Goal: Task Accomplishment & Management: Manage account settings

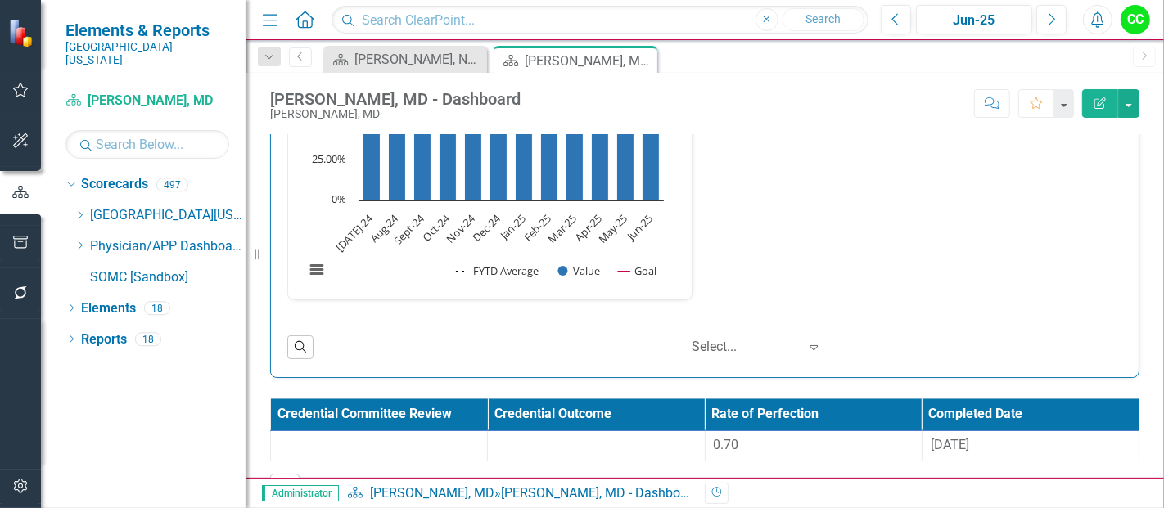
scroll to position [2817, 0]
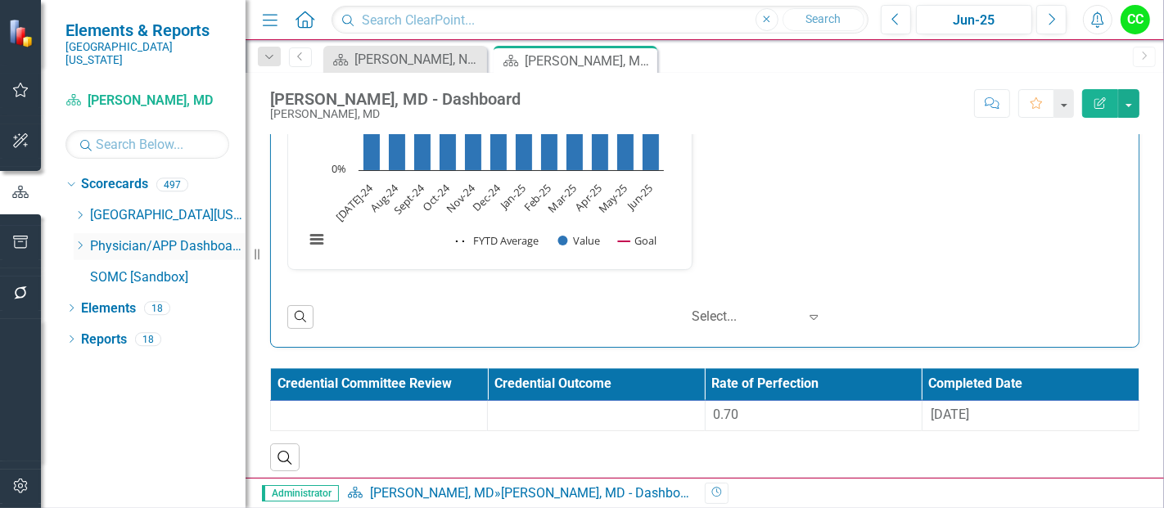
click at [80, 241] on icon "Dropdown" at bounding box center [80, 246] width 12 height 10
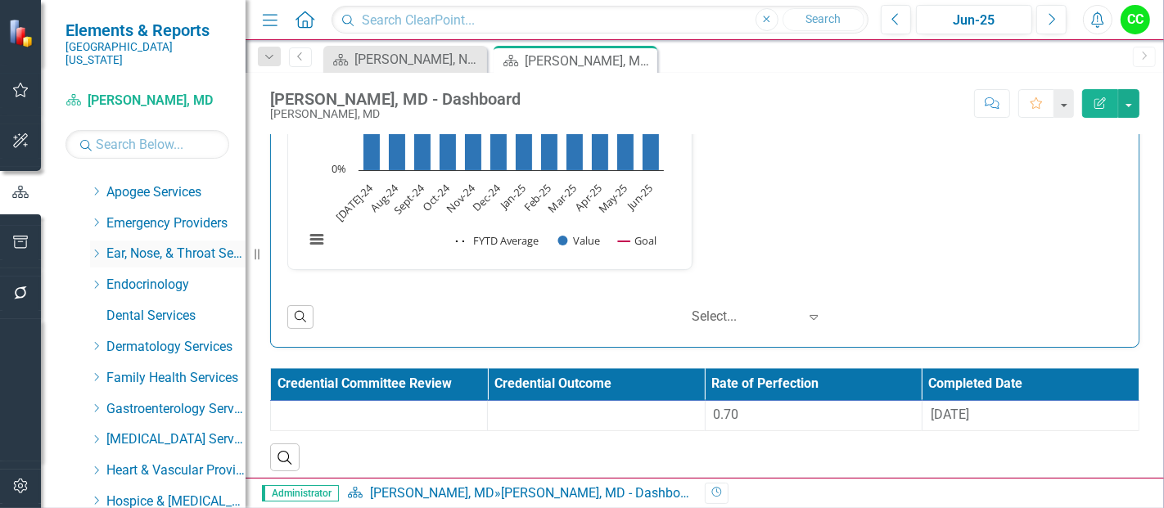
scroll to position [127, 0]
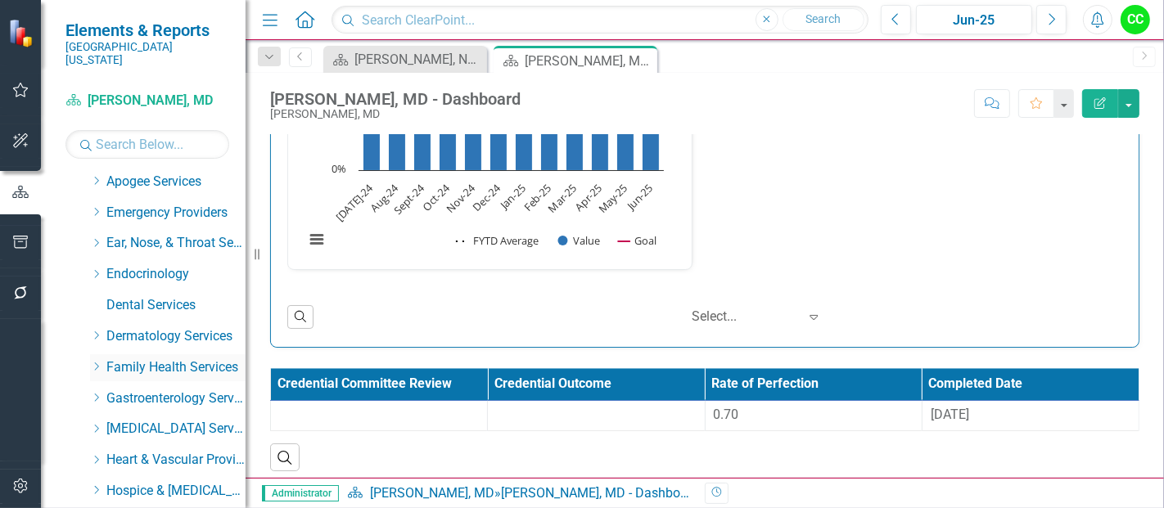
click at [98, 362] on icon "Dropdown" at bounding box center [96, 367] width 12 height 10
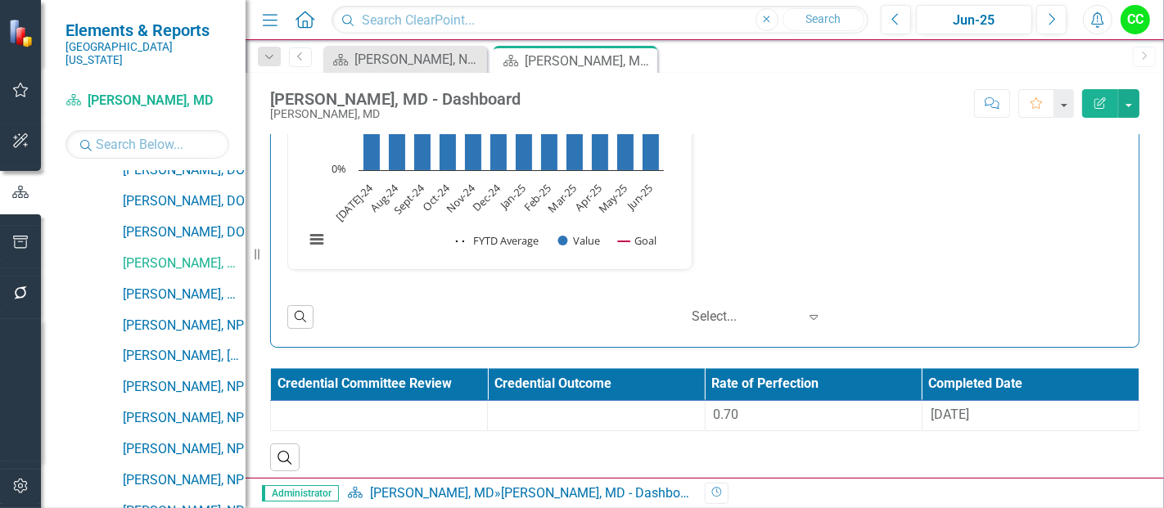
scroll to position [792, 0]
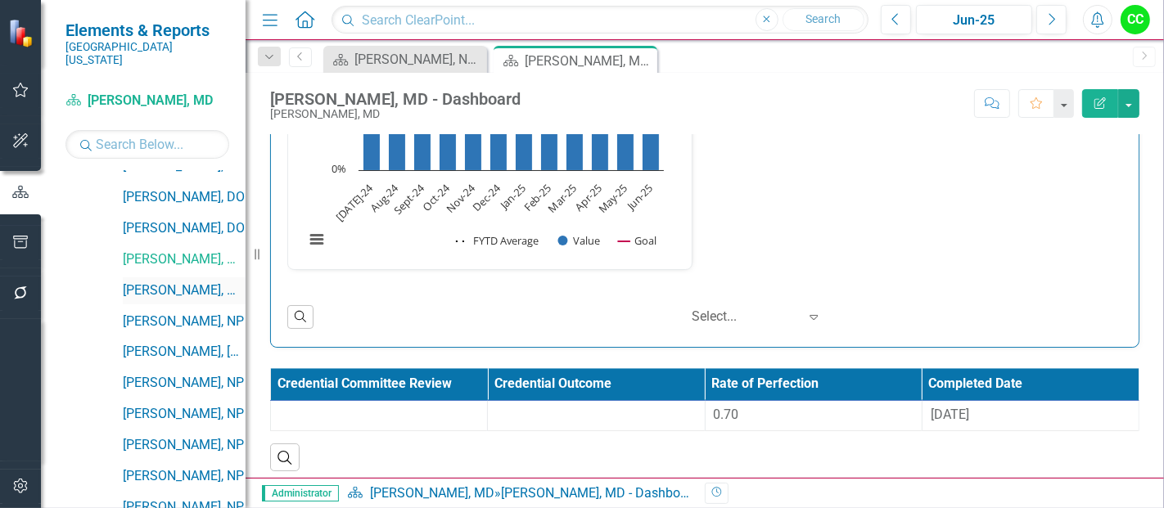
click at [184, 282] on link "[PERSON_NAME], MD" at bounding box center [184, 291] width 123 height 19
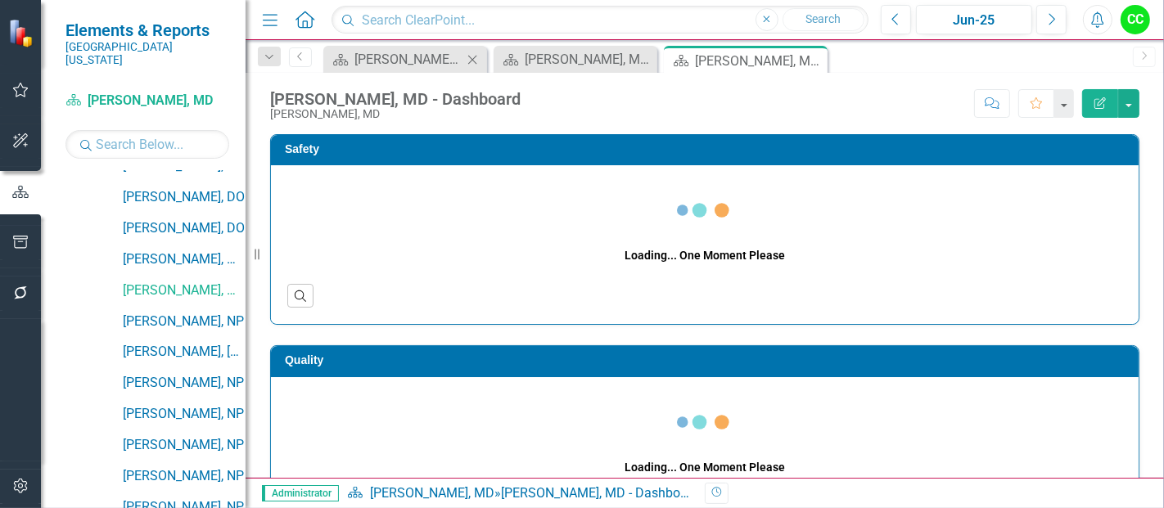
click at [476, 58] on icon "Close" at bounding box center [472, 59] width 16 height 13
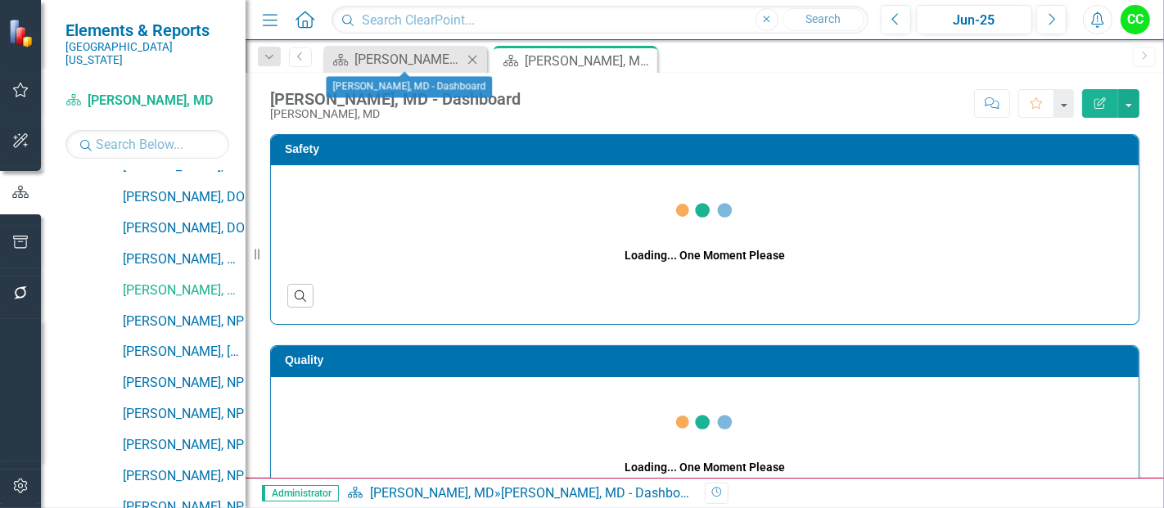
click at [476, 58] on icon "Close" at bounding box center [472, 59] width 16 height 13
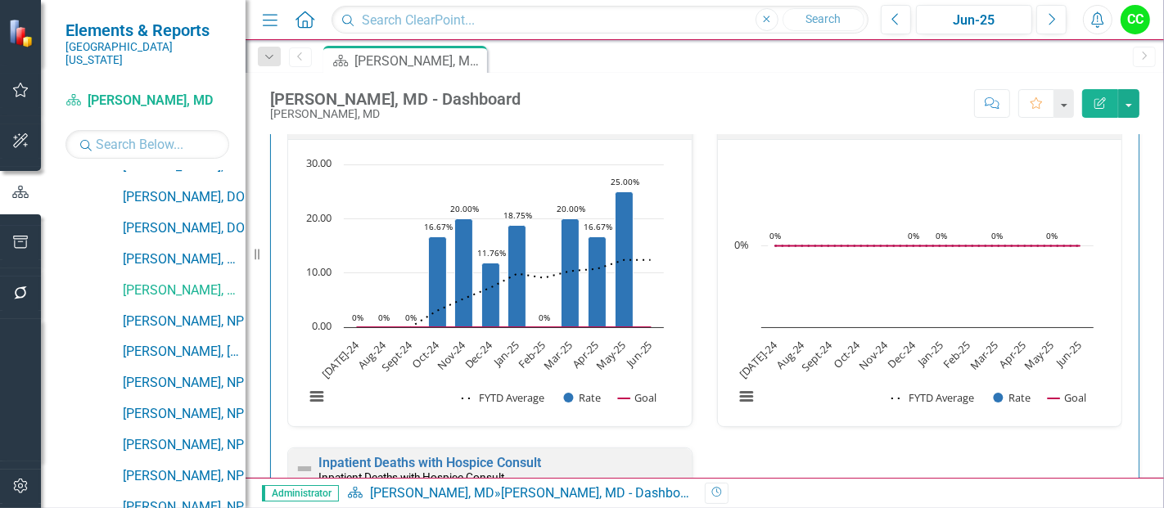
scroll to position [480, 0]
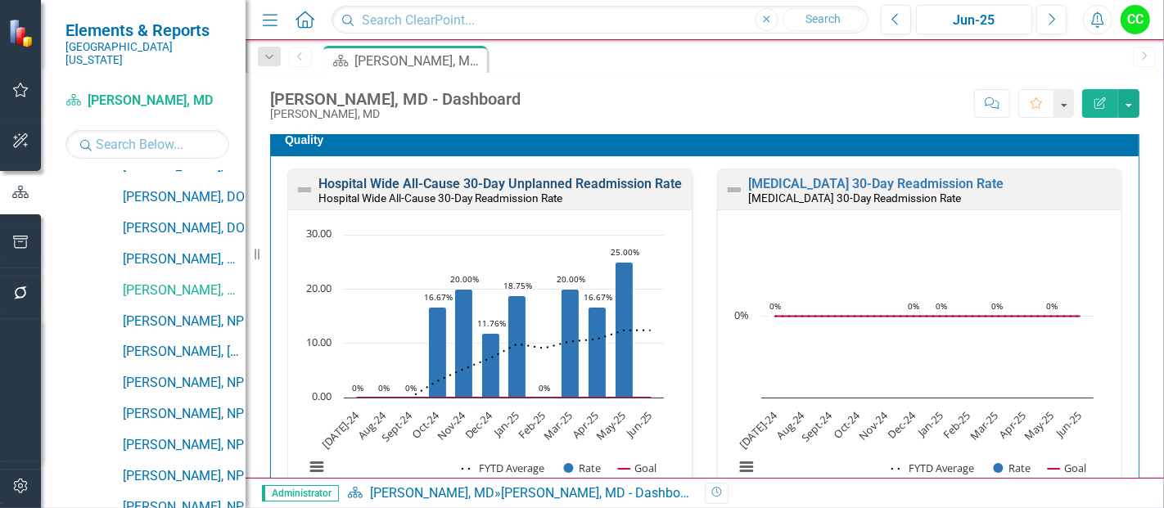
click at [571, 178] on link "Hospital Wide All-Cause 30-Day Unplanned Readmission Rate" at bounding box center [499, 184] width 363 height 16
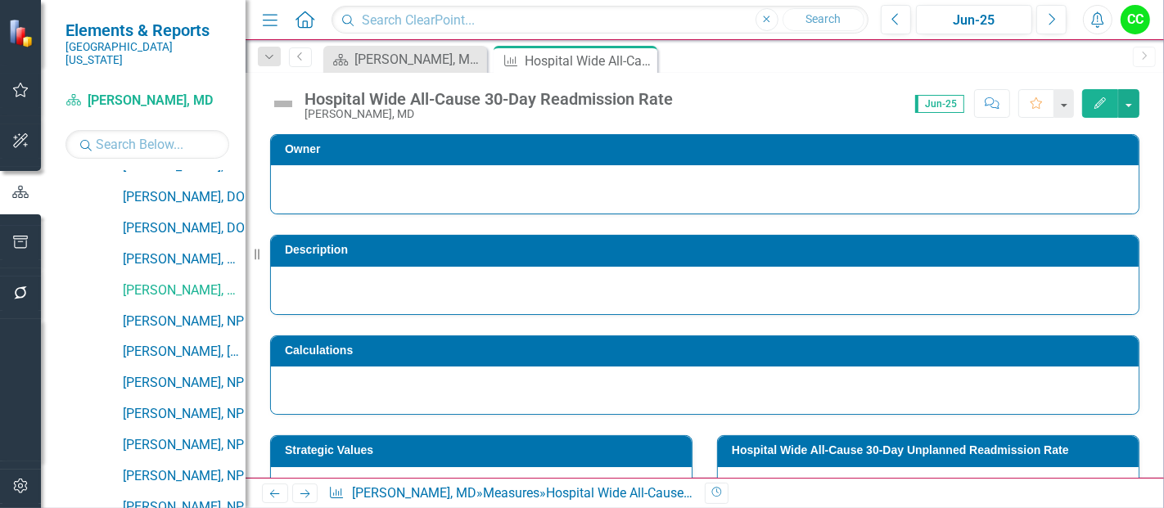
click at [652, 296] on div at bounding box center [705, 290] width 868 height 47
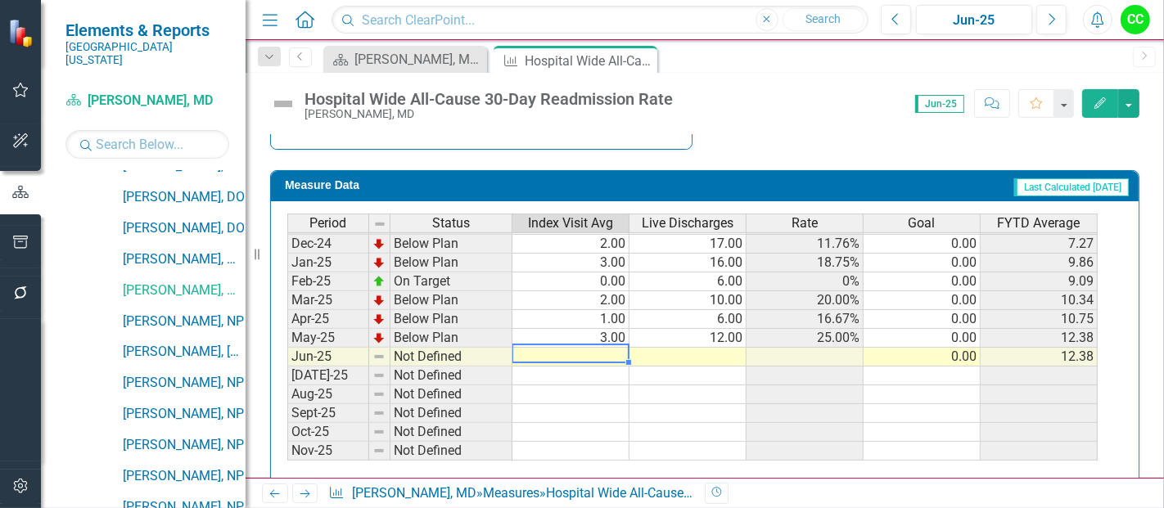
click at [589, 355] on td at bounding box center [570, 357] width 117 height 19
type textarea "2"
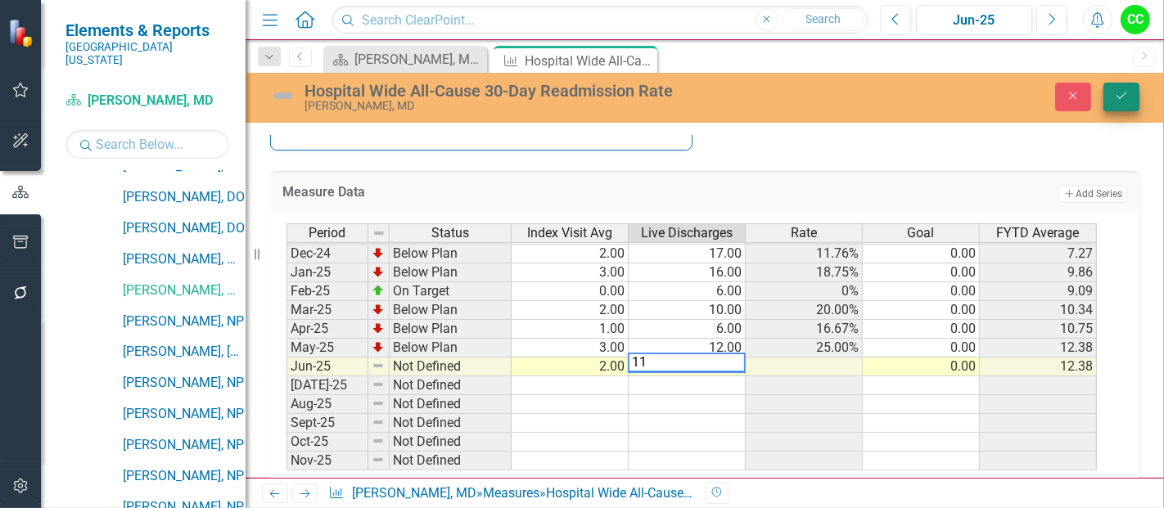
type textarea "11"
click at [1124, 91] on icon "Save" at bounding box center [1121, 95] width 15 height 11
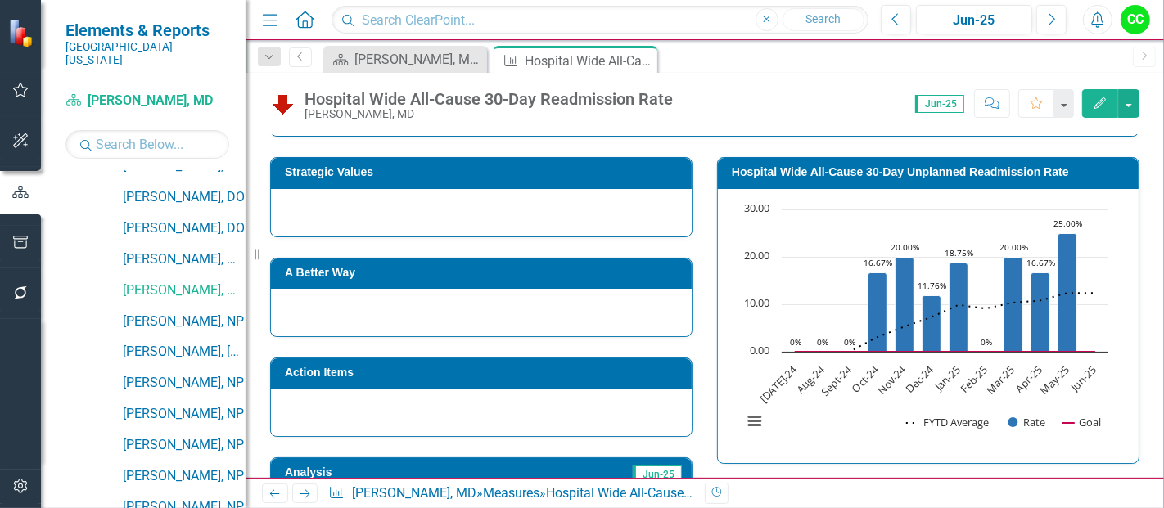
scroll to position [279, 0]
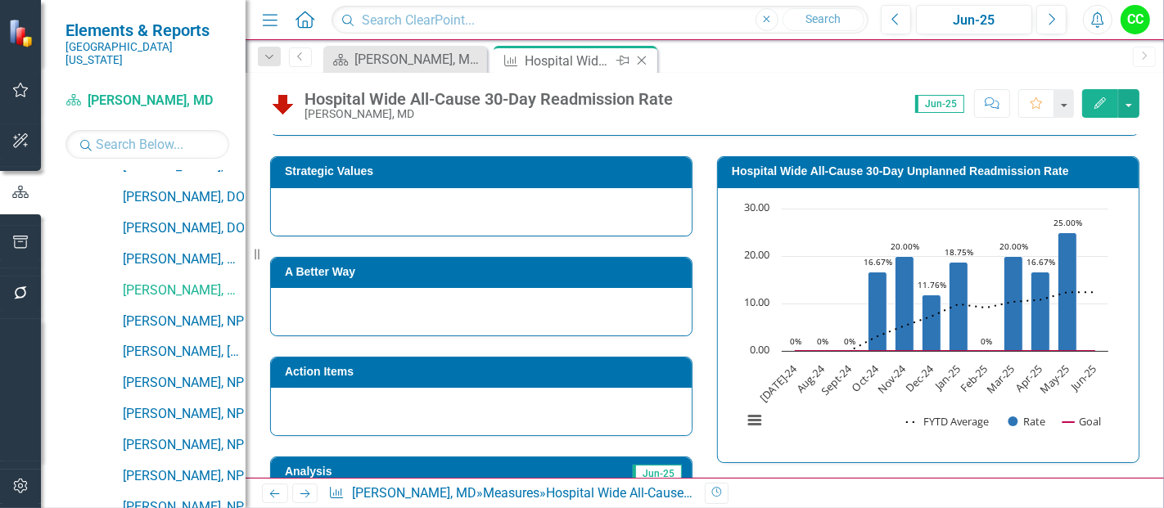
click at [643, 60] on icon "Close" at bounding box center [642, 60] width 16 height 13
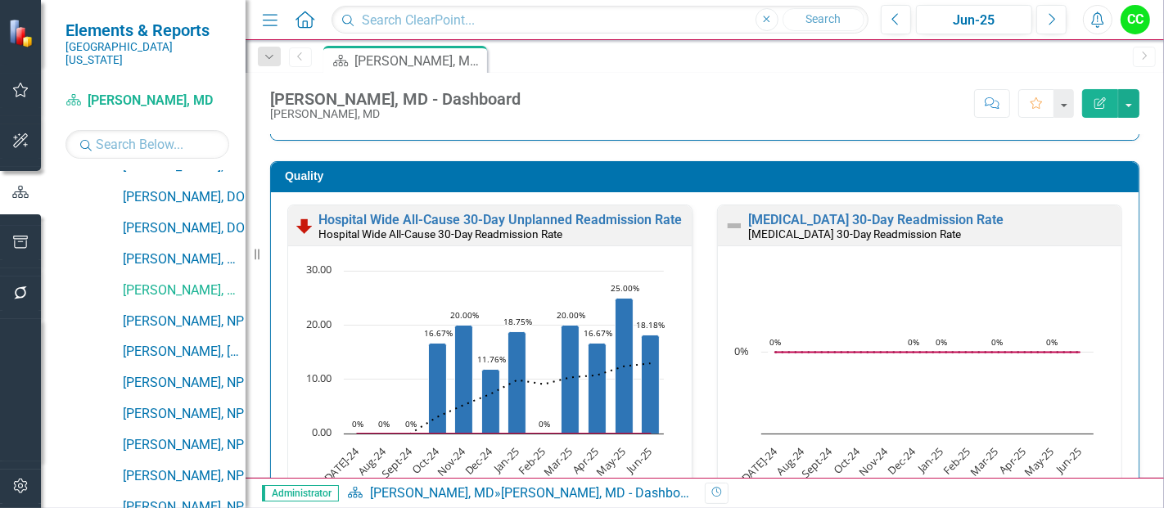
scroll to position [450, 0]
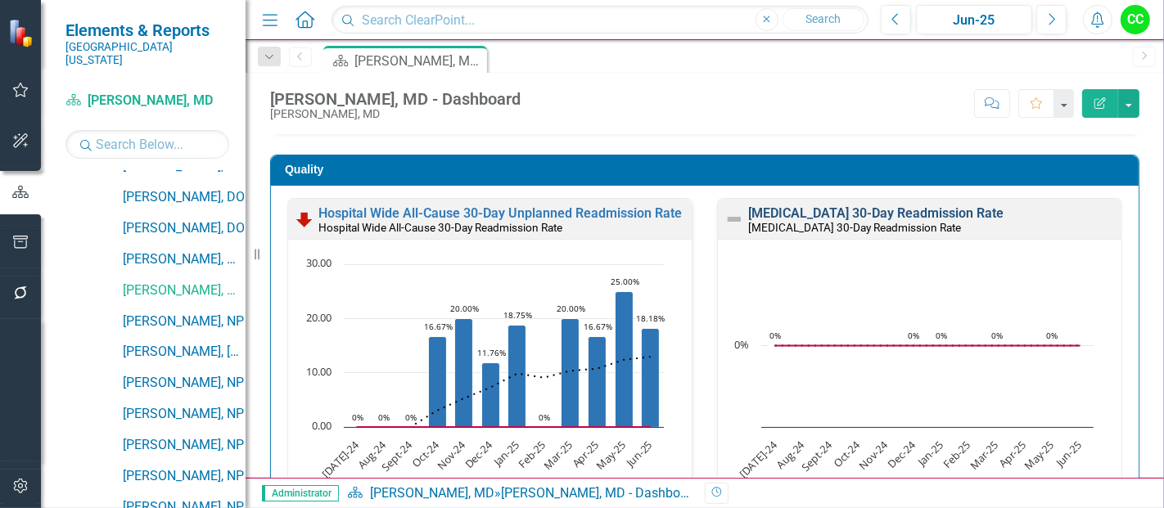
click at [893, 215] on link "Heart Failure 30-Day Readmission Rate" at bounding box center [875, 213] width 255 height 16
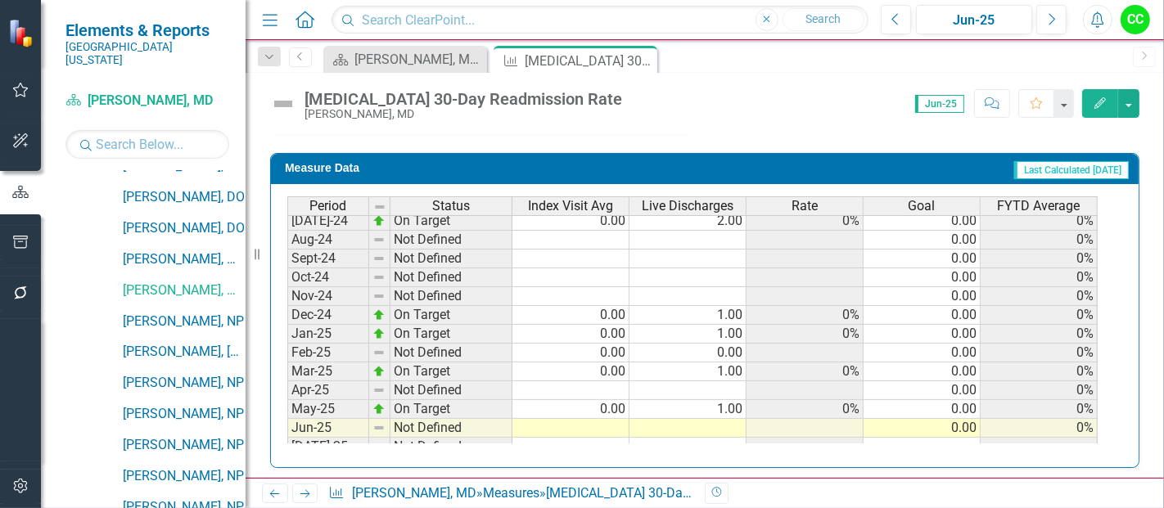
scroll to position [560, 0]
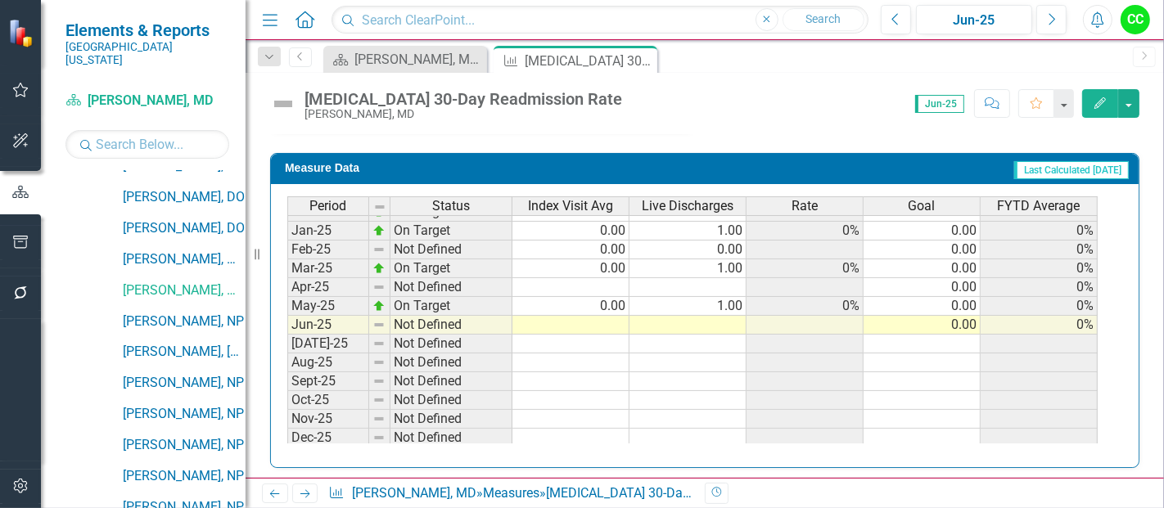
click at [617, 320] on td at bounding box center [570, 325] width 117 height 19
type textarea "0"
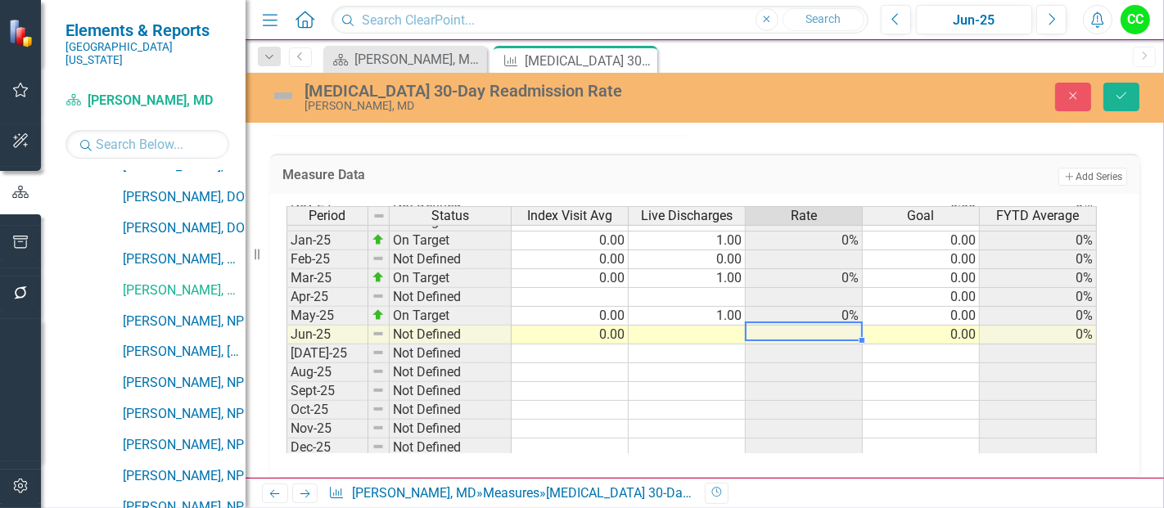
click at [711, 326] on td at bounding box center [687, 335] width 117 height 19
type textarea "0"
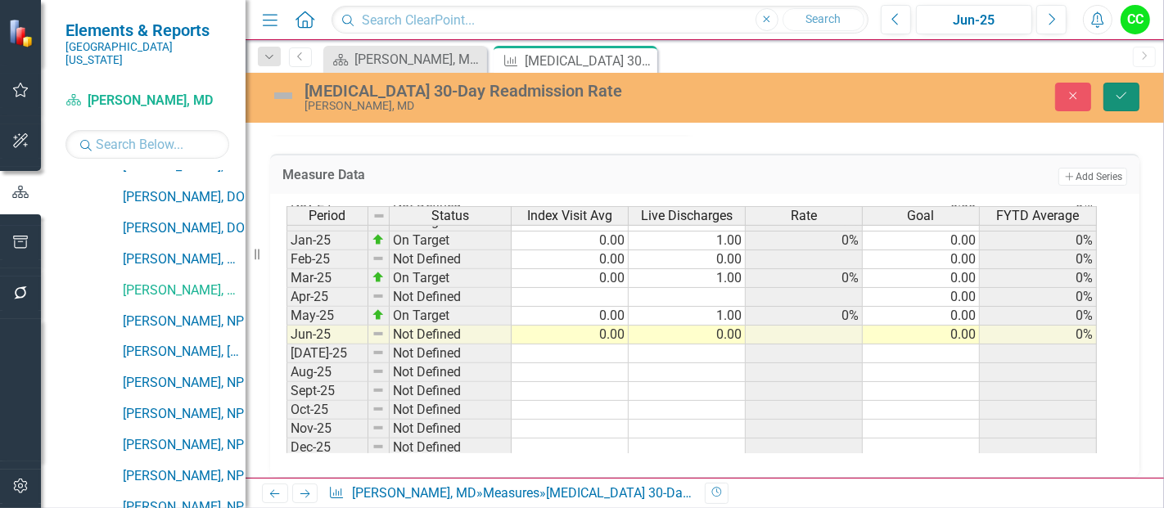
click at [1125, 94] on icon "Save" at bounding box center [1121, 95] width 15 height 11
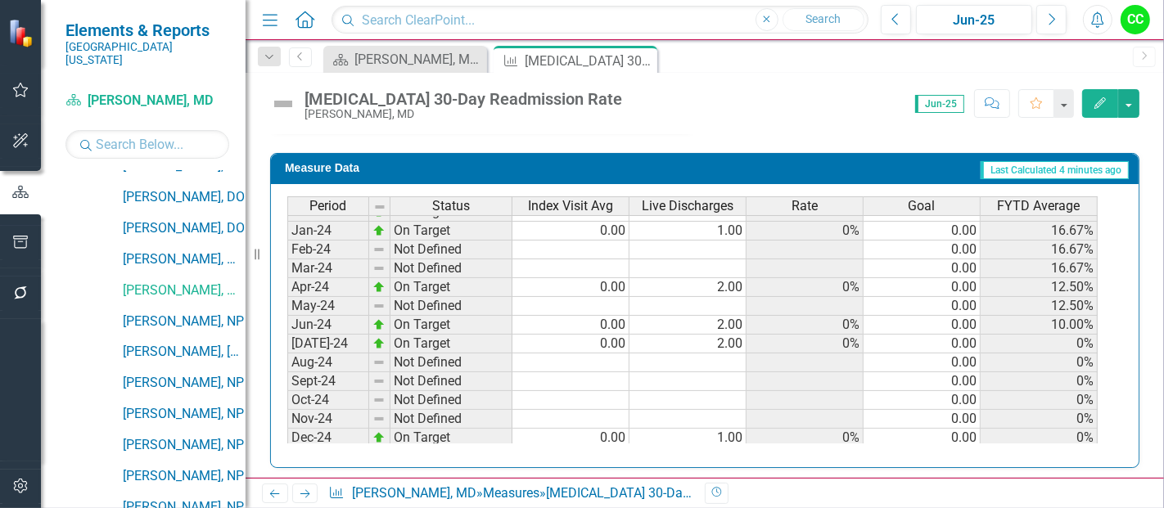
scroll to position [345, 0]
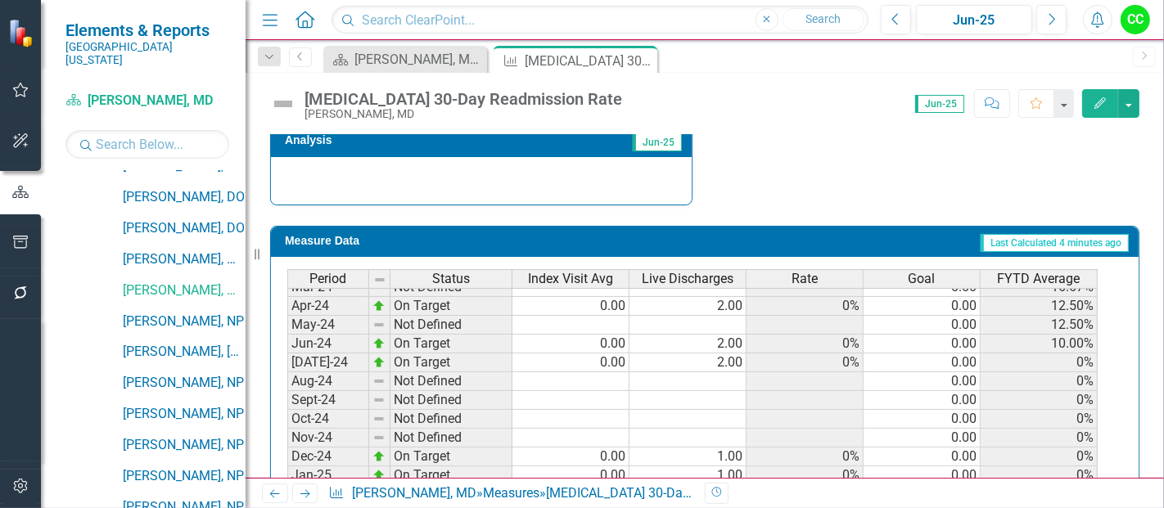
drag, startPoint x: 642, startPoint y: 55, endPoint x: 544, endPoint y: 508, distance: 463.2
click at [0, 0] on icon "Close" at bounding box center [0, 0] width 0 height 0
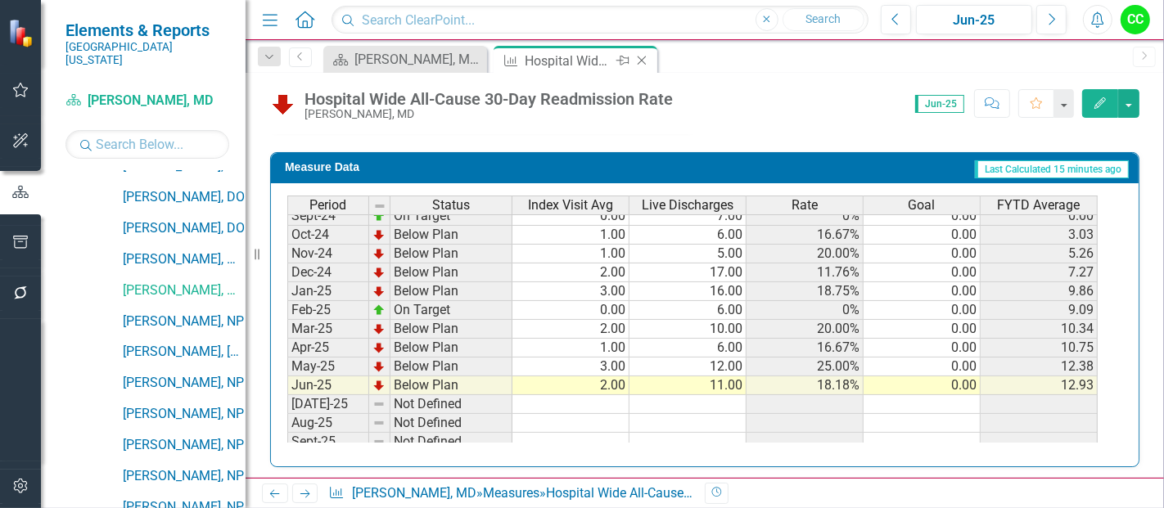
click at [640, 61] on icon at bounding box center [642, 60] width 9 height 9
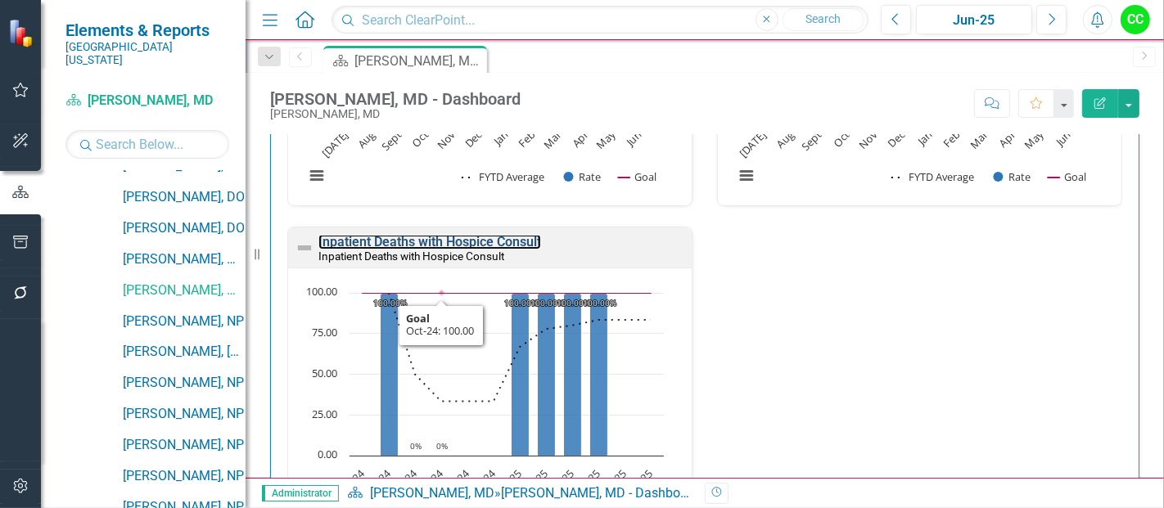
click at [493, 238] on link "Inpatient Deaths with Hospice Consult" at bounding box center [429, 242] width 223 height 16
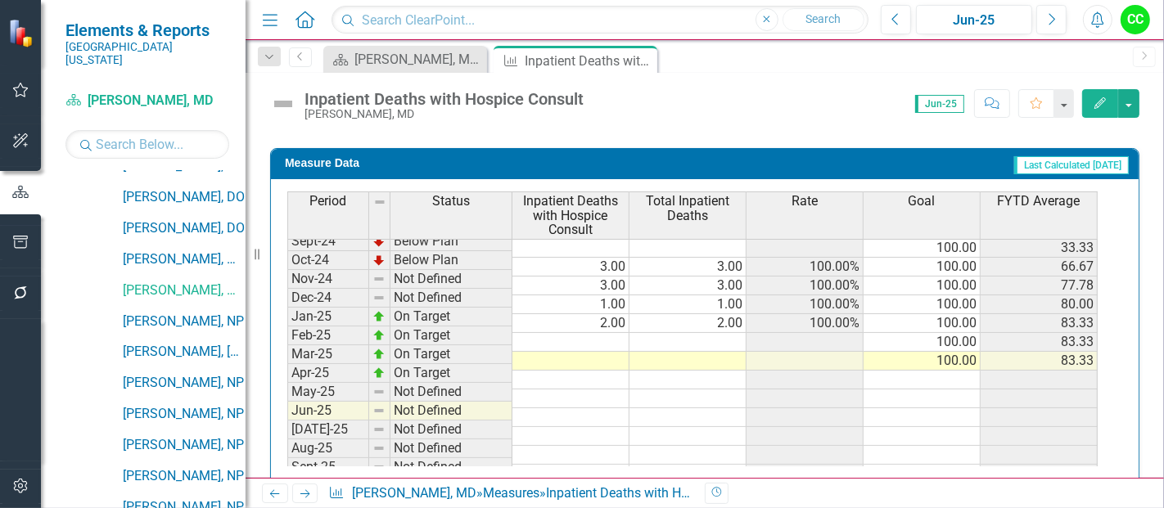
scroll to position [548, 0]
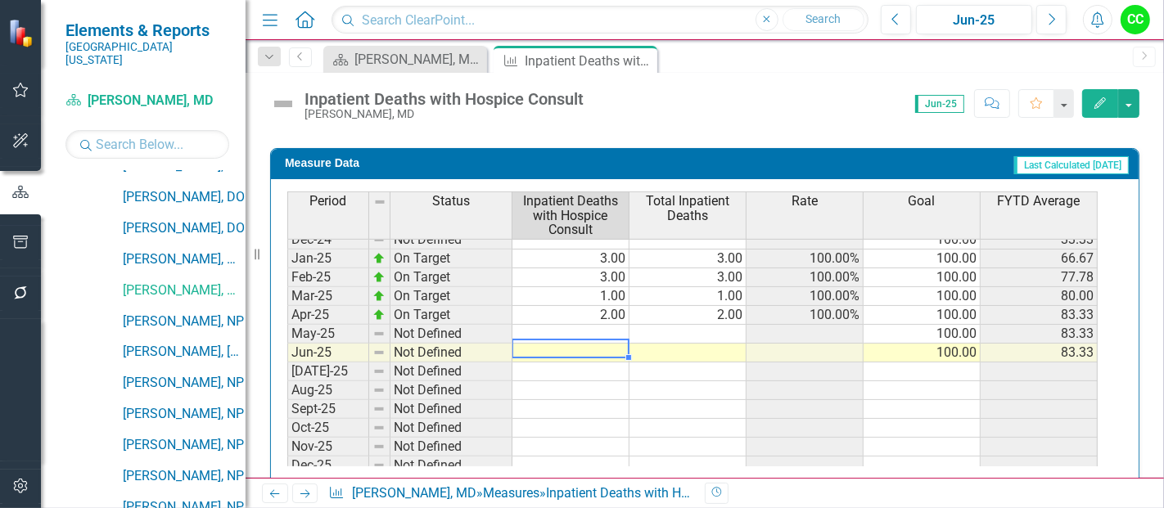
click at [579, 345] on tbody "Jan-24 Not Defined 100.00 100.00 Feb-24 On Target 1.00 1.00 100.00% 100.00 100.…" at bounding box center [692, 306] width 810 height 566
type textarea "2"
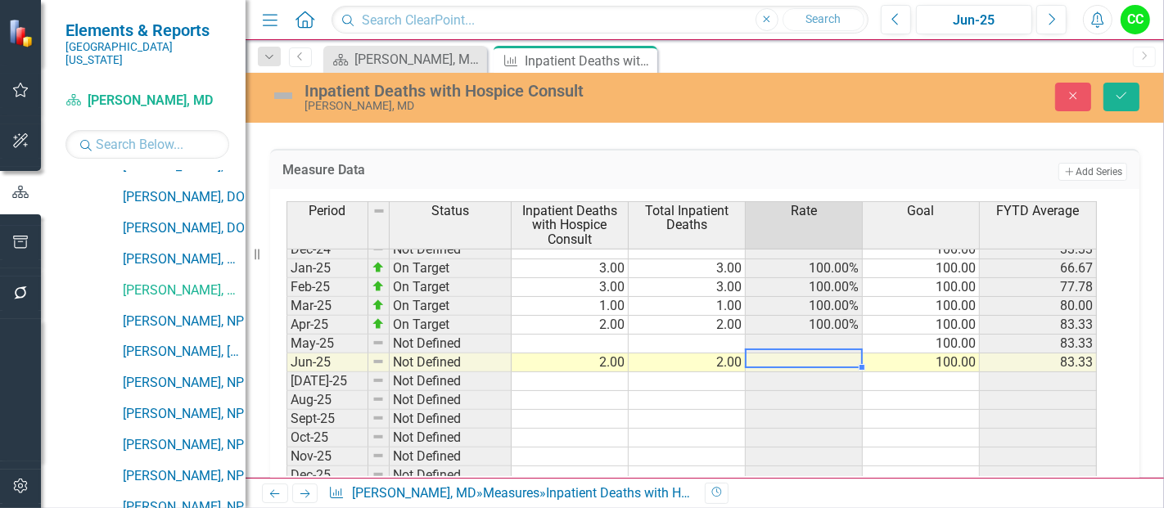
type textarea "2"
click at [1100, 86] on div "Close Save" at bounding box center [973, 97] width 359 height 29
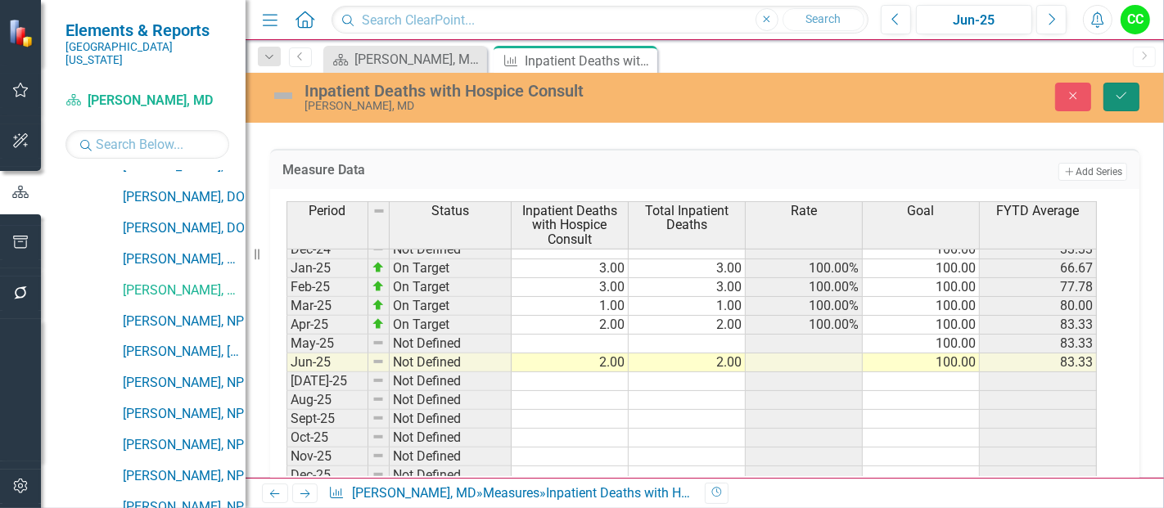
click at [1111, 89] on button "Save" at bounding box center [1121, 97] width 36 height 29
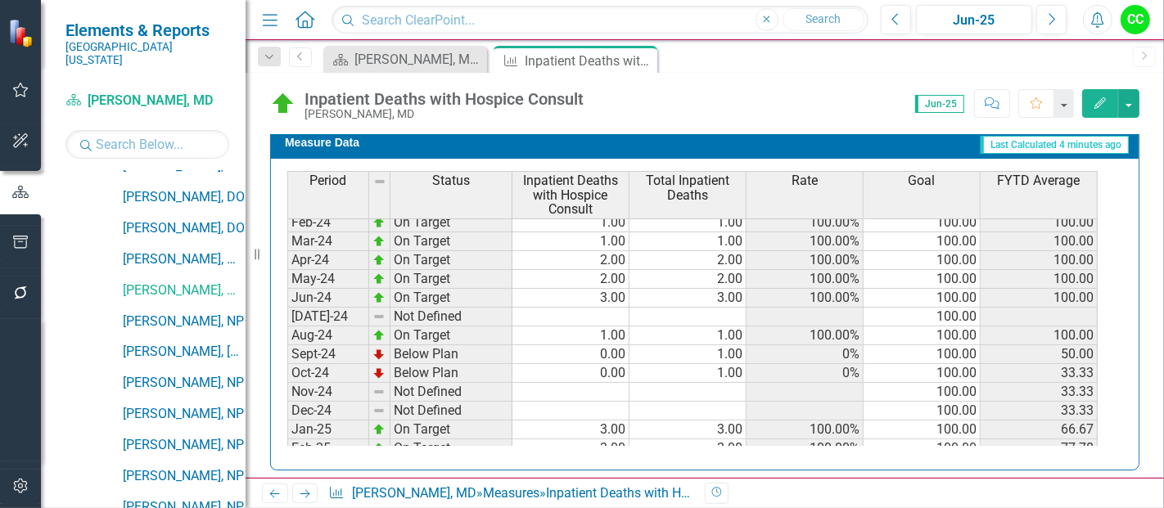
scroll to position [366, 0]
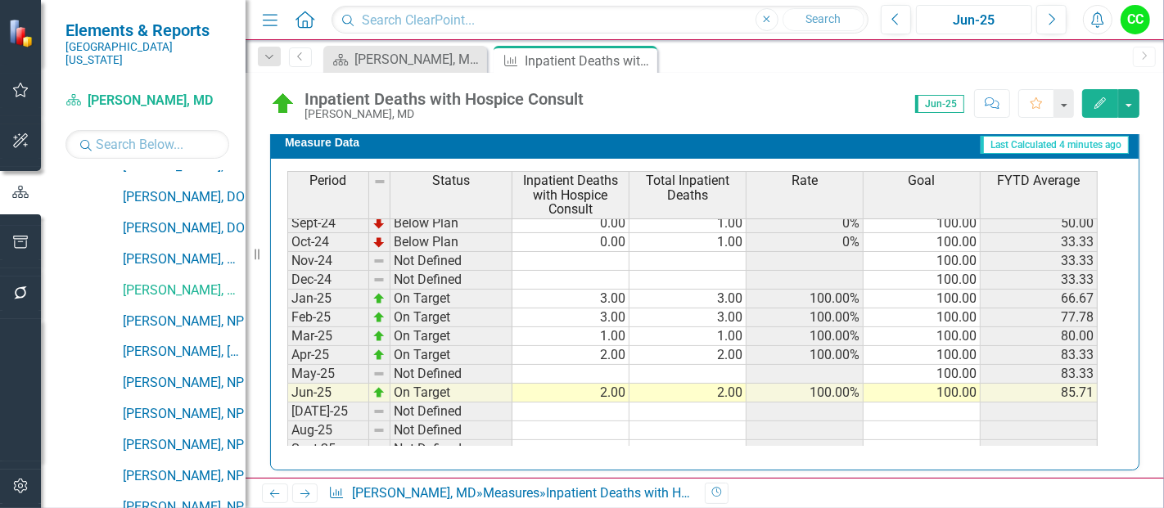
click at [993, 8] on button "Jun-25" at bounding box center [974, 19] width 116 height 29
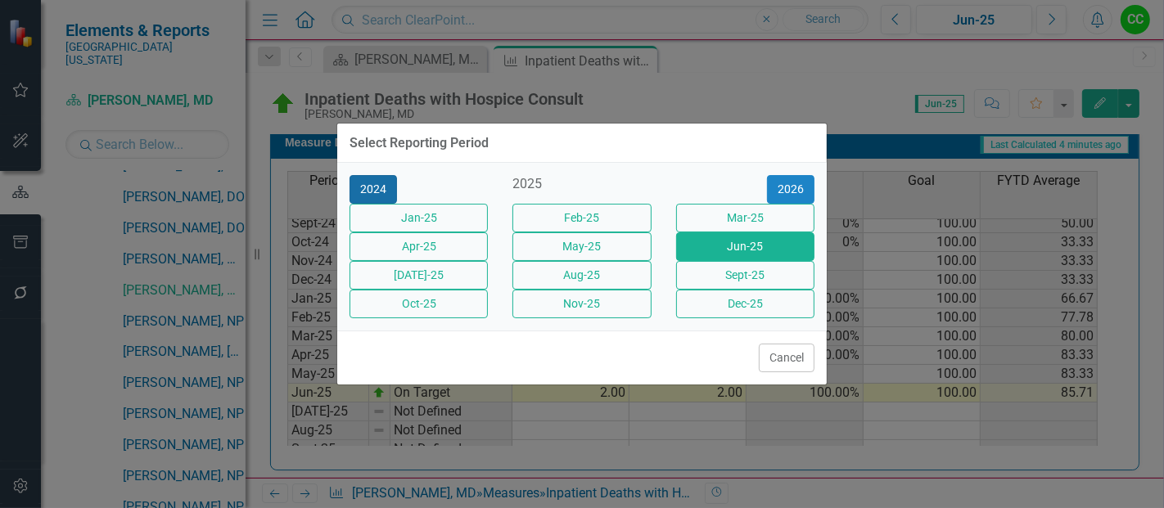
click at [388, 175] on button "2024" at bounding box center [373, 189] width 47 height 29
click at [730, 247] on button "Jun-24" at bounding box center [745, 246] width 138 height 29
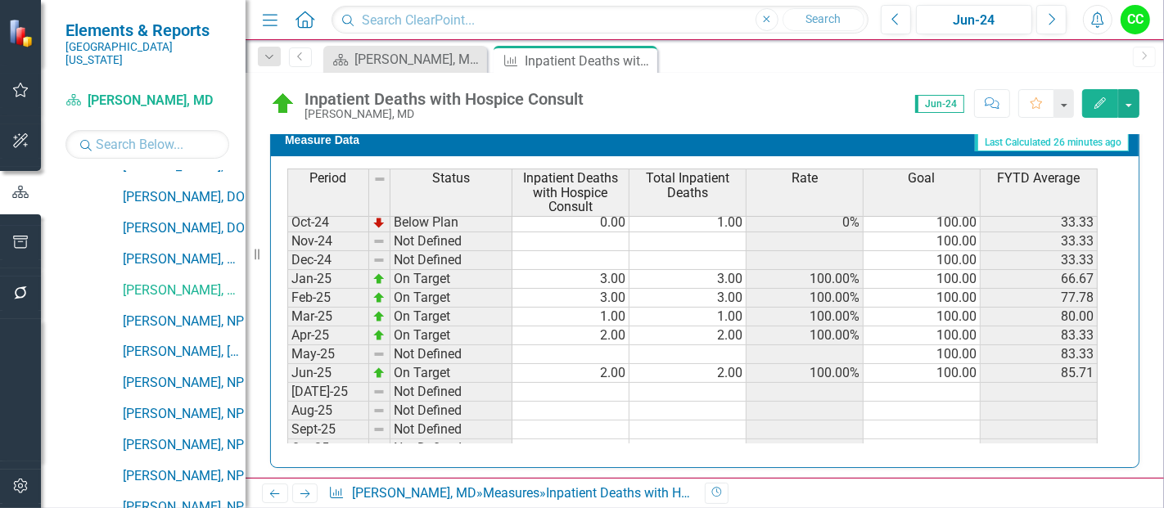
drag, startPoint x: 642, startPoint y: 58, endPoint x: 961, endPoint y: 2, distance: 324.1
click at [0, 0] on icon "Close" at bounding box center [0, 0] width 0 height 0
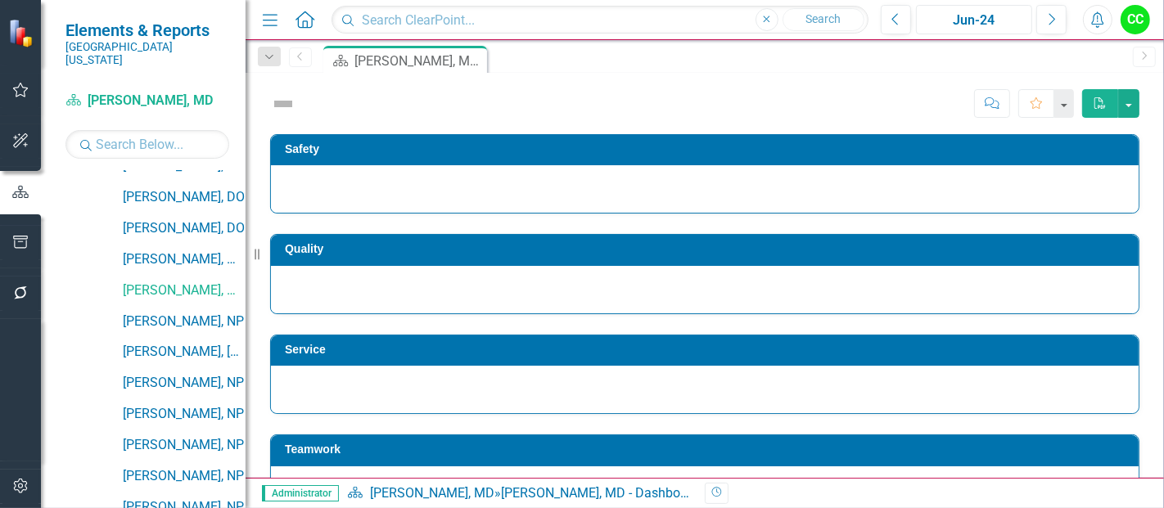
click at [986, 24] on div "Jun-24" at bounding box center [974, 21] width 105 height 20
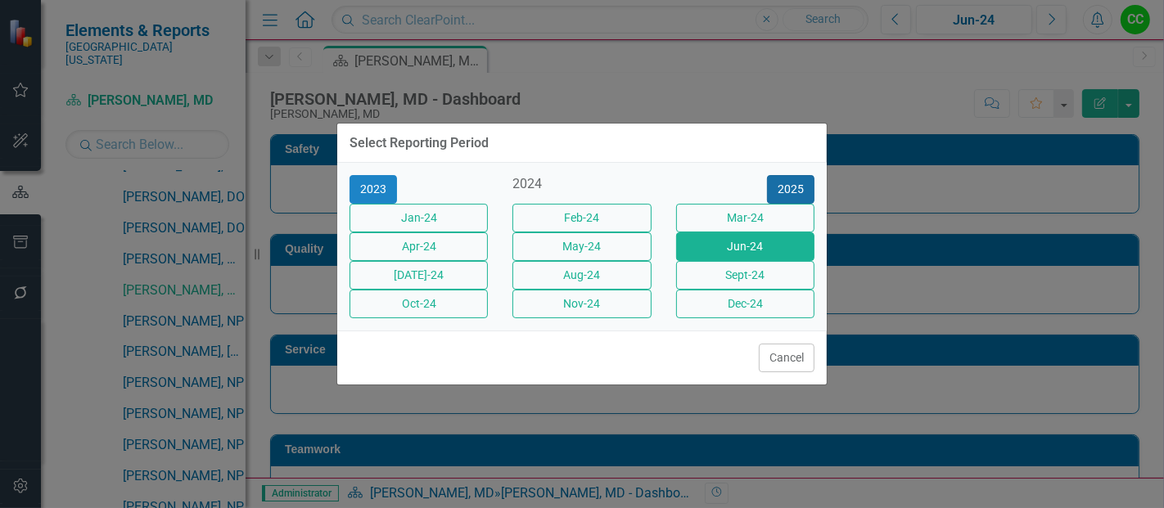
click at [781, 176] on button "2025" at bounding box center [790, 189] width 47 height 29
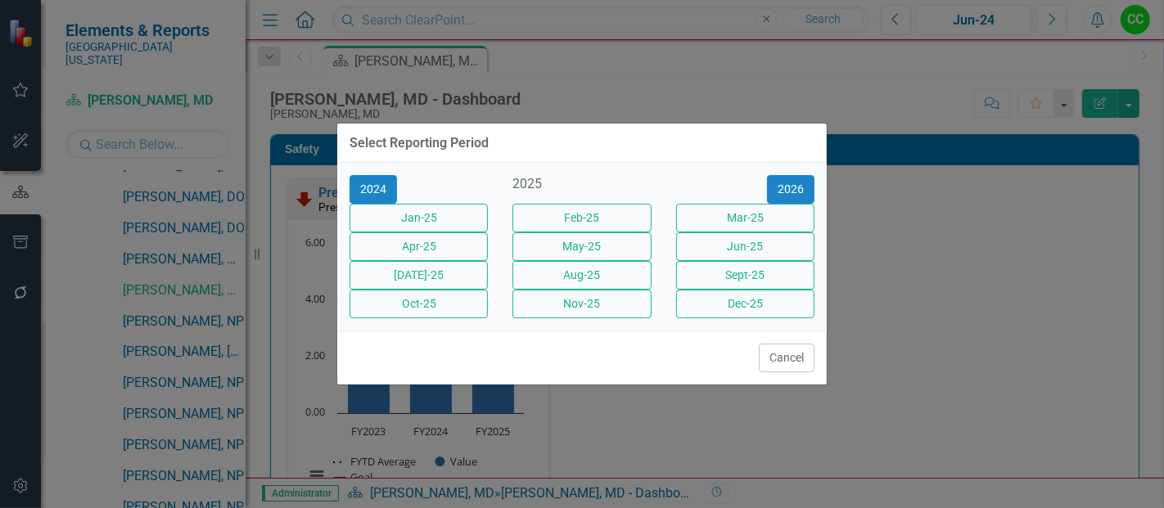
click at [734, 237] on button "Jun-25" at bounding box center [745, 246] width 138 height 29
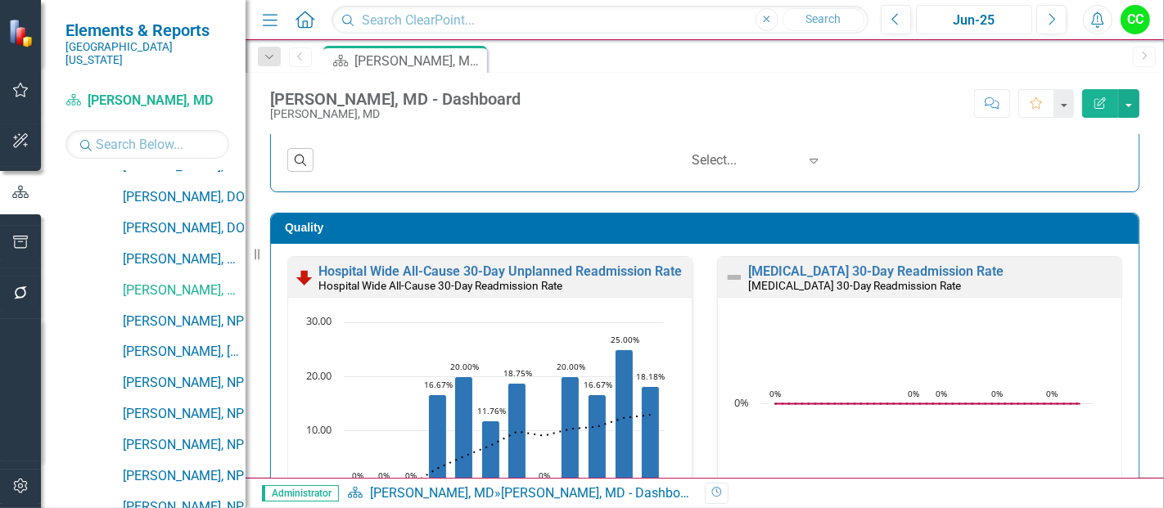
scroll to position [402, 0]
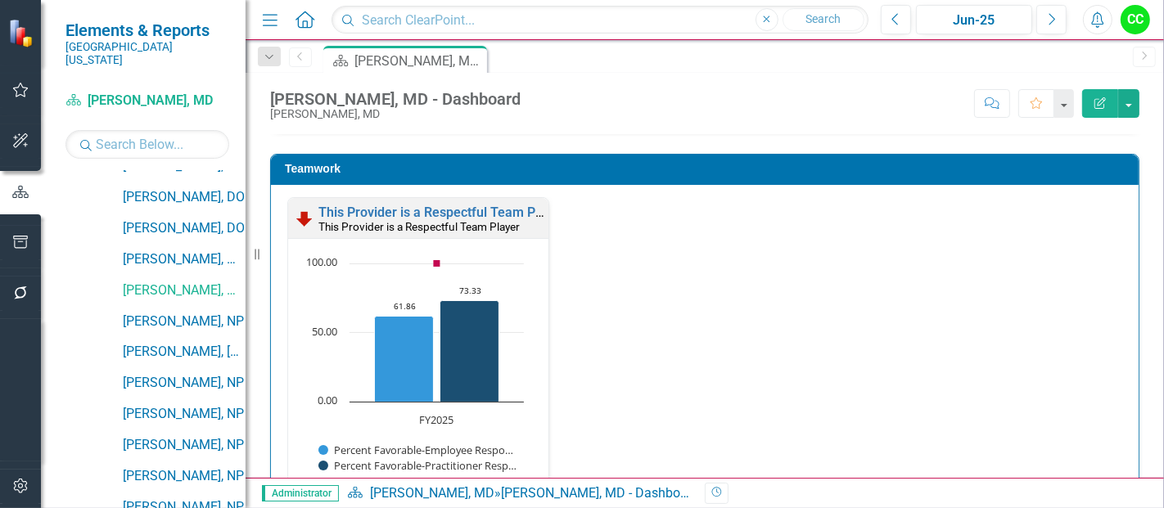
scroll to position [1744, 0]
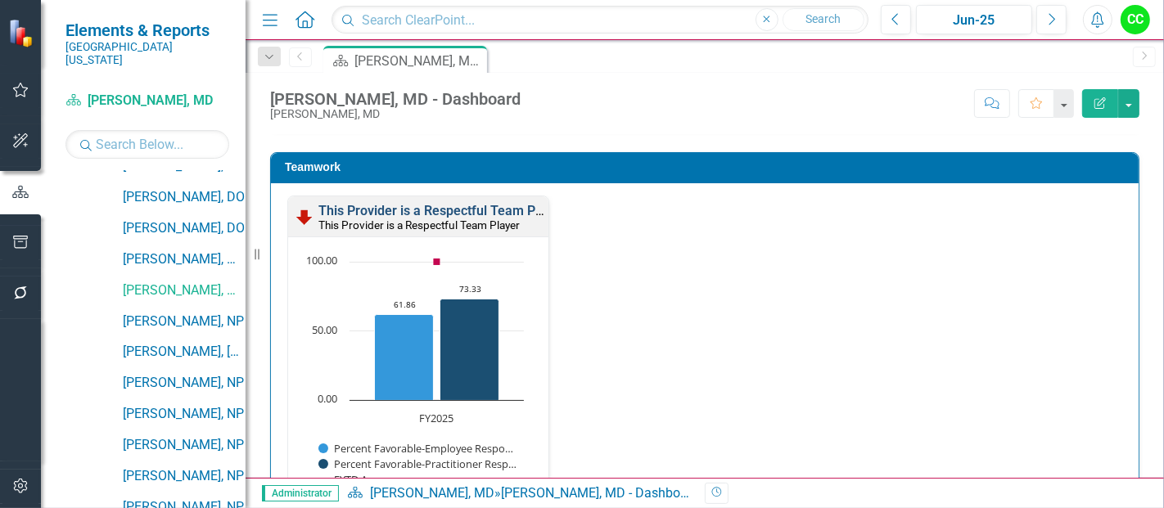
click at [488, 207] on link "This Provider is a Respectful Team Player" at bounding box center [441, 211] width 246 height 16
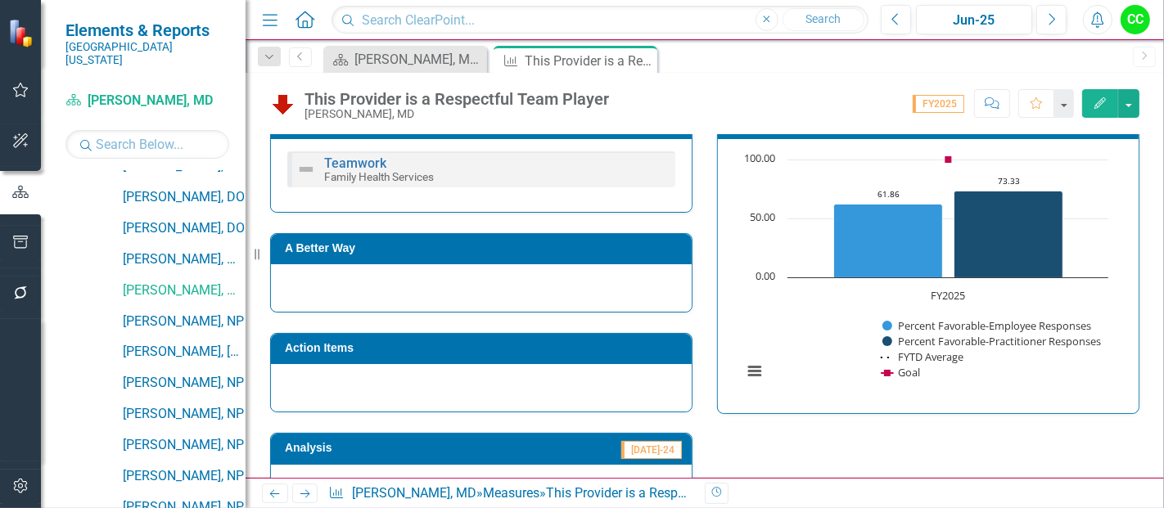
scroll to position [273, 0]
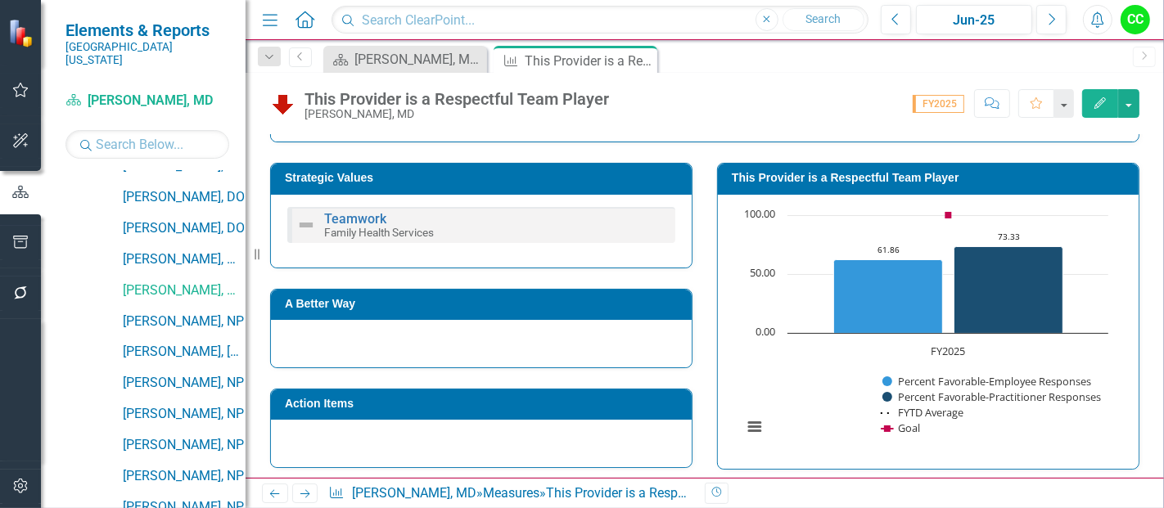
click at [1013, 181] on h3 "This Provider is a Respectful Team Player" at bounding box center [931, 178] width 399 height 12
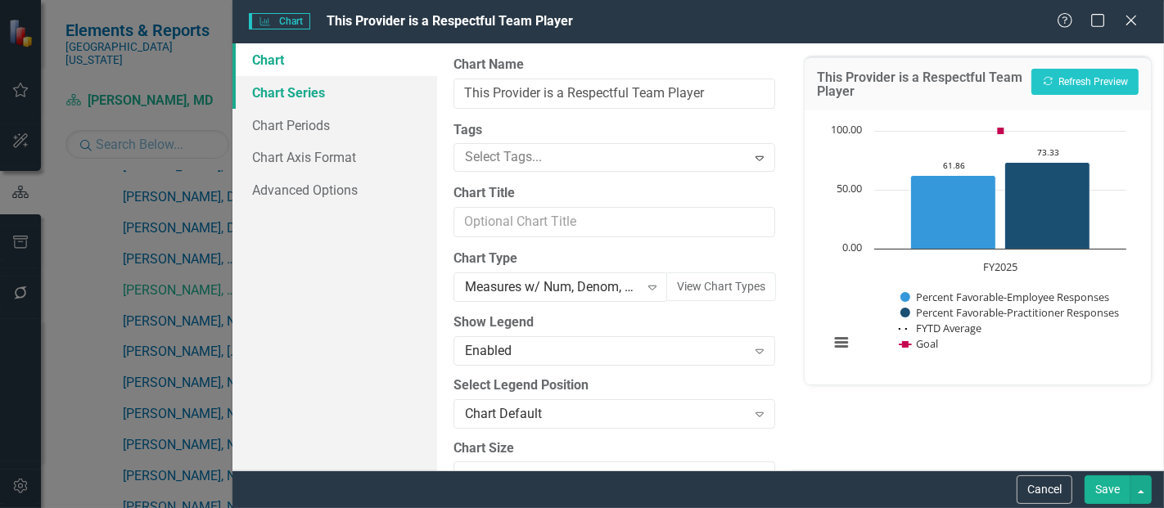
click at [266, 101] on link "Chart Series" at bounding box center [334, 92] width 205 height 33
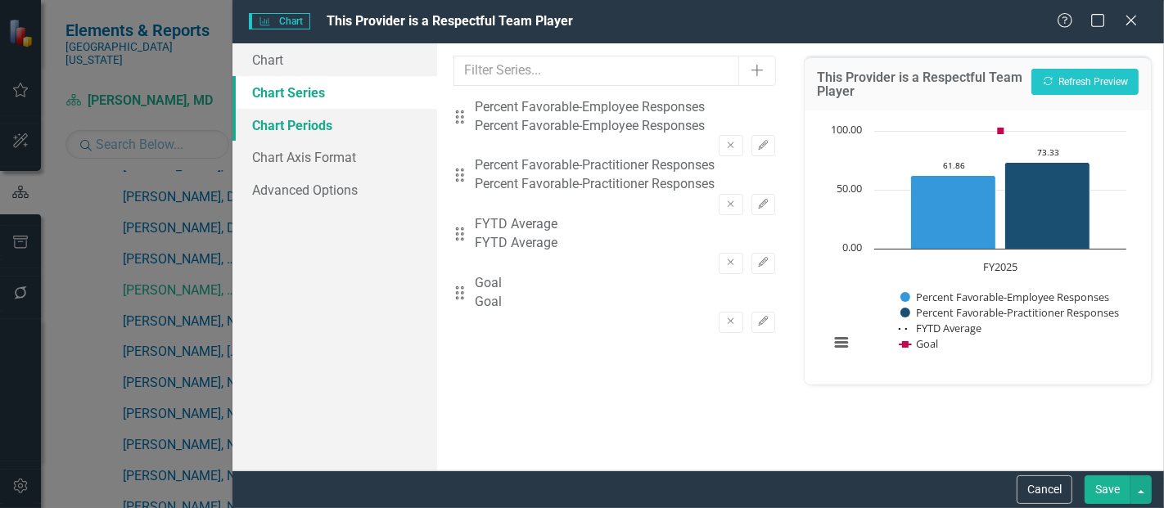
click at [296, 116] on link "Chart Periods" at bounding box center [334, 125] width 205 height 33
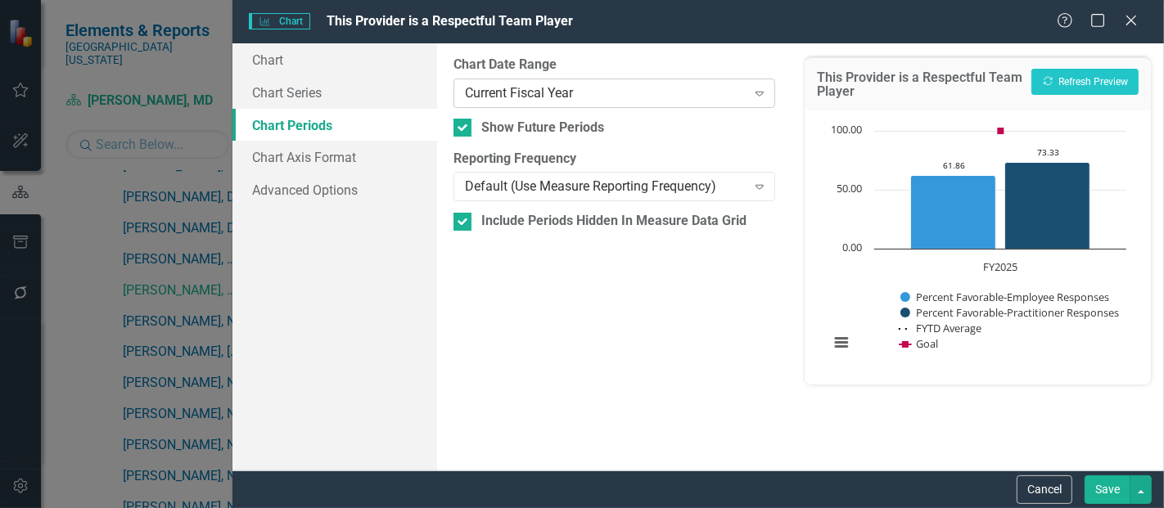
click at [553, 90] on div "Current Fiscal Year" at bounding box center [605, 92] width 281 height 19
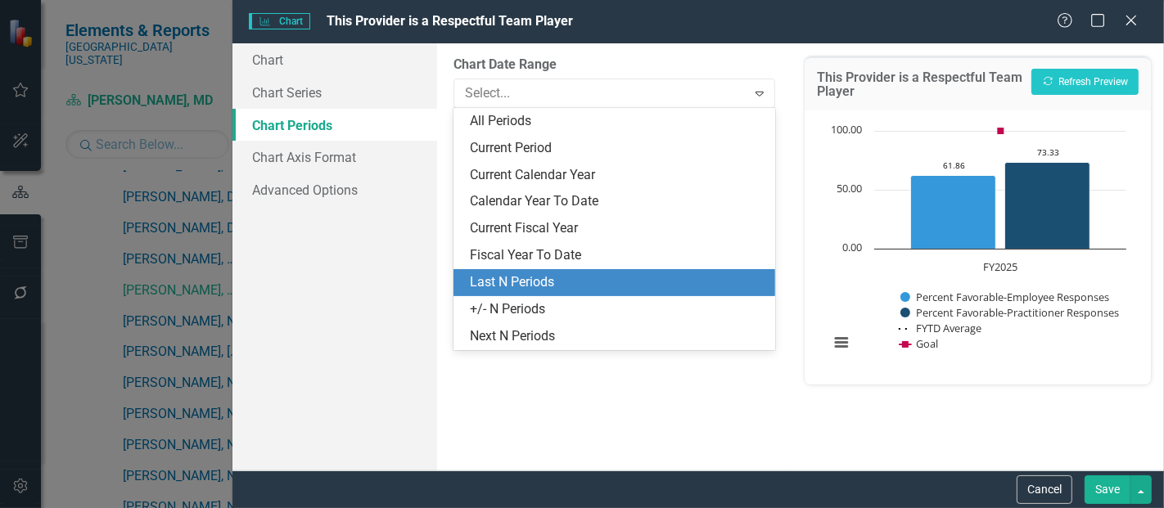
click at [519, 286] on div "Last N Periods" at bounding box center [617, 282] width 295 height 19
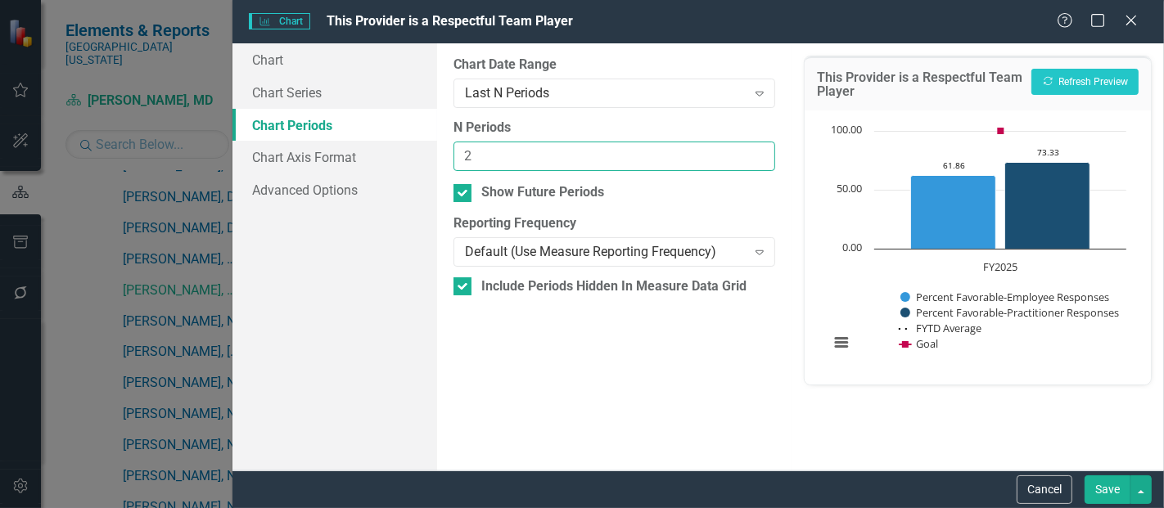
type input "2"
click at [758, 148] on input "2" at bounding box center [614, 157] width 322 height 30
click at [1120, 496] on button "Save" at bounding box center [1108, 490] width 46 height 29
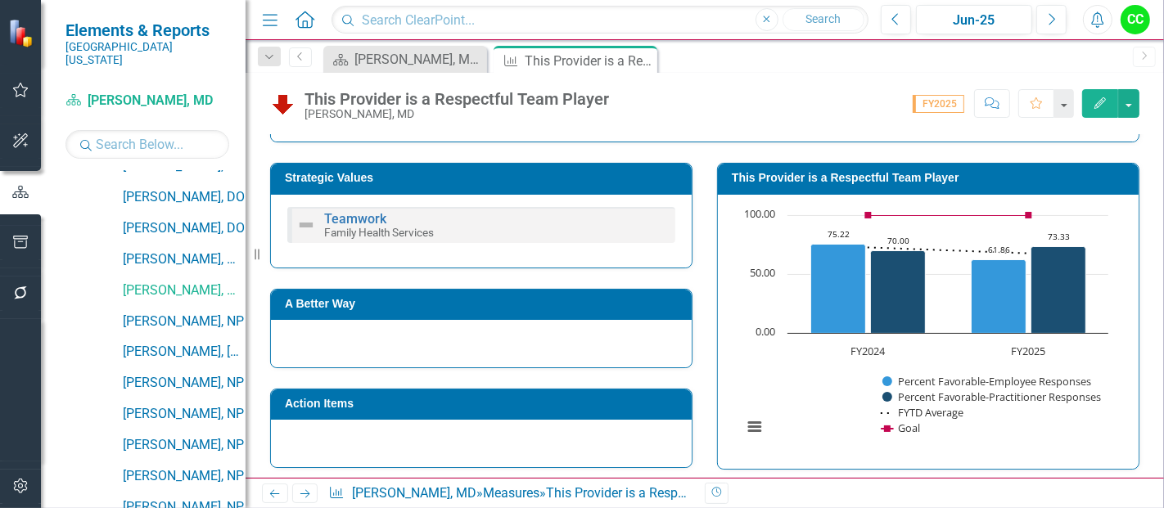
click at [0, 0] on icon "Close" at bounding box center [0, 0] width 0 height 0
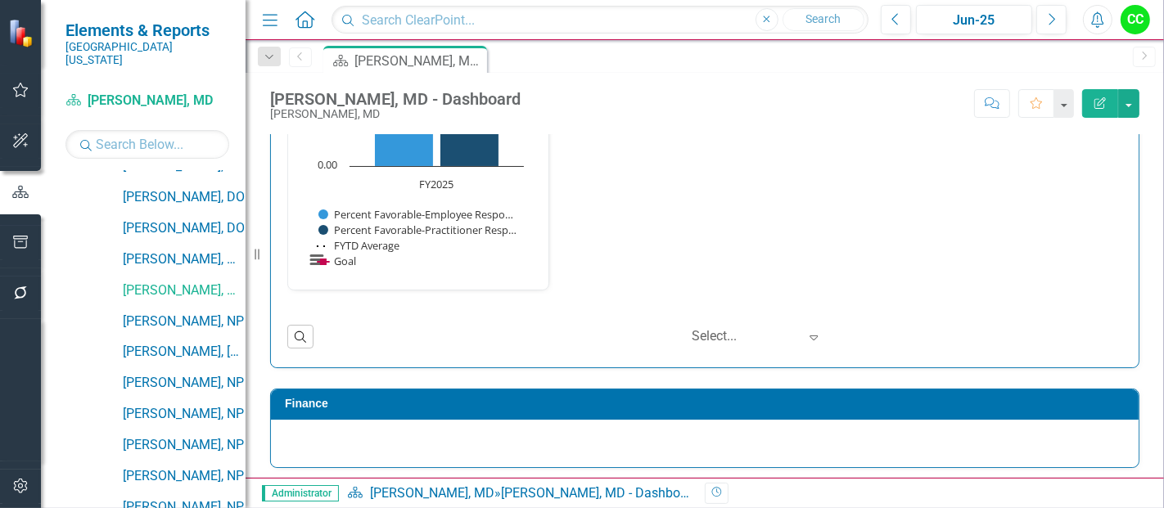
scroll to position [2081, 0]
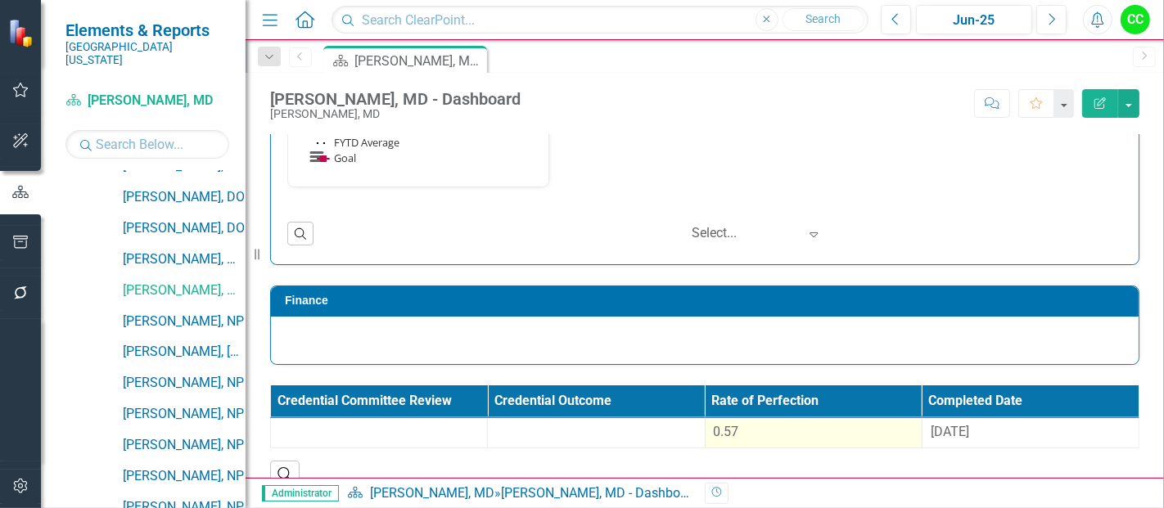
click at [838, 426] on div "0.57" at bounding box center [814, 432] width 200 height 19
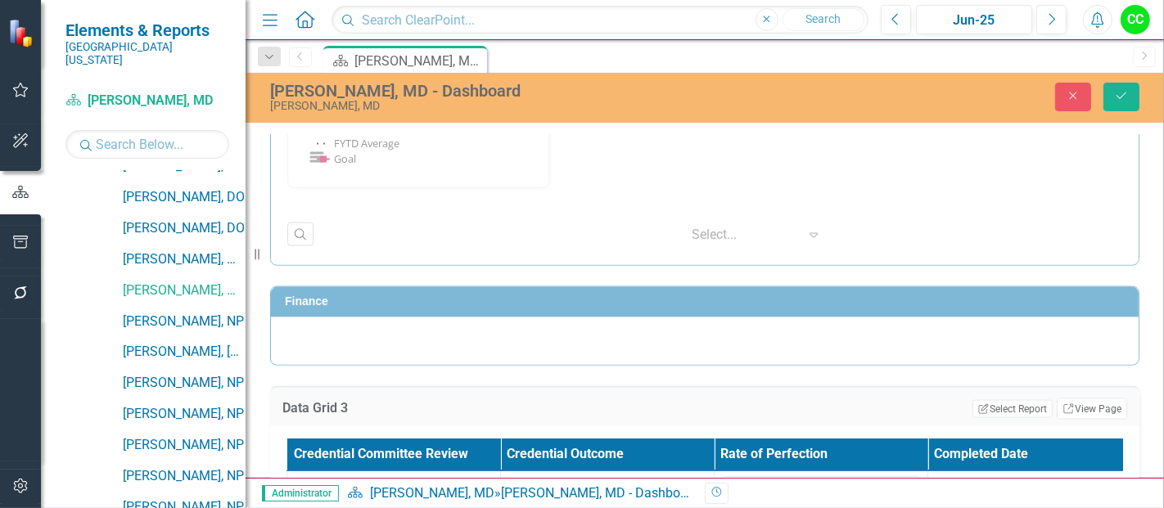
scroll to position [2203, 0]
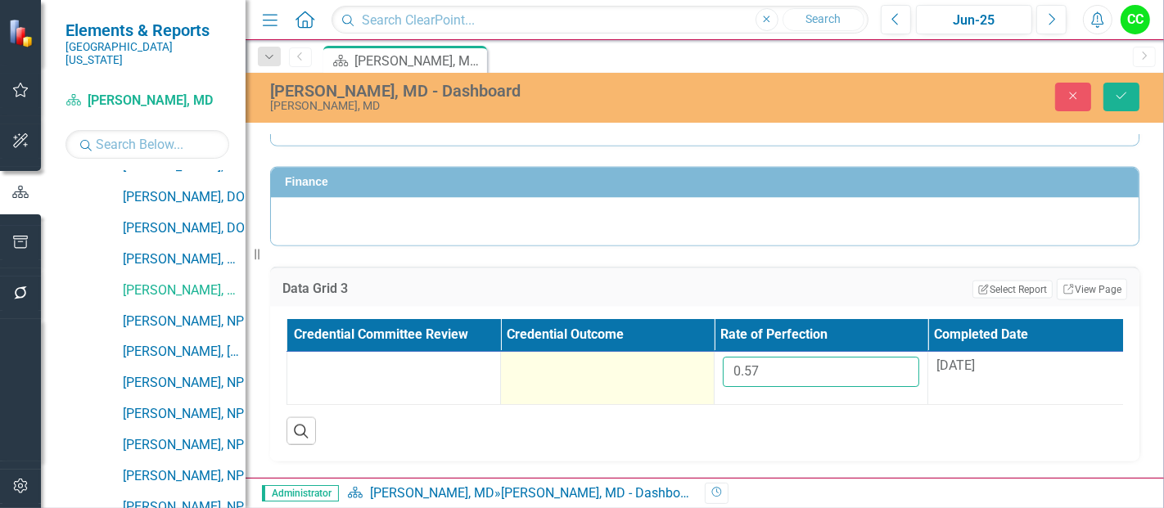
drag, startPoint x: 790, startPoint y: 371, endPoint x: 678, endPoint y: 349, distance: 114.3
click at [683, 352] on tr "0.57 8/27/24" at bounding box center [714, 378] width 855 height 53
paste input "696185714"
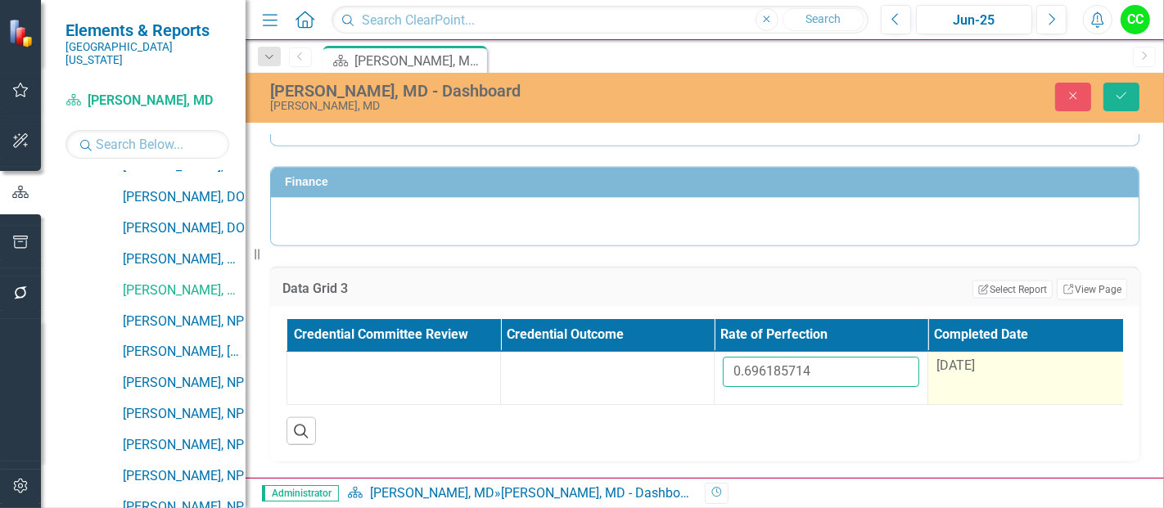
type input "0.696185714"
click at [990, 369] on td "[DATE]" at bounding box center [1035, 378] width 214 height 53
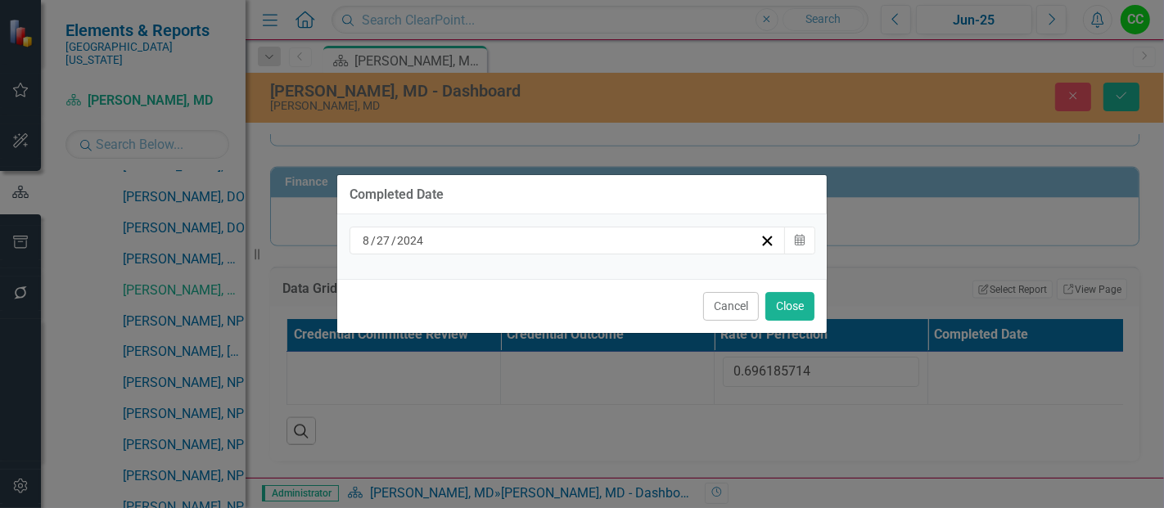
click at [524, 247] on div "8 / 27 / 2024" at bounding box center [559, 240] width 399 height 16
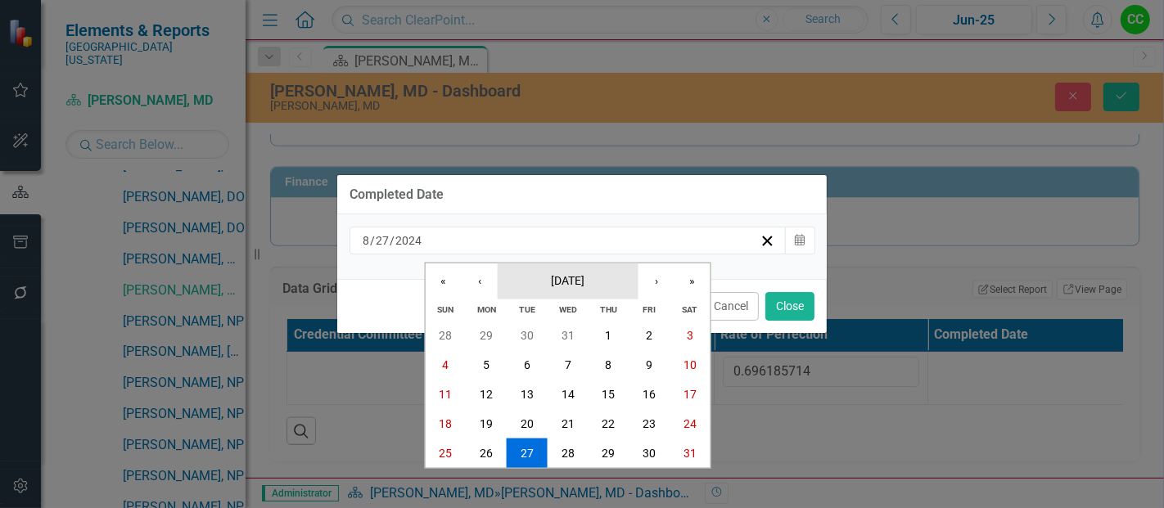
click at [603, 292] on button "August 2024" at bounding box center [568, 281] width 141 height 36
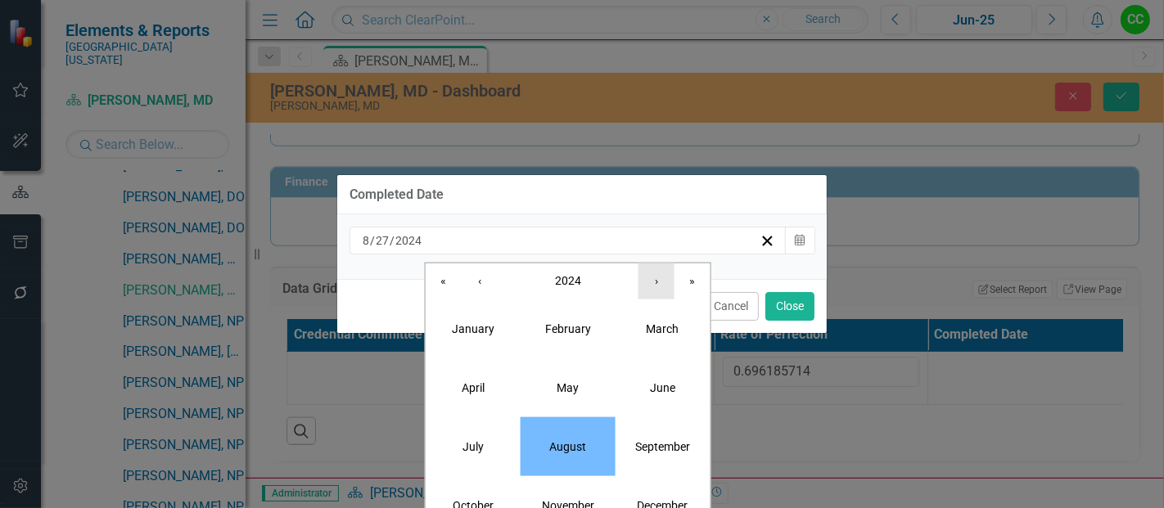
click at [653, 292] on button "›" at bounding box center [656, 281] width 36 height 36
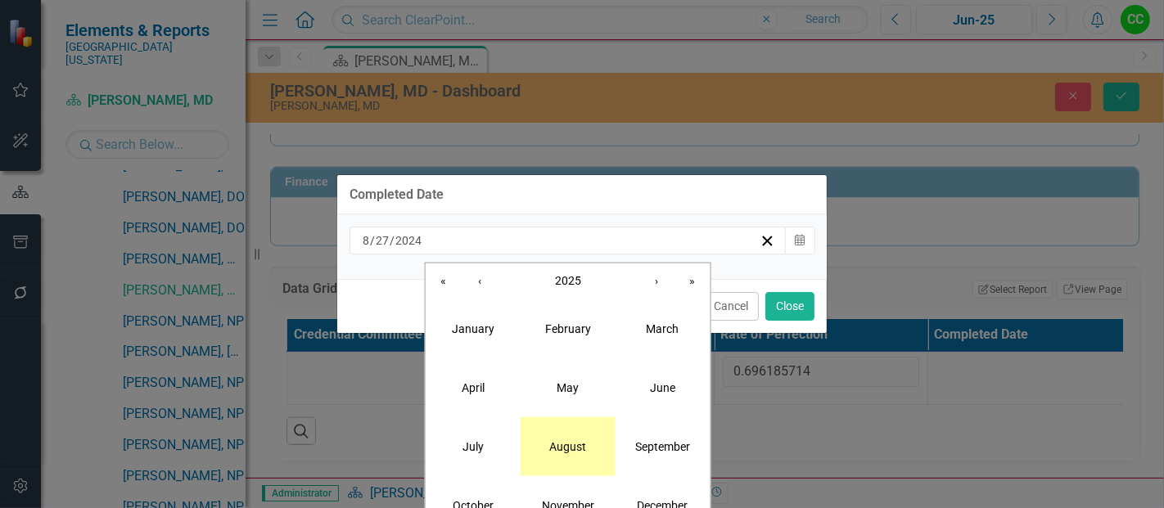
click at [581, 457] on button "August" at bounding box center [568, 446] width 95 height 59
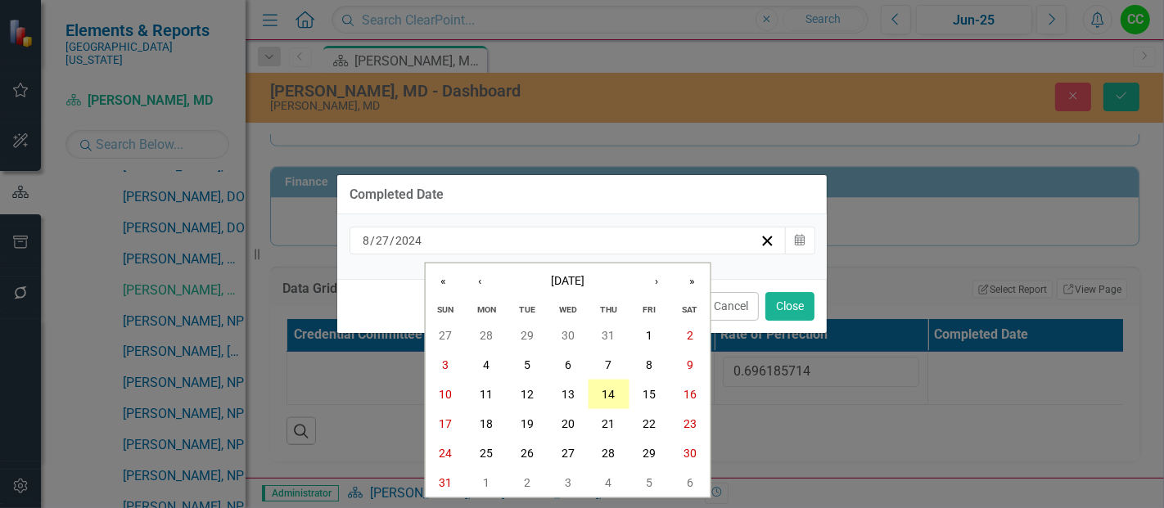
click at [621, 401] on button "14" at bounding box center [608, 394] width 41 height 29
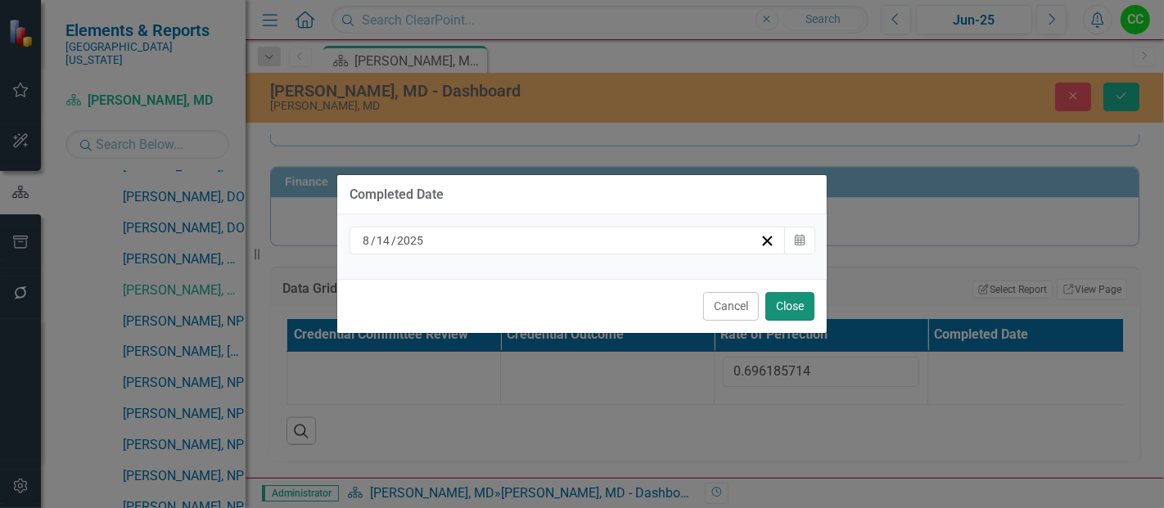
click at [803, 305] on button "Close" at bounding box center [789, 306] width 49 height 29
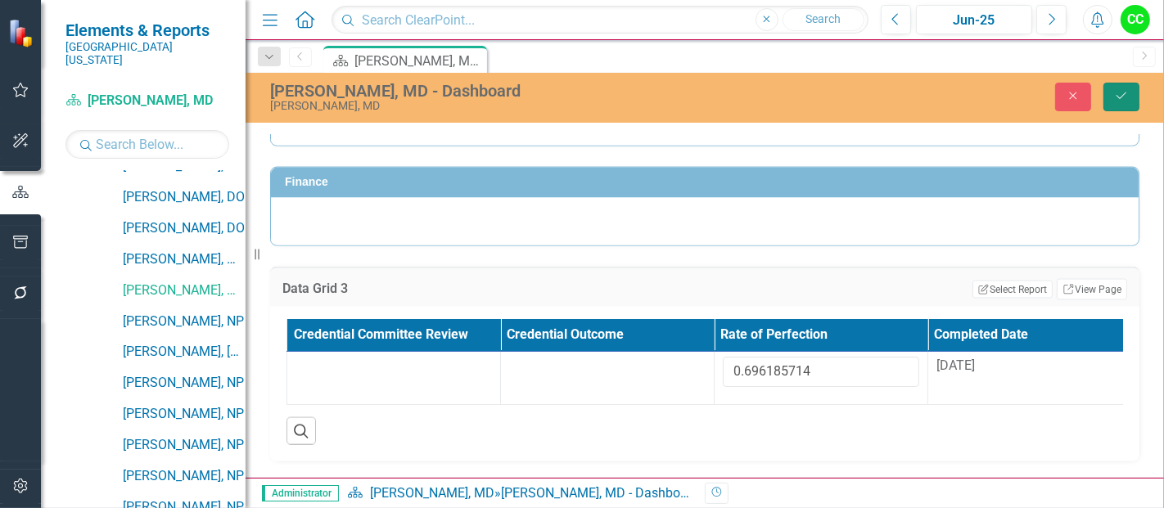
click at [1109, 92] on button "Save" at bounding box center [1121, 97] width 36 height 29
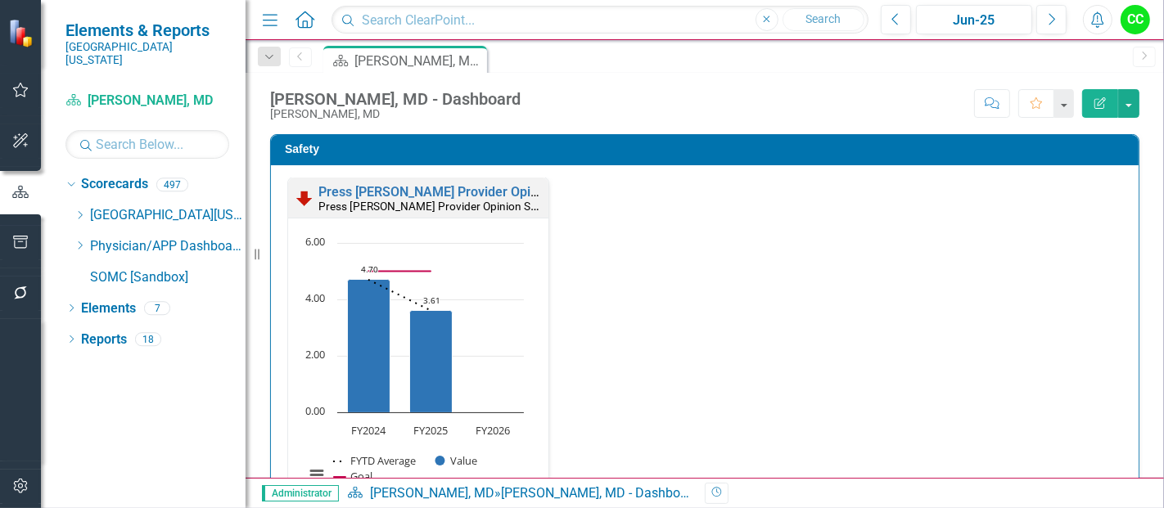
scroll to position [2100, 0]
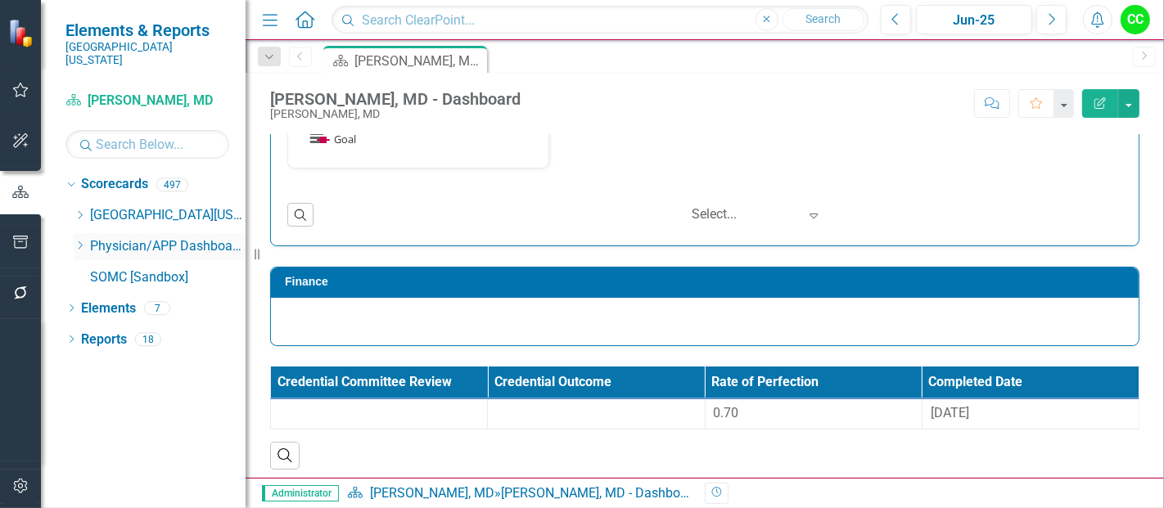
click at [82, 241] on icon "Dropdown" at bounding box center [80, 246] width 12 height 10
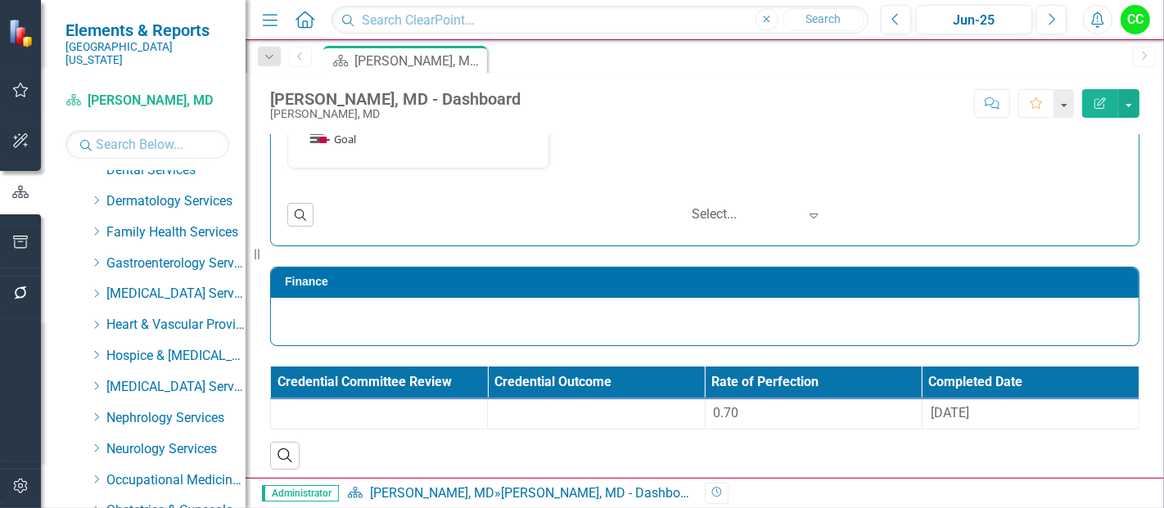
scroll to position [250, 0]
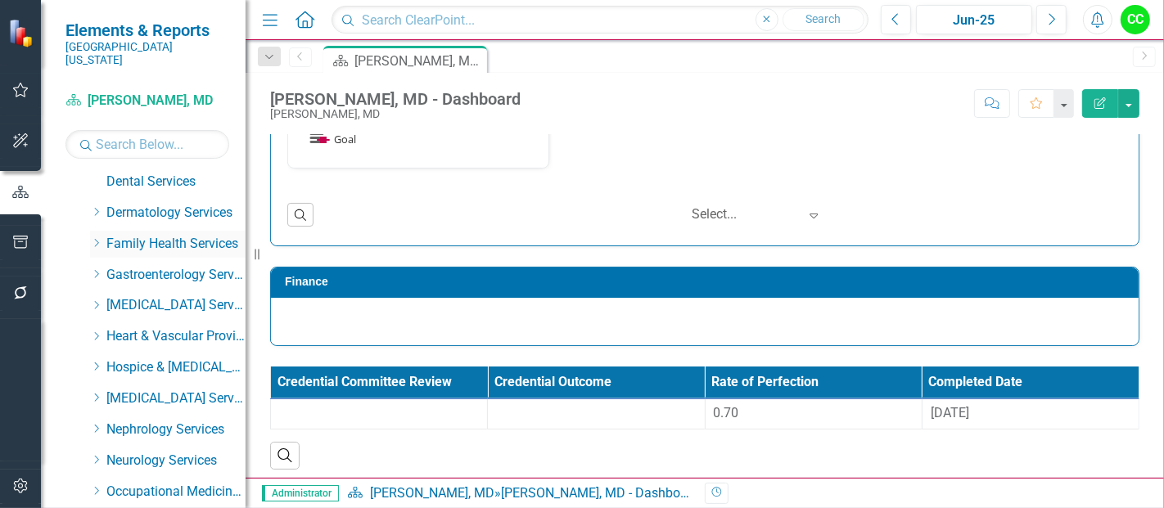
click at [96, 237] on div "Dropdown" at bounding box center [96, 244] width 12 height 14
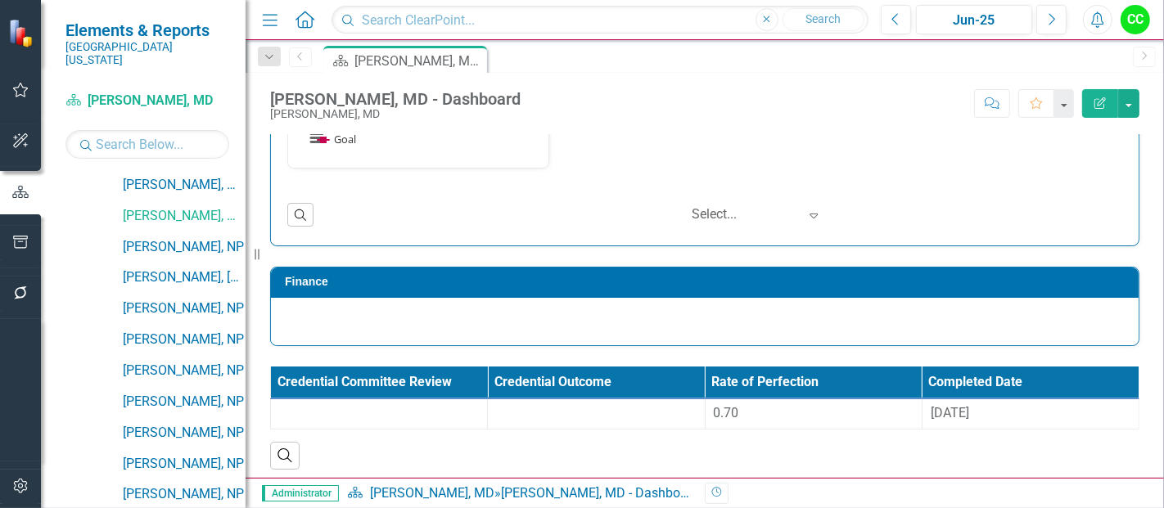
scroll to position [869, 0]
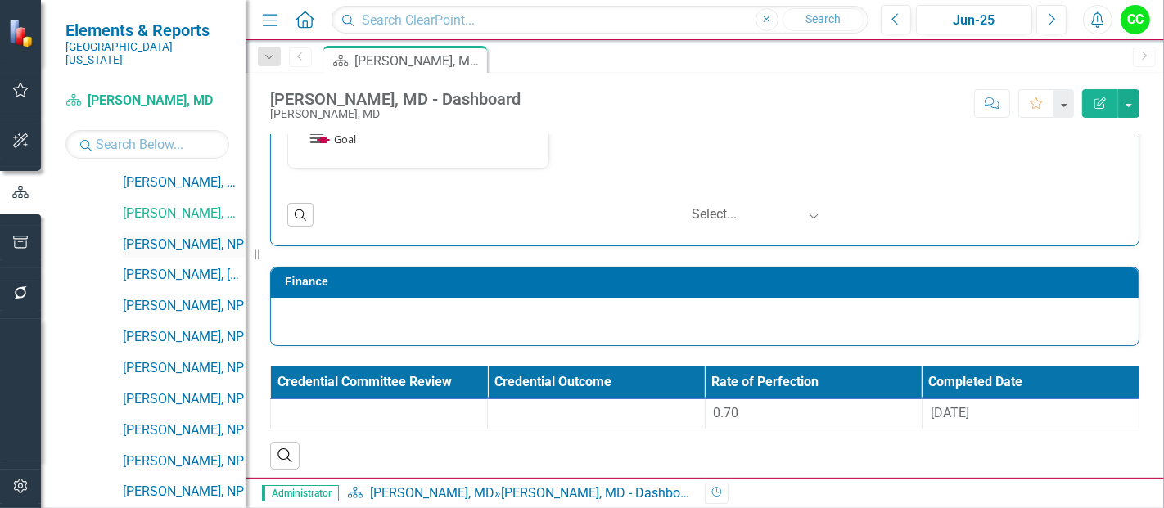
click at [155, 236] on link "[PERSON_NAME], NP" at bounding box center [184, 245] width 123 height 19
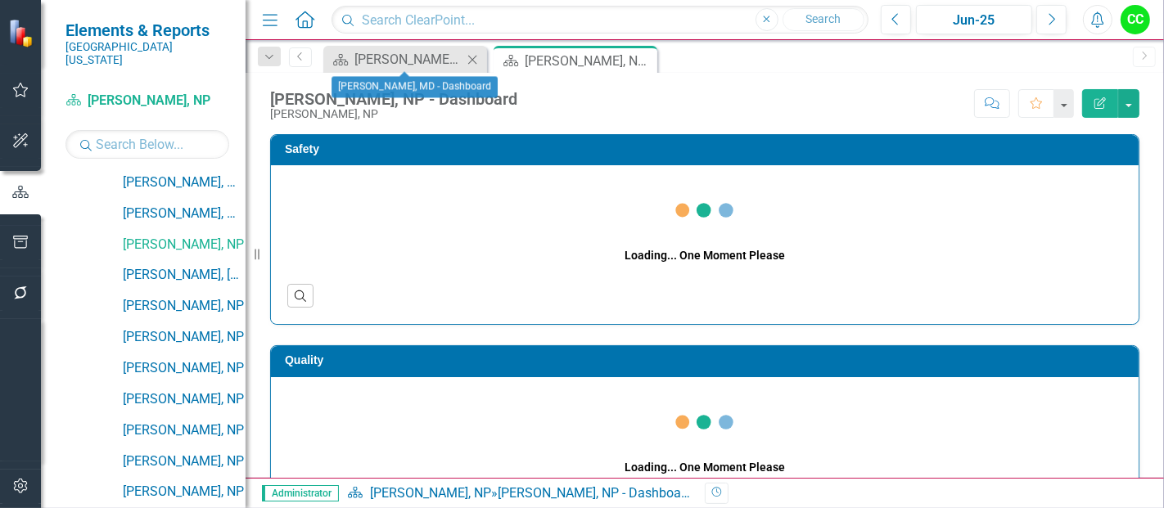
click at [472, 60] on icon "Close" at bounding box center [472, 59] width 16 height 13
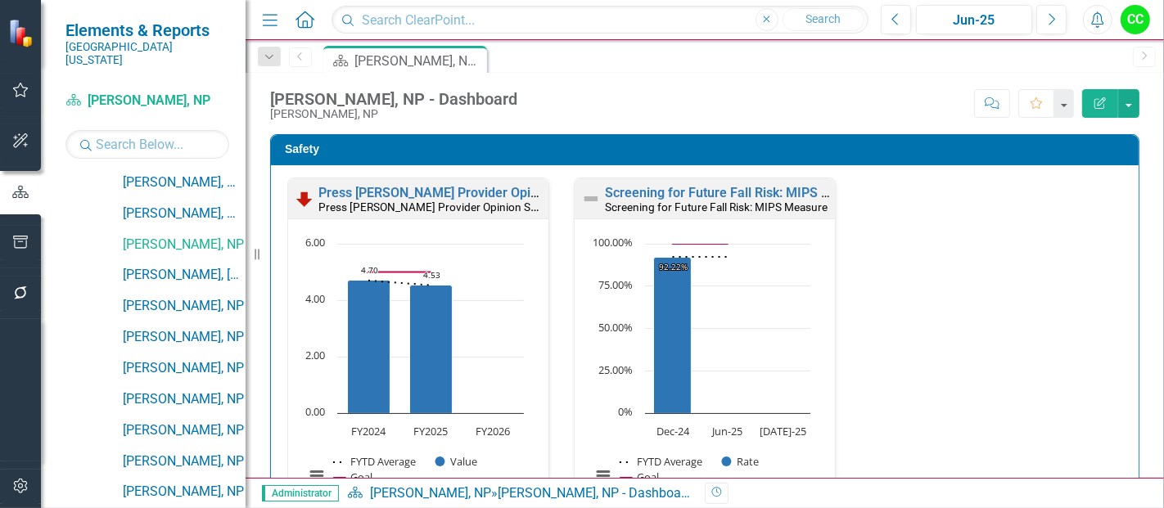
scroll to position [1, 0]
click at [660, 191] on link "Screening for Future Fall Risk: MIPS Measure" at bounding box center [739, 192] width 268 height 16
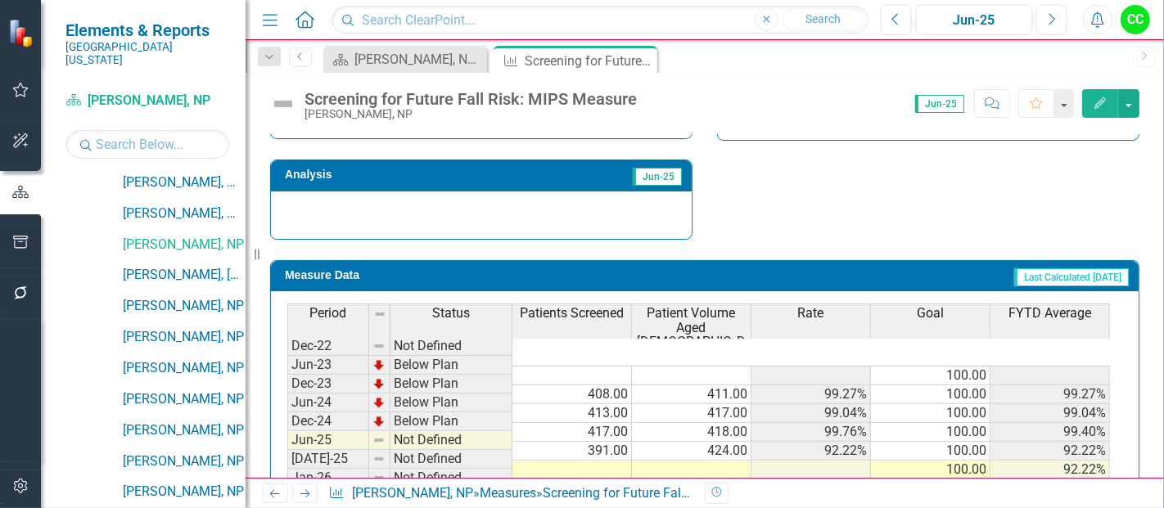
scroll to position [647, 0]
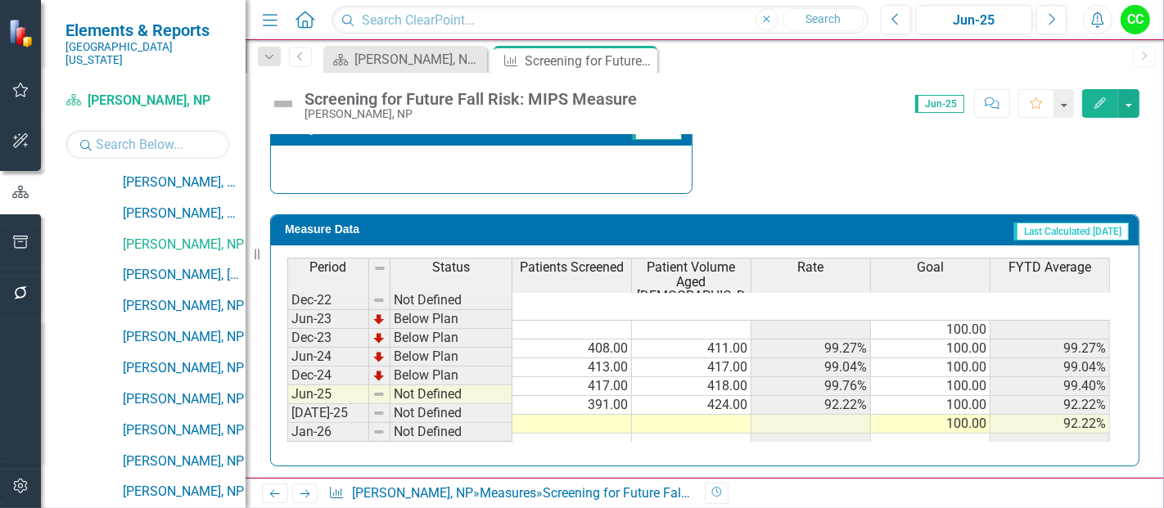
click at [584, 415] on td at bounding box center [572, 424] width 120 height 19
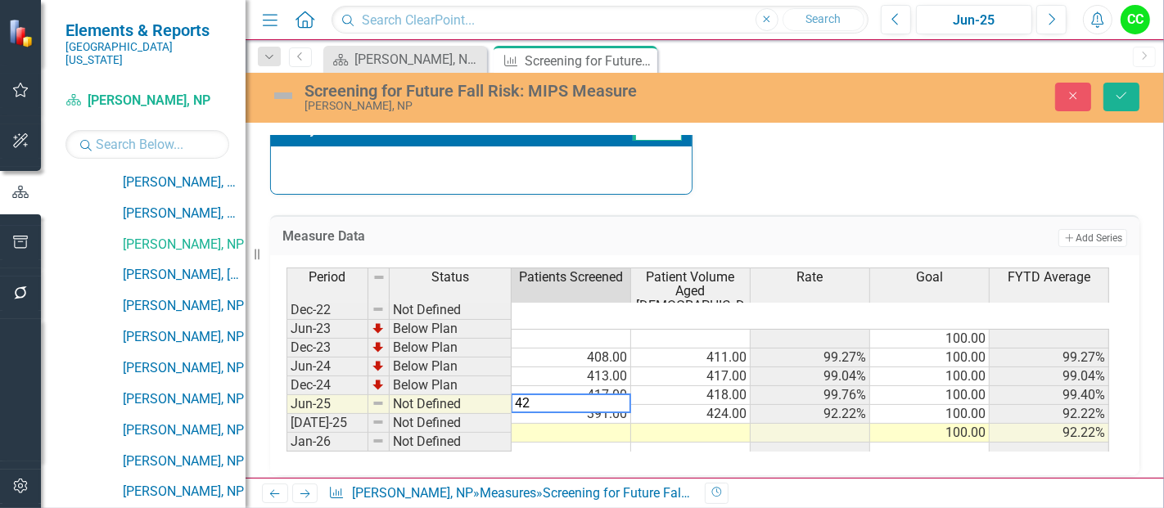
type textarea "429"
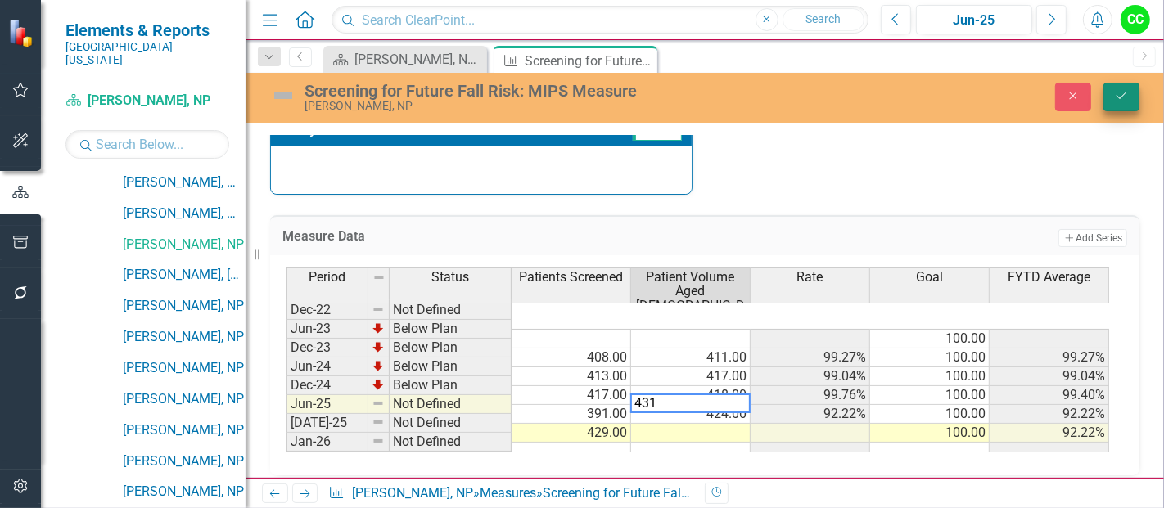
type textarea "431"
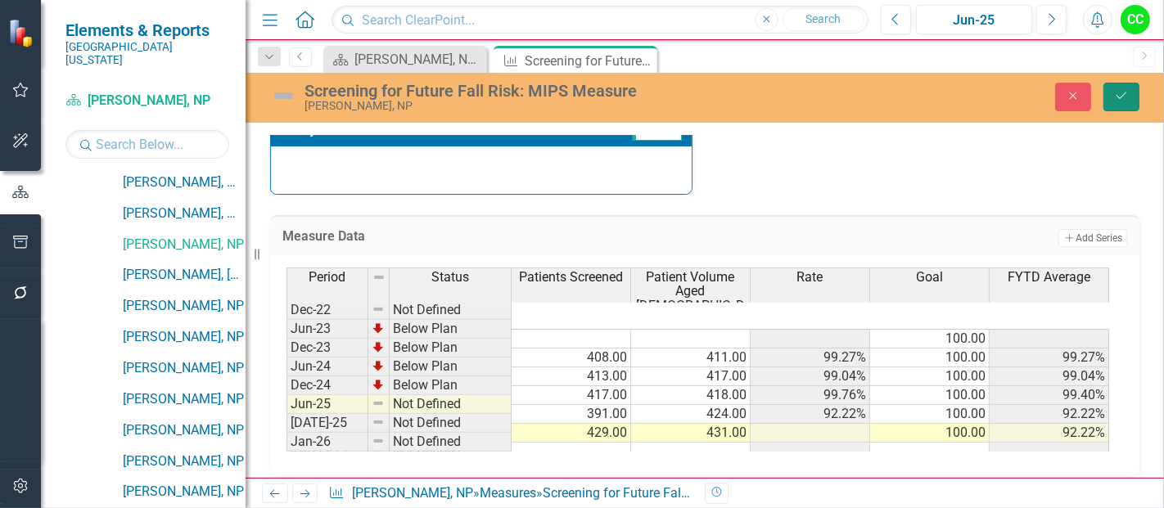
click at [1133, 104] on button "Save" at bounding box center [1121, 97] width 36 height 29
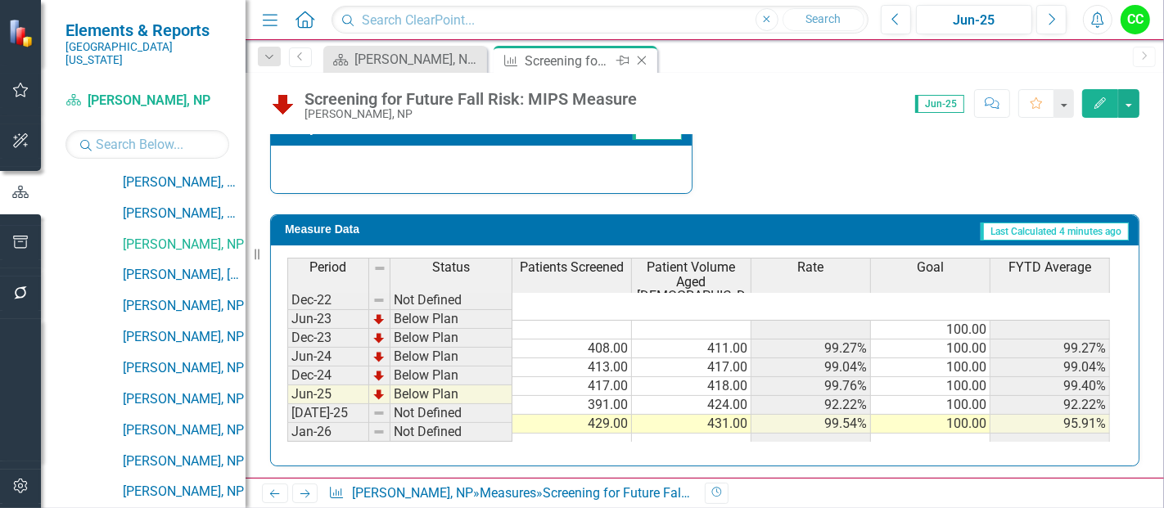
click at [643, 59] on icon "Close" at bounding box center [642, 60] width 16 height 13
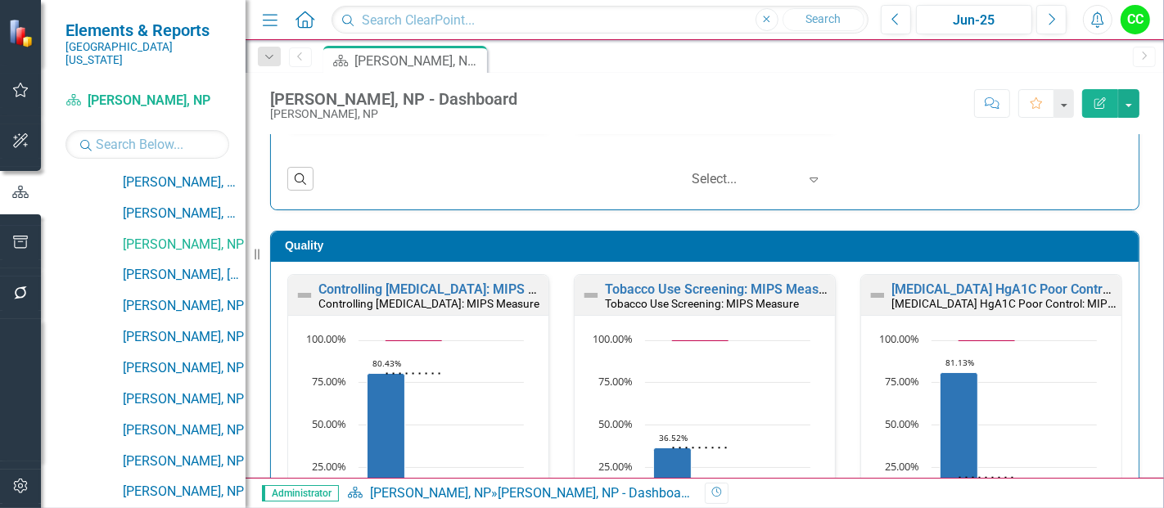
scroll to position [388, 0]
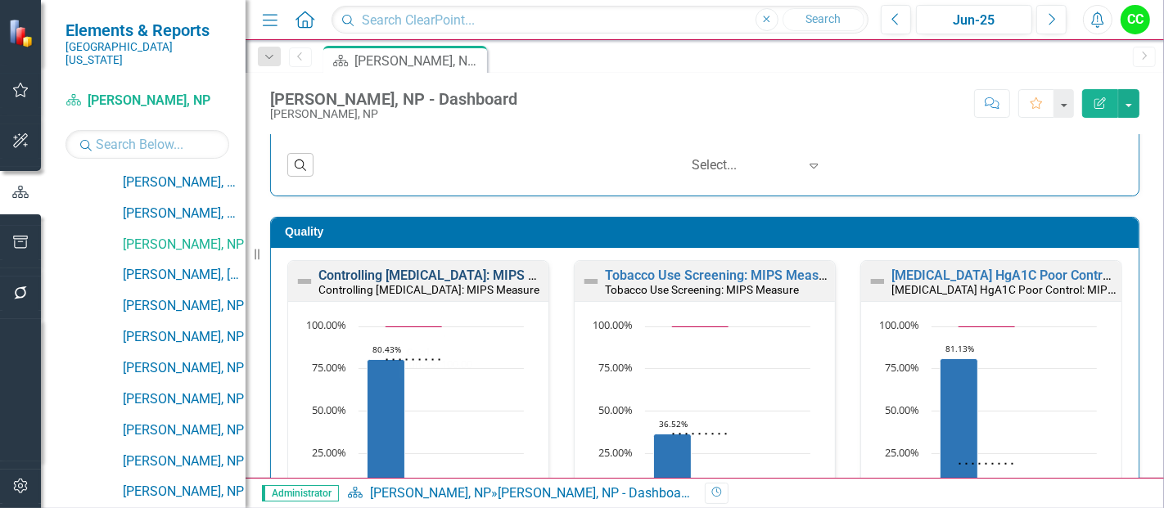
click at [472, 273] on link "Controlling [MEDICAL_DATA]: MIPS Measure" at bounding box center [449, 276] width 262 height 16
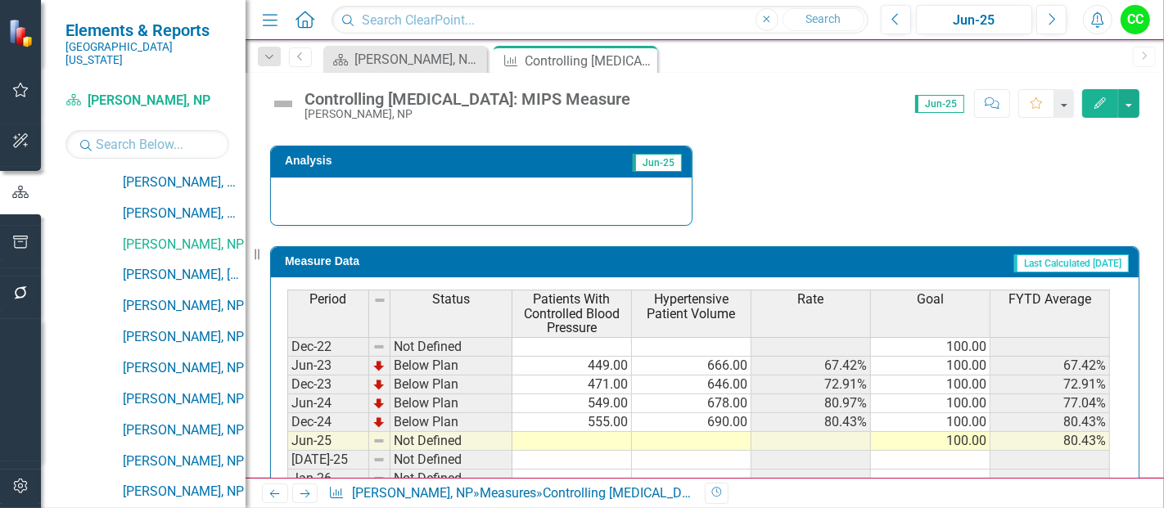
scroll to position [661, 0]
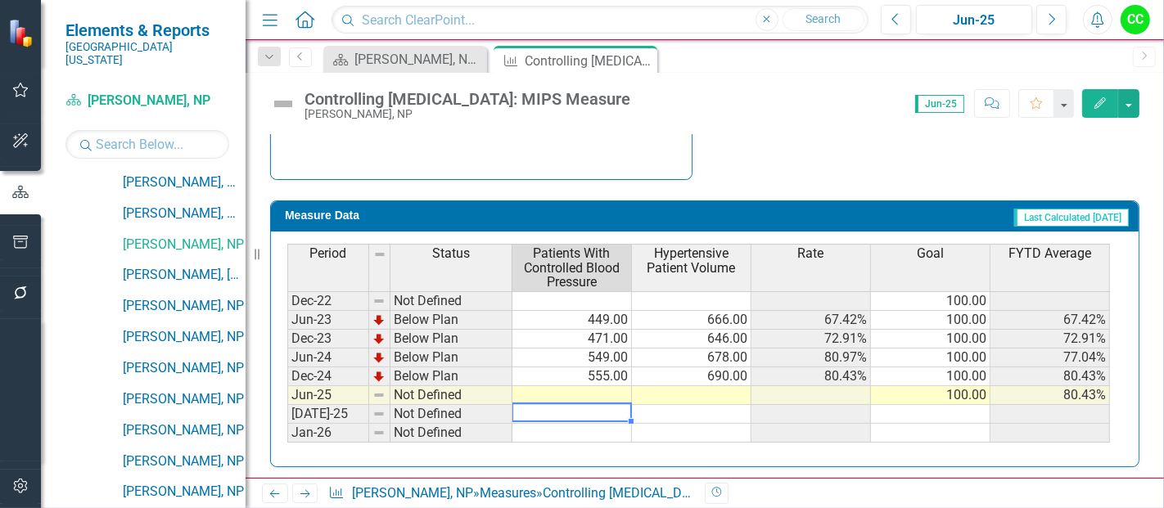
click at [287, 399] on div "Period Status Patients With Controlled Blood Pressure Hypertensive Patient Volu…" at bounding box center [287, 343] width 0 height 199
click at [611, 386] on td at bounding box center [572, 395] width 120 height 19
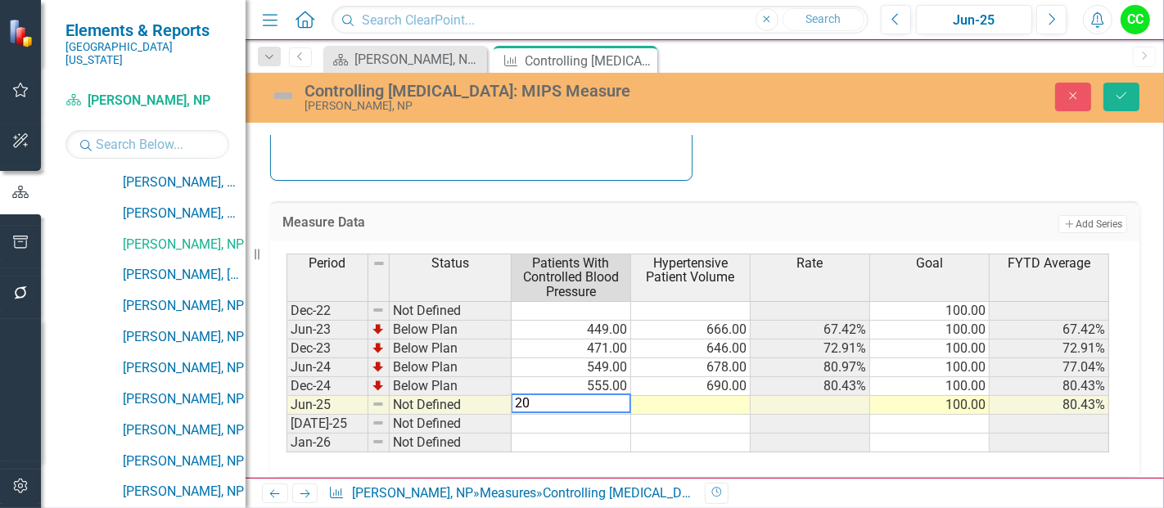
type textarea "205"
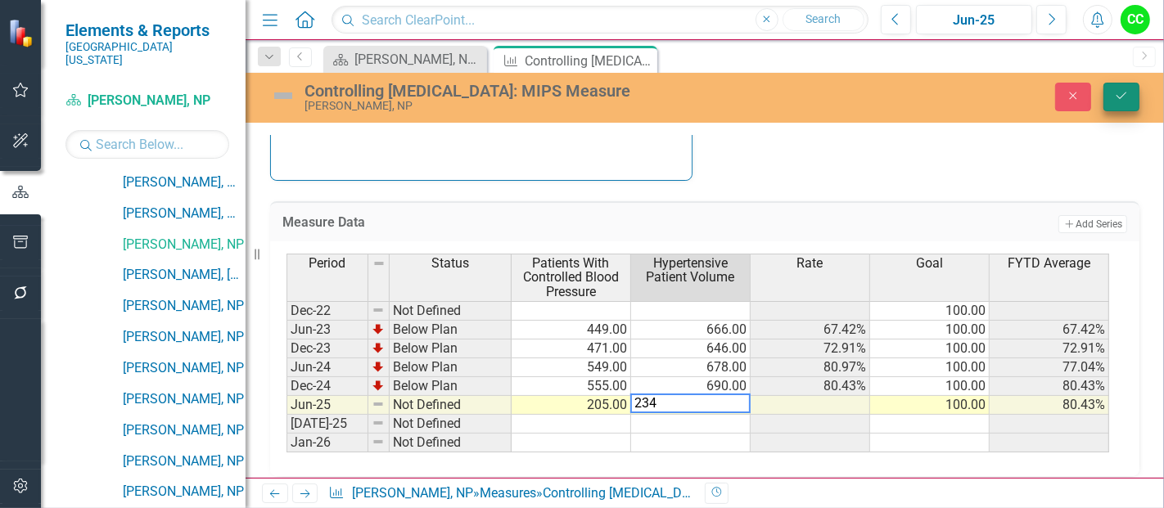
type textarea "234"
click at [1131, 100] on button "Save" at bounding box center [1121, 97] width 36 height 29
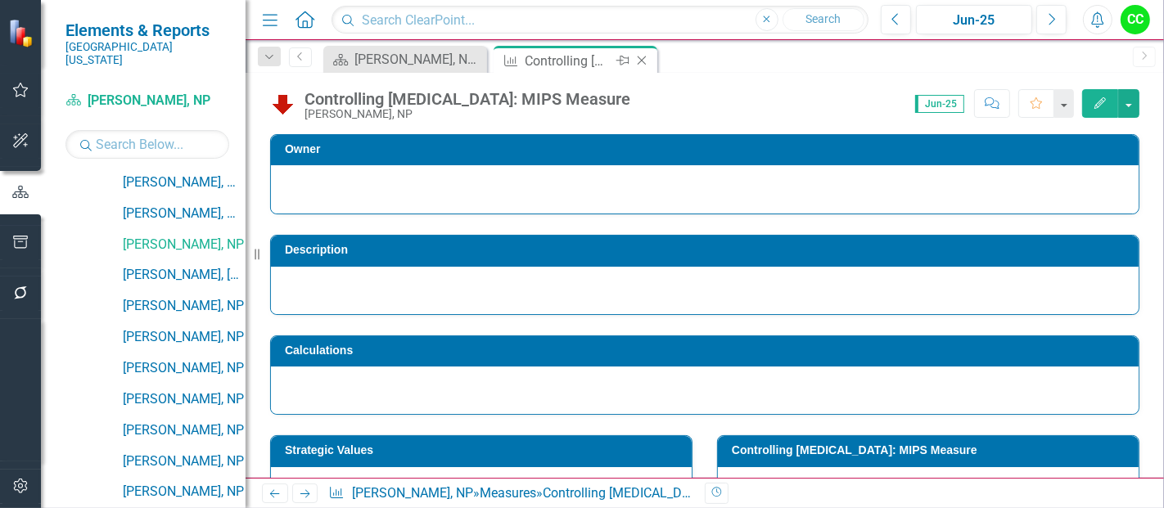
click at [640, 61] on icon at bounding box center [642, 60] width 9 height 9
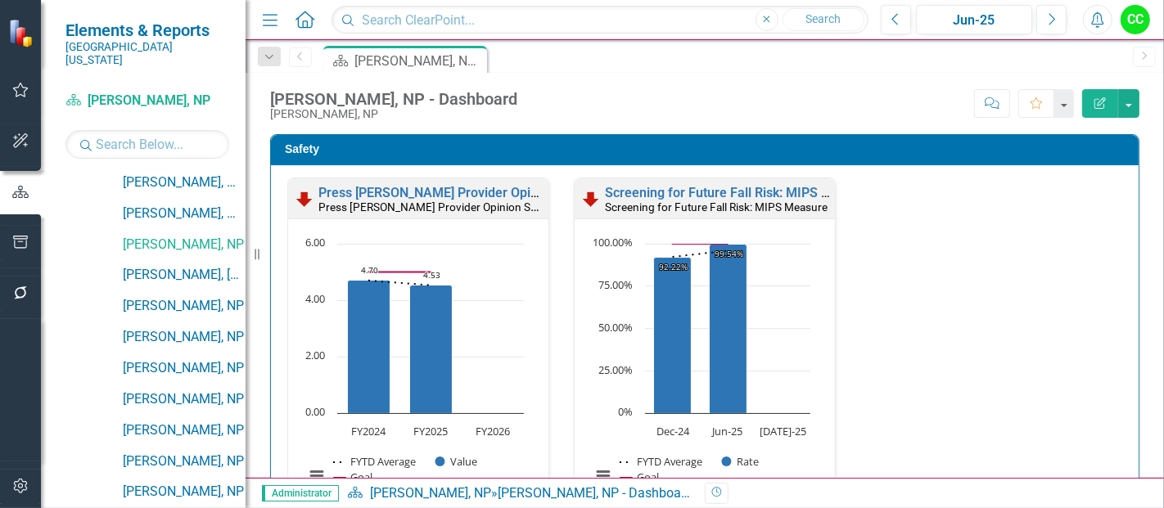
scroll to position [379, 0]
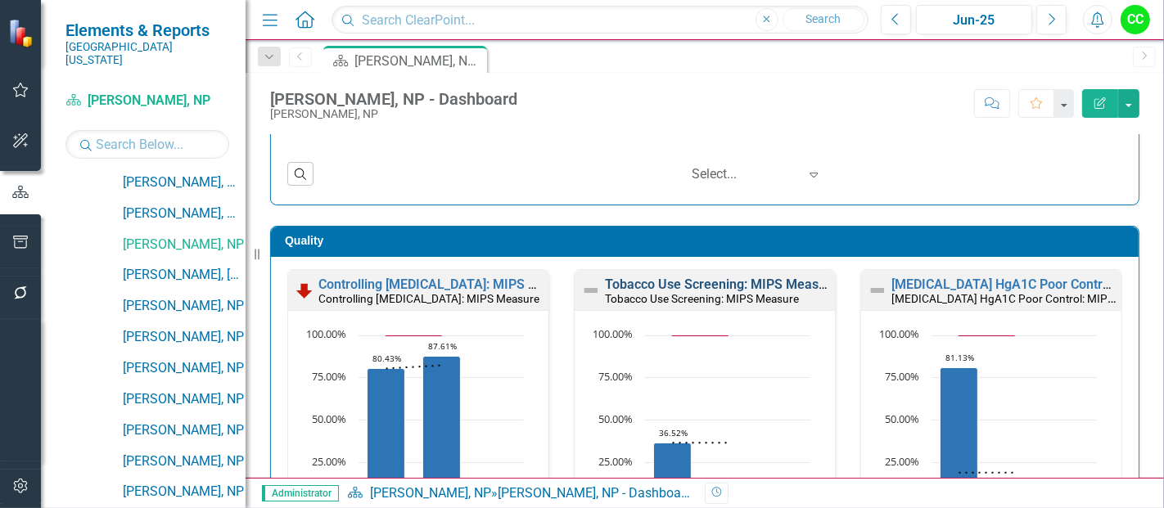
click at [749, 279] on link "Tobacco Use Screening: MIPS Measure" at bounding box center [721, 285] width 233 height 16
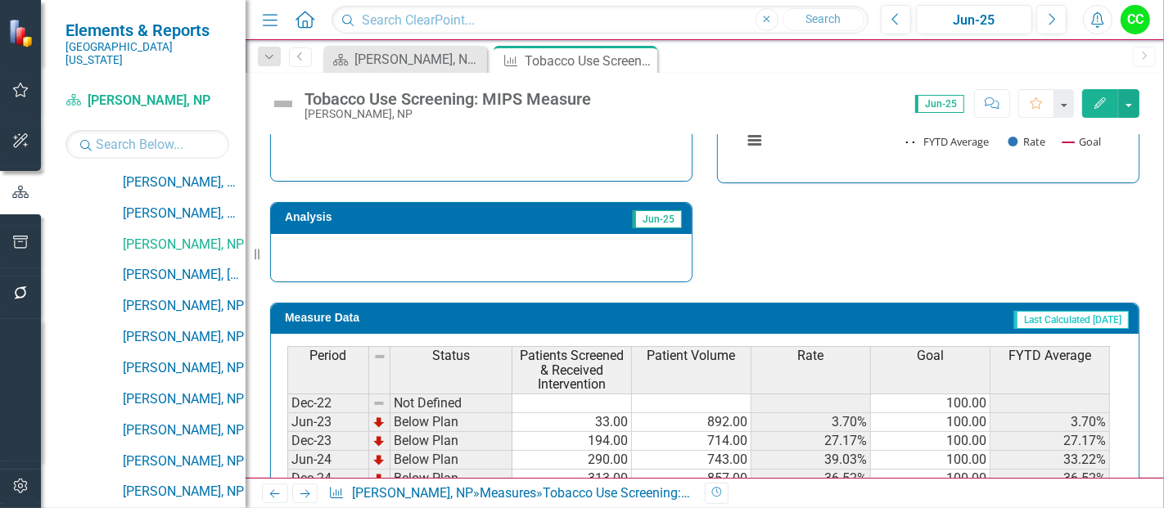
scroll to position [661, 0]
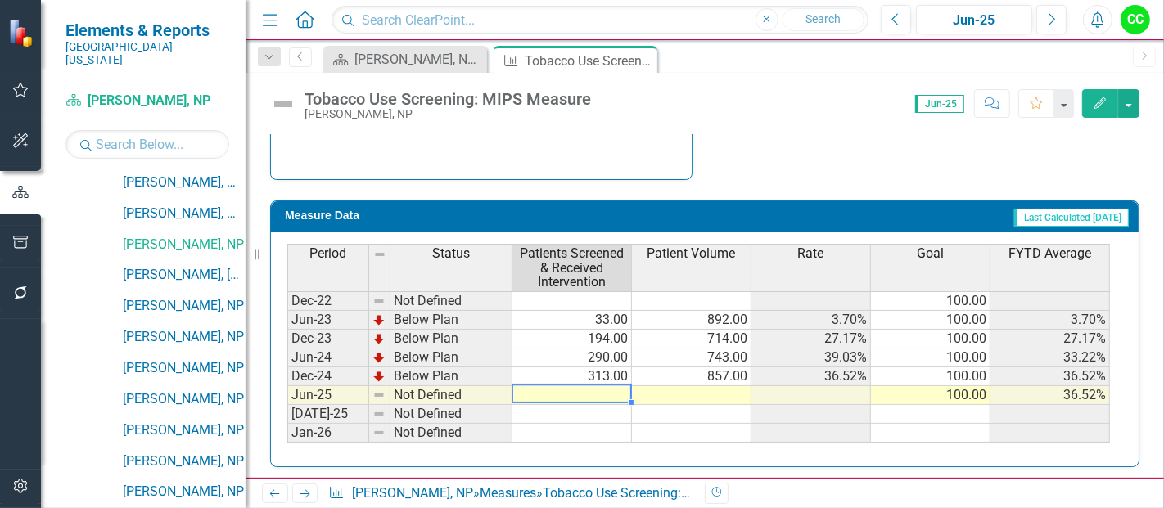
click at [559, 386] on td at bounding box center [572, 395] width 120 height 19
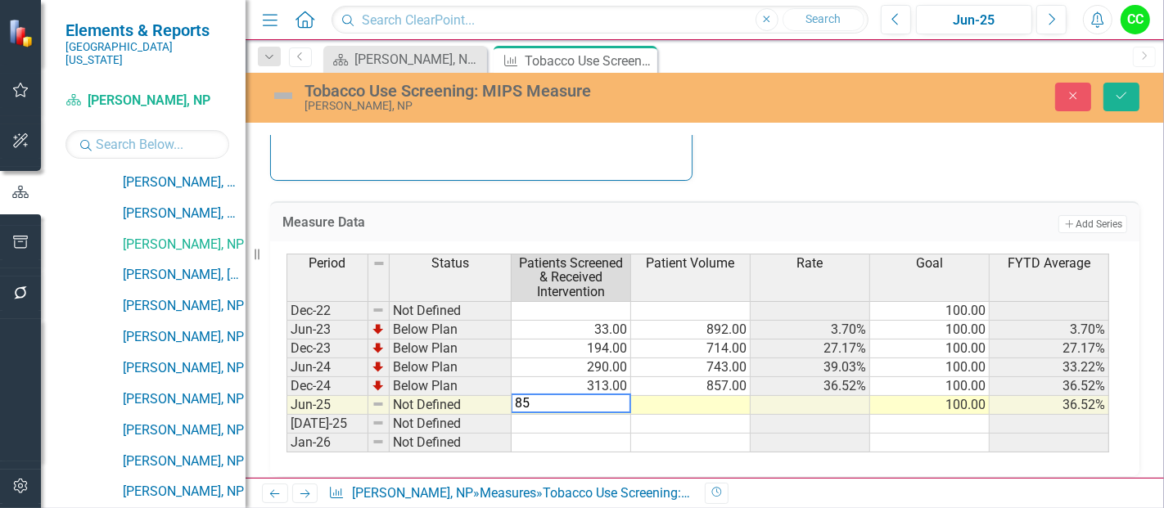
type textarea "850"
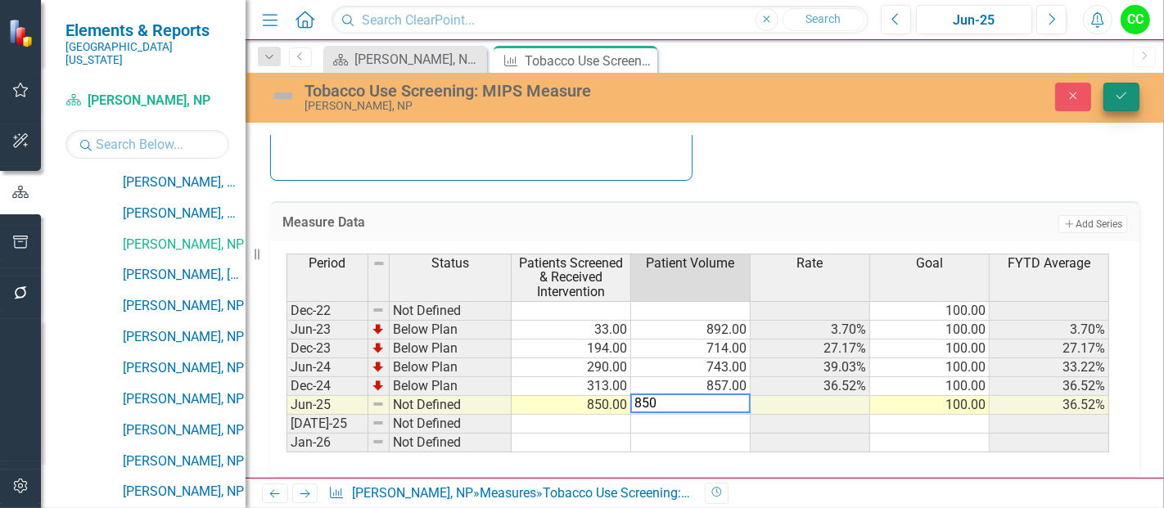
type textarea "850"
click at [1121, 88] on button "Save" at bounding box center [1121, 97] width 36 height 29
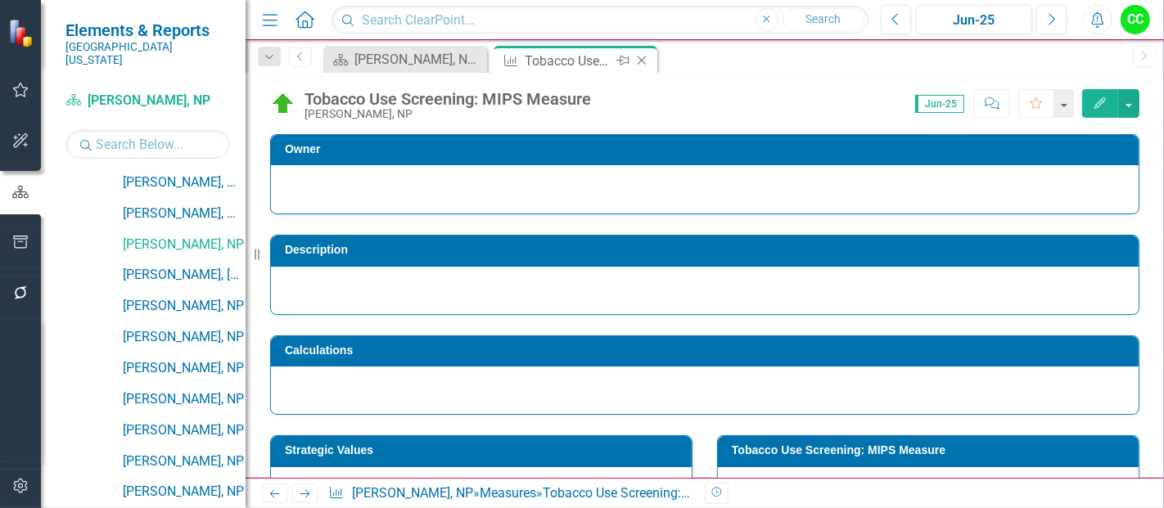
click at [640, 59] on icon at bounding box center [642, 60] width 9 height 9
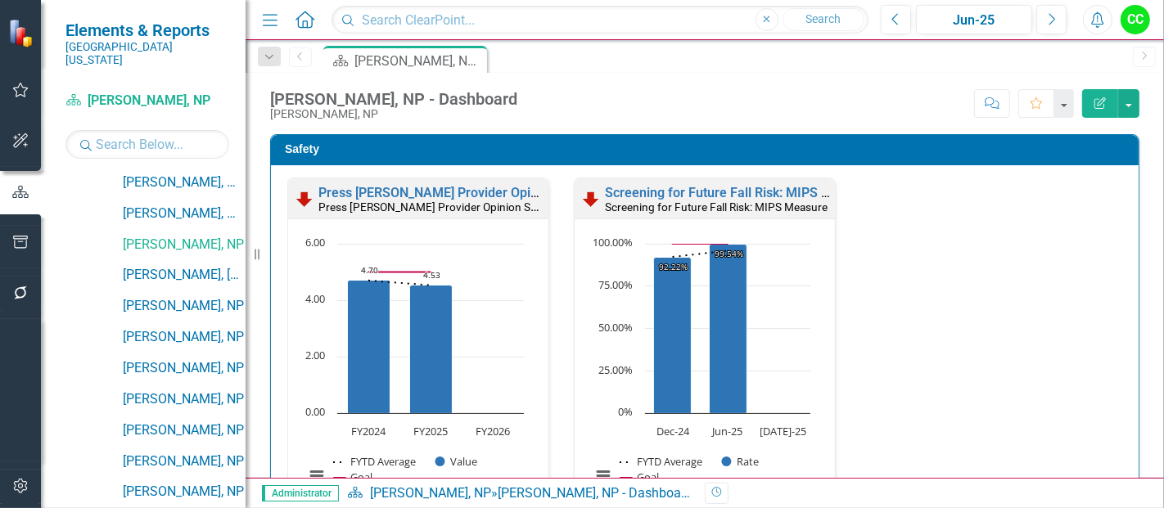
scroll to position [426, 0]
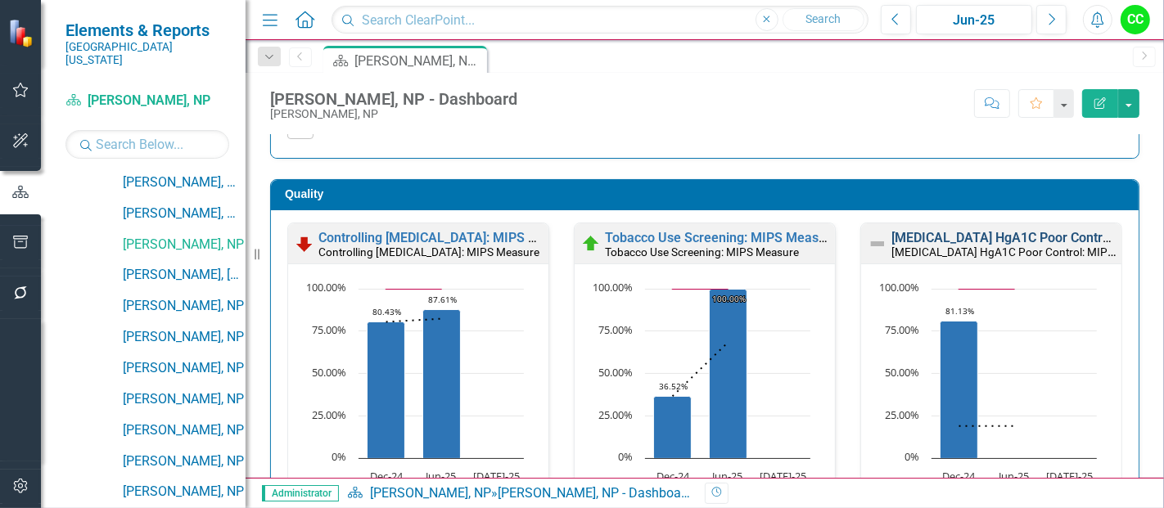
click at [966, 237] on link "[MEDICAL_DATA] HgA1C Poor Control: MIPS Measure" at bounding box center [1049, 238] width 316 height 16
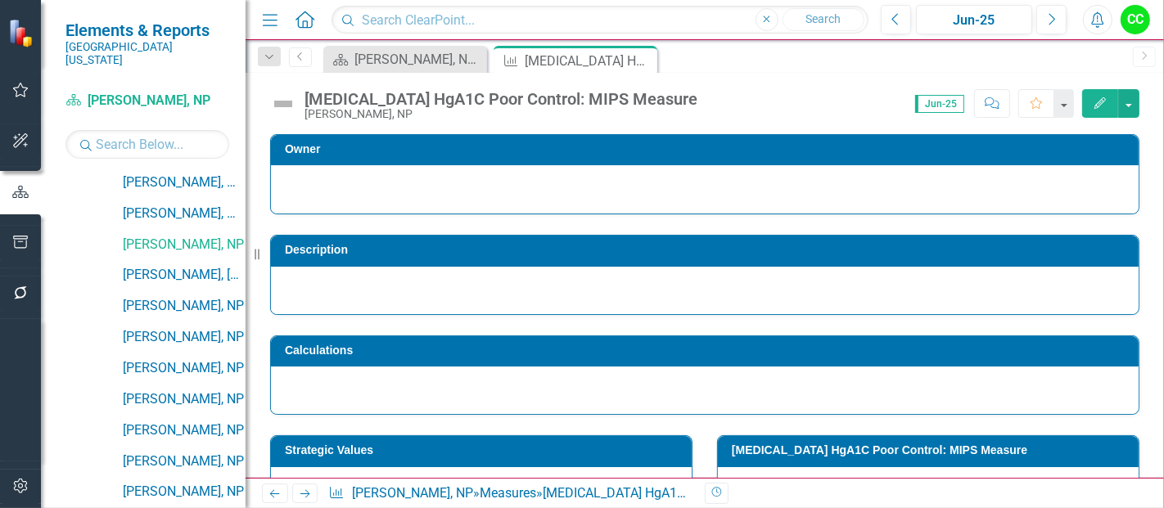
scroll to position [647, 0]
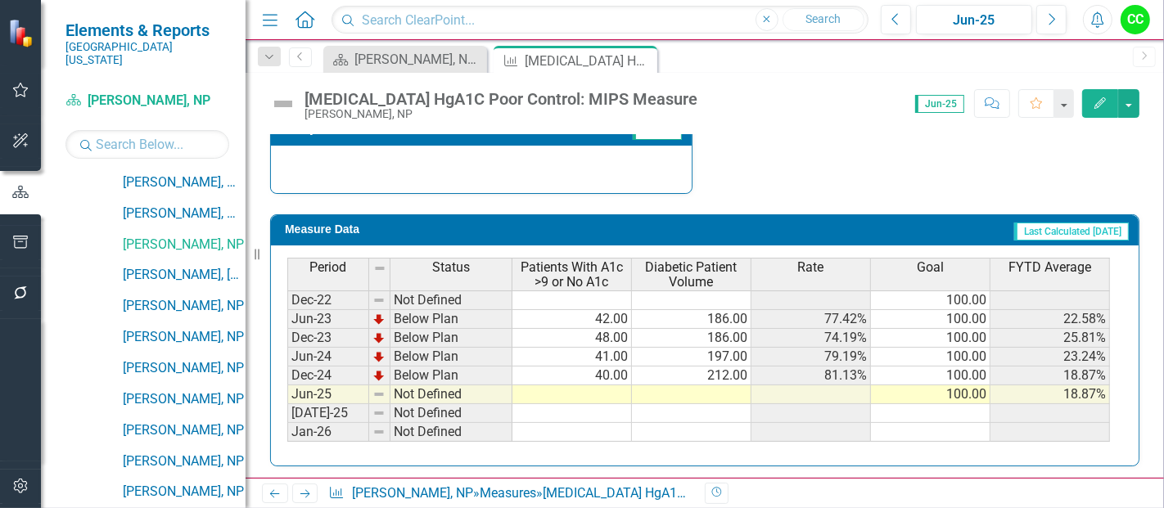
click at [607, 389] on td at bounding box center [572, 395] width 120 height 19
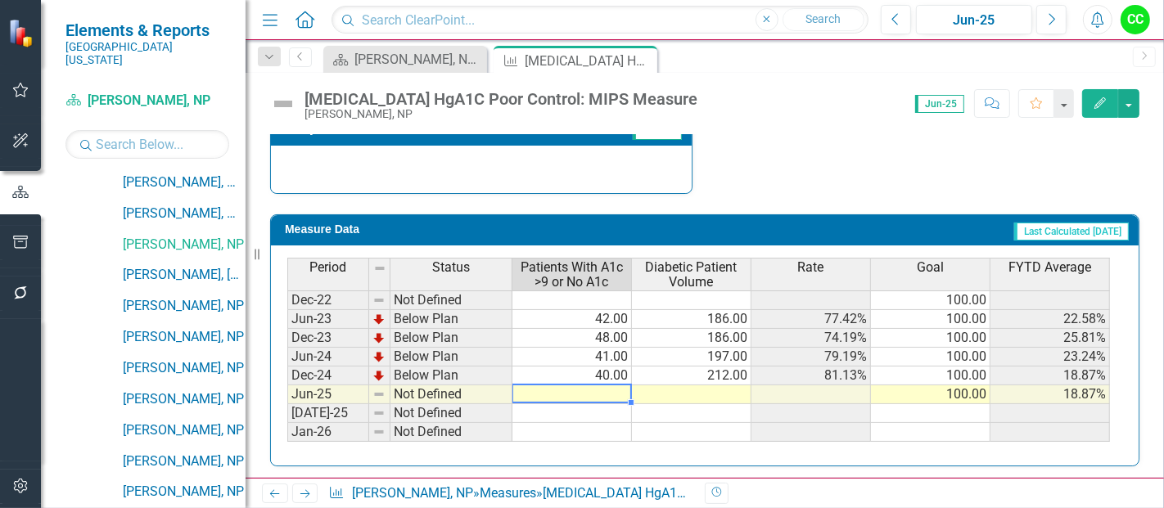
type textarea "33"
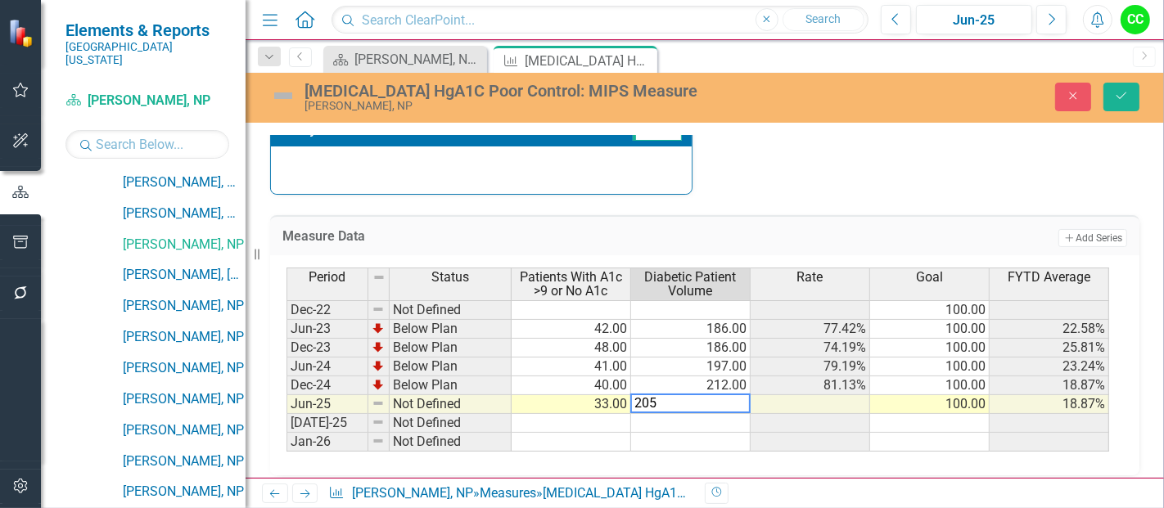
type textarea "205"
click at [1123, 78] on div "Diabetes HgA1C Poor Control: MIPS Measure Angel Ali, NP Close Save" at bounding box center [705, 98] width 918 height 50
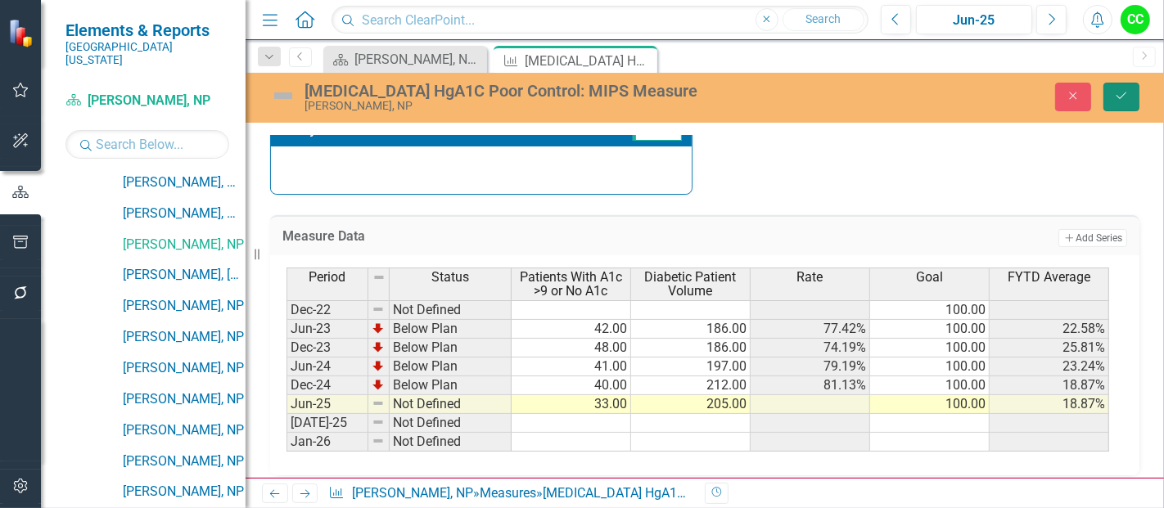
click at [1125, 92] on icon "Save" at bounding box center [1121, 95] width 15 height 11
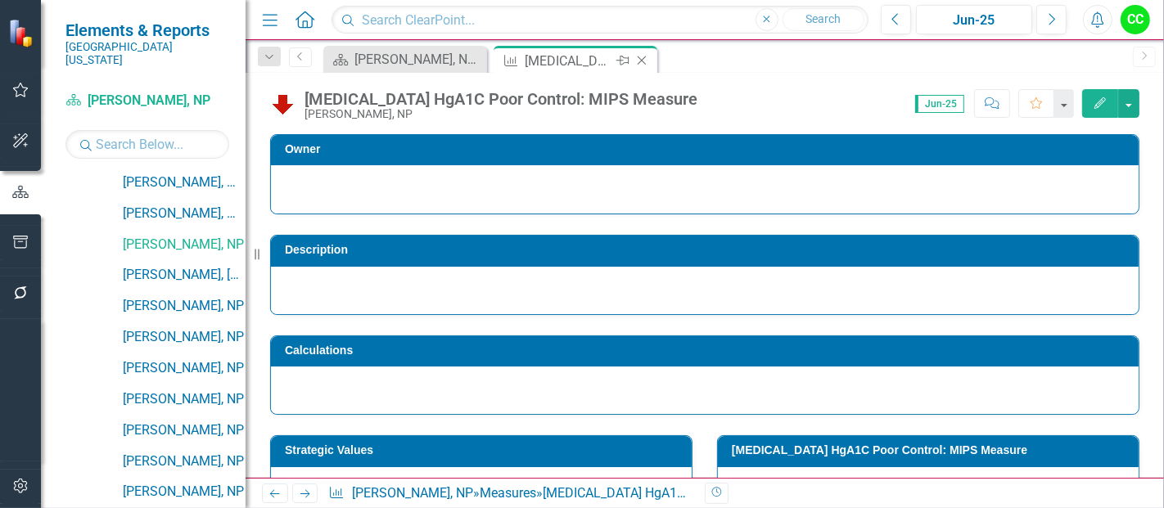
click at [640, 59] on icon "Close" at bounding box center [642, 60] width 16 height 13
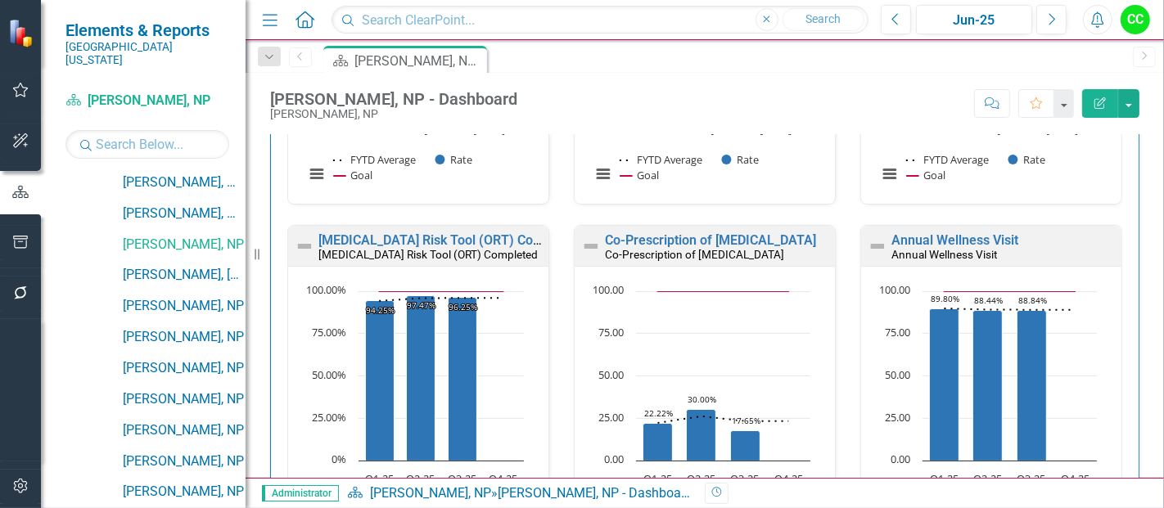
scroll to position [642, 0]
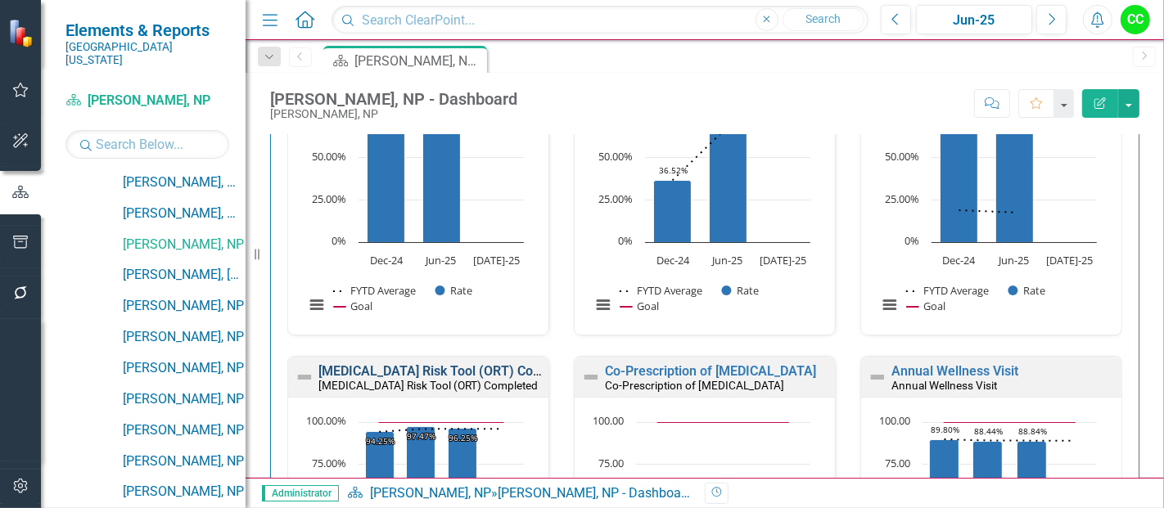
click at [449, 363] on link "[MEDICAL_DATA] Risk Tool (ORT) Completed" at bounding box center [449, 371] width 263 height 16
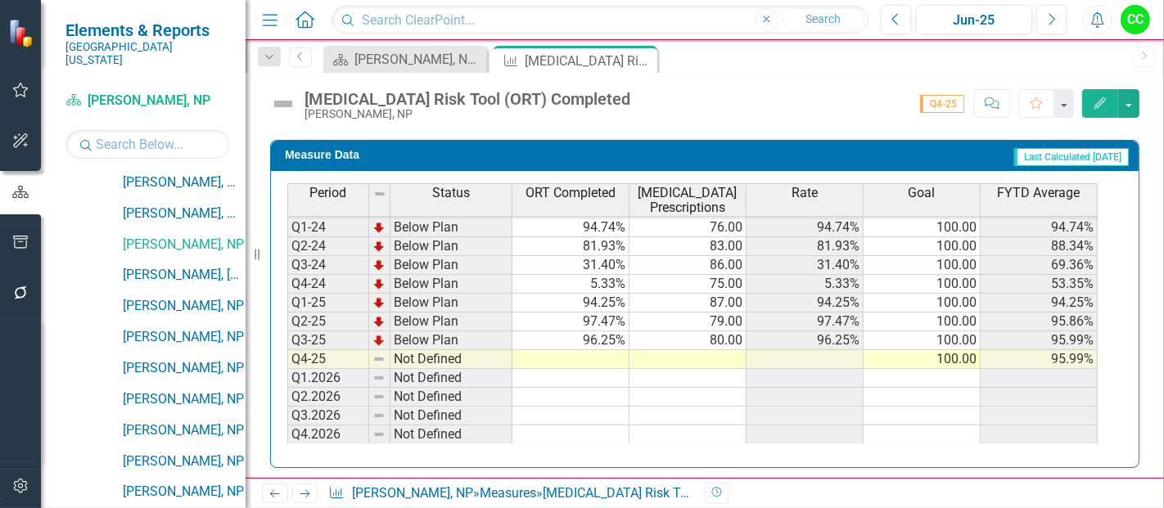
scroll to position [723, 0]
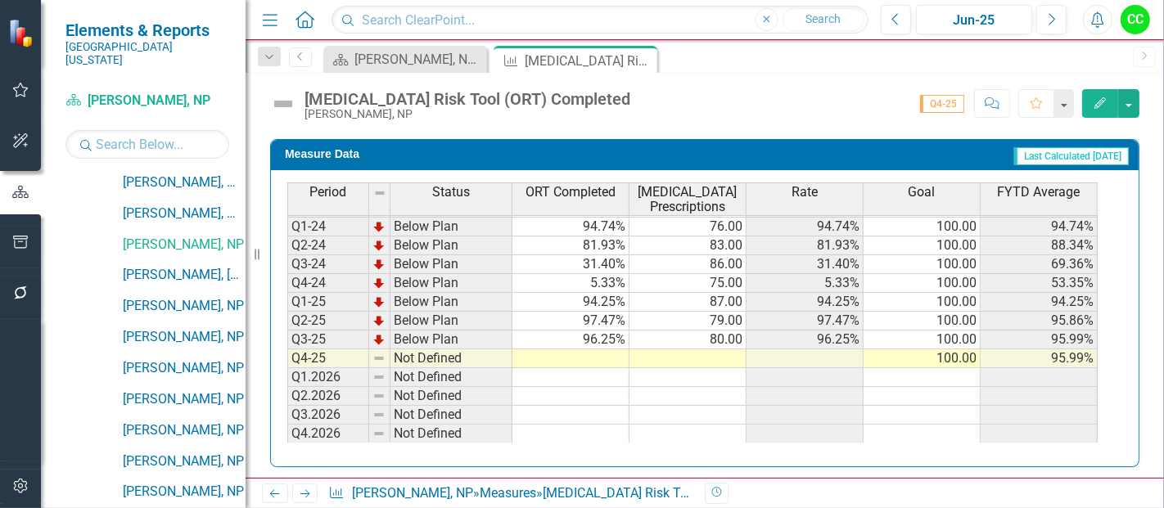
click at [601, 350] on td at bounding box center [570, 359] width 117 height 19
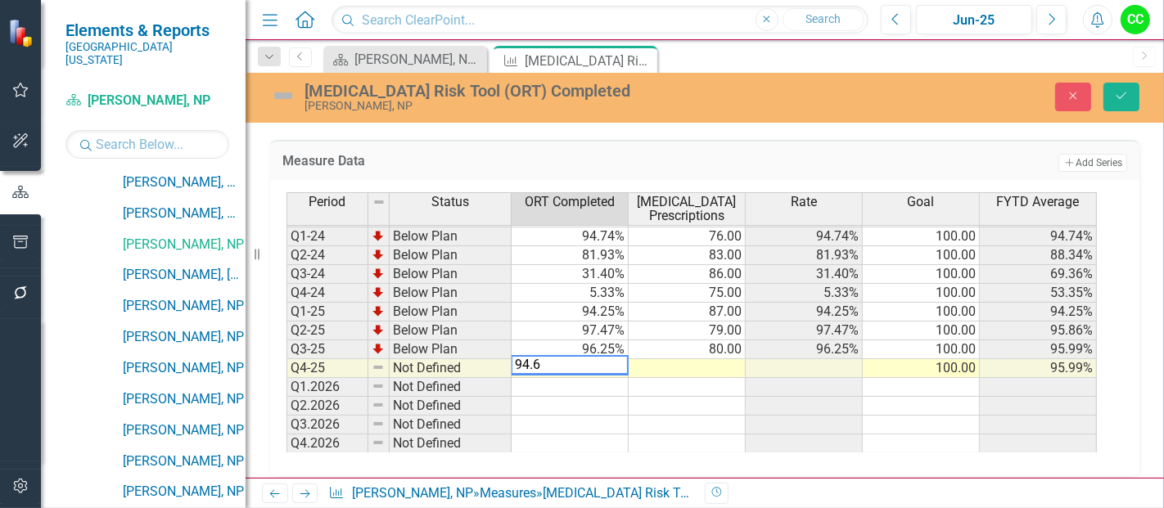
type textarea "94.67"
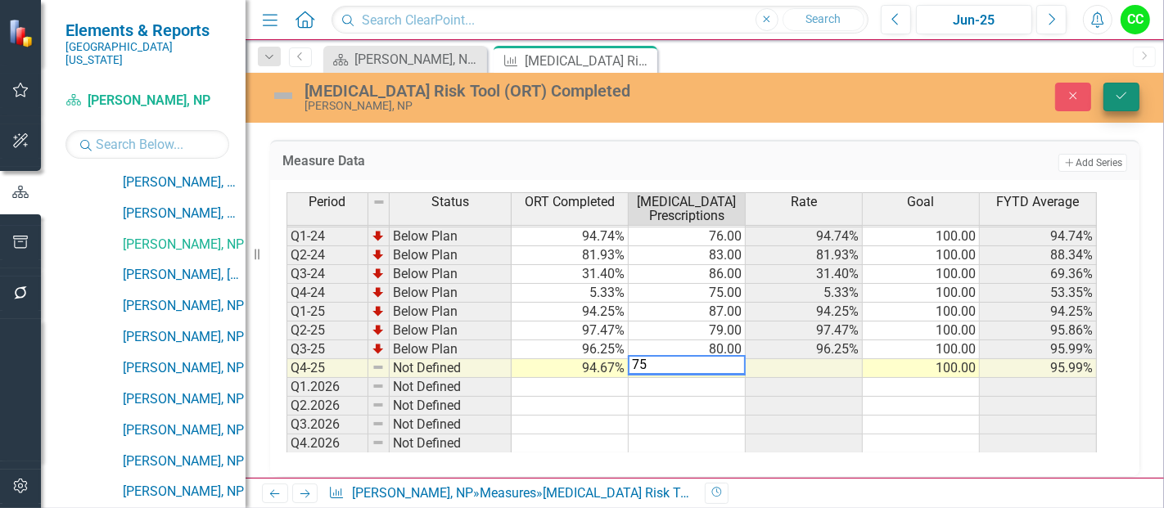
type textarea "75"
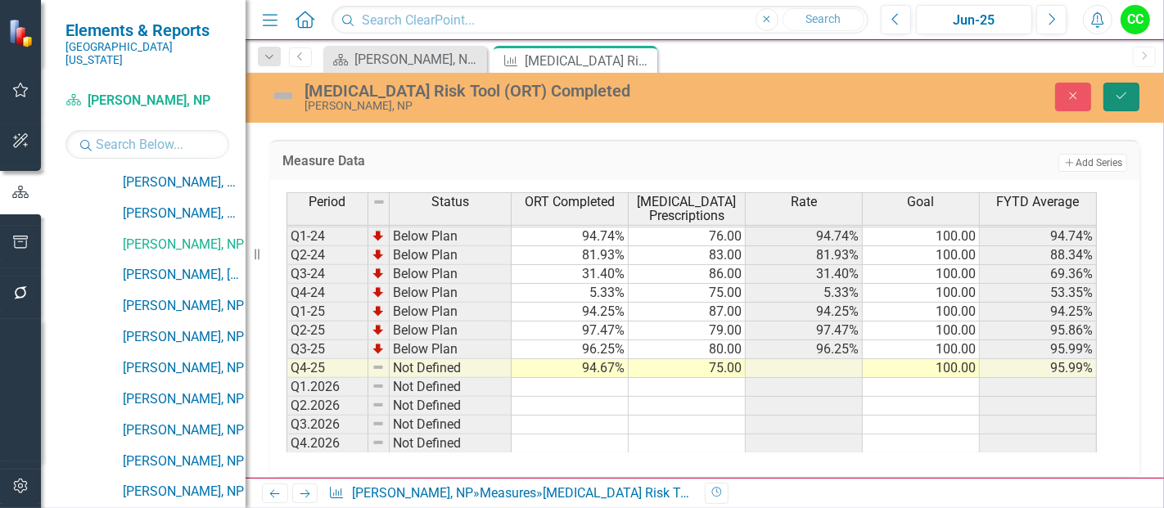
click at [1118, 93] on icon "Save" at bounding box center [1121, 95] width 15 height 11
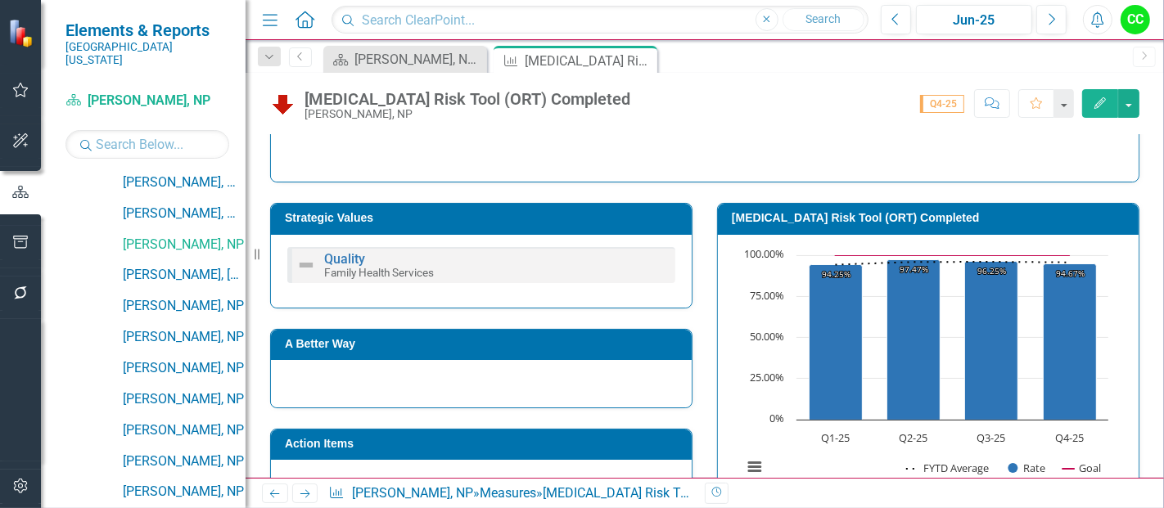
scroll to position [236, 0]
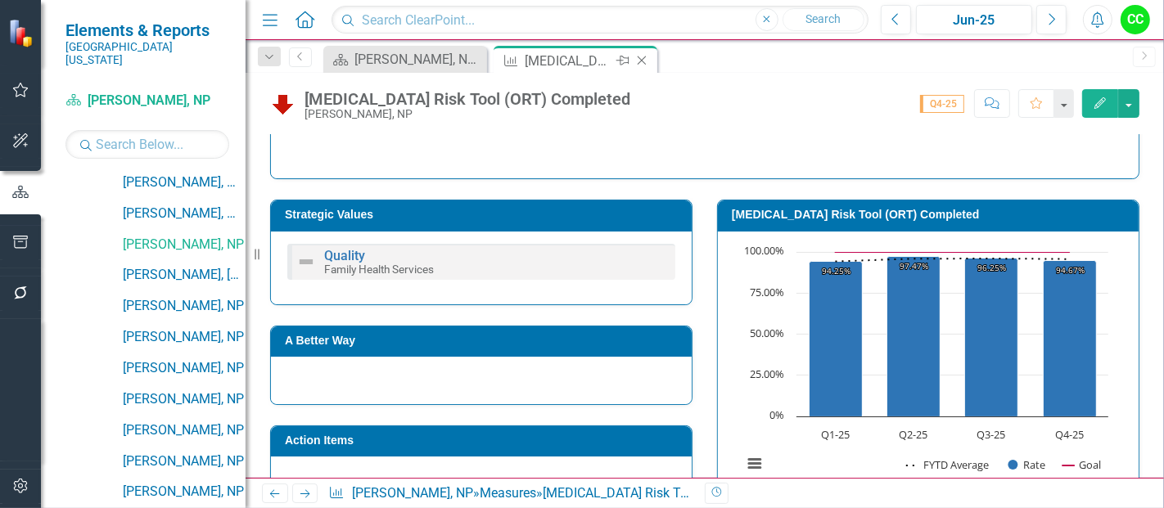
click at [639, 55] on icon "Close" at bounding box center [642, 60] width 16 height 13
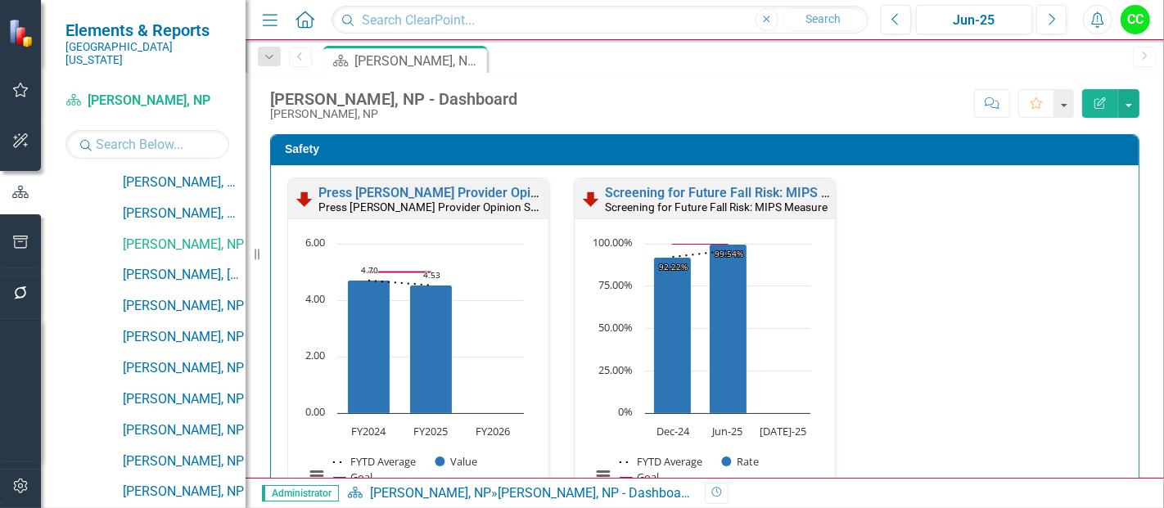
scroll to position [505, 0]
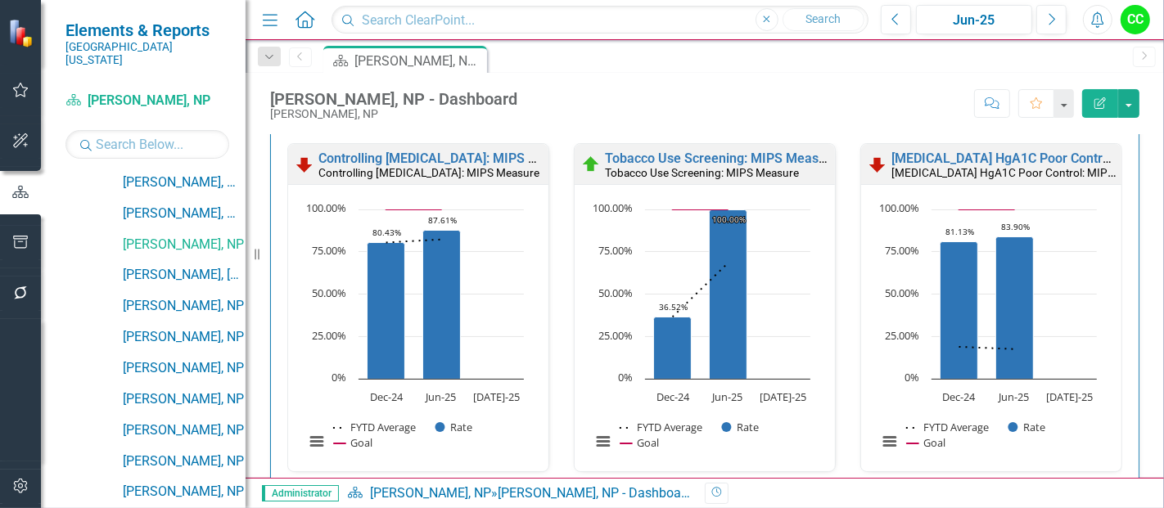
click at [659, 500] on link "Co-Prescription of [MEDICAL_DATA]" at bounding box center [710, 508] width 211 height 16
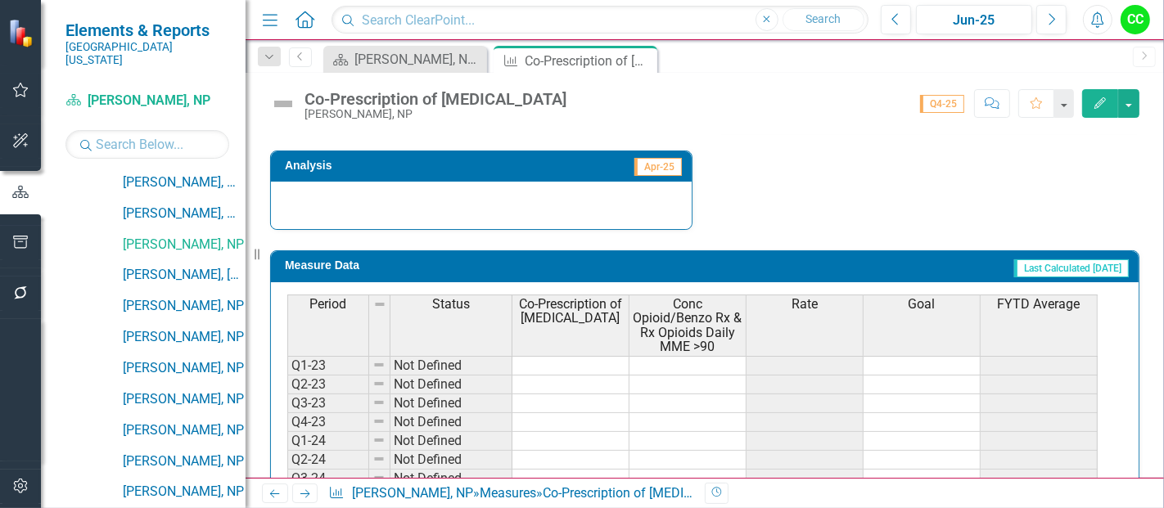
scroll to position [814, 0]
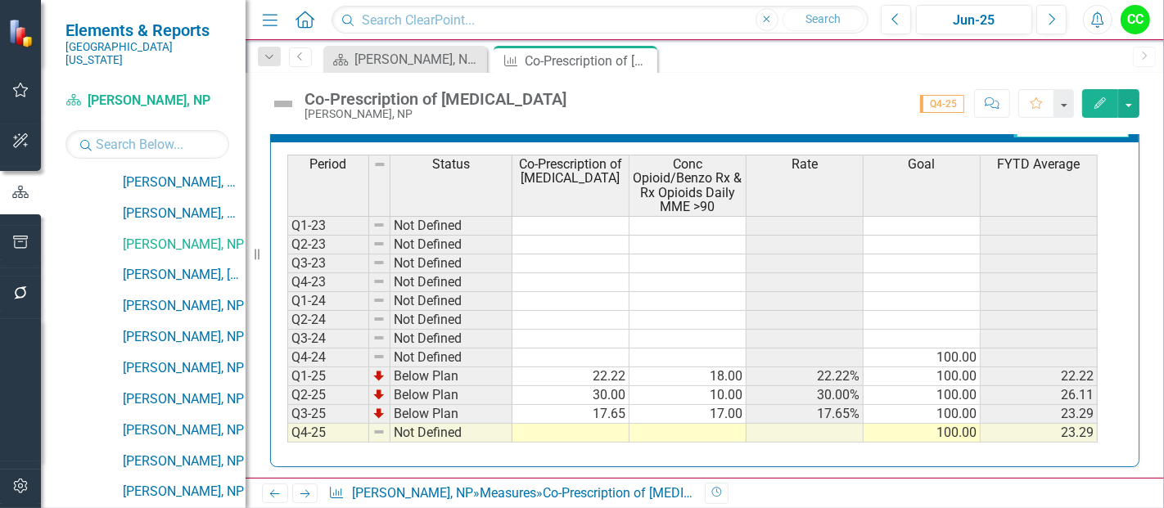
click at [584, 433] on td at bounding box center [570, 433] width 117 height 19
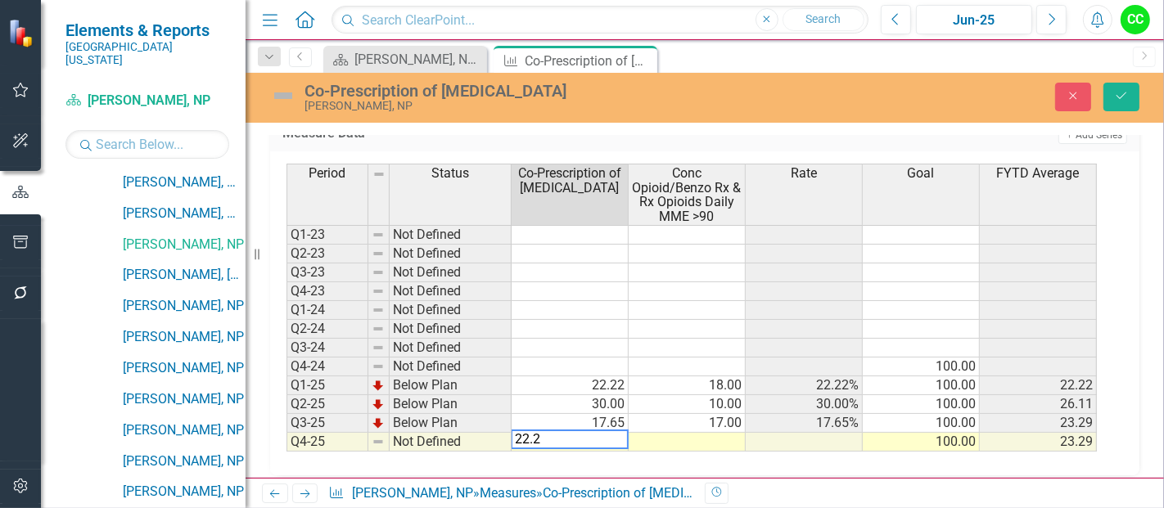
type textarea "22.22"
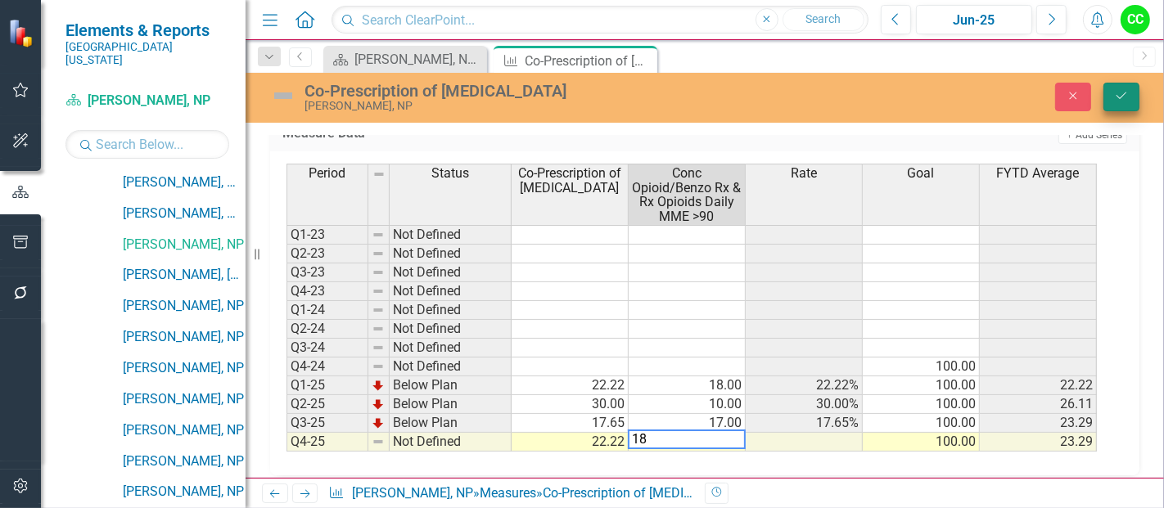
type textarea "18"
click at [1127, 102] on button "Save" at bounding box center [1121, 97] width 36 height 29
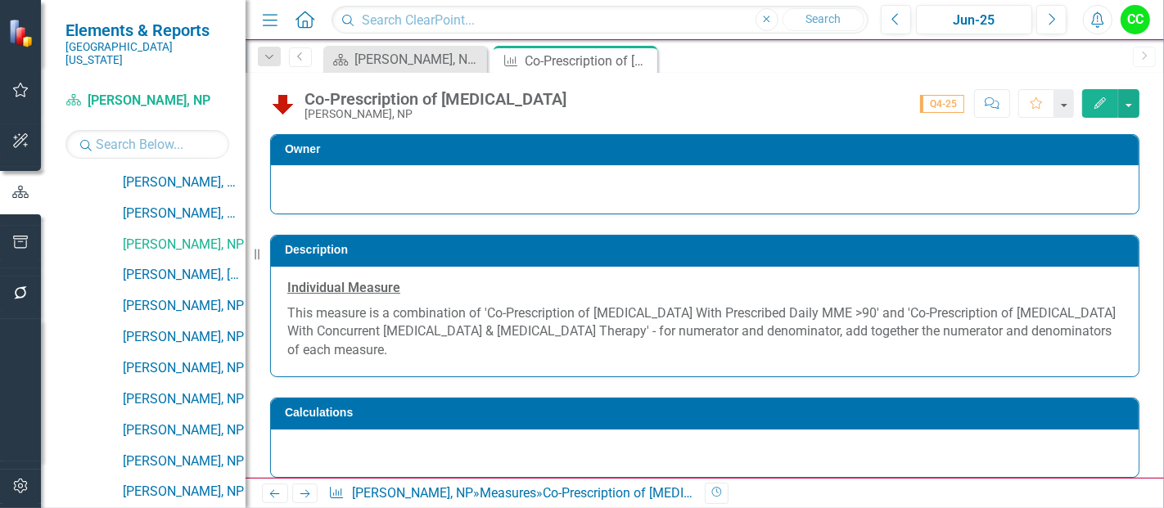
scroll to position [205, 0]
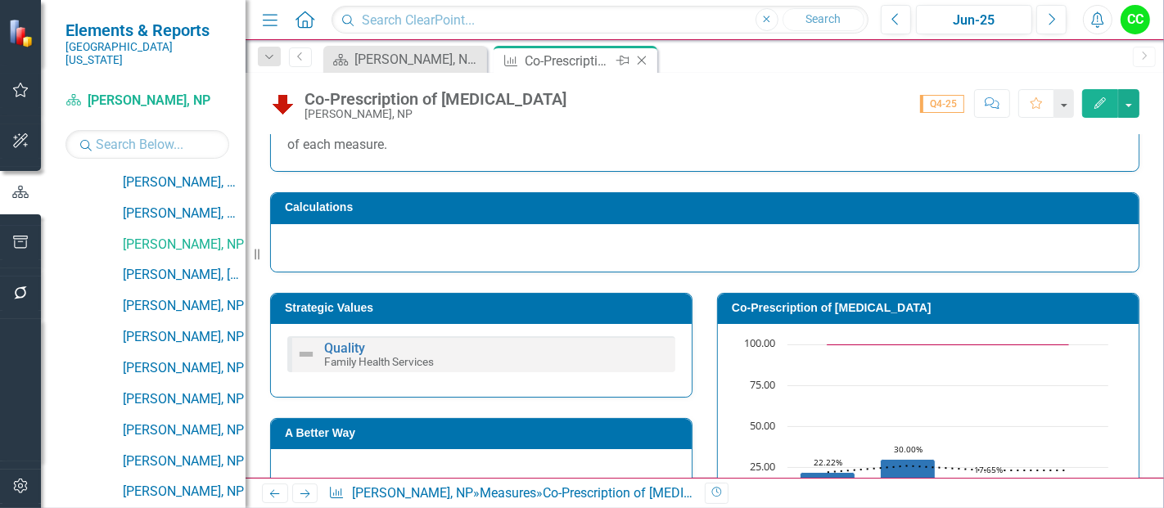
click at [640, 63] on icon "Close" at bounding box center [642, 60] width 16 height 13
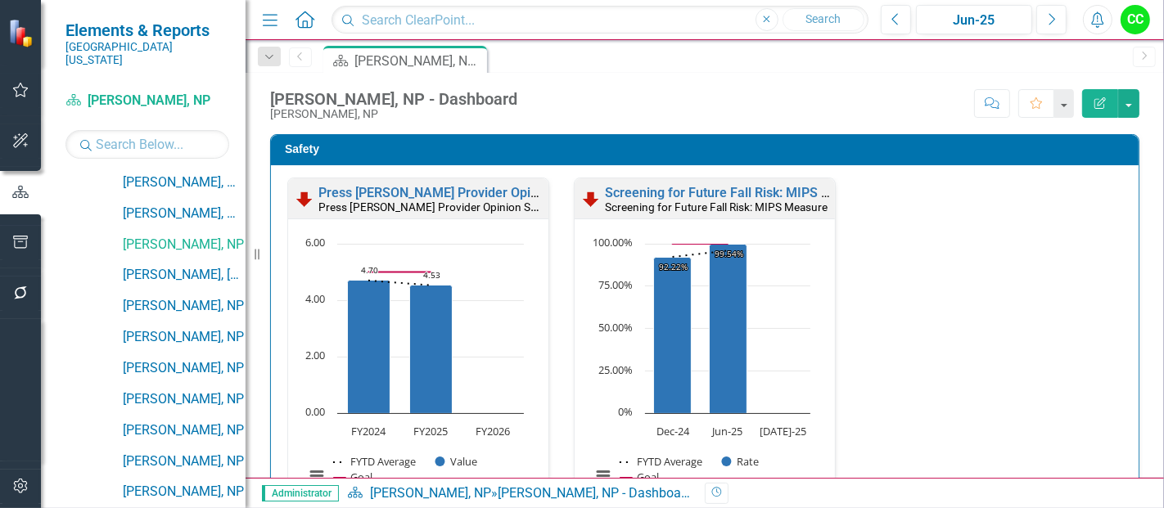
scroll to position [795, 0]
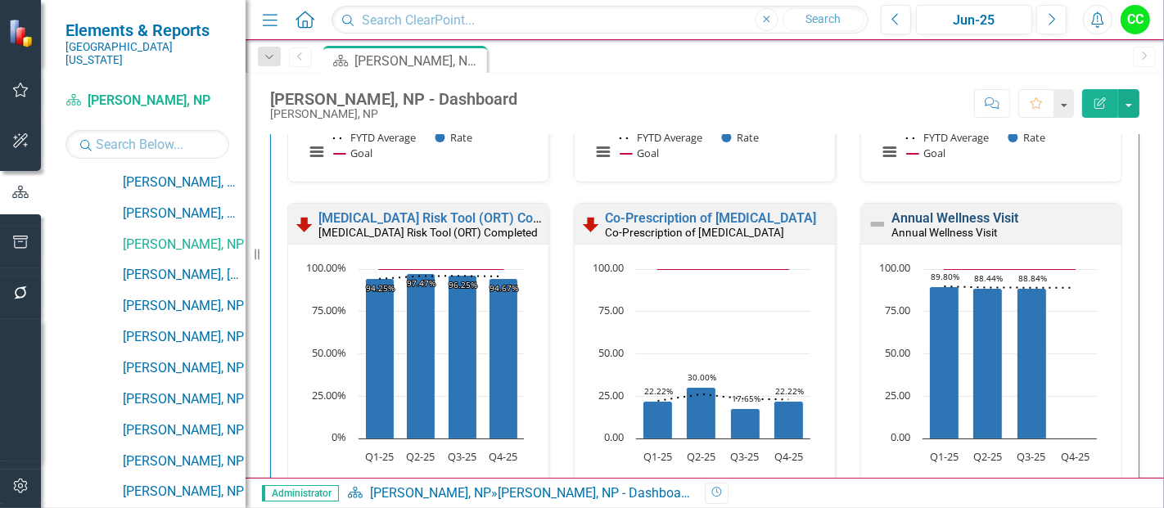
click at [901, 210] on link "Annual Wellness Visit" at bounding box center [954, 218] width 127 height 16
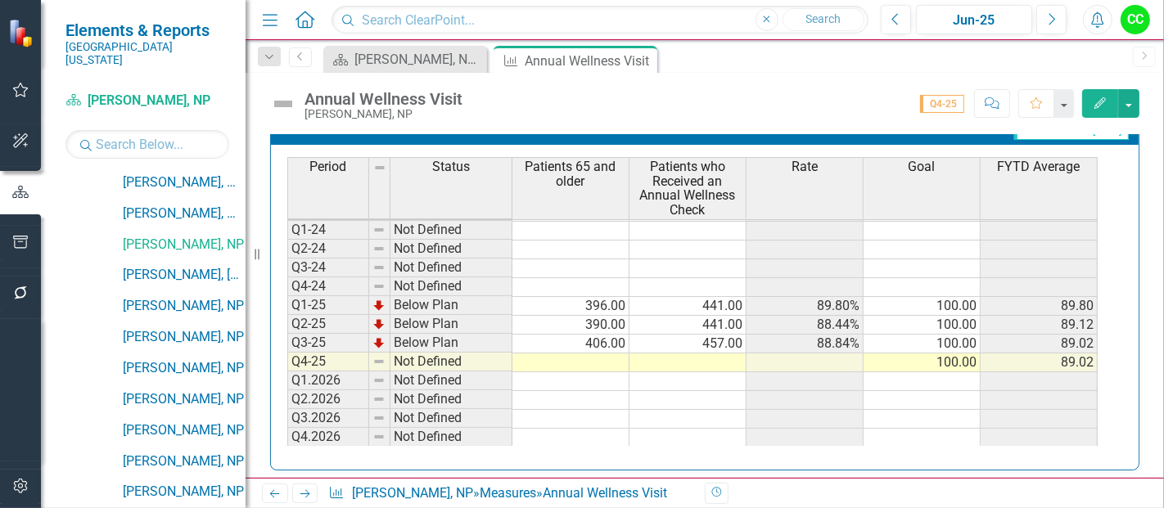
scroll to position [752, 0]
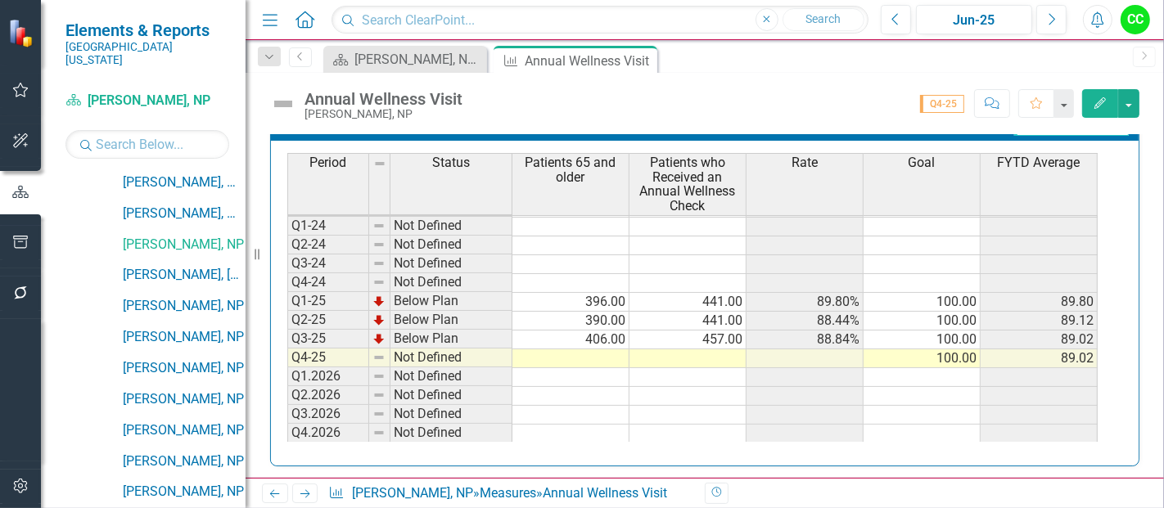
click at [899, 293] on td "100.00" at bounding box center [922, 302] width 117 height 19
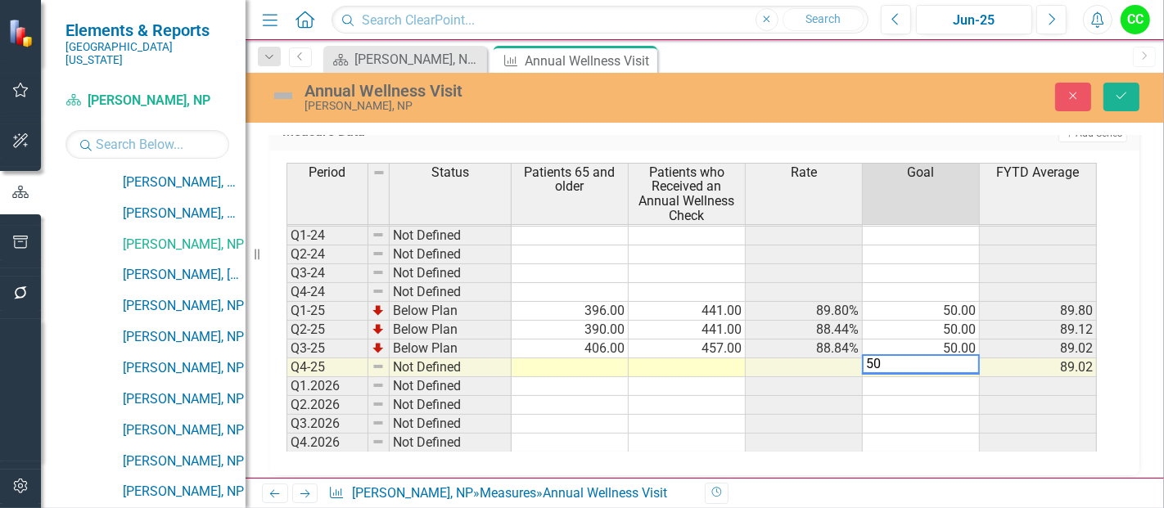
type textarea "50"
click at [555, 359] on td at bounding box center [570, 368] width 117 height 19
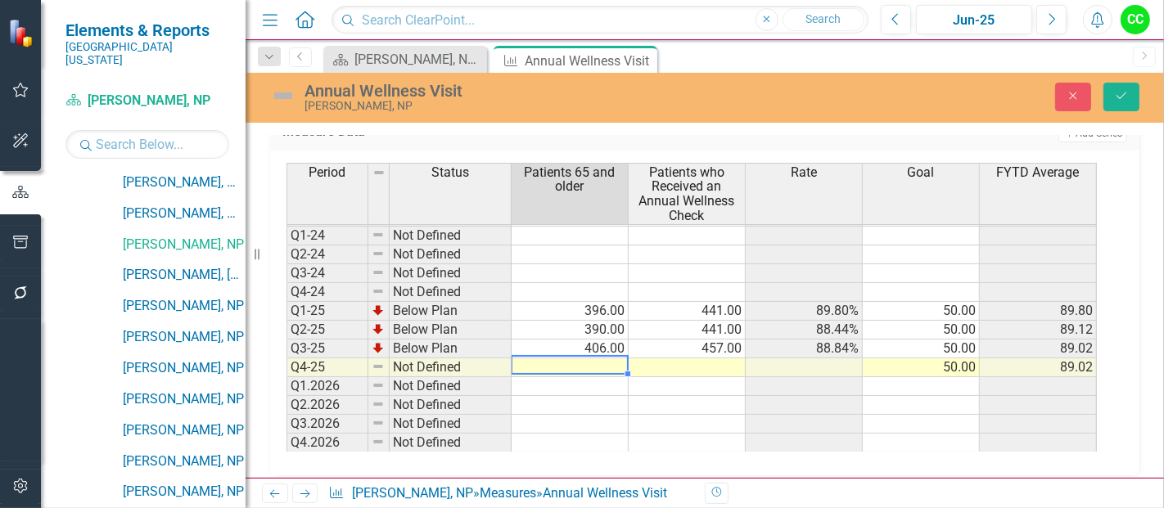
click at [598, 359] on td at bounding box center [570, 368] width 117 height 19
type textarea "391"
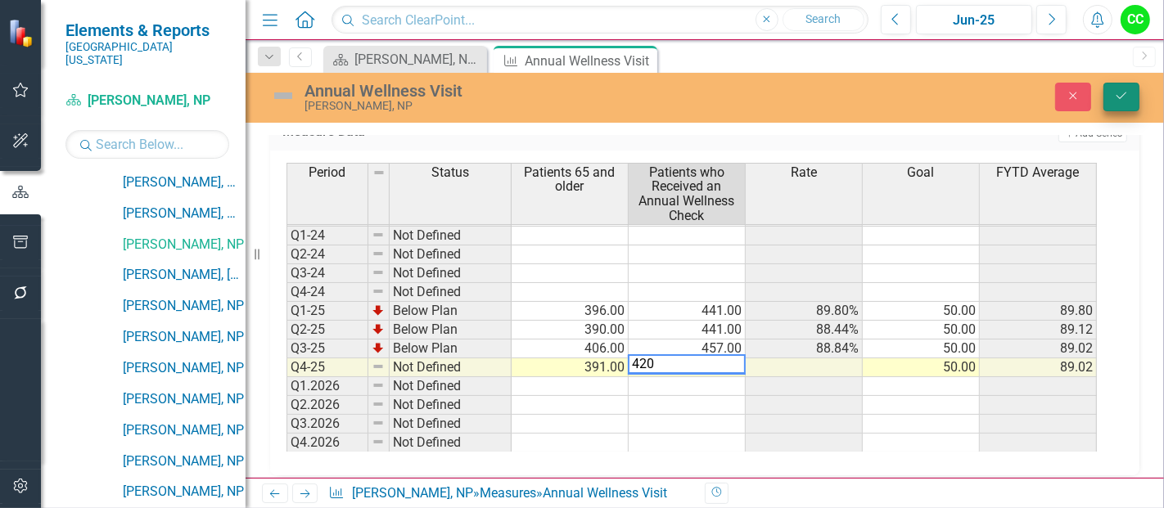
type textarea "420"
click at [1117, 102] on button "Save" at bounding box center [1121, 97] width 36 height 29
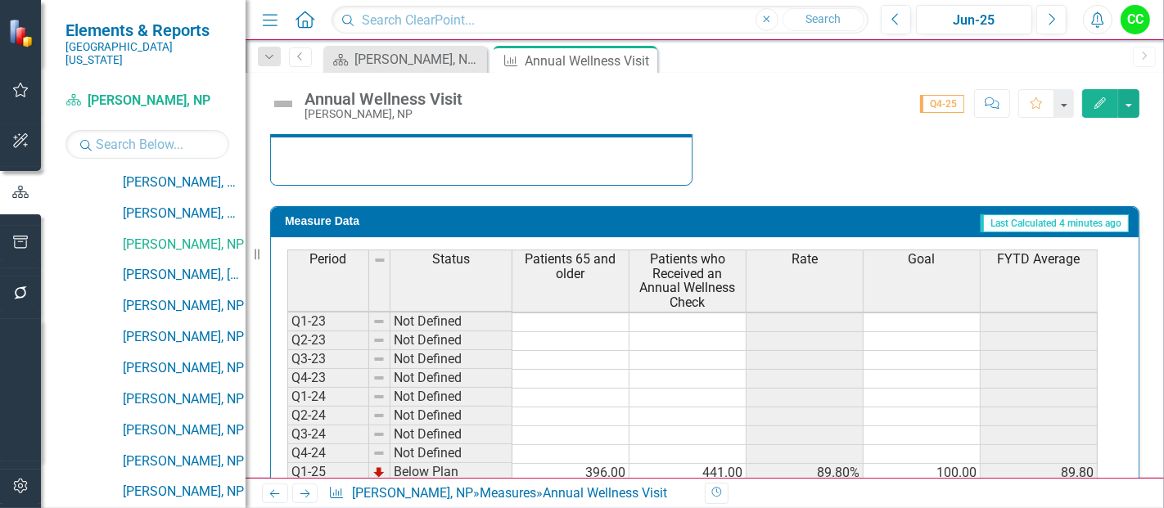
scroll to position [74, 0]
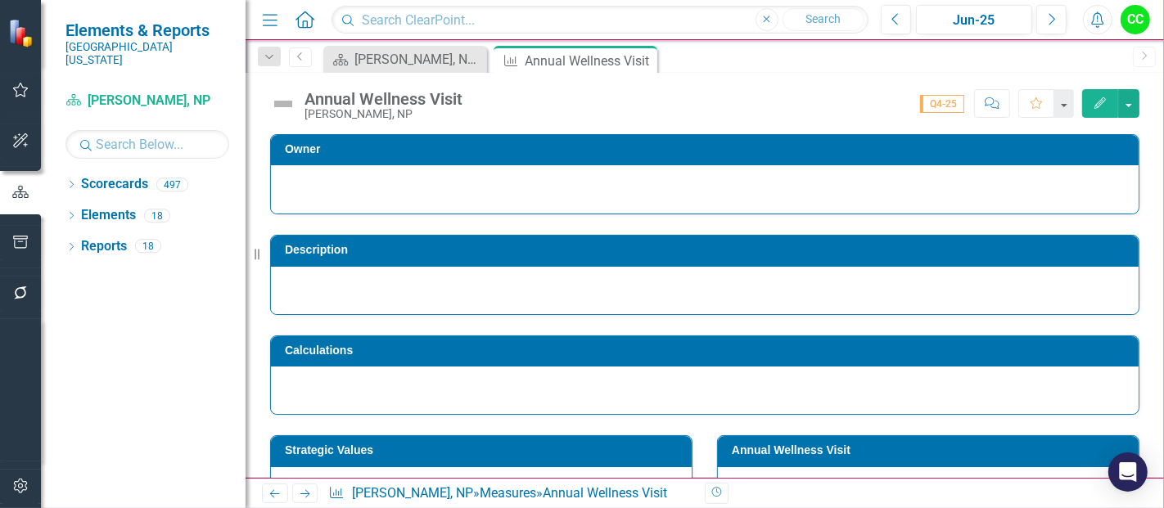
scroll to position [620, 0]
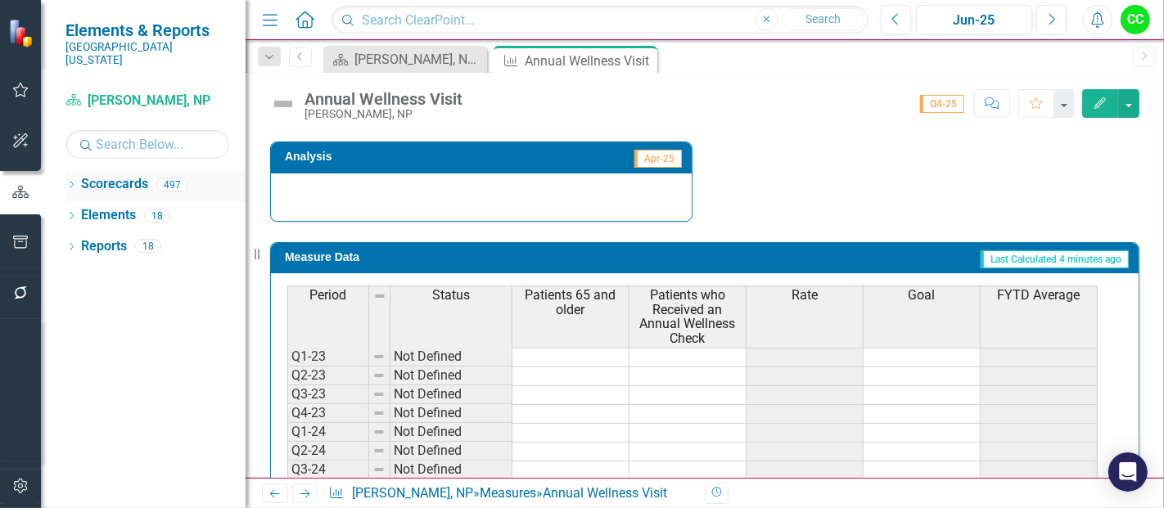
click at [70, 182] on icon "Dropdown" at bounding box center [70, 186] width 11 height 9
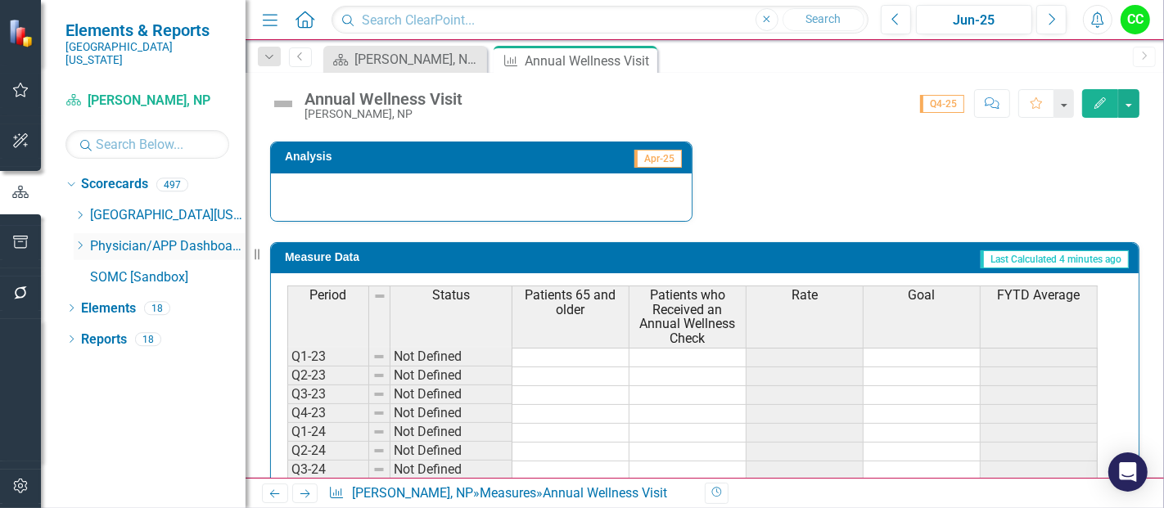
click at [76, 241] on icon "Dropdown" at bounding box center [80, 246] width 12 height 10
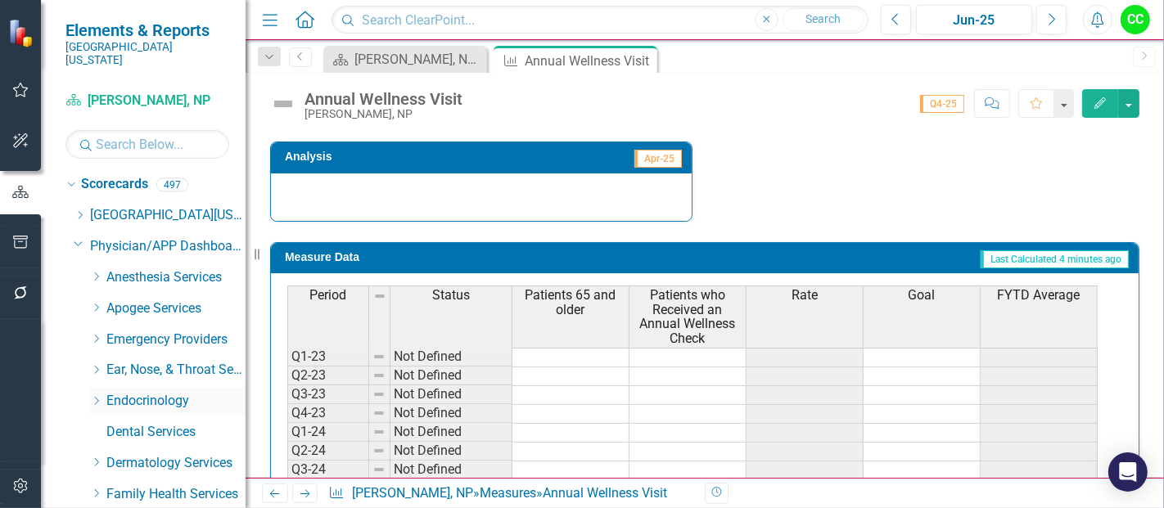
scroll to position [63, 0]
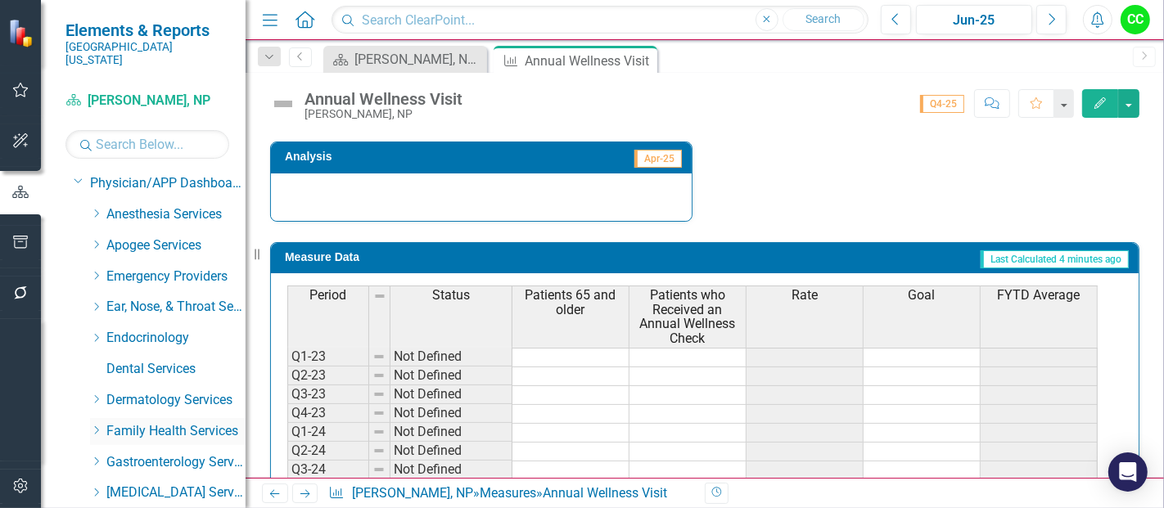
click at [97, 426] on icon "Dropdown" at bounding box center [96, 431] width 12 height 10
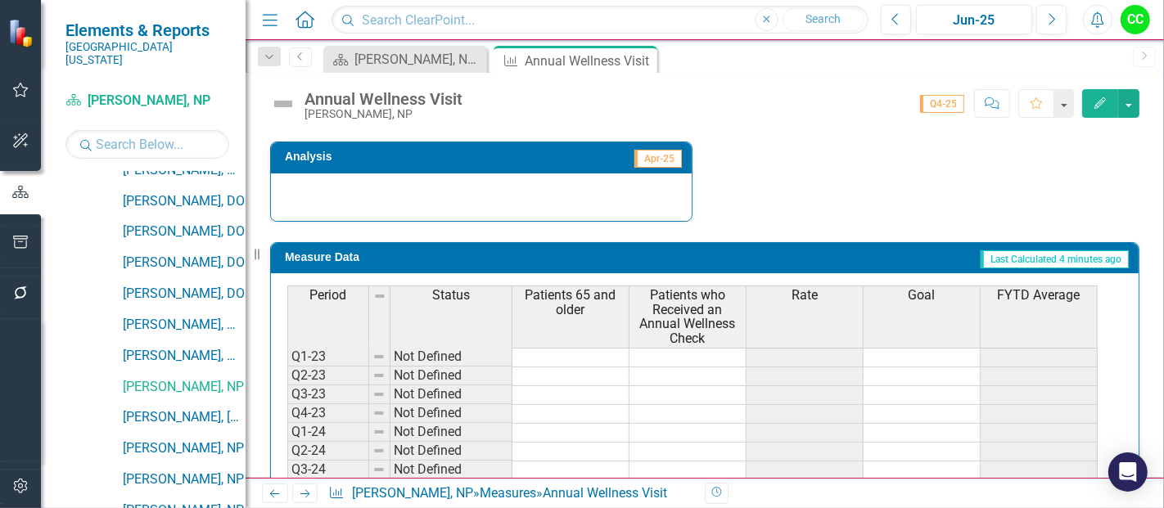
scroll to position [732, 0]
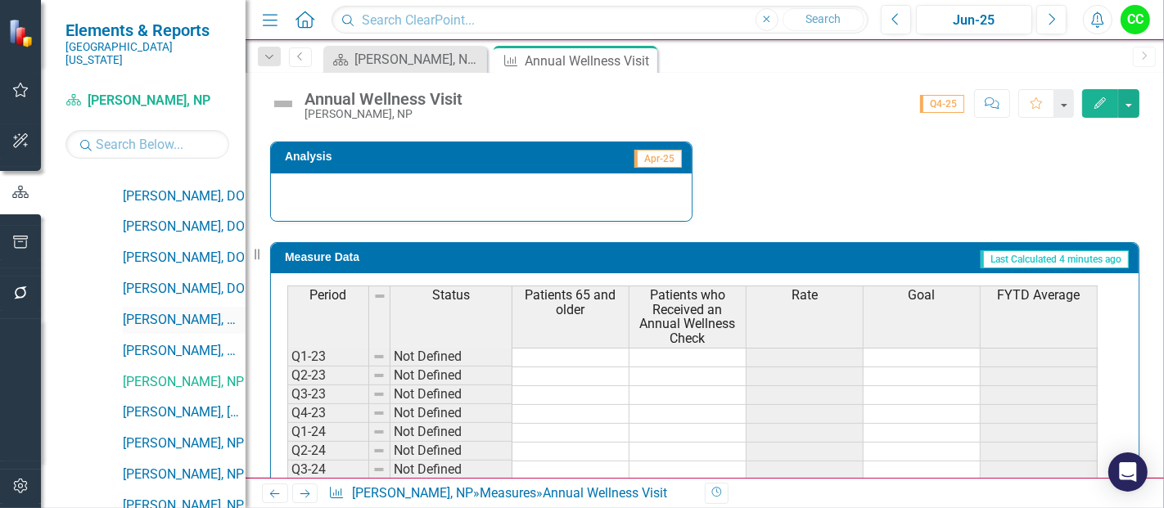
click at [174, 311] on link "[PERSON_NAME], MD" at bounding box center [184, 320] width 123 height 19
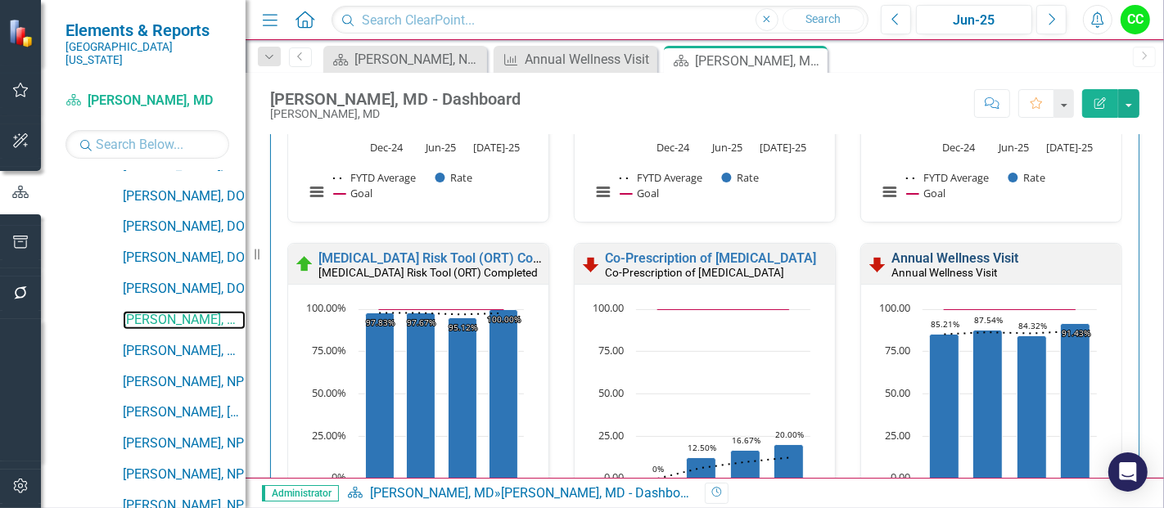
scroll to position [756, 0]
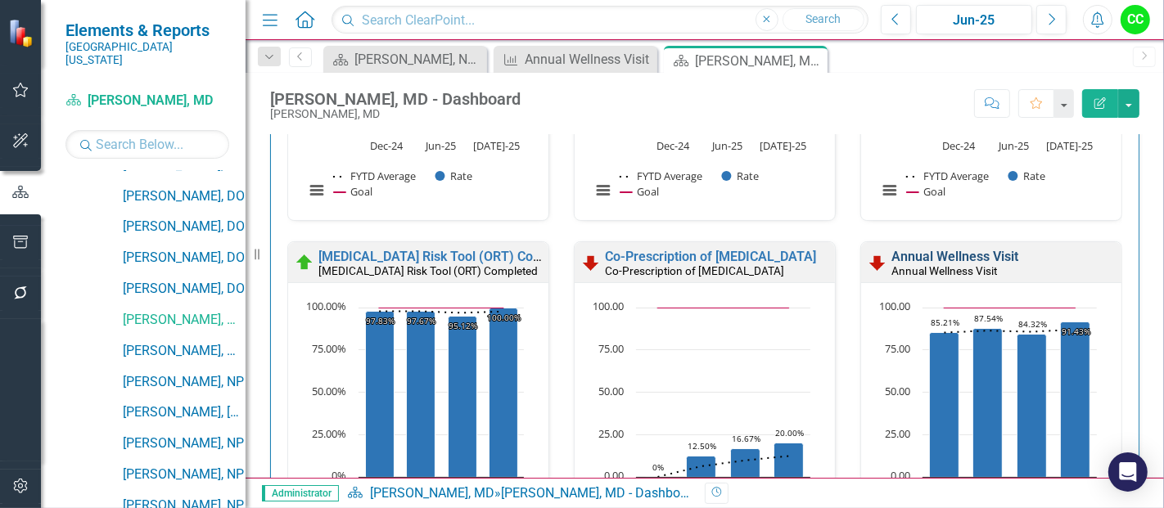
click at [927, 258] on link "Annual Wellness Visit" at bounding box center [954, 257] width 127 height 16
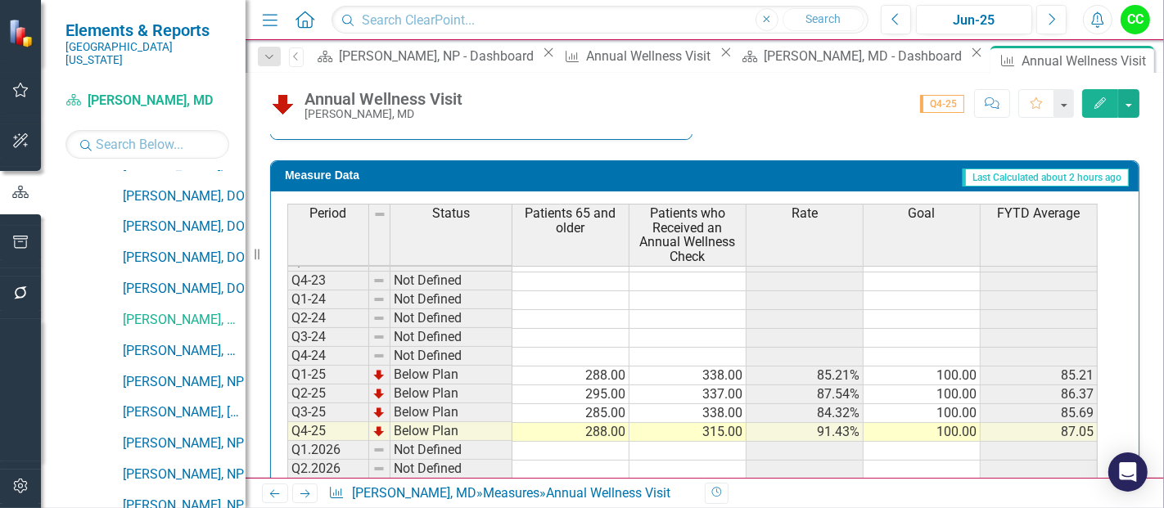
scroll to position [752, 0]
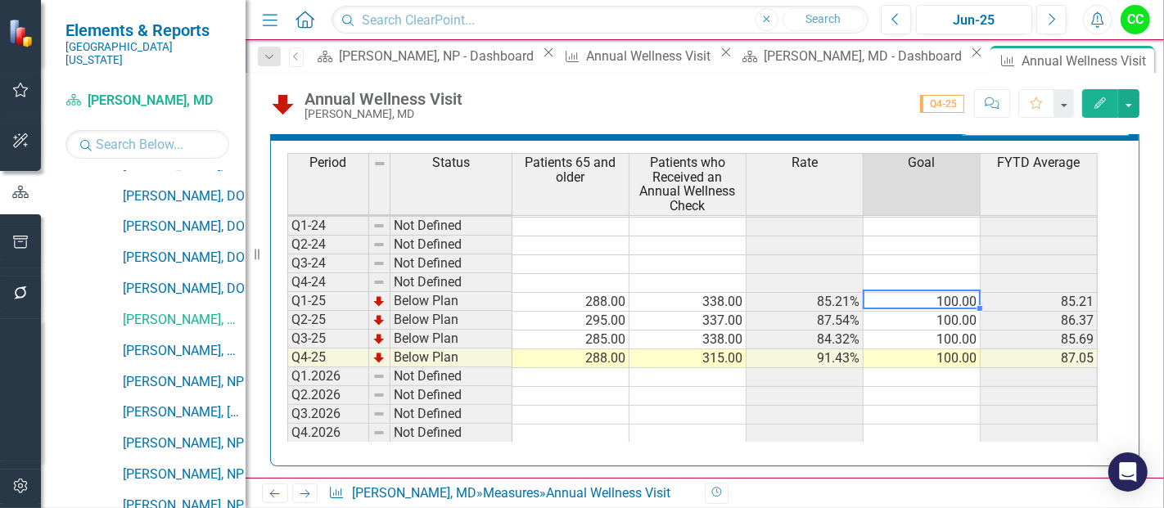
click at [926, 295] on td "100.00" at bounding box center [922, 302] width 117 height 19
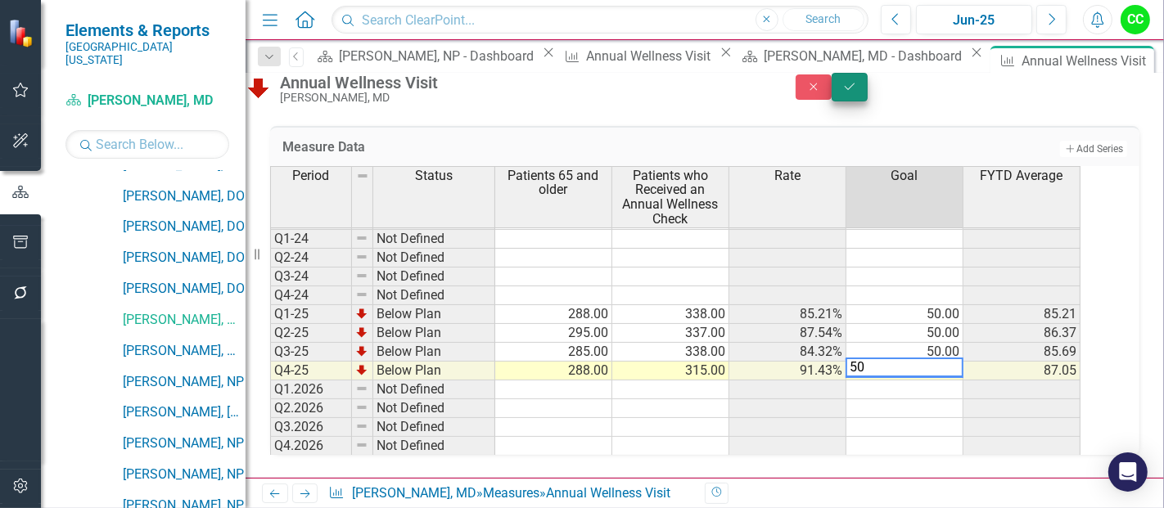
type textarea "50"
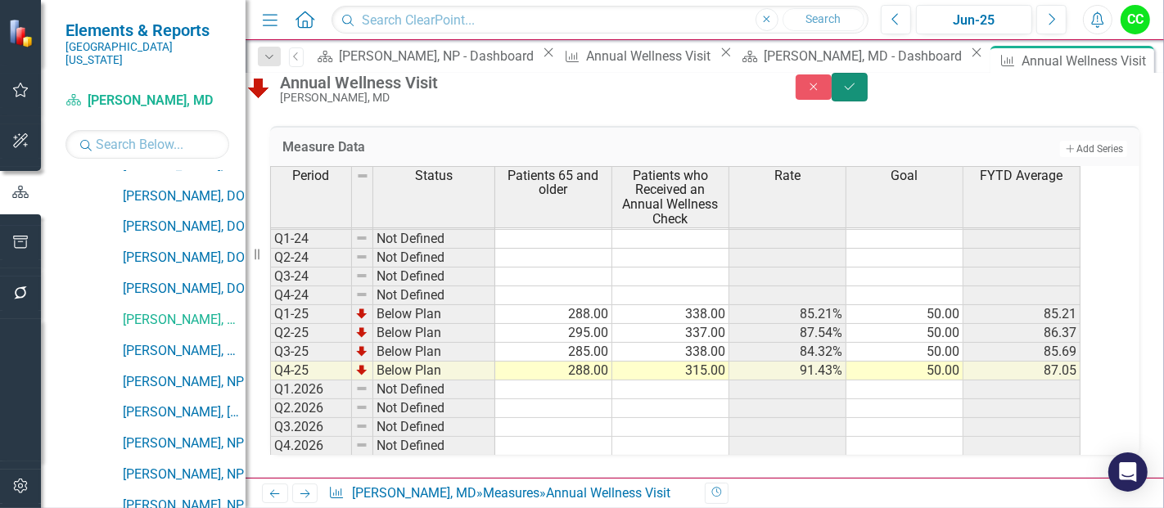
click at [857, 92] on icon "Save" at bounding box center [849, 86] width 15 height 11
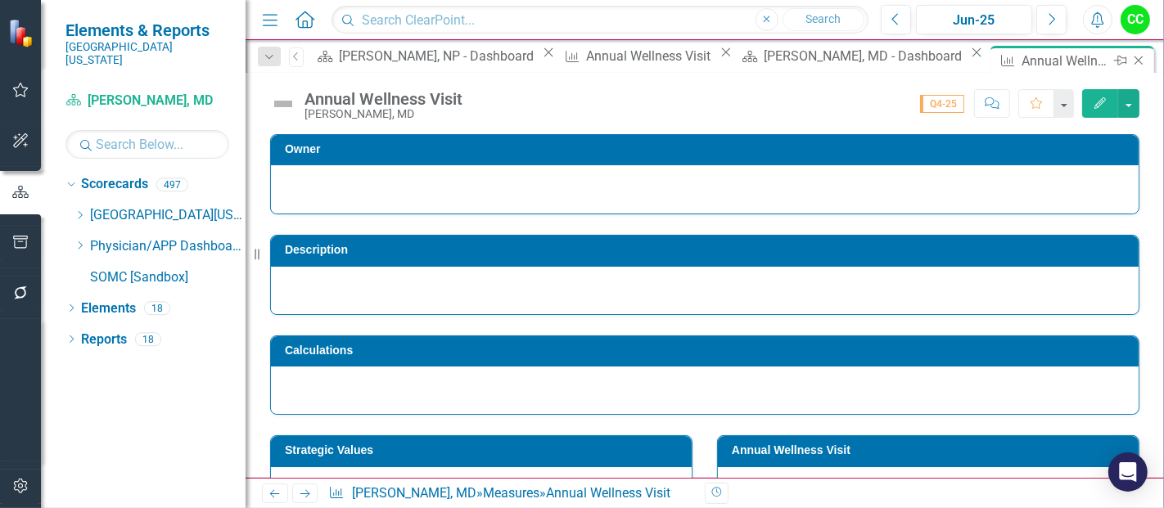
scroll to position [0, 0]
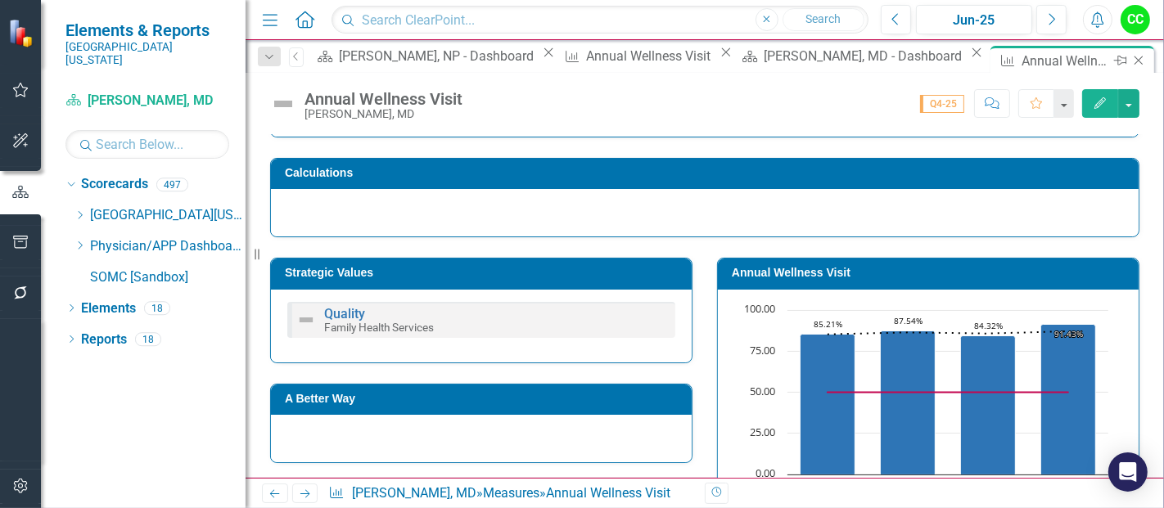
click at [1130, 57] on icon "Close" at bounding box center [1138, 60] width 16 height 13
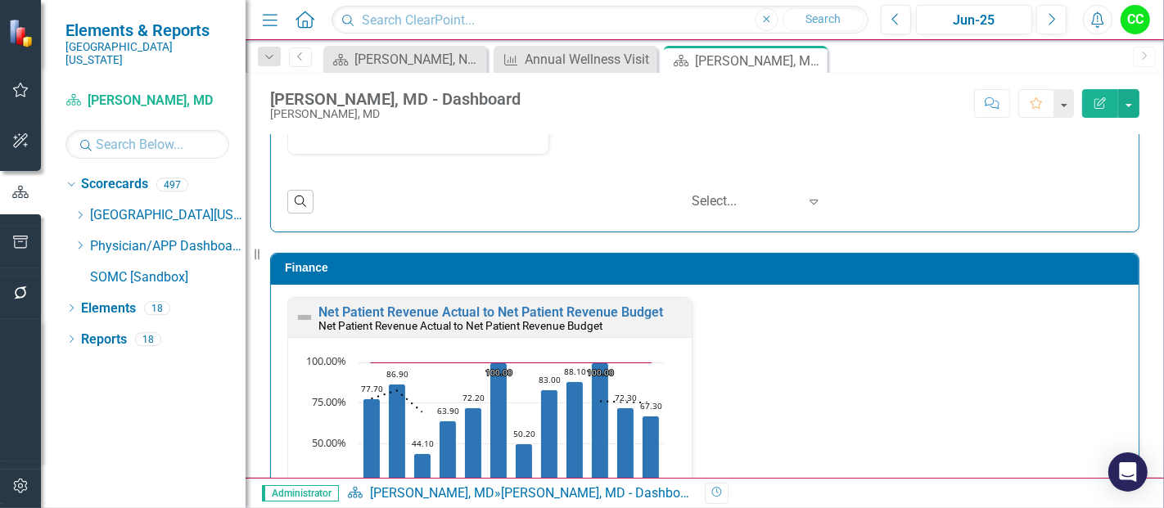
scroll to position [2817, 0]
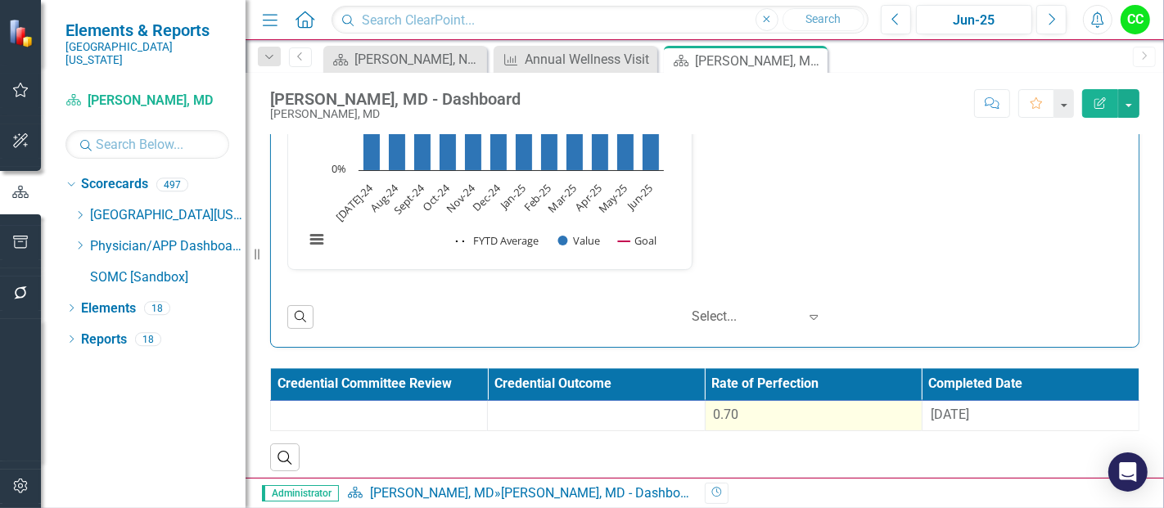
click at [825, 410] on div "0.70" at bounding box center [814, 415] width 200 height 19
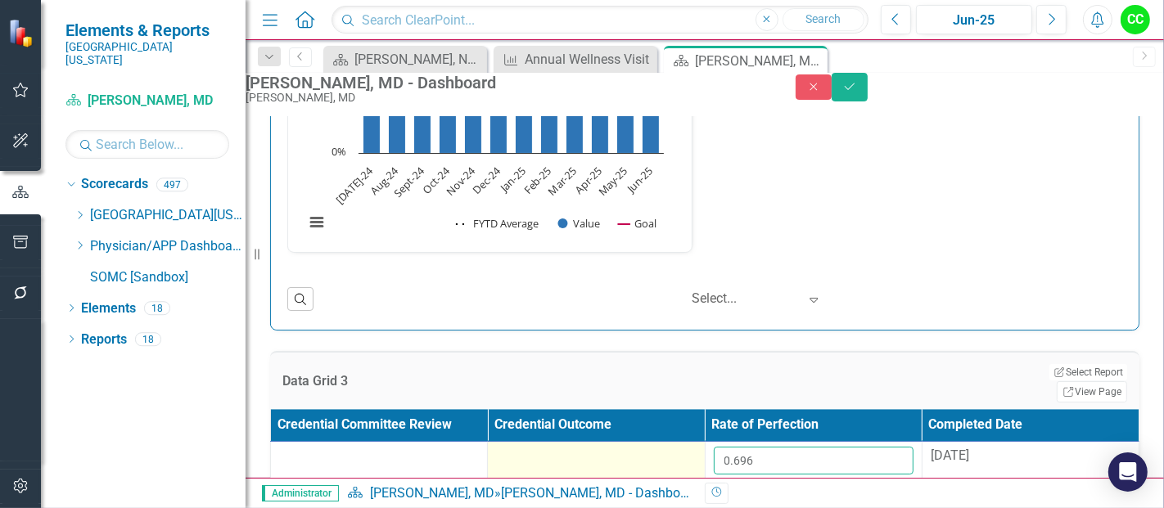
drag, startPoint x: 801, startPoint y: 470, endPoint x: 692, endPoint y: 461, distance: 110.1
click at [790, 474] on input "0.696" at bounding box center [814, 461] width 200 height 28
drag, startPoint x: 792, startPoint y: 471, endPoint x: 692, endPoint y: 475, distance: 100.8
click at [692, 475] on tr "0.696 8/14/25" at bounding box center [705, 467] width 868 height 51
paste input "704"
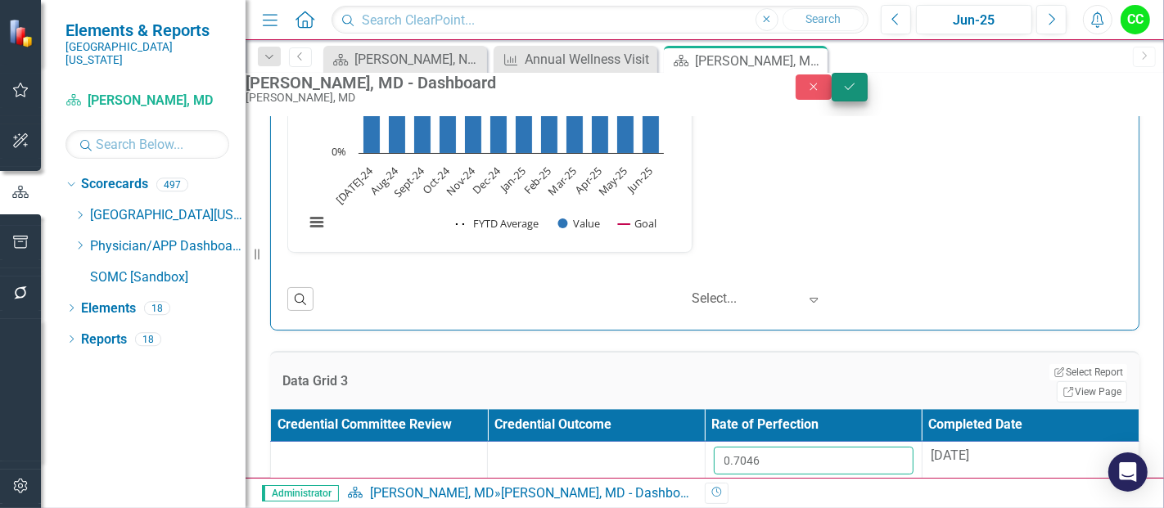
type input "0.7046"
click at [857, 92] on icon "Save" at bounding box center [849, 86] width 15 height 11
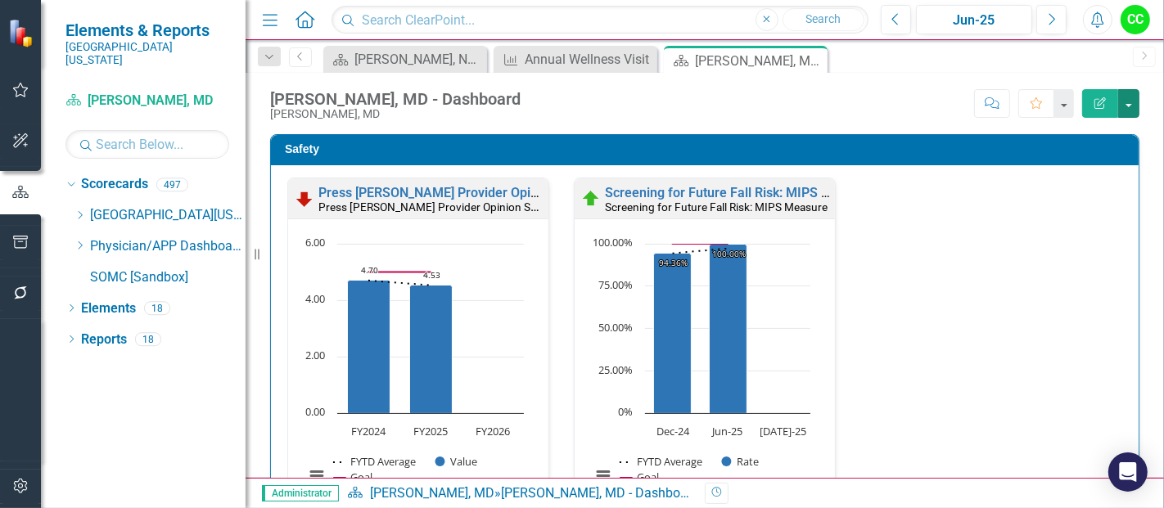
drag, startPoint x: 1127, startPoint y: 93, endPoint x: 1163, endPoint y: 272, distance: 182.0
click at [1163, 272] on div "Angela Shupert, MD - Dashboard Angela Shupert, MD Score: N/A Jun-25 Completed C…" at bounding box center [705, 275] width 918 height 405
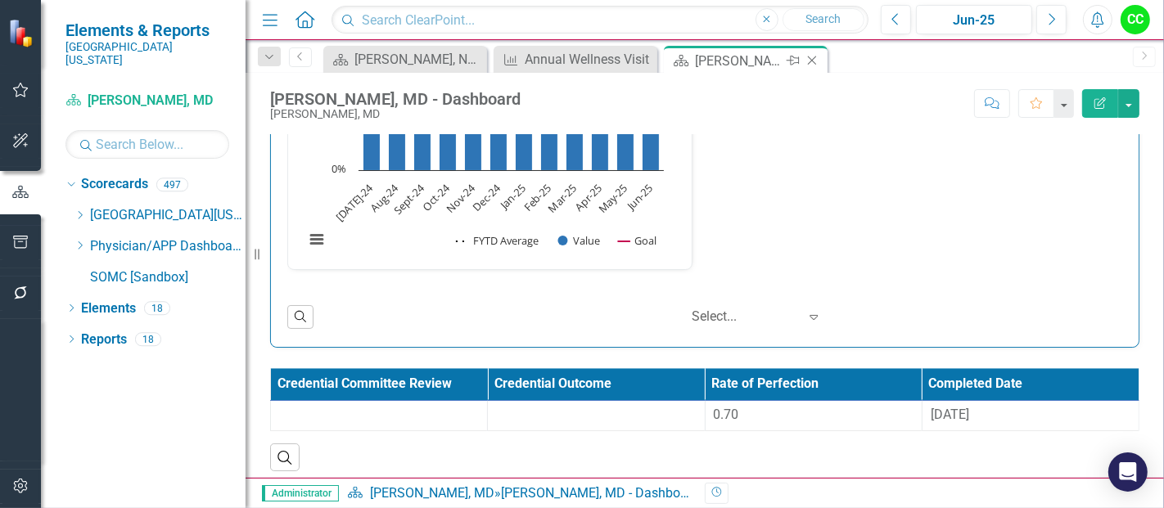
click at [819, 59] on icon "Close" at bounding box center [812, 60] width 16 height 13
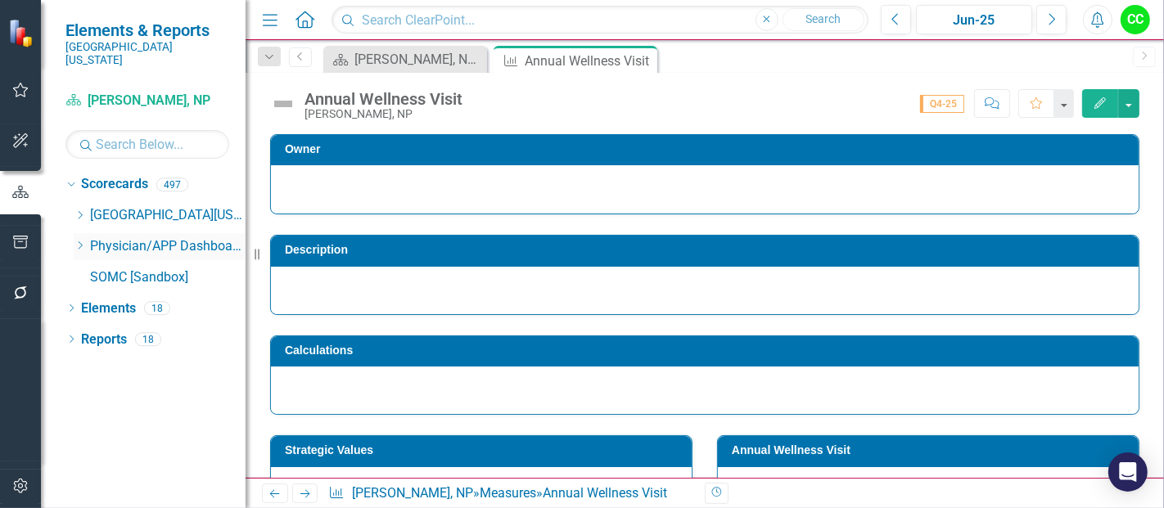
click at [79, 241] on icon "Dropdown" at bounding box center [80, 246] width 12 height 10
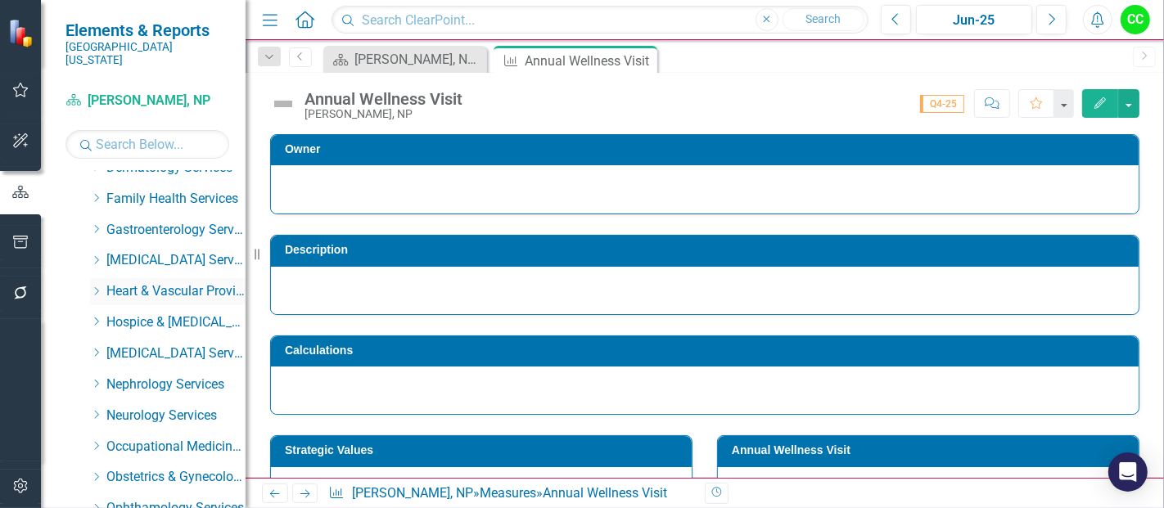
scroll to position [233, 0]
click at [95, 255] on icon "Dropdown" at bounding box center [96, 260] width 12 height 10
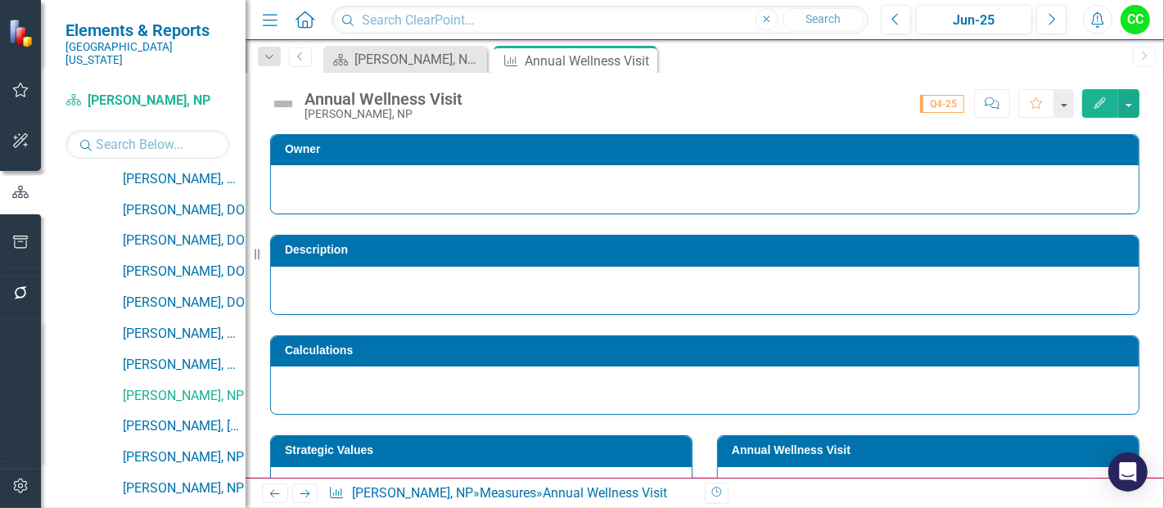
scroll to position [720, 0]
click at [178, 354] on link "[PERSON_NAME], MD" at bounding box center [184, 363] width 123 height 19
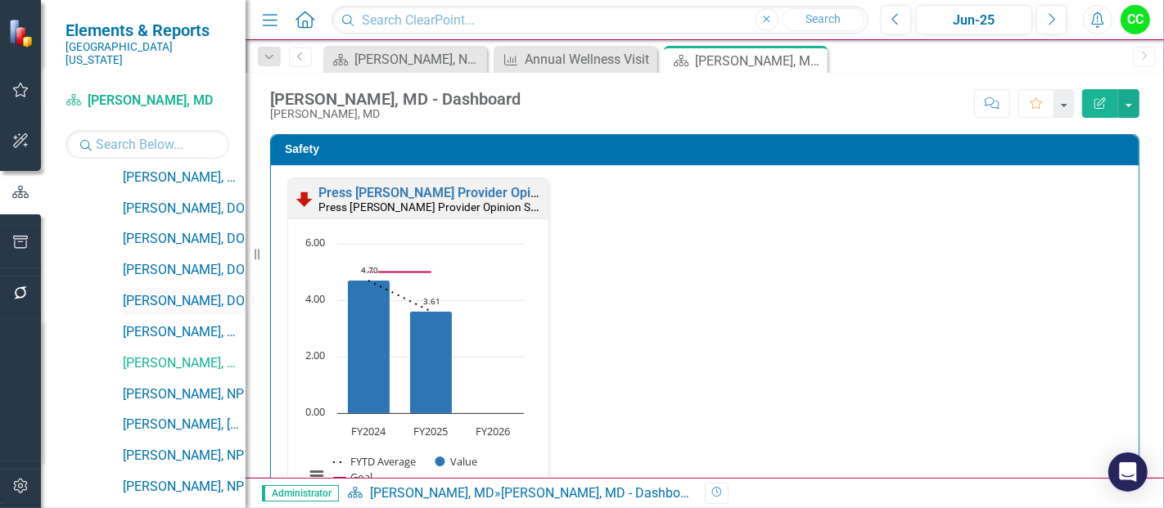
click at [183, 292] on link "[PERSON_NAME], DO" at bounding box center [184, 301] width 123 height 19
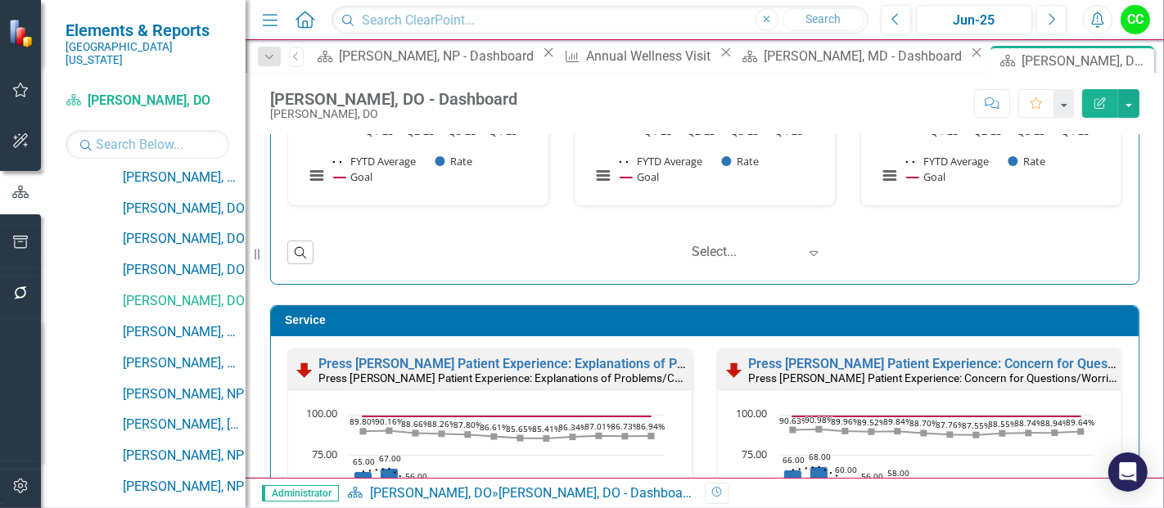
scroll to position [1122, 0]
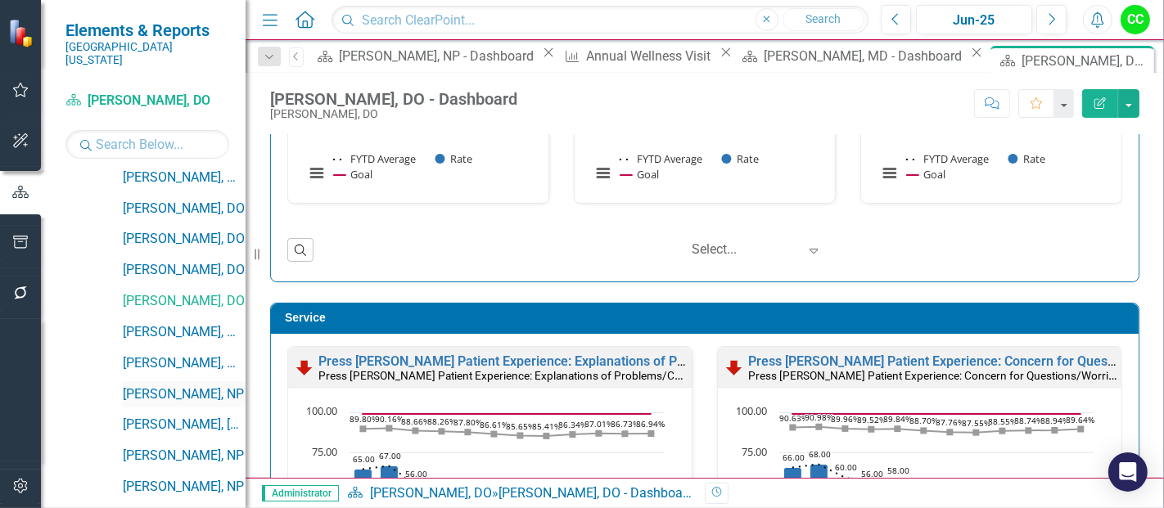
click at [173, 386] on link "[PERSON_NAME], NP" at bounding box center [184, 395] width 123 height 19
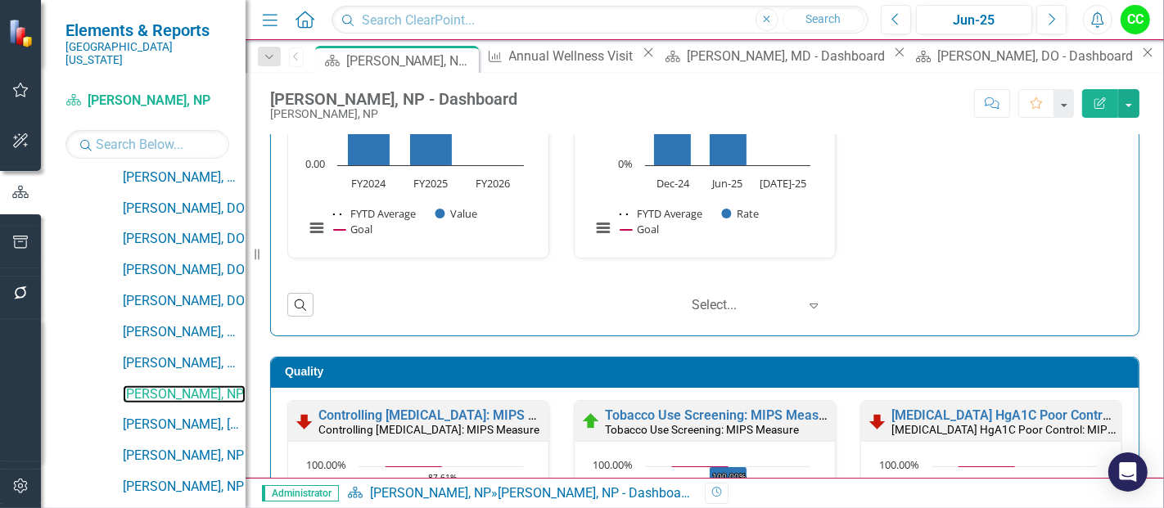
scroll to position [1287, 0]
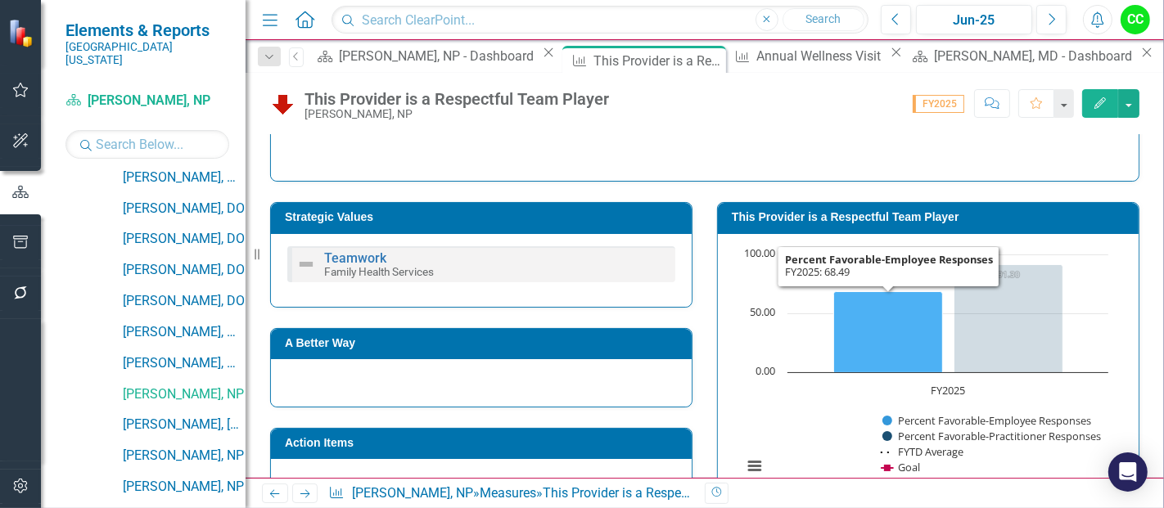
scroll to position [230, 0]
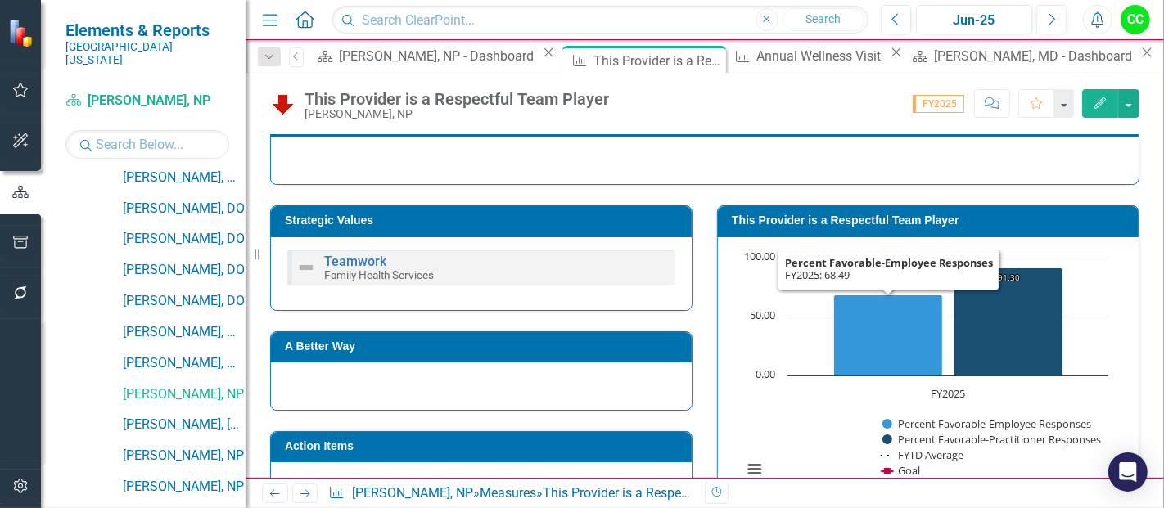
click at [874, 223] on h3 "This Provider is a Respectful Team Player" at bounding box center [931, 220] width 399 height 12
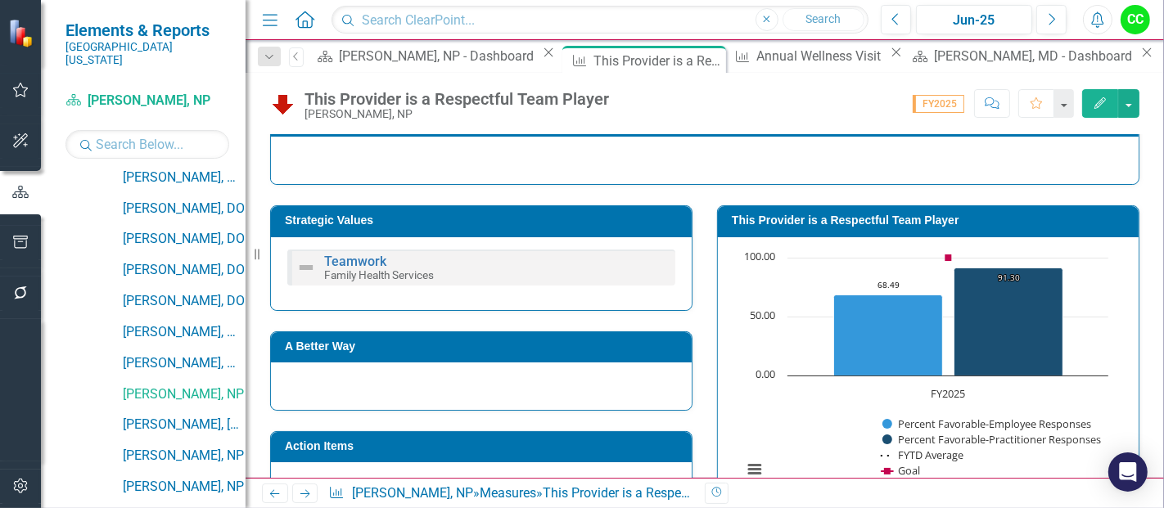
click at [874, 223] on h3 "This Provider is a Respectful Team Player" at bounding box center [931, 220] width 399 height 12
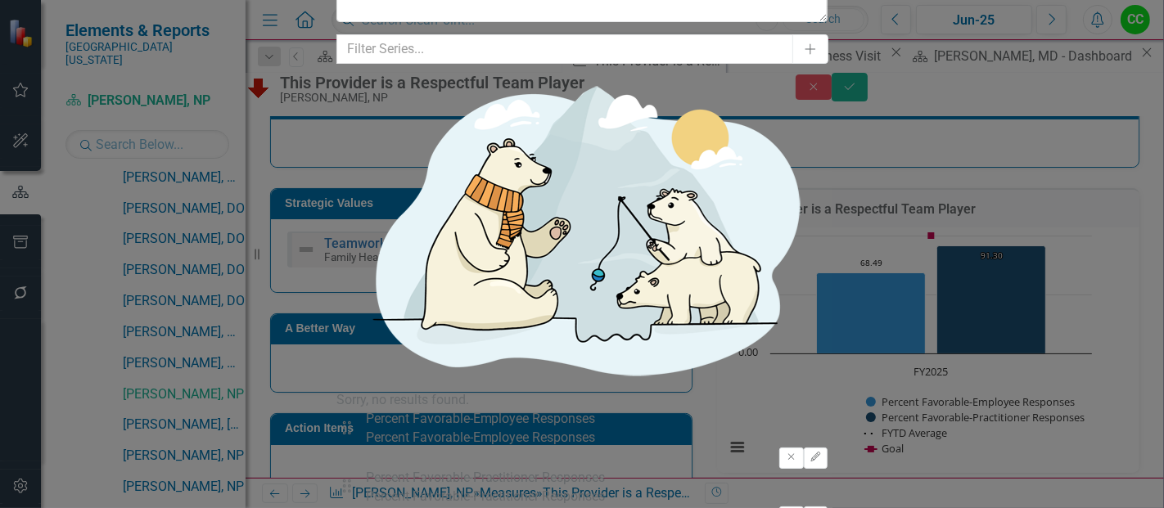
type input "2"
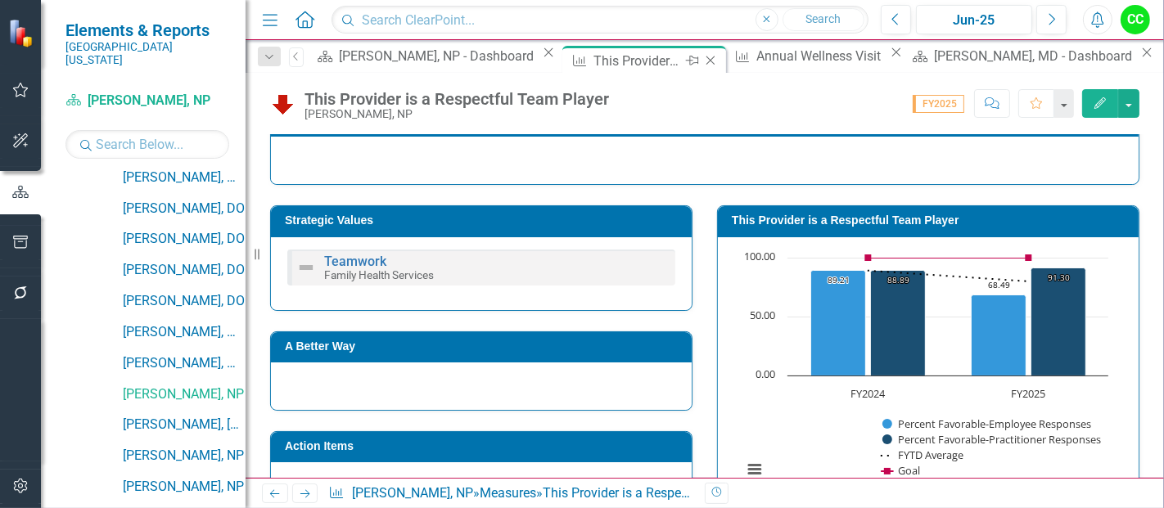
click at [702, 54] on icon "Close" at bounding box center [710, 60] width 16 height 13
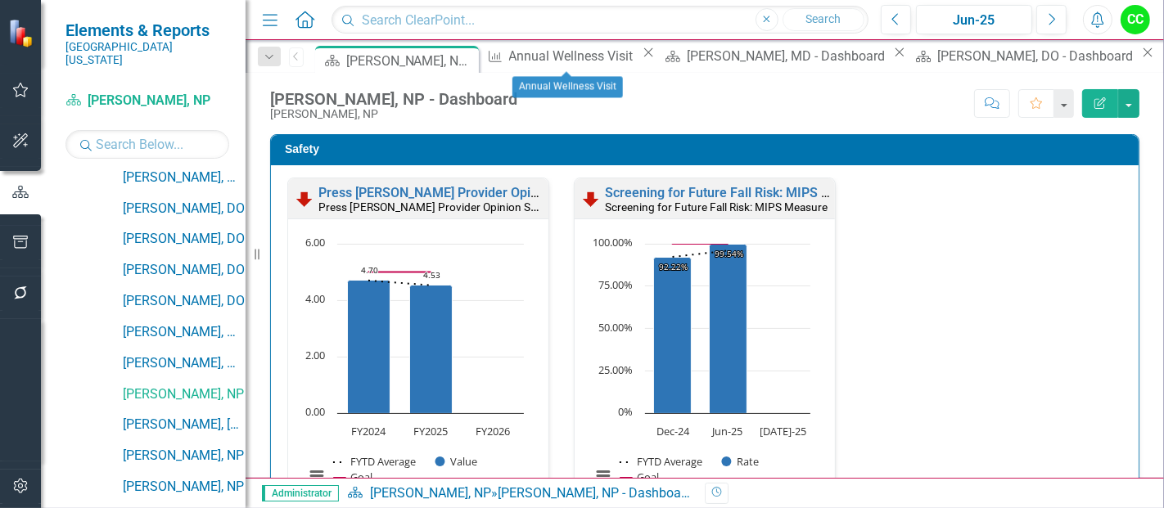
click at [640, 52] on icon "Close" at bounding box center [648, 52] width 16 height 13
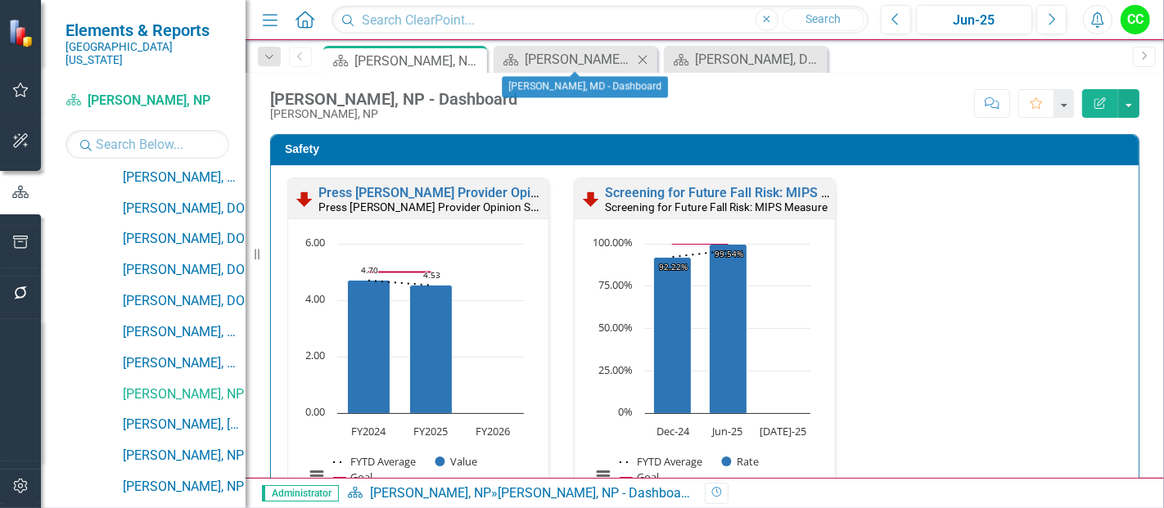
click at [643, 59] on icon "Close" at bounding box center [642, 59] width 16 height 13
click at [0, 0] on icon "Close" at bounding box center [0, 0] width 0 height 0
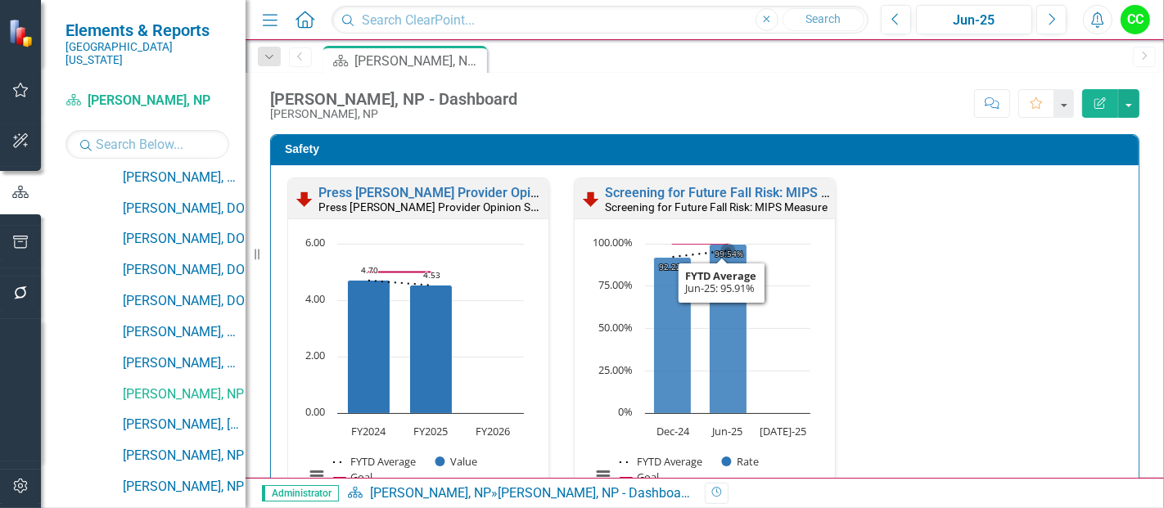
click at [830, 345] on div "Screening for Future Fall Risk: MIPS Measure Screening for Future Fall Risk: MI…" at bounding box center [705, 353] width 286 height 350
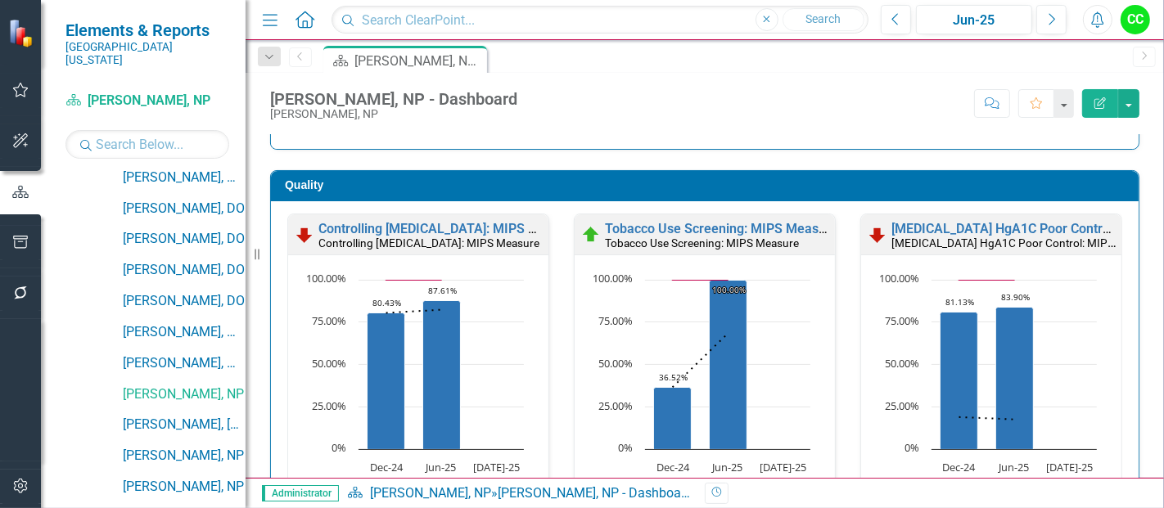
scroll to position [436, 0]
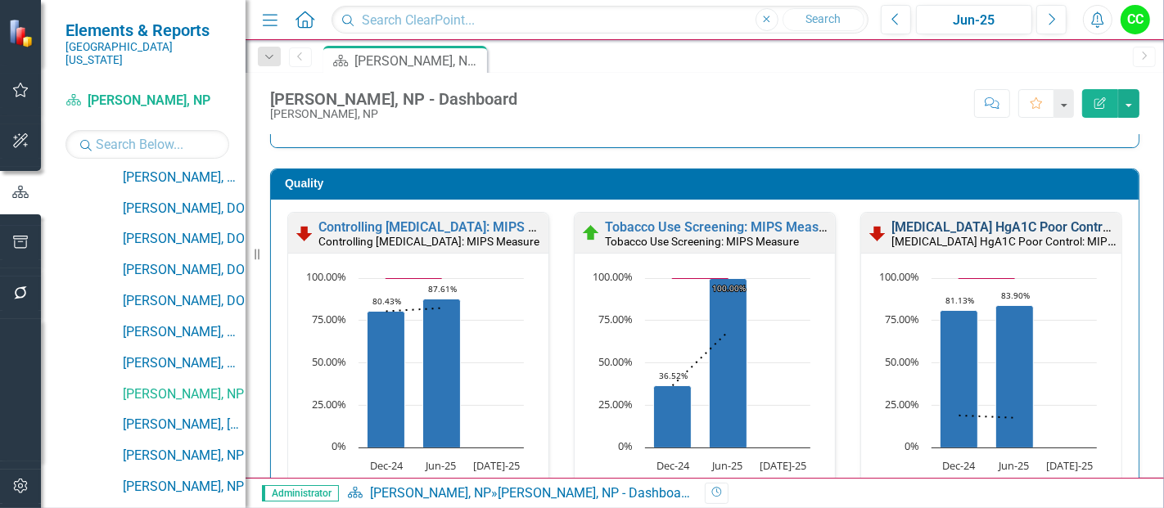
click at [986, 230] on link "[MEDICAL_DATA] HgA1C Poor Control: MIPS Measure" at bounding box center [1049, 227] width 316 height 16
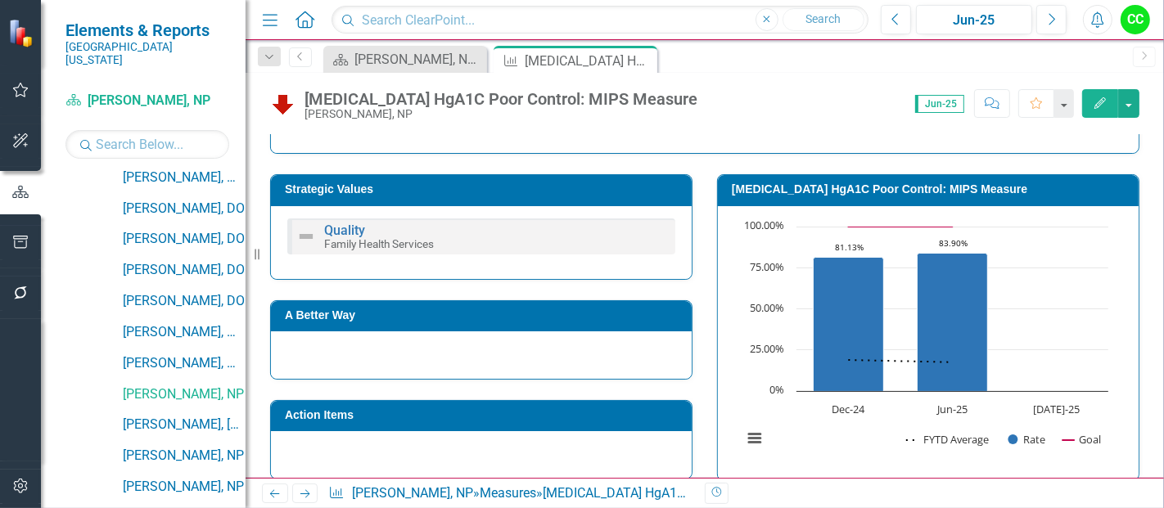
scroll to position [259, 0]
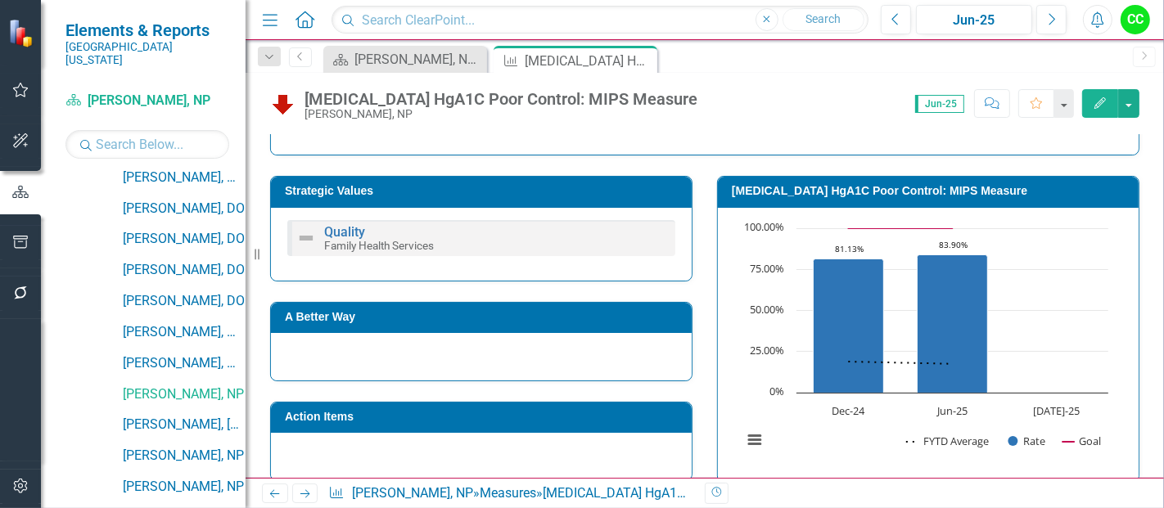
click at [867, 187] on h3 "[MEDICAL_DATA] HgA1C Poor Control: MIPS Measure" at bounding box center [931, 191] width 399 height 12
click at [1093, 106] on icon "Edit" at bounding box center [1100, 102] width 15 height 11
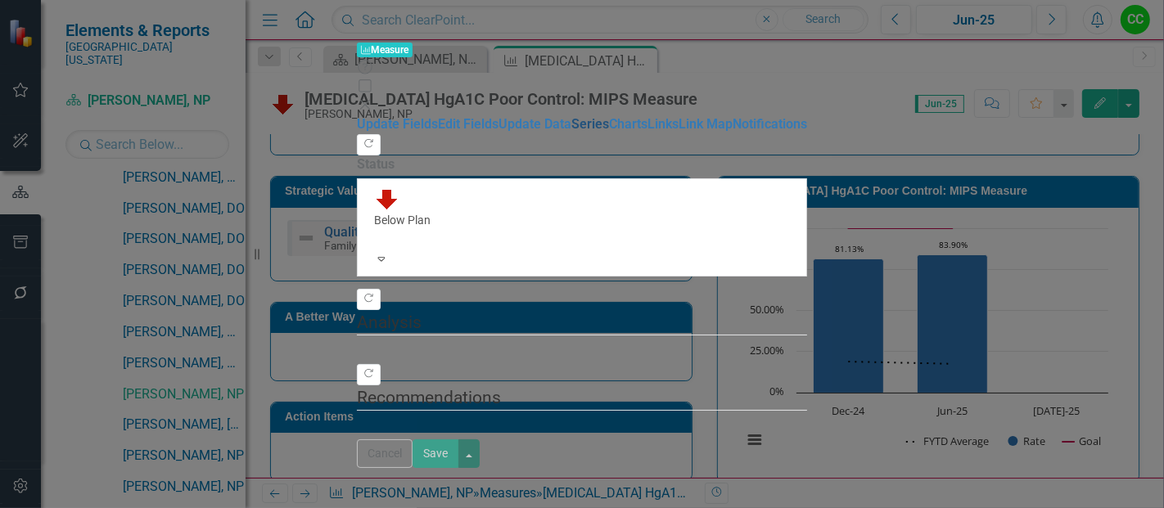
click at [571, 132] on link "Series" at bounding box center [590, 124] width 38 height 16
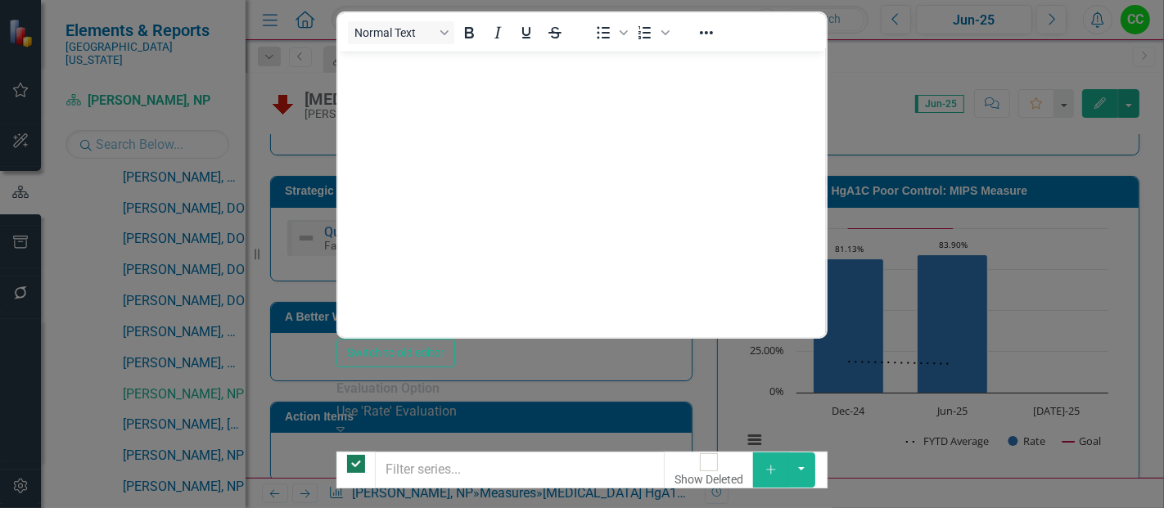
scroll to position [0, 0]
checkbox input "false"
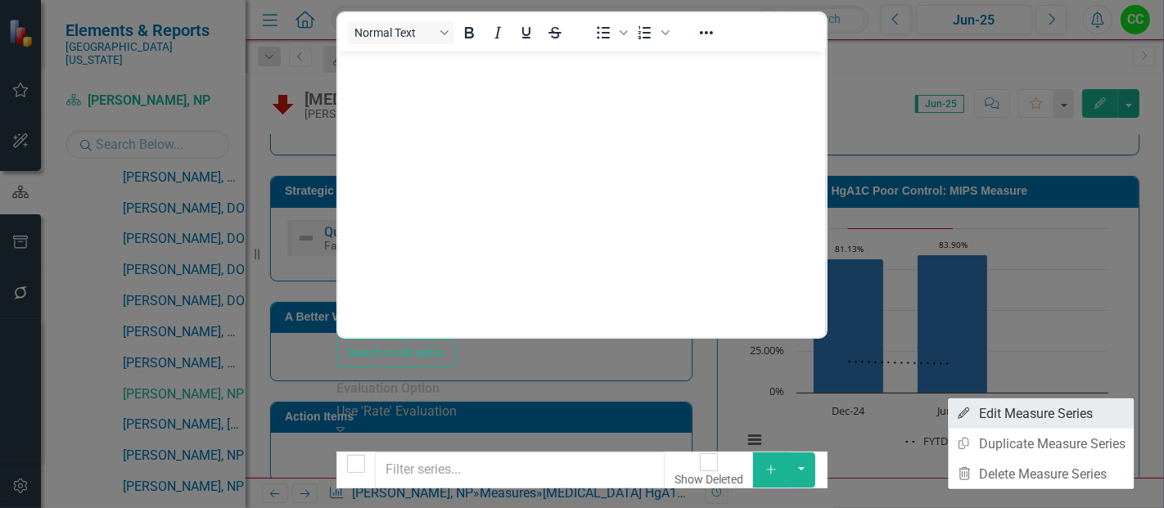
click at [1064, 413] on link "Edit Edit Measure Series" at bounding box center [1041, 414] width 186 height 30
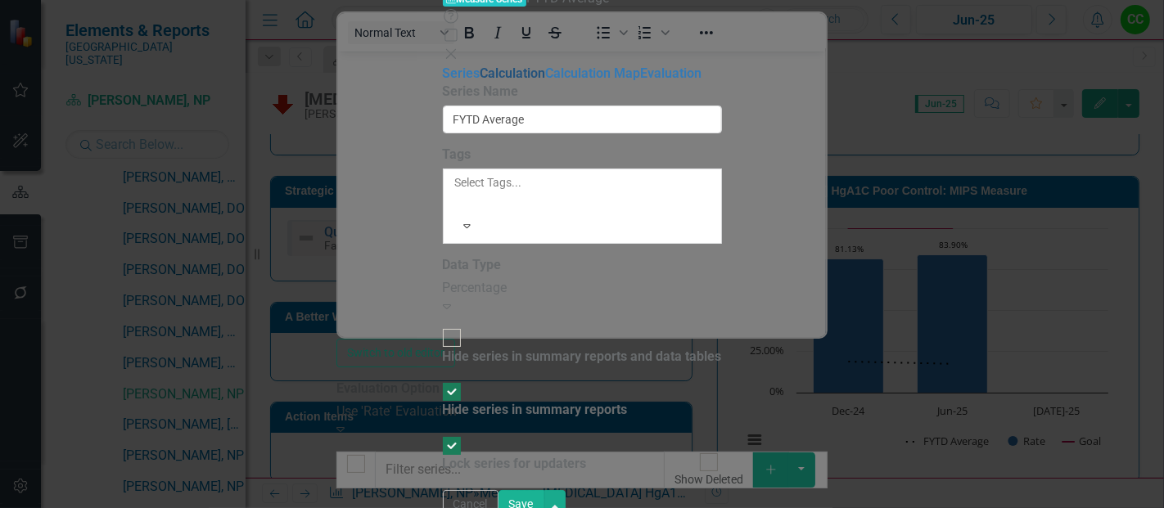
click at [480, 81] on link "Calculation" at bounding box center [512, 73] width 65 height 16
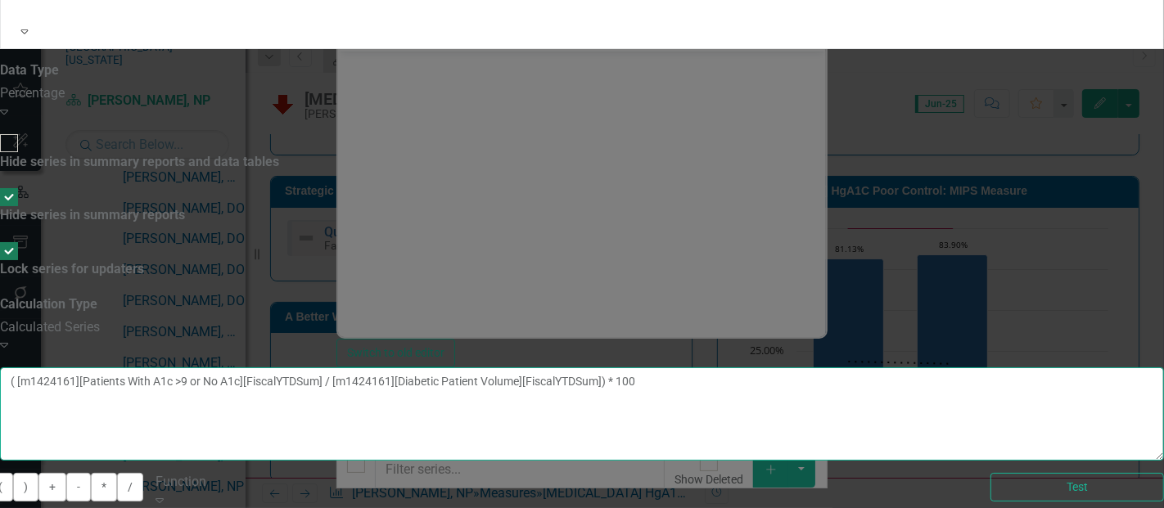
drag, startPoint x: 726, startPoint y: 151, endPoint x: 354, endPoint y: 87, distance: 377.9
click at [355, 88] on div "Series Calculation Calculation Map Evaluation From this page, you can edit the …" at bounding box center [582, 277] width 1164 height 815
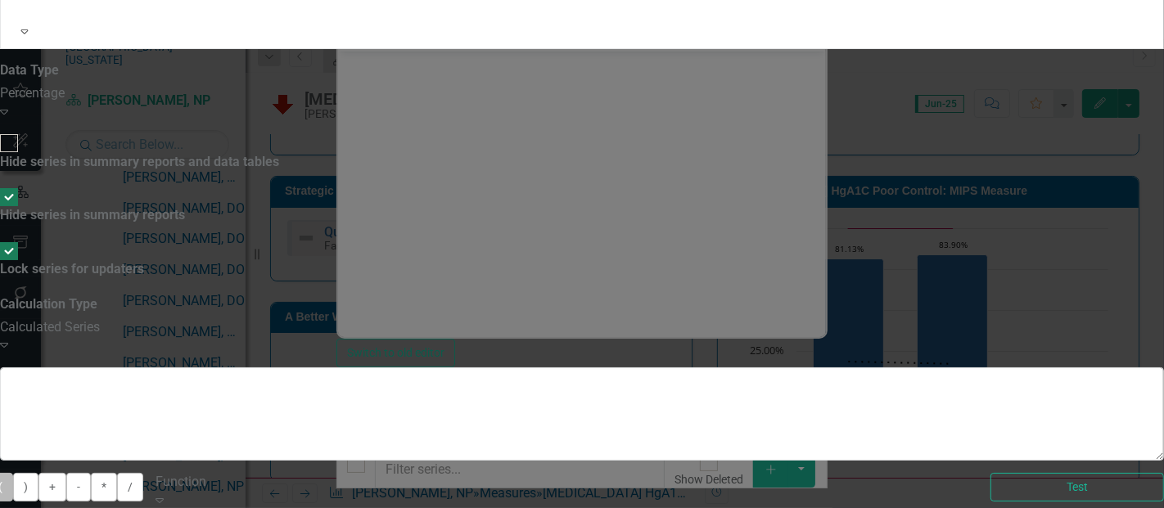
click at [13, 473] on button "(" at bounding box center [0, 487] width 25 height 29
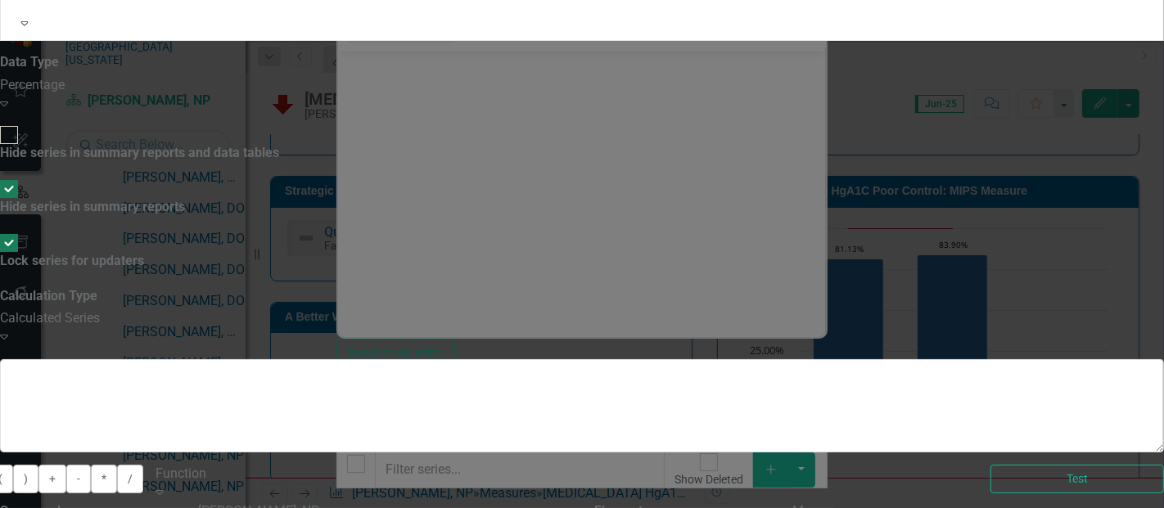
click at [1000, 508] on div "Patients With A1c >9 or No A1c" at bounding box center [582, 517] width 1164 height 19
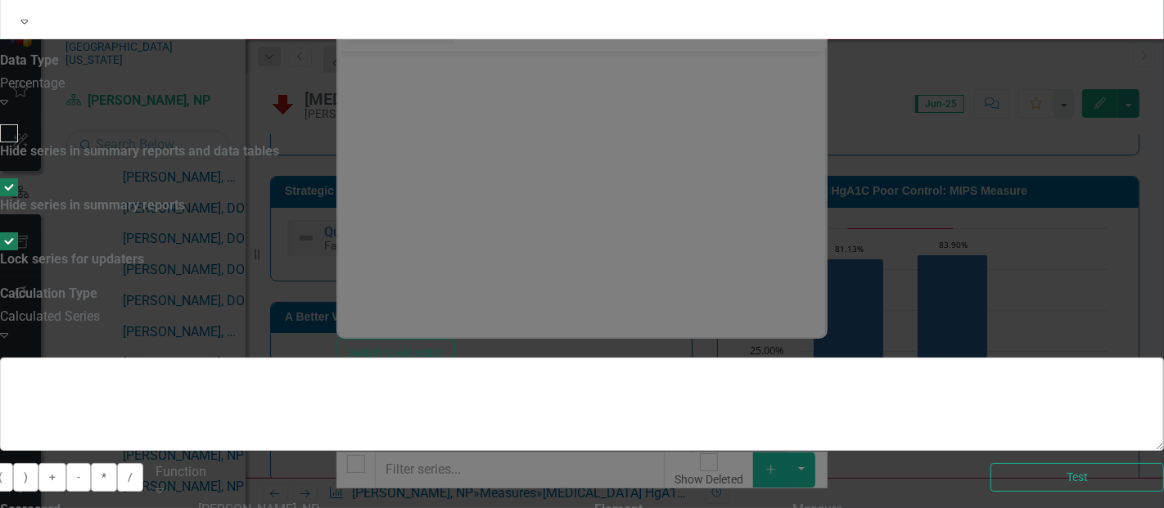
scroll to position [94, 0]
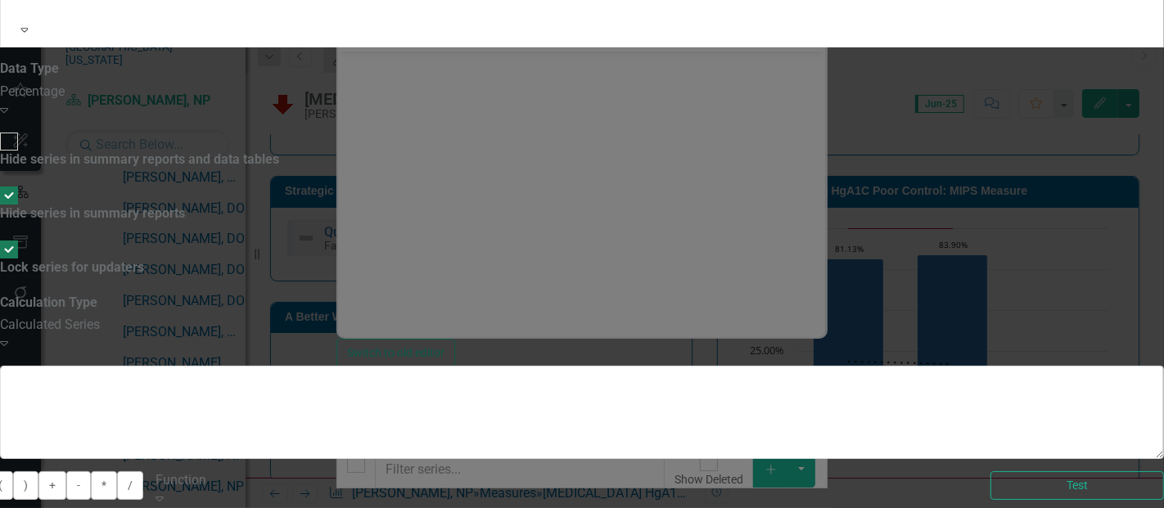
drag, startPoint x: 914, startPoint y: 146, endPoint x: 476, endPoint y: 133, distance: 438.1
click at [476, 366] on textarea "( [m1424161][Patients With A1c >9 or No A1c][FiscalYTDAverage]" at bounding box center [582, 412] width 1164 height 93
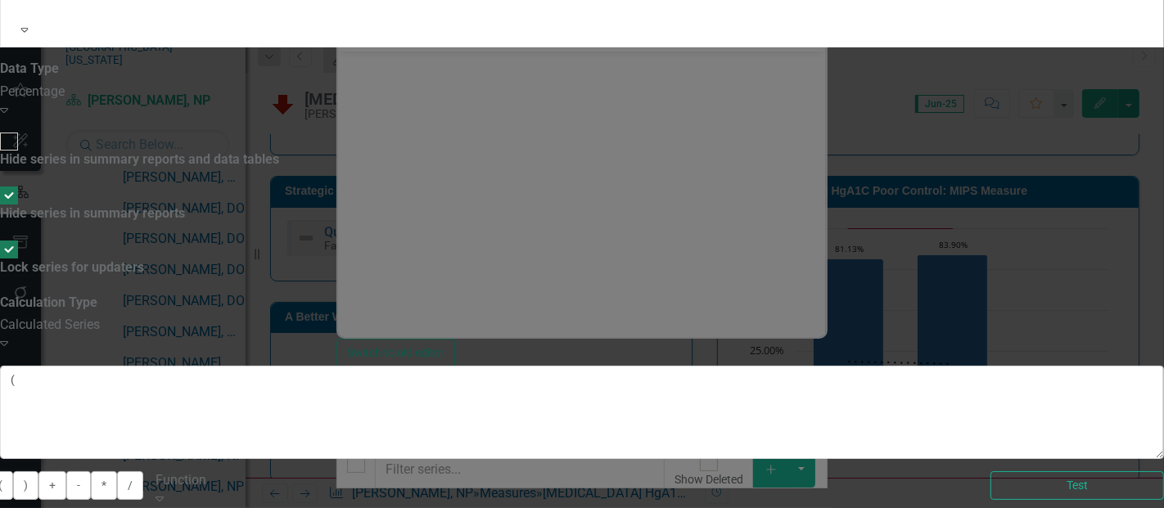
click at [91, 471] on button "-" at bounding box center [78, 485] width 25 height 29
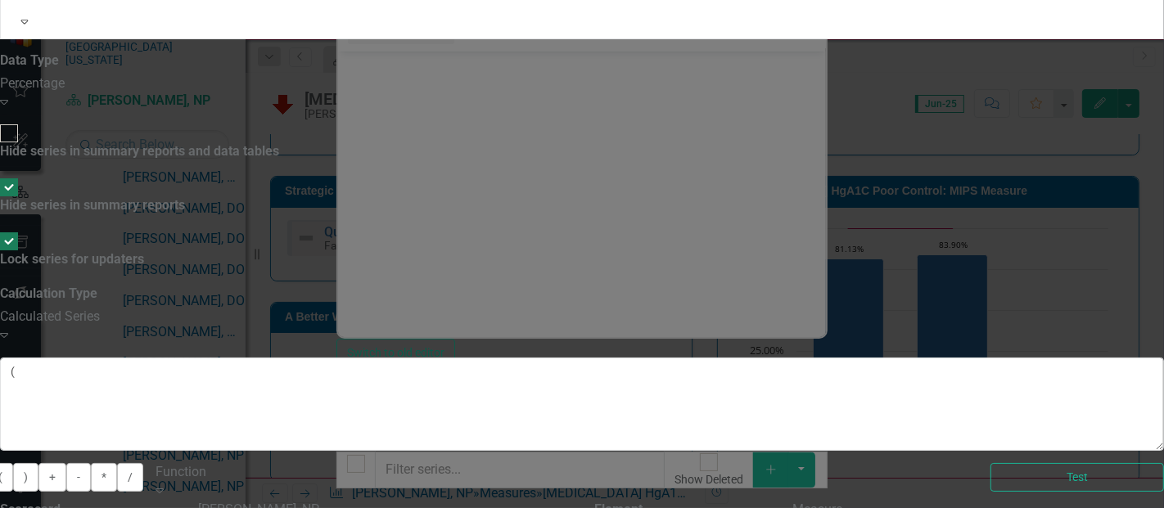
click at [1046, 508] on div "Patients With A1c >9 or No A1c" at bounding box center [582, 517] width 1164 height 19
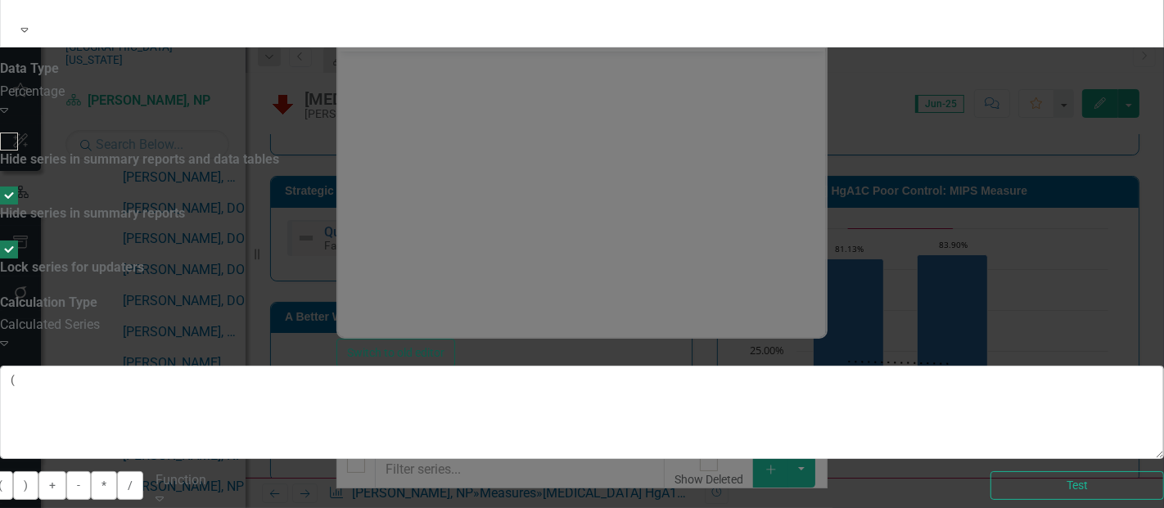
click at [38, 471] on button ")" at bounding box center [25, 485] width 25 height 29
click at [143, 471] on button "/" at bounding box center [130, 485] width 26 height 29
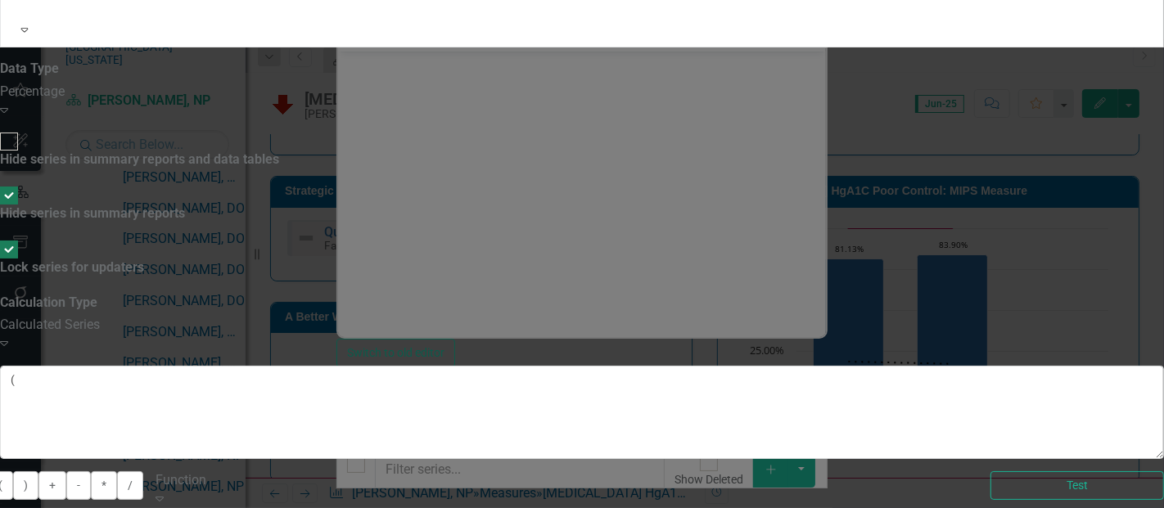
click at [117, 471] on button "*" at bounding box center [104, 485] width 26 height 29
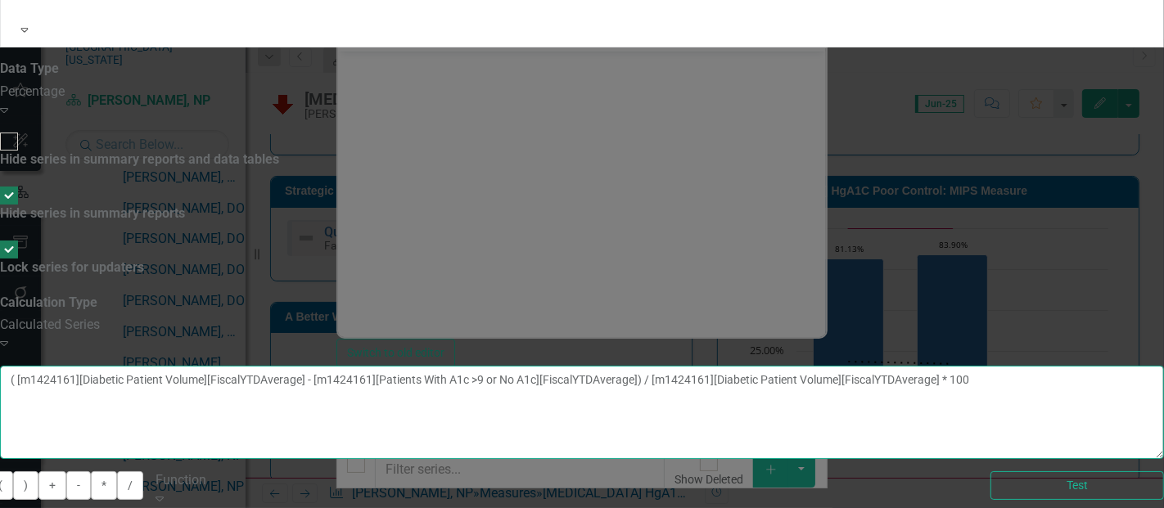
type textarea "( [m1424161][Diabetic Patient Volume][FiscalYTDAverage] - [m1424161][Patients W…"
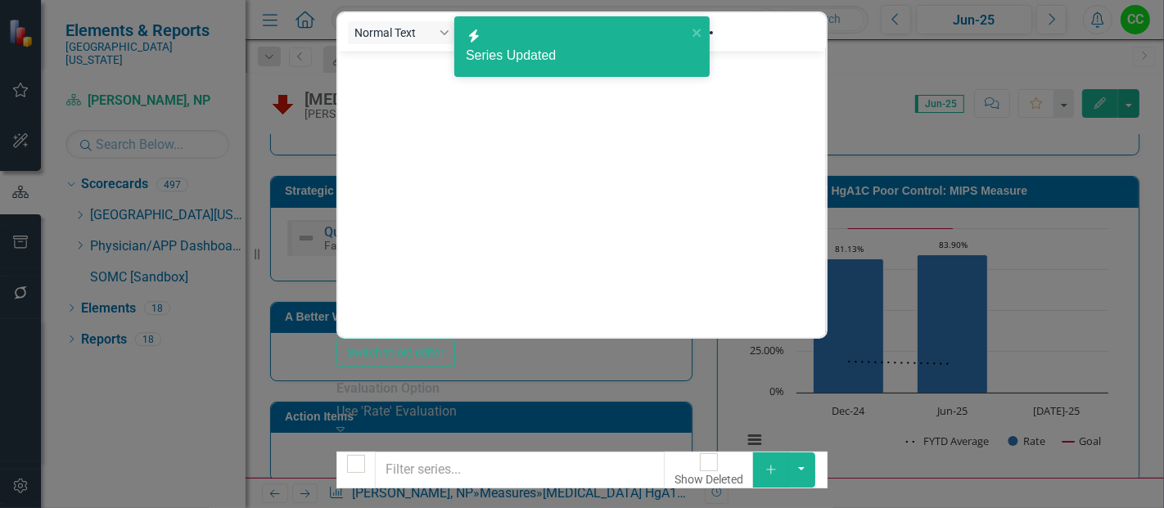
scroll to position [0, 0]
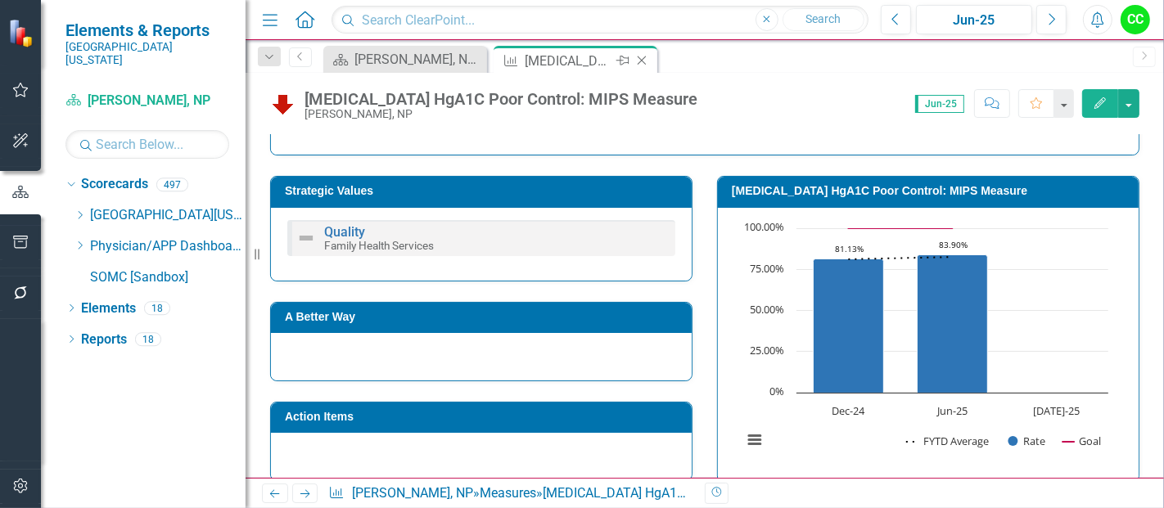
click at [642, 63] on icon "Close" at bounding box center [642, 60] width 16 height 13
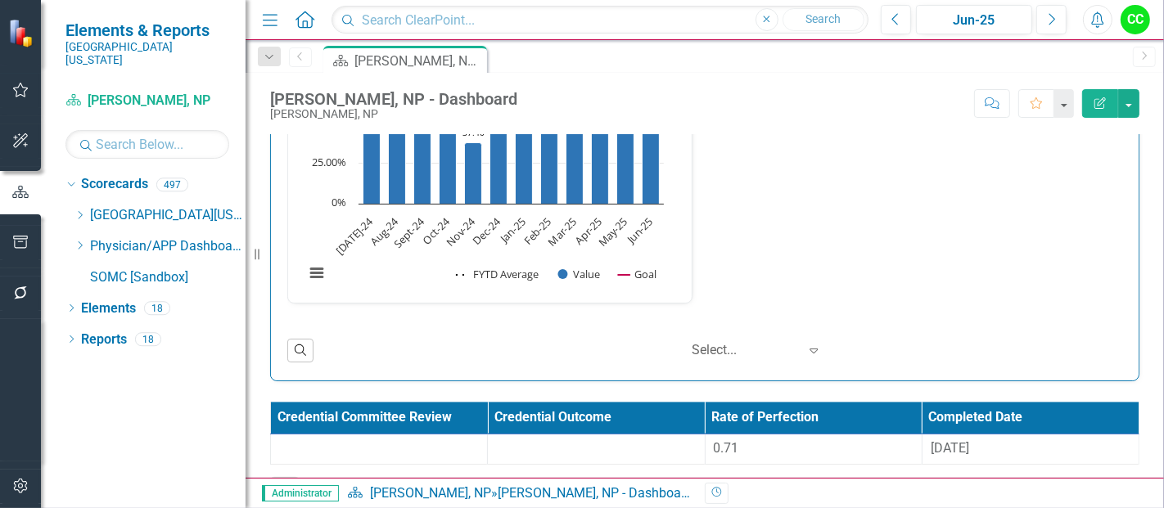
scroll to position [2817, 0]
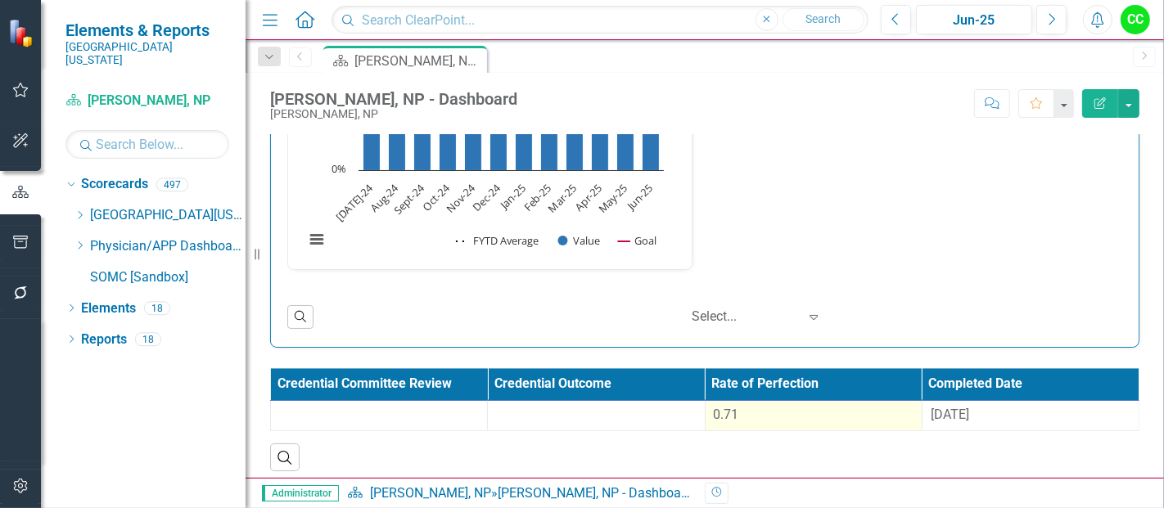
click at [842, 413] on div "0.71" at bounding box center [814, 415] width 200 height 19
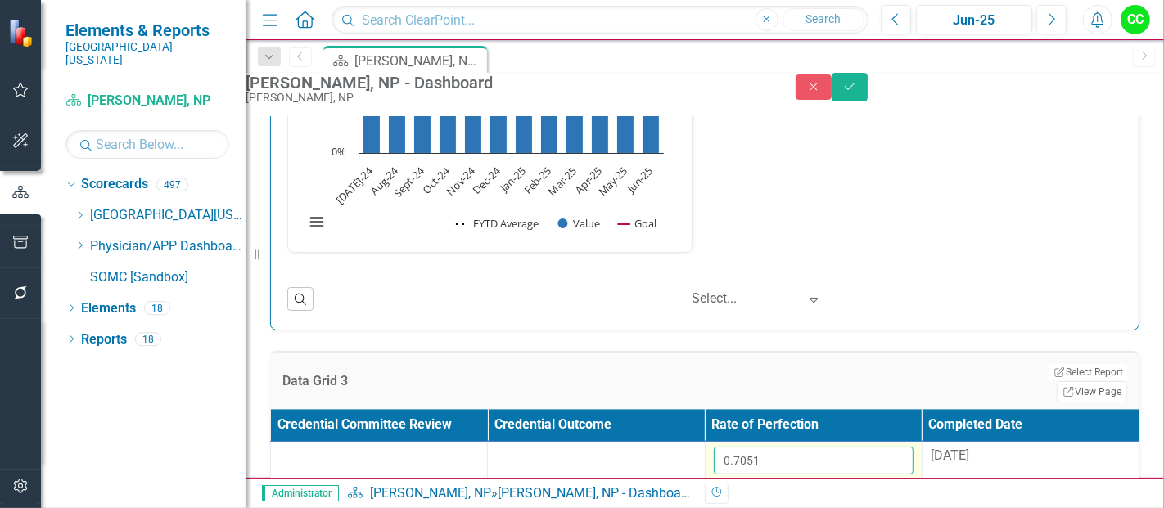
click at [800, 463] on input "0.7051" at bounding box center [814, 461] width 200 height 28
type input "0"
paste input "0.836566667"
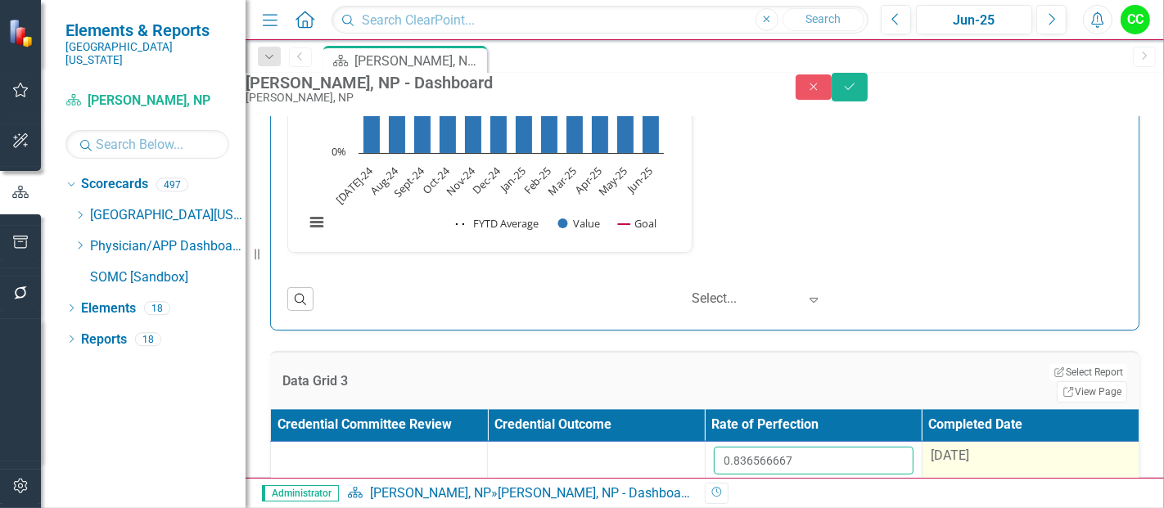
type input "0.836566667"
click at [988, 459] on div "[DATE]" at bounding box center [1031, 456] width 200 height 19
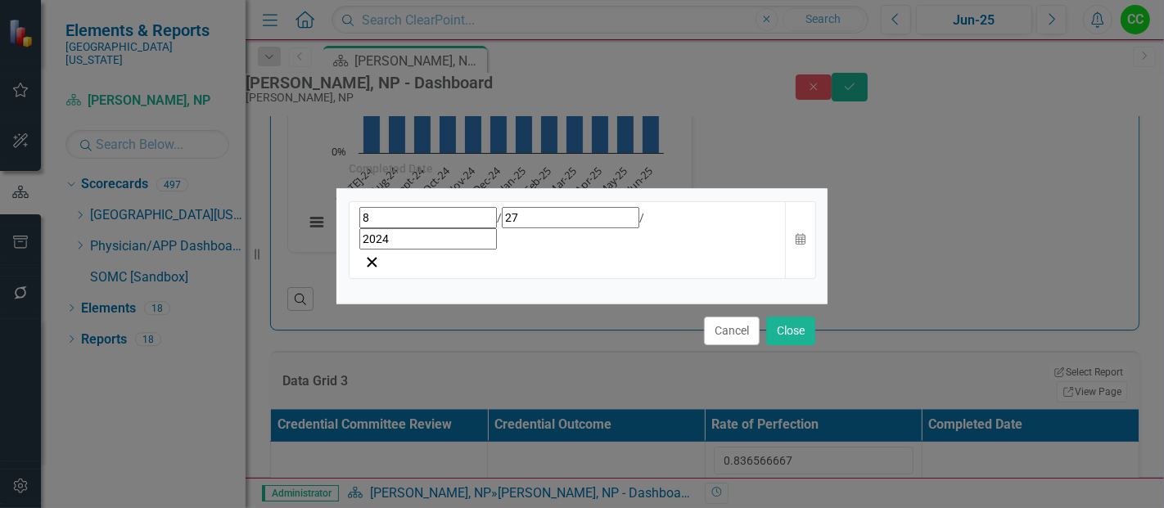
click at [601, 241] on div "8 / 27 / 2024" at bounding box center [567, 228] width 417 height 43
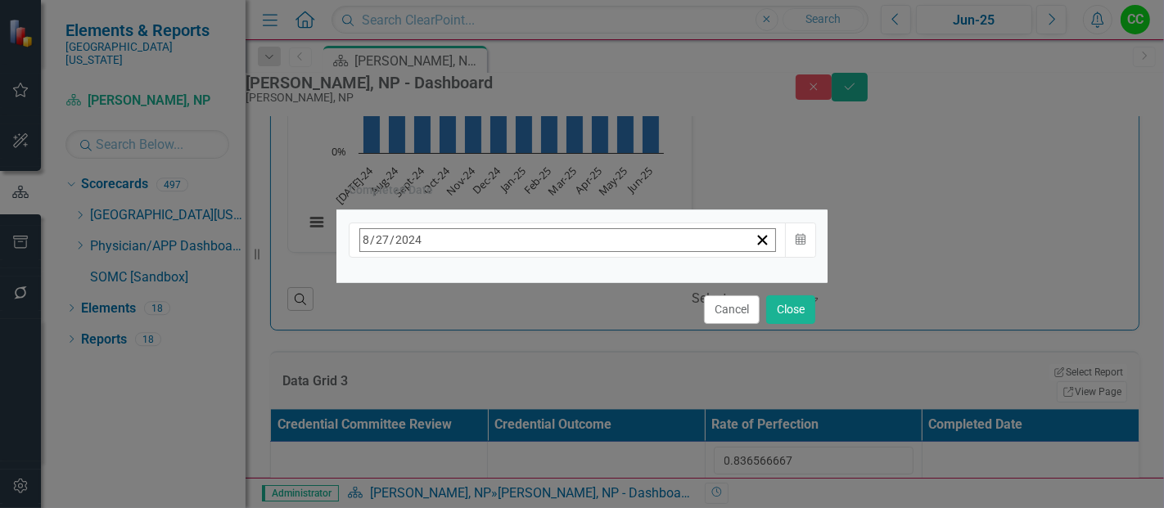
click at [511, 279] on span "August 2024" at bounding box center [493, 274] width 36 height 13
click at [599, 279] on button "›" at bounding box center [581, 276] width 36 height 36
click at [511, 446] on abbr "August" at bounding box center [493, 452] width 36 height 13
click at [554, 401] on button "14" at bounding box center [533, 400] width 41 height 29
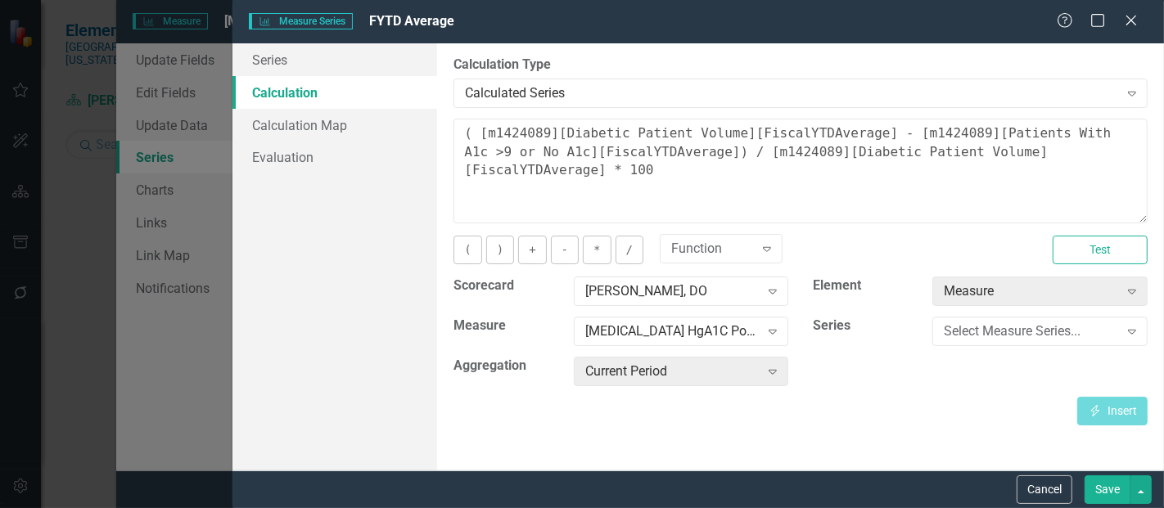
scroll to position [577, 0]
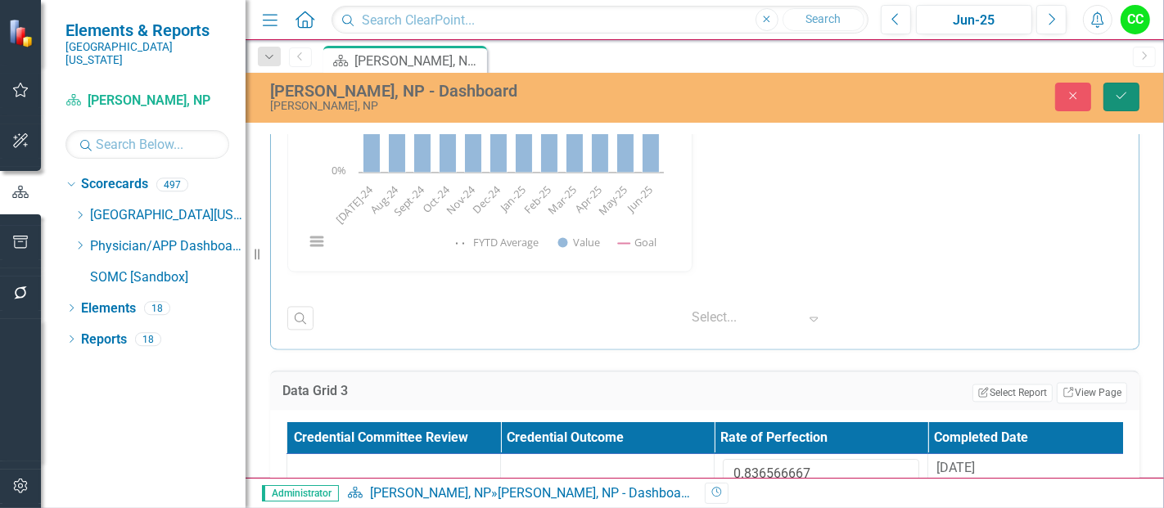
scroll to position [1, 0]
click at [1123, 94] on icon "Save" at bounding box center [1121, 95] width 15 height 11
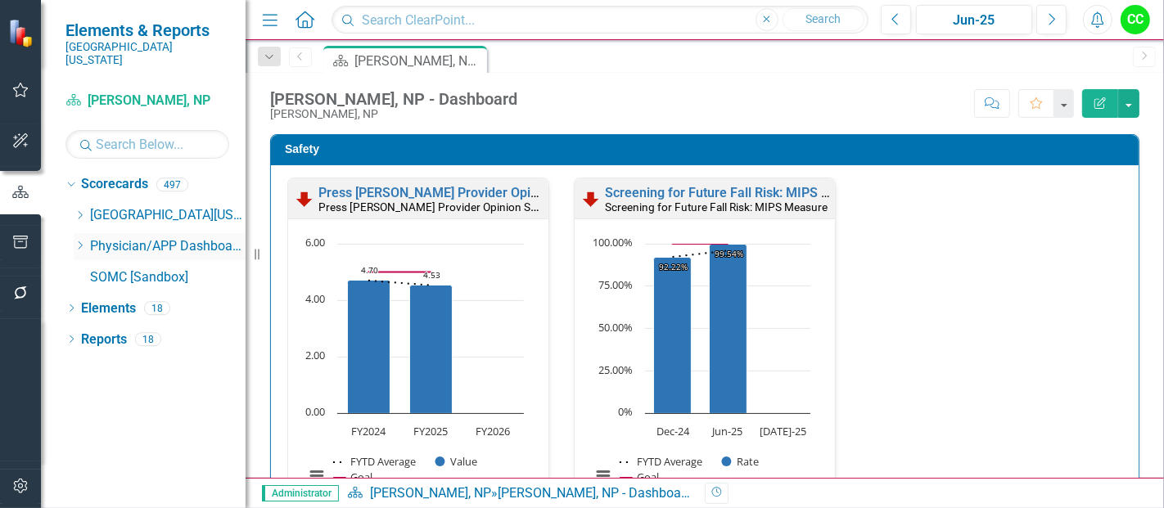
click at [78, 241] on icon "Dropdown" at bounding box center [80, 246] width 12 height 10
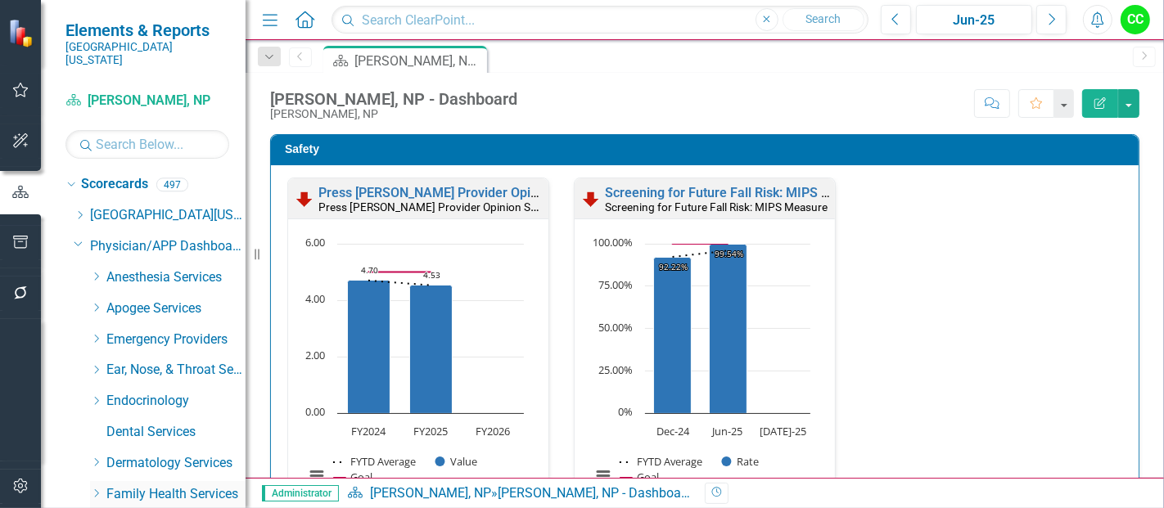
click at [96, 489] on icon "Dropdown" at bounding box center [96, 494] width 12 height 10
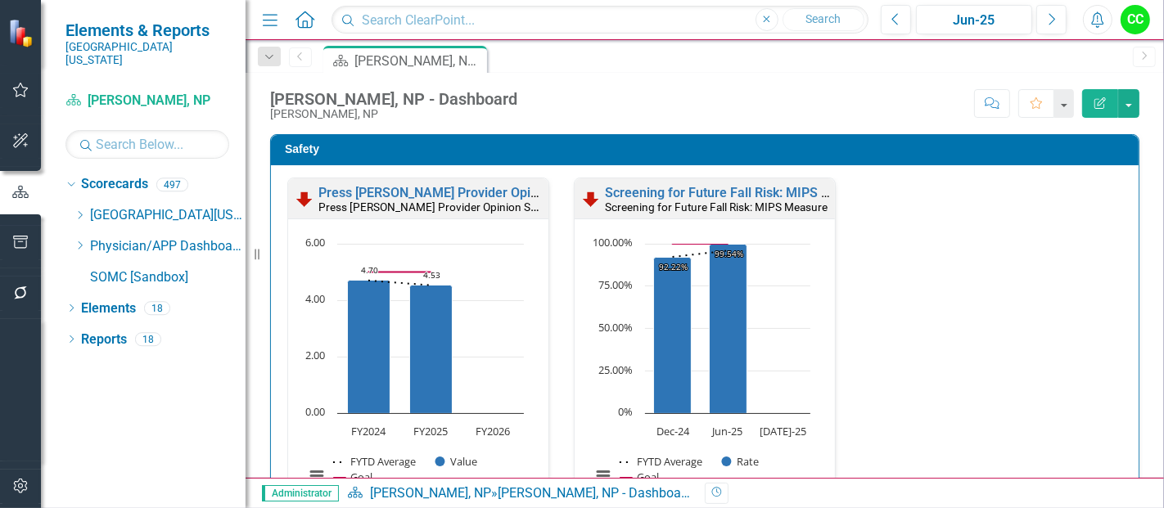
scroll to position [0, 0]
click at [79, 241] on icon "Dropdown" at bounding box center [80, 246] width 12 height 10
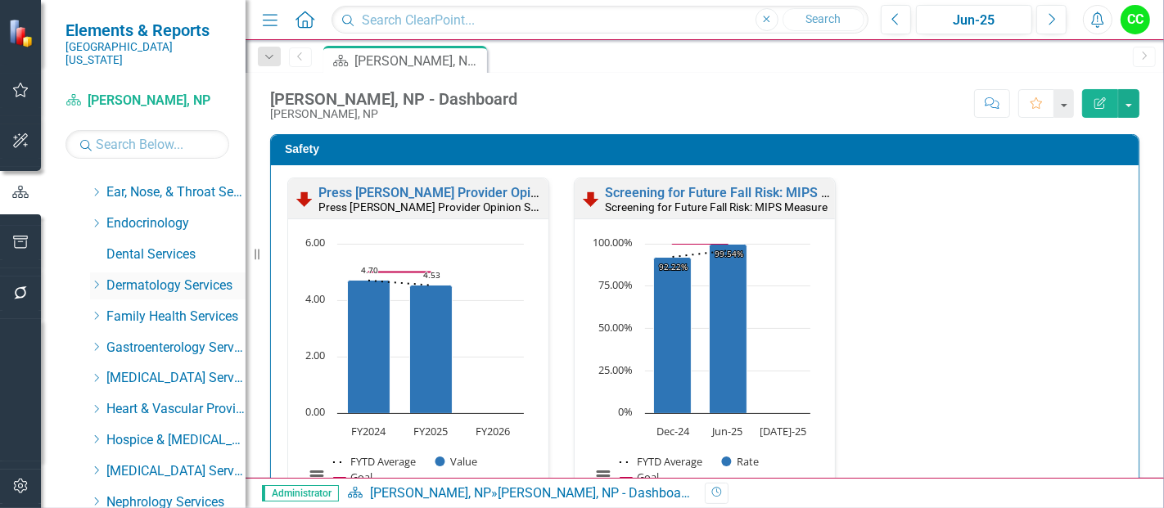
scroll to position [178, 0]
click at [98, 310] on div "Dropdown" at bounding box center [96, 317] width 12 height 14
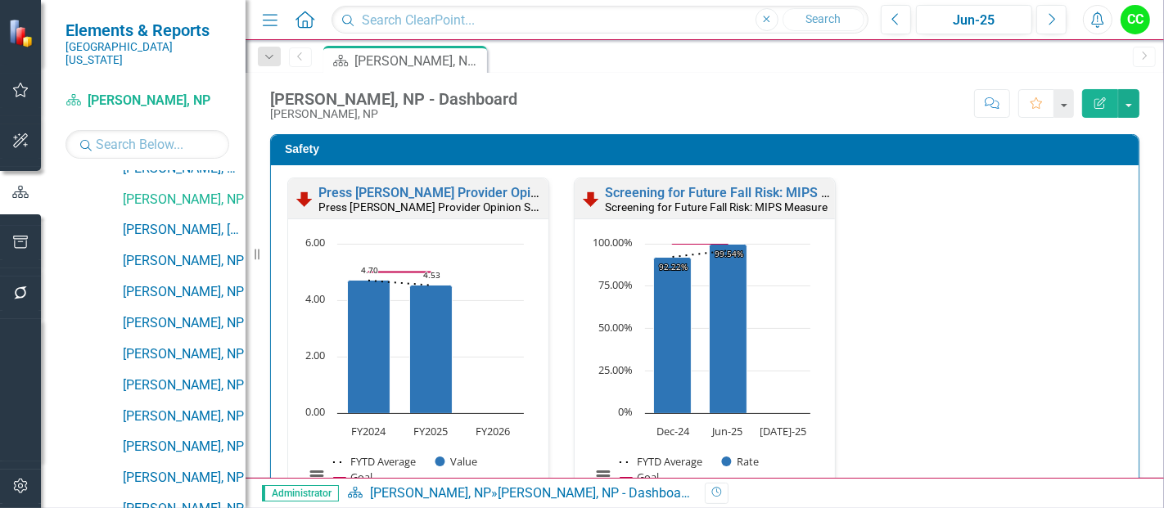
scroll to position [905, 0]
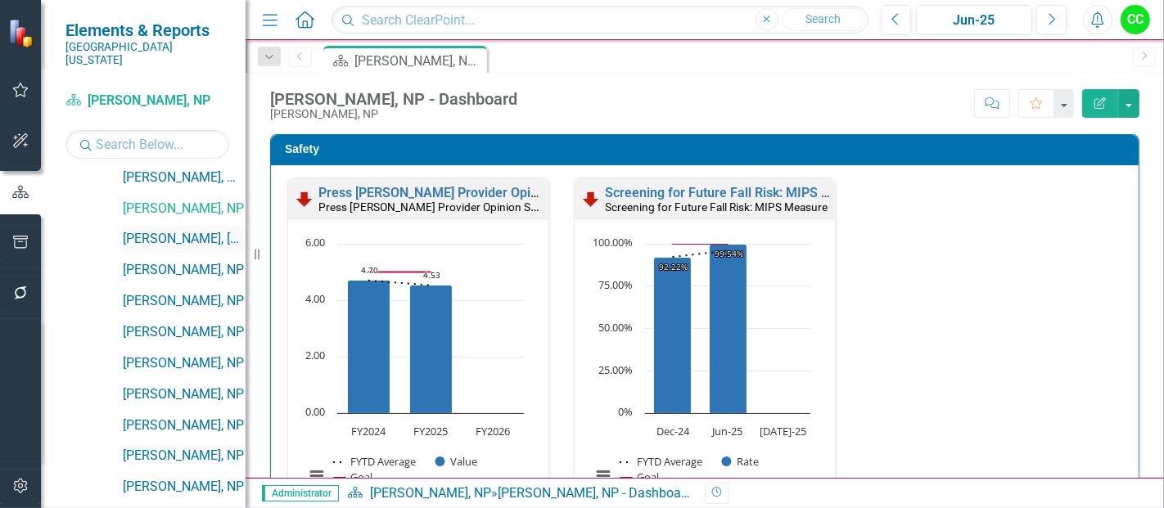
click at [187, 230] on link "[PERSON_NAME], [GEOGRAPHIC_DATA]" at bounding box center [184, 239] width 123 height 19
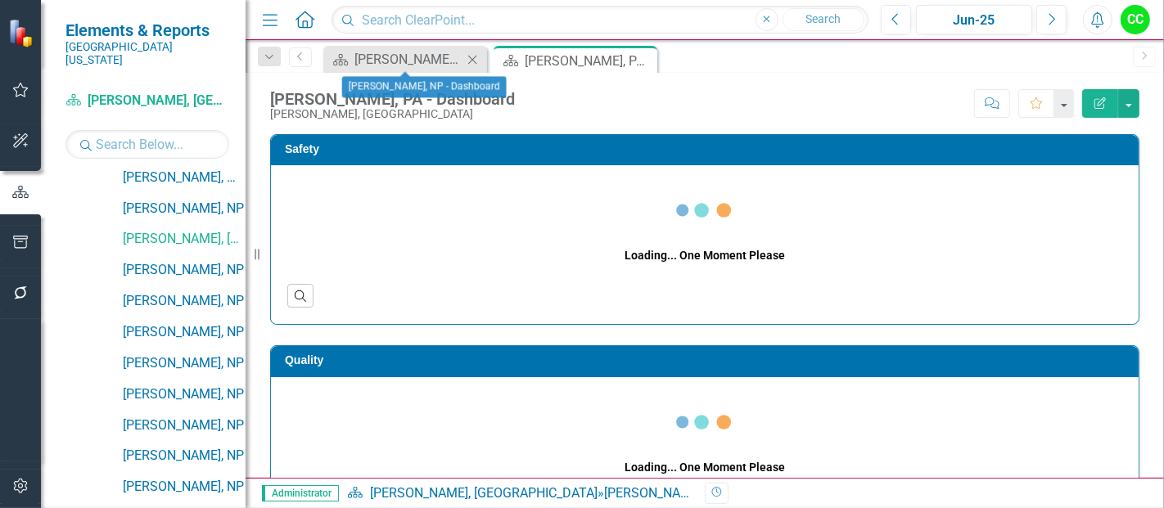
click at [470, 57] on icon "Close" at bounding box center [472, 59] width 16 height 13
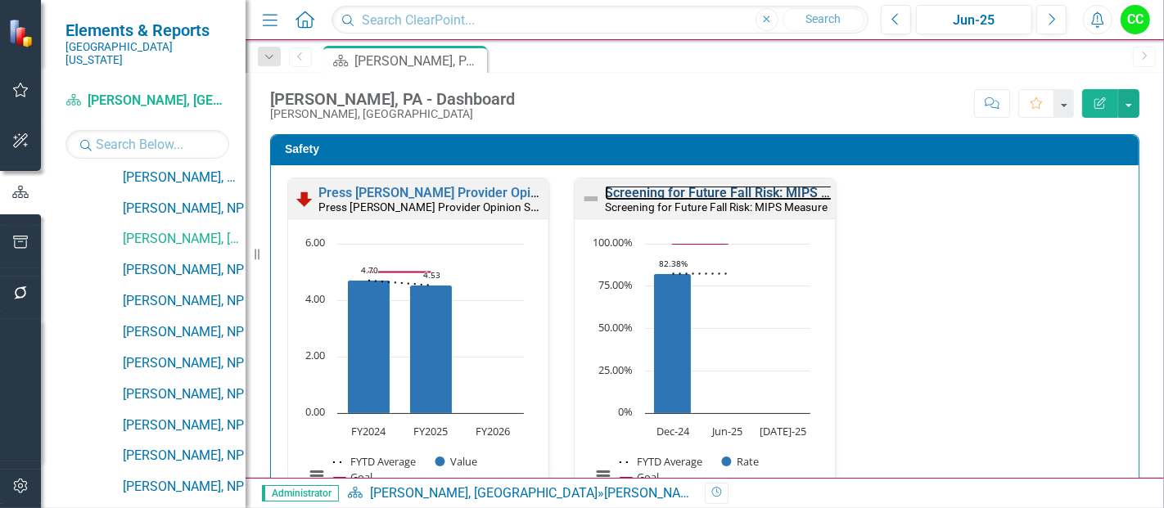
click at [718, 196] on link "Screening for Future Fall Risk: MIPS Measure" at bounding box center [739, 193] width 268 height 16
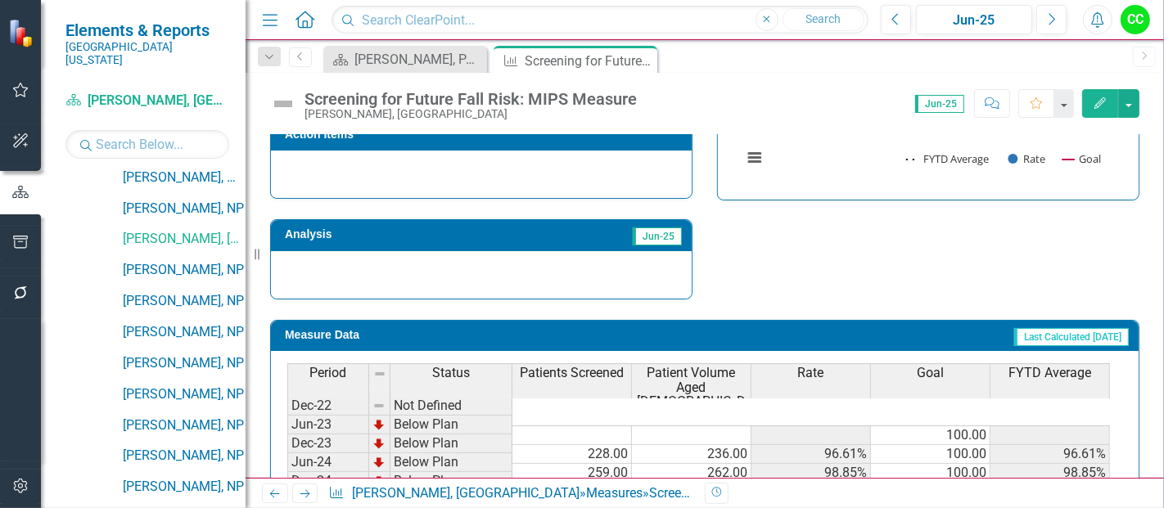
scroll to position [647, 0]
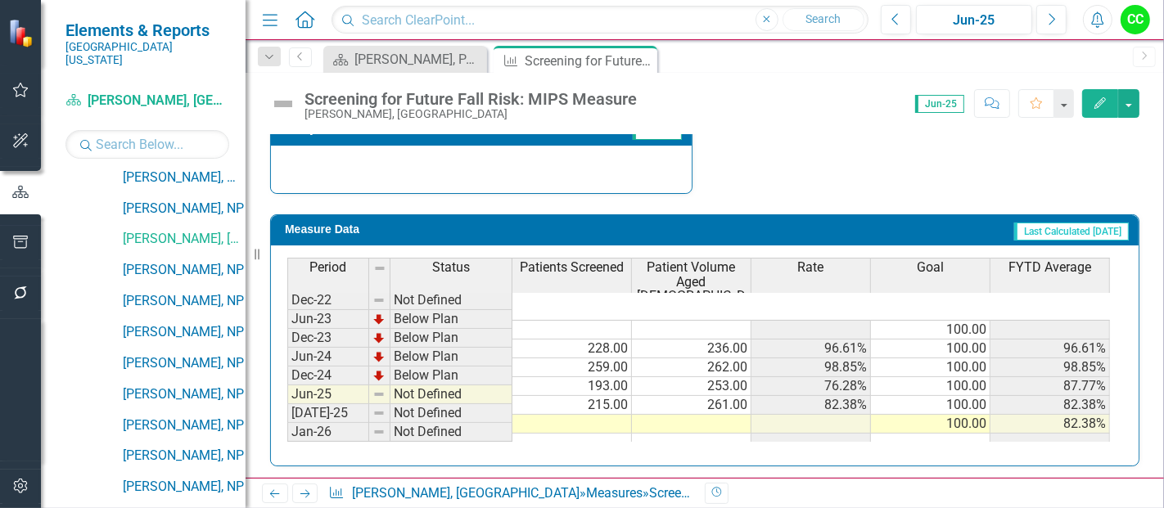
click at [589, 415] on td at bounding box center [572, 424] width 120 height 19
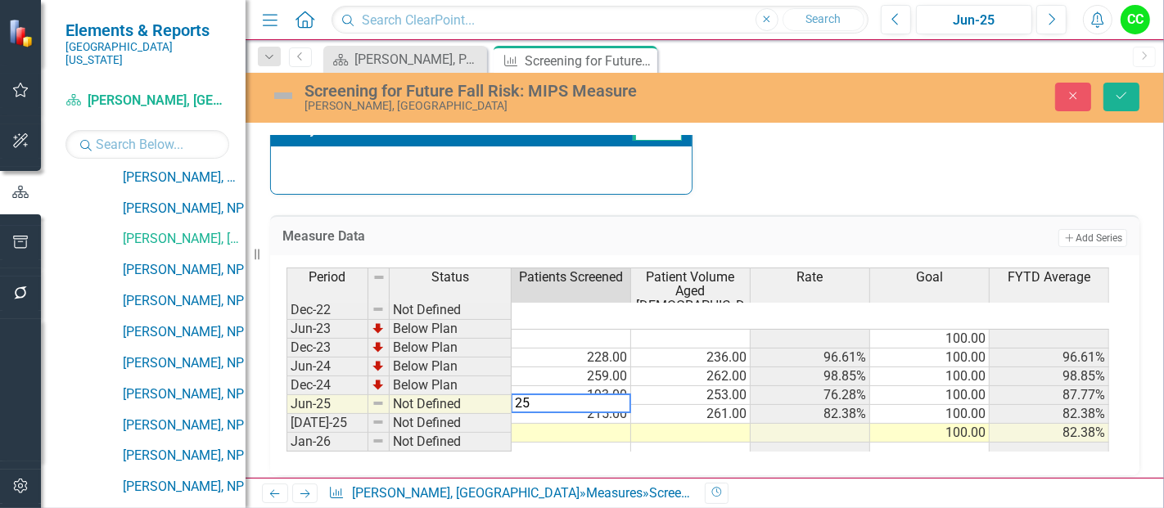
type textarea "253"
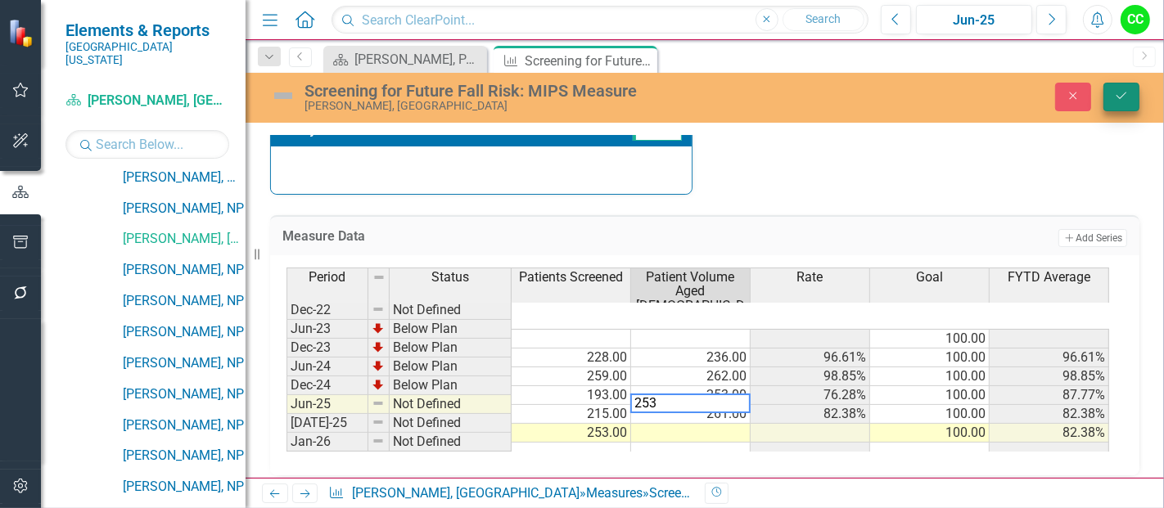
type textarea "253"
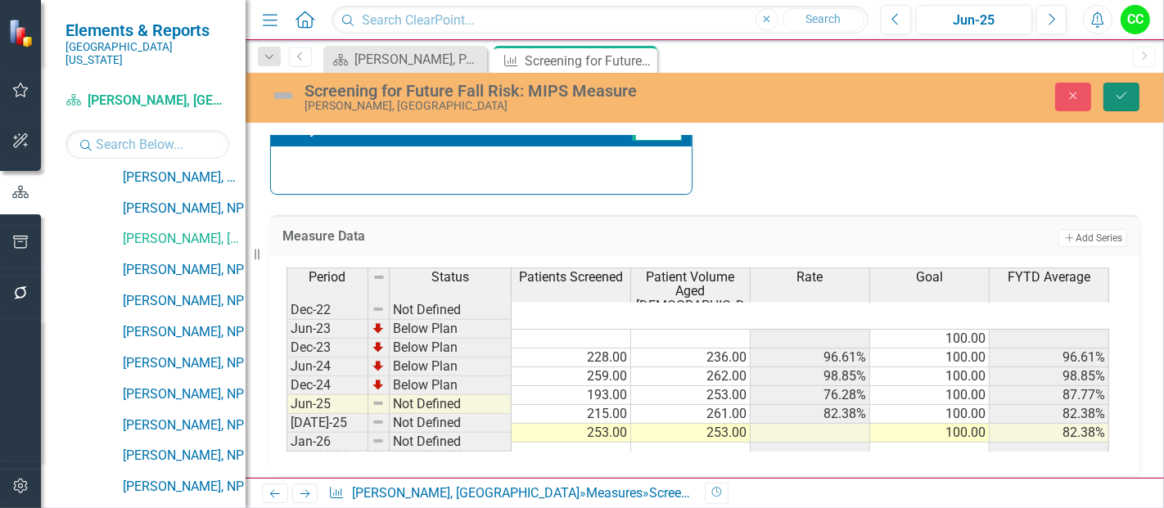
click at [1125, 94] on icon "Save" at bounding box center [1121, 95] width 15 height 11
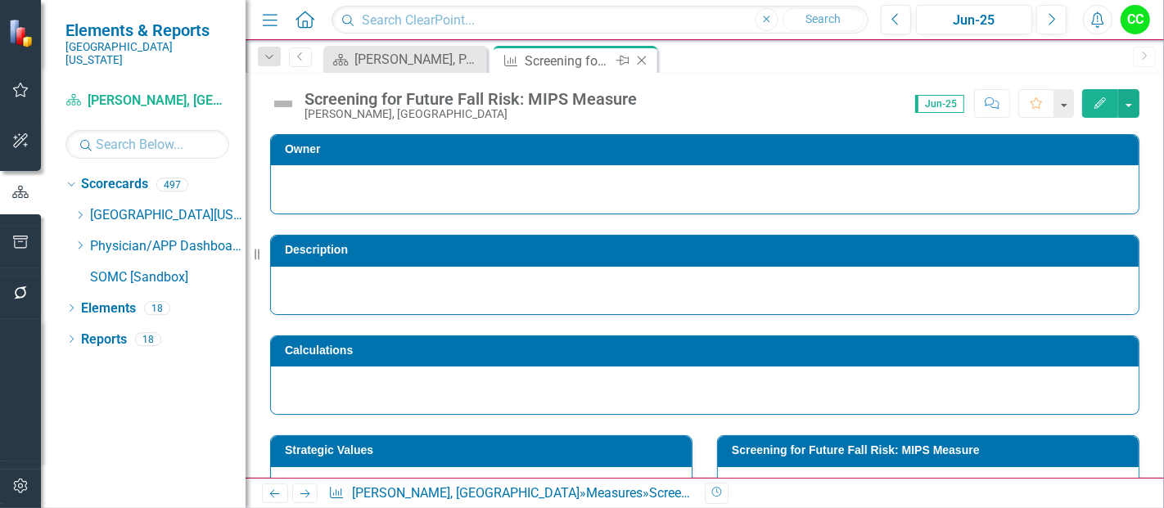
scroll to position [0, 0]
click at [642, 60] on icon at bounding box center [642, 60] width 9 height 9
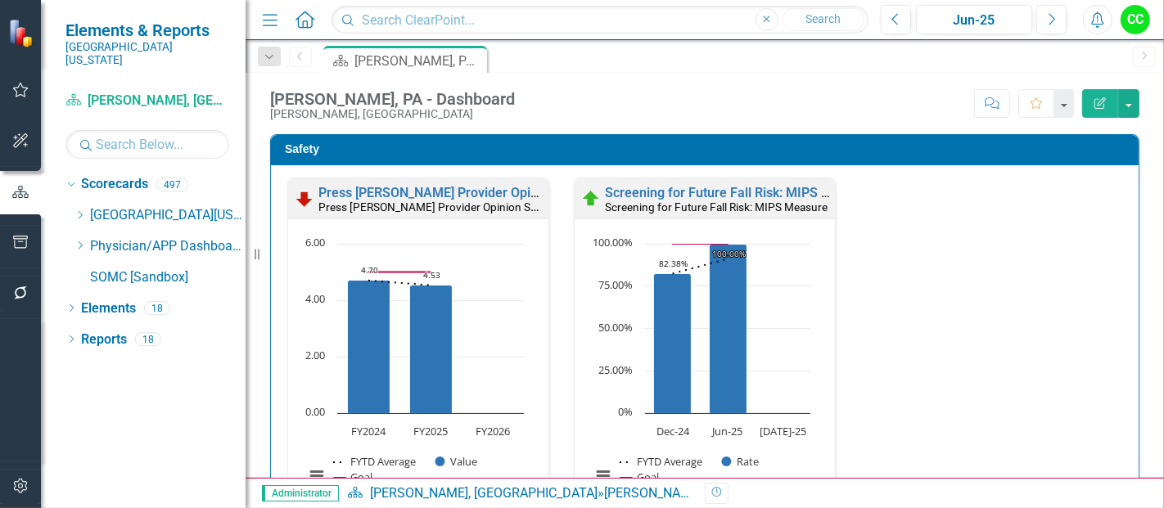
scroll to position [350, 0]
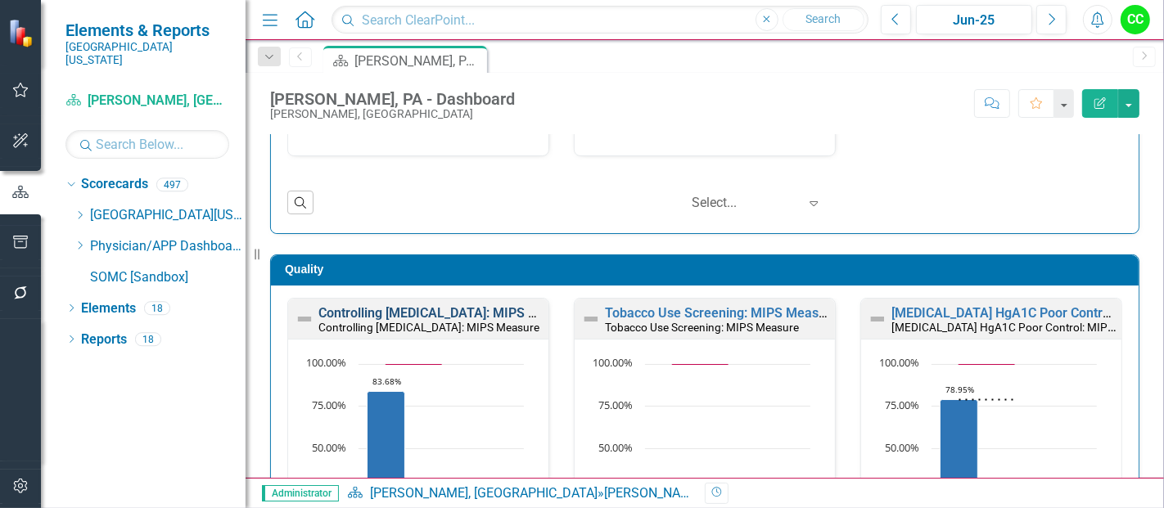
click at [467, 305] on link "Controlling [MEDICAL_DATA]: MIPS Measure" at bounding box center [449, 313] width 262 height 16
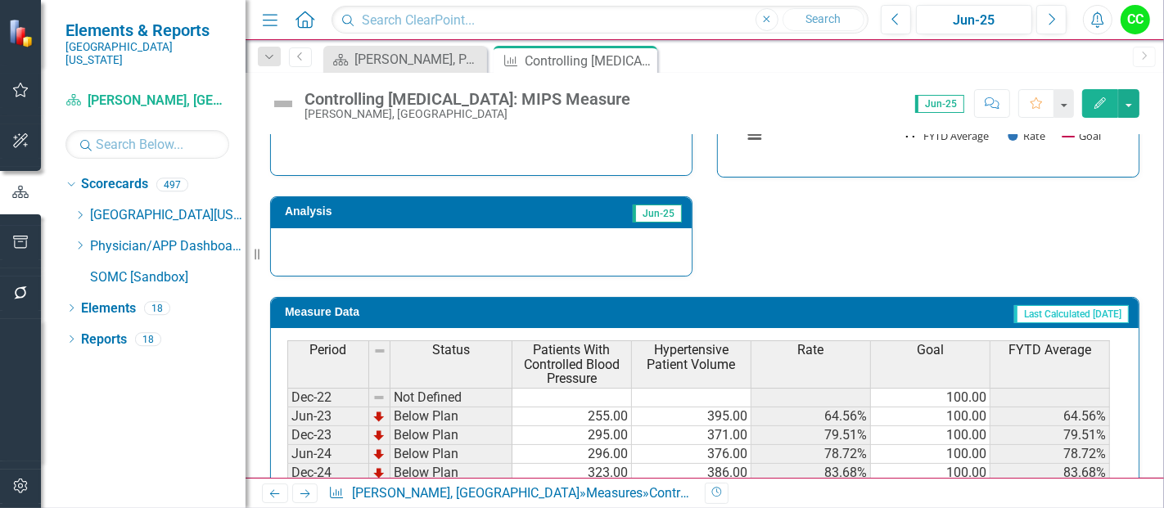
scroll to position [661, 0]
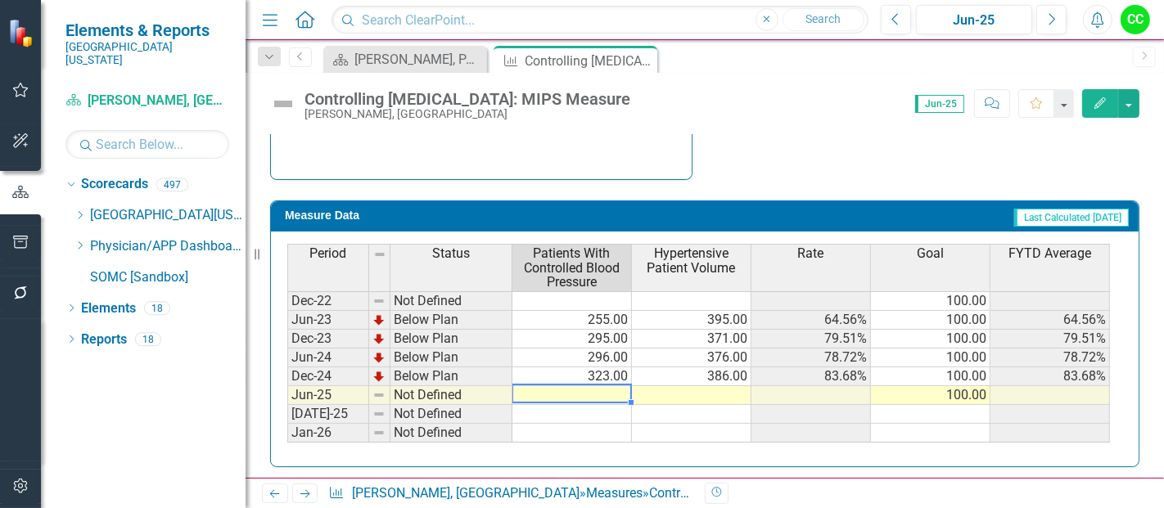
click at [287, 380] on div "Period Status Patients With Controlled Blood Pressure Hypertensive Patient Volu…" at bounding box center [287, 343] width 0 height 199
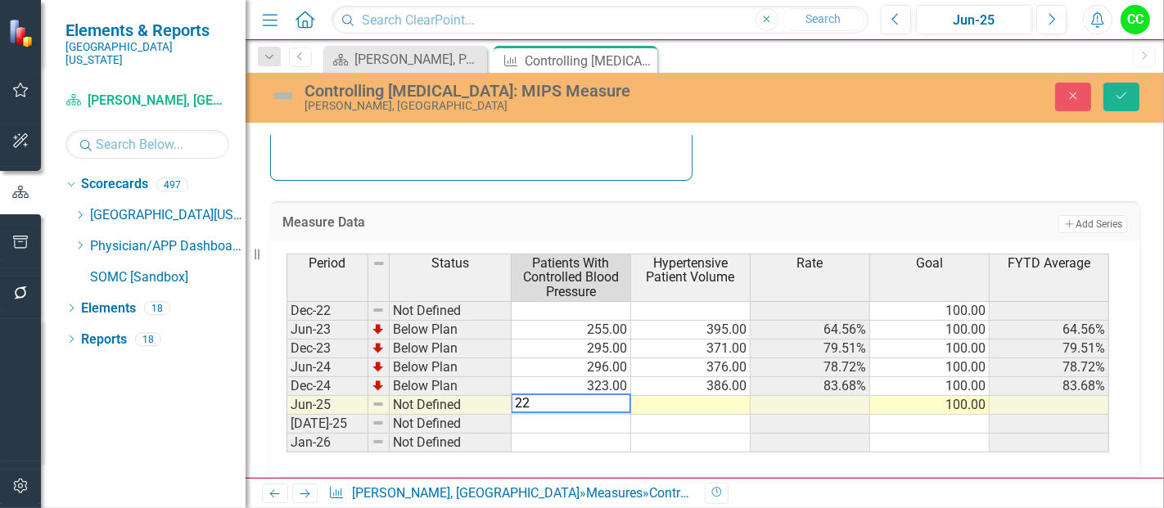
type textarea "229"
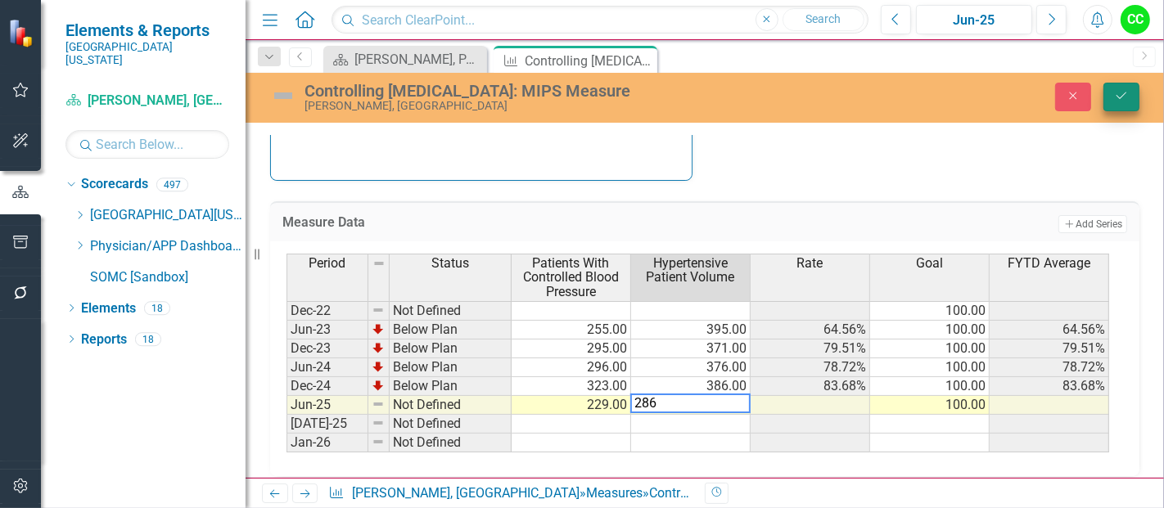
type textarea "286"
click at [1125, 97] on icon "Save" at bounding box center [1121, 95] width 15 height 11
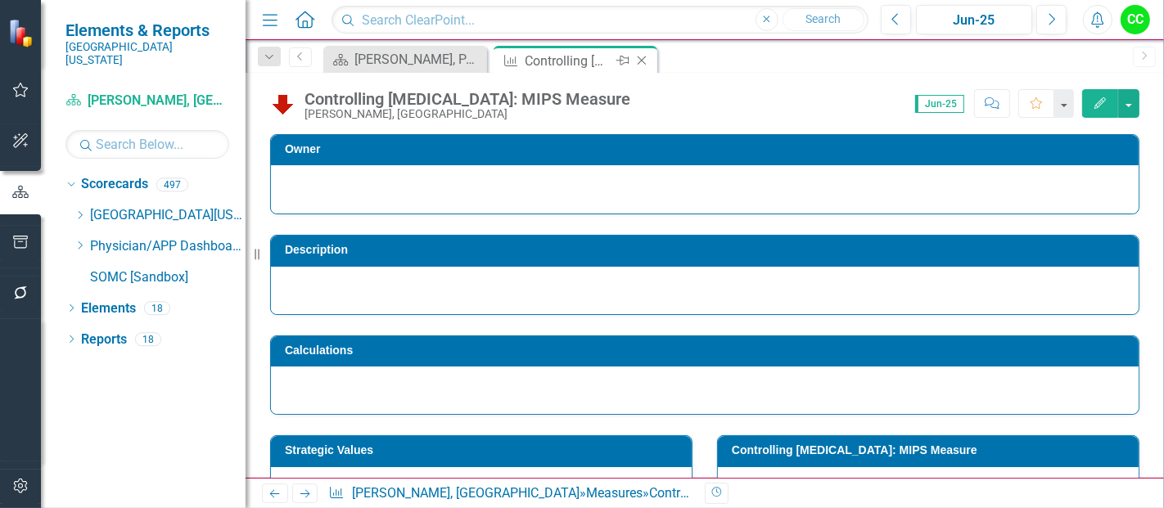
click at [645, 59] on icon "Close" at bounding box center [642, 60] width 16 height 13
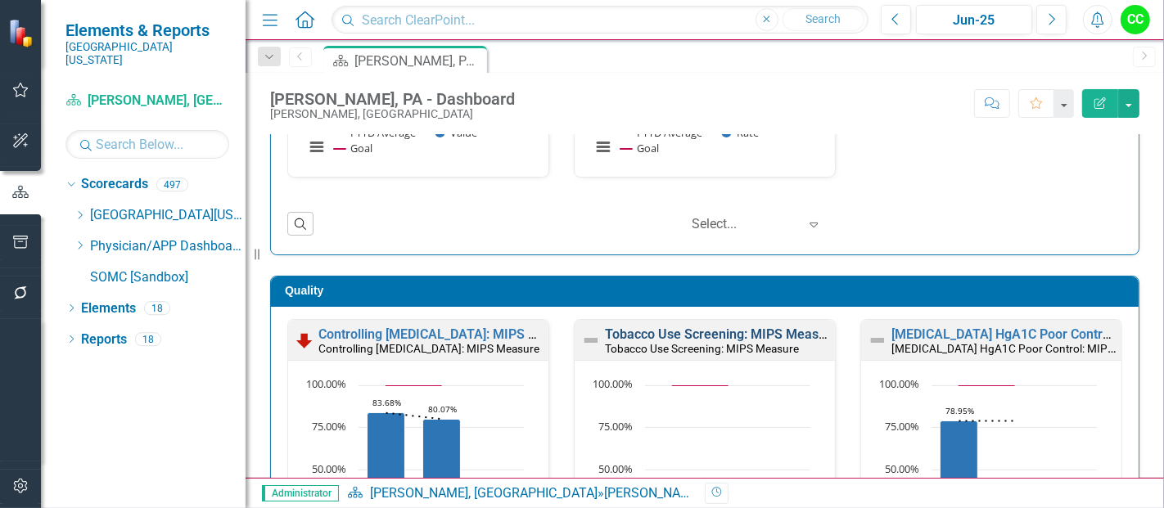
scroll to position [489, 0]
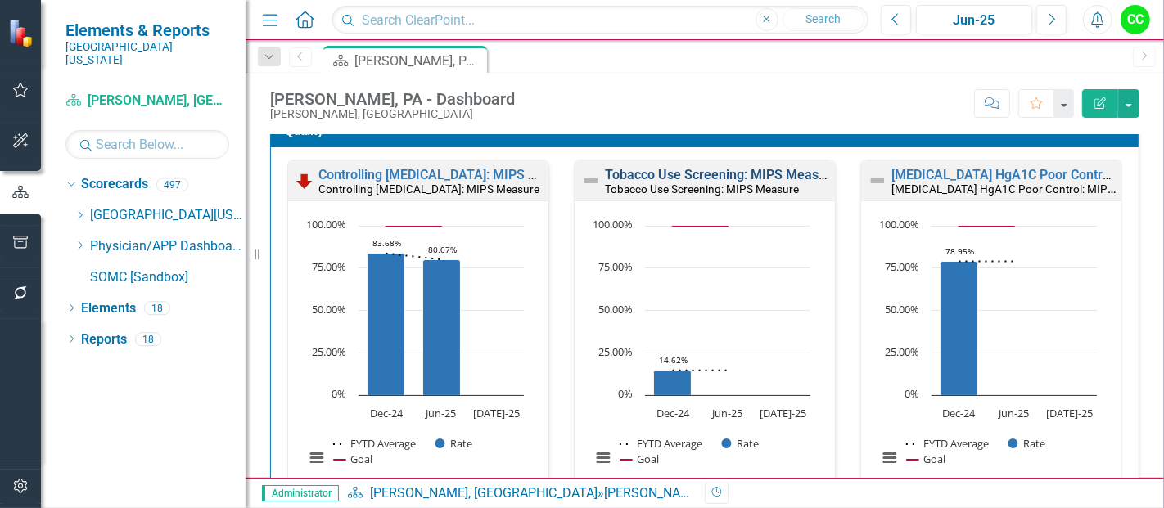
click at [700, 173] on link "Tobacco Use Screening: MIPS Measure" at bounding box center [721, 175] width 233 height 16
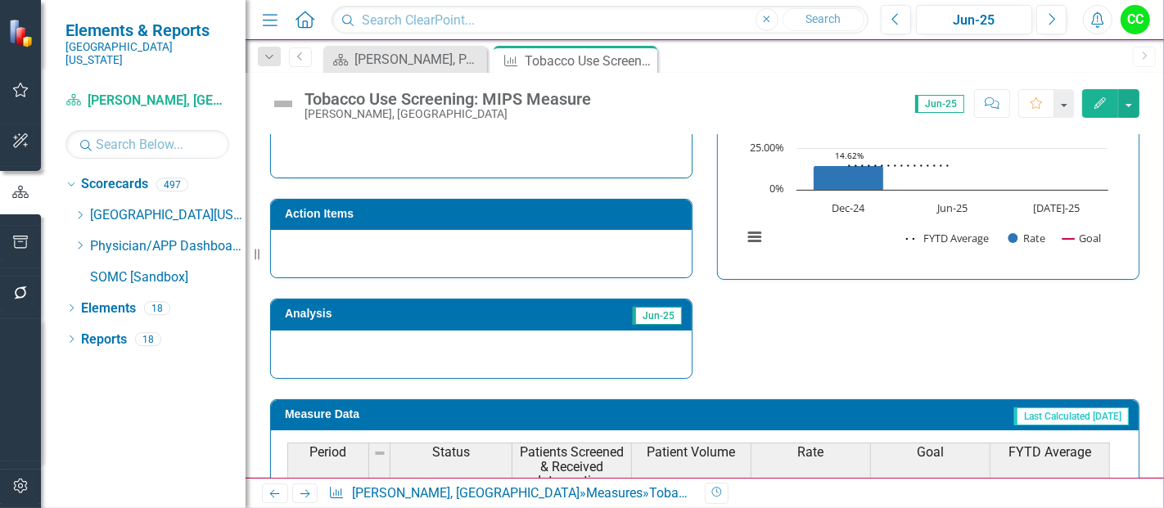
scroll to position [661, 0]
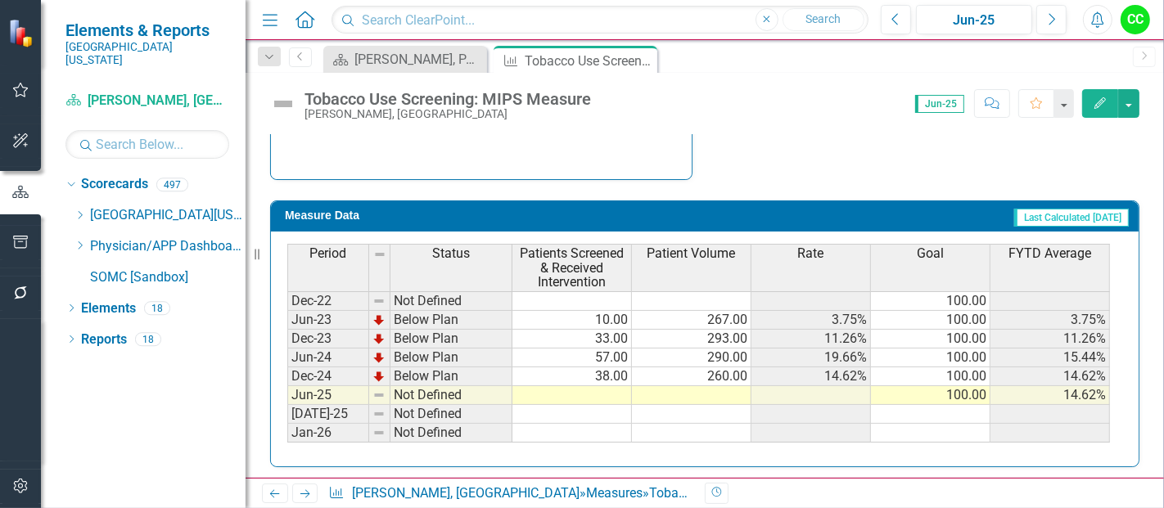
click at [598, 389] on td at bounding box center [572, 395] width 120 height 19
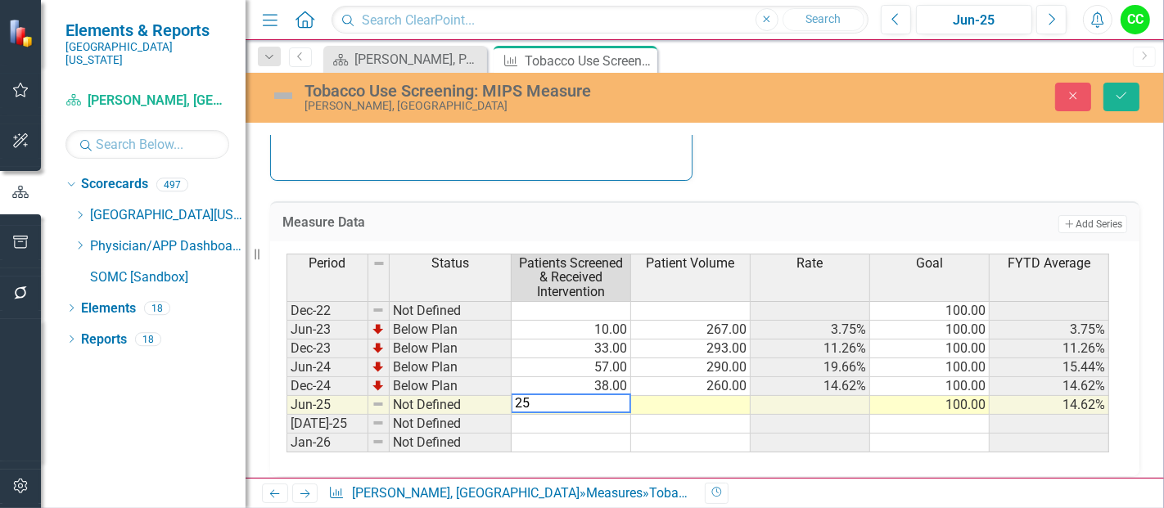
type textarea "257"
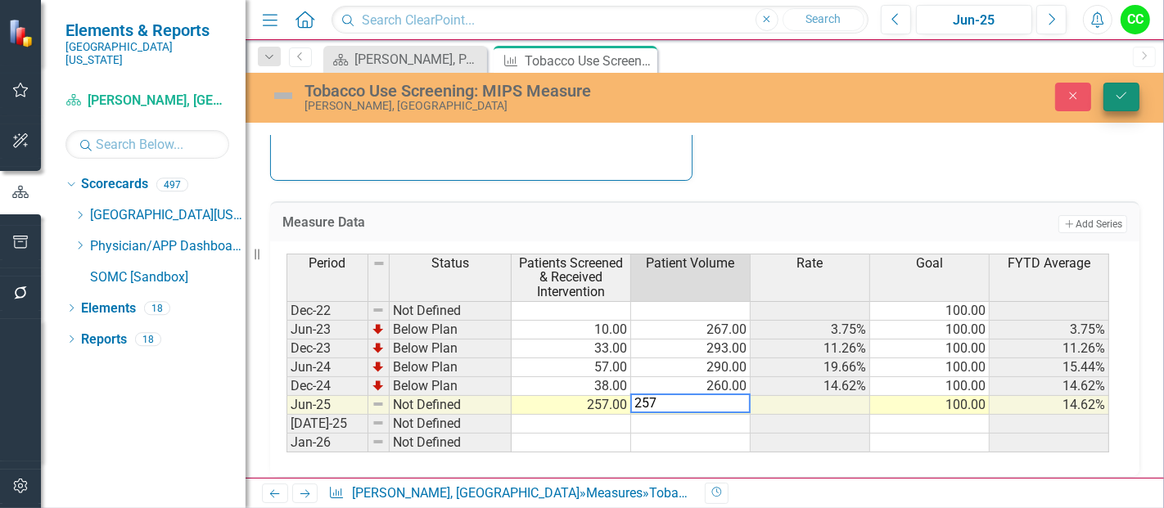
type textarea "257"
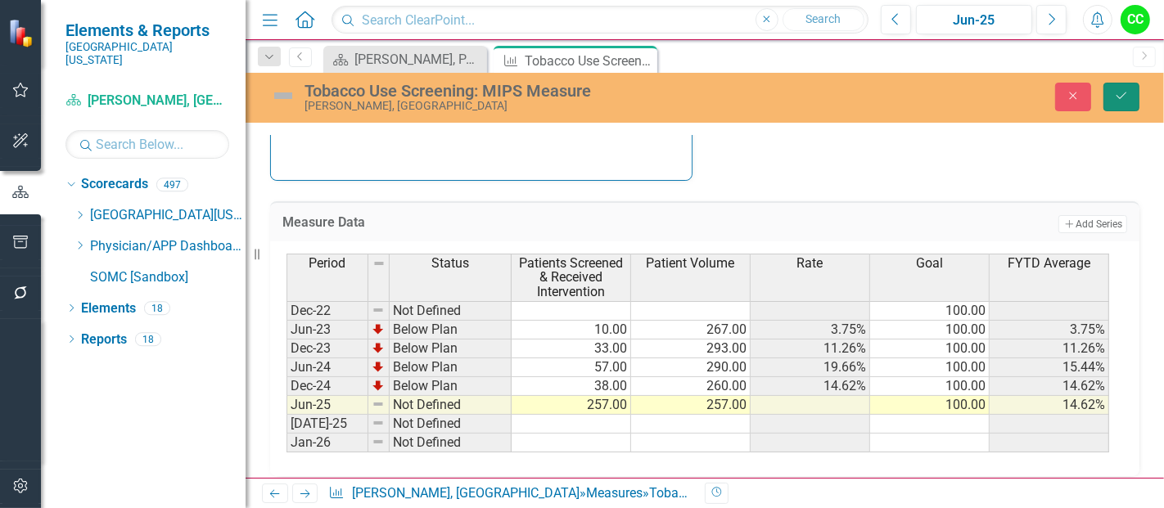
click at [1122, 98] on icon "Save" at bounding box center [1121, 95] width 15 height 11
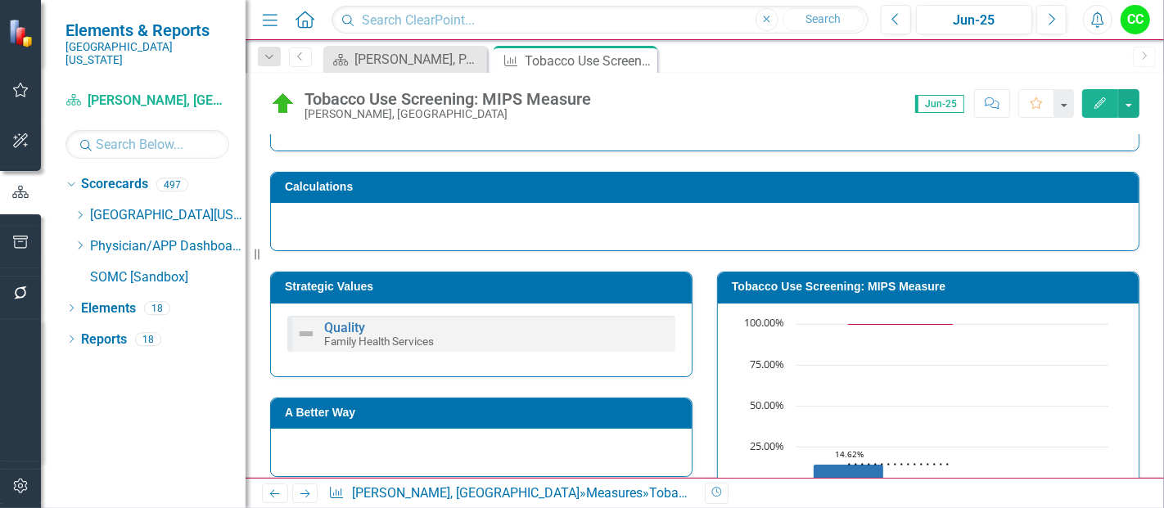
scroll to position [252, 0]
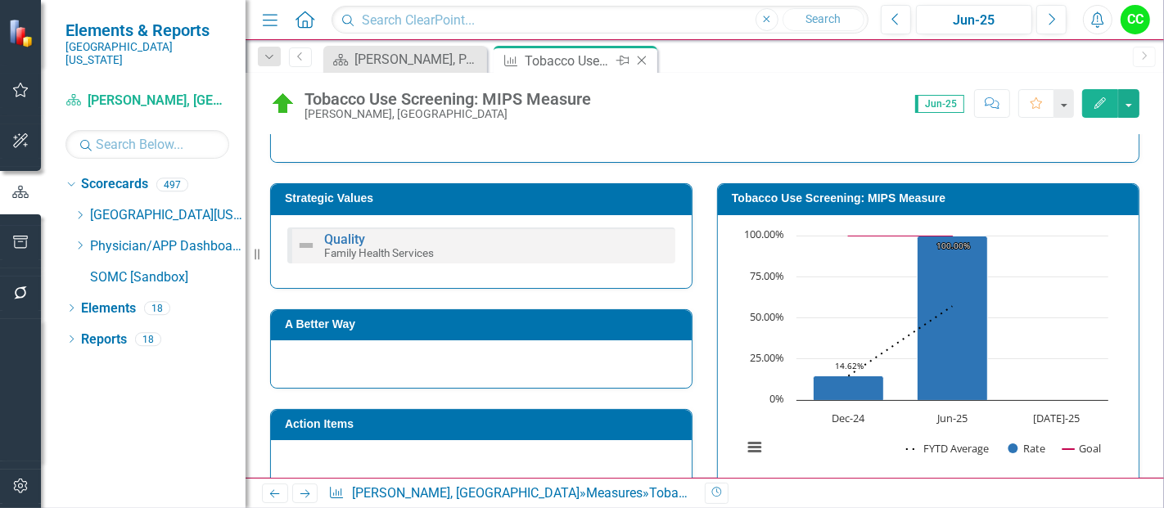
click at [638, 62] on icon at bounding box center [642, 60] width 9 height 9
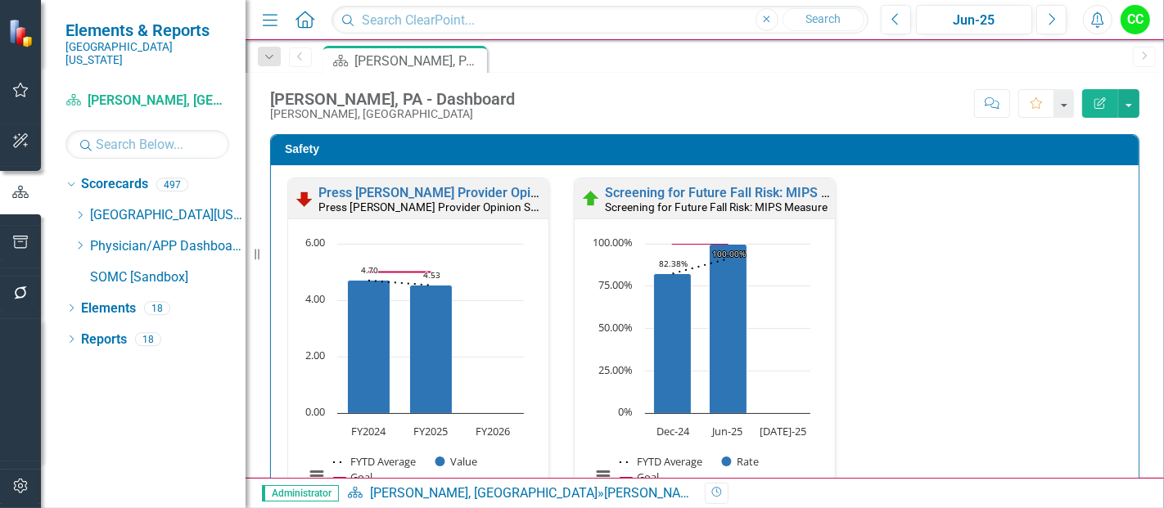
scroll to position [398, 0]
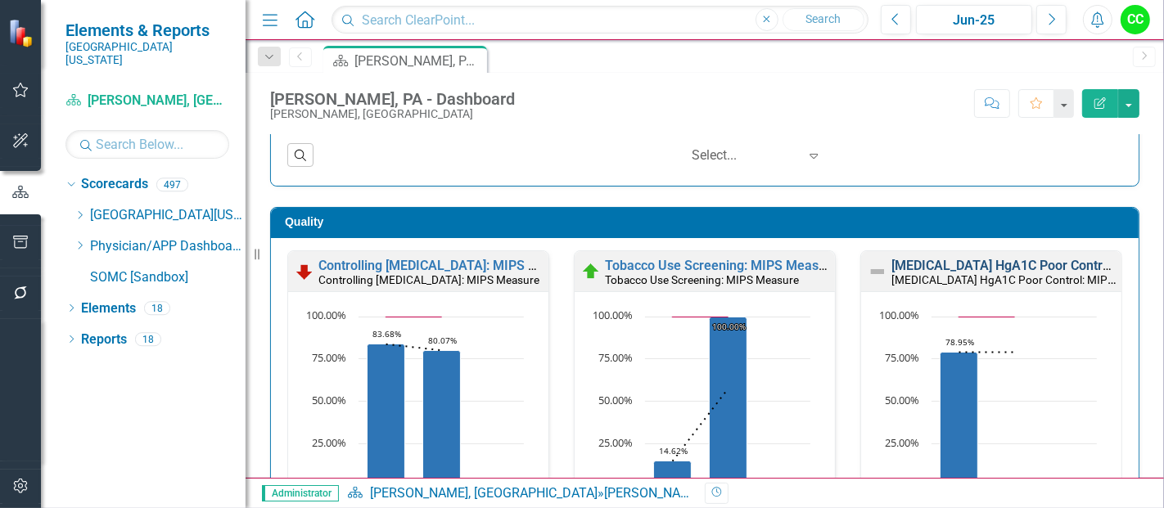
click at [991, 265] on link "[MEDICAL_DATA] HgA1C Poor Control: MIPS Measure" at bounding box center [1049, 266] width 316 height 16
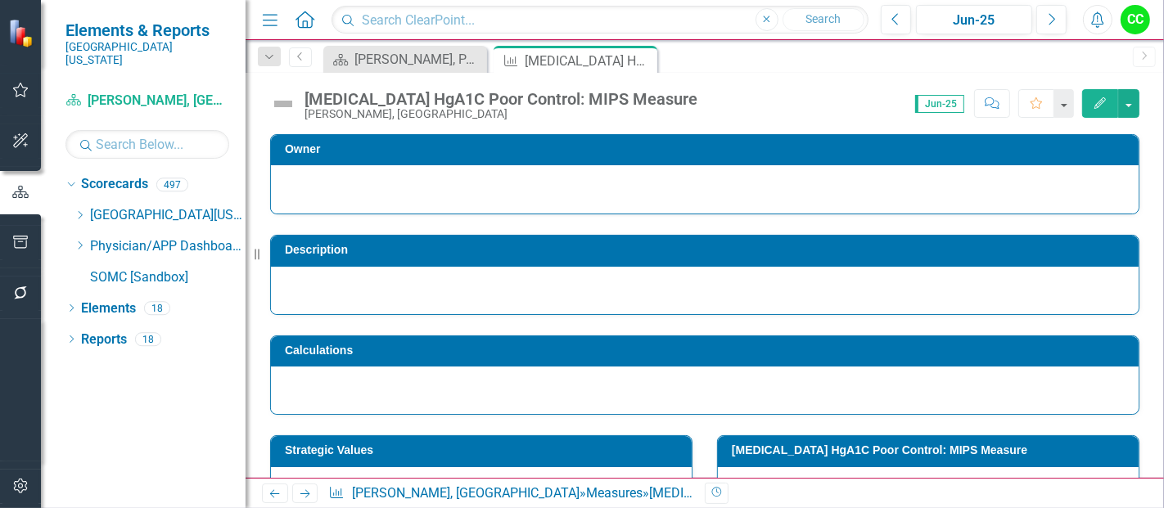
scroll to position [647, 0]
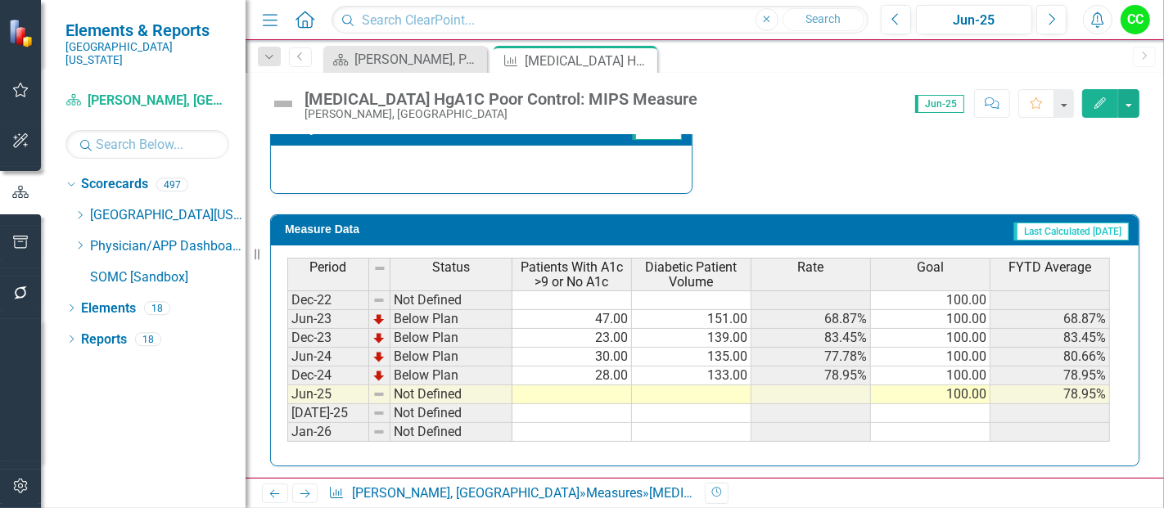
click at [568, 386] on td at bounding box center [572, 395] width 120 height 19
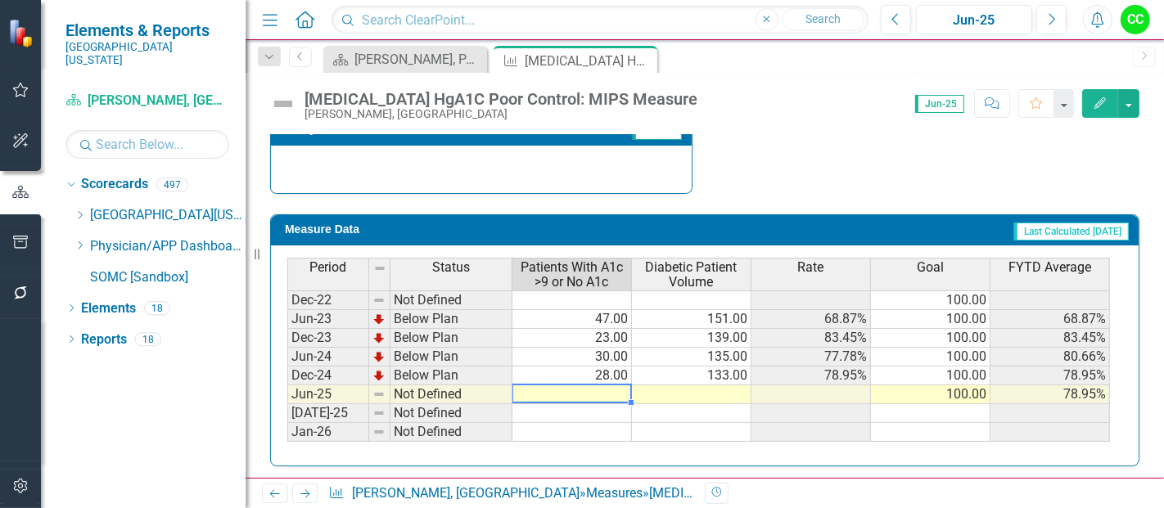
type textarea "25"
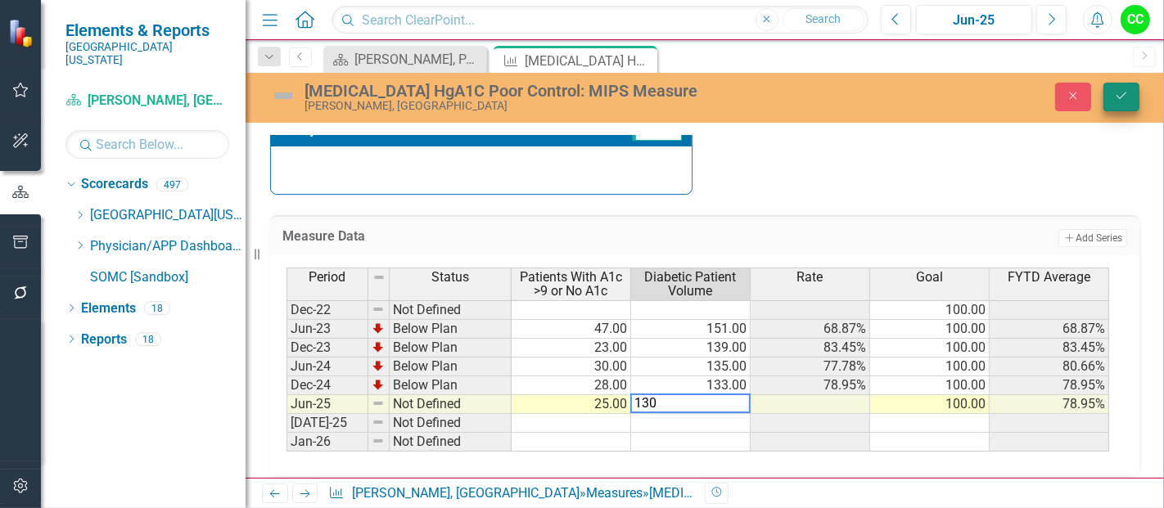
type textarea "130"
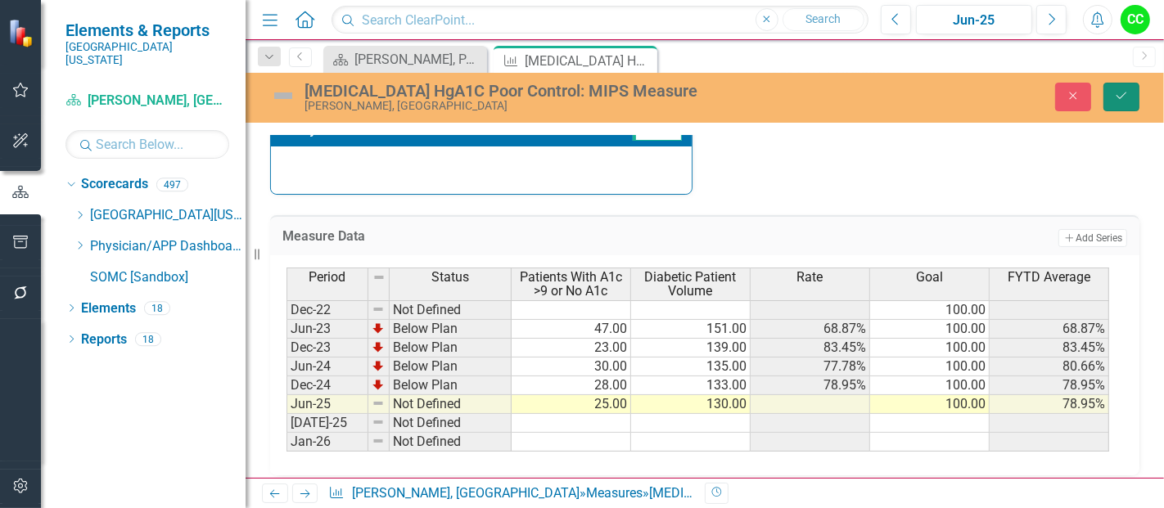
click at [1113, 93] on button "Save" at bounding box center [1121, 97] width 36 height 29
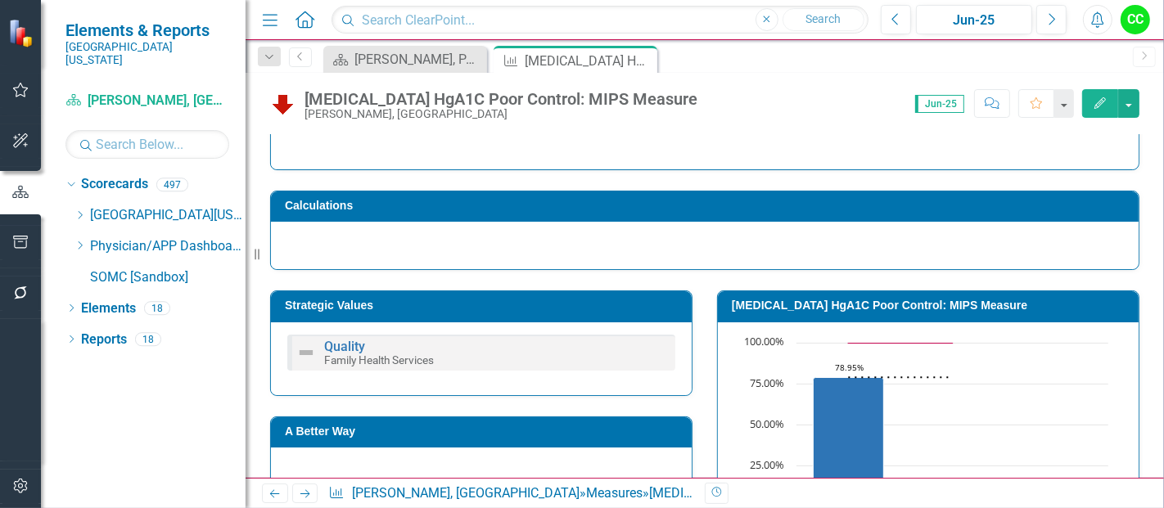
scroll to position [147, 0]
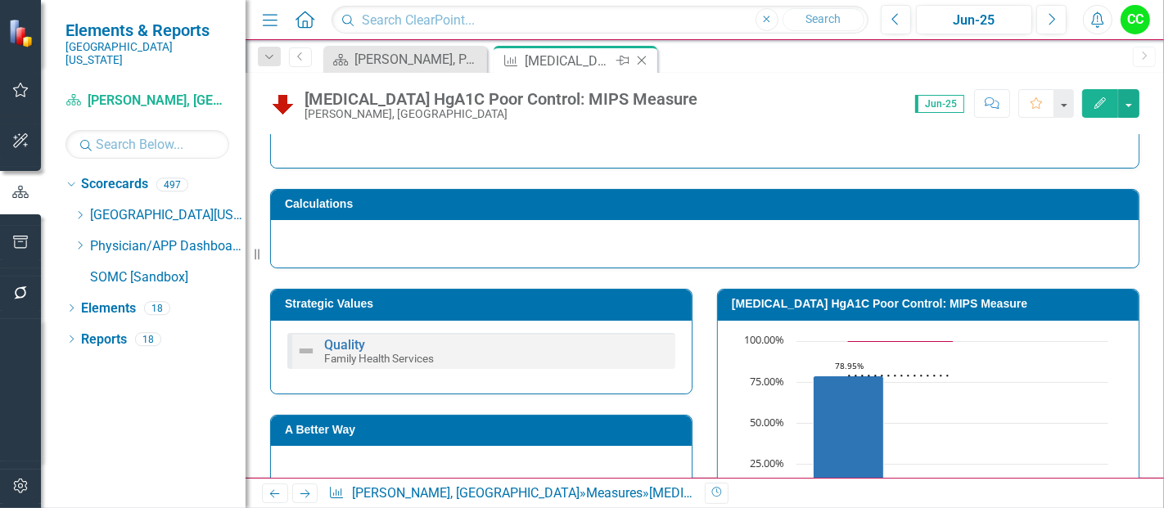
click at [636, 60] on icon "Close" at bounding box center [642, 60] width 16 height 13
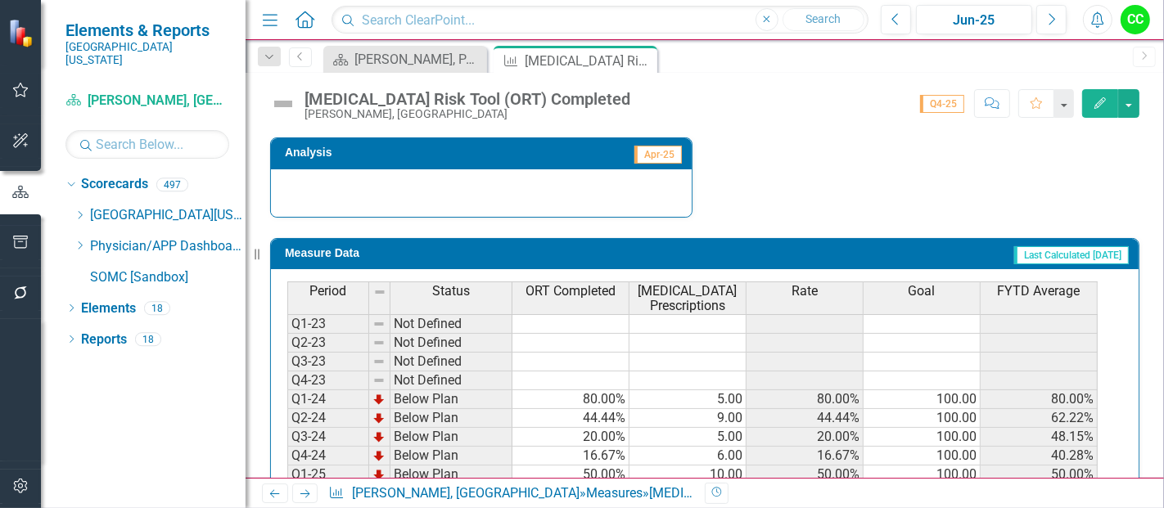
scroll to position [713, 0]
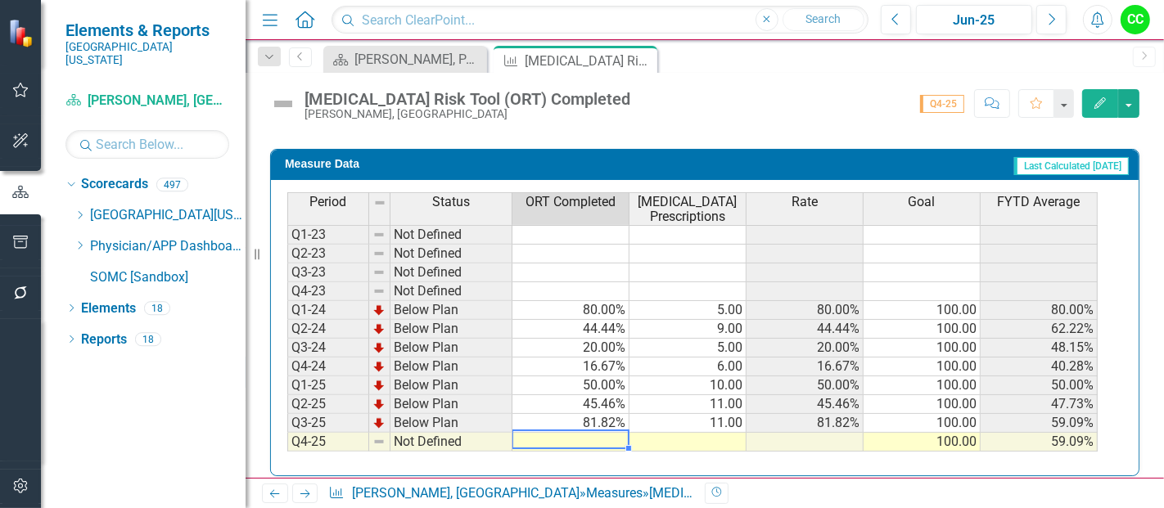
click at [598, 433] on td at bounding box center [570, 442] width 117 height 19
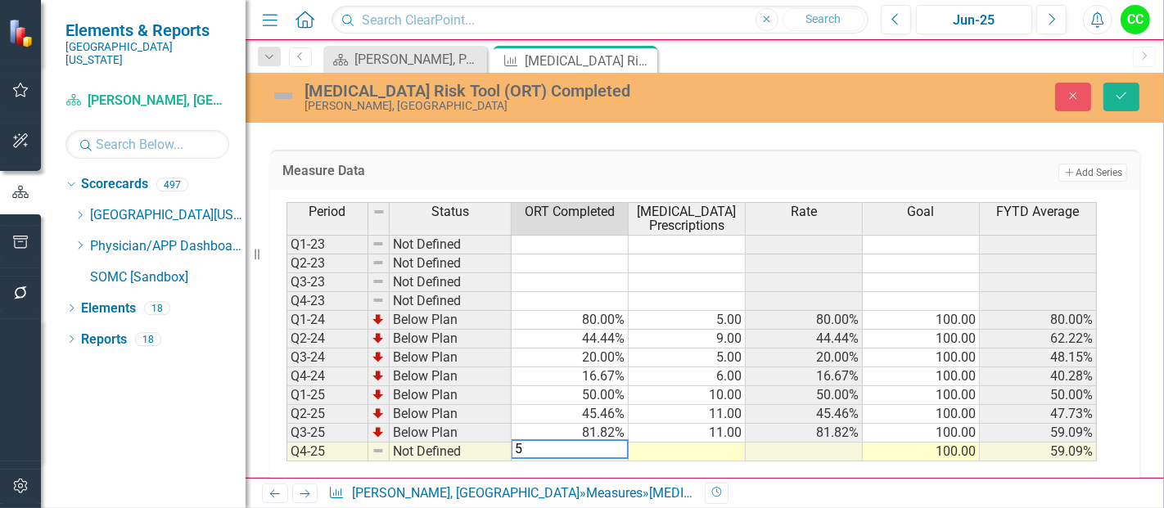
type textarea "50"
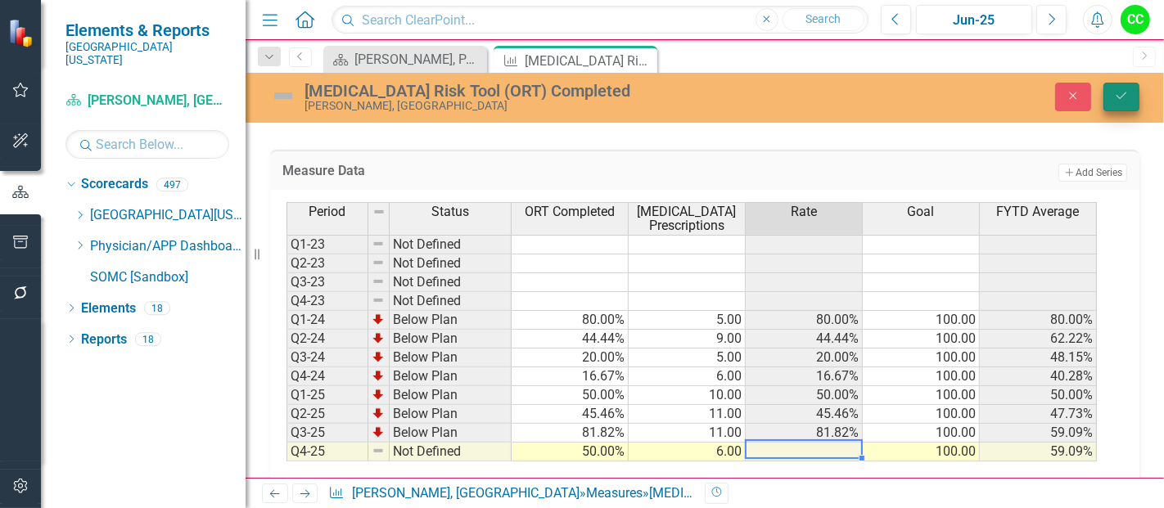
type textarea "6"
click at [1124, 97] on icon "Save" at bounding box center [1121, 95] width 15 height 11
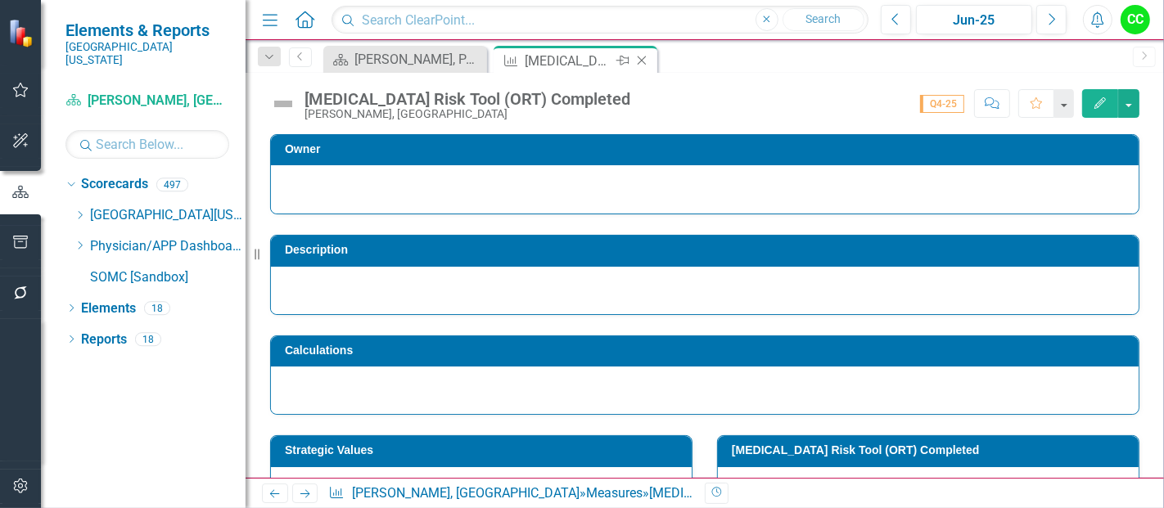
click at [643, 66] on icon "Close" at bounding box center [642, 60] width 16 height 13
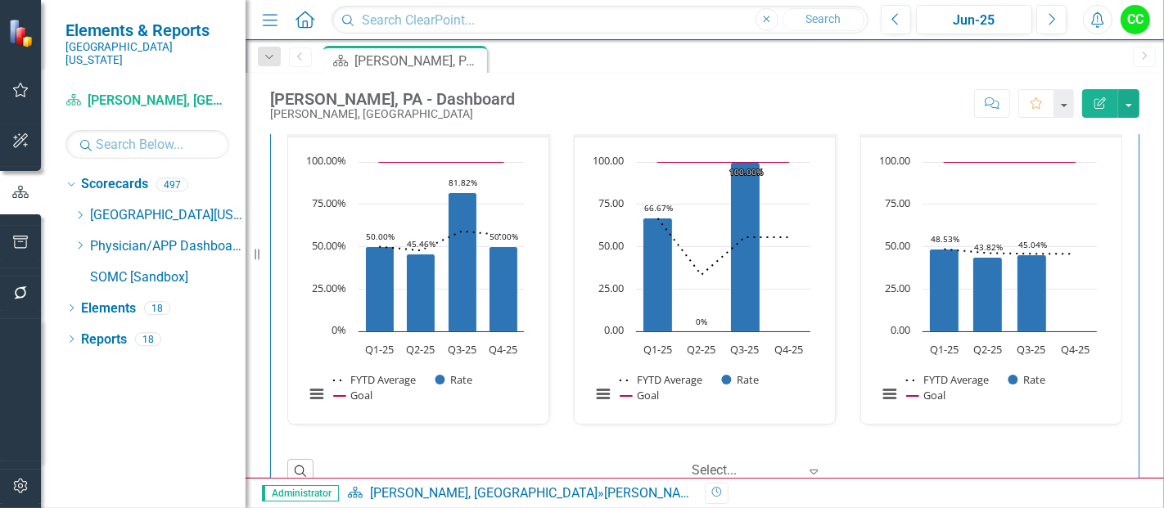
scroll to position [767, 0]
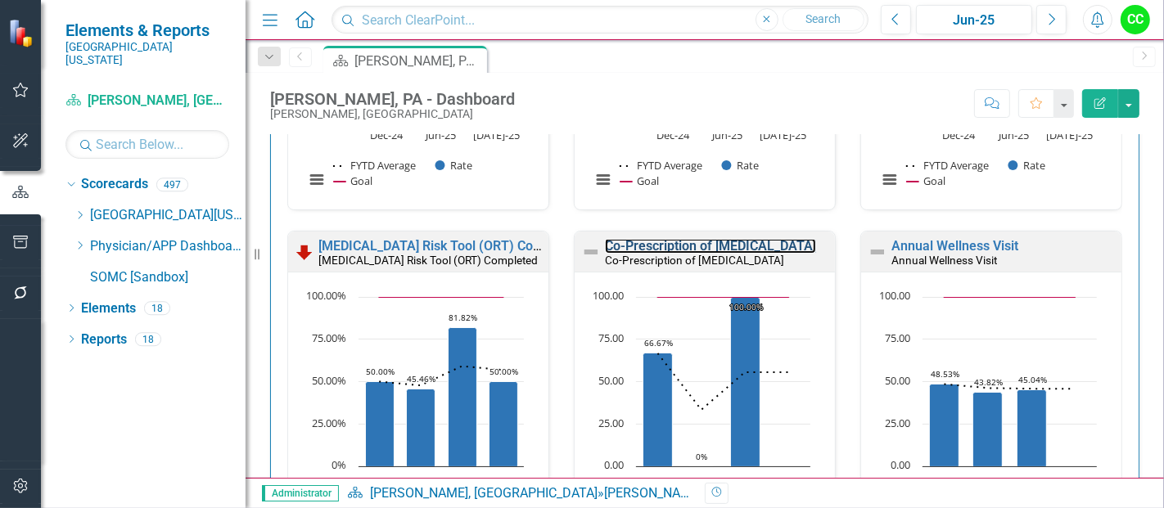
drag, startPoint x: 690, startPoint y: 240, endPoint x: 540, endPoint y: 459, distance: 265.6
click at [690, 240] on link "Co-Prescription of [MEDICAL_DATA]" at bounding box center [710, 246] width 211 height 16
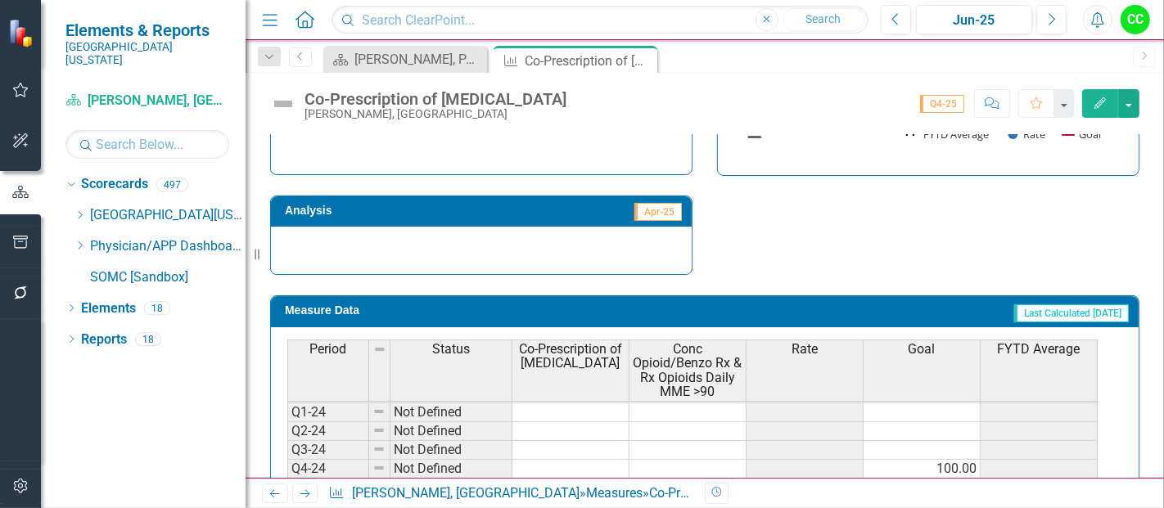
scroll to position [814, 0]
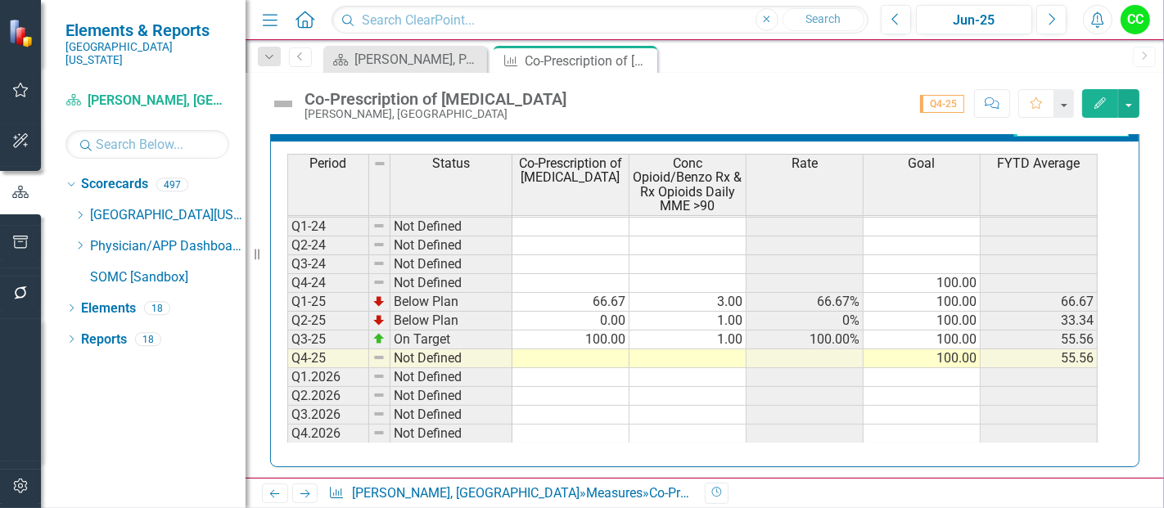
click at [616, 350] on td at bounding box center [570, 359] width 117 height 19
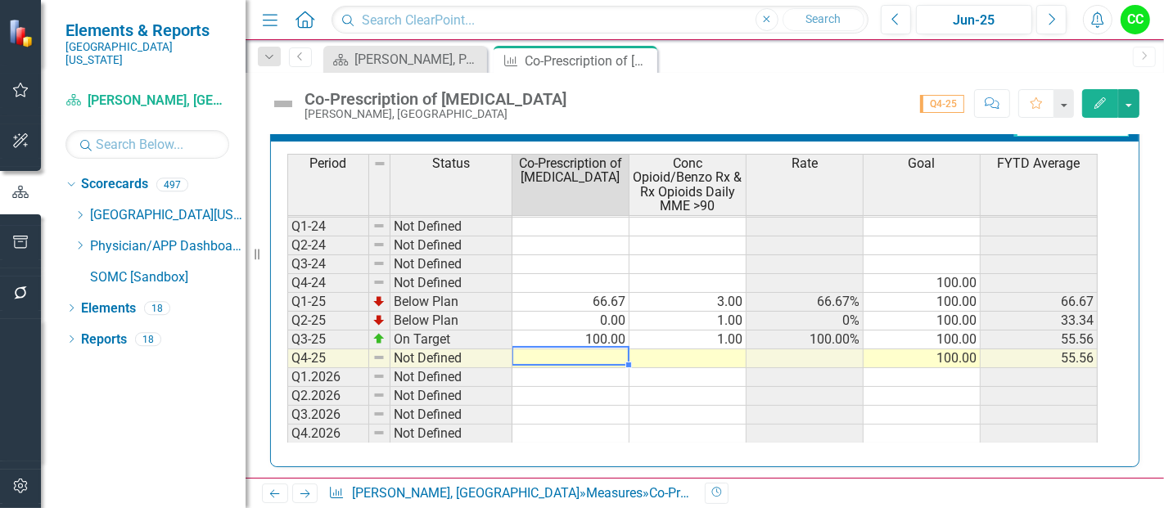
type textarea "0"
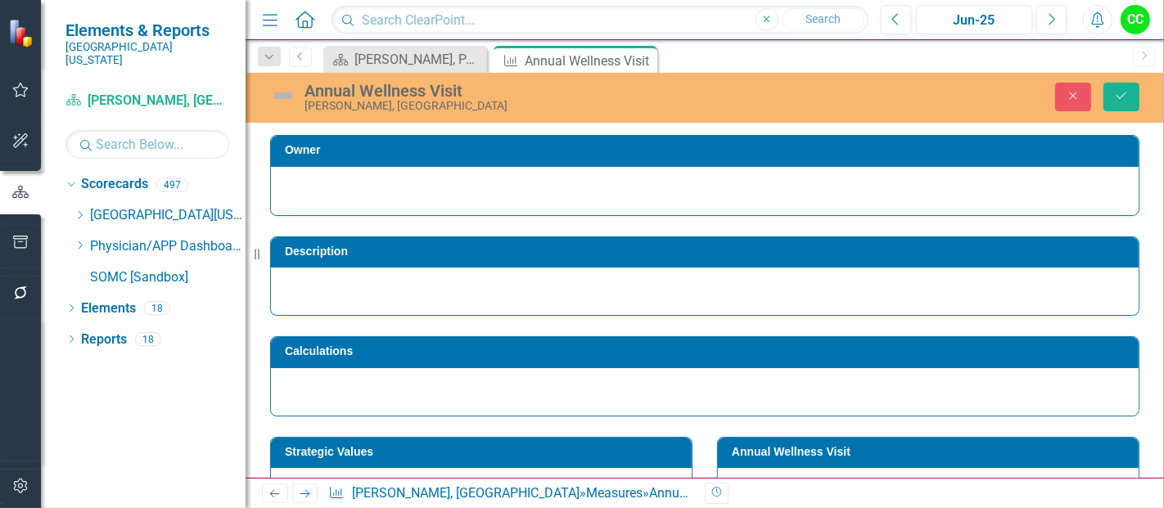
scroll to position [74, 0]
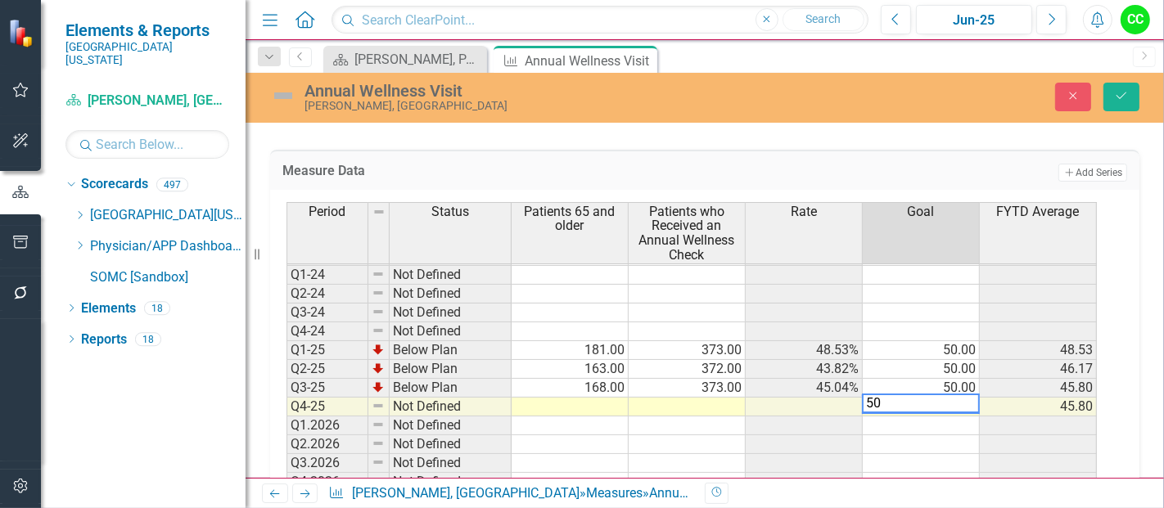
type textarea "50"
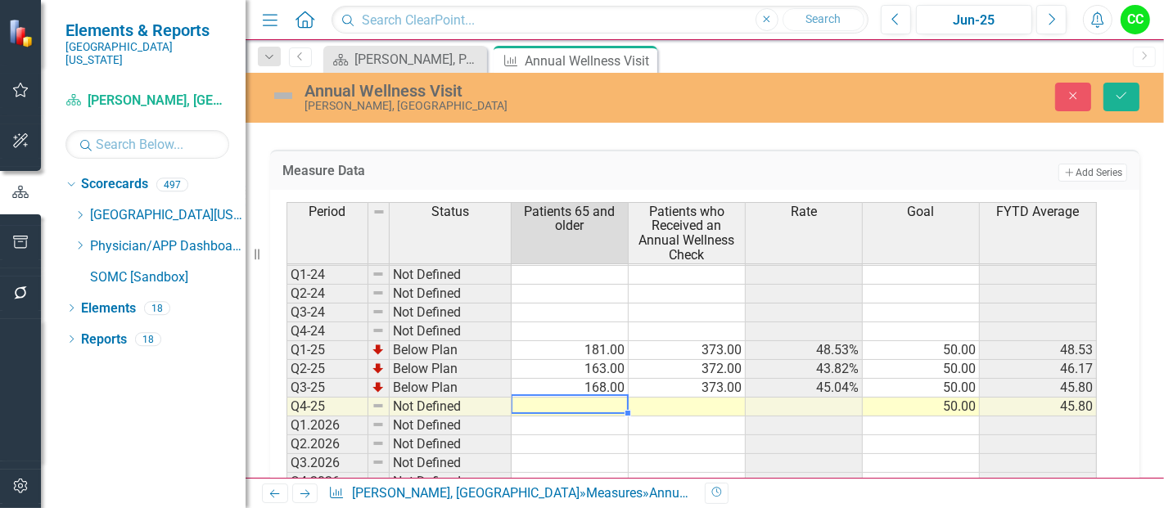
click at [577, 398] on td at bounding box center [570, 407] width 117 height 19
type textarea "169"
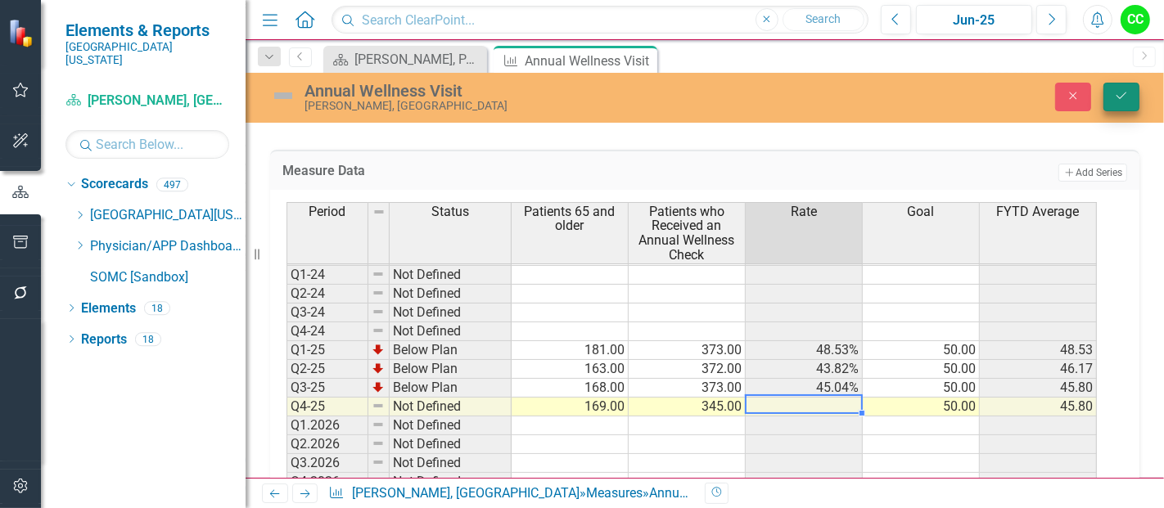
type textarea "345"
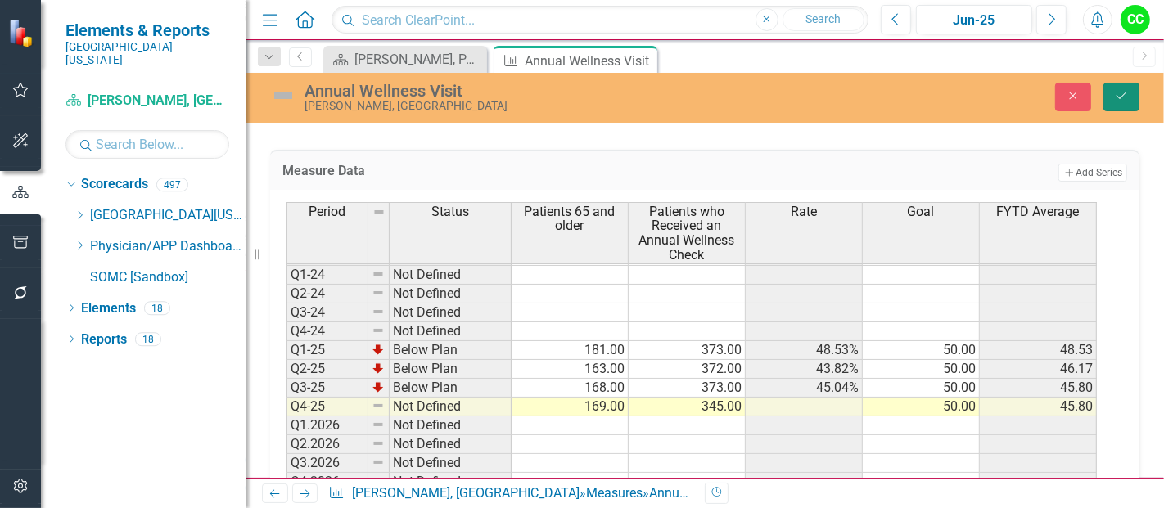
click at [1115, 88] on button "Save" at bounding box center [1121, 97] width 36 height 29
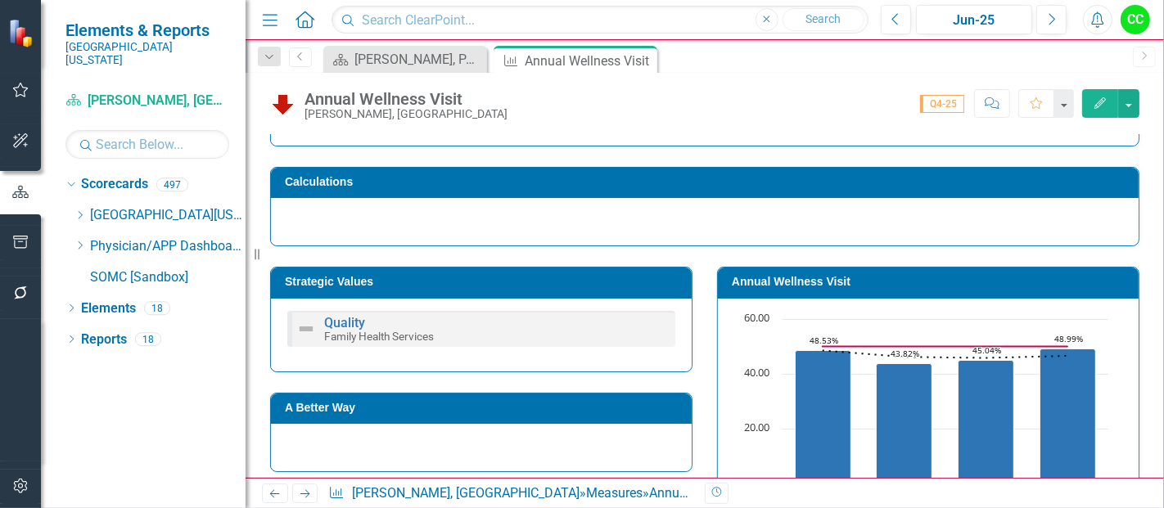
scroll to position [173, 0]
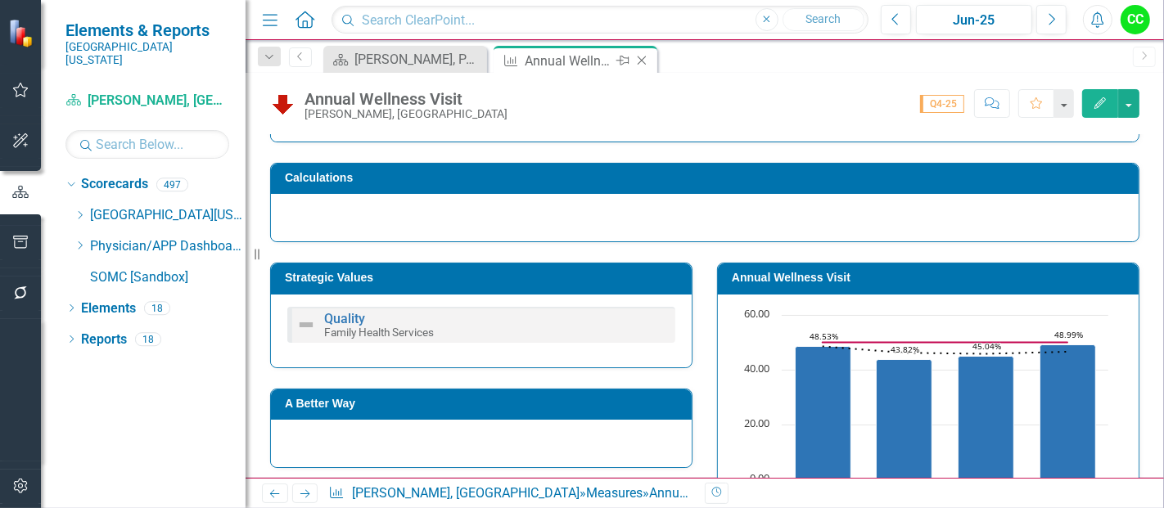
click at [638, 57] on icon at bounding box center [642, 60] width 9 height 9
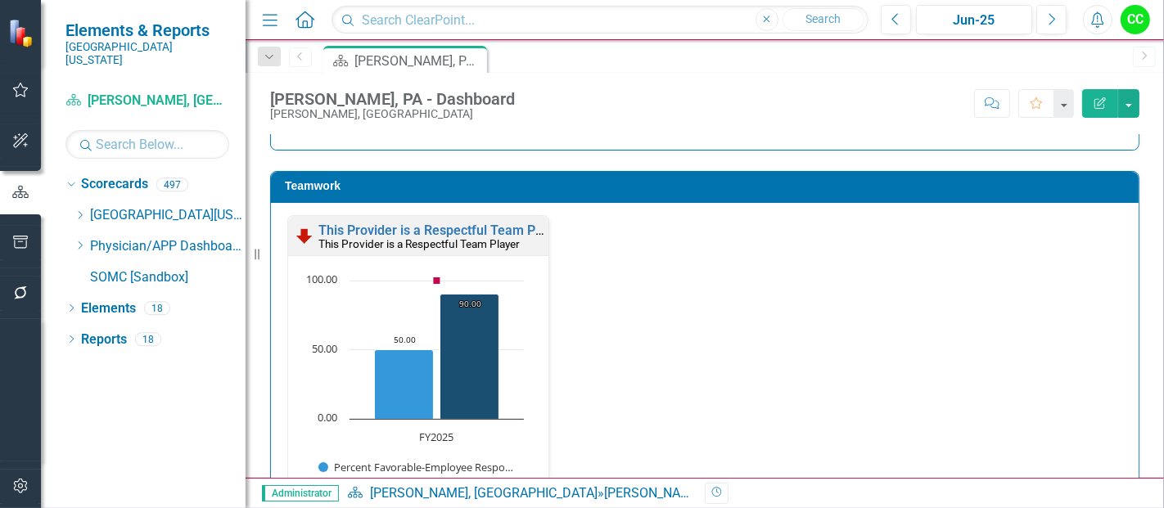
scroll to position [2064, 0]
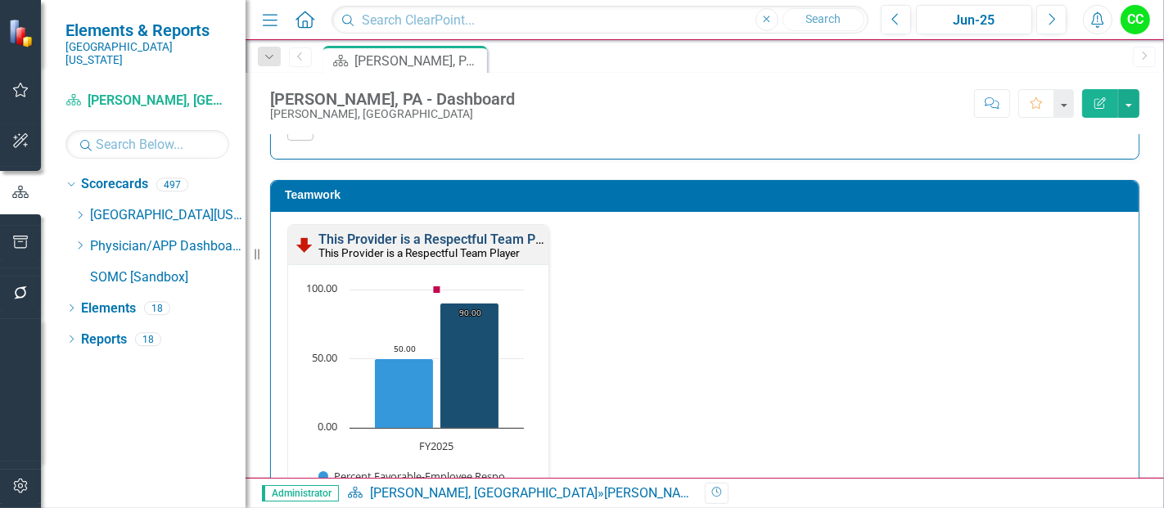
click at [504, 235] on link "This Provider is a Respectful Team Player" at bounding box center [441, 240] width 246 height 16
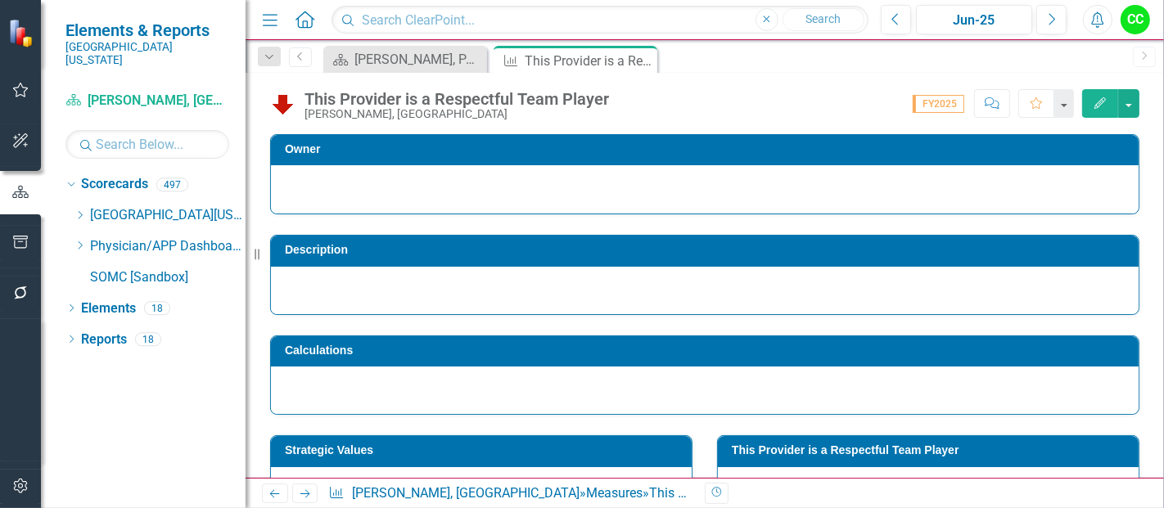
scroll to position [131, 0]
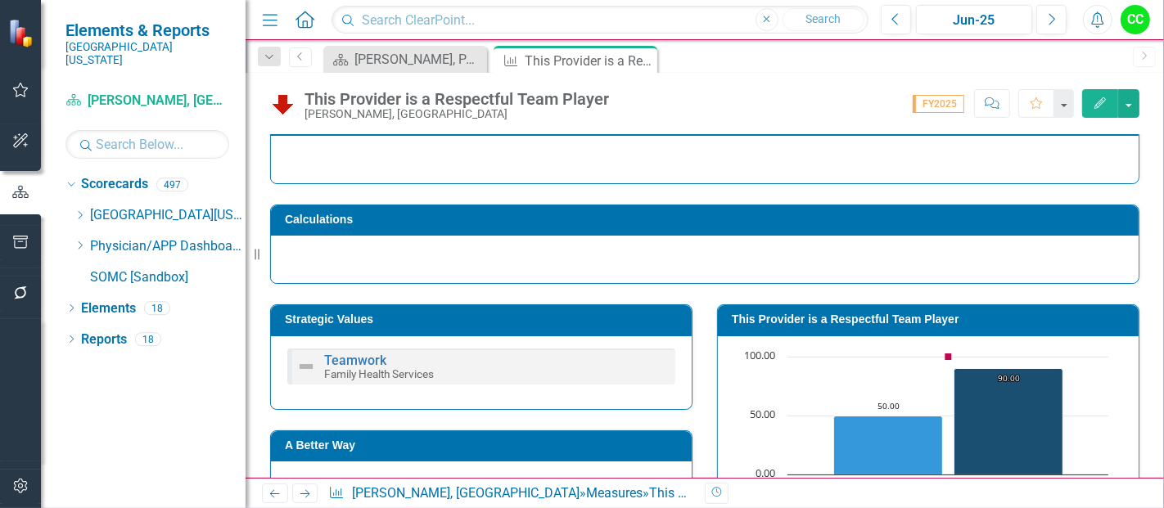
click at [810, 314] on h3 "This Provider is a Respectful Team Player" at bounding box center [931, 320] width 399 height 12
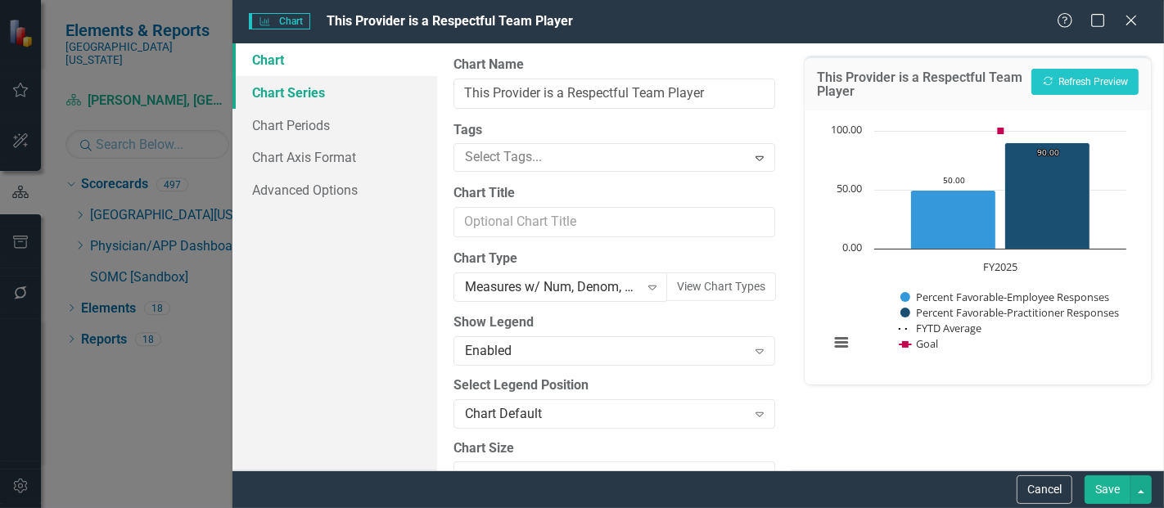
click at [304, 102] on link "Chart Series" at bounding box center [334, 92] width 205 height 33
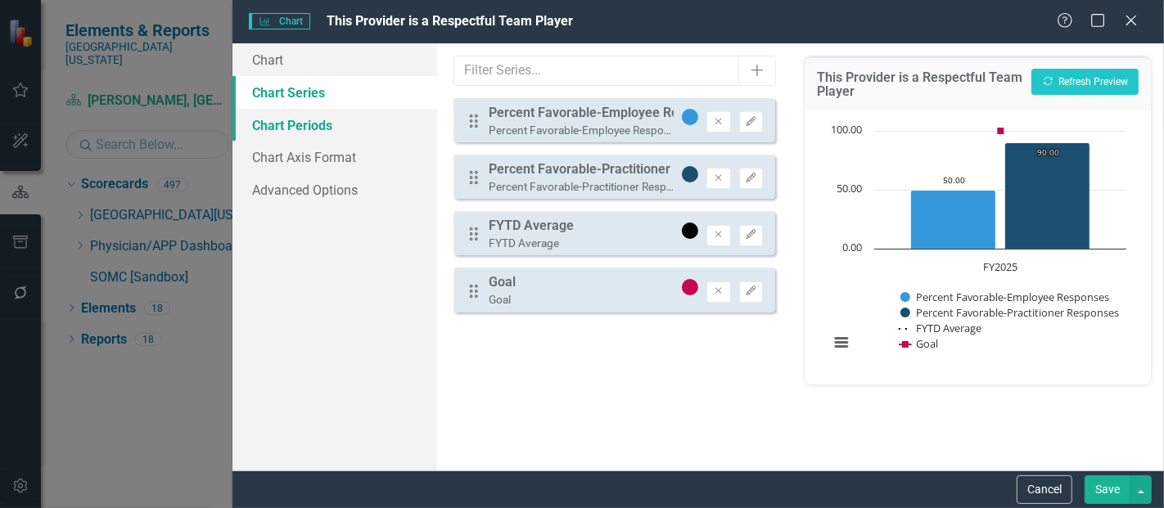
click at [278, 127] on link "Chart Periods" at bounding box center [334, 125] width 205 height 33
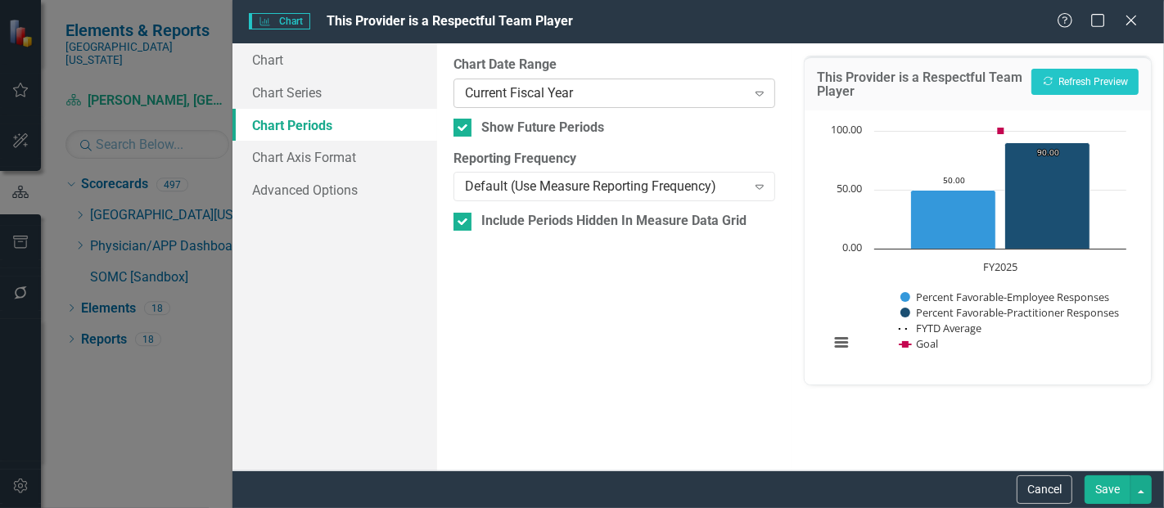
click at [533, 92] on div "Current Fiscal Year" at bounding box center [605, 92] width 281 height 19
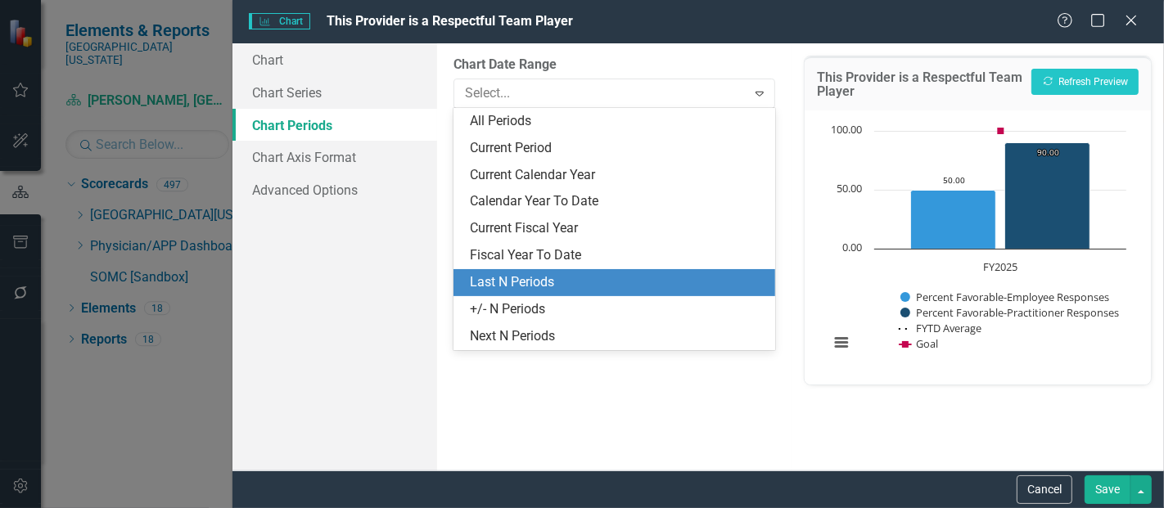
click at [503, 286] on div "Last N Periods" at bounding box center [617, 282] width 295 height 19
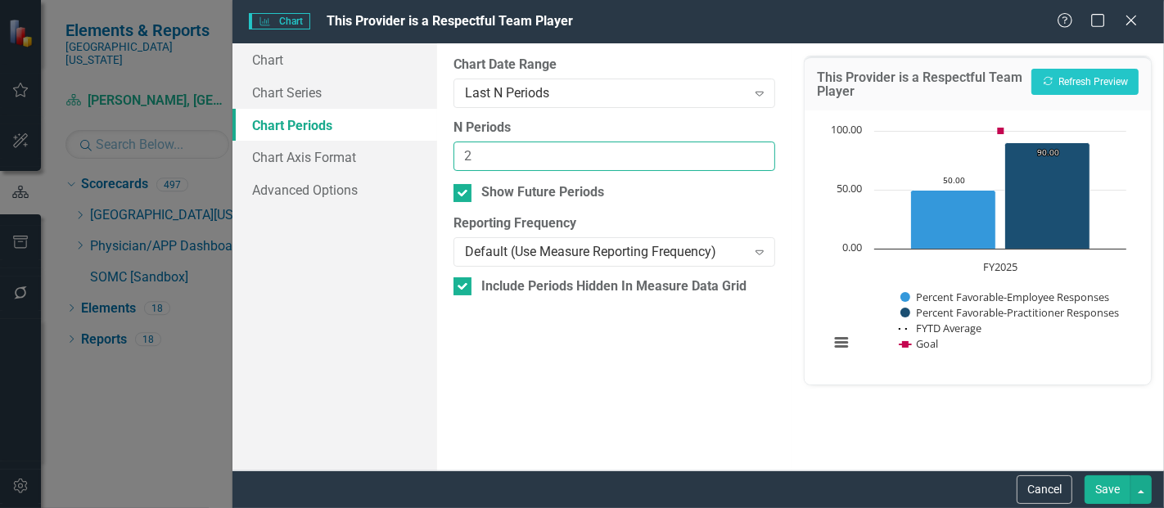
type input "2"
click at [757, 151] on input "2" at bounding box center [614, 157] width 322 height 30
click at [1117, 494] on button "Save" at bounding box center [1108, 490] width 46 height 29
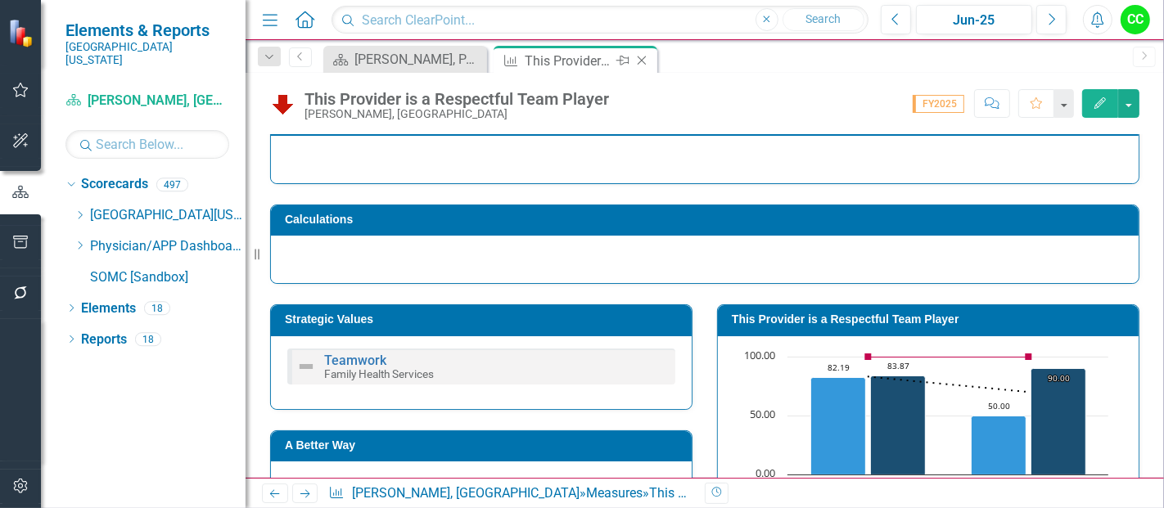
click at [641, 57] on icon "Close" at bounding box center [642, 60] width 16 height 13
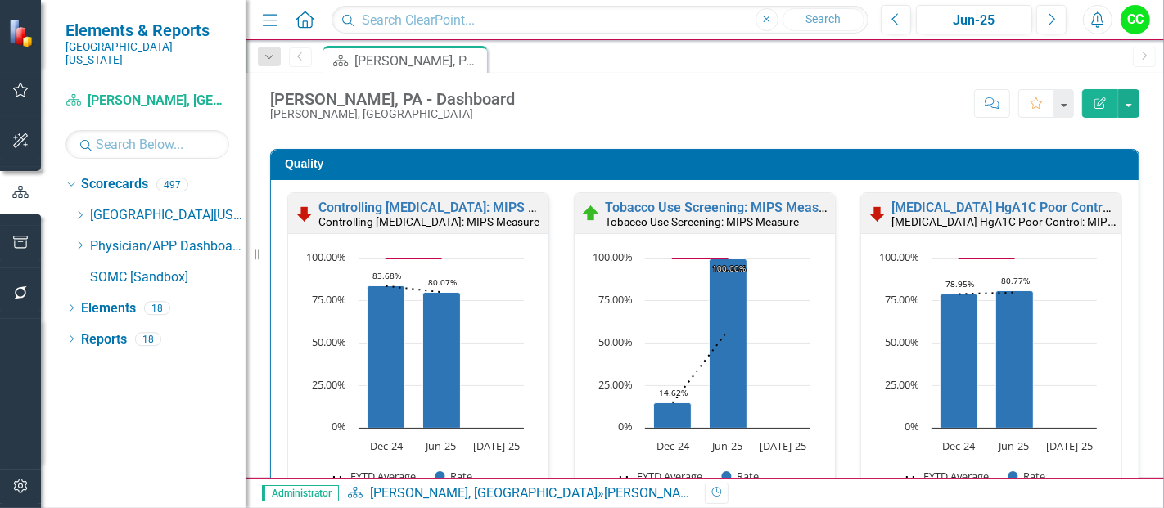
scroll to position [460, 0]
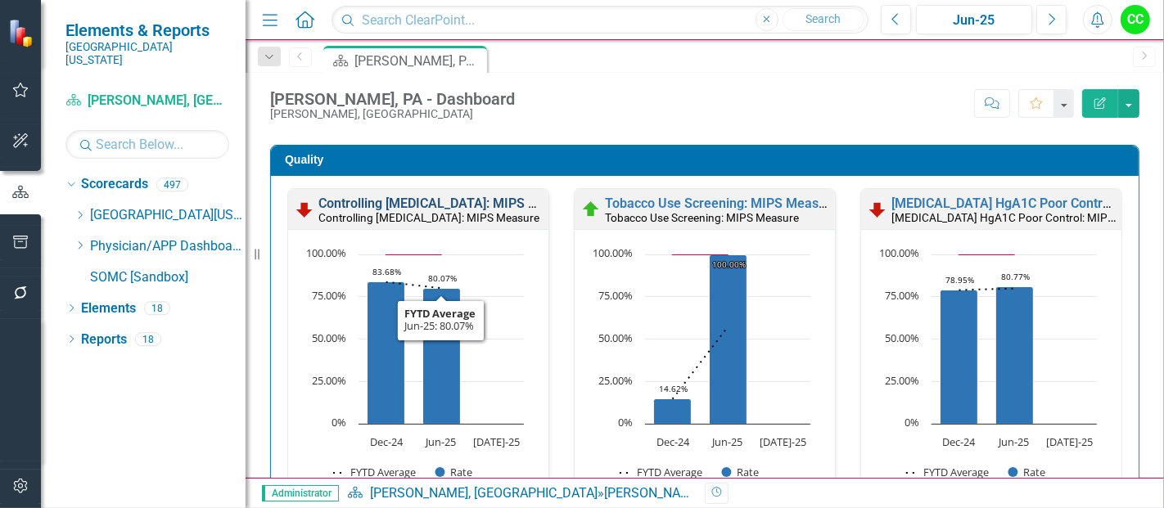
click at [478, 199] on link "Controlling [MEDICAL_DATA]: MIPS Measure" at bounding box center [449, 204] width 262 height 16
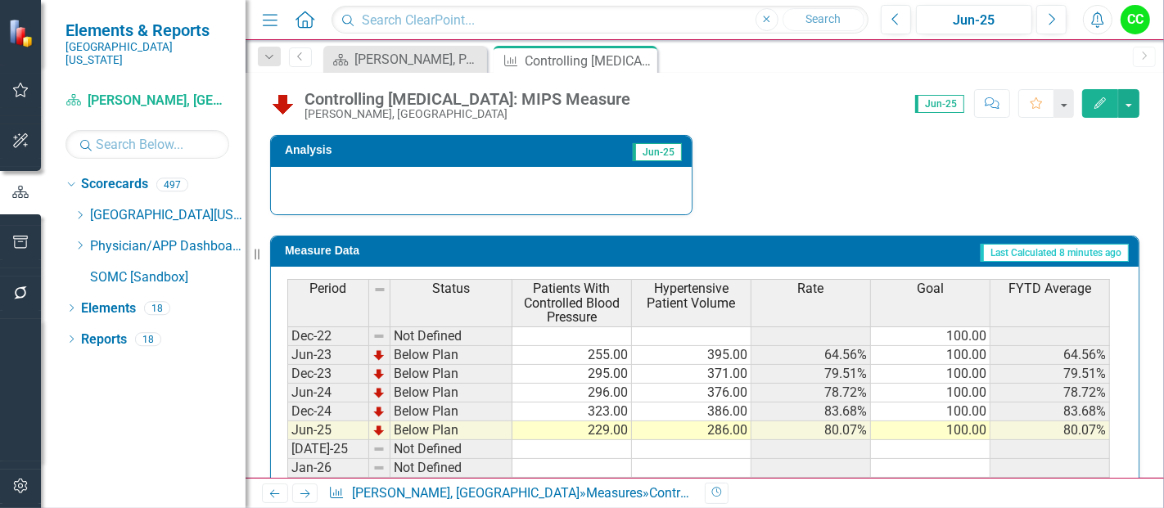
scroll to position [661, 0]
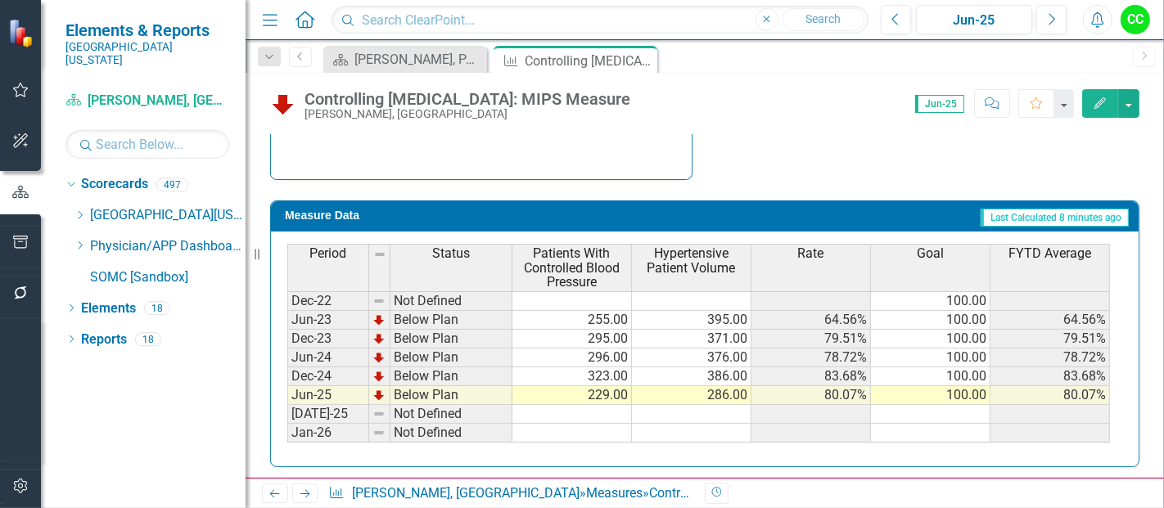
click at [1099, 97] on icon "Edit" at bounding box center [1100, 102] width 15 height 11
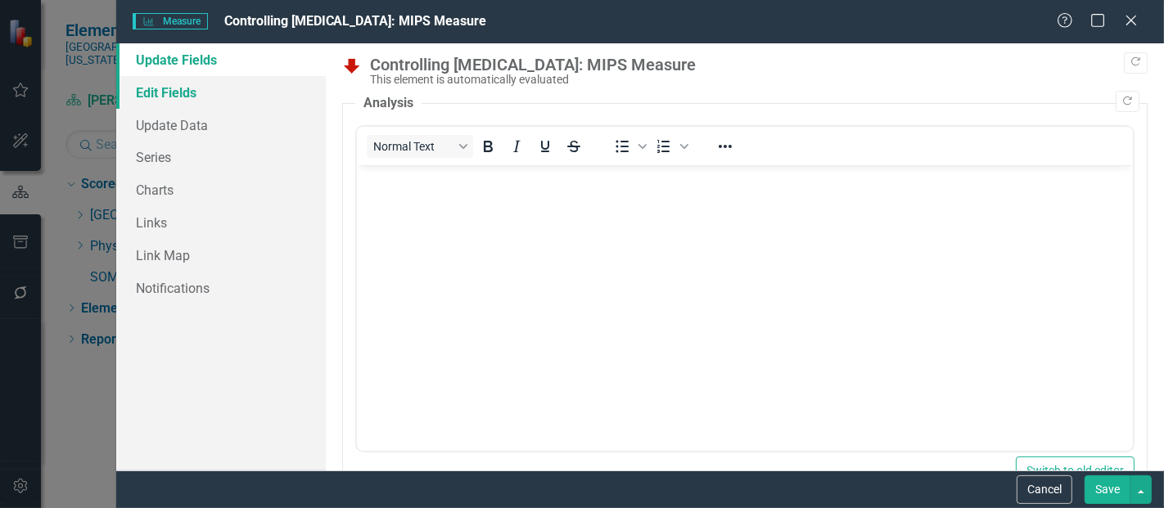
scroll to position [0, 0]
click at [201, 79] on link "Edit Fields" at bounding box center [221, 92] width 210 height 33
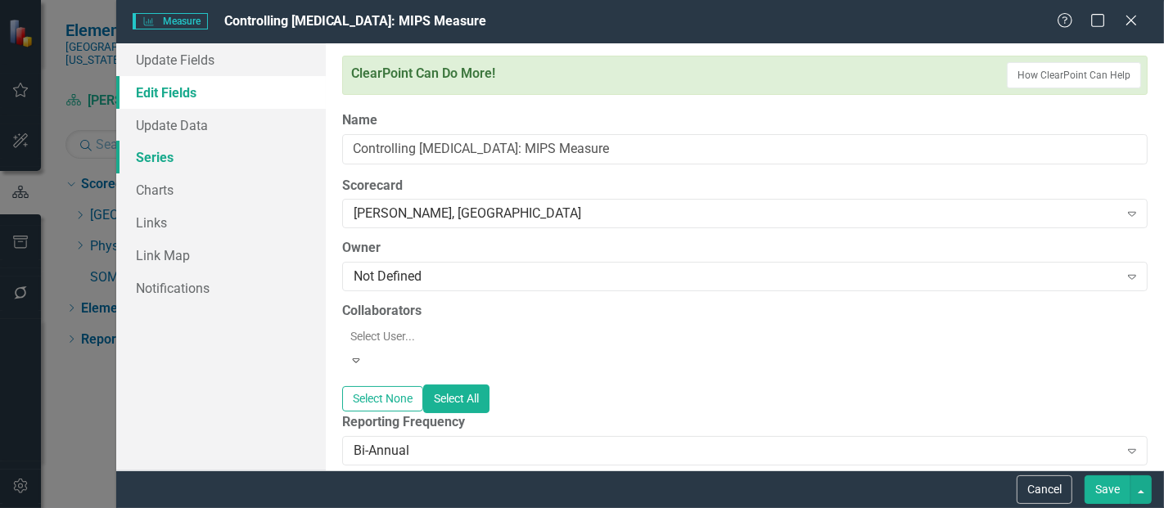
click at [162, 165] on link "Series" at bounding box center [221, 157] width 210 height 33
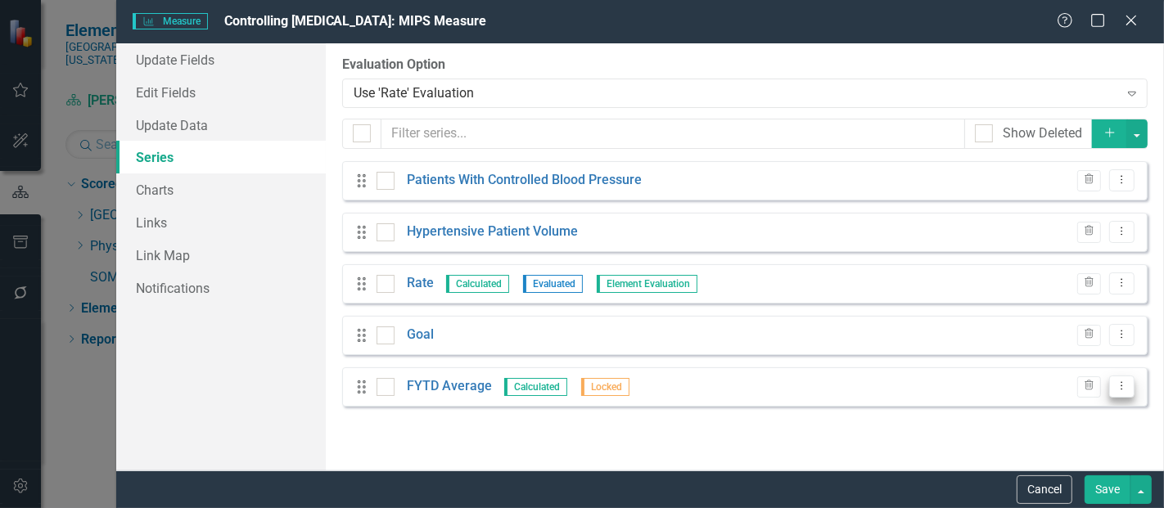
click at [1120, 384] on icon "Dropdown Menu" at bounding box center [1122, 386] width 14 height 11
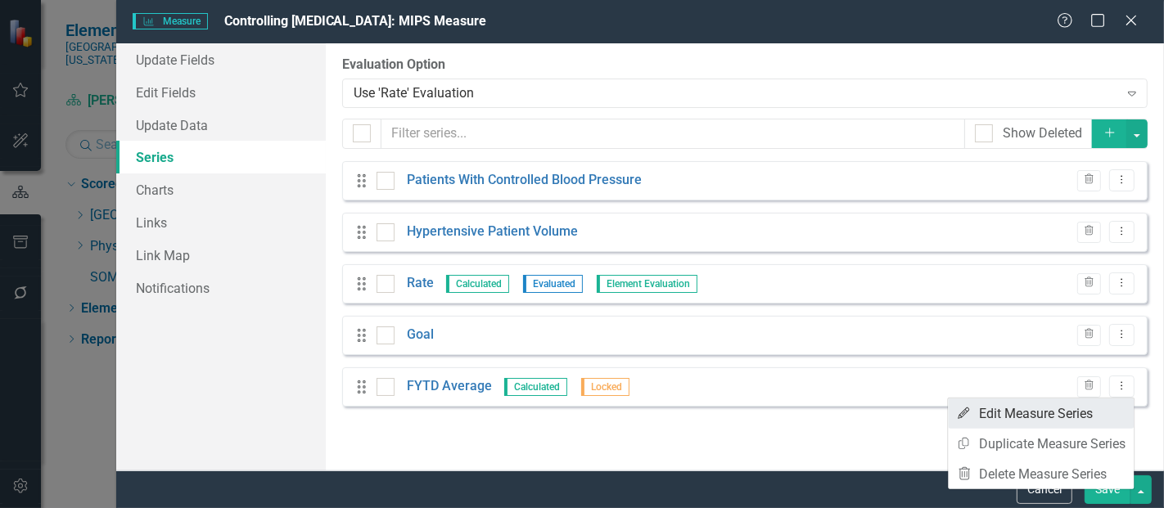
click at [1068, 418] on link "Edit Edit Measure Series" at bounding box center [1041, 414] width 186 height 30
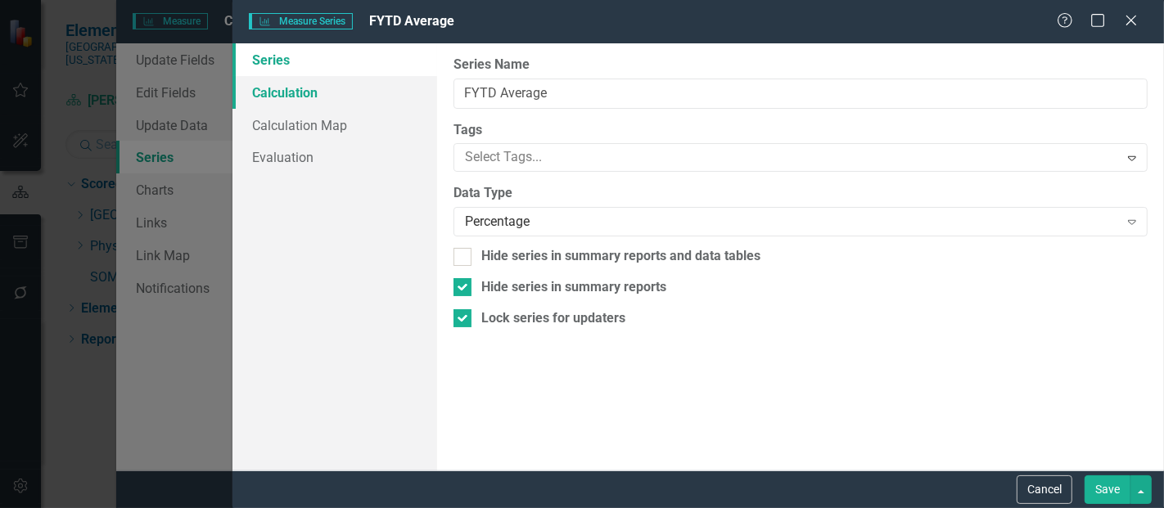
click at [264, 80] on link "Calculation" at bounding box center [334, 92] width 205 height 33
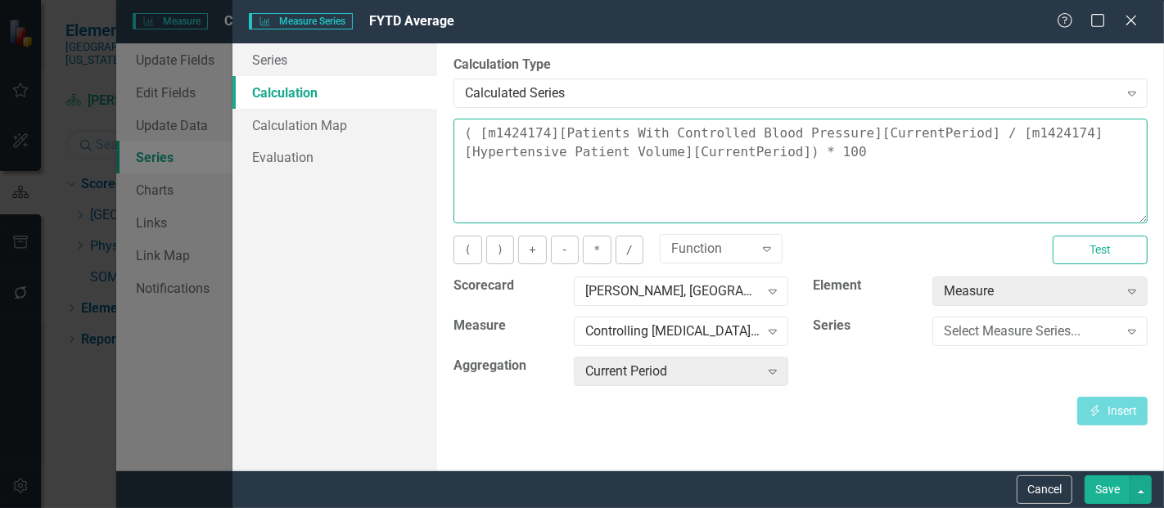
click at [844, 156] on textarea "( [m1424174][Patients With Controlled Blood Pressure][CurrentPeriod] / [m142417…" at bounding box center [800, 171] width 694 height 105
drag, startPoint x: 843, startPoint y: 151, endPoint x: 268, endPoint y: 103, distance: 576.6
click at [268, 103] on div "Series Calculation Calculation Map Evaluation From this page, you can edit the …" at bounding box center [698, 256] width 932 height 427
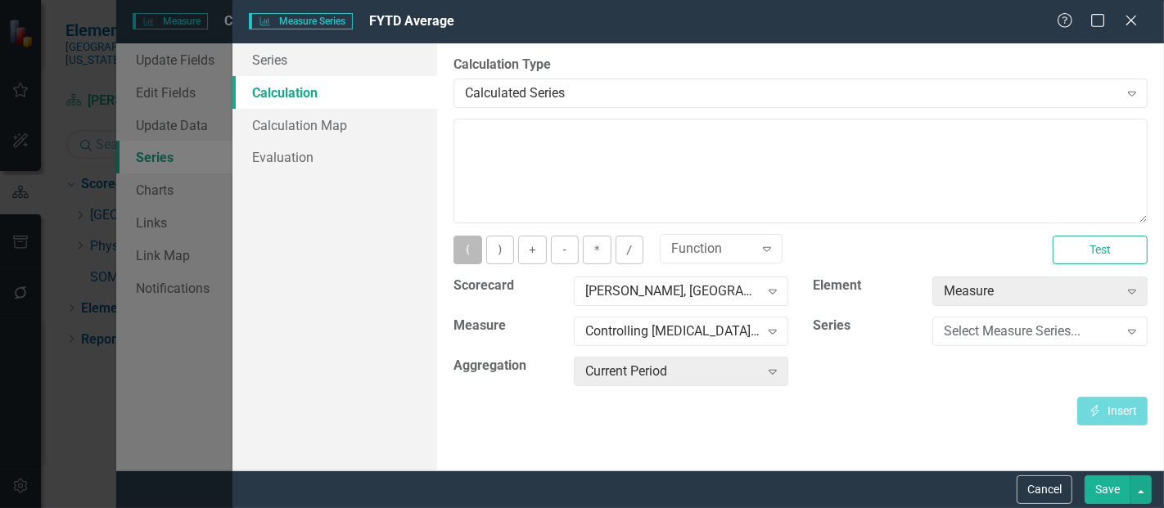
click at [476, 255] on button "(" at bounding box center [467, 250] width 28 height 29
click at [984, 331] on div "Select Measure Series..." at bounding box center [1031, 332] width 174 height 19
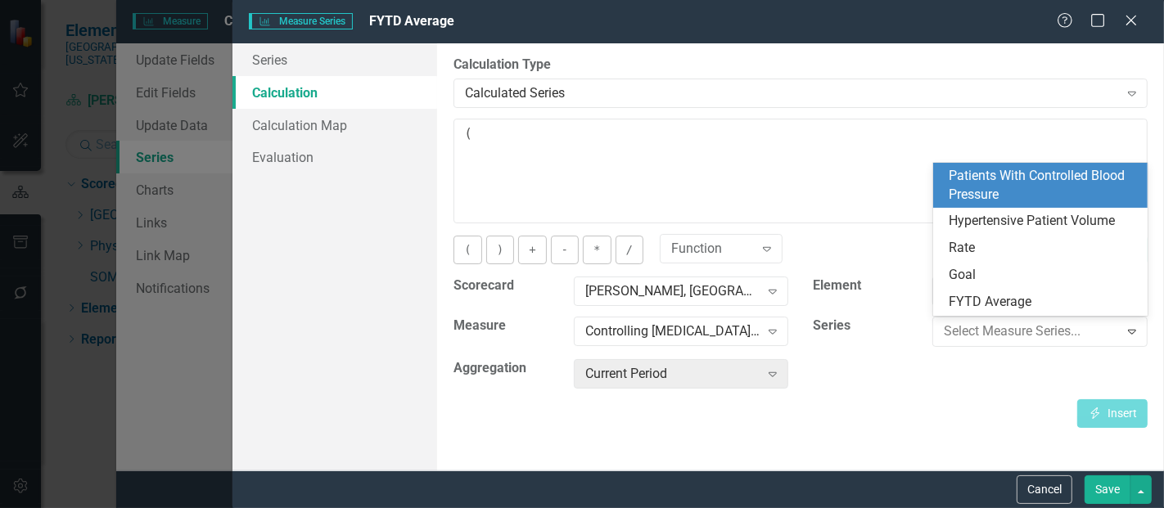
click at [1040, 176] on div "Patients With Controlled Blood Pressure" at bounding box center [1044, 186] width 189 height 38
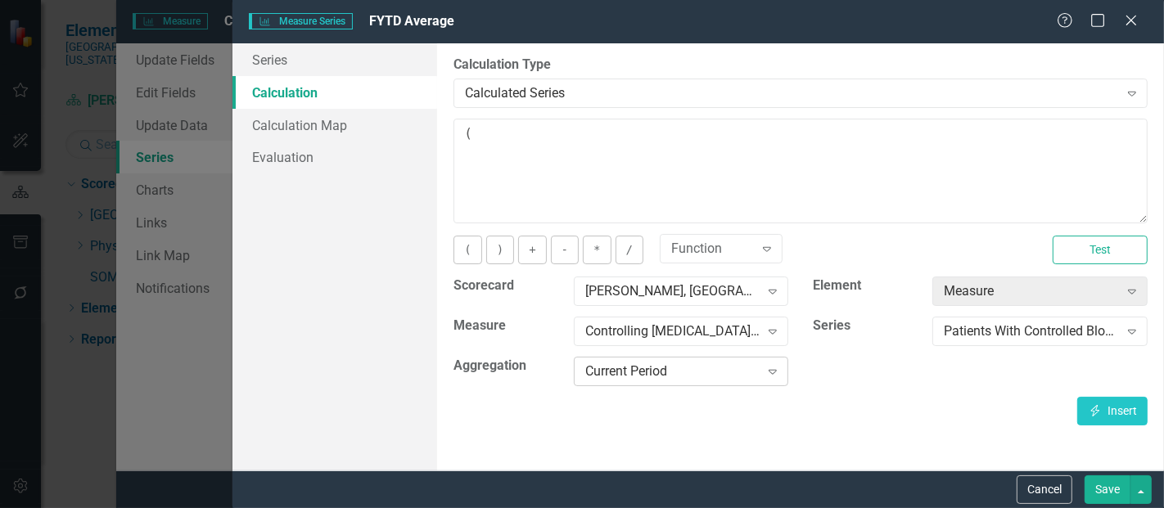
click at [704, 360] on div "Current Period Expand" at bounding box center [681, 371] width 215 height 29
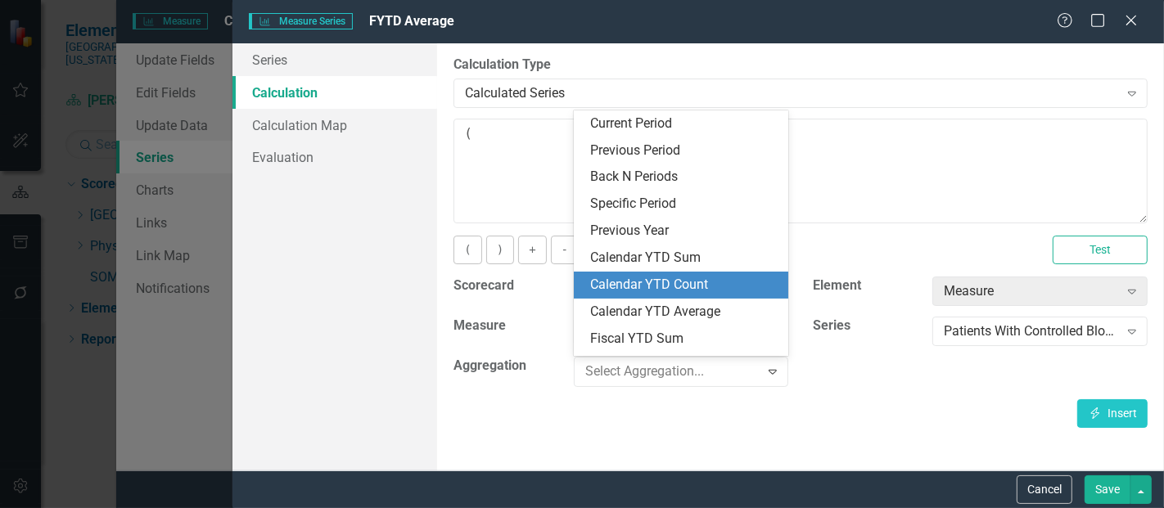
scroll to position [88, 0]
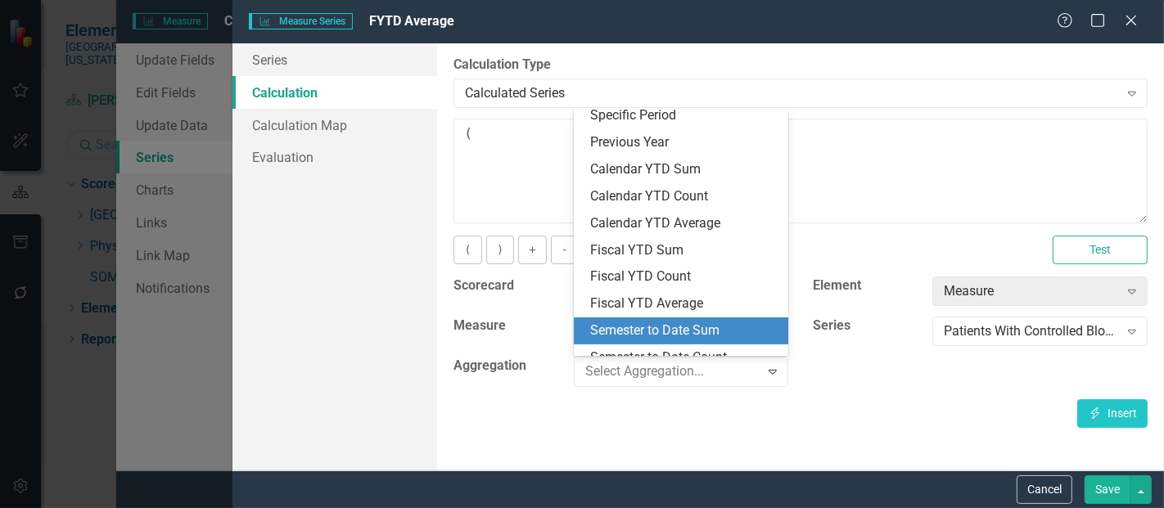
click at [683, 318] on div "Semester to Date Sum" at bounding box center [681, 331] width 215 height 27
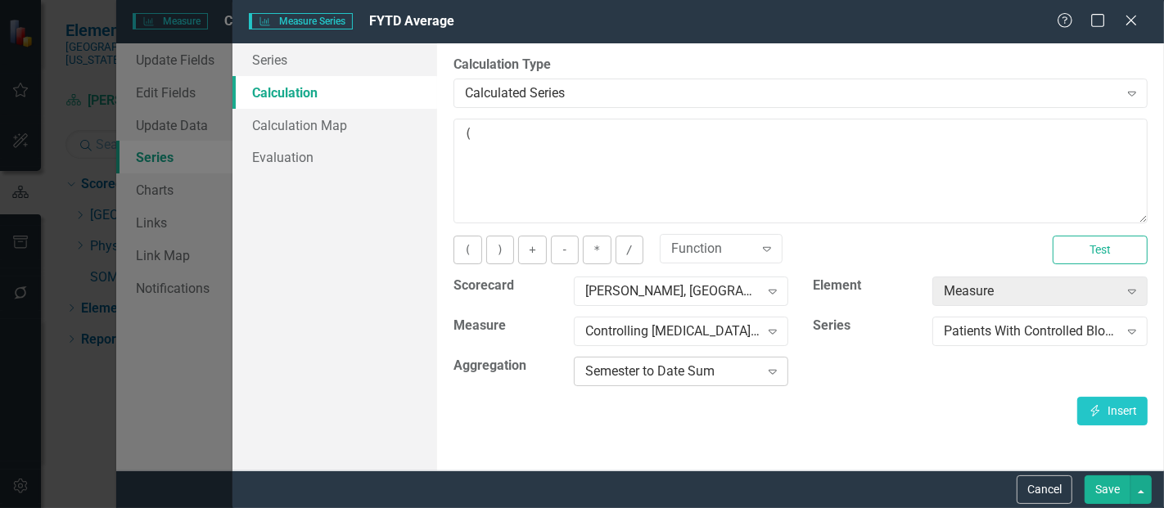
click at [644, 381] on div "Semester to Date Sum Expand" at bounding box center [681, 371] width 215 height 29
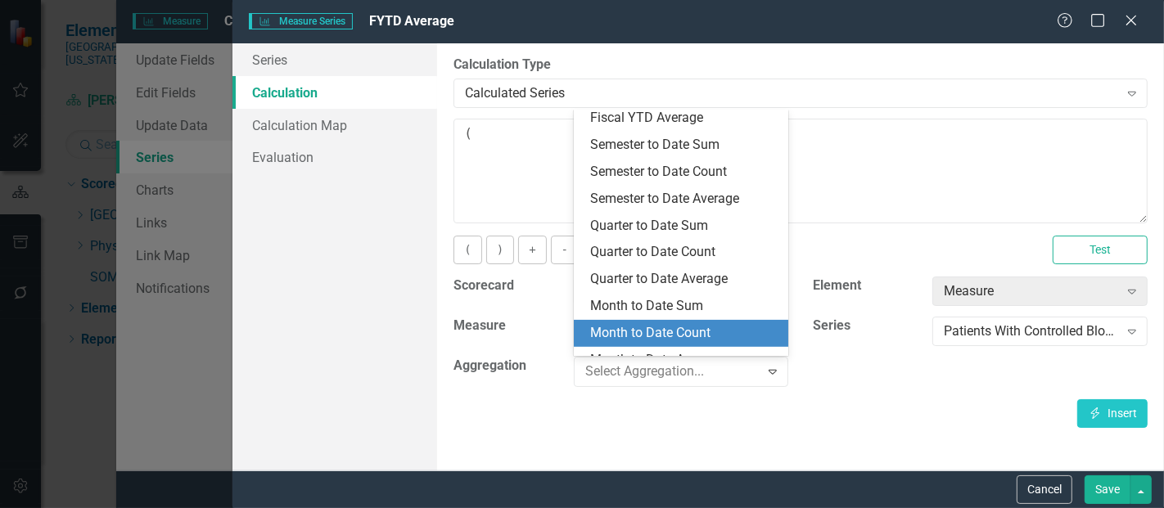
scroll to position [295, 0]
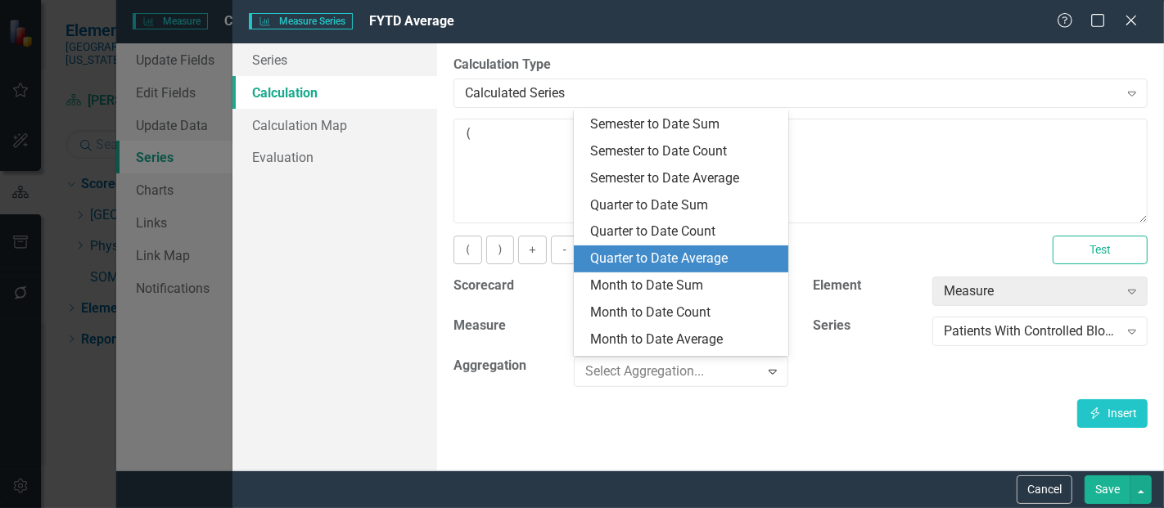
click at [700, 260] on div "Quarter to Date Average" at bounding box center [684, 259] width 189 height 19
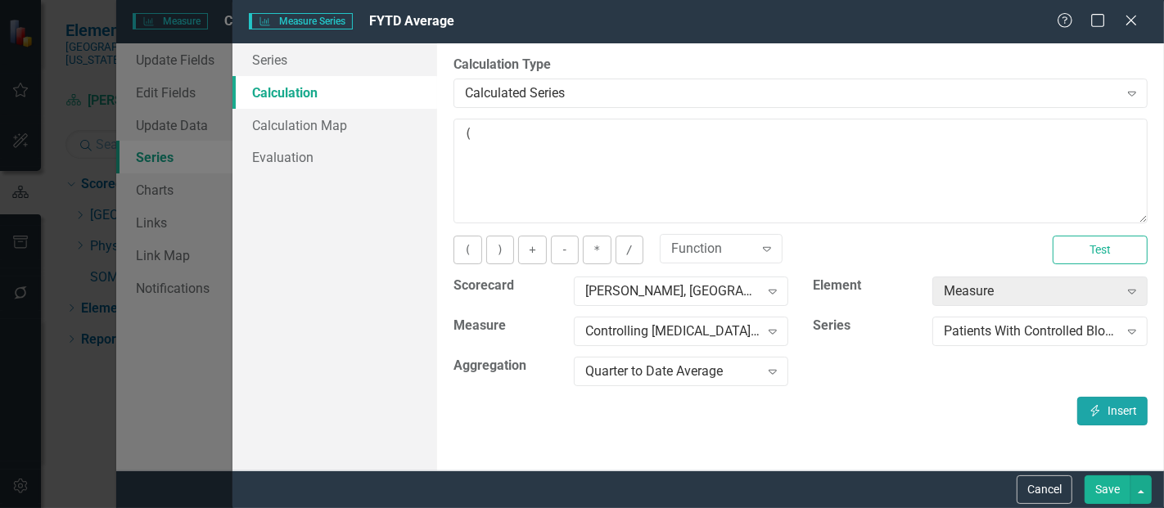
click at [1131, 408] on button "Insert Insert" at bounding box center [1112, 411] width 70 height 29
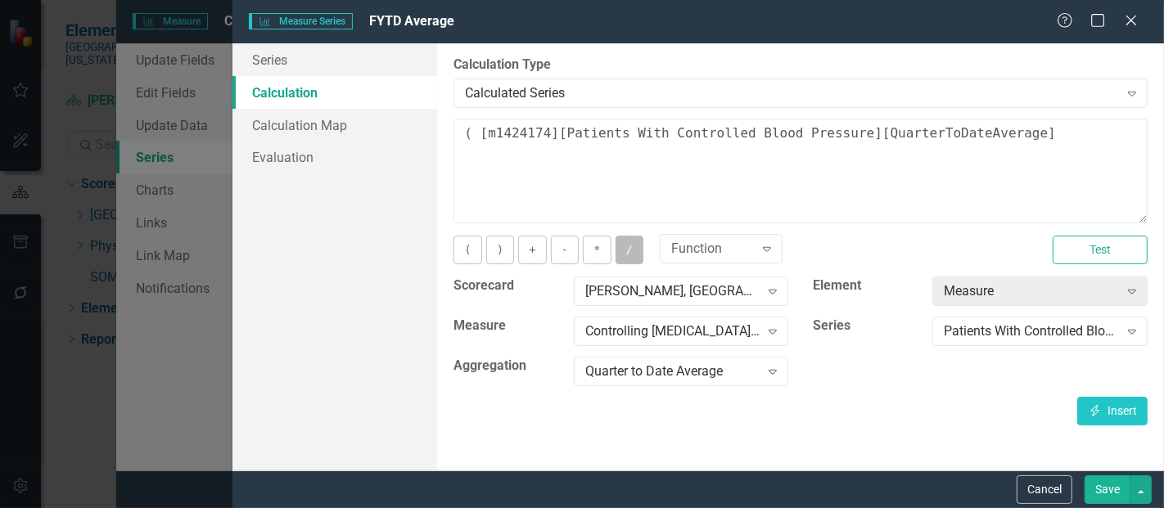
click at [626, 251] on button "/" at bounding box center [630, 250] width 28 height 29
click at [981, 323] on div "Patients With Controlled Blood Pressure" at bounding box center [1031, 332] width 174 height 19
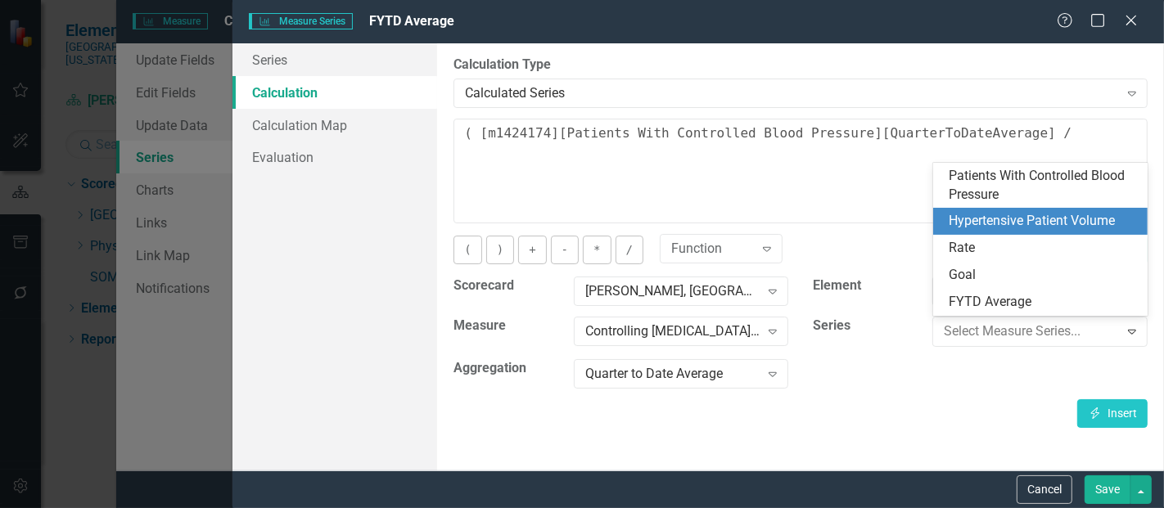
click at [1007, 226] on div "Hypertensive Patient Volume" at bounding box center [1044, 221] width 189 height 19
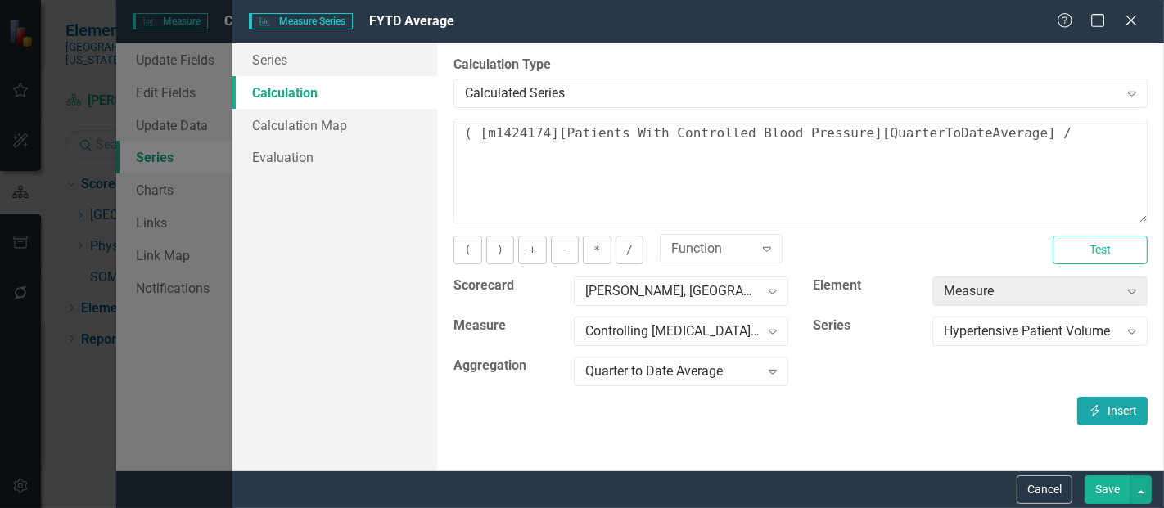
click at [1101, 412] on icon "Insert" at bounding box center [1095, 410] width 15 height 11
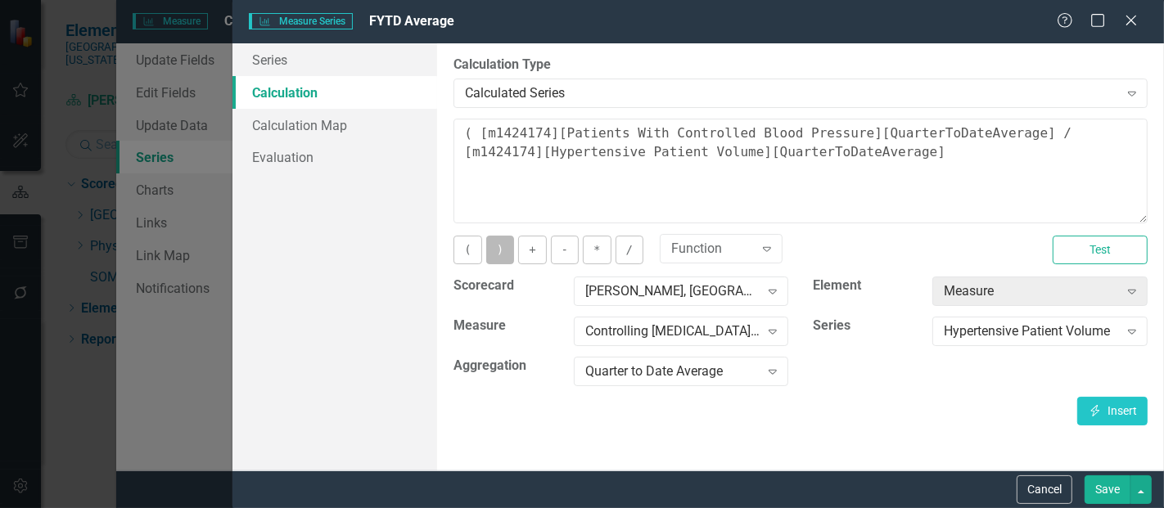
click at [495, 255] on button ")" at bounding box center [500, 250] width 28 height 29
click at [589, 239] on button "*" at bounding box center [597, 250] width 28 height 29
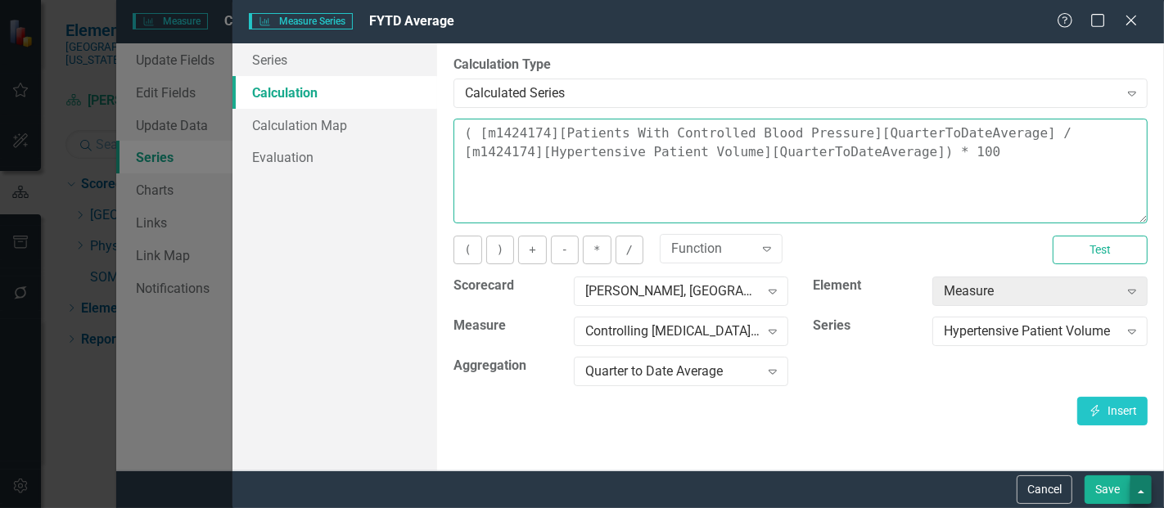
type textarea "( [m1424174][Patients With Controlled Blood Pressure][QuarterToDateAverage] / […"
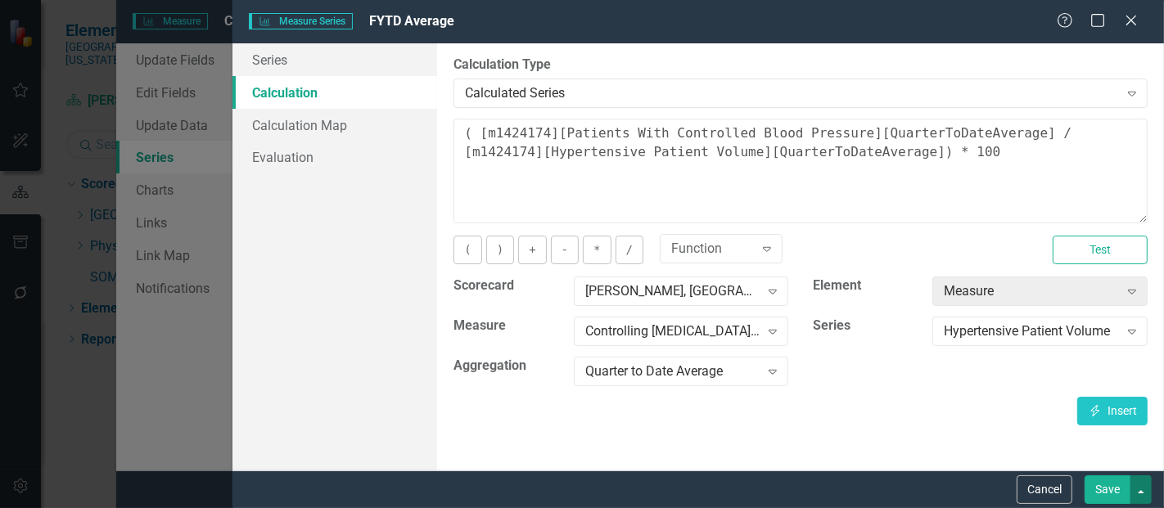
click at [1141, 488] on button "button" at bounding box center [1140, 490] width 21 height 29
click at [1108, 483] on button "Save" at bounding box center [1108, 490] width 46 height 29
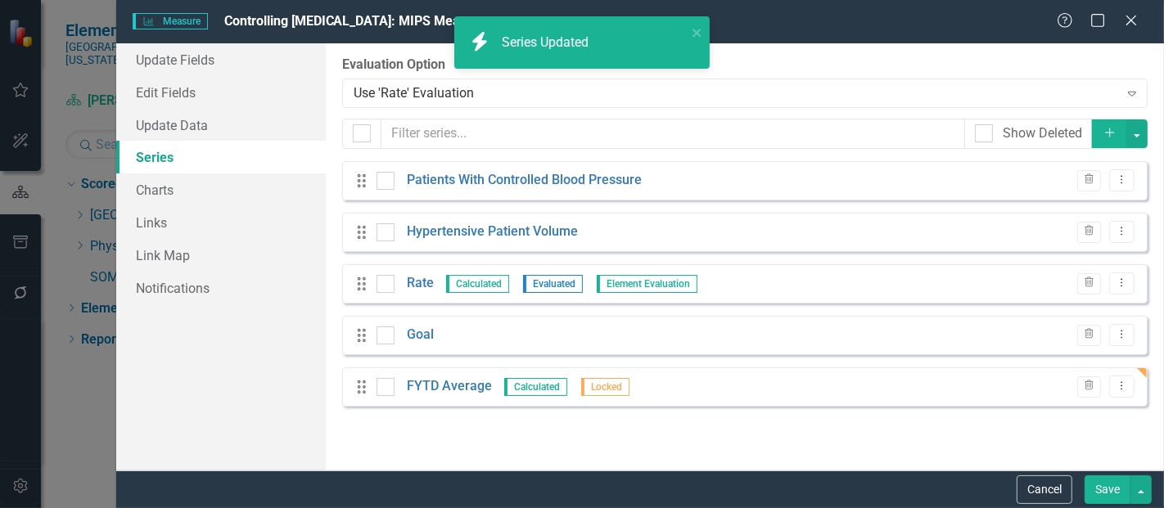
click at [1106, 494] on button "Save" at bounding box center [1108, 490] width 46 height 29
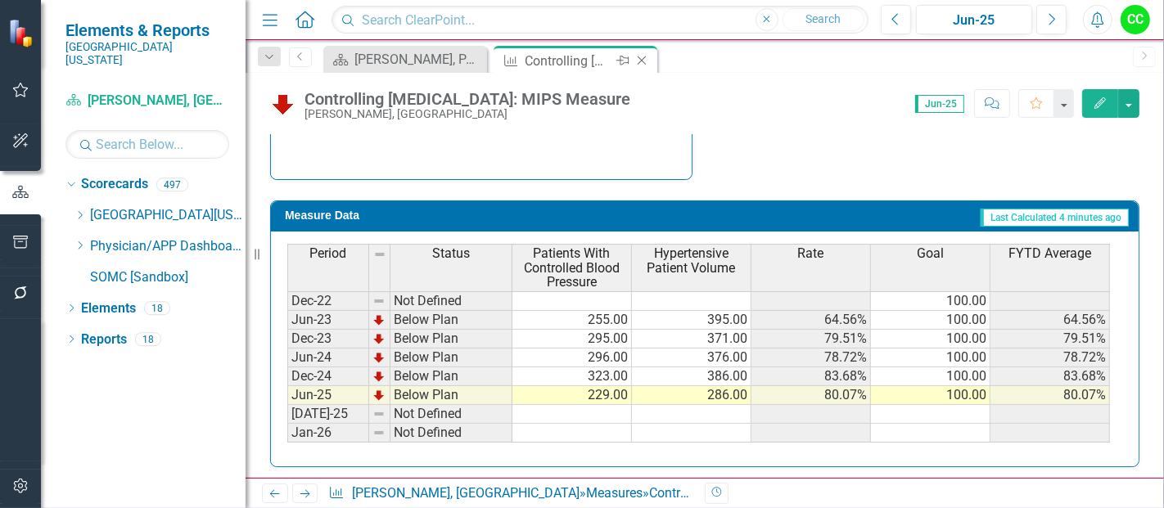
click at [638, 60] on icon "Close" at bounding box center [642, 60] width 16 height 13
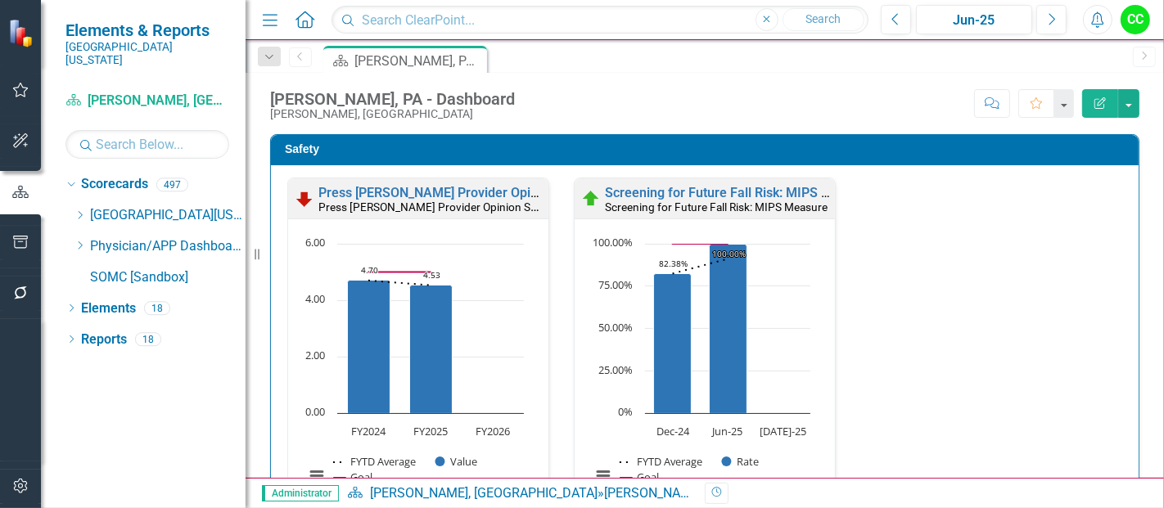
scroll to position [489, 0]
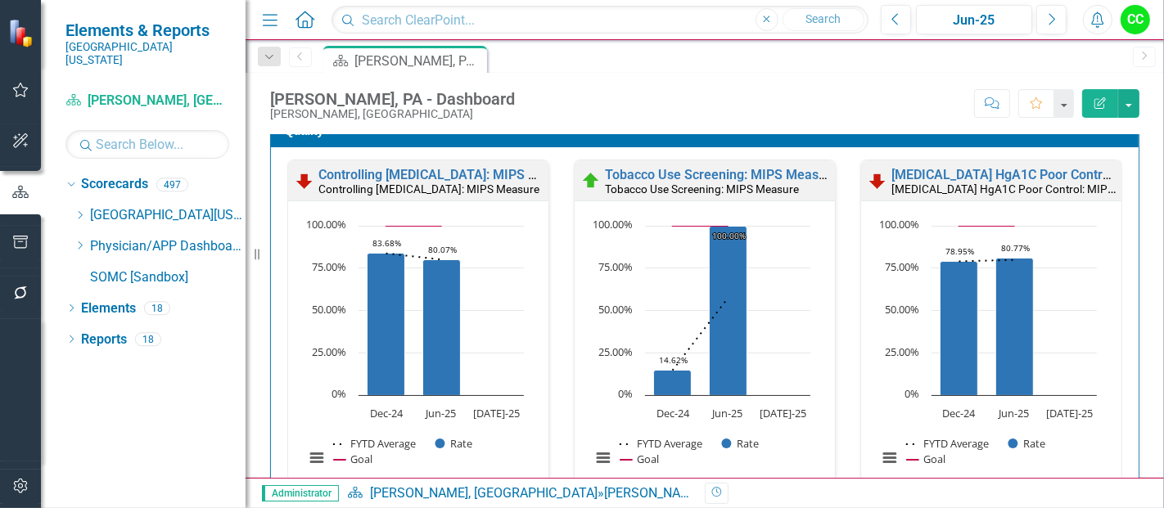
click at [446, 163] on div "Controlling High Blood Pressure: MIPS Measure Controlling High Blood Pressure: …" at bounding box center [418, 180] width 260 height 40
click at [444, 169] on link "Controlling [MEDICAL_DATA]: MIPS Measure" at bounding box center [449, 175] width 262 height 16
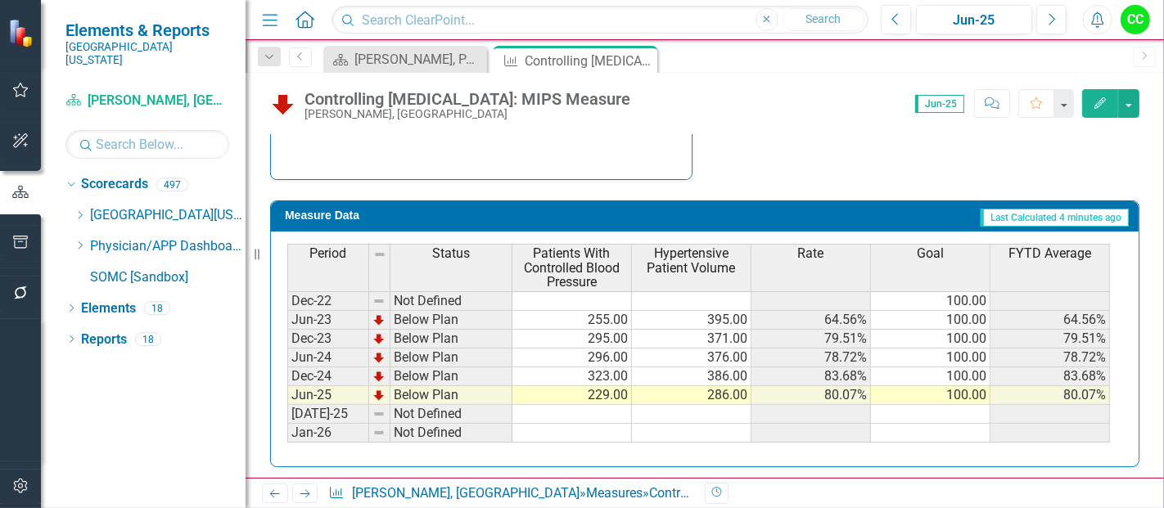
scroll to position [661, 0]
click at [1097, 108] on button "Edit" at bounding box center [1100, 103] width 36 height 29
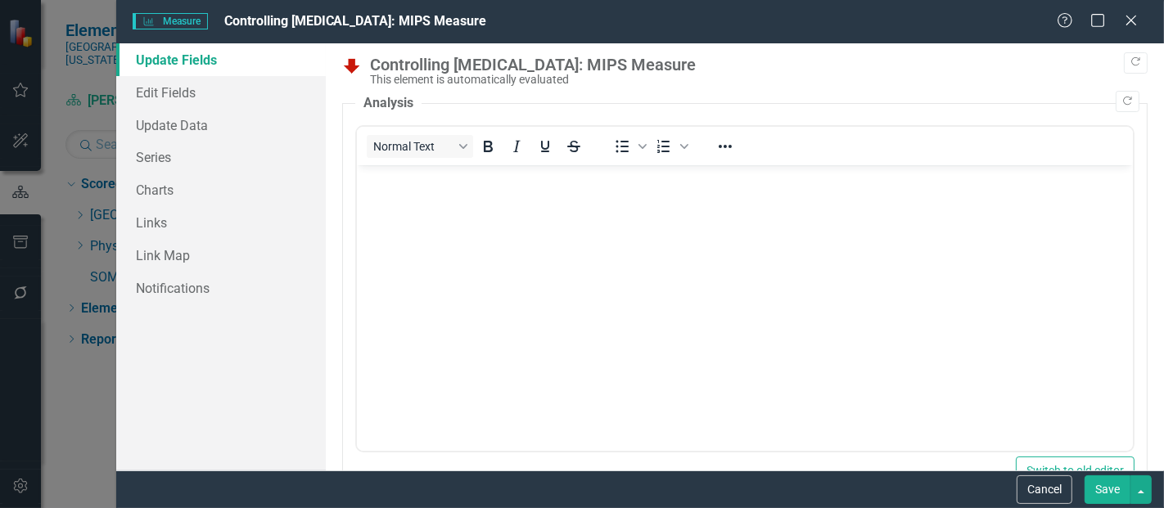
scroll to position [0, 0]
click at [183, 151] on link "Series" at bounding box center [221, 157] width 210 height 33
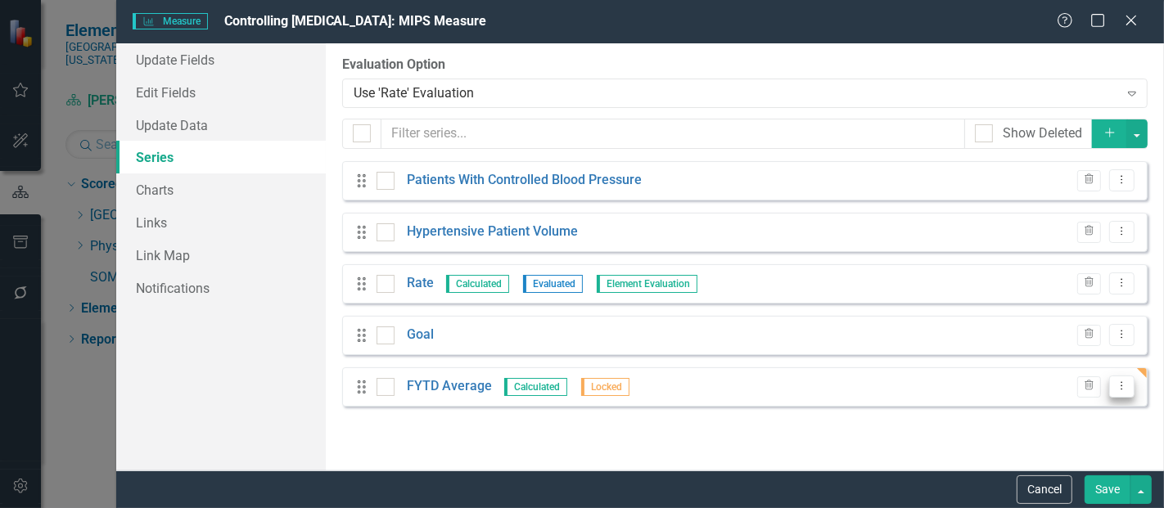
click at [1124, 384] on icon "Dropdown Menu" at bounding box center [1122, 386] width 14 height 11
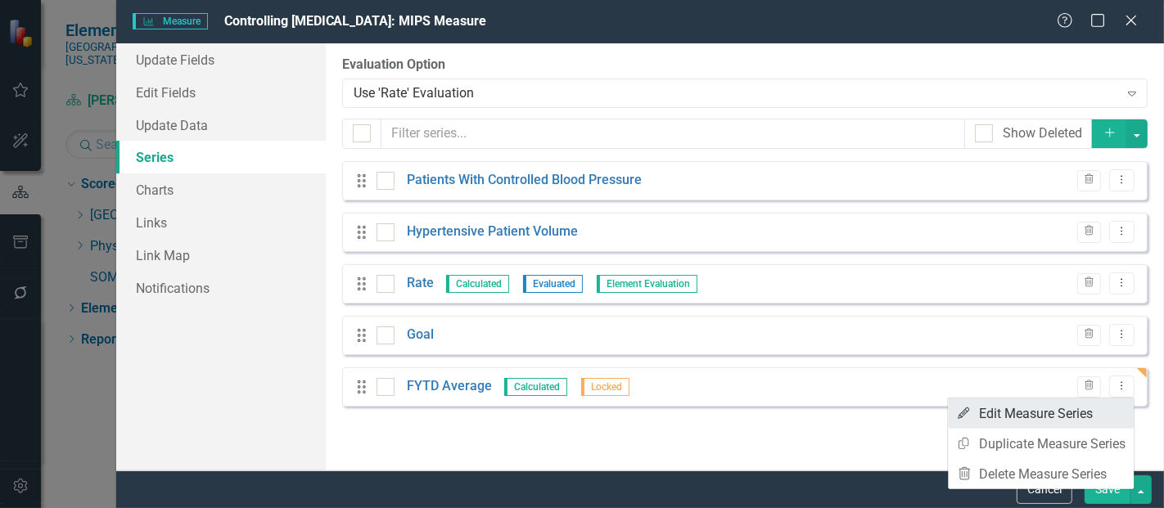
click at [1044, 408] on link "Edit Edit Measure Series" at bounding box center [1041, 414] width 186 height 30
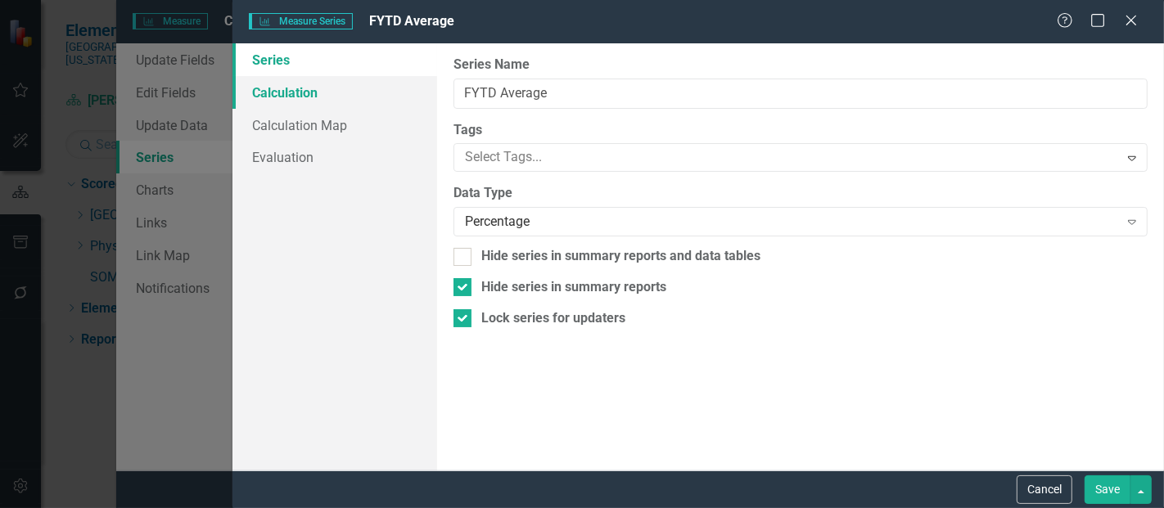
click at [307, 89] on link "Calculation" at bounding box center [334, 92] width 205 height 33
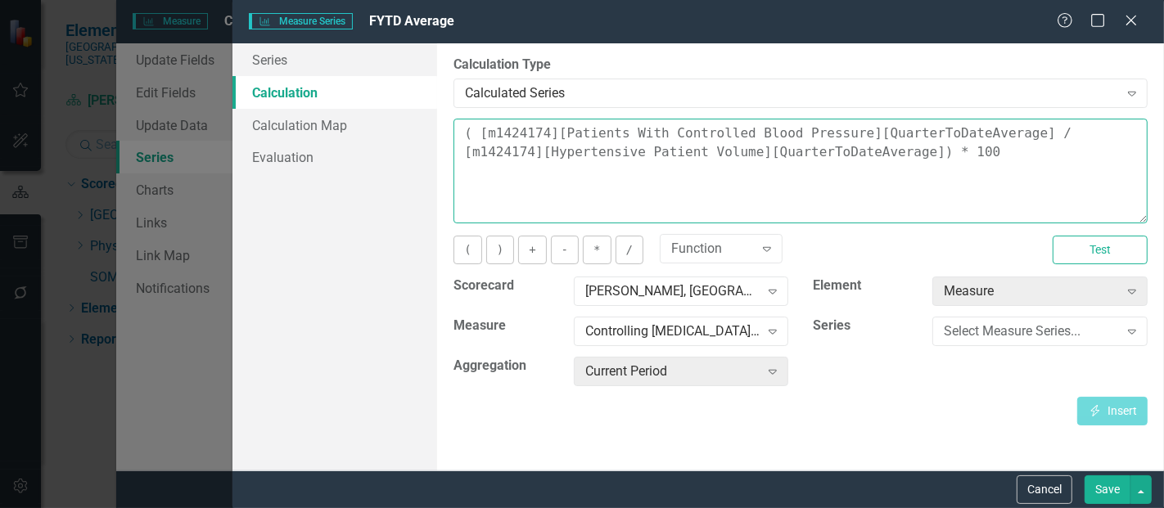
drag, startPoint x: 942, startPoint y: 160, endPoint x: 450, endPoint y: 92, distance: 496.7
click at [450, 92] on div "By default, series in ClearPoint are not calculated. So, if you leave the form …" at bounding box center [800, 256] width 727 height 427
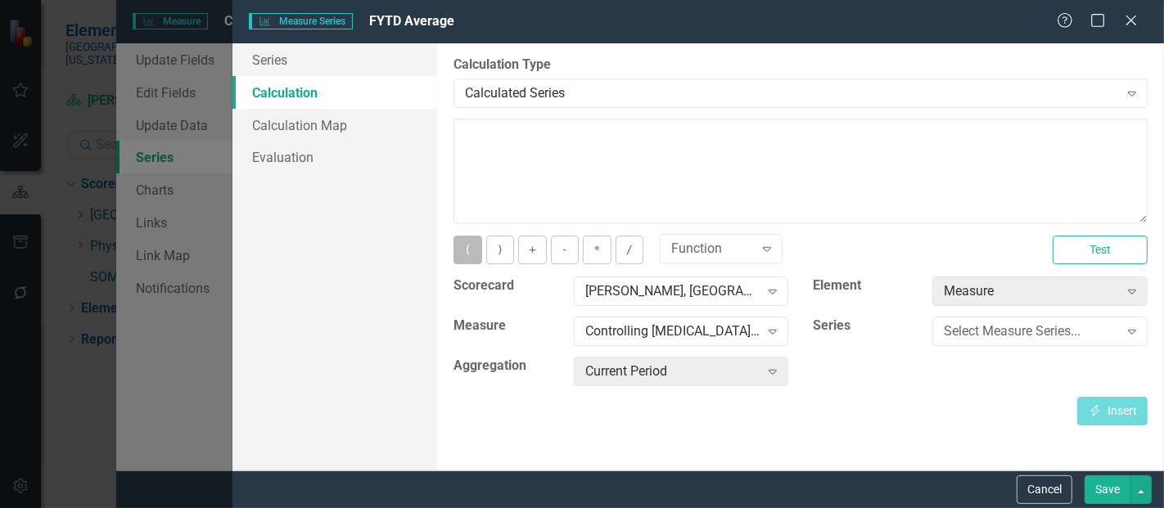
click at [465, 257] on button "(" at bounding box center [467, 250] width 28 height 29
click at [972, 336] on div "Select Measure Series..." at bounding box center [1031, 332] width 174 height 19
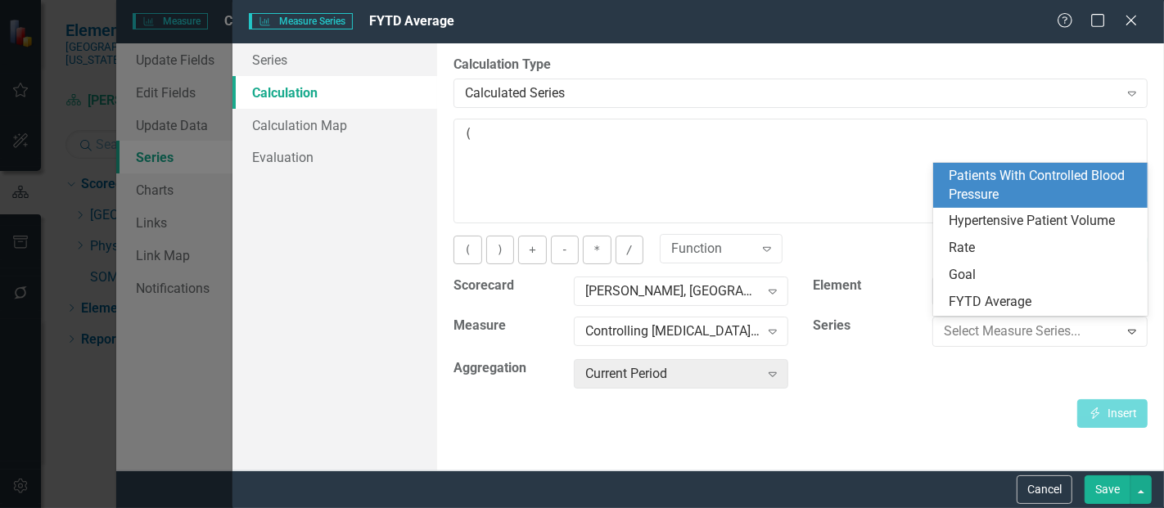
click at [1041, 183] on div "Patients With Controlled Blood Pressure" at bounding box center [1044, 186] width 189 height 38
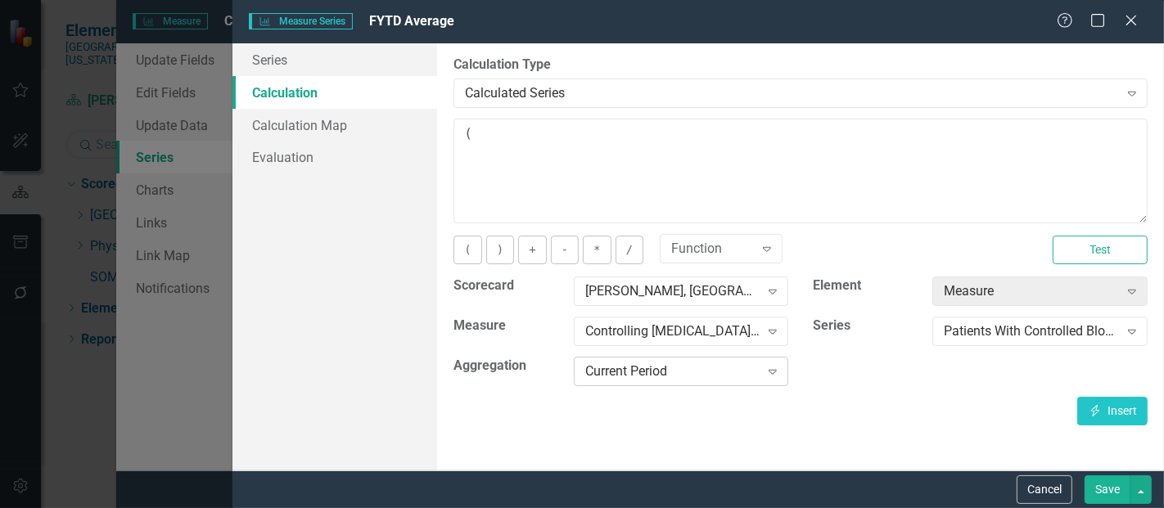
click at [713, 376] on div "Current Period" at bounding box center [672, 372] width 174 height 19
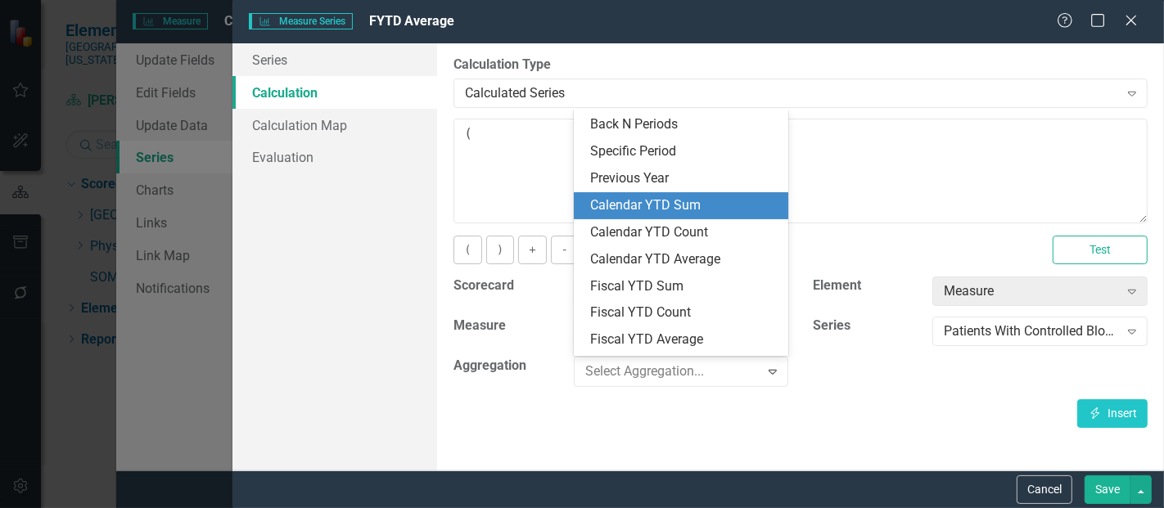
scroll to position [83, 0]
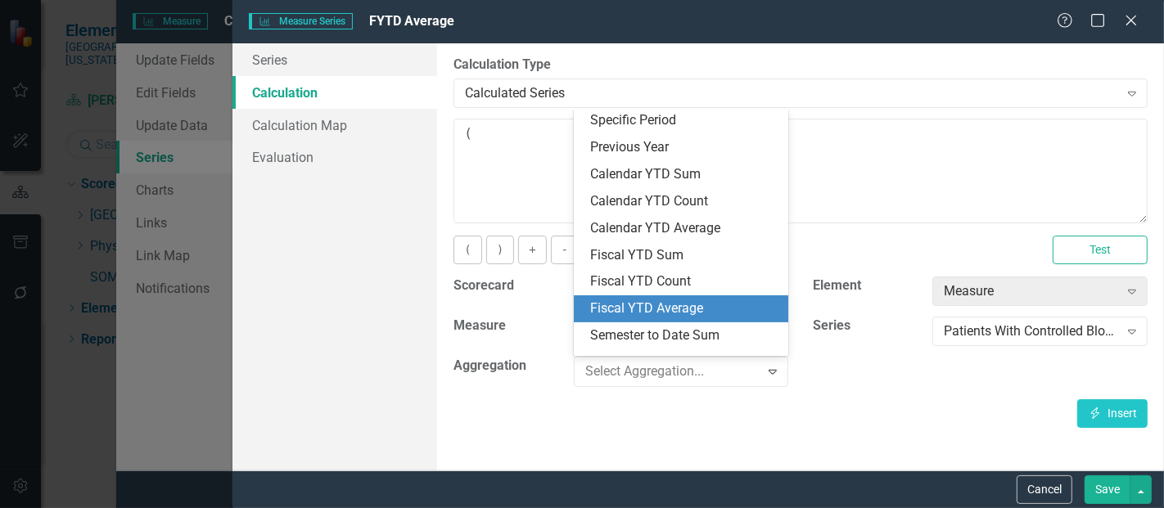
click at [674, 316] on div "Fiscal YTD Average" at bounding box center [684, 309] width 189 height 19
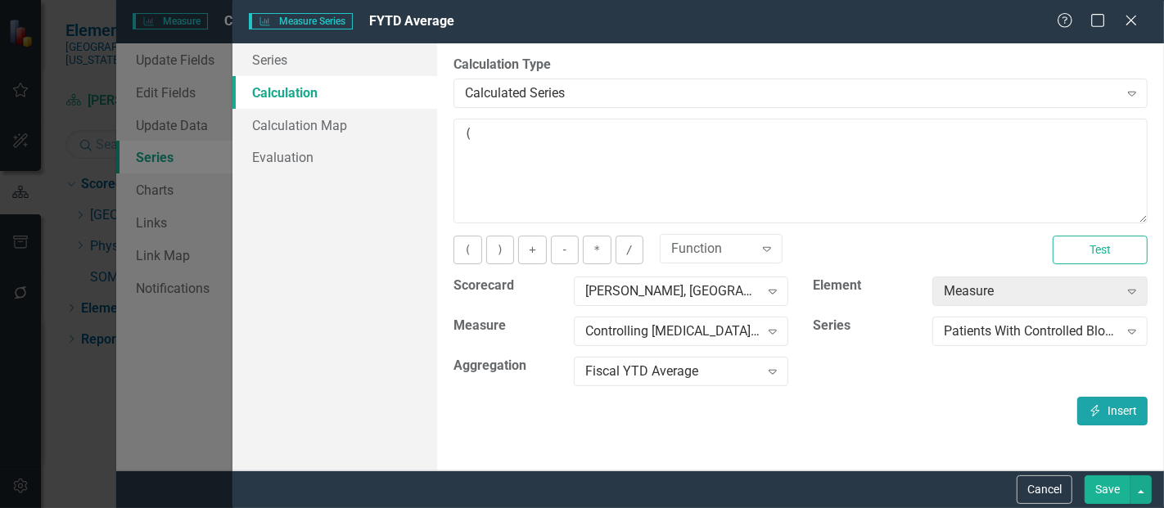
click at [1109, 414] on button "Insert Insert" at bounding box center [1112, 411] width 70 height 29
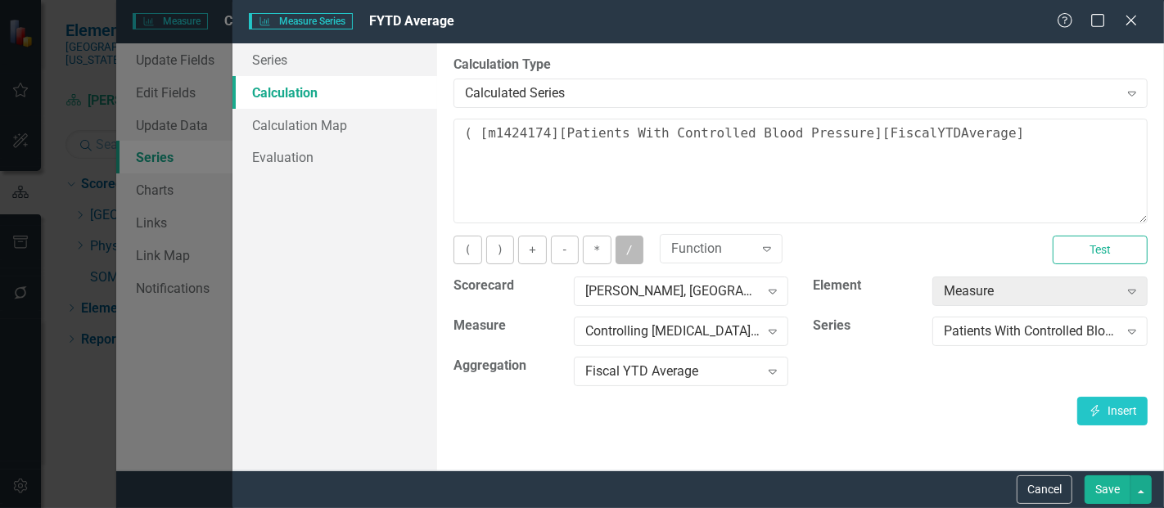
click at [630, 249] on button "/" at bounding box center [630, 250] width 28 height 29
click at [1004, 341] on div "Patients With Controlled Blood Pressure Expand" at bounding box center [1039, 331] width 215 height 29
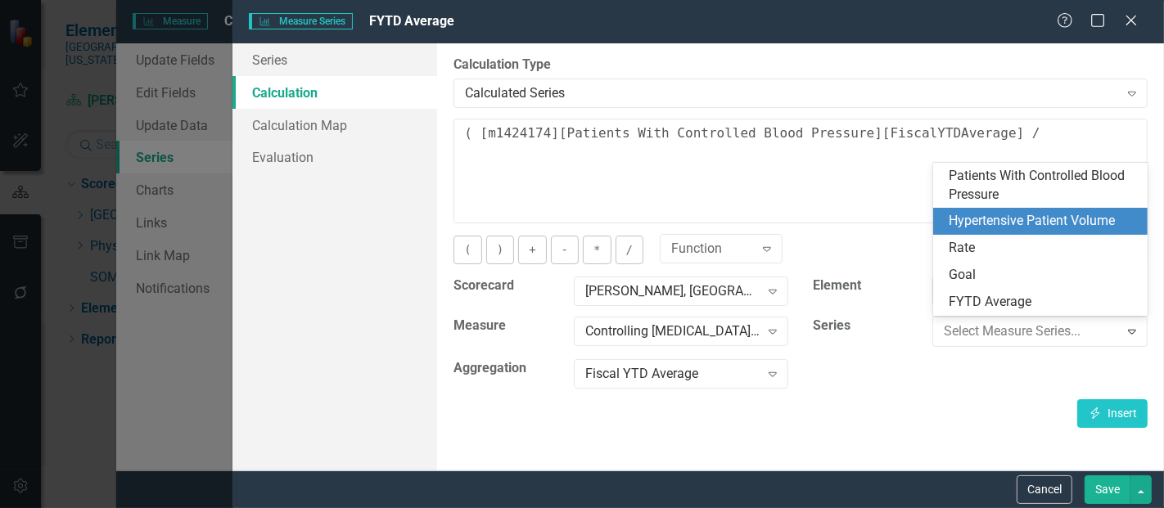
click at [1035, 227] on div "Hypertensive Patient Volume" at bounding box center [1044, 221] width 189 height 19
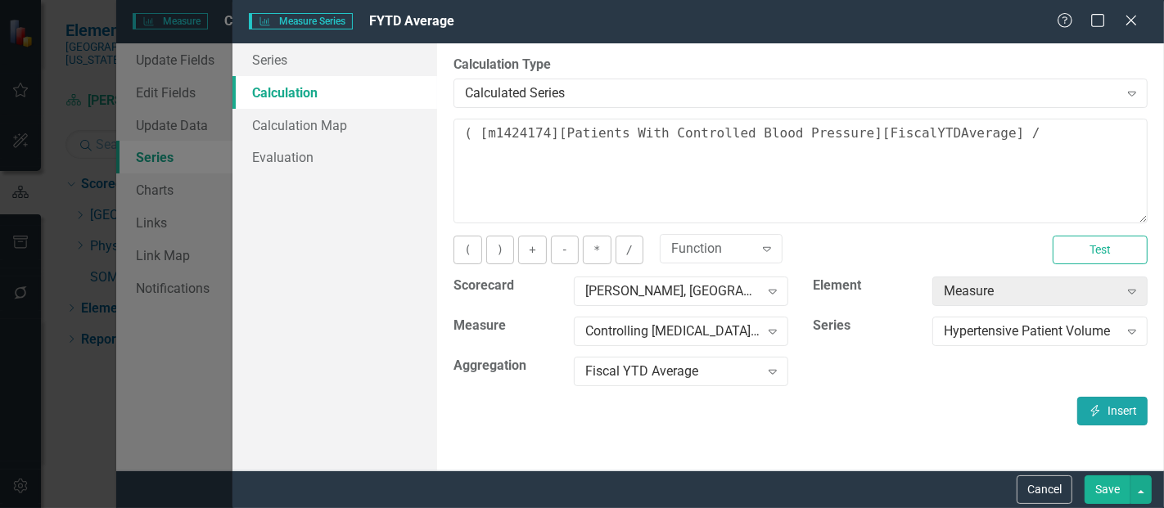
click at [1089, 399] on button "Insert Insert" at bounding box center [1112, 411] width 70 height 29
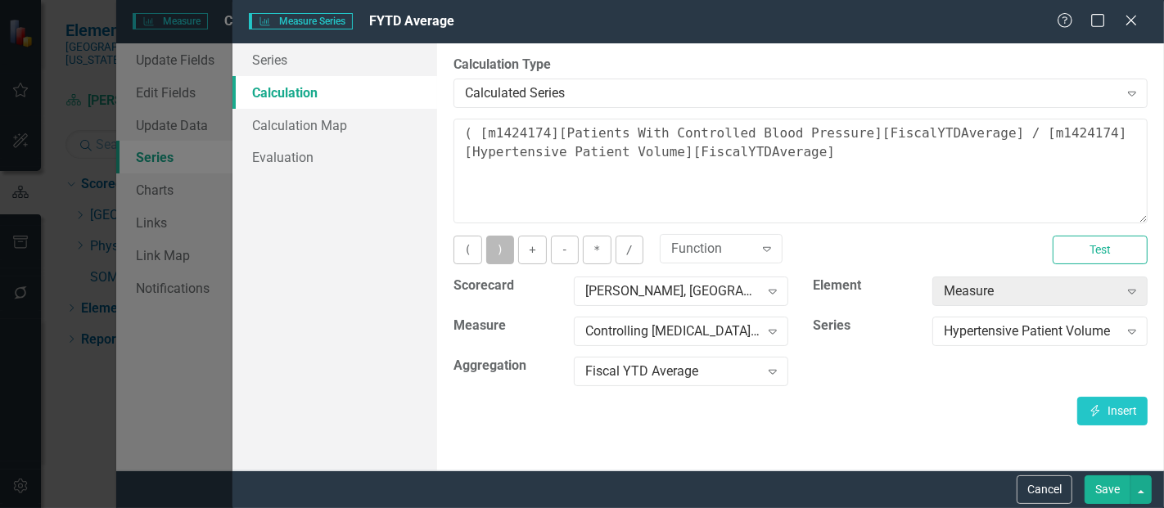
click at [489, 241] on button ")" at bounding box center [500, 250] width 28 height 29
click at [589, 242] on button "*" at bounding box center [597, 250] width 28 height 29
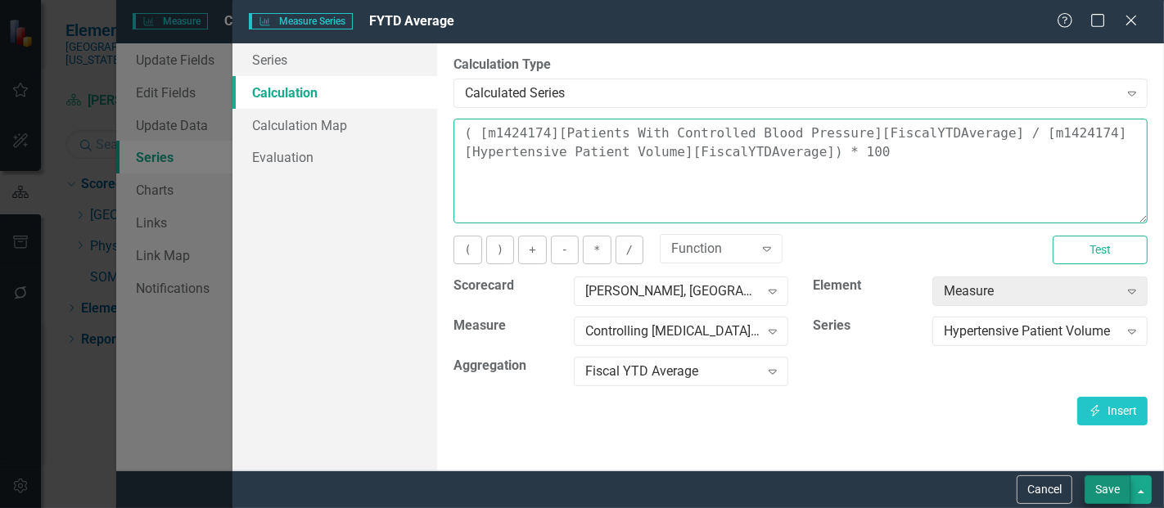
type textarea "( [m1424174][Patients With Controlled Blood Pressure][FiscalYTDAverage] / [m142…"
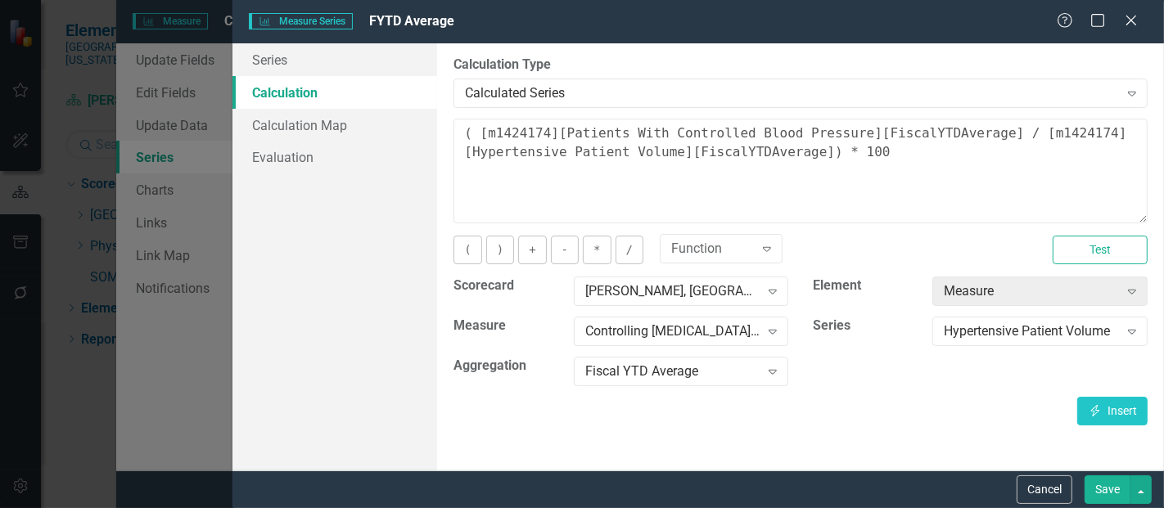
click at [1104, 491] on button "Save" at bounding box center [1108, 490] width 46 height 29
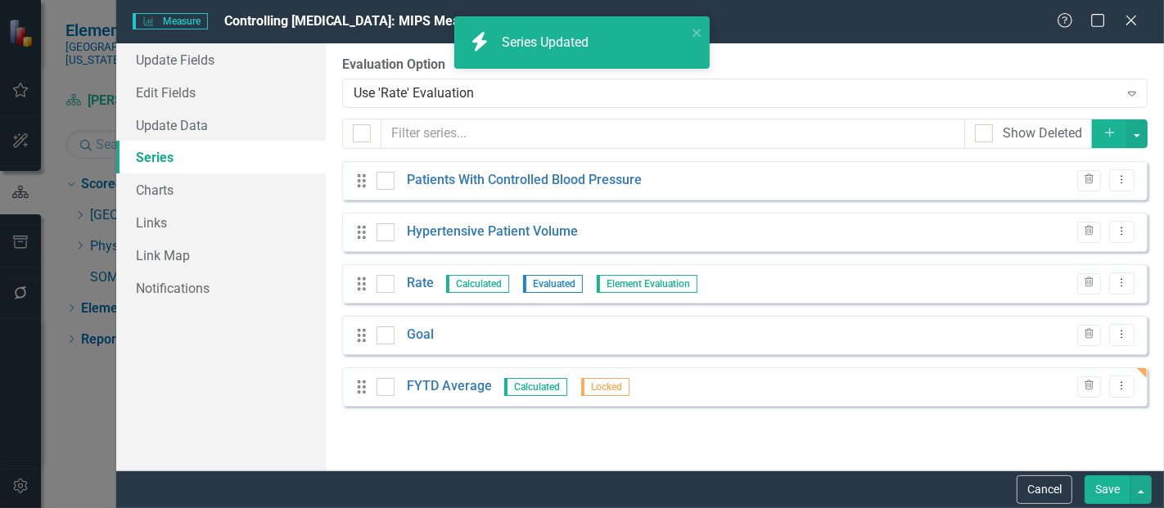
click at [1111, 481] on button "Save" at bounding box center [1108, 490] width 46 height 29
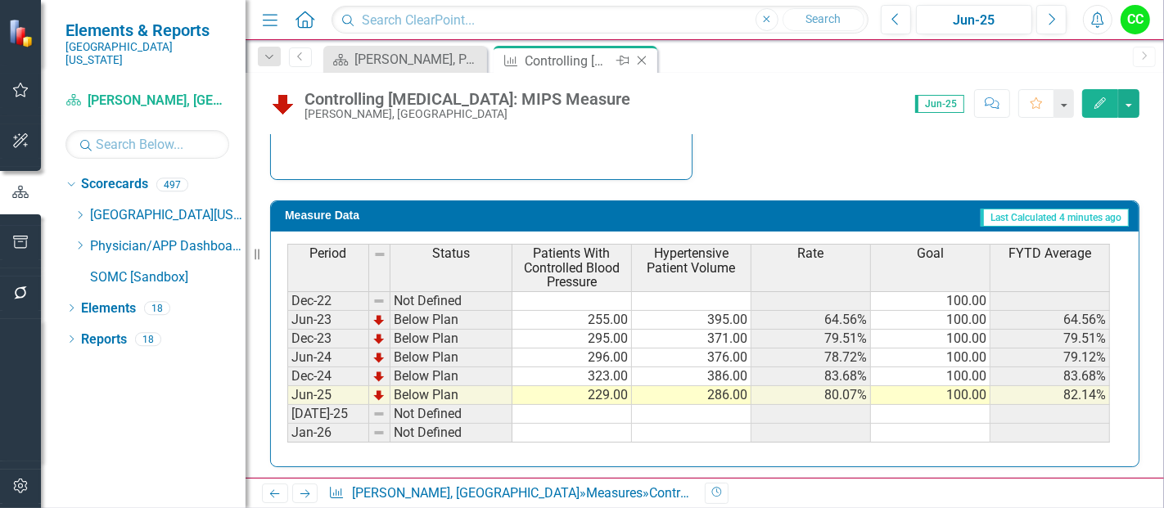
click at [635, 62] on icon "Close" at bounding box center [642, 60] width 16 height 13
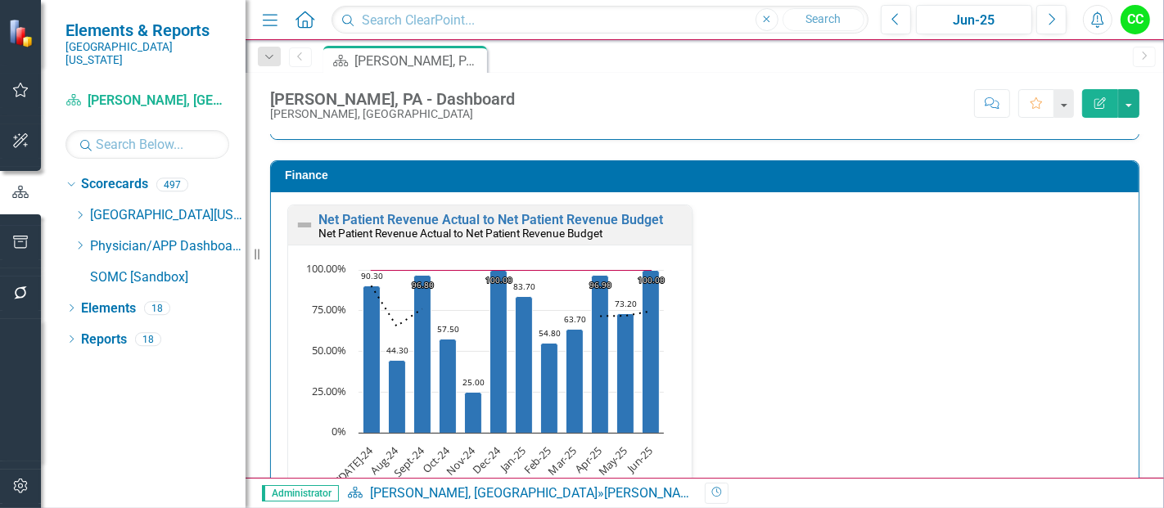
scroll to position [2817, 0]
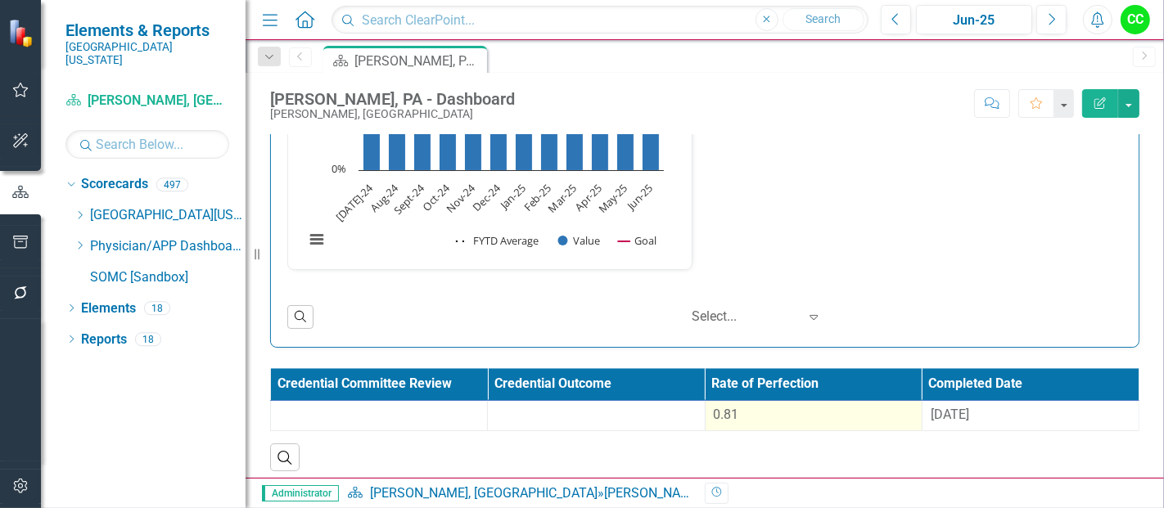
click at [828, 422] on td "0.81" at bounding box center [813, 415] width 217 height 30
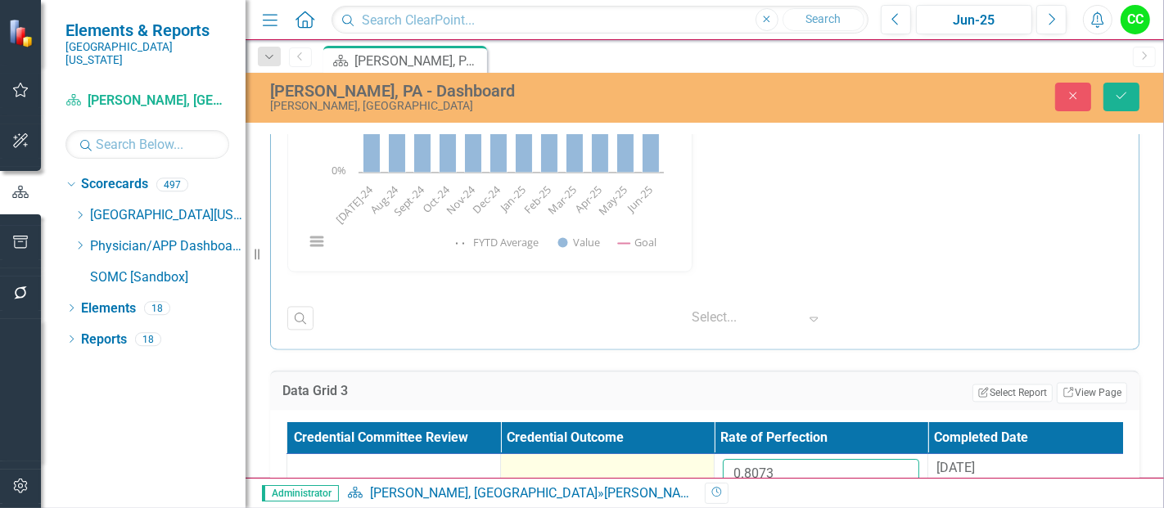
drag, startPoint x: 798, startPoint y: 459, endPoint x: 693, endPoint y: 445, distance: 105.7
click at [693, 454] on tr "0.8073 8/27/24" at bounding box center [714, 480] width 855 height 53
paste input "783826667"
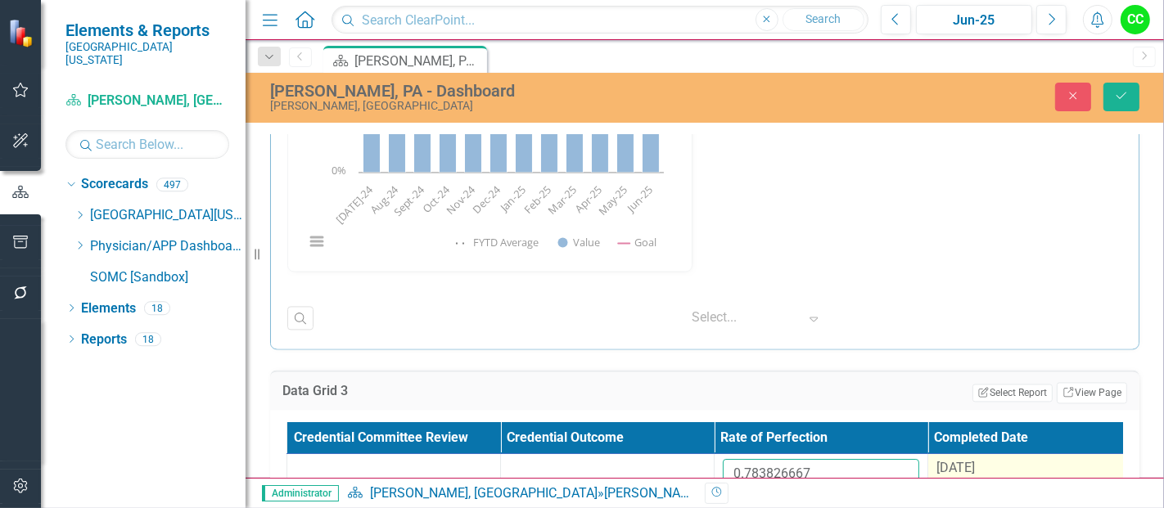
type input "0.783826667"
click at [975, 460] on span "[DATE]" at bounding box center [955, 468] width 38 height 16
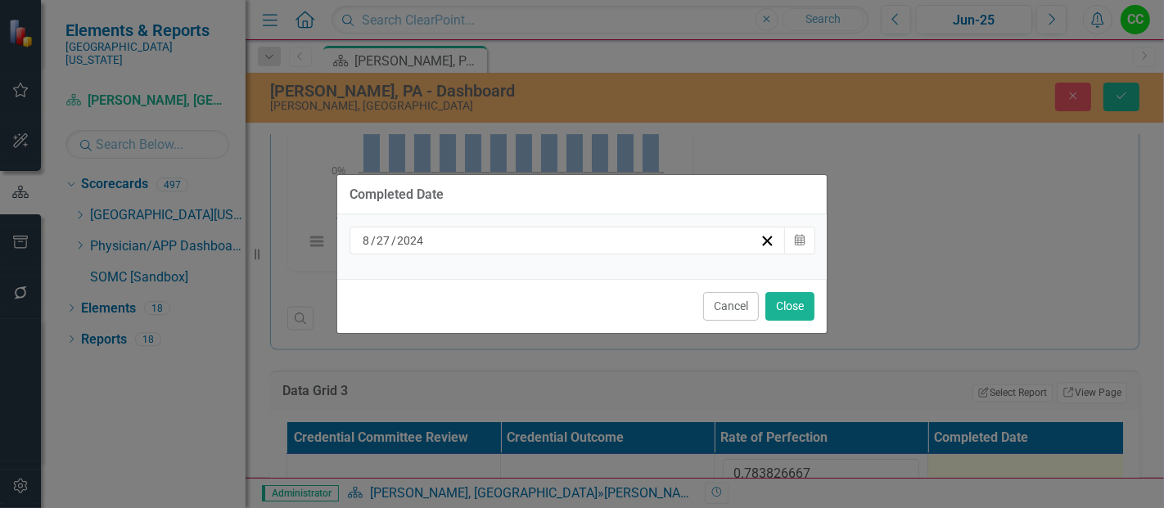
click at [584, 245] on div "[DATE]" at bounding box center [559, 240] width 399 height 16
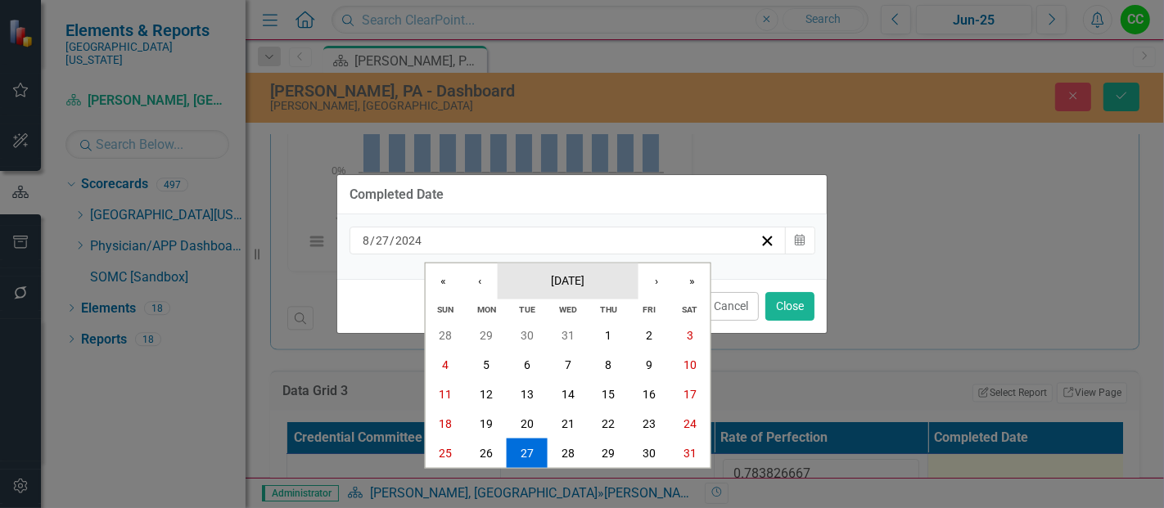
click at [578, 274] on span "[DATE]" at bounding box center [568, 279] width 34 height 13
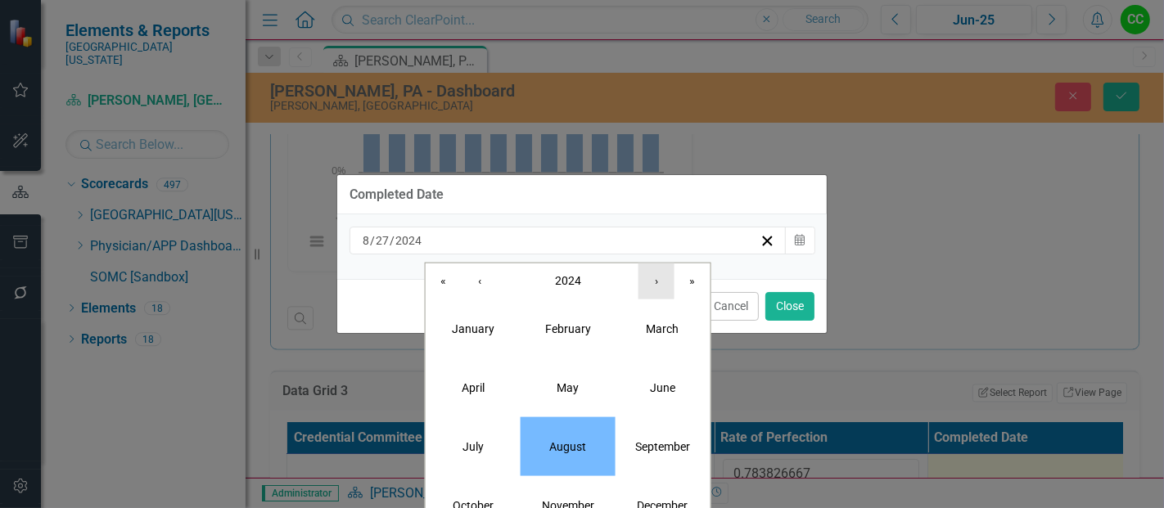
click at [656, 288] on button "›" at bounding box center [656, 281] width 36 height 36
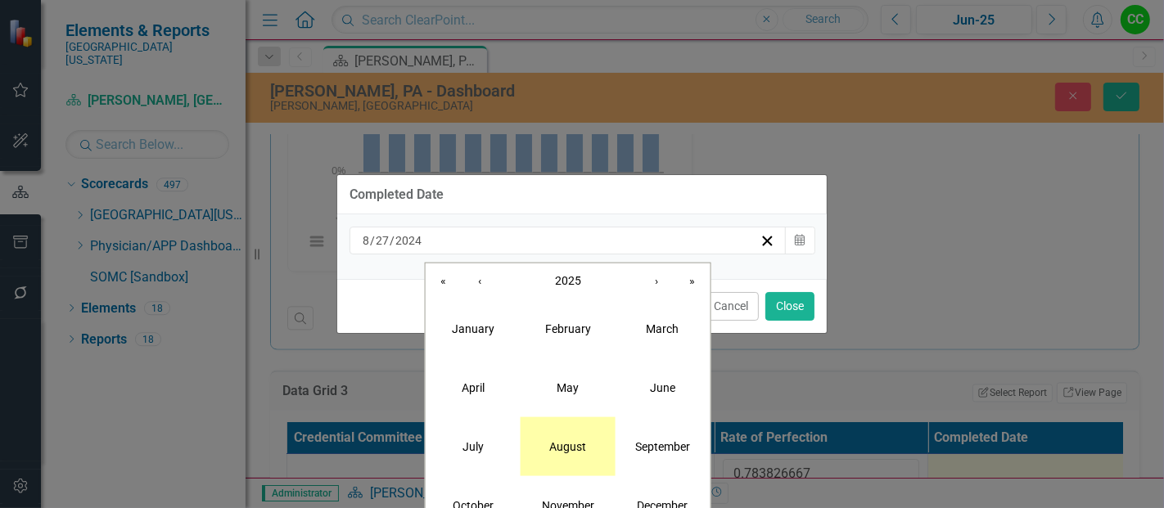
click at [557, 440] on abbr "August" at bounding box center [567, 446] width 37 height 13
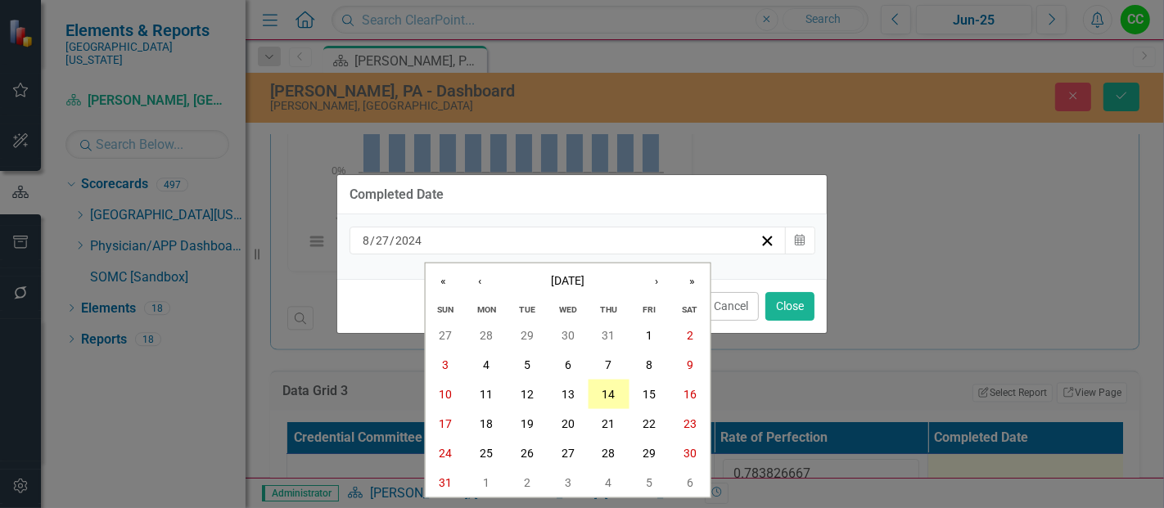
click at [604, 391] on abbr "14" at bounding box center [608, 394] width 13 height 13
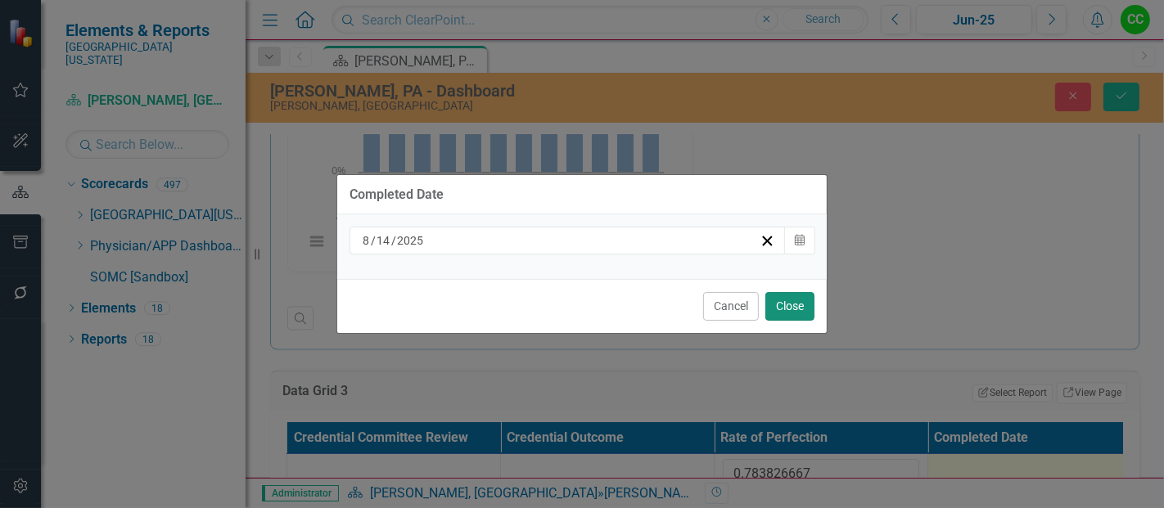
click at [780, 311] on button "Close" at bounding box center [789, 306] width 49 height 29
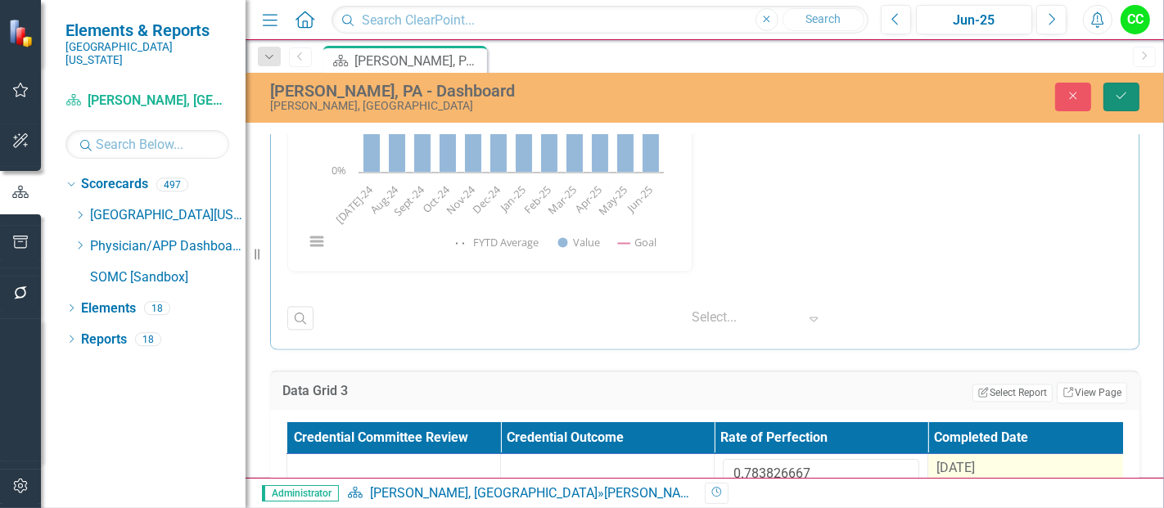
click at [1121, 90] on icon "Save" at bounding box center [1121, 95] width 15 height 11
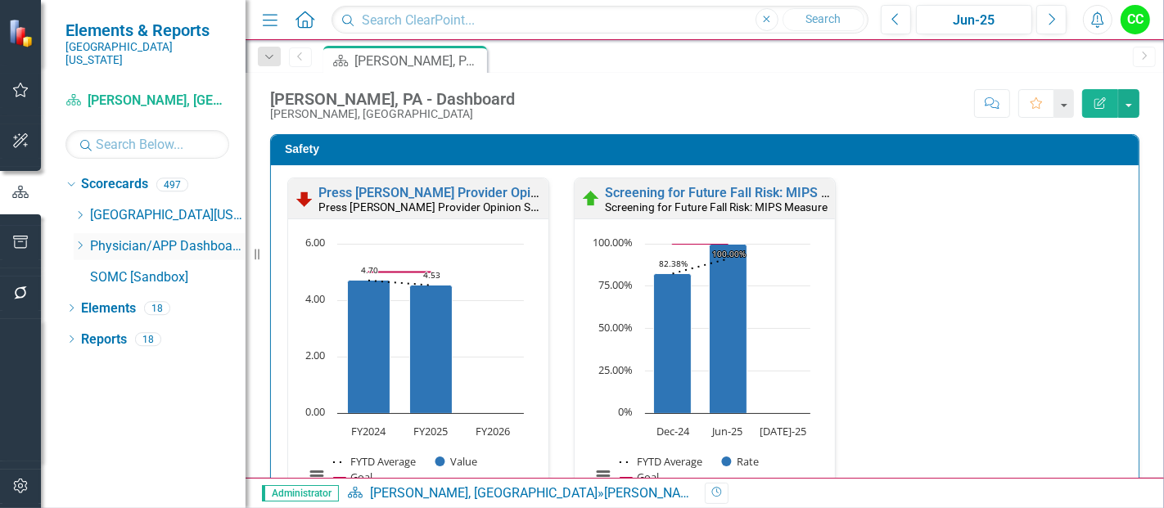
click at [79, 241] on icon "Dropdown" at bounding box center [80, 246] width 12 height 10
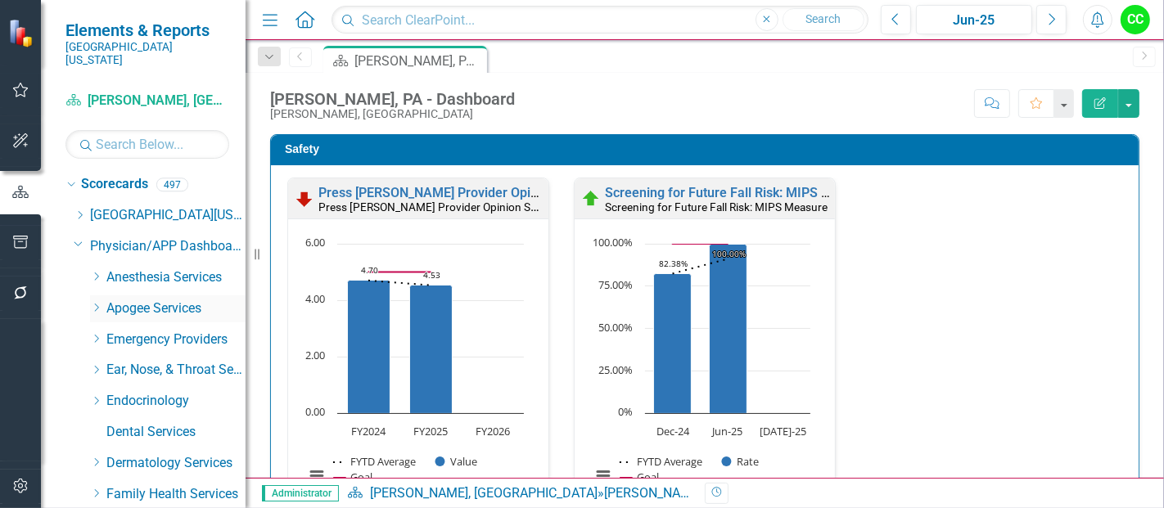
scroll to position [70, 0]
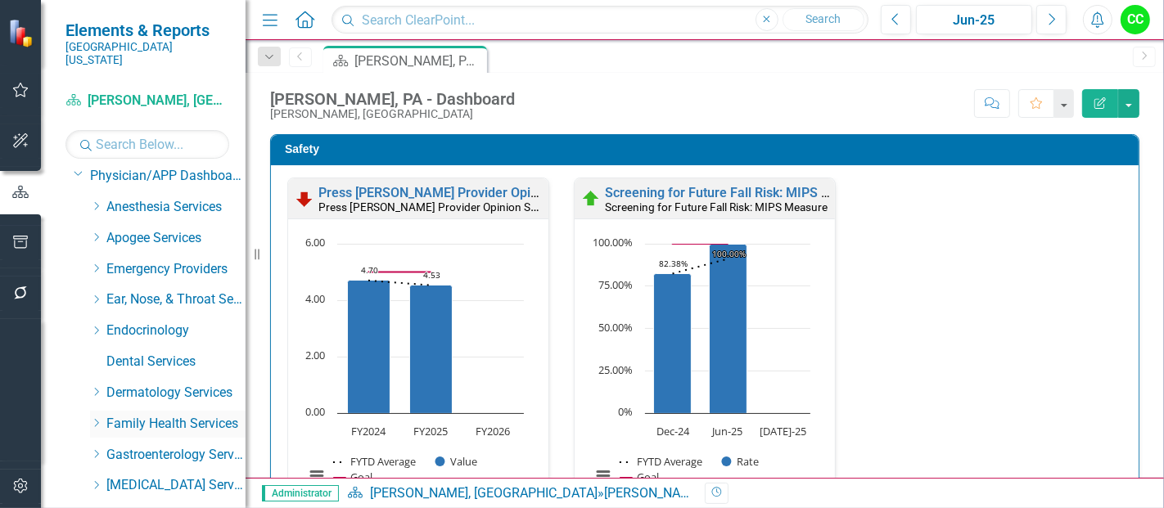
click at [97, 418] on icon "Dropdown" at bounding box center [96, 423] width 12 height 10
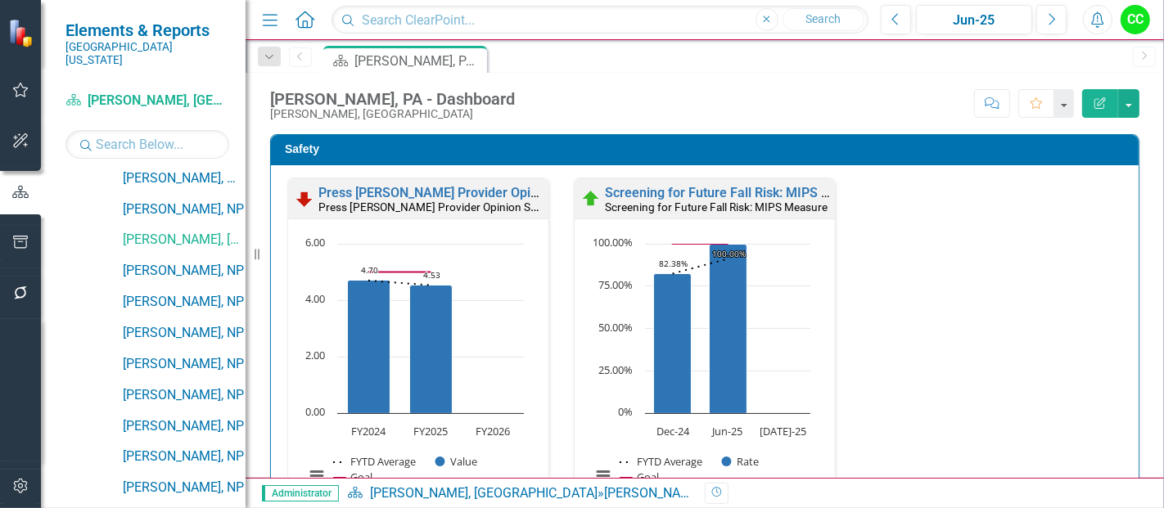
scroll to position [905, 0]
click at [182, 261] on link "[PERSON_NAME], NP" at bounding box center [184, 270] width 123 height 19
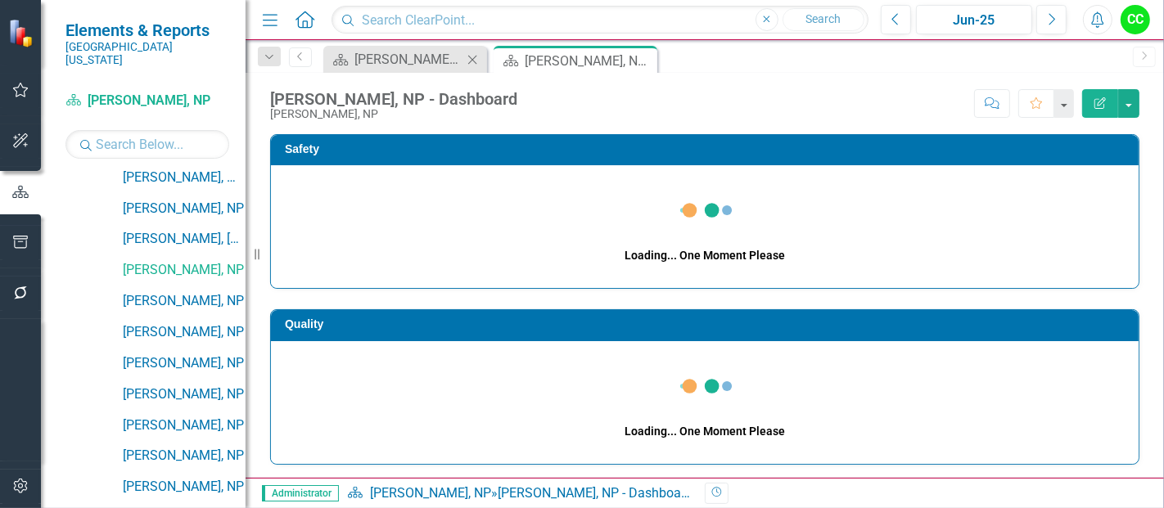
click at [475, 57] on icon at bounding box center [472, 59] width 9 height 9
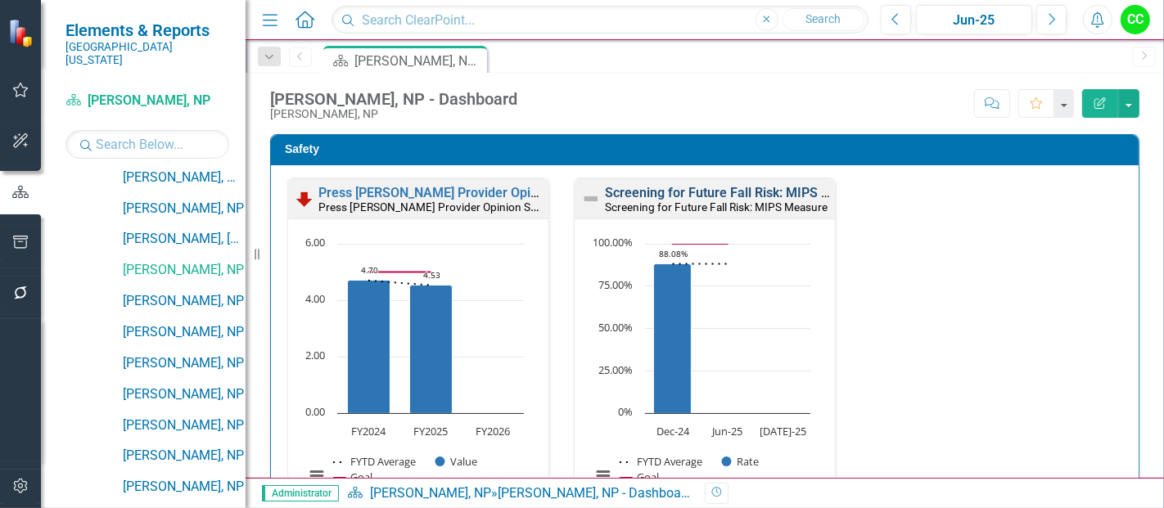
click at [712, 189] on link "Screening for Future Fall Risk: MIPS Measure" at bounding box center [739, 193] width 268 height 16
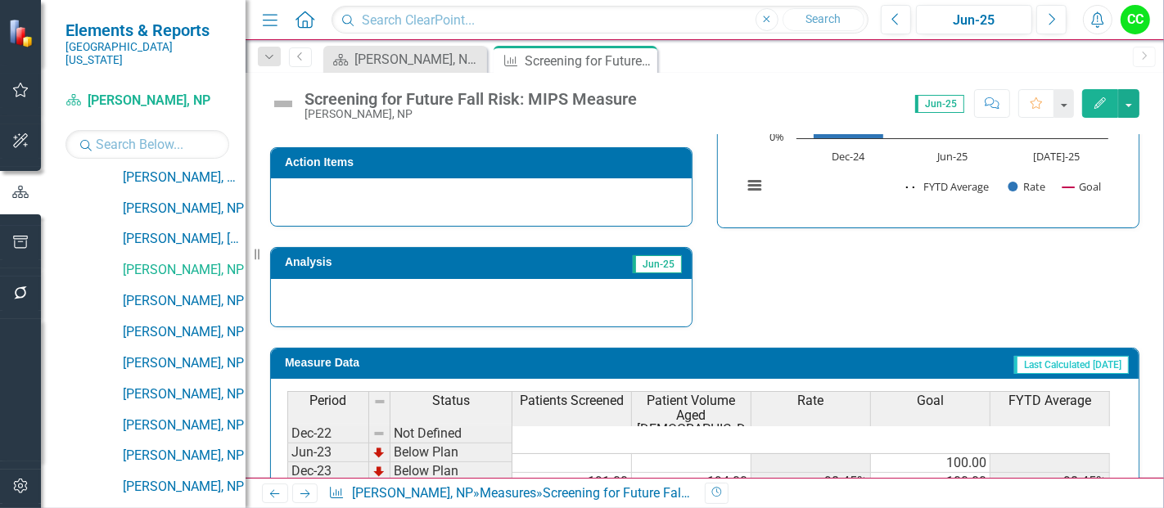
scroll to position [647, 0]
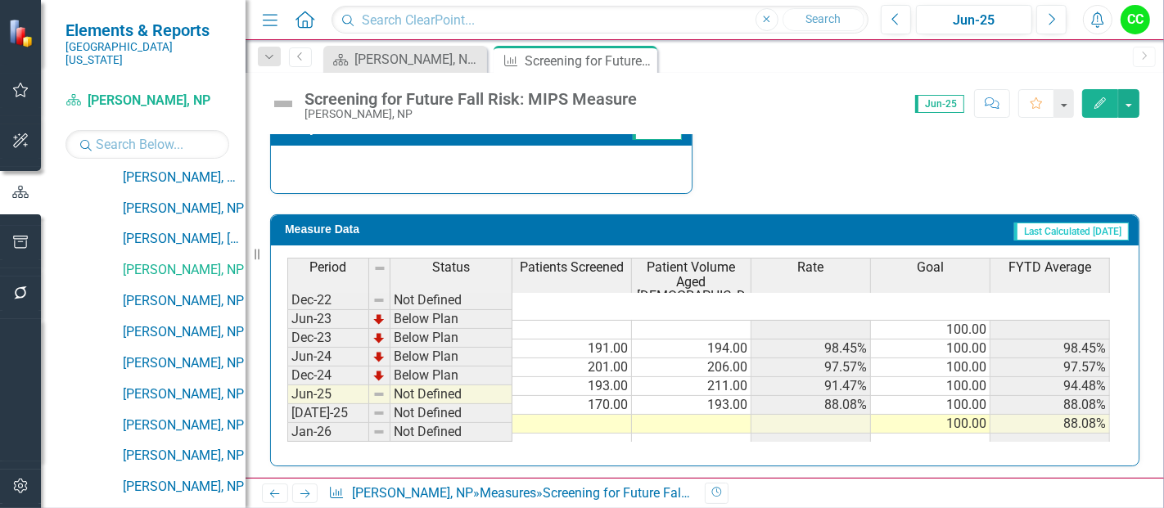
click at [600, 415] on td at bounding box center [572, 424] width 120 height 19
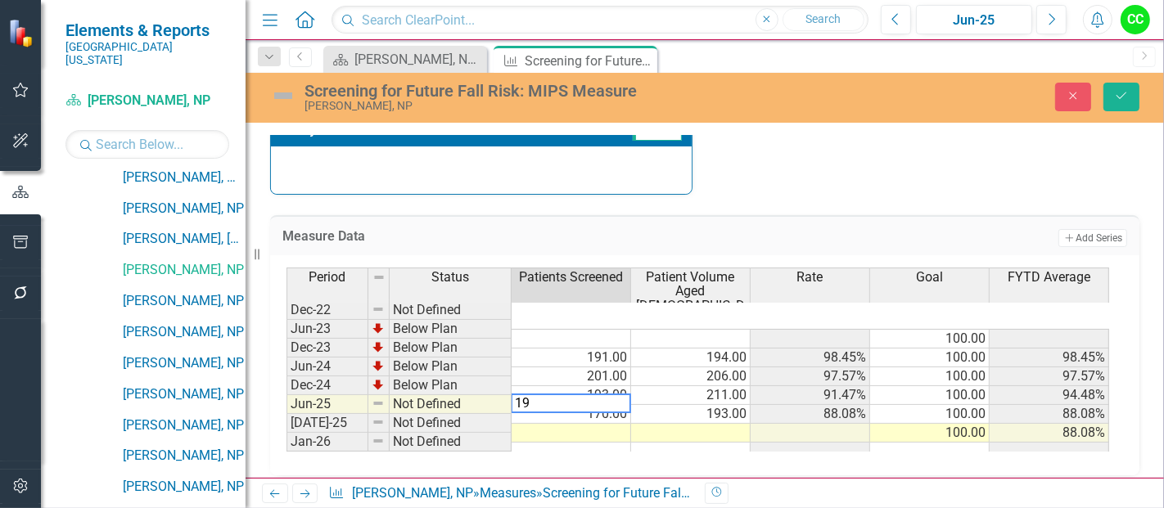
type textarea "195"
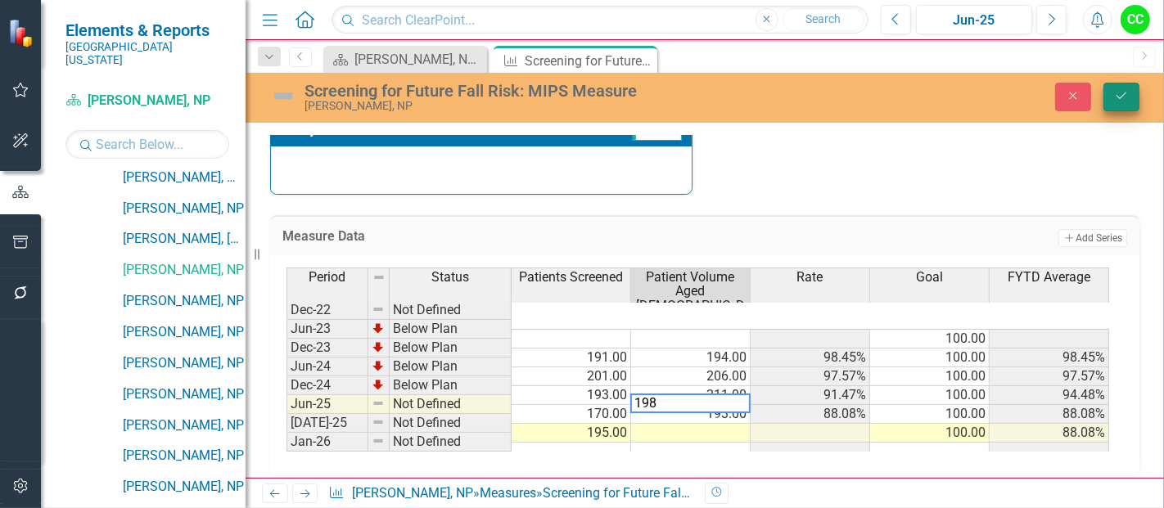
type textarea "198"
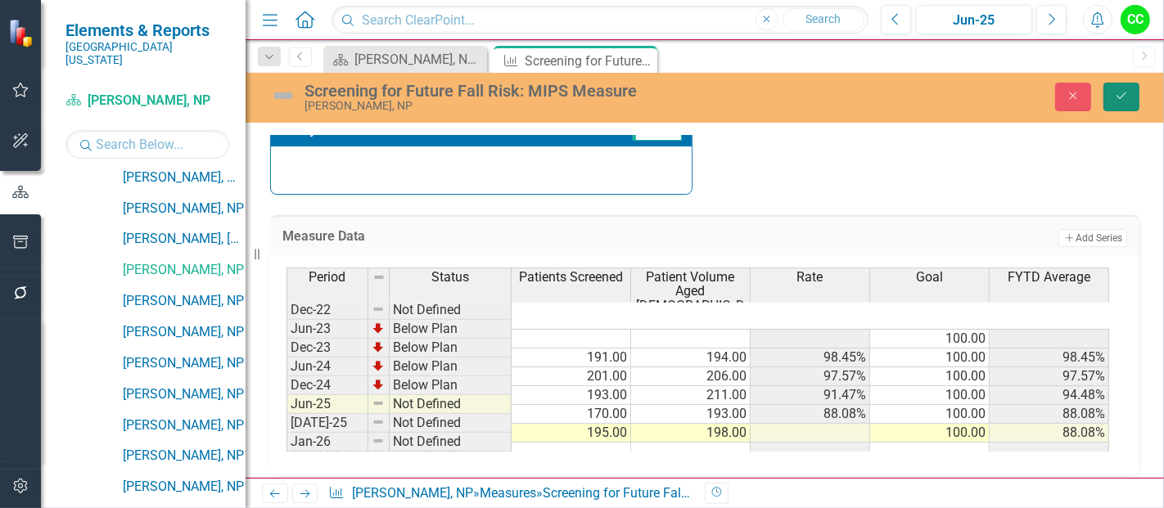
click at [1135, 89] on button "Save" at bounding box center [1121, 97] width 36 height 29
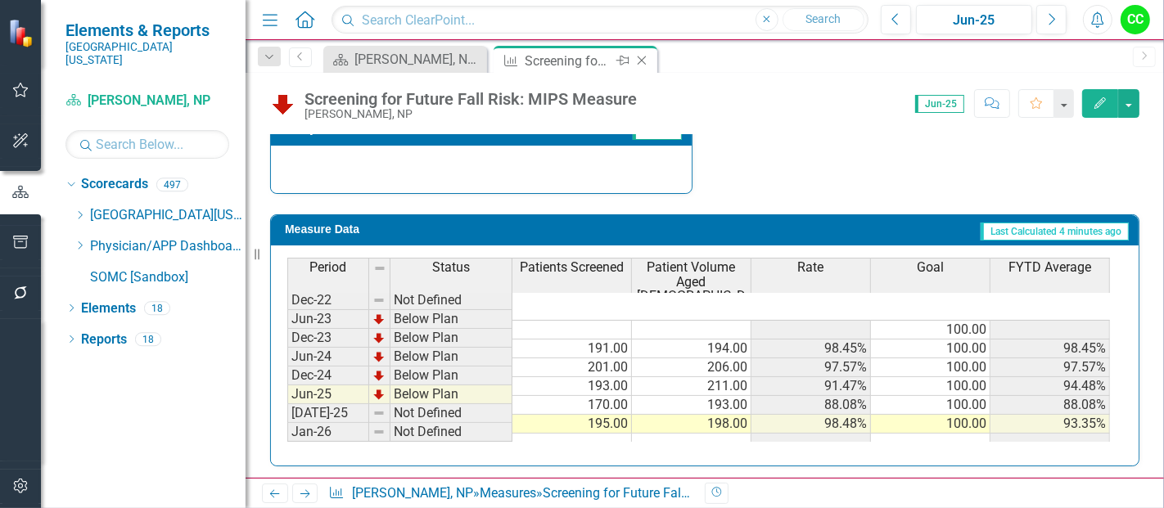
click at [640, 55] on icon "Close" at bounding box center [642, 60] width 16 height 13
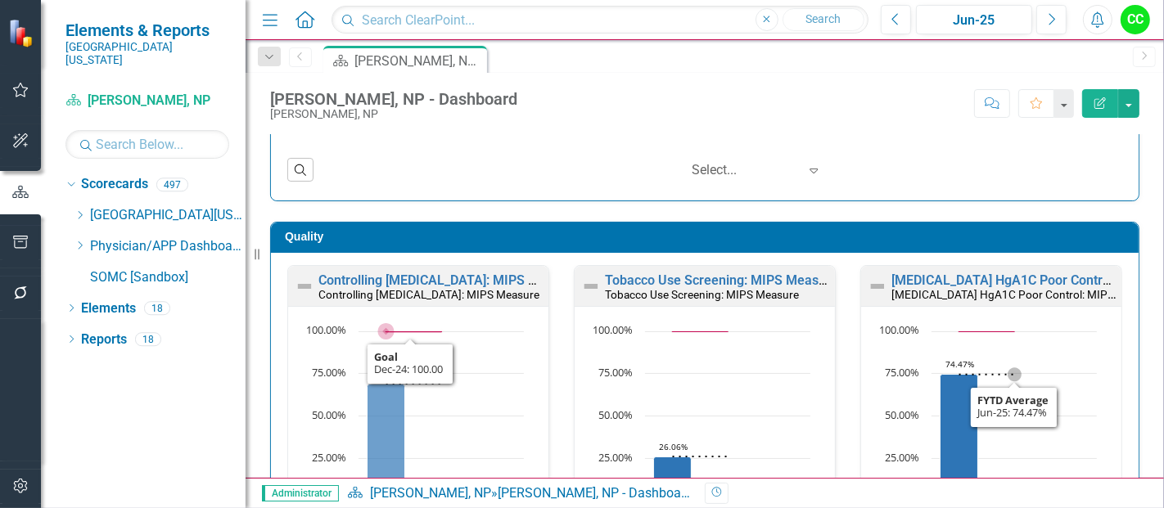
scroll to position [383, 0]
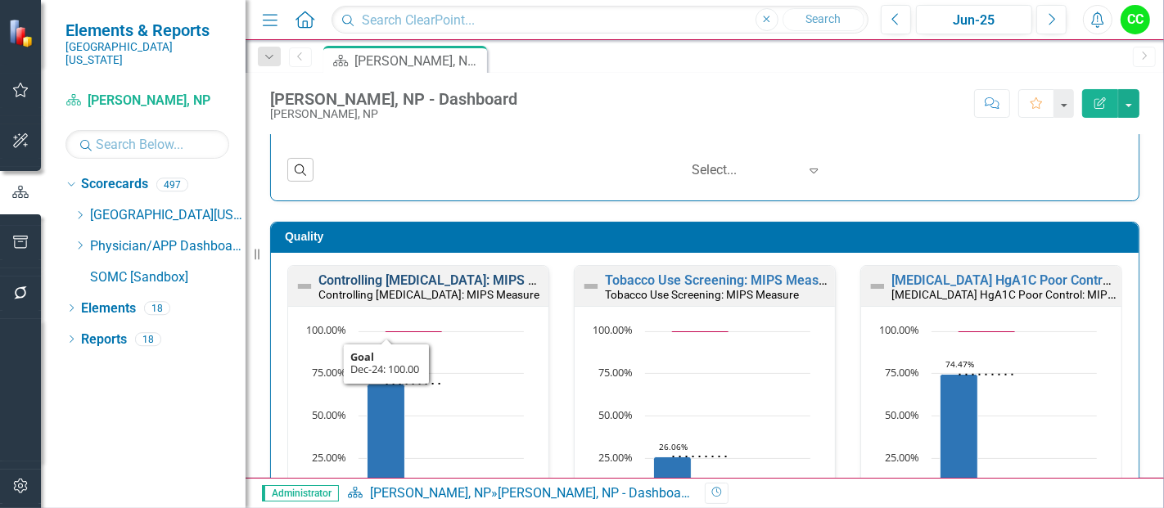
click at [410, 275] on link "Controlling [MEDICAL_DATA]: MIPS Measure" at bounding box center [449, 281] width 262 height 16
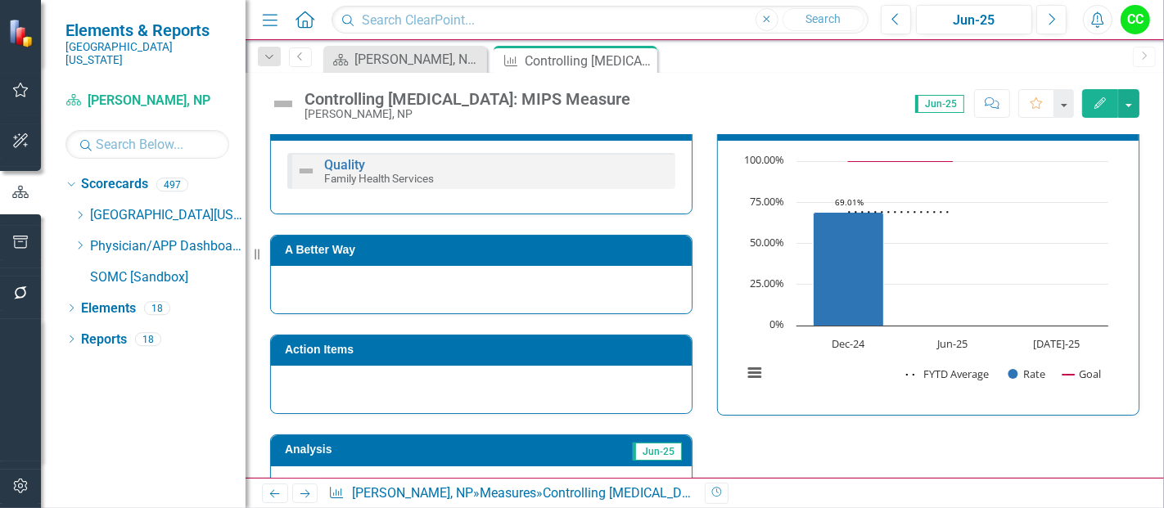
scroll to position [661, 0]
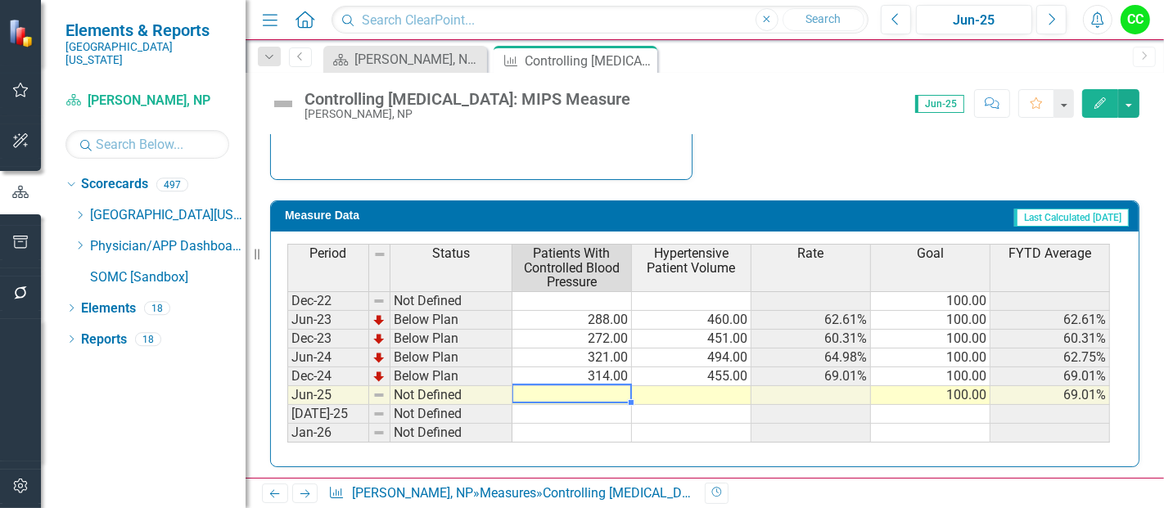
click at [598, 386] on td at bounding box center [572, 395] width 120 height 19
click at [593, 395] on td at bounding box center [572, 395] width 120 height 19
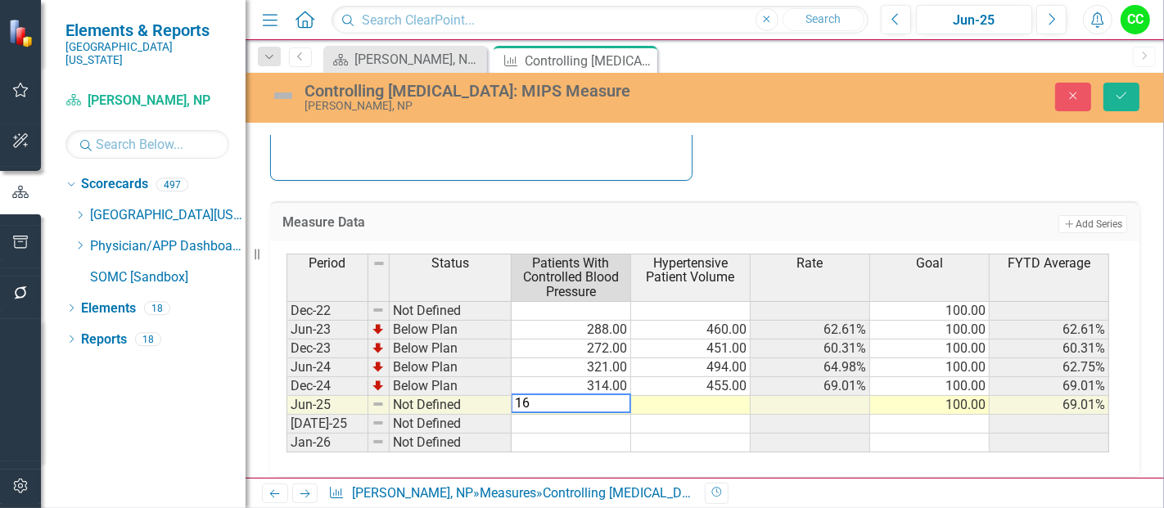
type textarea "162"
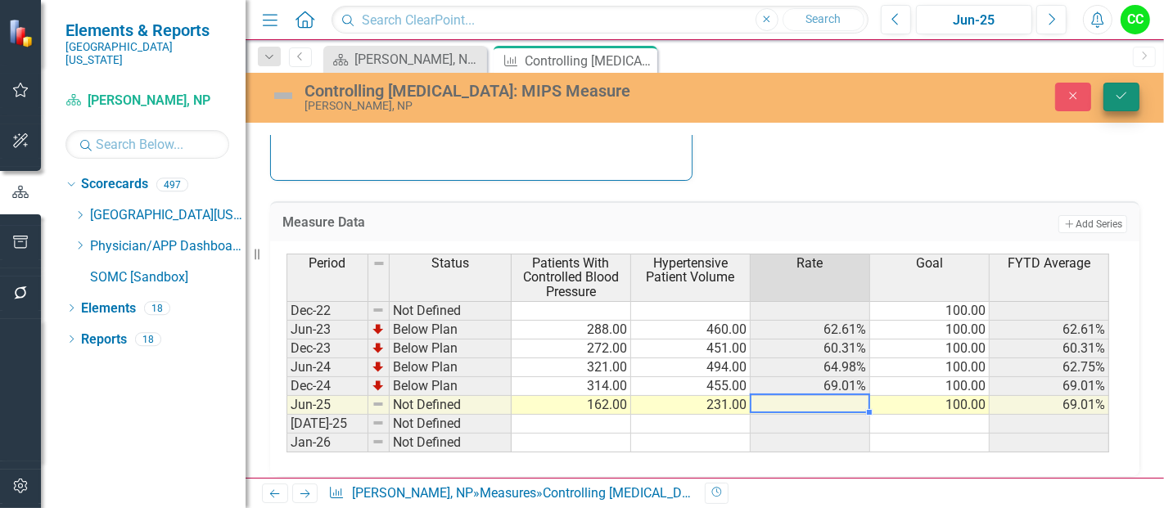
type textarea "231"
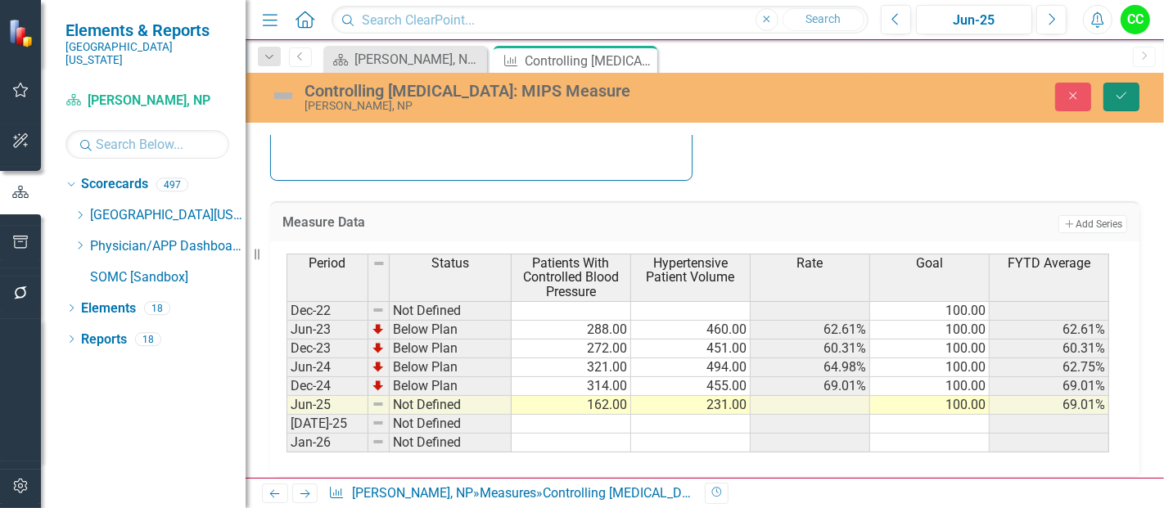
click at [1124, 97] on icon "Save" at bounding box center [1121, 95] width 15 height 11
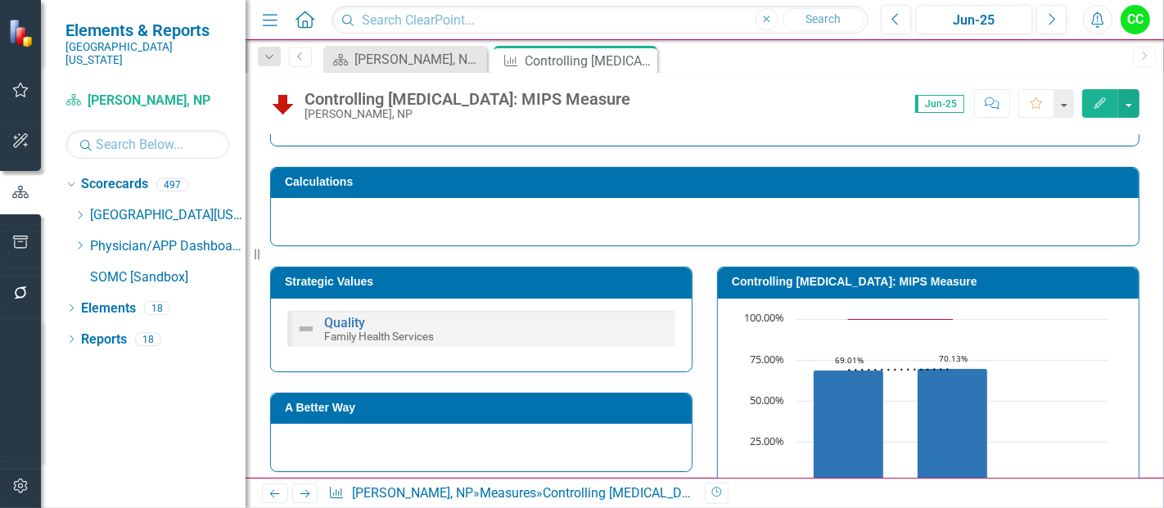
scroll to position [170, 0]
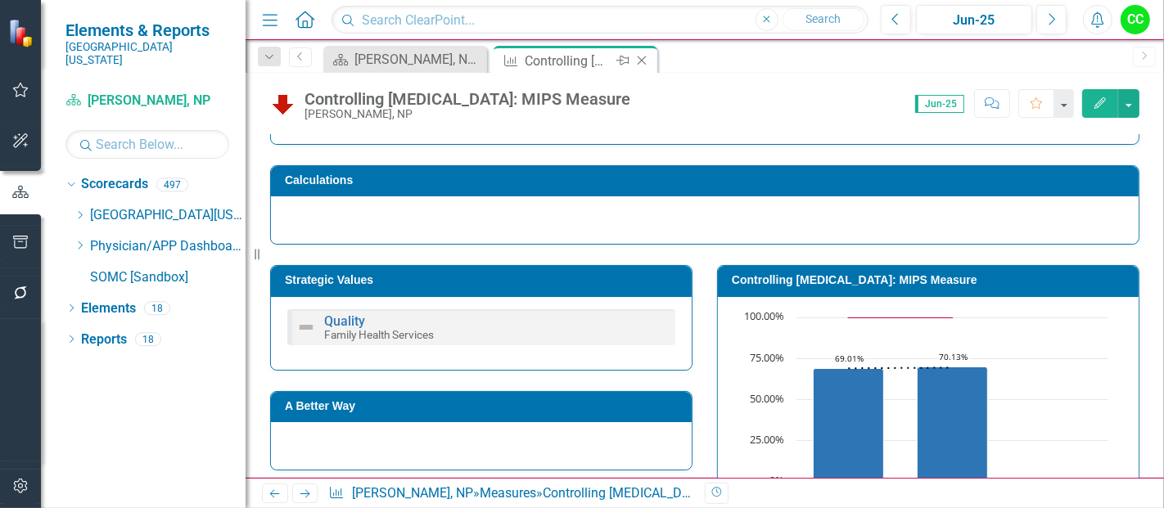
click at [640, 58] on icon "Close" at bounding box center [642, 60] width 16 height 13
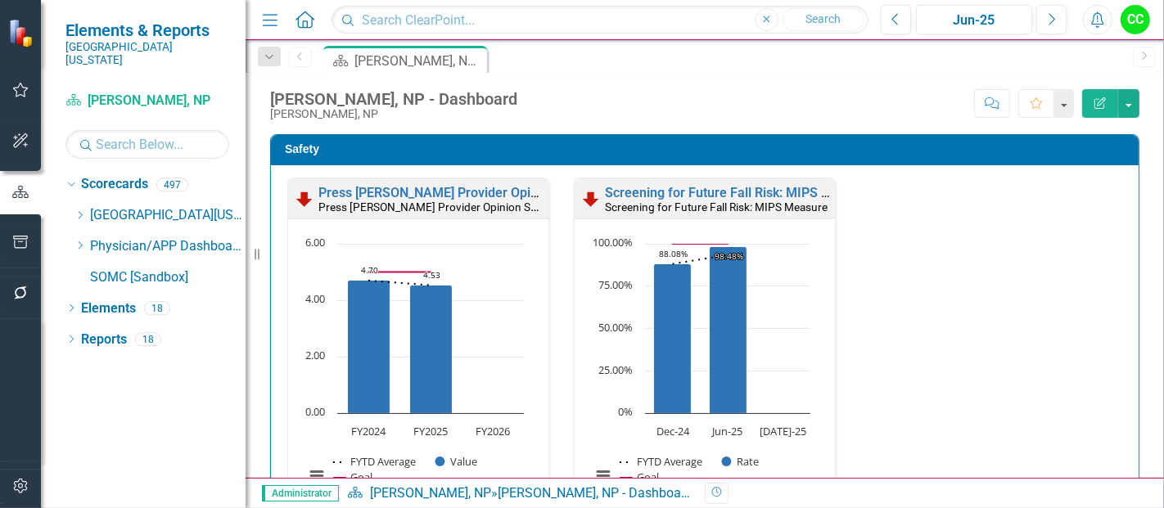
scroll to position [641, 0]
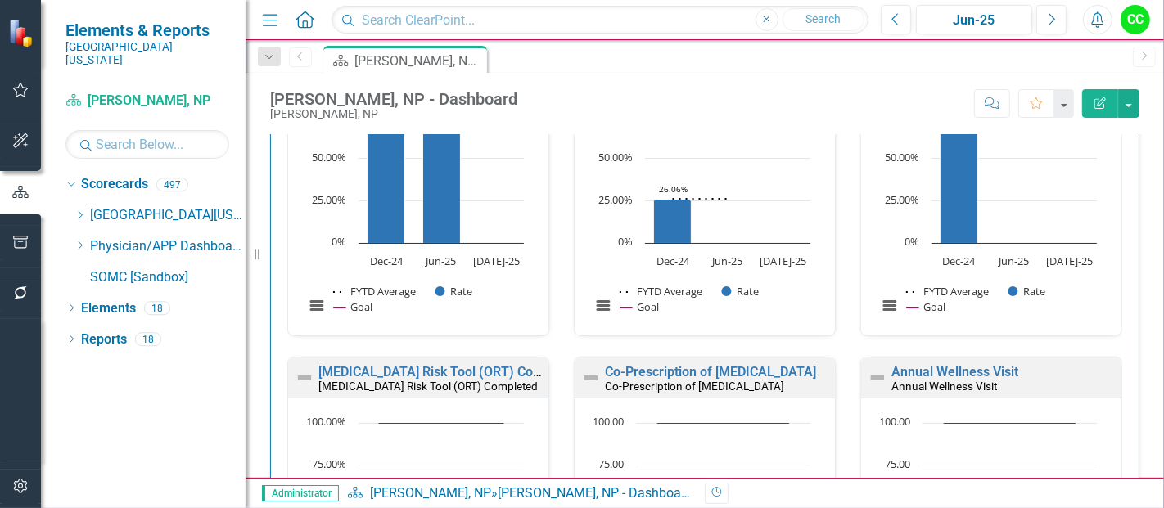
click at [699, 30] on link "Tobacco Use Screening: MIPS Measure" at bounding box center [721, 23] width 233 height 16
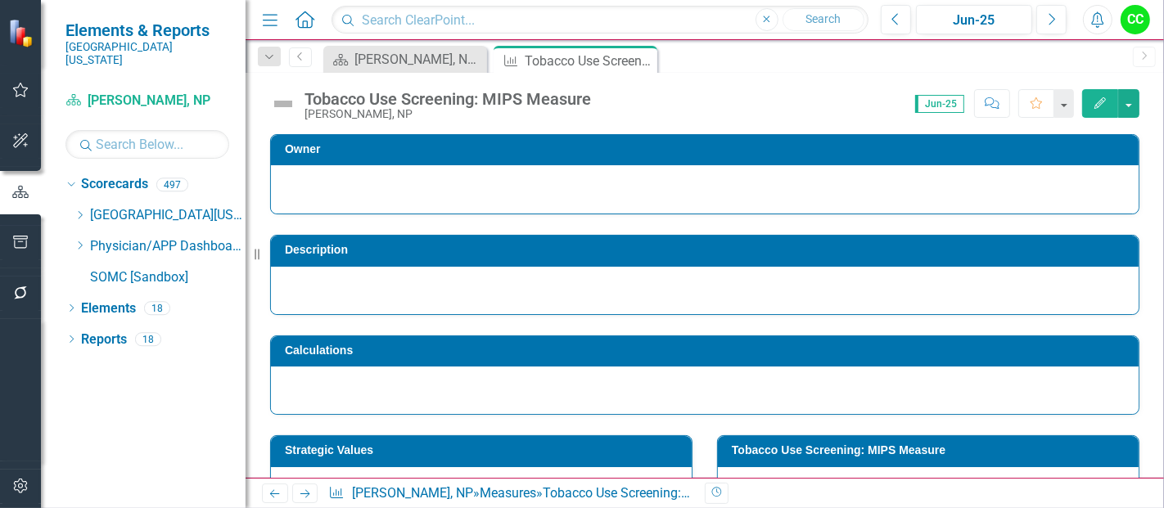
scroll to position [661, 0]
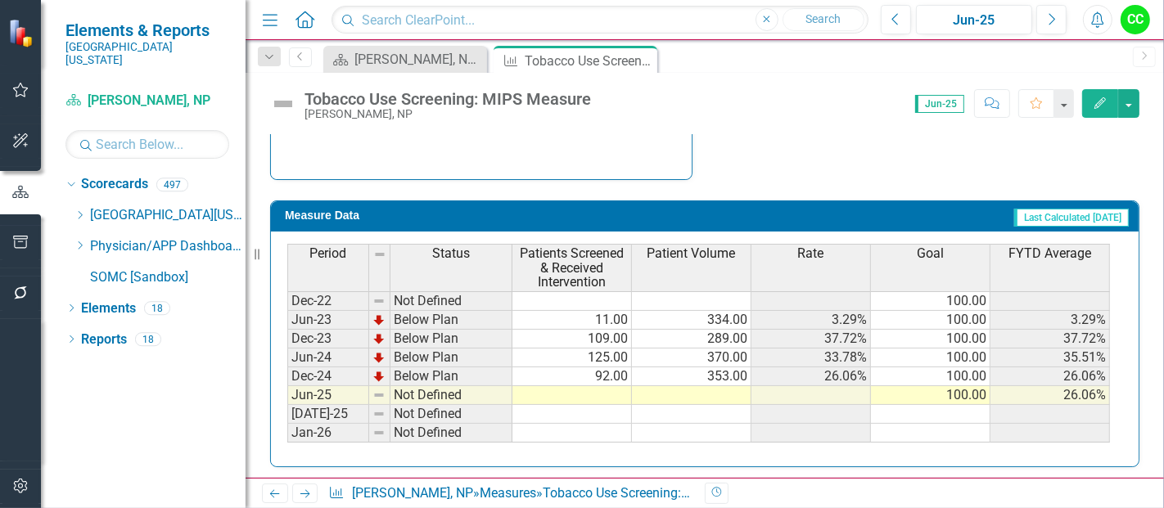
click at [603, 386] on td at bounding box center [572, 395] width 120 height 19
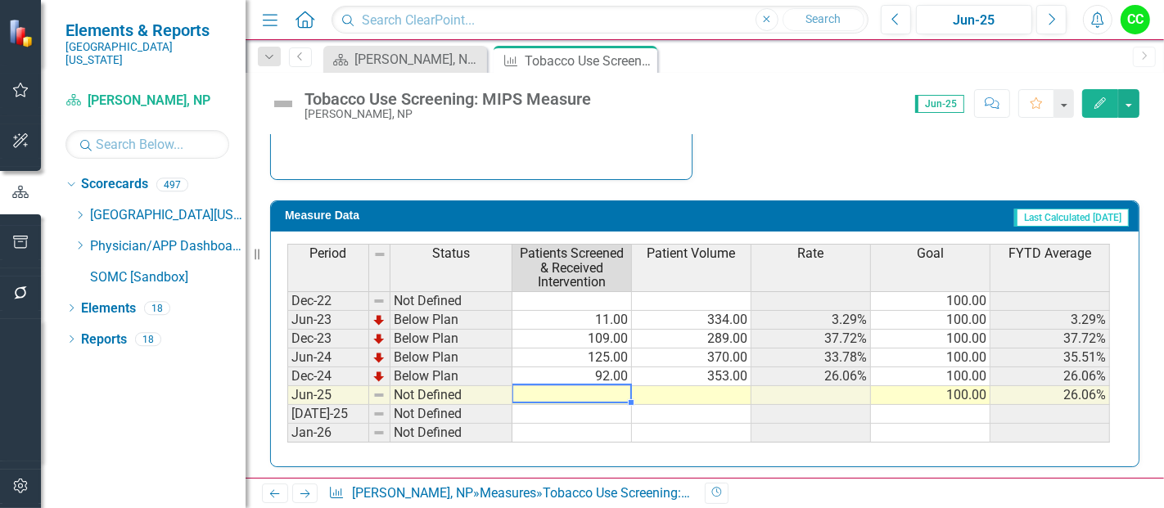
click at [603, 386] on td at bounding box center [572, 395] width 120 height 19
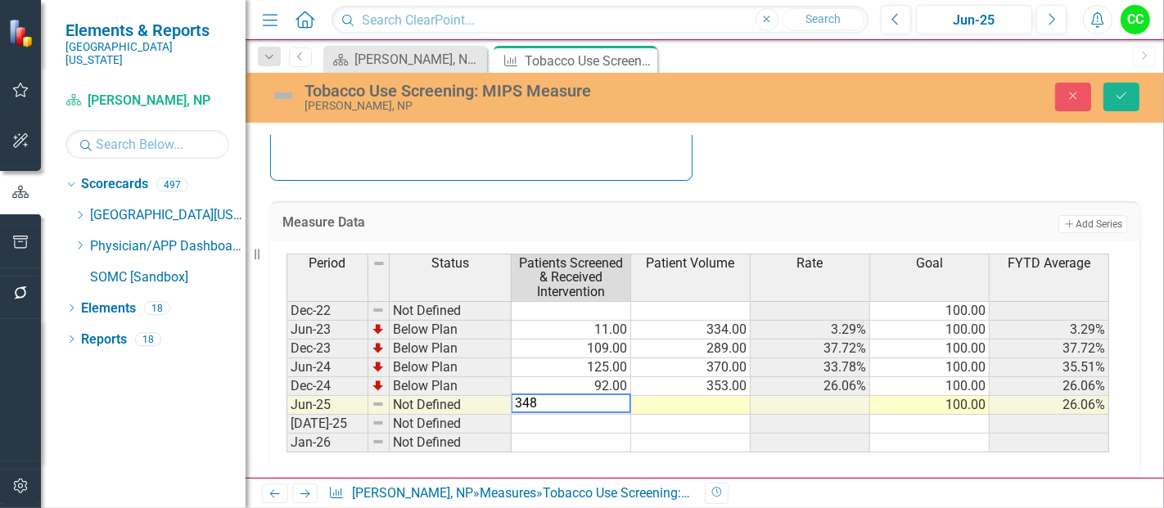
type textarea "348"
click at [656, 398] on td at bounding box center [691, 405] width 120 height 19
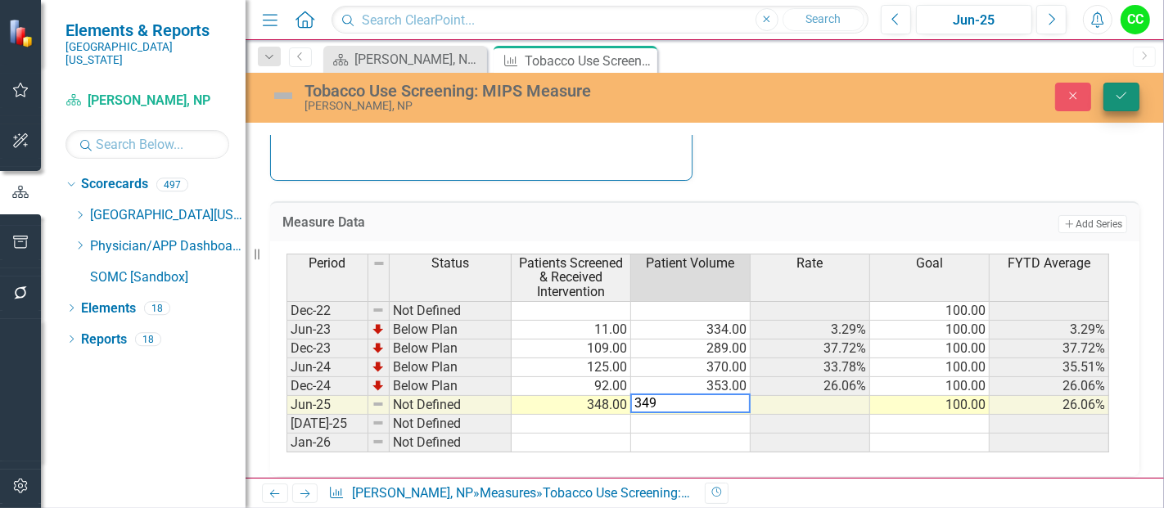
type textarea "349"
click at [1130, 103] on button "Save" at bounding box center [1121, 97] width 36 height 29
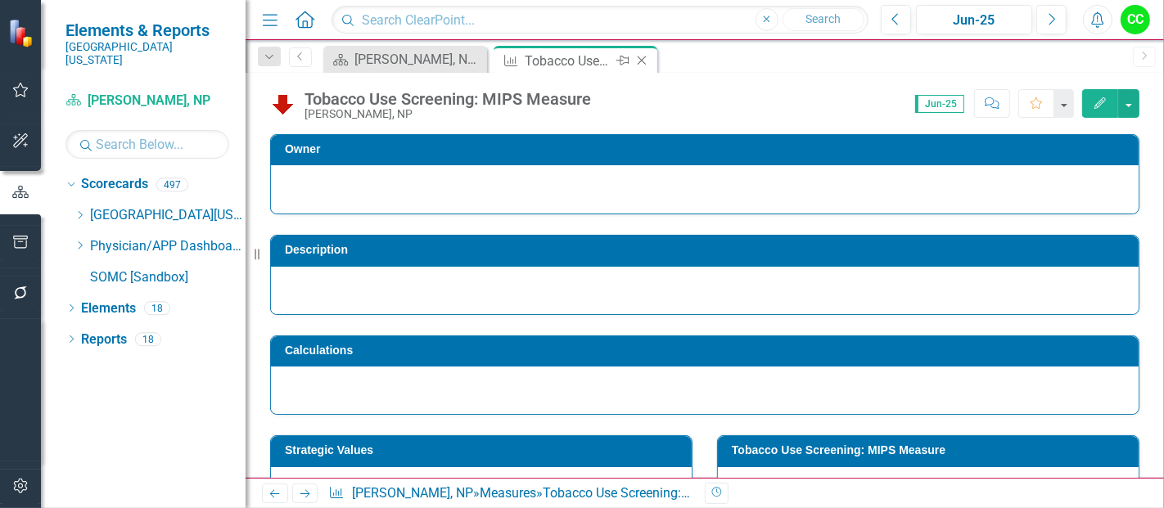
click at [638, 61] on icon "Close" at bounding box center [642, 60] width 16 height 13
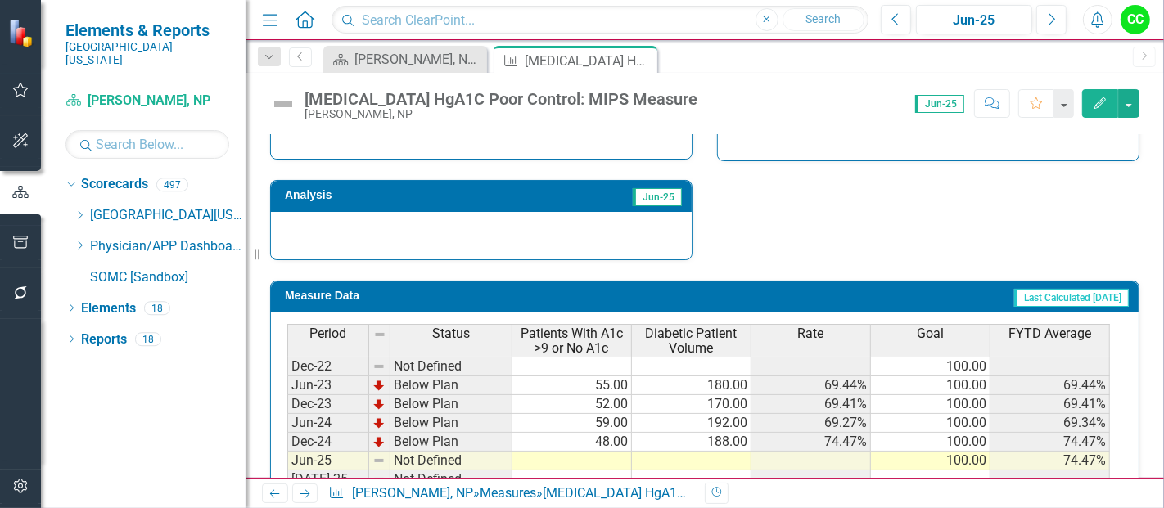
scroll to position [596, 0]
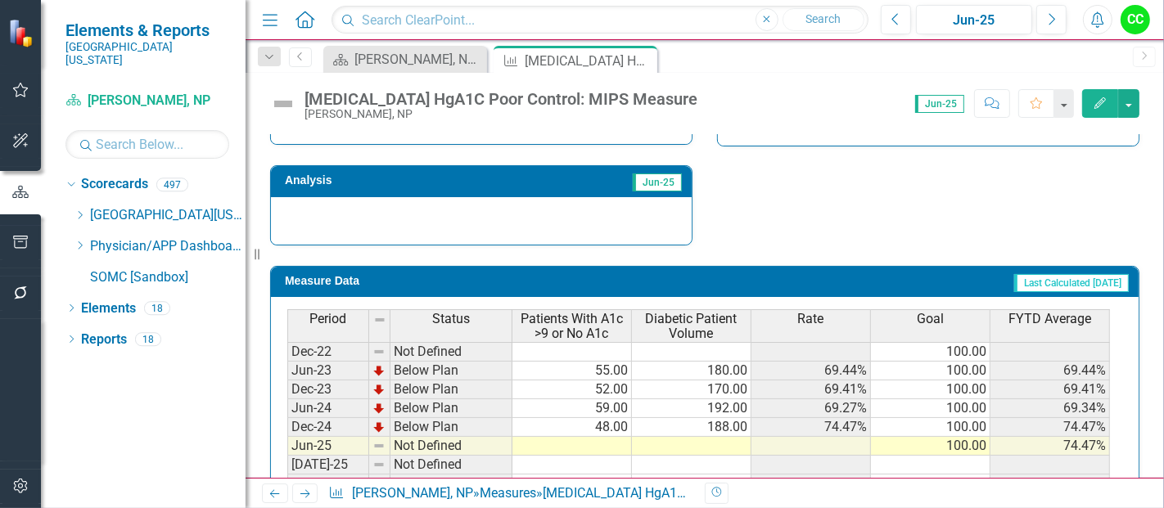
click at [615, 440] on td at bounding box center [572, 446] width 120 height 19
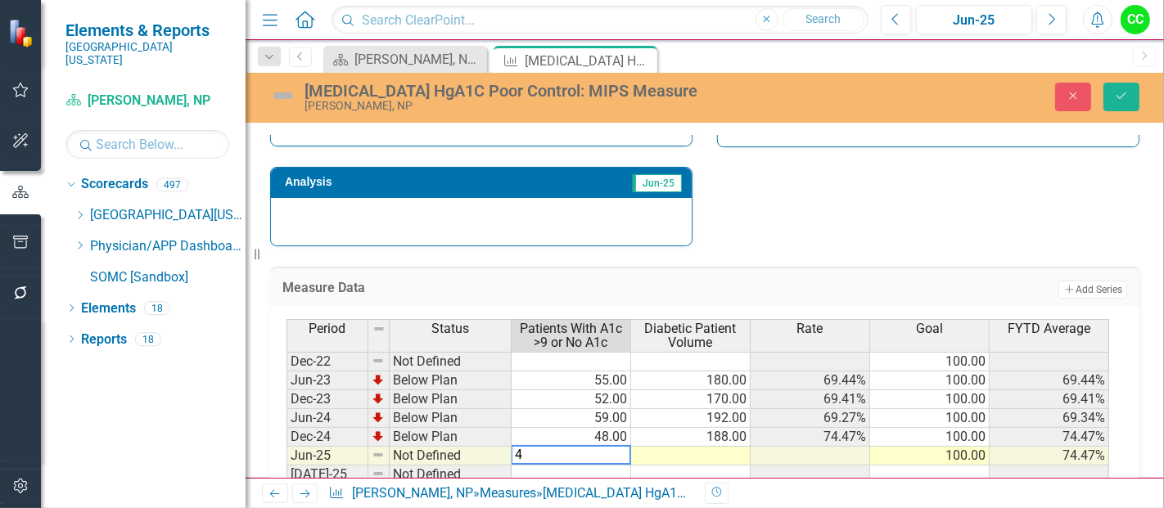
type textarea "44"
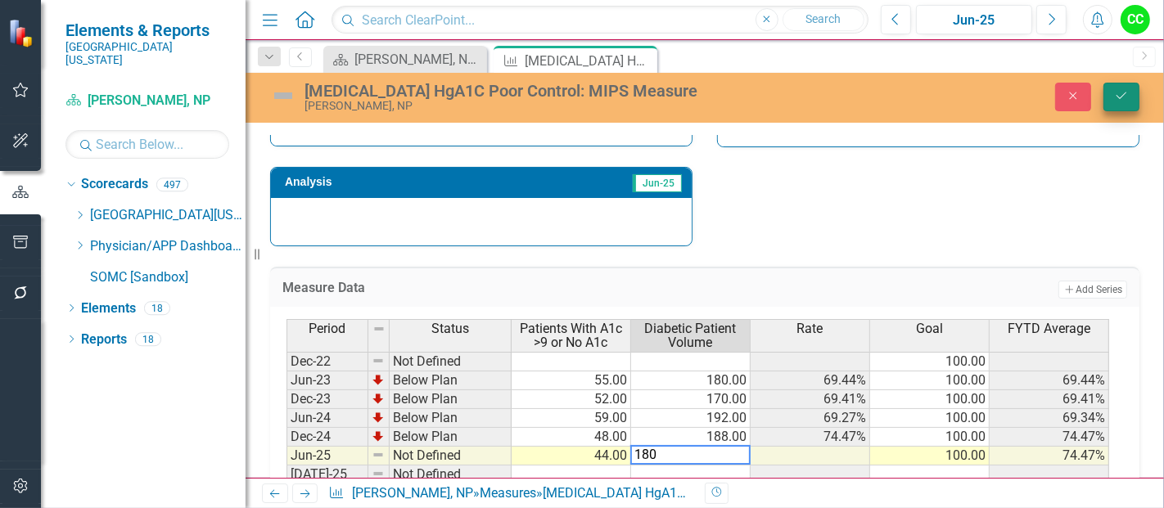
type textarea "180"
click at [1114, 94] on icon "Save" at bounding box center [1121, 95] width 15 height 11
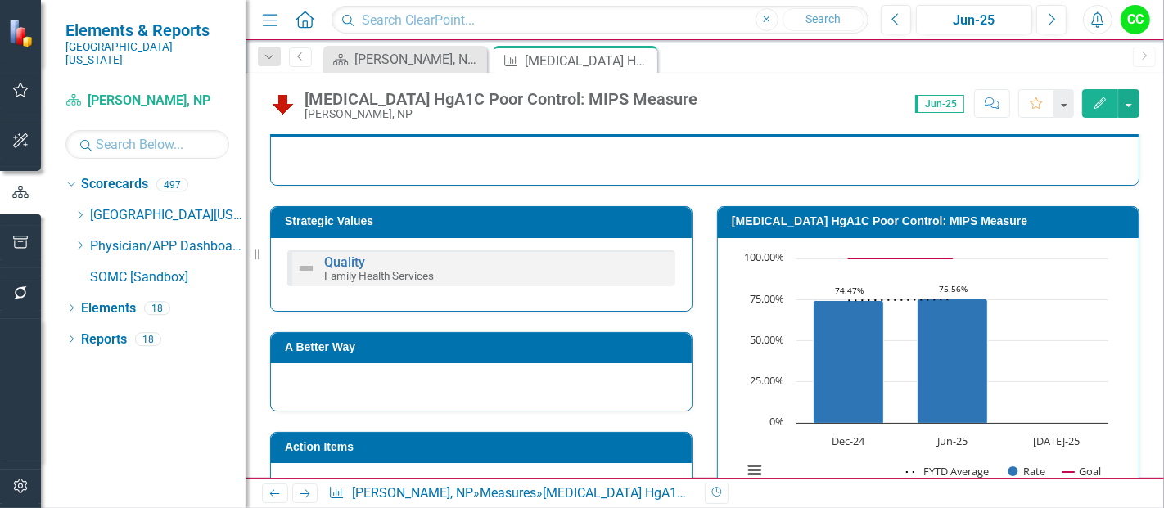
scroll to position [228, 0]
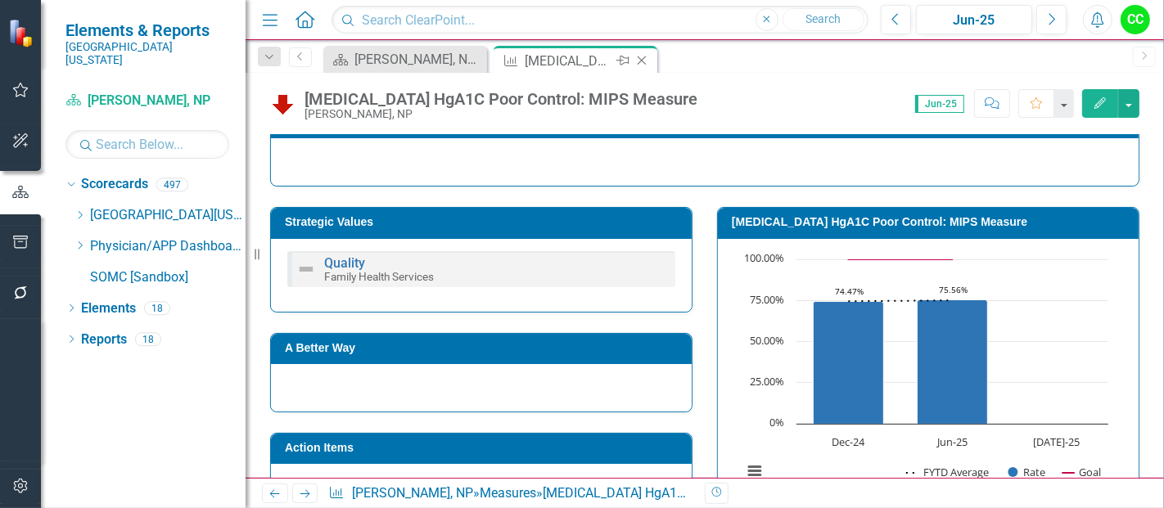
click at [643, 61] on icon "Close" at bounding box center [642, 60] width 16 height 13
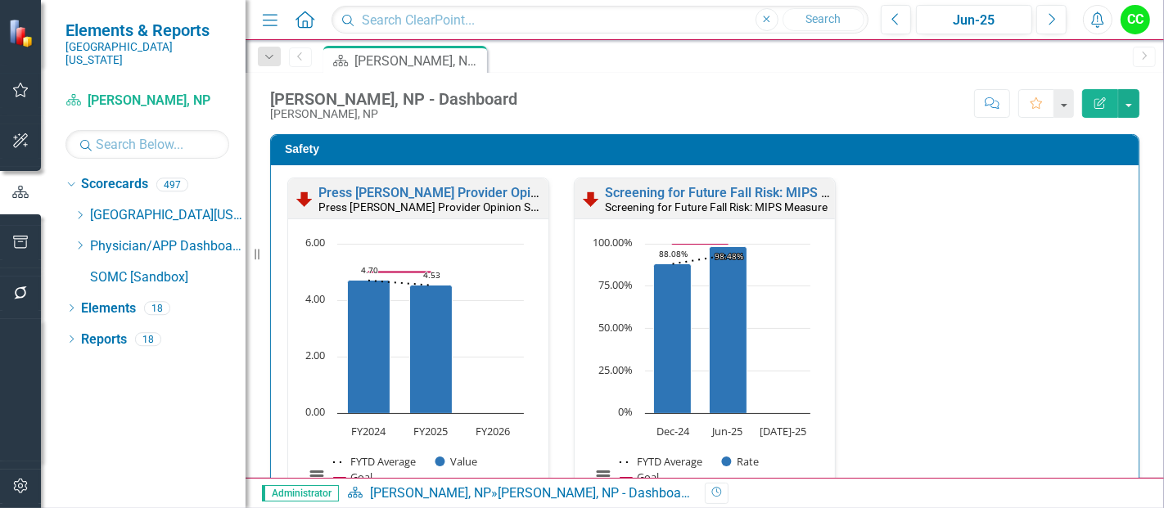
scroll to position [787, 0]
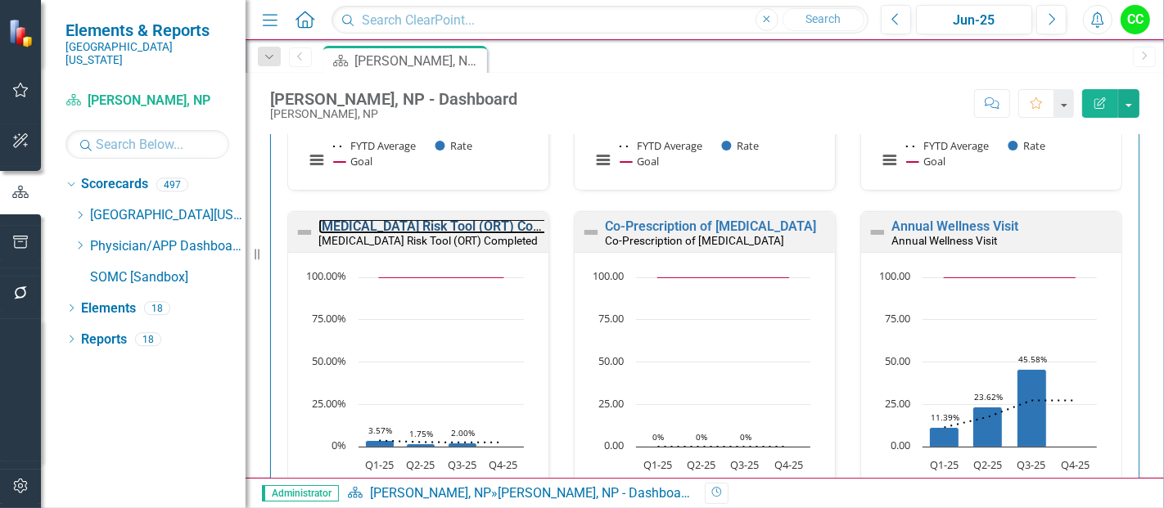
click at [440, 225] on link "[MEDICAL_DATA] Risk Tool (ORT) Completed" at bounding box center [449, 227] width 263 height 16
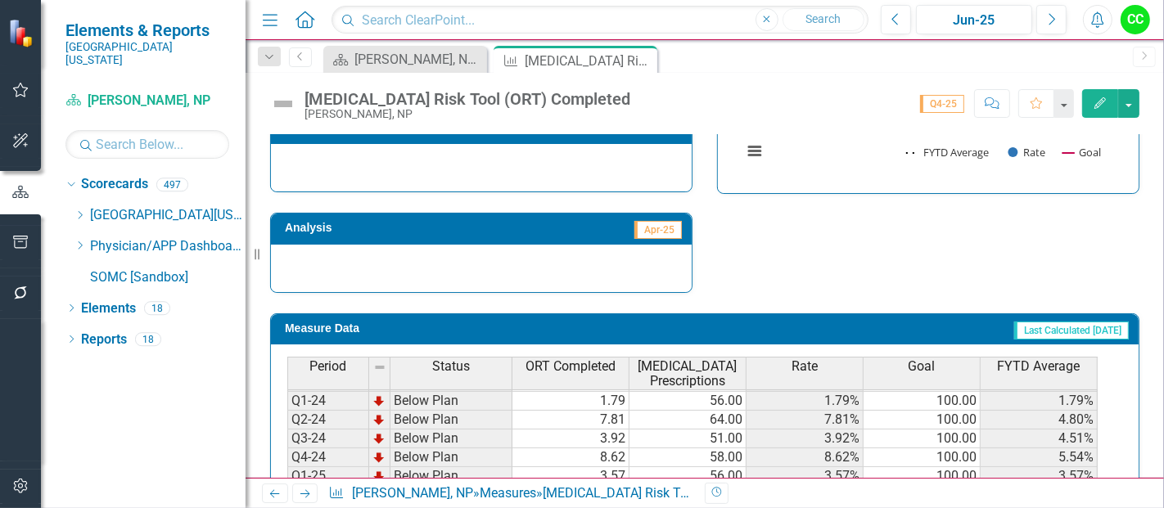
scroll to position [723, 0]
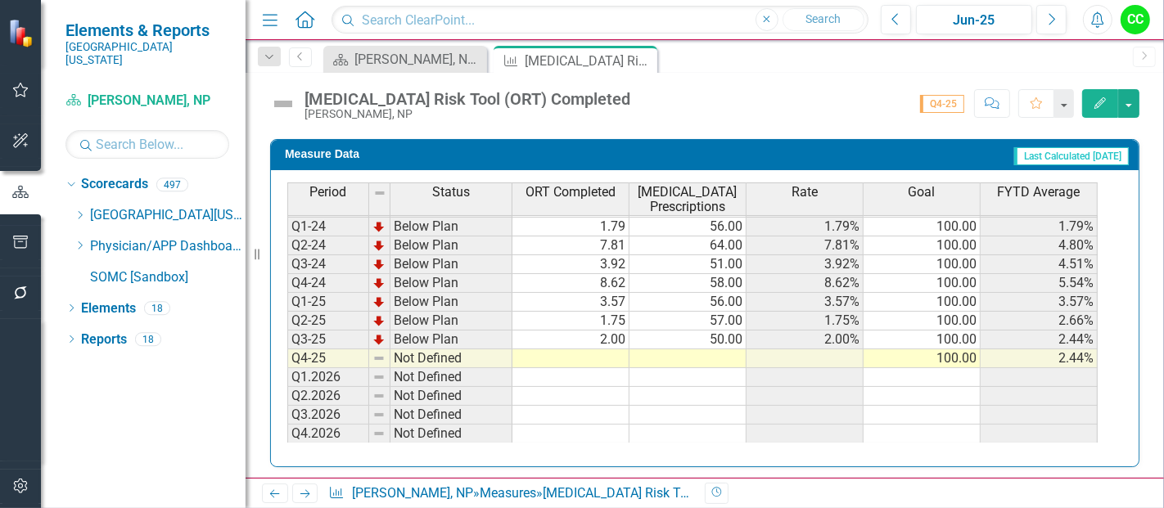
click at [592, 351] on td at bounding box center [570, 359] width 117 height 19
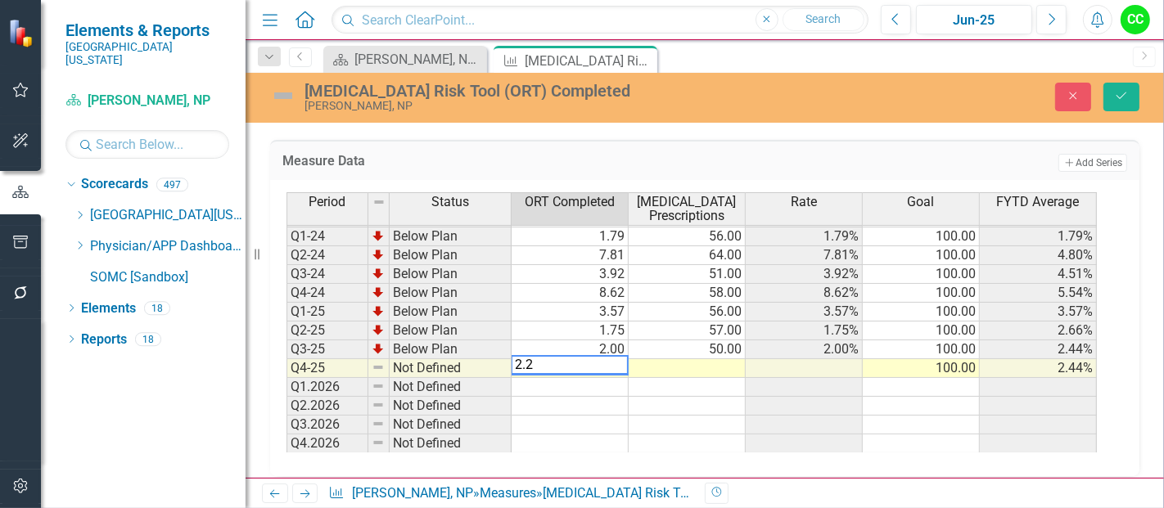
type textarea "2.27"
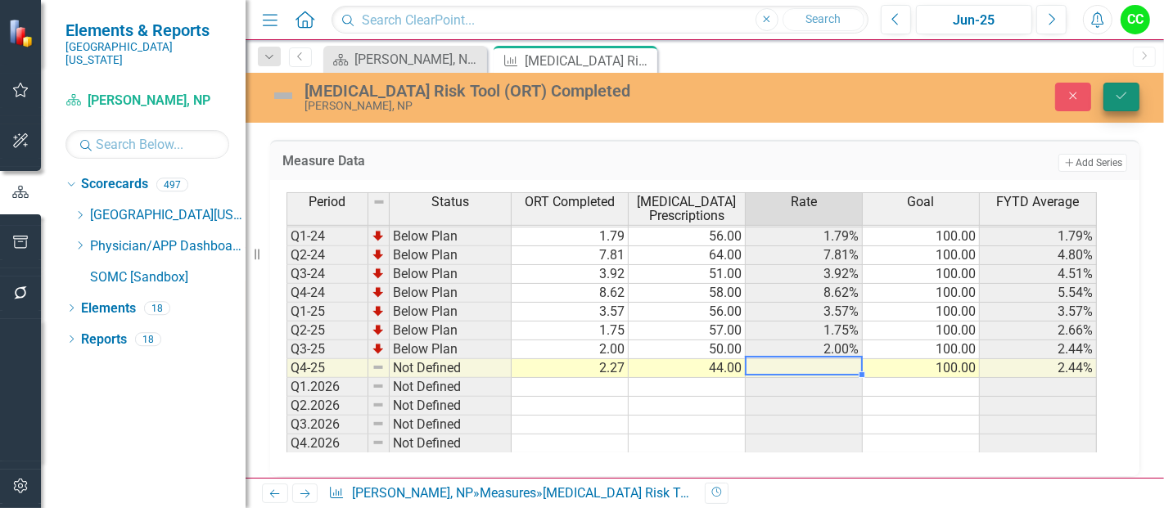
type textarea "44"
click at [1111, 94] on button "Save" at bounding box center [1121, 97] width 36 height 29
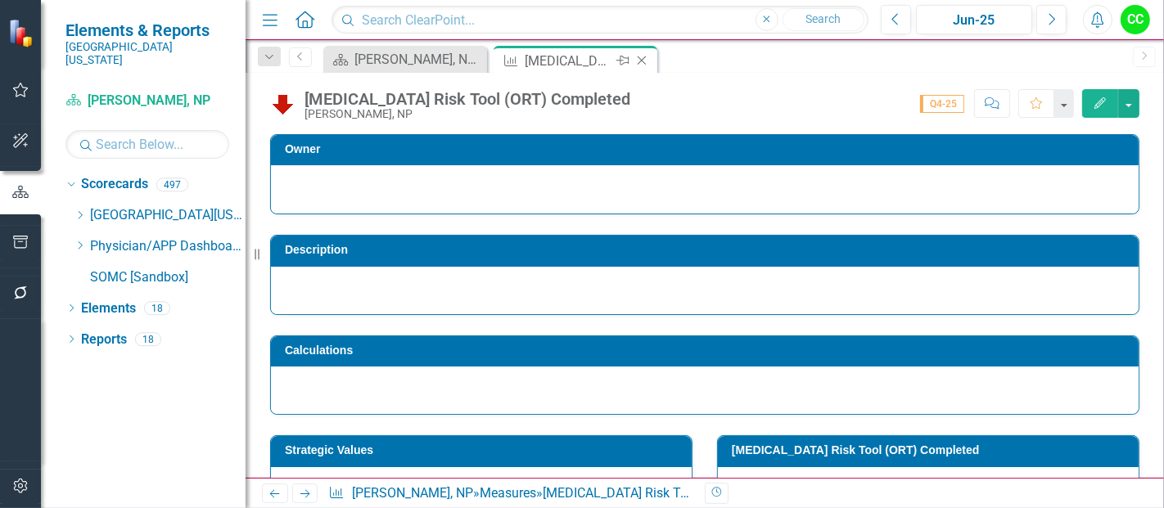
click at [642, 61] on icon at bounding box center [642, 60] width 9 height 9
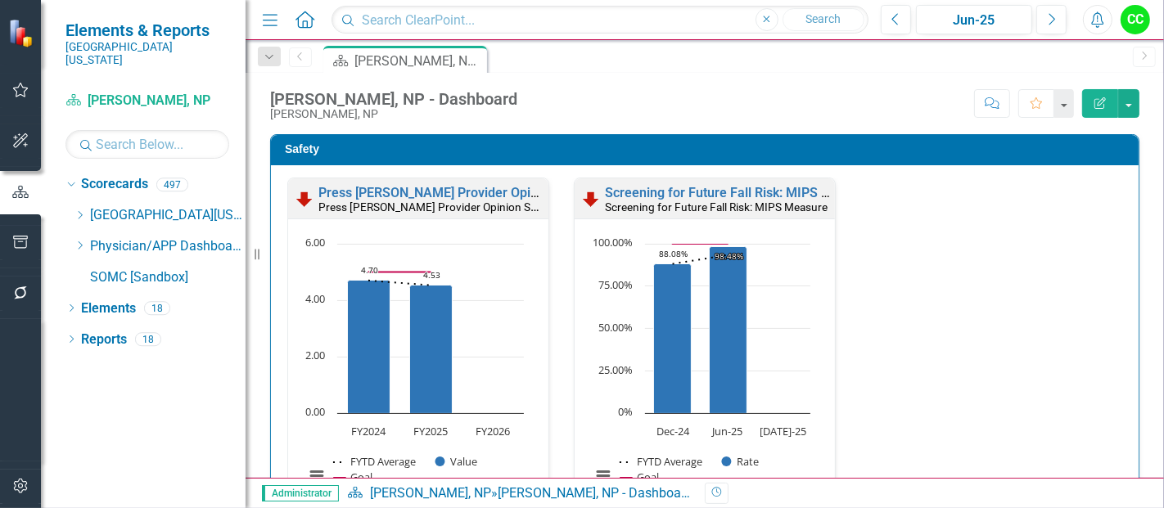
scroll to position [761, 0]
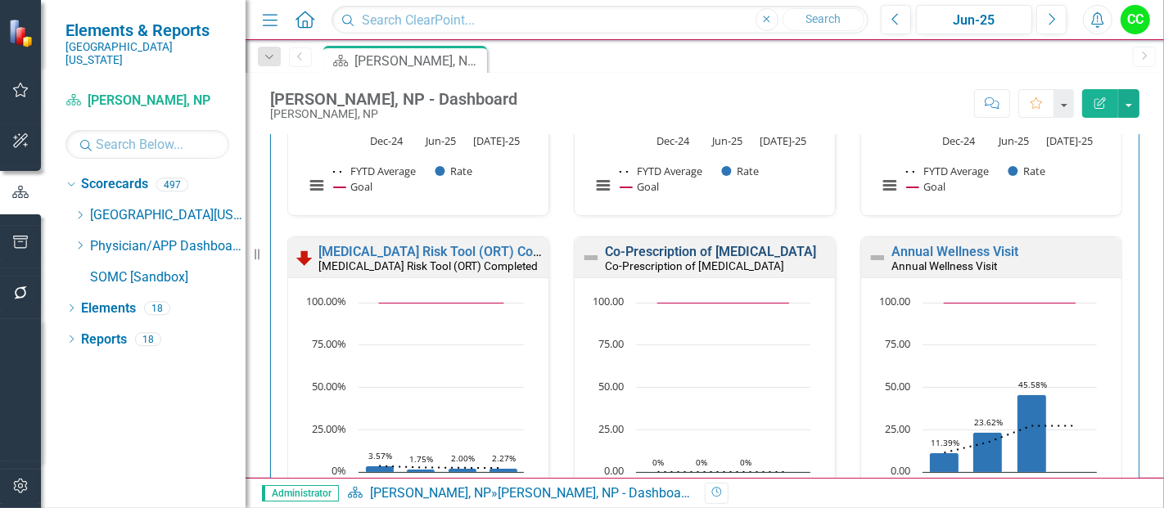
click at [678, 244] on link "Co-Prescription of [MEDICAL_DATA]" at bounding box center [710, 252] width 211 height 16
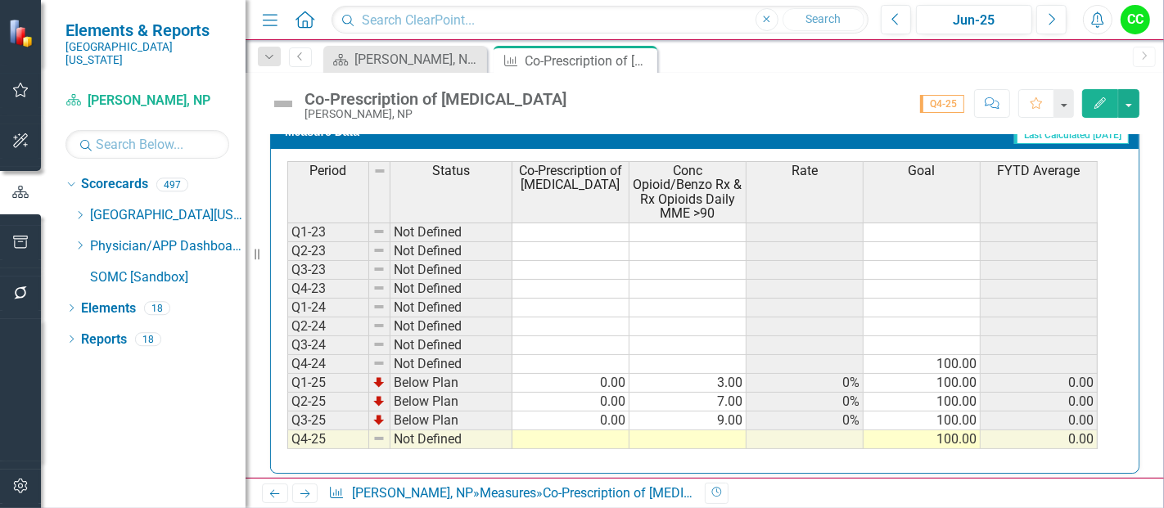
scroll to position [814, 0]
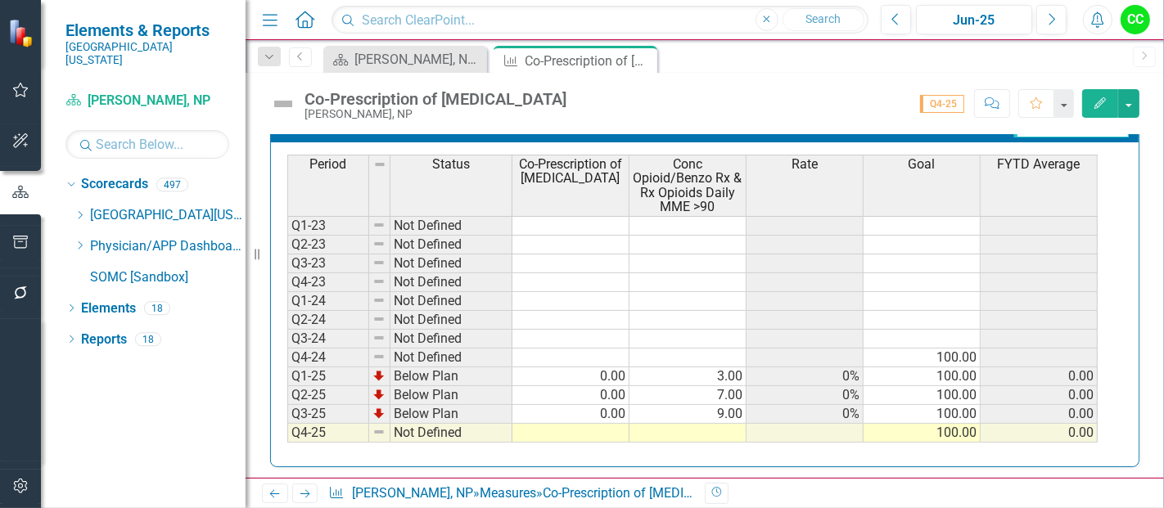
click at [599, 424] on td at bounding box center [570, 433] width 117 height 19
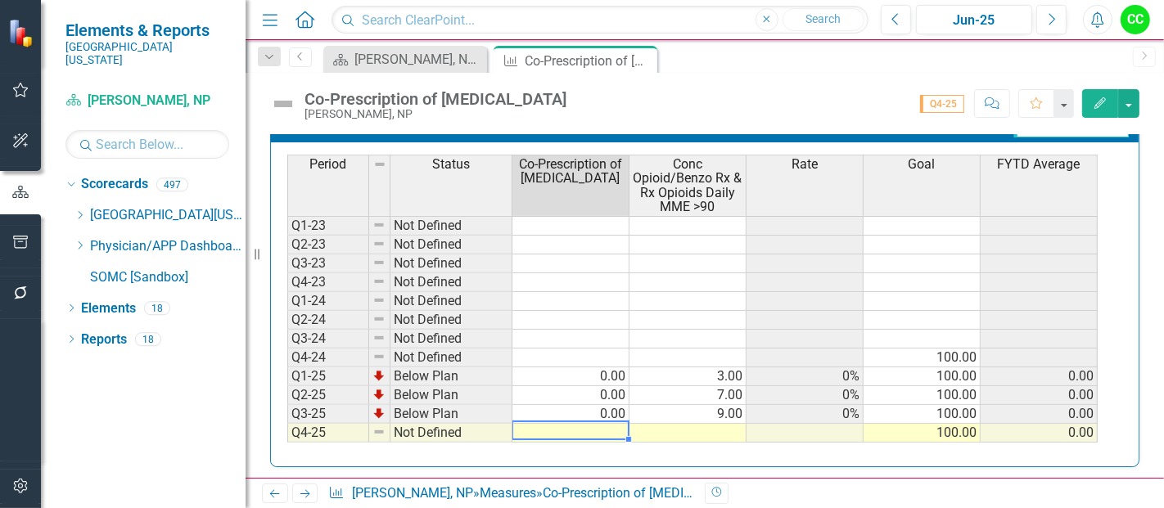
type textarea "0"
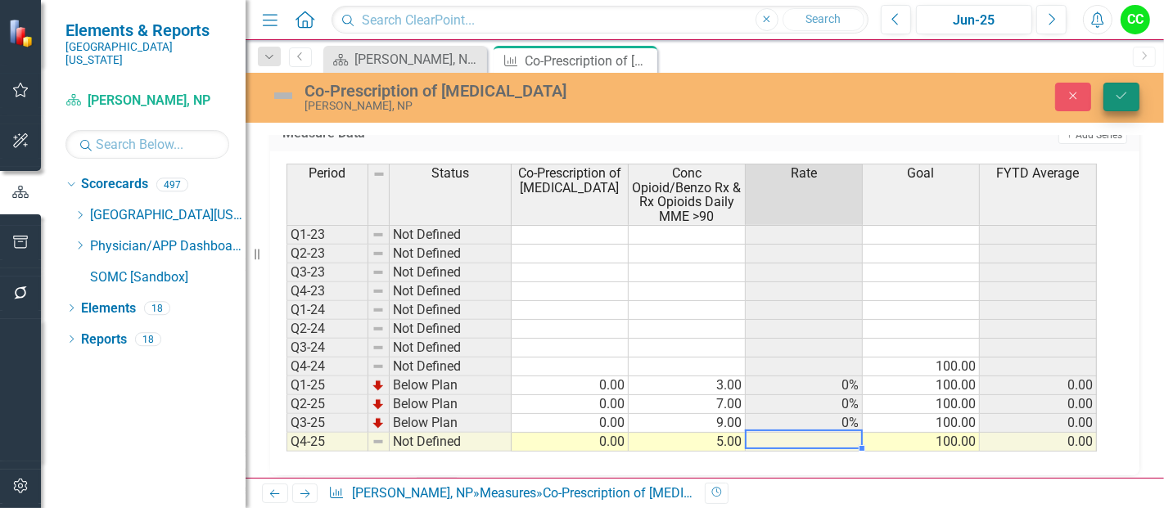
type textarea "5"
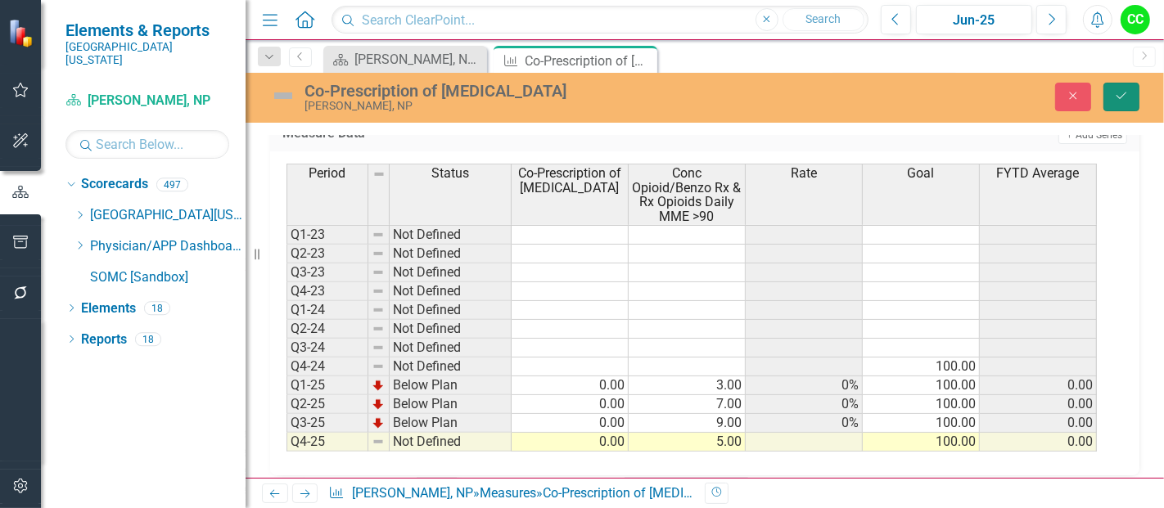
click at [1136, 94] on button "Save" at bounding box center [1121, 97] width 36 height 29
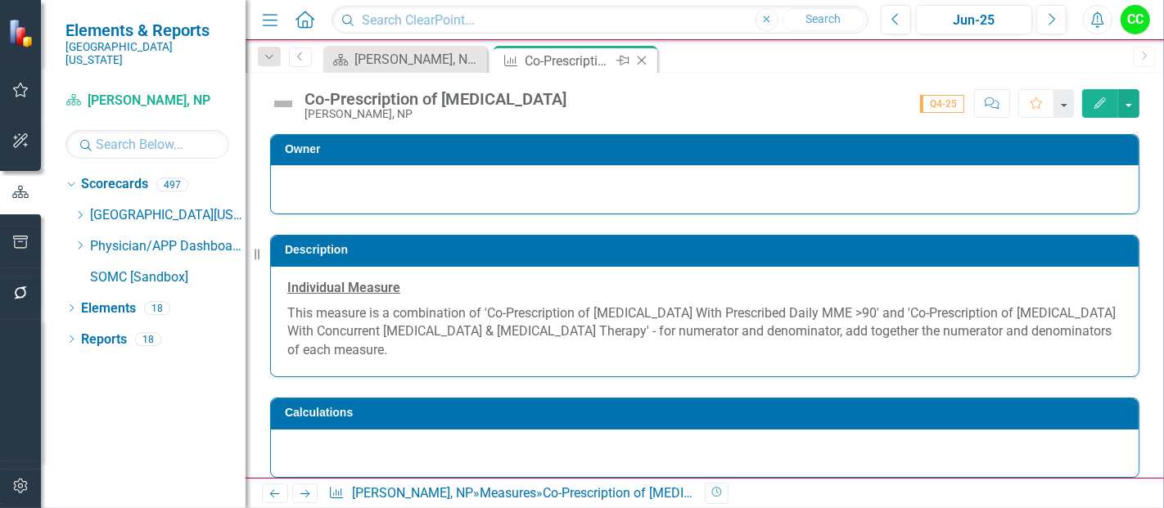
click at [641, 61] on icon at bounding box center [642, 60] width 9 height 9
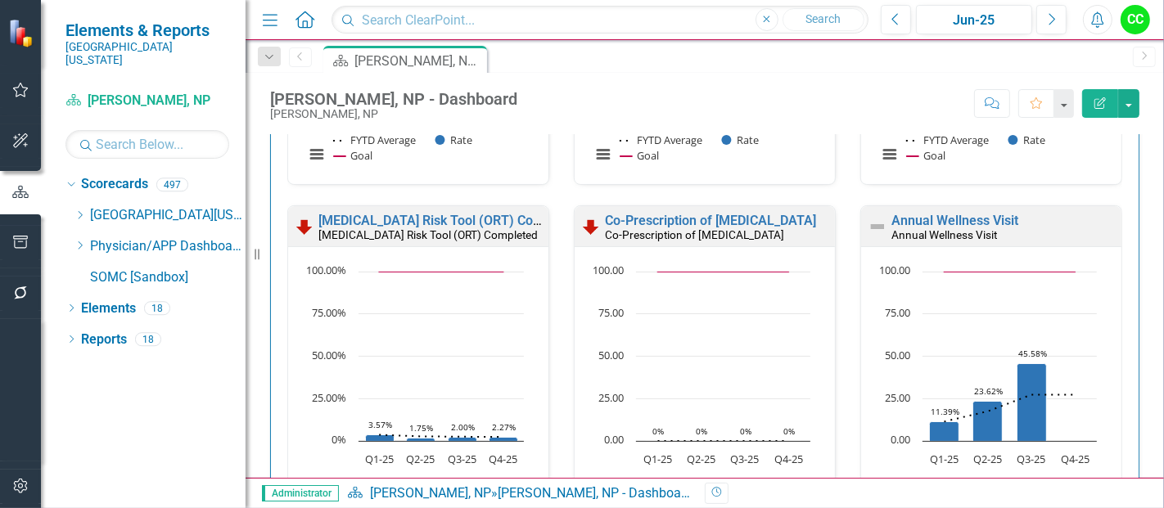
scroll to position [791, 0]
click at [976, 217] on link "Annual Wellness Visit" at bounding box center [954, 222] width 127 height 16
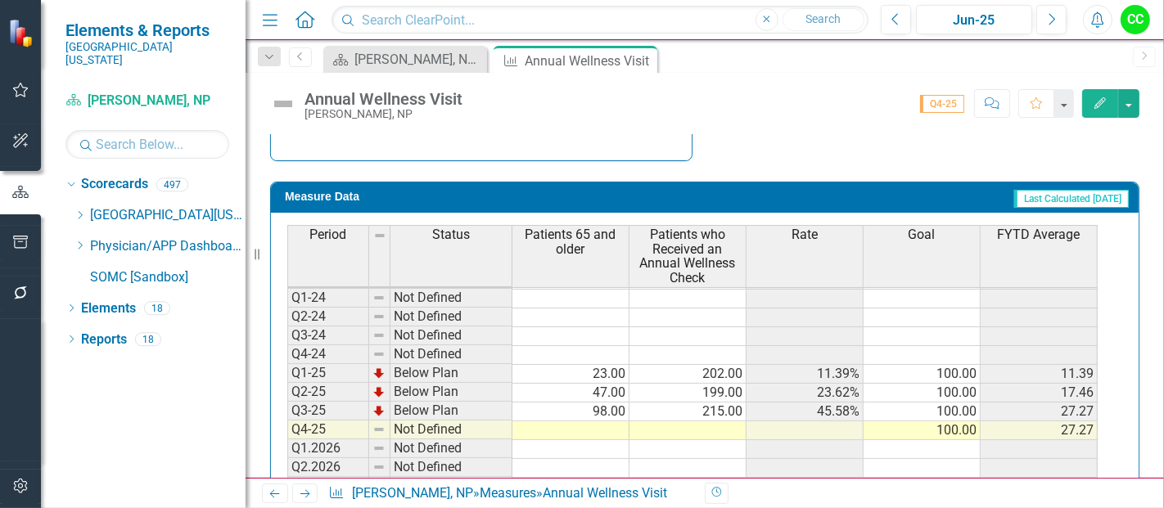
scroll to position [681, 0]
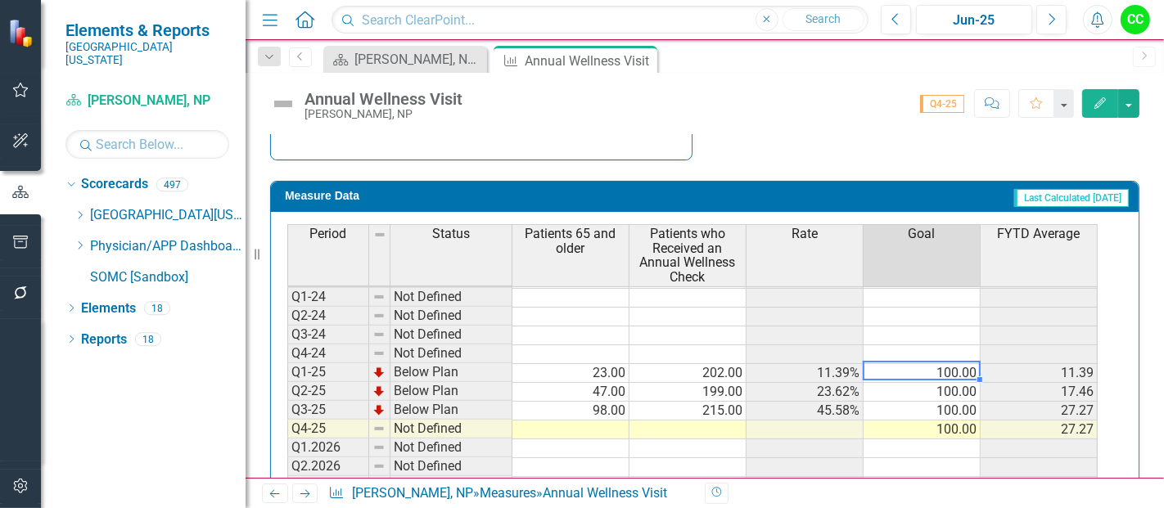
click at [944, 368] on td "100.00" at bounding box center [922, 373] width 117 height 19
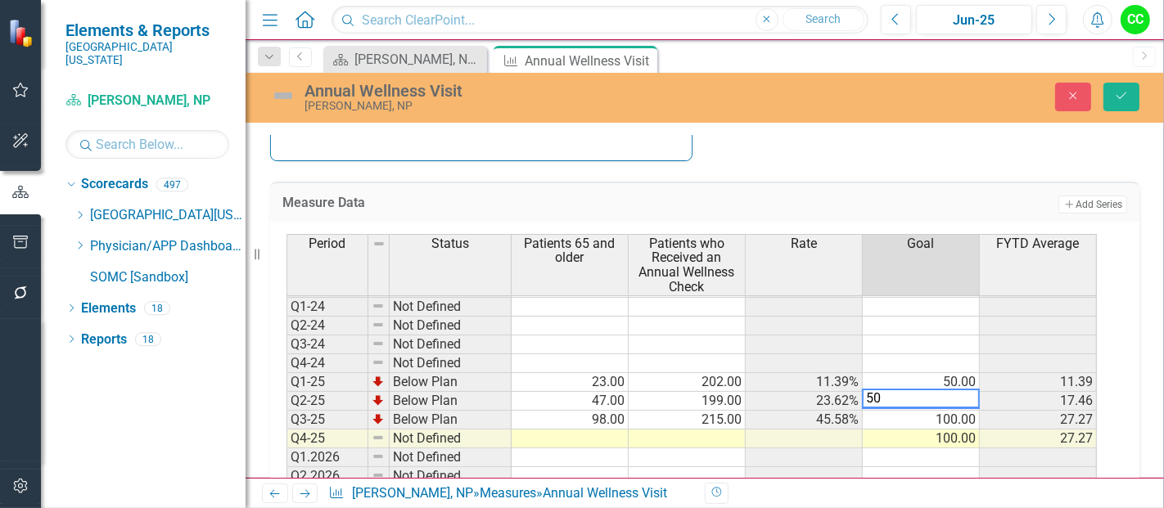
type textarea "100"
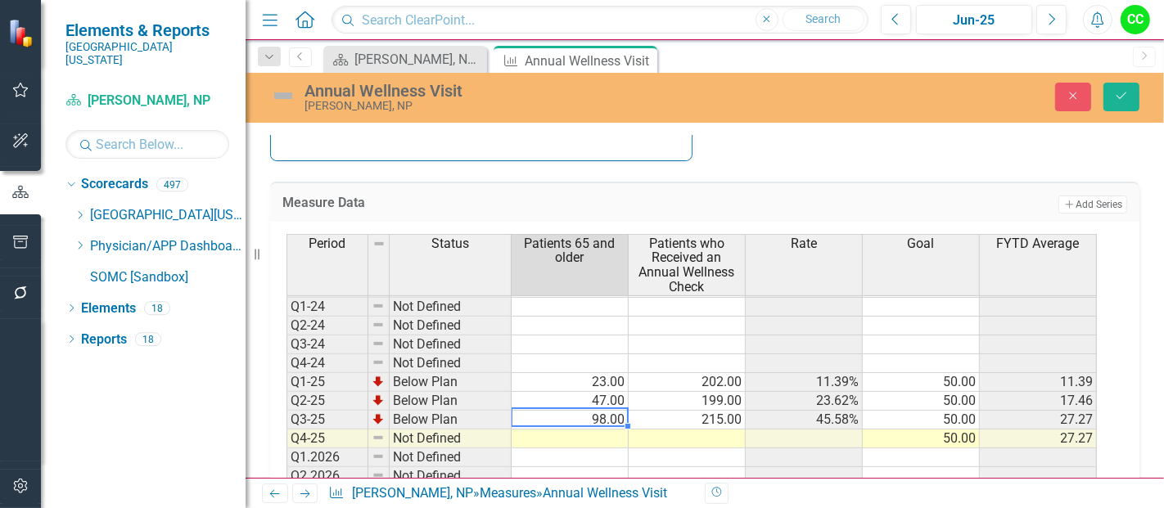
click at [582, 434] on td at bounding box center [570, 439] width 117 height 19
click at [572, 433] on td at bounding box center [570, 439] width 117 height 19
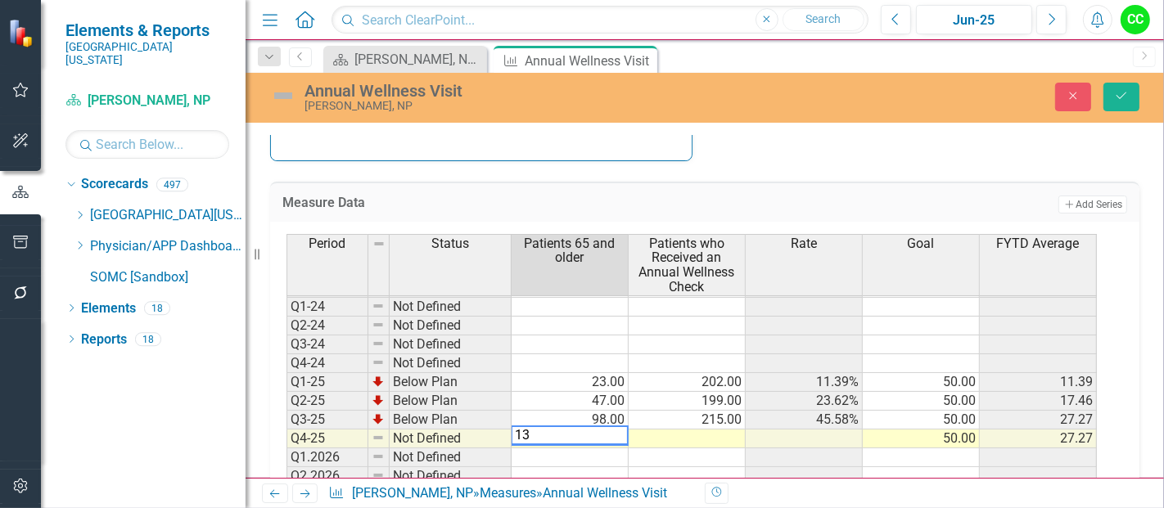
type textarea "138"
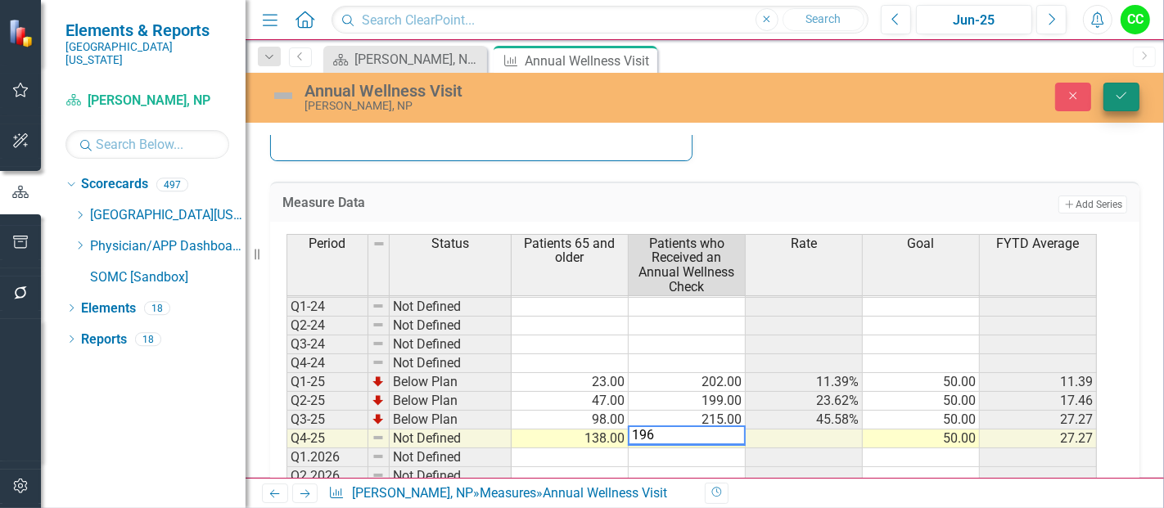
type textarea "196"
click at [1119, 95] on icon "Save" at bounding box center [1121, 95] width 15 height 11
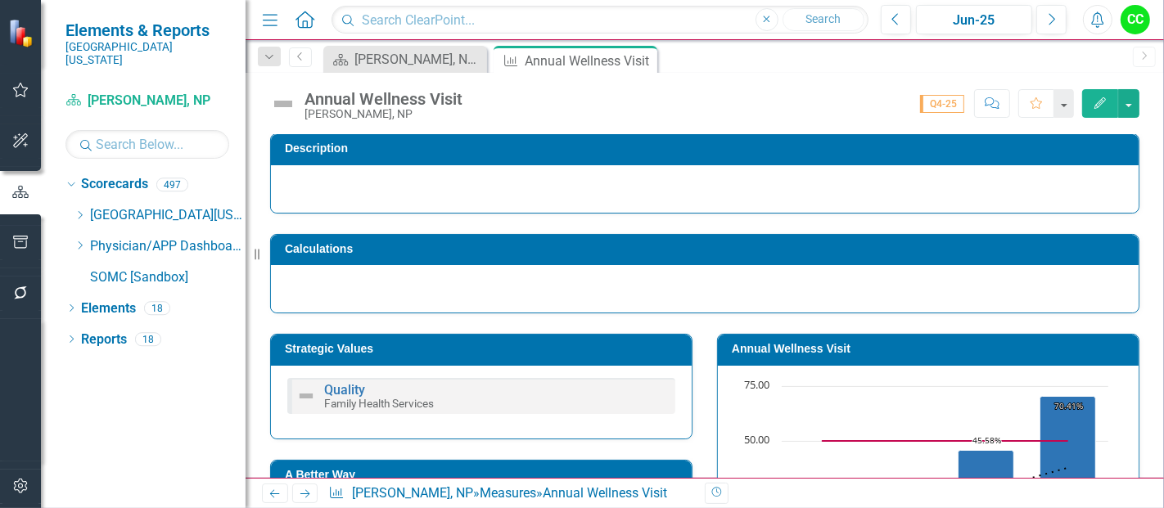
scroll to position [205, 0]
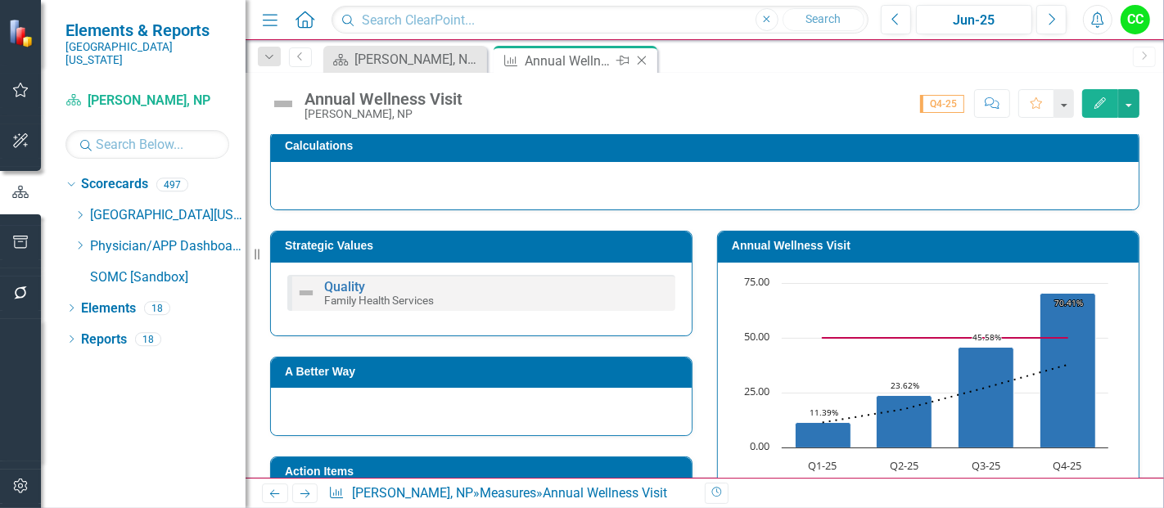
click at [641, 59] on icon at bounding box center [642, 60] width 9 height 9
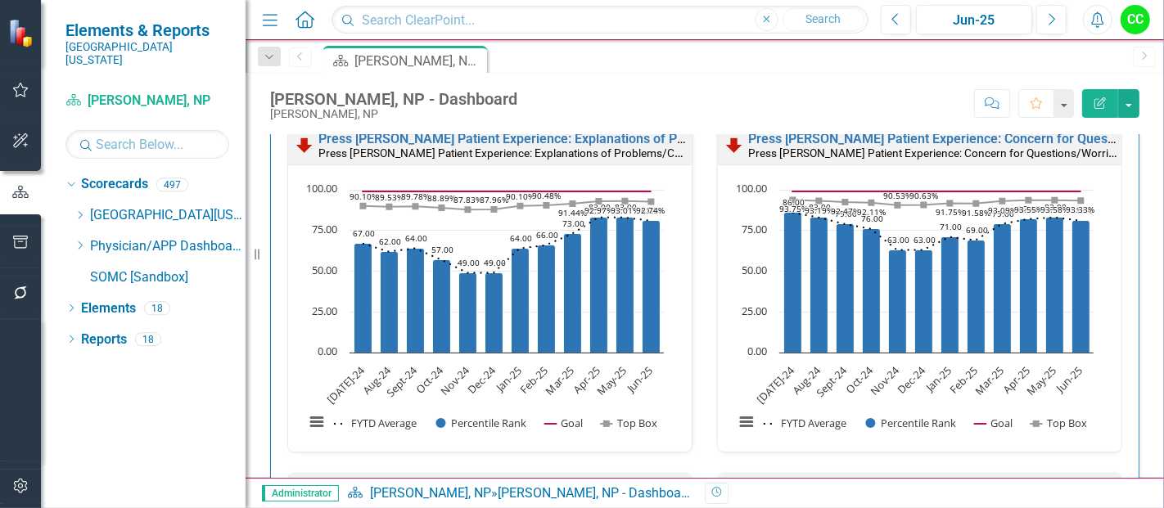
scroll to position [2104, 0]
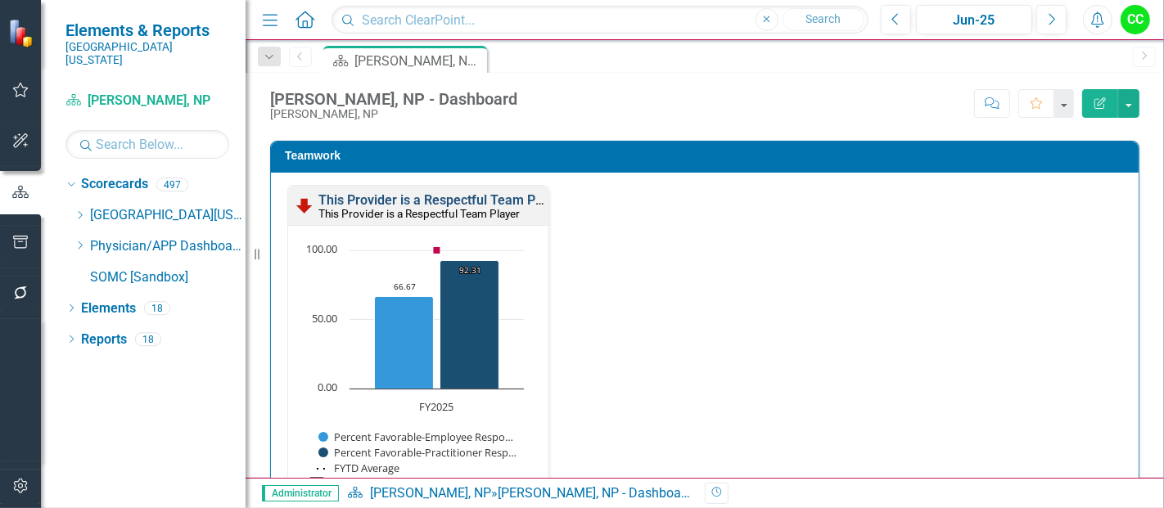
click at [489, 192] on link "This Provider is a Respectful Team Player" at bounding box center [441, 200] width 246 height 16
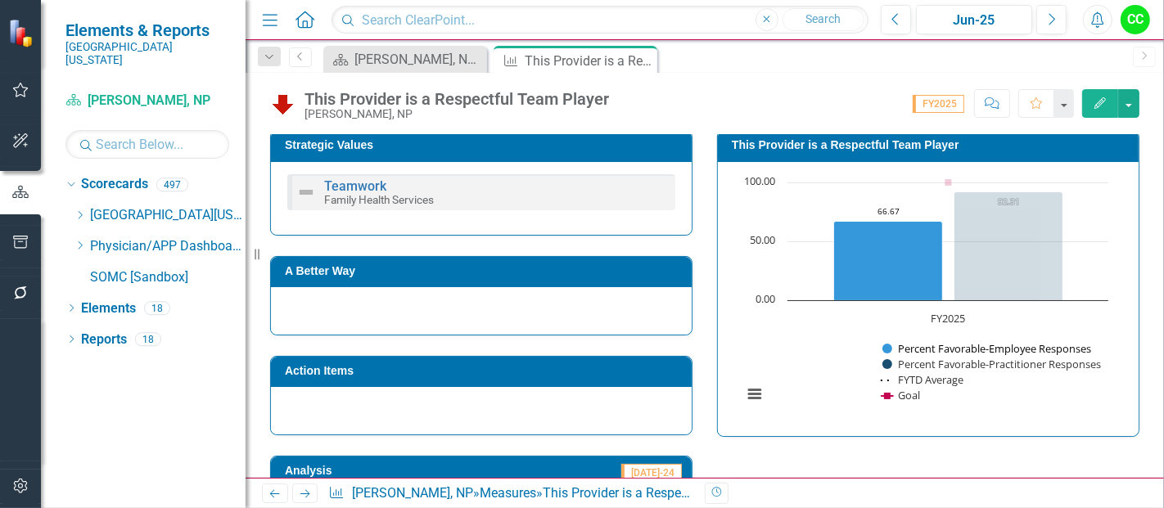
scroll to position [300, 0]
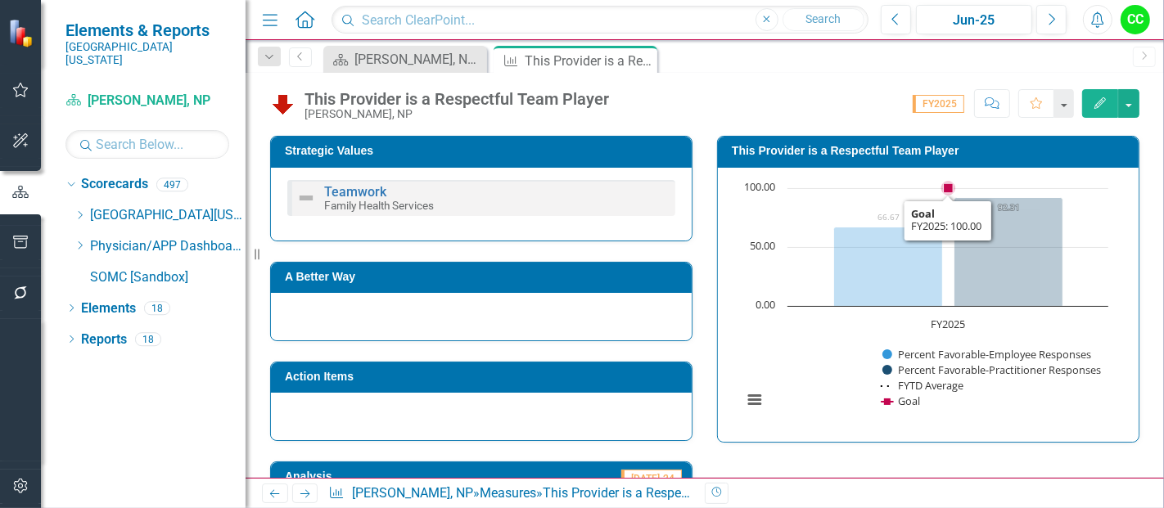
click at [918, 155] on h3 "This Provider is a Respectful Team Player" at bounding box center [931, 151] width 399 height 12
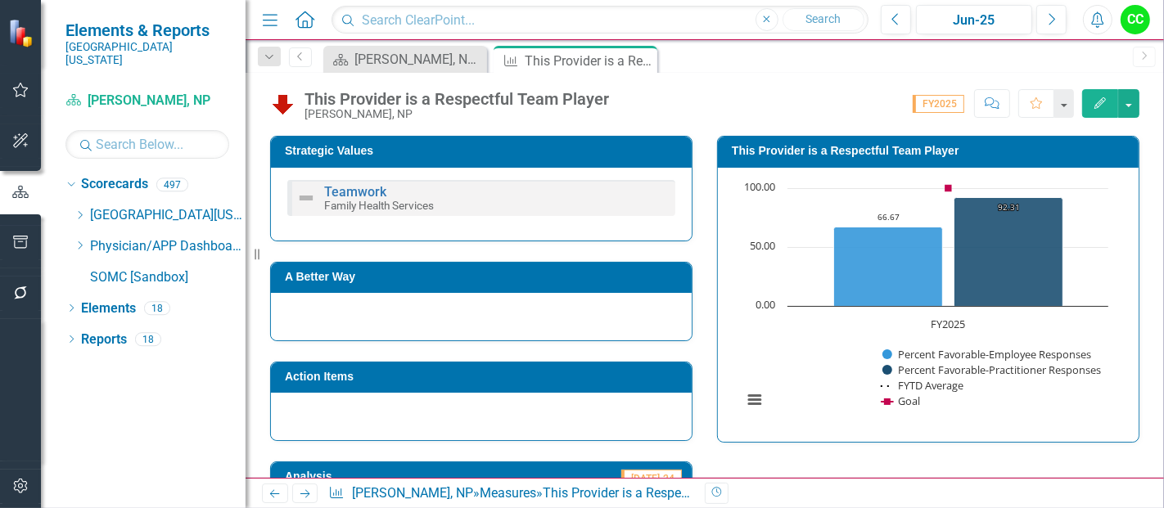
click at [918, 155] on h3 "This Provider is a Respectful Team Player" at bounding box center [931, 151] width 399 height 12
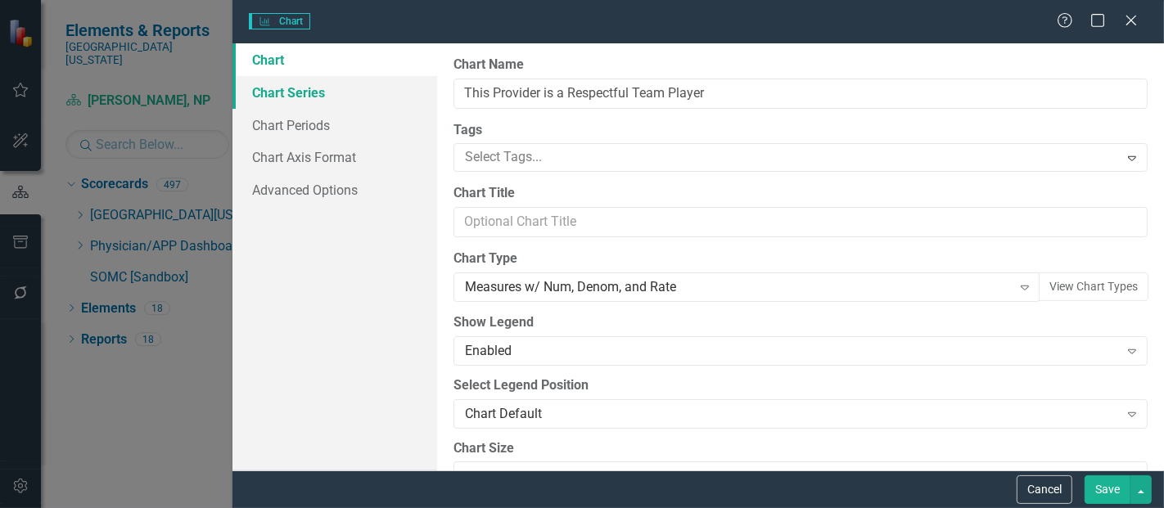
click at [286, 99] on link "Chart Series" at bounding box center [334, 92] width 205 height 33
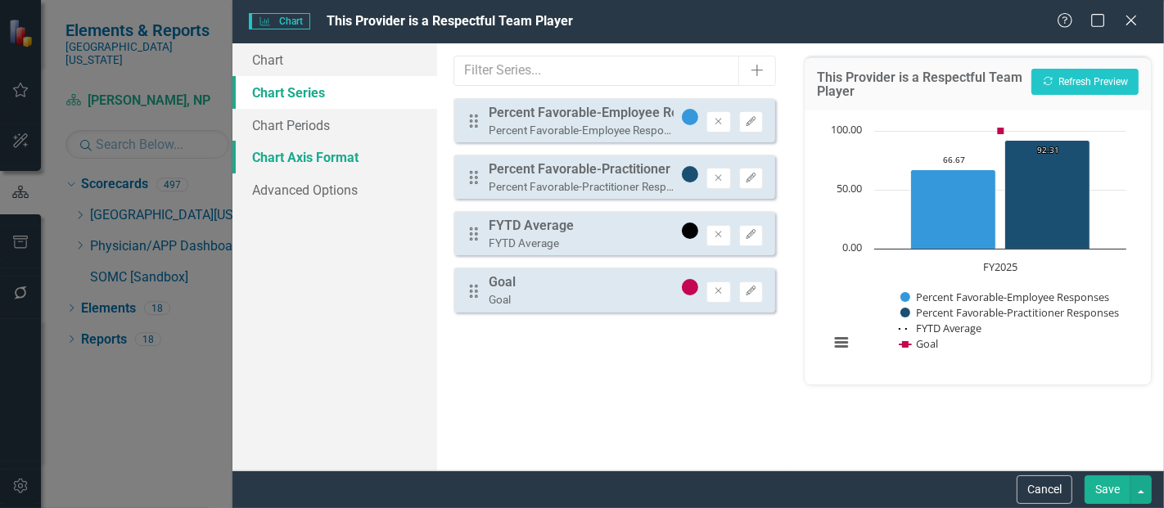
click at [311, 156] on link "Chart Axis Format" at bounding box center [334, 157] width 205 height 33
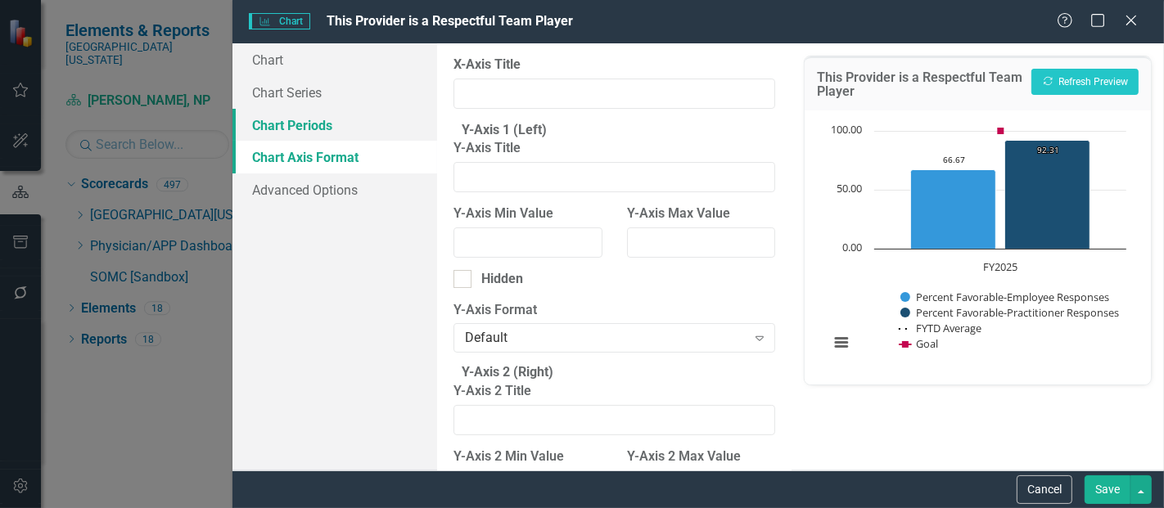
click at [318, 131] on link "Chart Periods" at bounding box center [334, 125] width 205 height 33
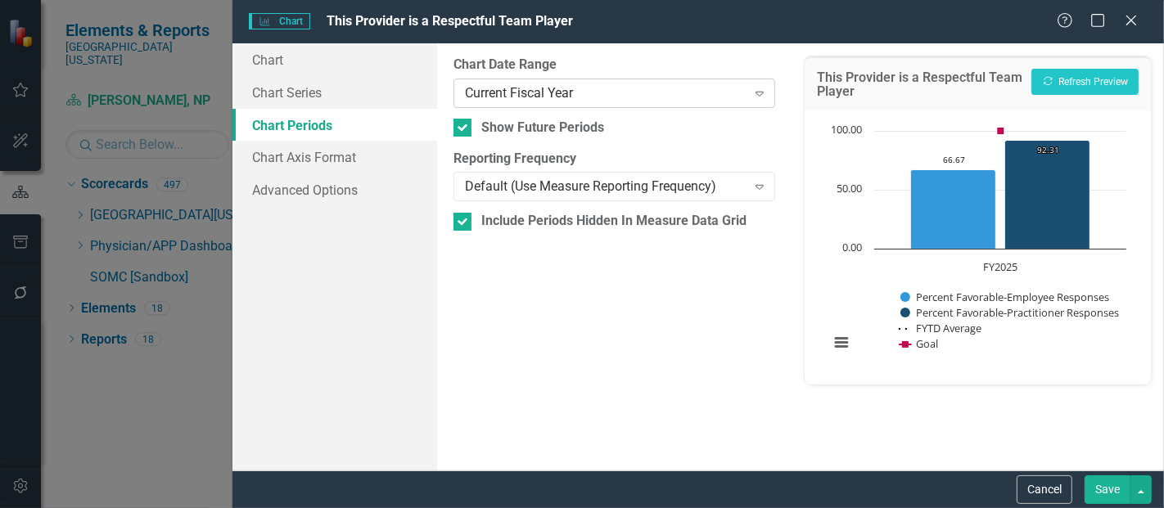
click at [547, 101] on div "Current Fiscal Year" at bounding box center [605, 92] width 281 height 19
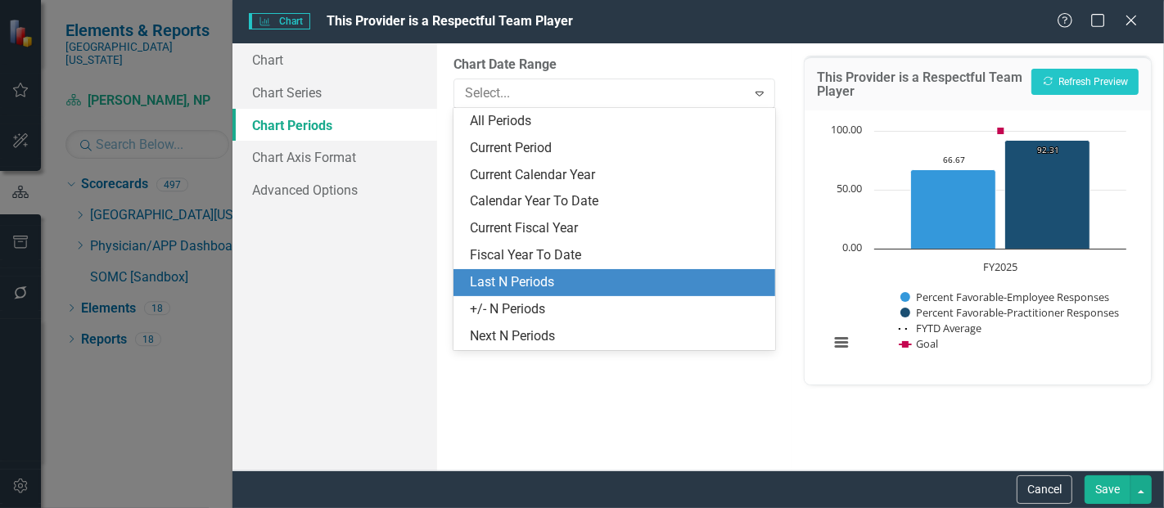
click at [514, 284] on div "Last N Periods" at bounding box center [617, 282] width 295 height 19
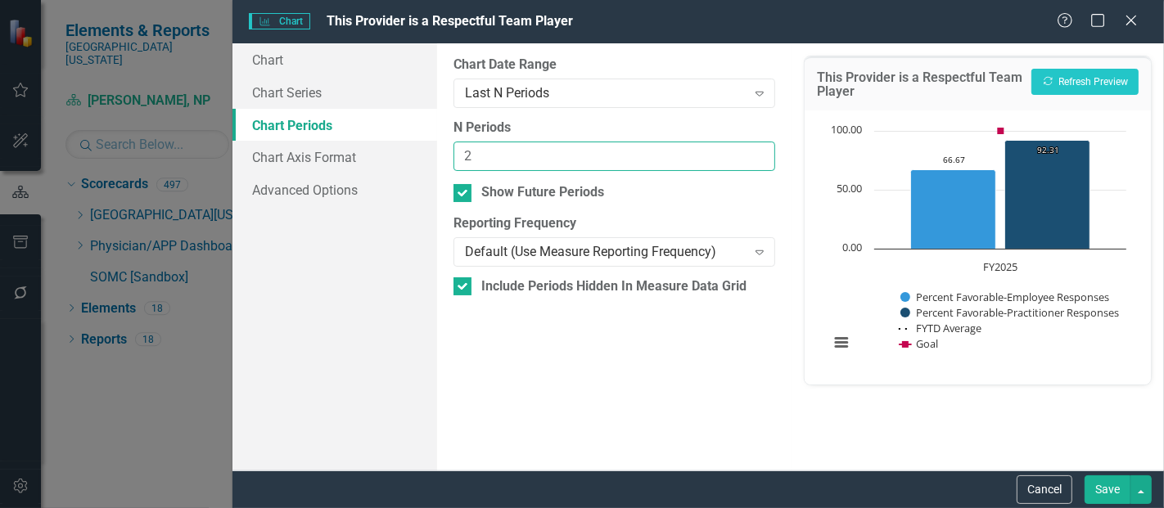
type input "2"
click at [756, 146] on input "2" at bounding box center [614, 157] width 322 height 30
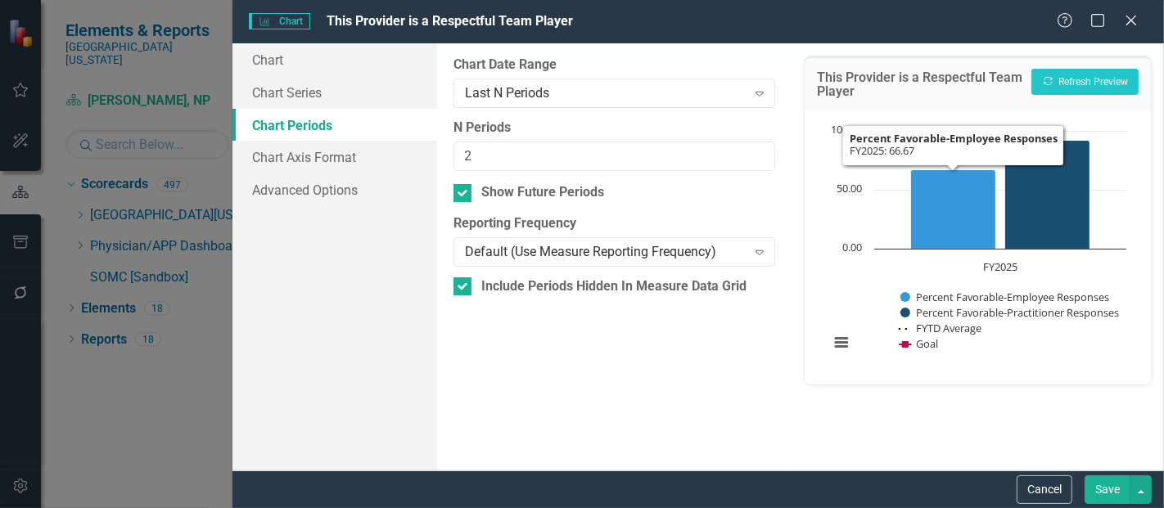
click at [1106, 471] on div "Cancel Save" at bounding box center [698, 490] width 932 height 38
click at [1098, 497] on button "Save" at bounding box center [1108, 490] width 46 height 29
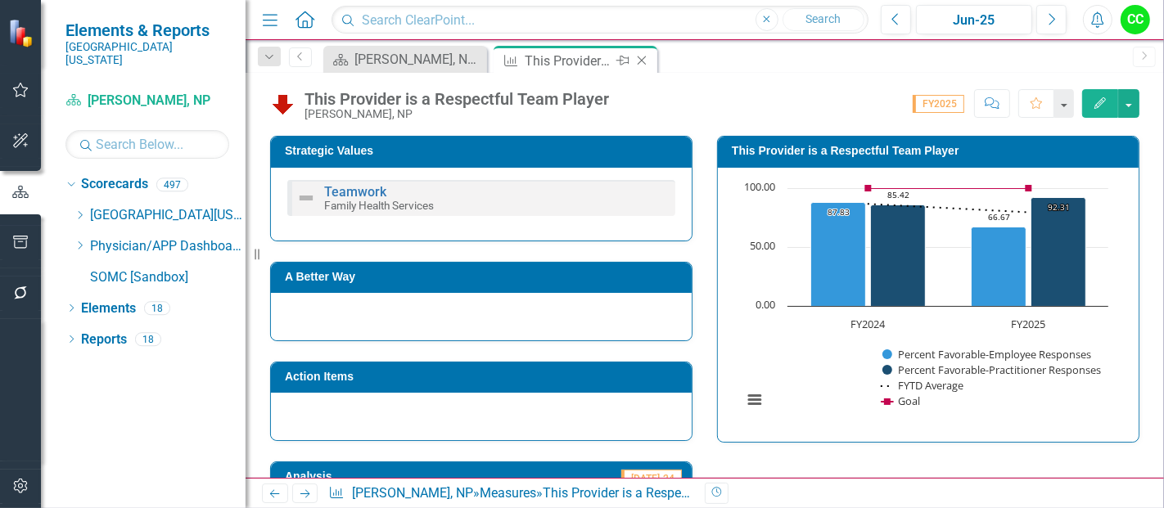
click at [640, 56] on icon "Close" at bounding box center [642, 60] width 16 height 13
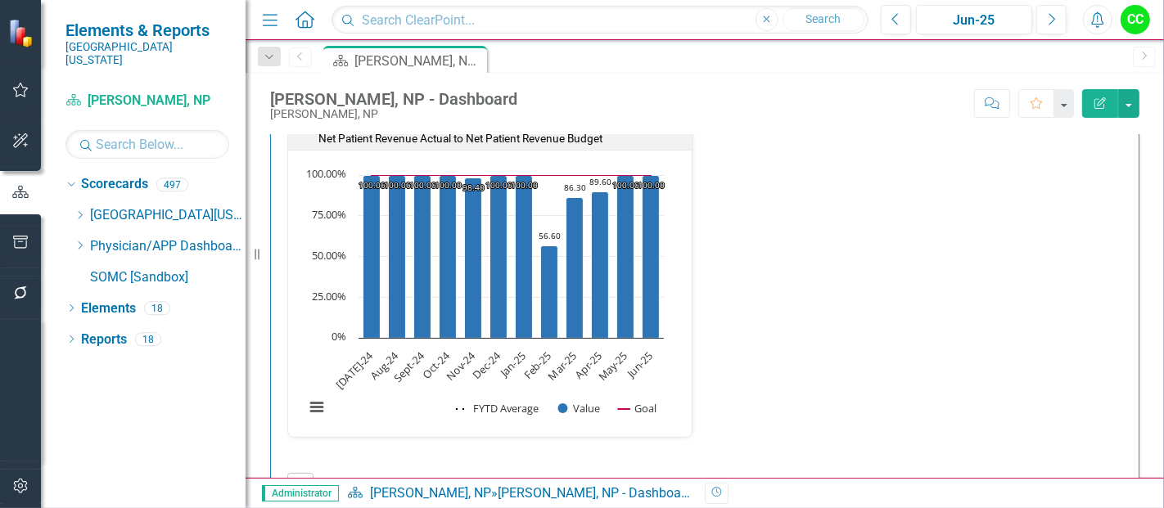
scroll to position [2817, 0]
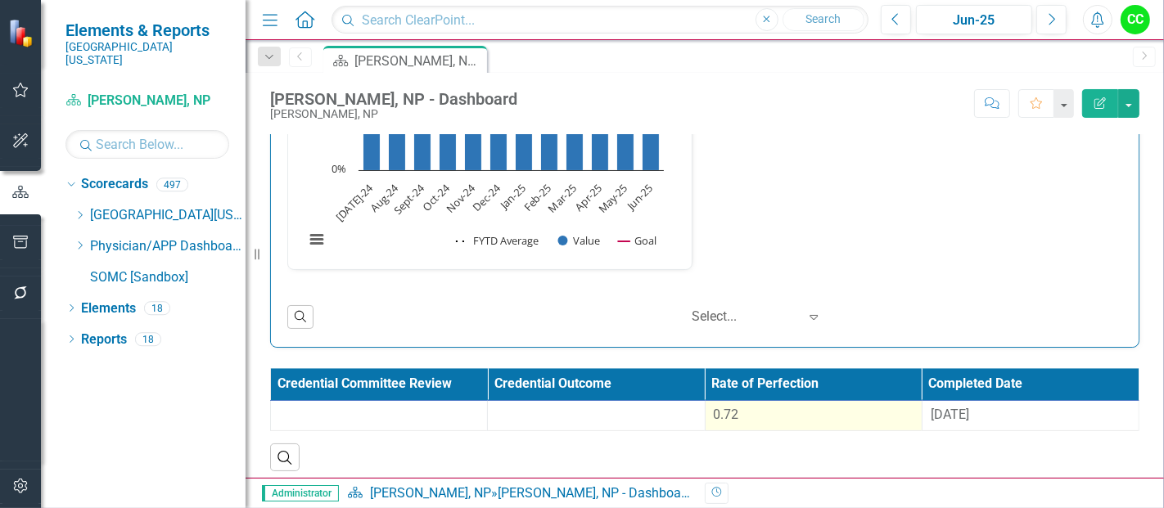
click at [843, 415] on div "0.72" at bounding box center [814, 415] width 200 height 19
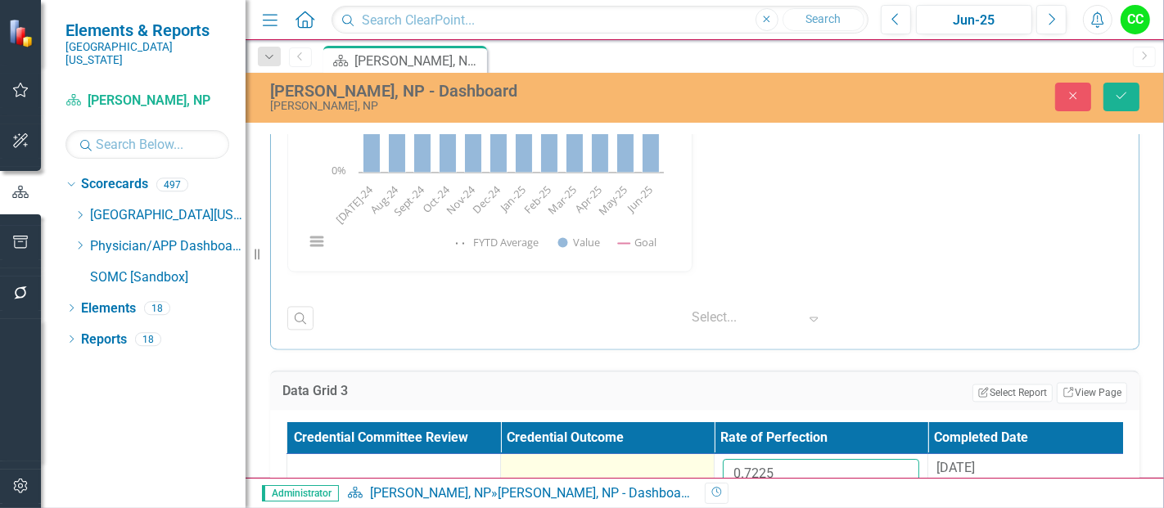
drag, startPoint x: 805, startPoint y: 468, endPoint x: 670, endPoint y: 460, distance: 134.5
click at [670, 460] on tr "0.7225 8/27/24" at bounding box center [714, 480] width 855 height 53
paste input "08857143"
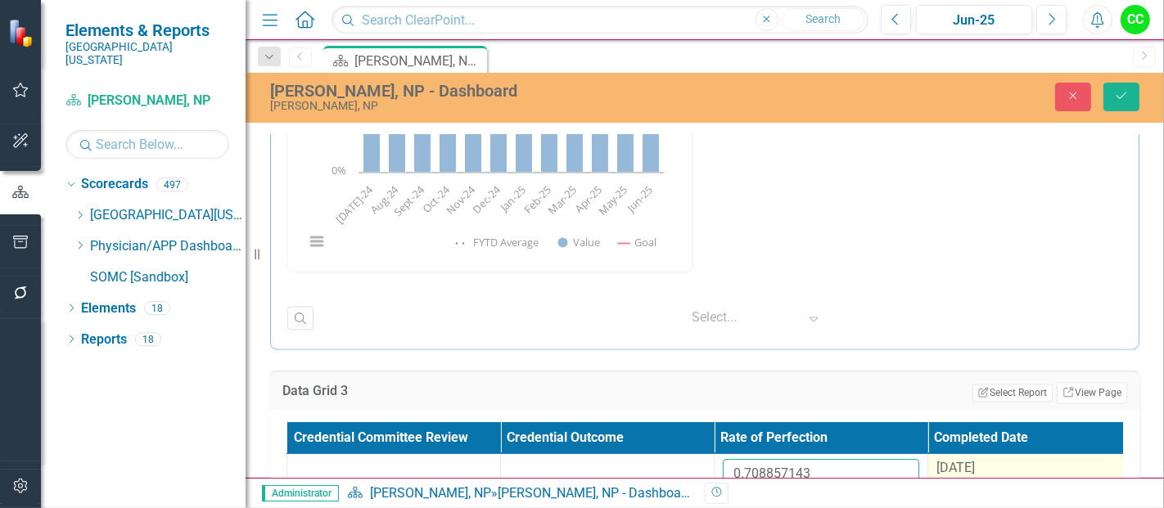
type input "0.708857143"
click at [969, 460] on span "[DATE]" at bounding box center [955, 468] width 38 height 16
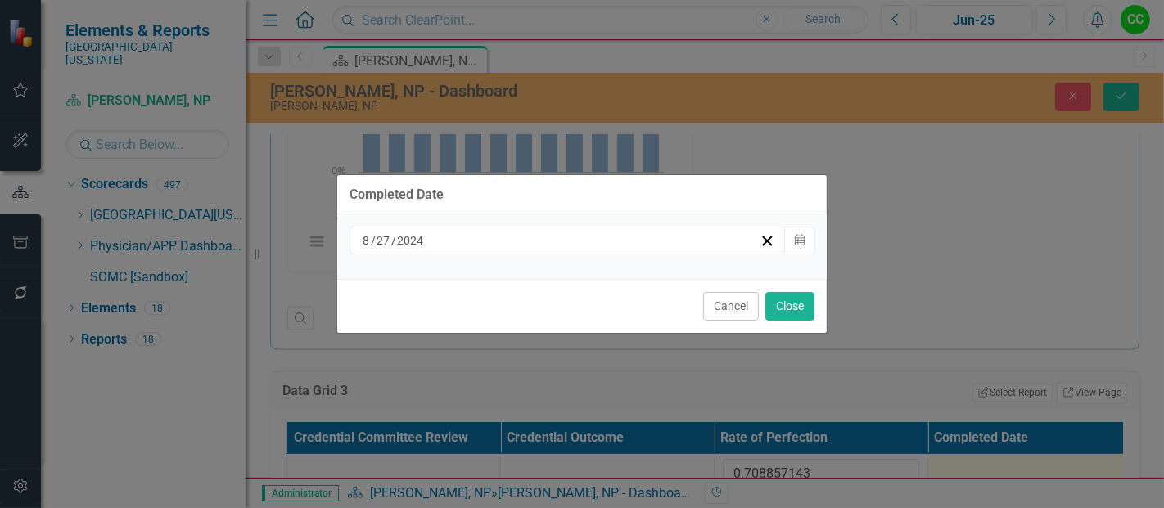
click at [620, 237] on div "8 / 27 / 2024" at bounding box center [559, 240] width 399 height 16
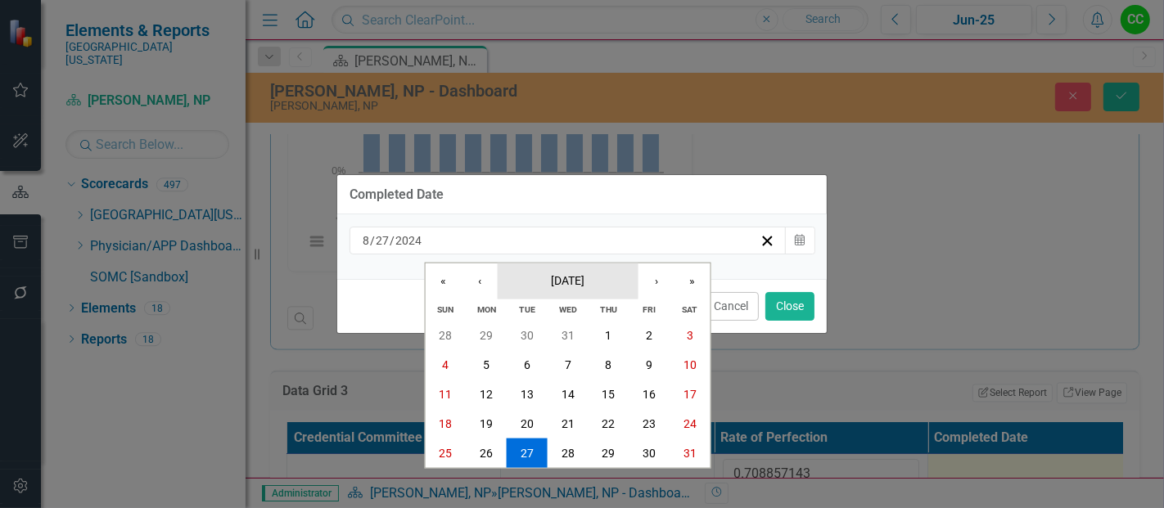
click at [549, 263] on button "August 2024" at bounding box center [568, 281] width 141 height 36
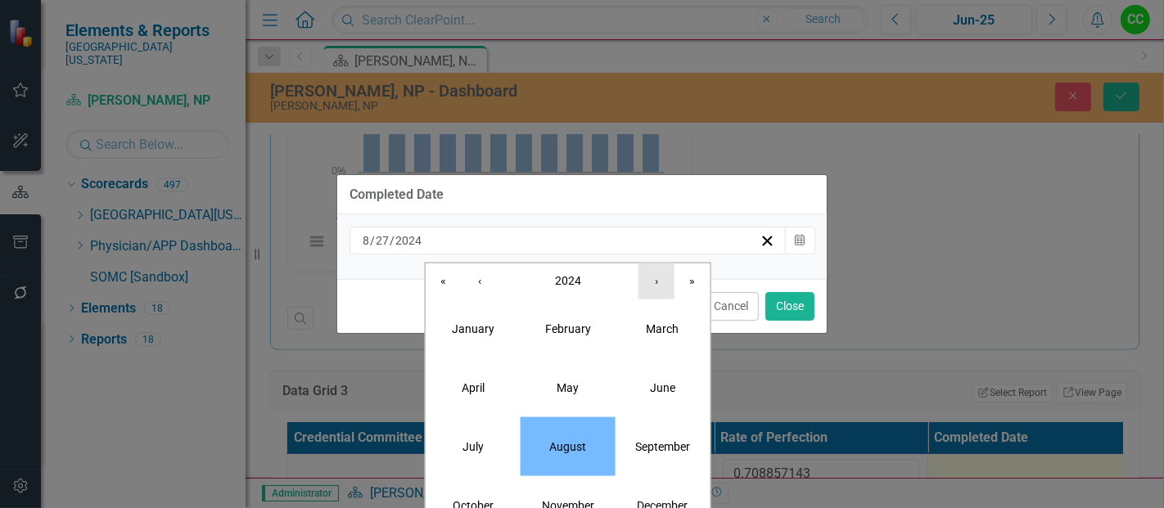
click at [659, 274] on button "›" at bounding box center [656, 281] width 36 height 36
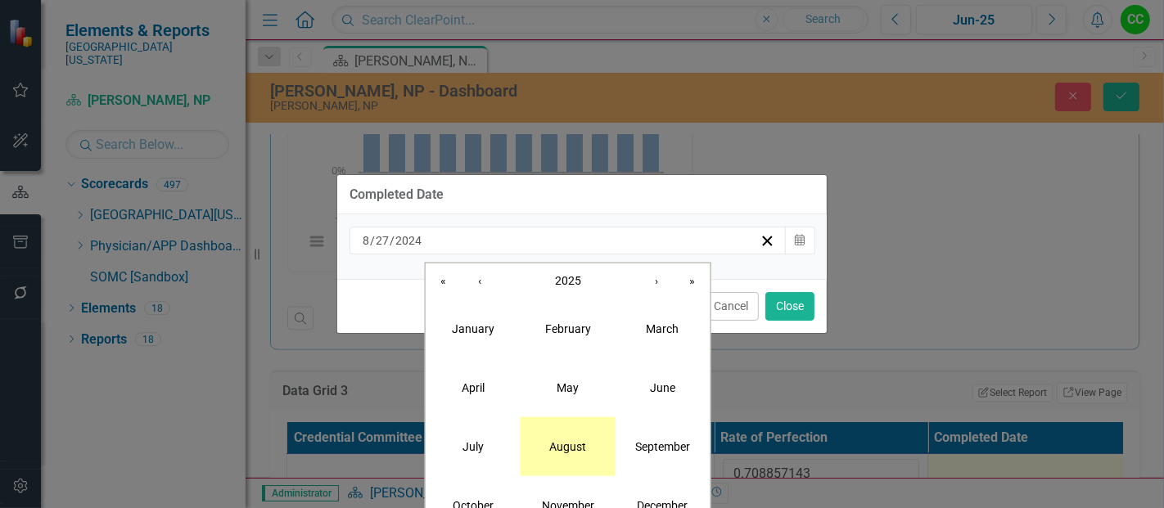
click at [561, 455] on button "August" at bounding box center [568, 446] width 95 height 59
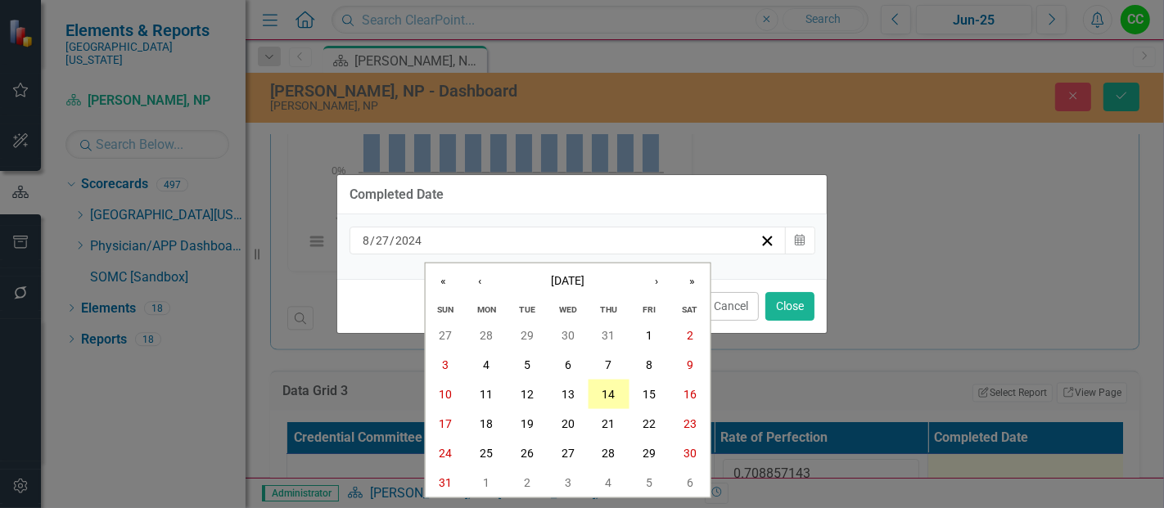
click at [615, 393] on button "14" at bounding box center [608, 394] width 41 height 29
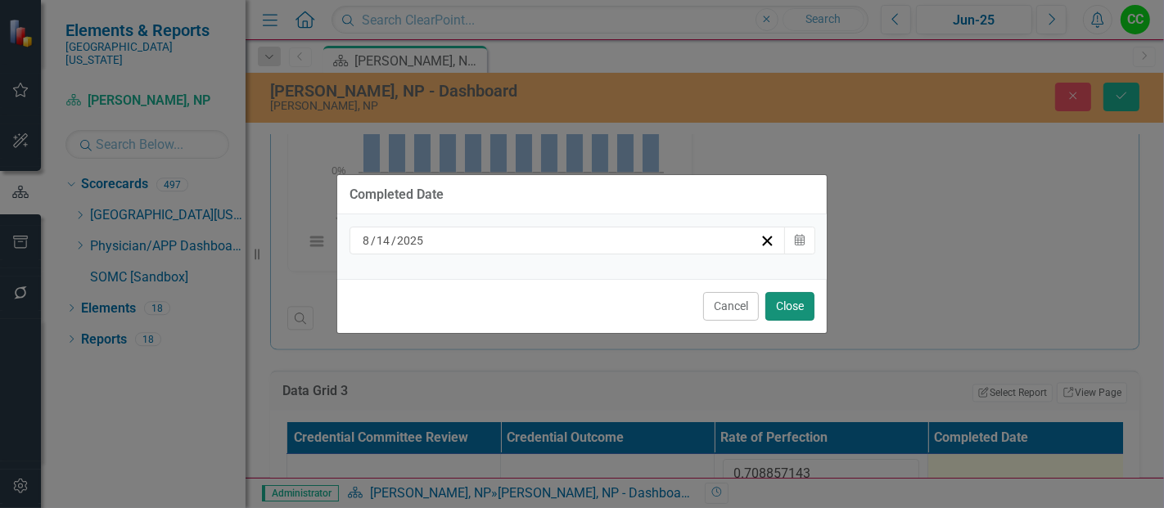
click at [812, 306] on button "Close" at bounding box center [789, 306] width 49 height 29
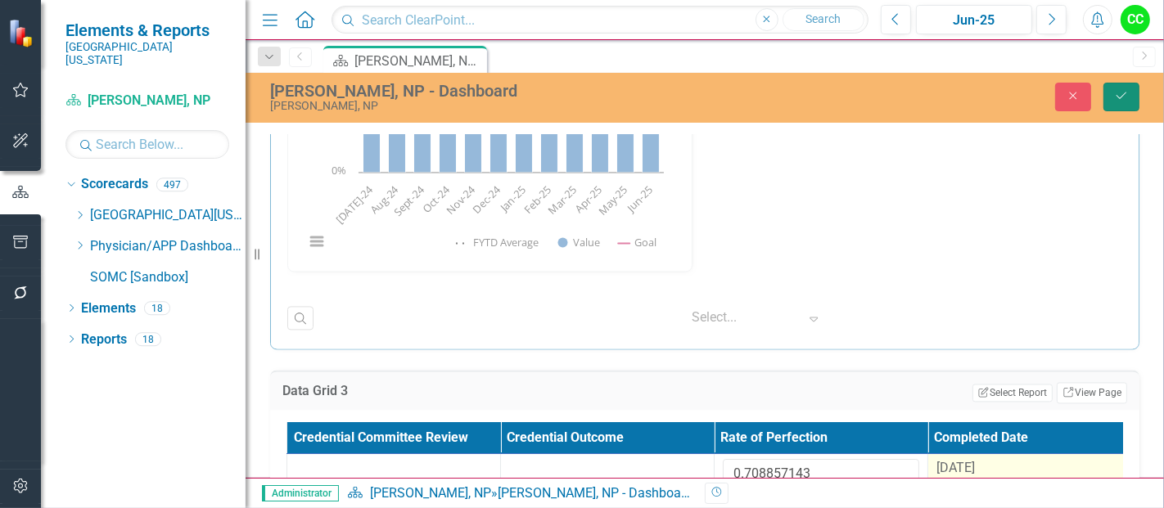
click at [1117, 97] on icon "Save" at bounding box center [1121, 95] width 15 height 11
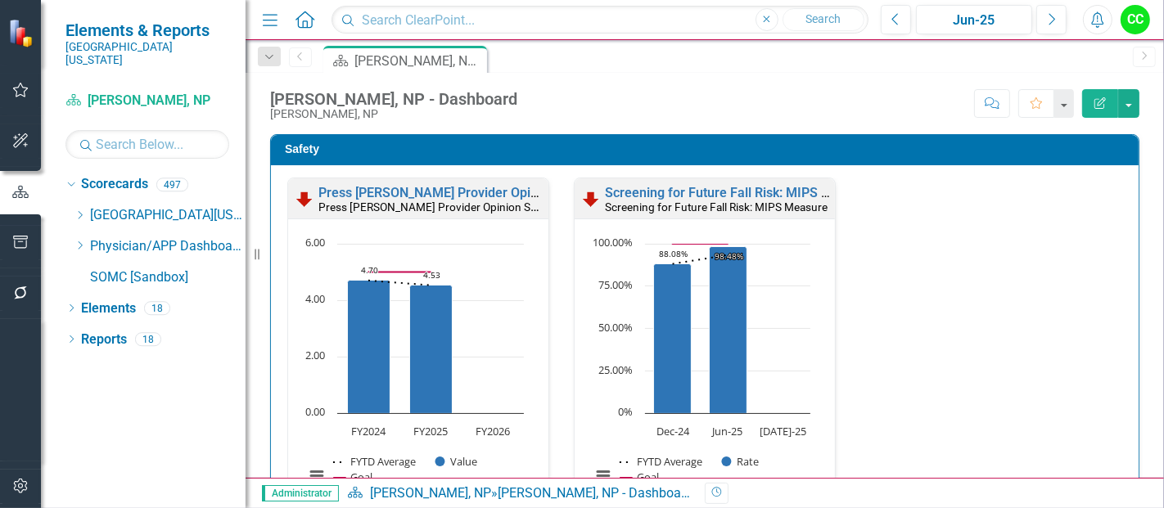
drag, startPoint x: 83, startPoint y: 233, endPoint x: 138, endPoint y: 342, distance: 121.9
click at [83, 241] on icon "Dropdown" at bounding box center [80, 246] width 12 height 10
click at [77, 240] on div "Dropdown" at bounding box center [80, 247] width 12 height 14
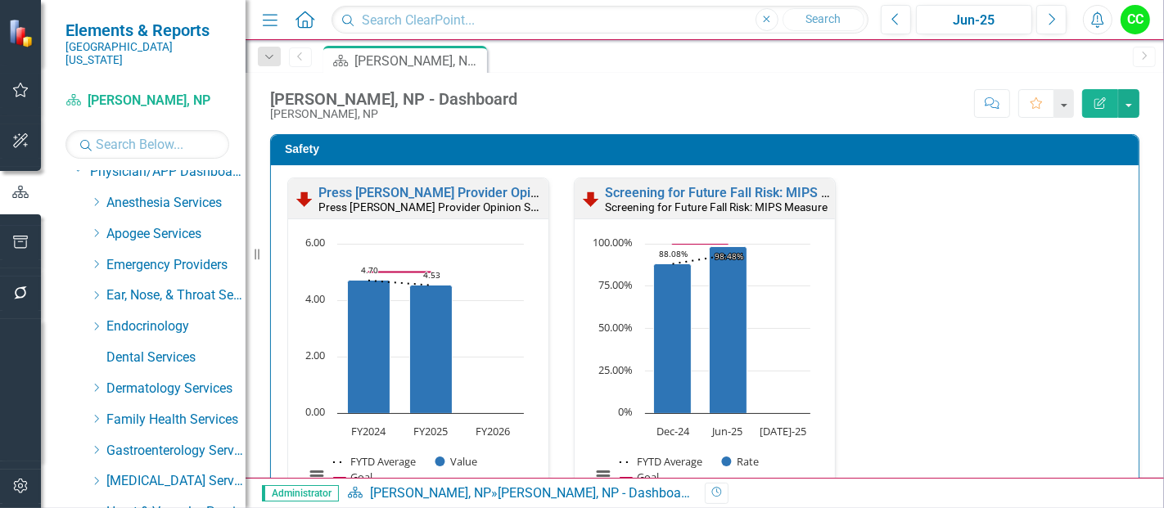
scroll to position [76, 0]
click at [93, 412] on div "Dropdown" at bounding box center [96, 419] width 12 height 14
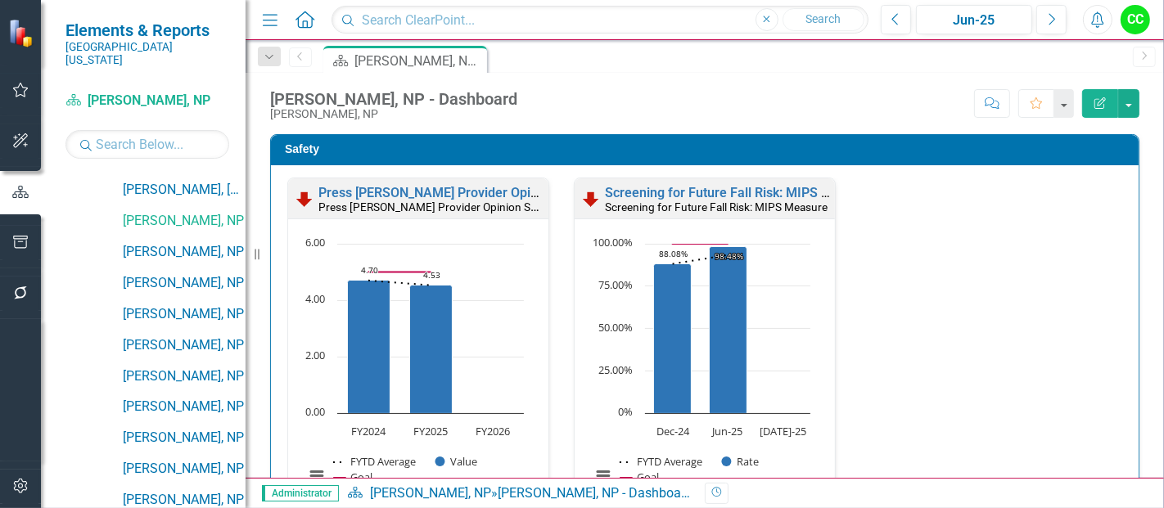
scroll to position [958, 0]
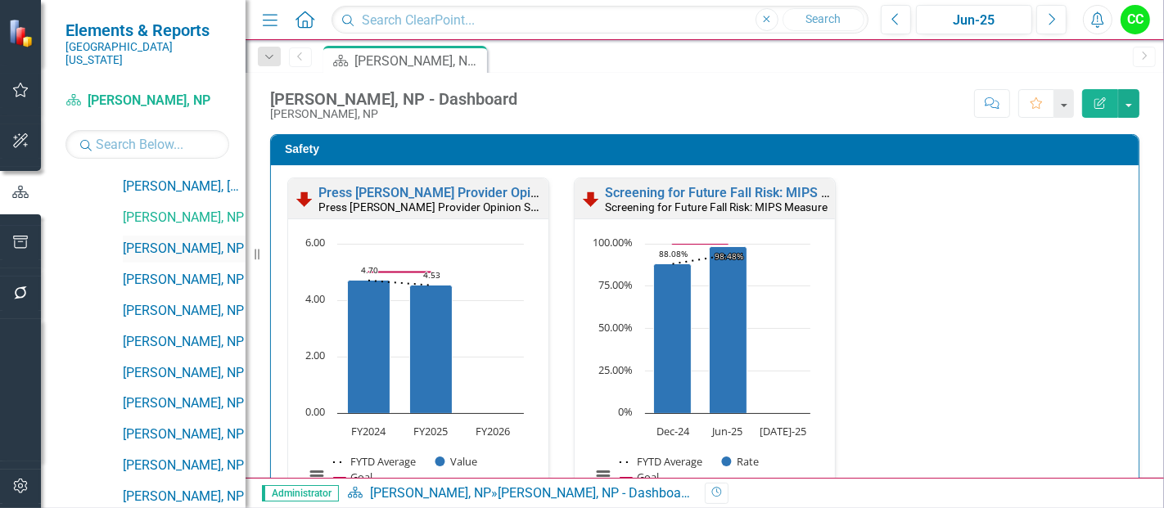
click at [189, 240] on link "[PERSON_NAME], NP" at bounding box center [184, 249] width 123 height 19
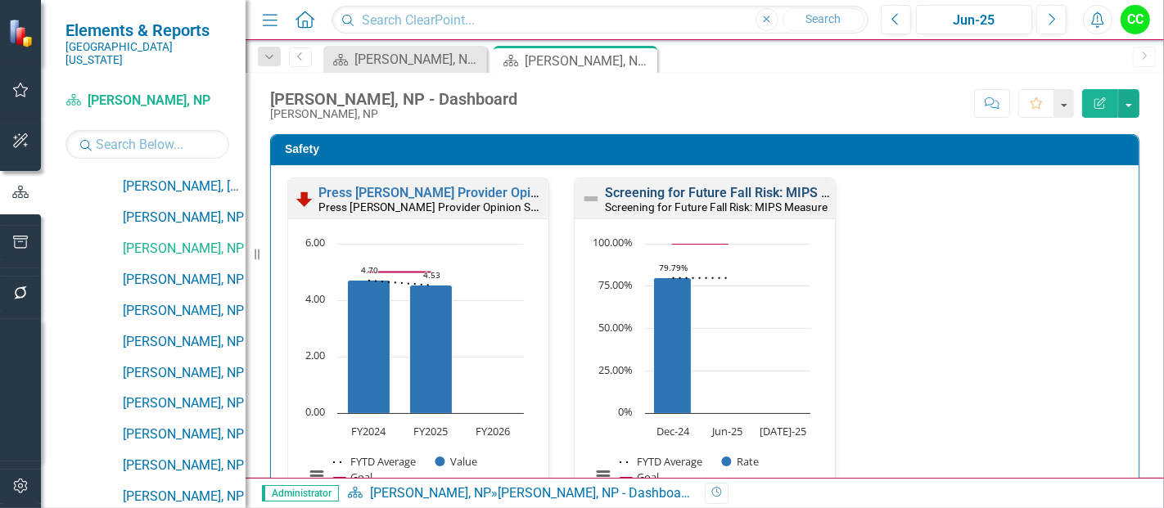
click at [689, 192] on link "Screening for Future Fall Risk: MIPS Measure" at bounding box center [739, 193] width 268 height 16
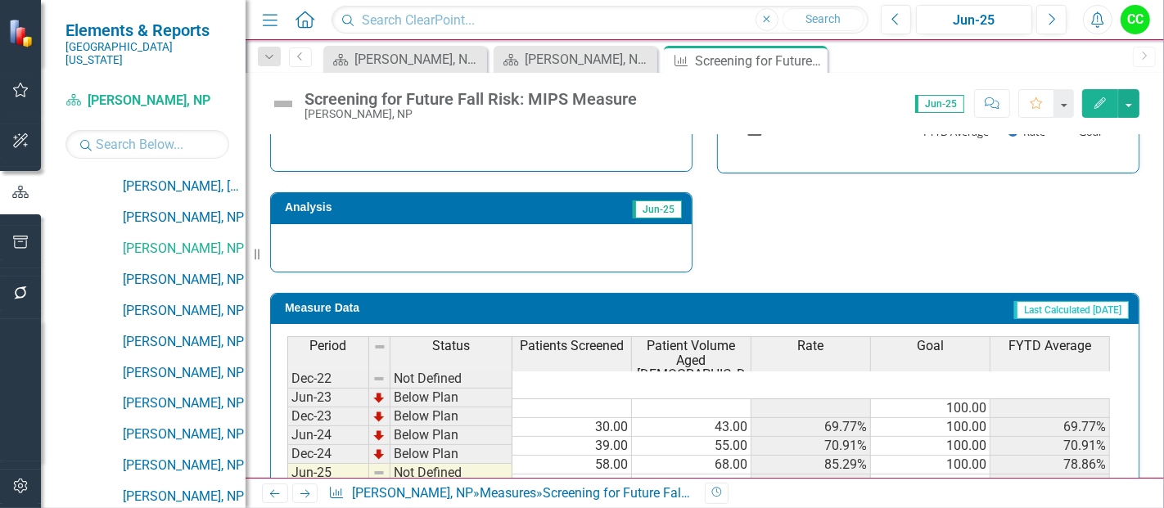
scroll to position [645, 0]
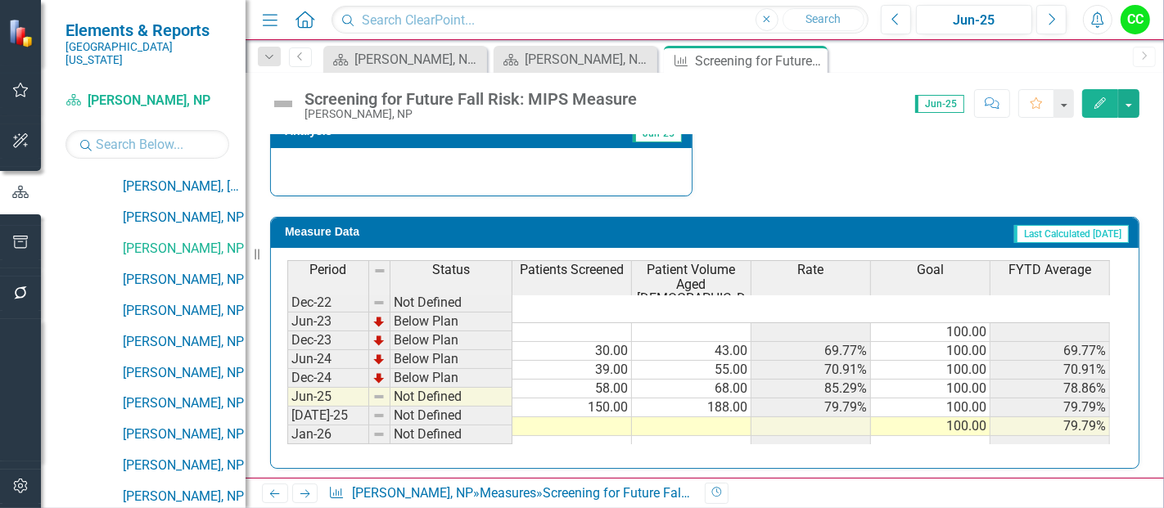
click at [607, 417] on td at bounding box center [572, 426] width 120 height 19
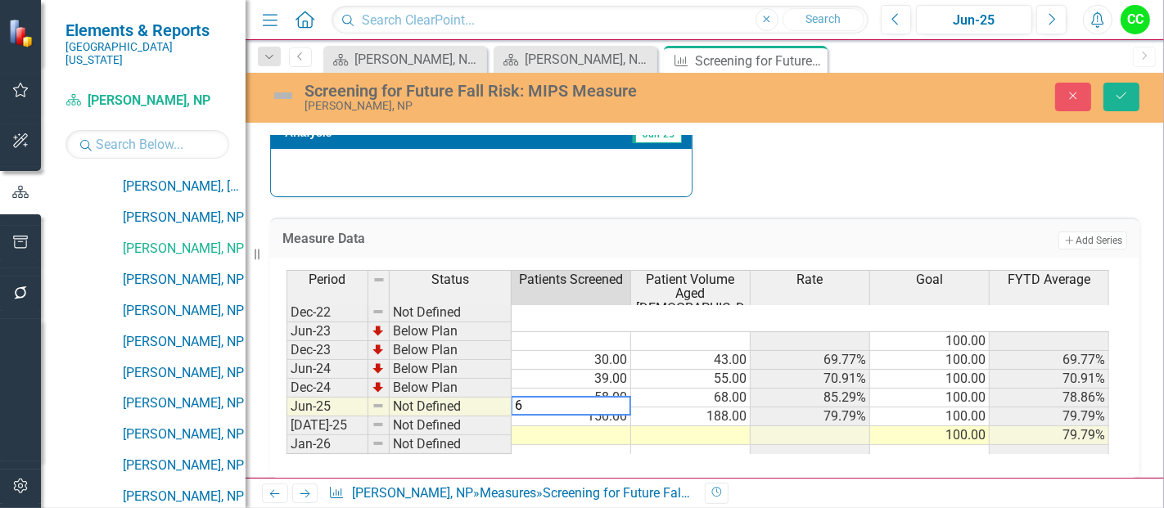
type textarea "68"
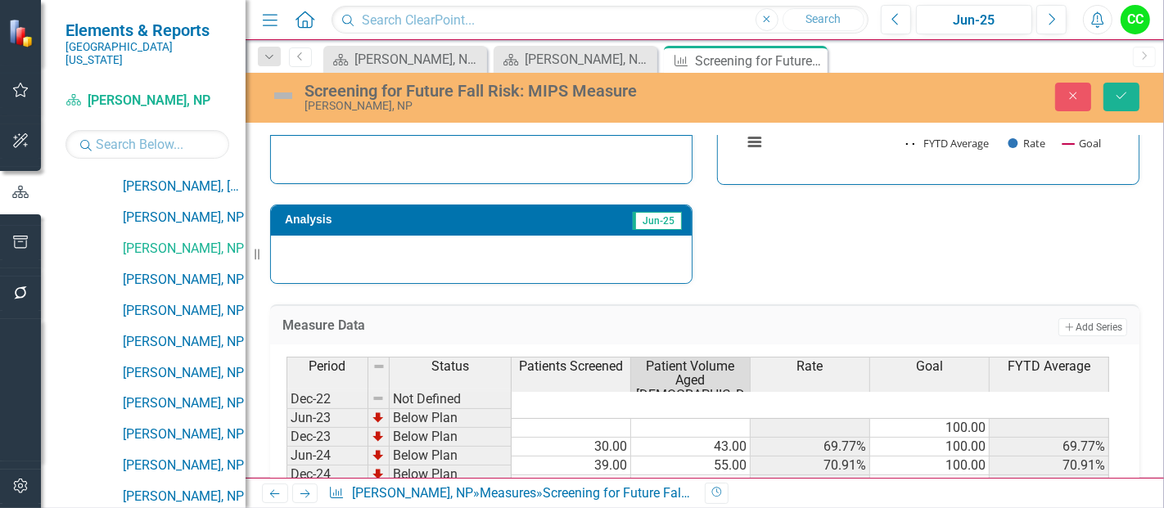
scroll to position [557, 0]
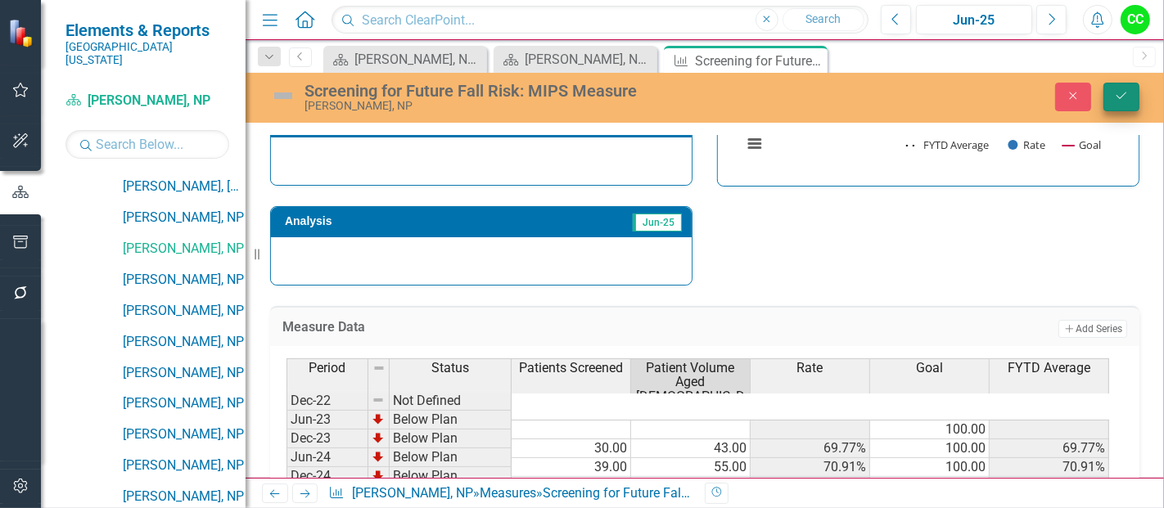
type textarea "68"
click at [1116, 98] on icon "Save" at bounding box center [1121, 95] width 15 height 11
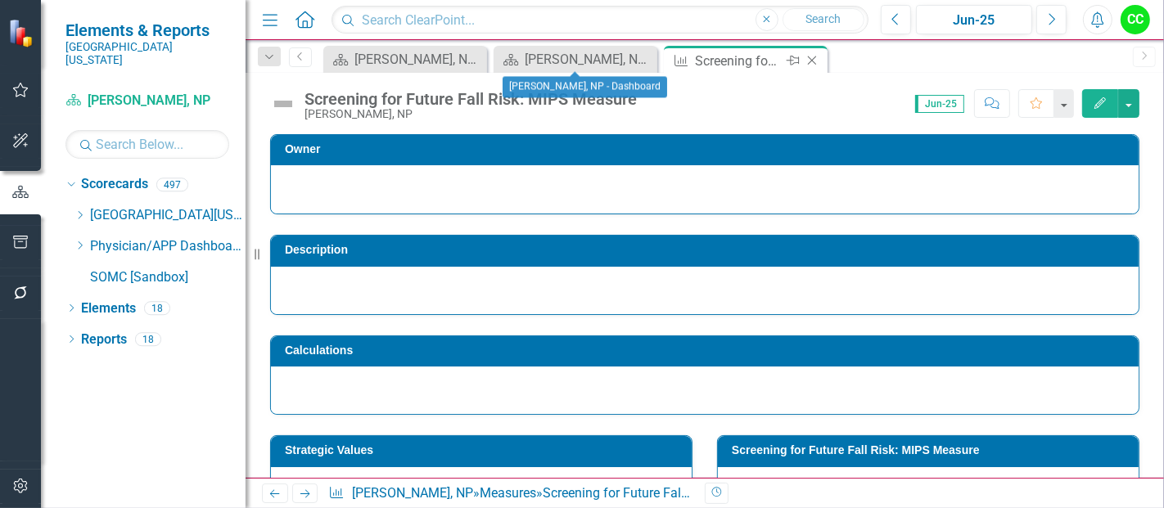
scroll to position [0, 0]
click at [817, 61] on icon "Close" at bounding box center [812, 60] width 16 height 13
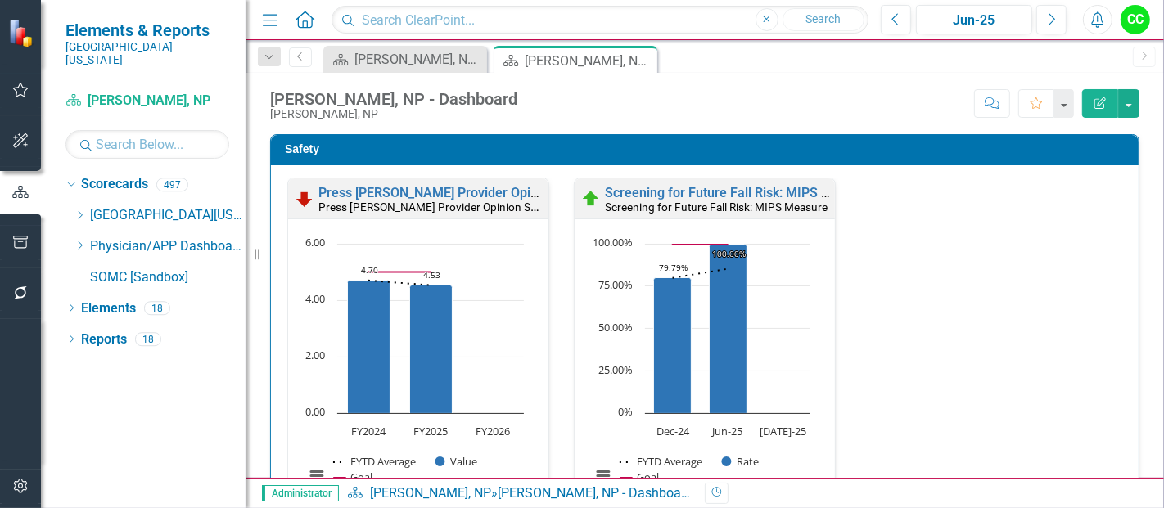
click at [937, 413] on div "Press Ganey Provider Opinion Survey: Safety Survey Results Press Ganey Provider…" at bounding box center [704, 353] width 859 height 350
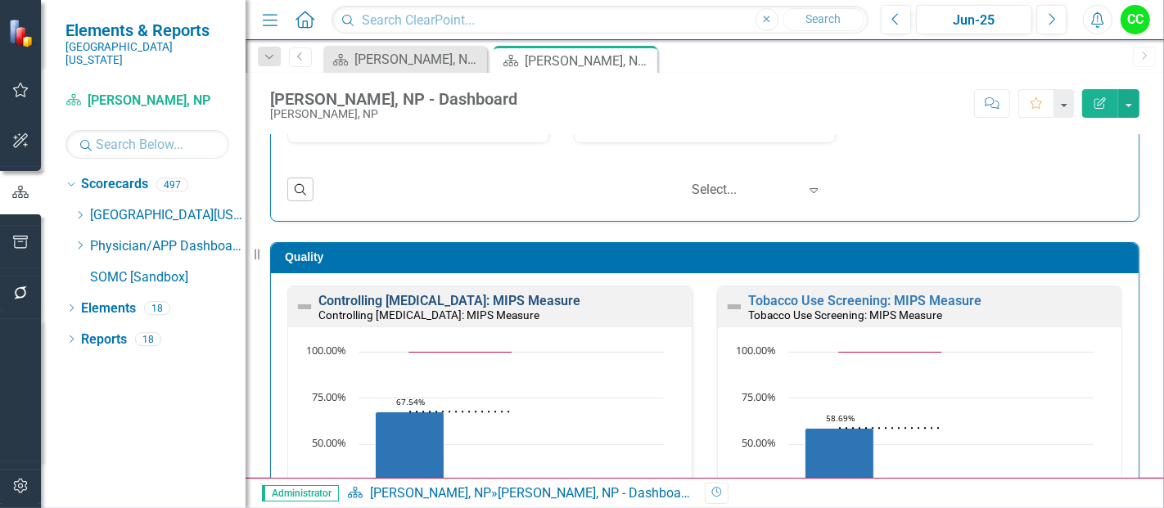
click at [485, 298] on link "Controlling [MEDICAL_DATA]: MIPS Measure" at bounding box center [449, 301] width 262 height 16
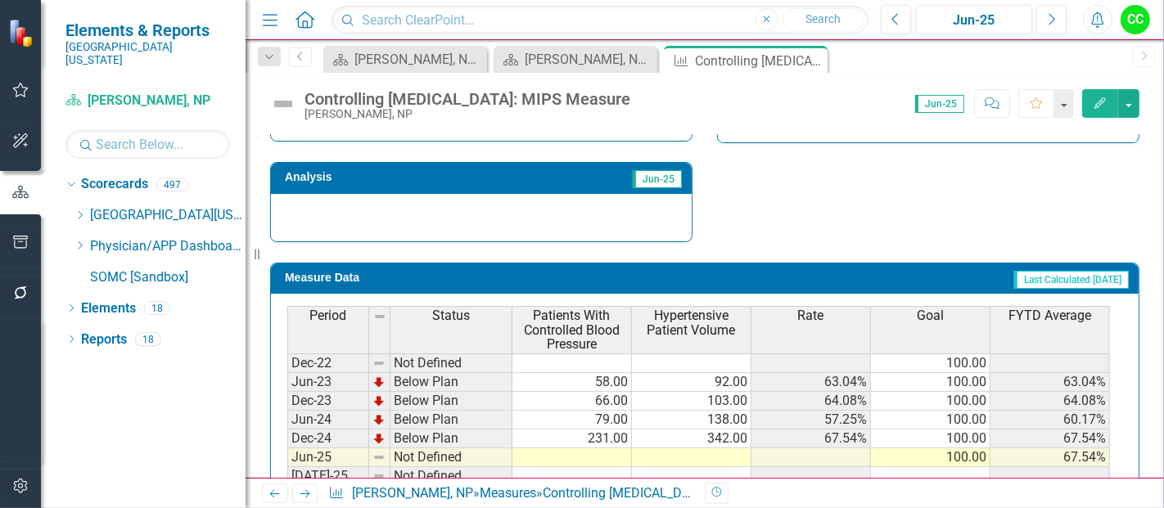
scroll to position [641, 0]
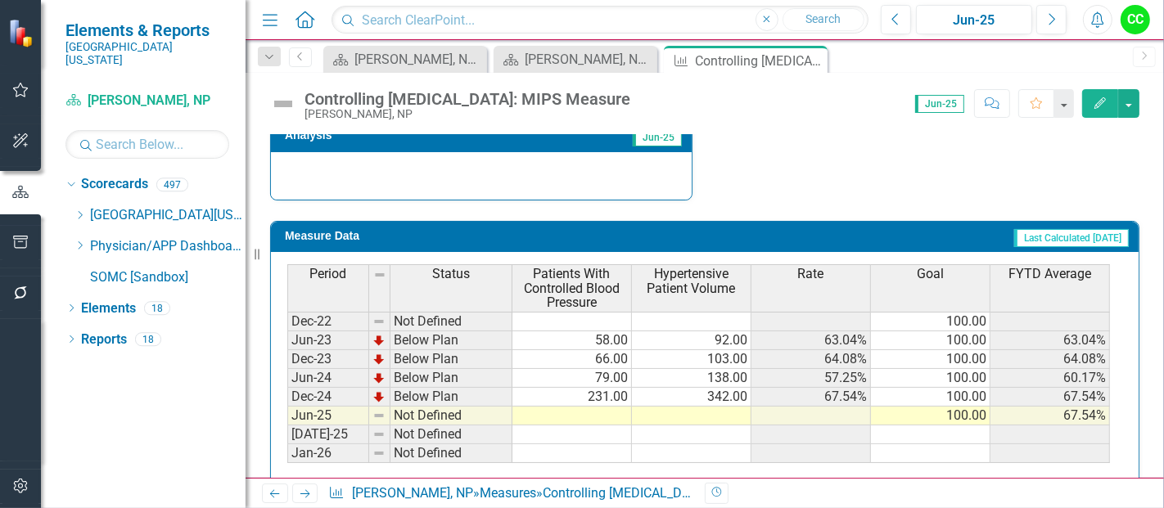
click at [287, 401] on div "Period Status Patients With Controlled Blood Pressure Hypertensive Patient Volu…" at bounding box center [287, 363] width 0 height 199
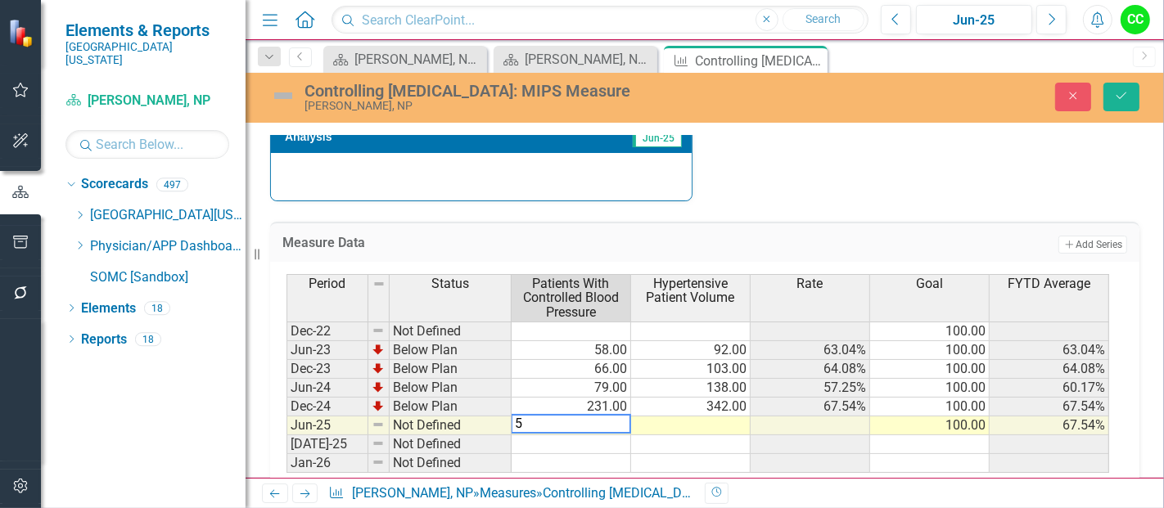
type textarea "58"
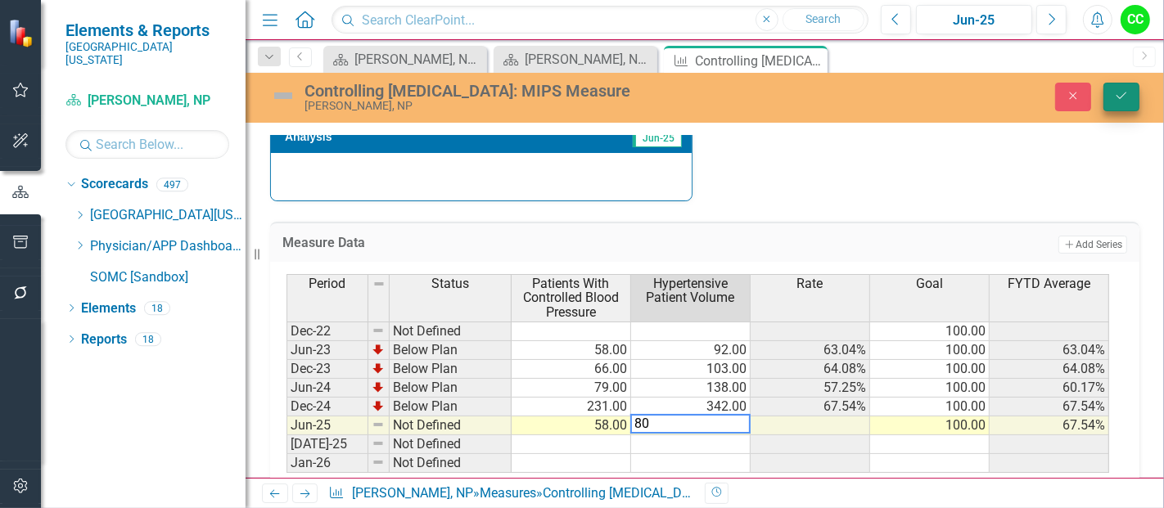
type textarea "80"
click at [1120, 105] on button "Save" at bounding box center [1121, 97] width 36 height 29
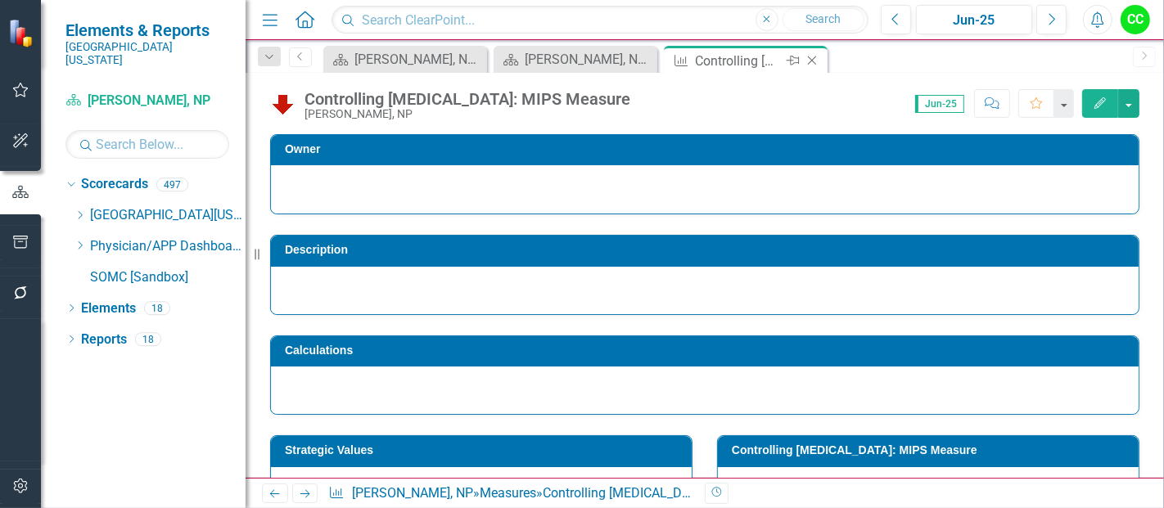
click at [810, 58] on icon "Close" at bounding box center [812, 60] width 16 height 13
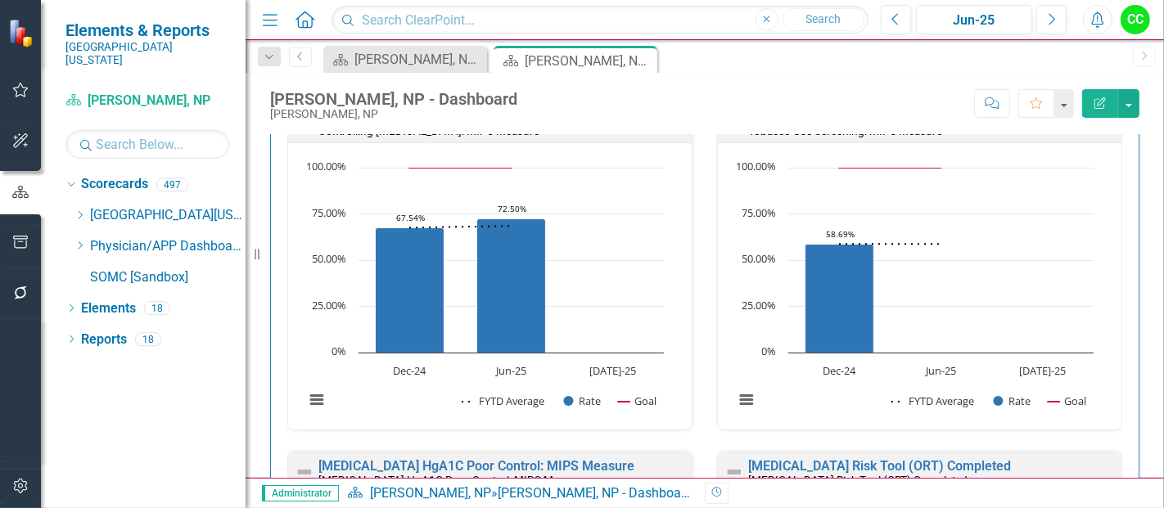
scroll to position [483, 0]
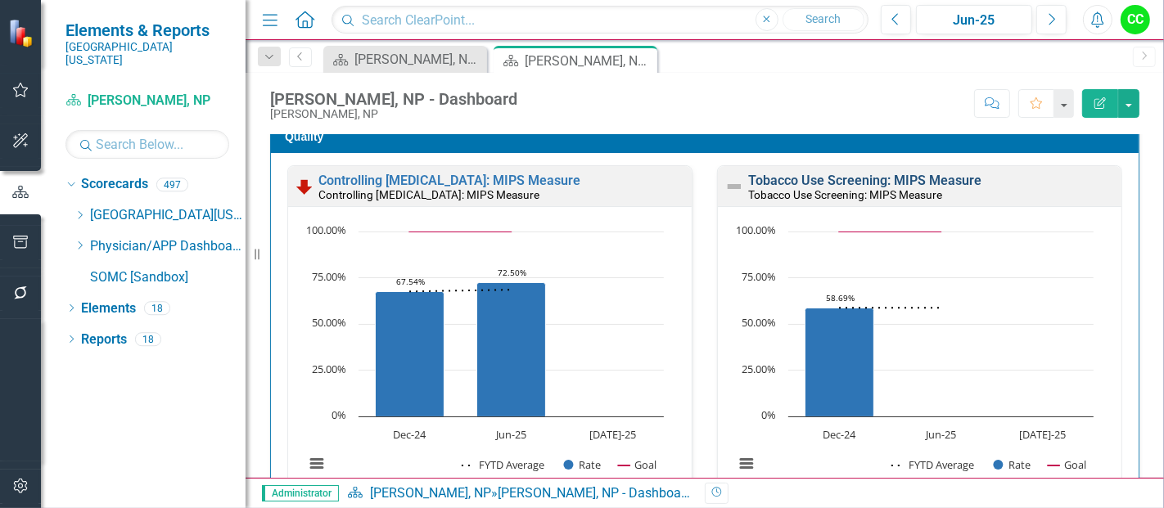
click at [853, 178] on link "Tobacco Use Screening: MIPS Measure" at bounding box center [864, 181] width 233 height 16
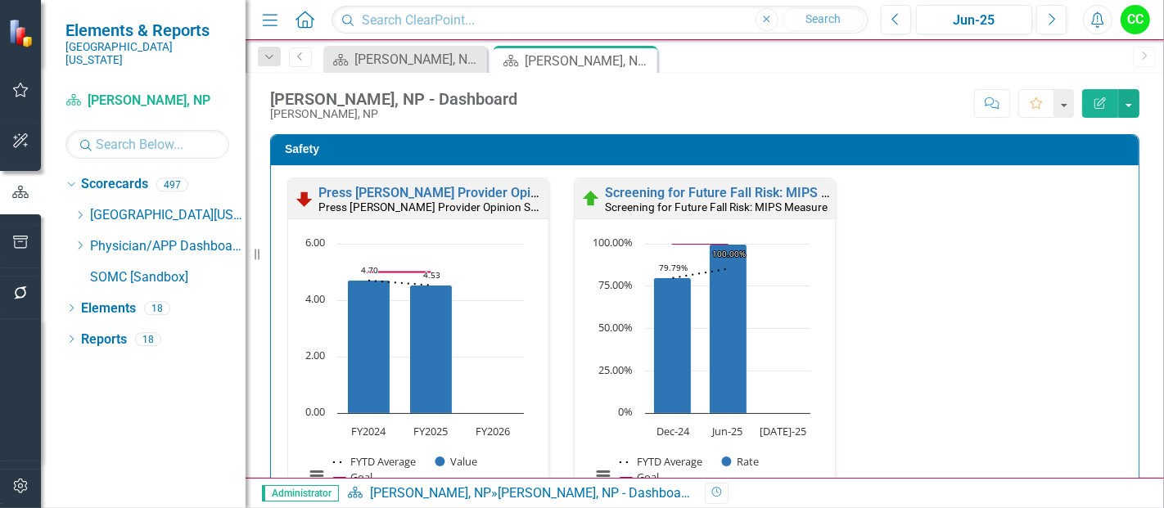
scroll to position [873, 0]
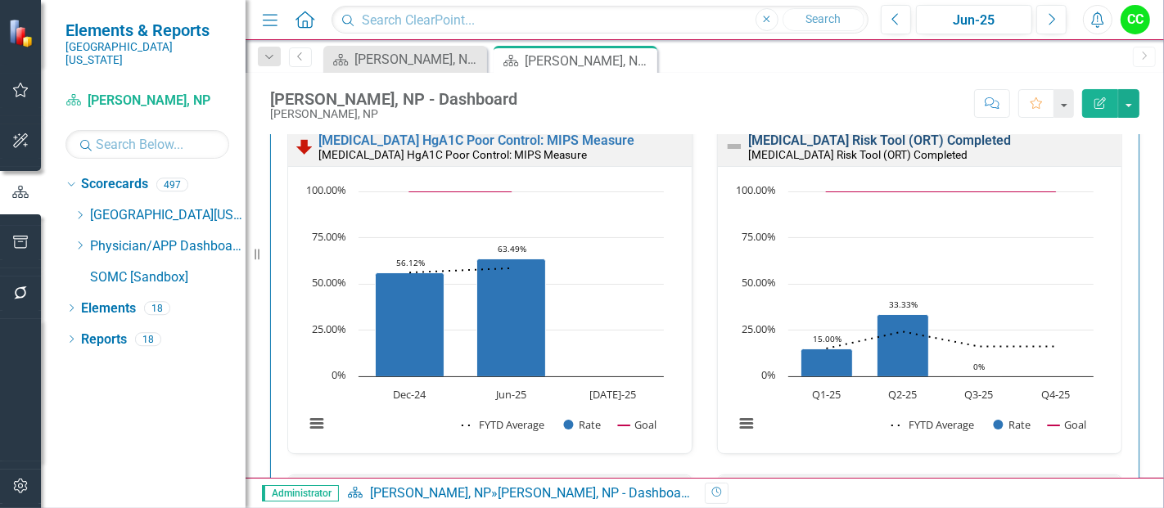
click at [909, 141] on link "[MEDICAL_DATA] Risk Tool (ORT) Completed" at bounding box center [879, 141] width 263 height 16
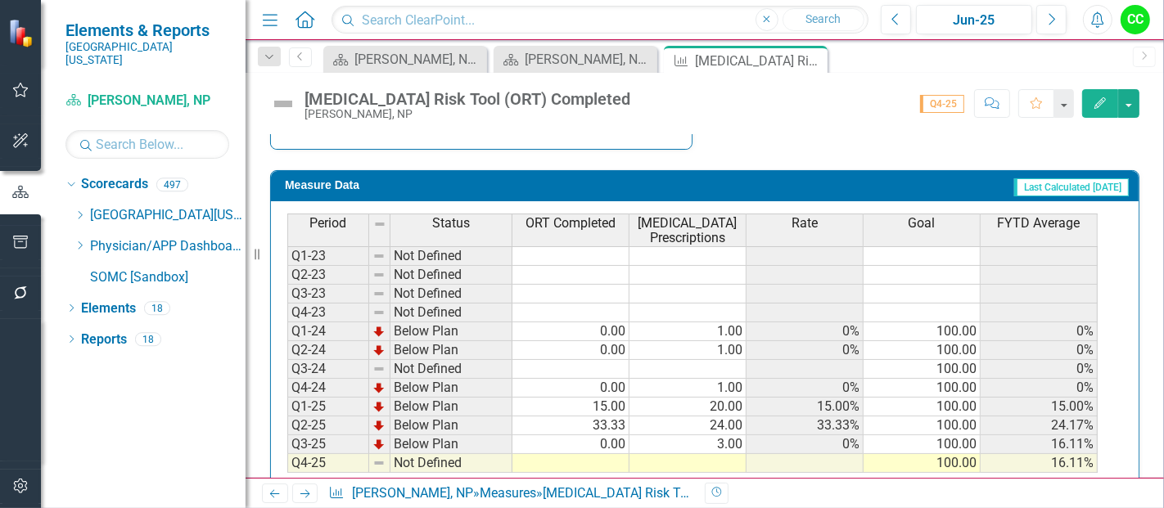
scroll to position [692, 0]
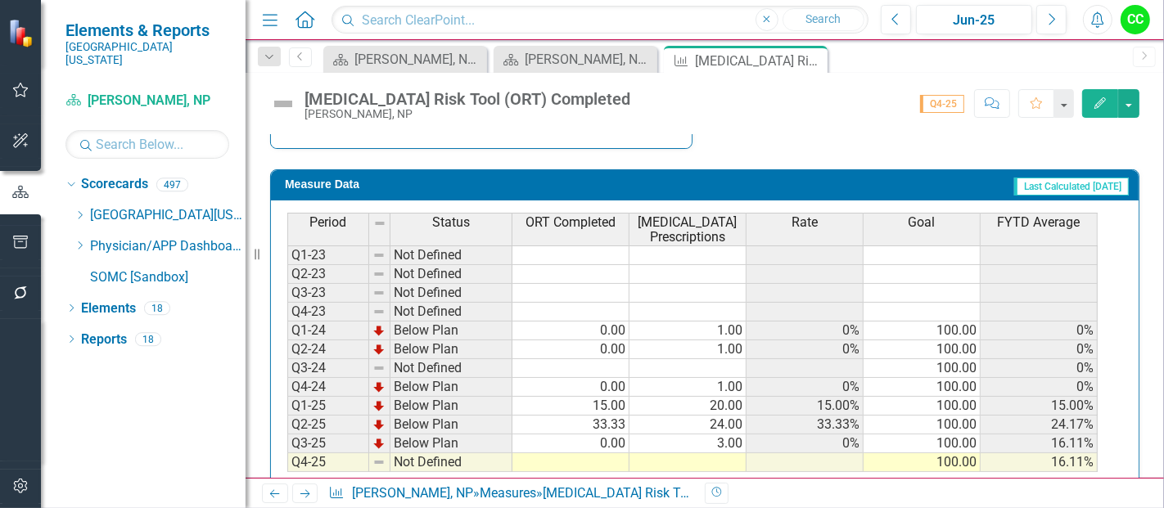
click at [584, 453] on td at bounding box center [570, 462] width 117 height 19
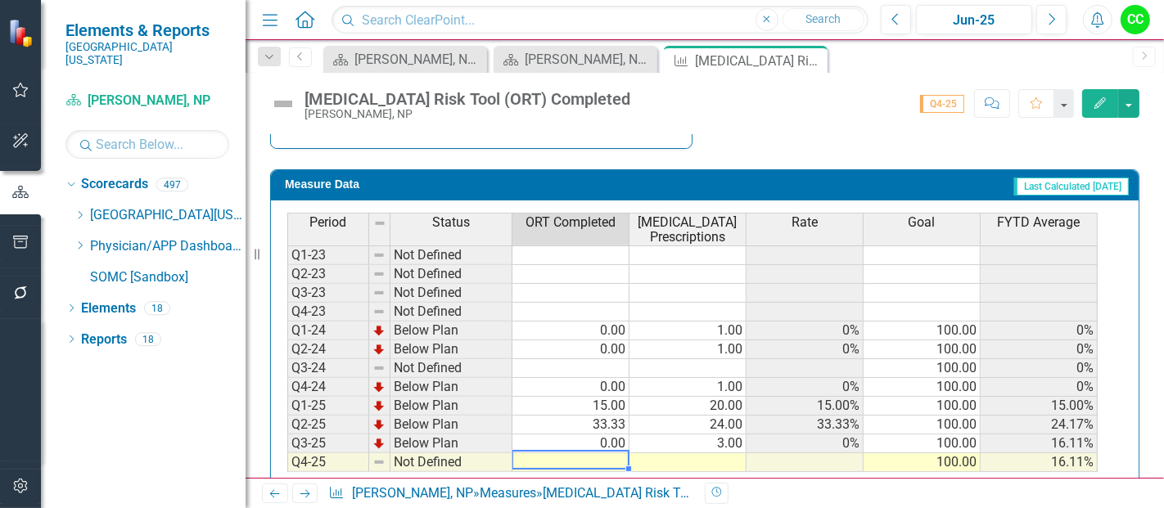
type textarea "0"
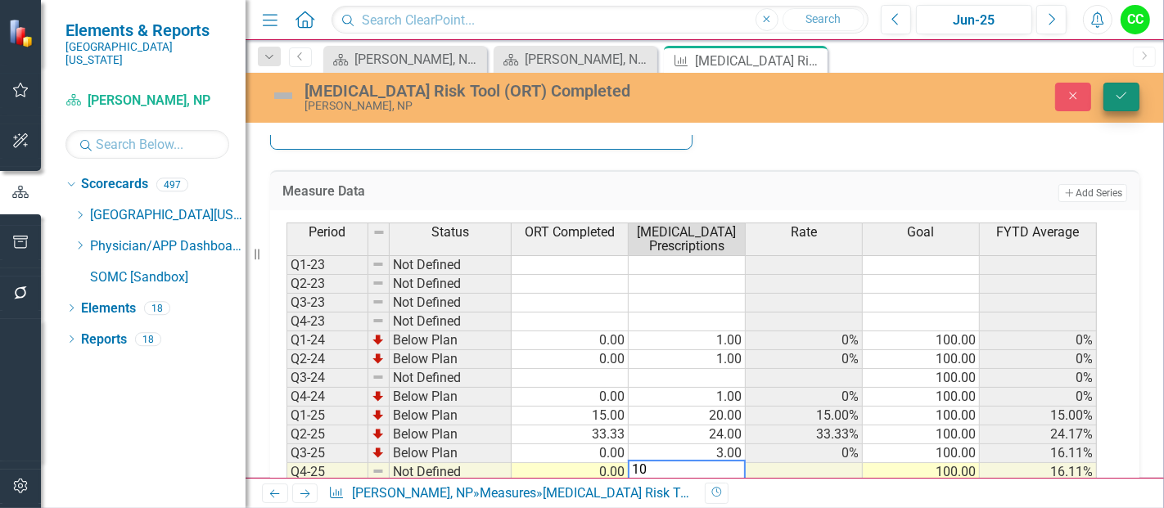
type textarea "10"
click at [1121, 88] on button "Save" at bounding box center [1121, 97] width 36 height 29
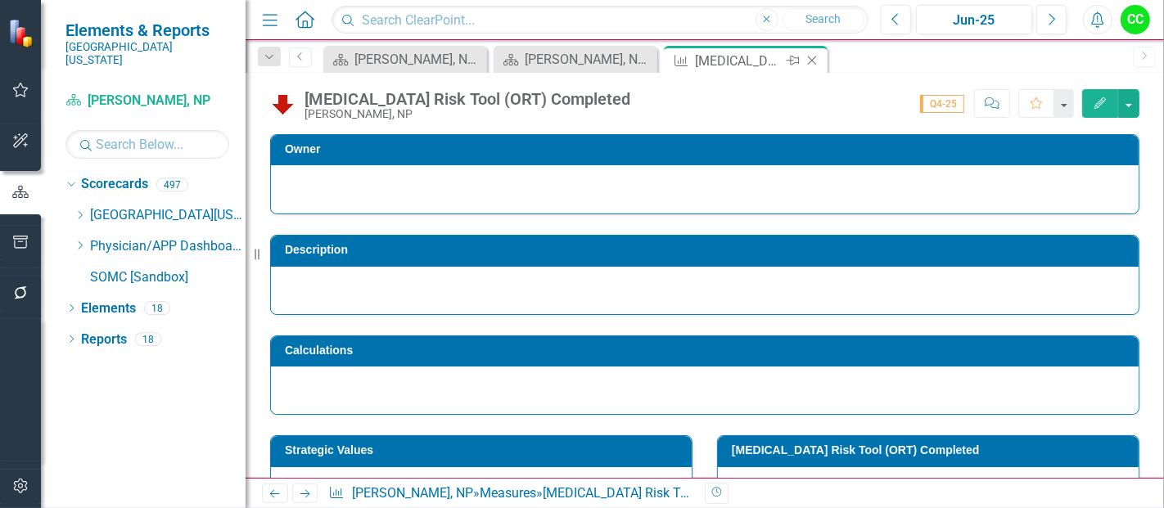
click at [814, 56] on icon "Close" at bounding box center [812, 60] width 16 height 13
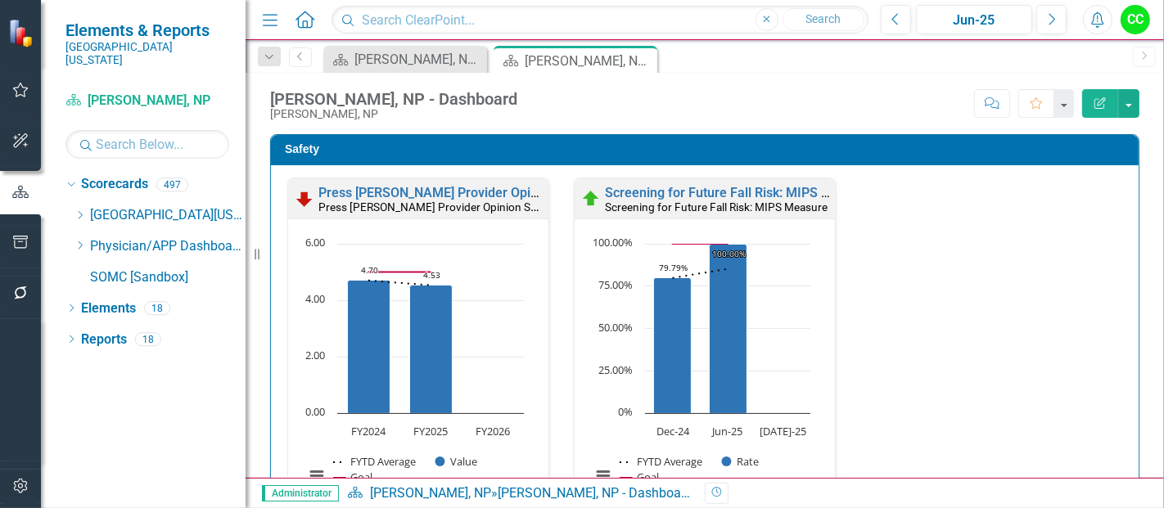
scroll to position [1111, 0]
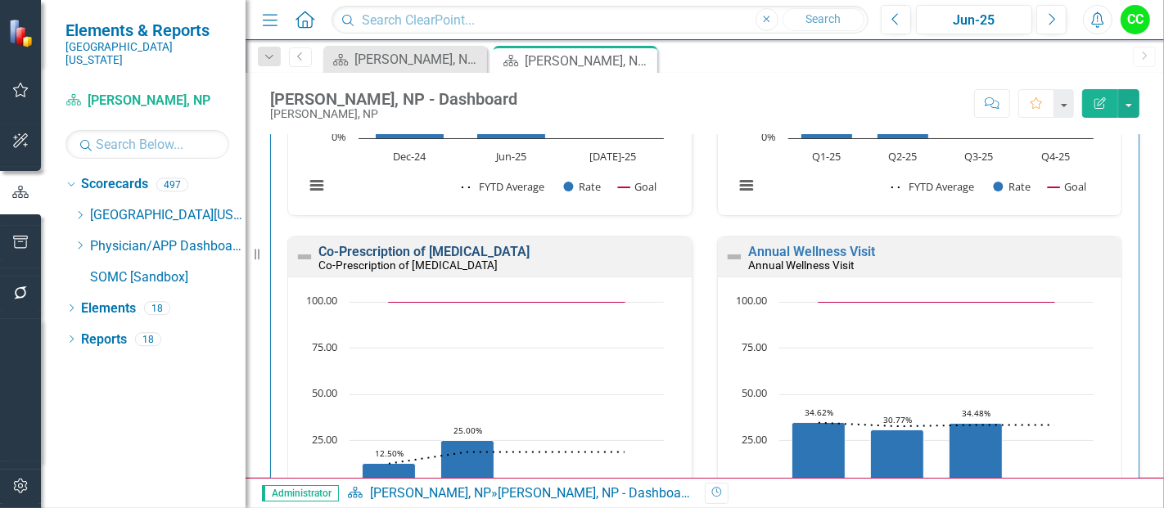
click at [450, 246] on link "Co-Prescription of [MEDICAL_DATA]" at bounding box center [423, 252] width 211 height 16
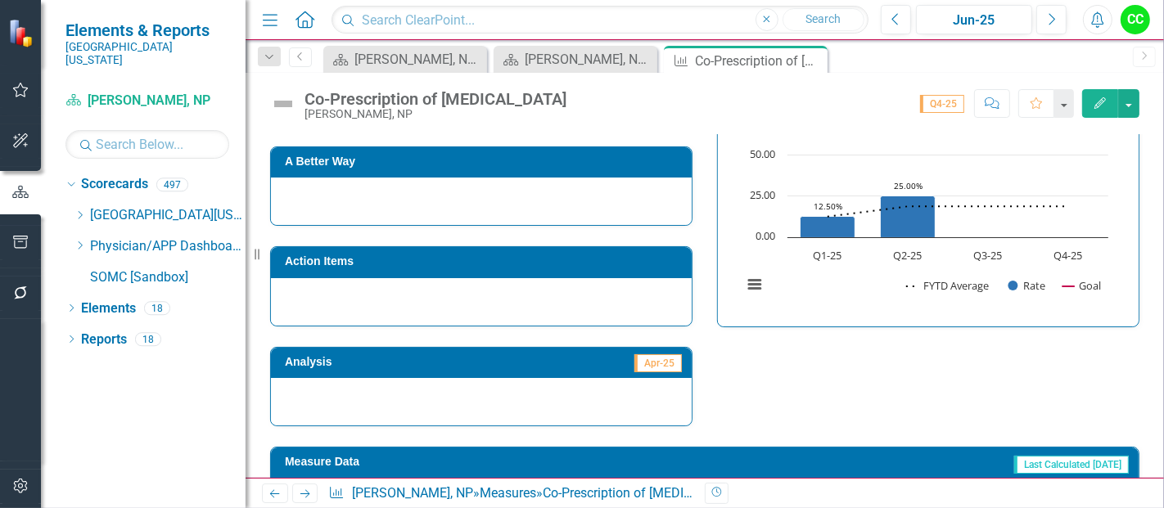
scroll to position [814, 0]
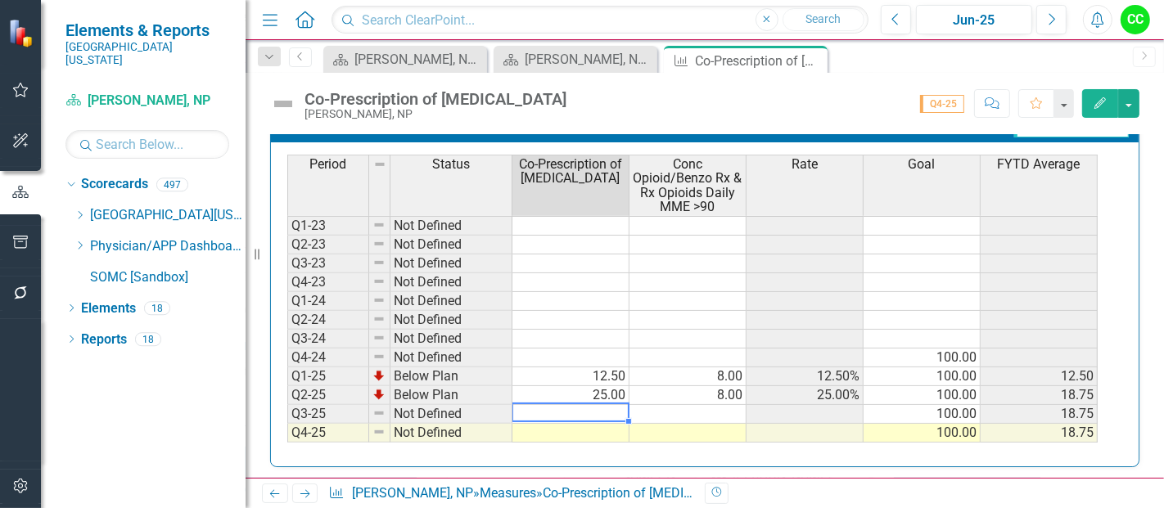
click at [581, 409] on td at bounding box center [570, 414] width 117 height 19
click at [579, 431] on td at bounding box center [570, 433] width 117 height 19
type textarea "0"
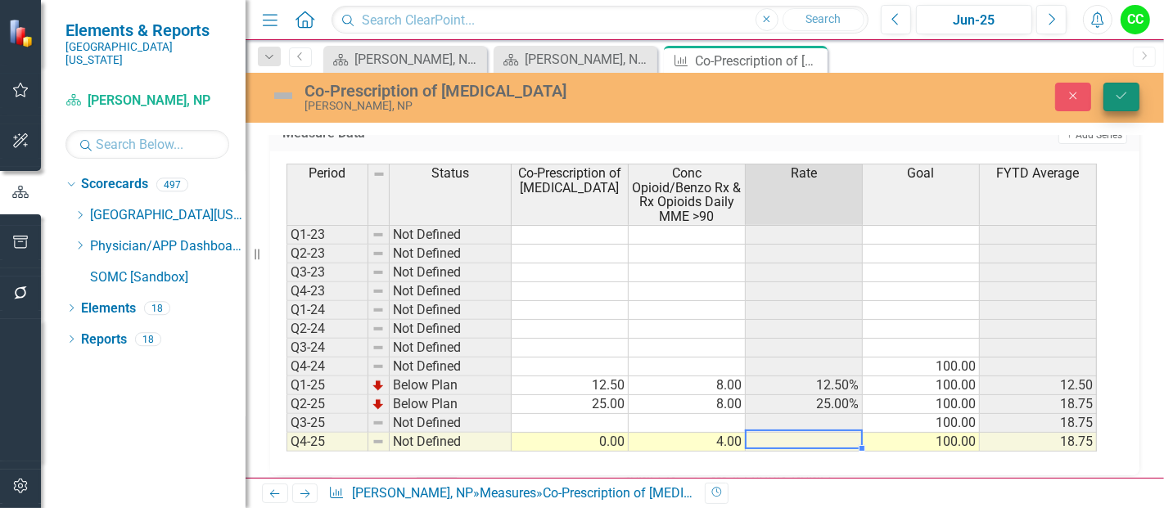
type textarea "4"
click at [1122, 87] on button "Save" at bounding box center [1121, 97] width 36 height 29
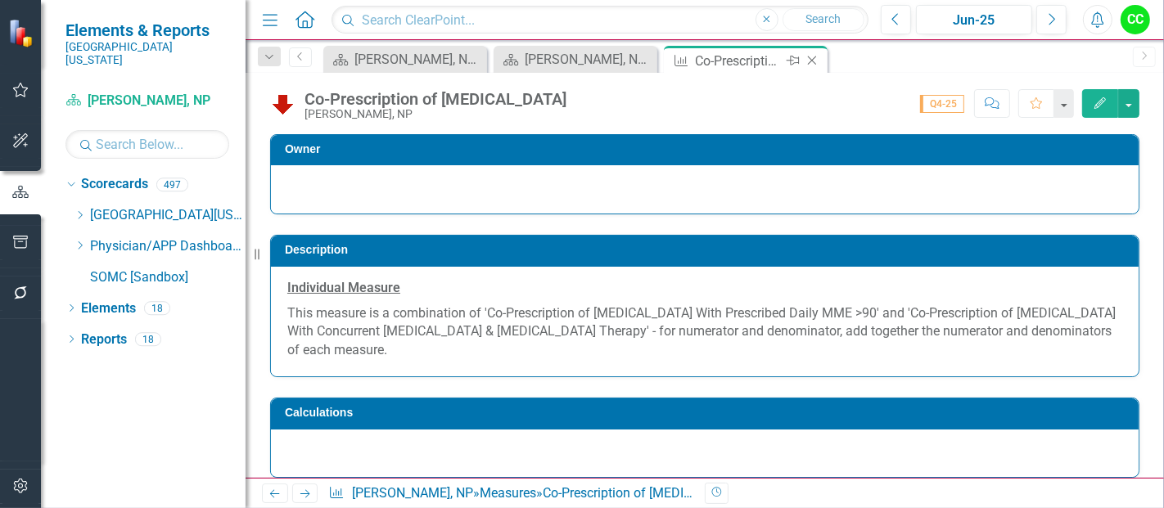
click at [810, 59] on icon at bounding box center [812, 60] width 9 height 9
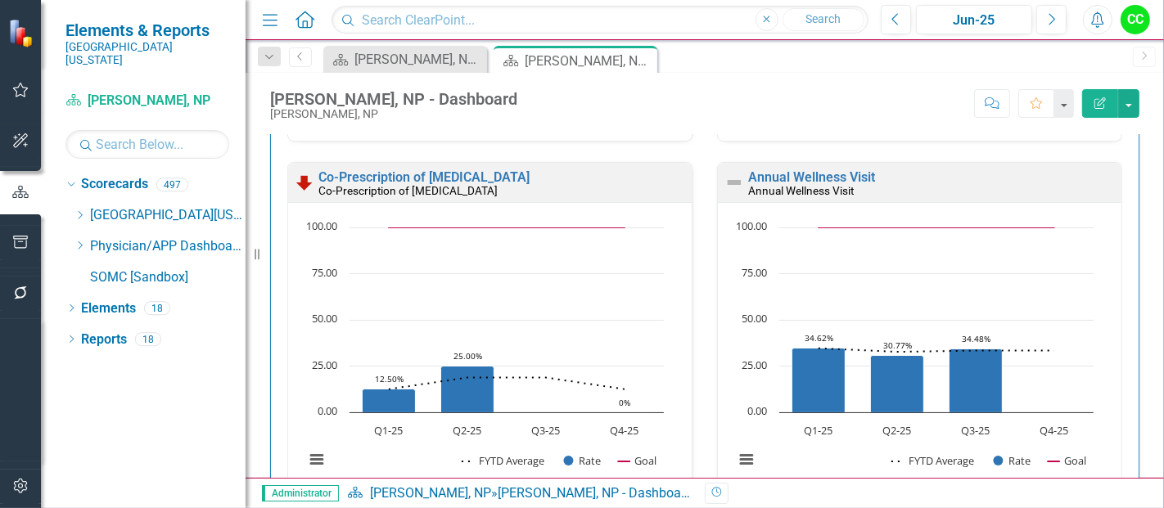
scroll to position [1185, 0]
click at [790, 175] on link "Annual Wellness Visit" at bounding box center [811, 177] width 127 height 16
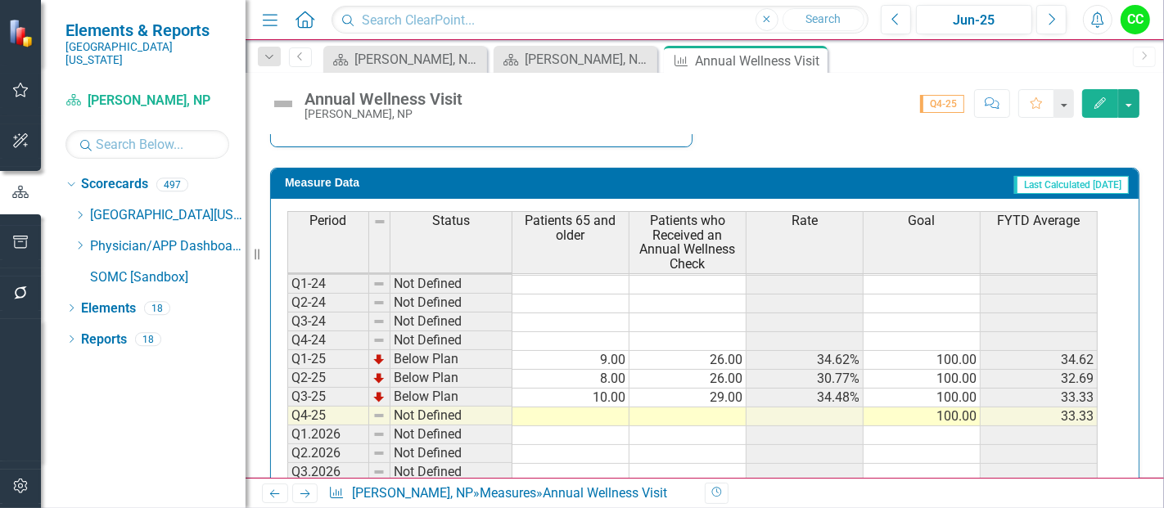
scroll to position [696, 0]
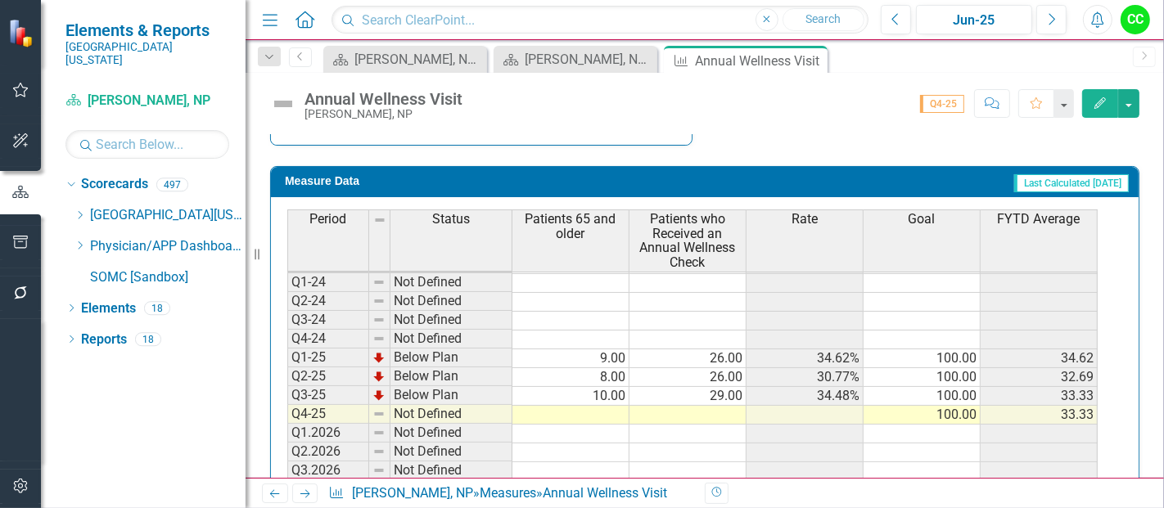
click at [612, 406] on td at bounding box center [570, 415] width 117 height 19
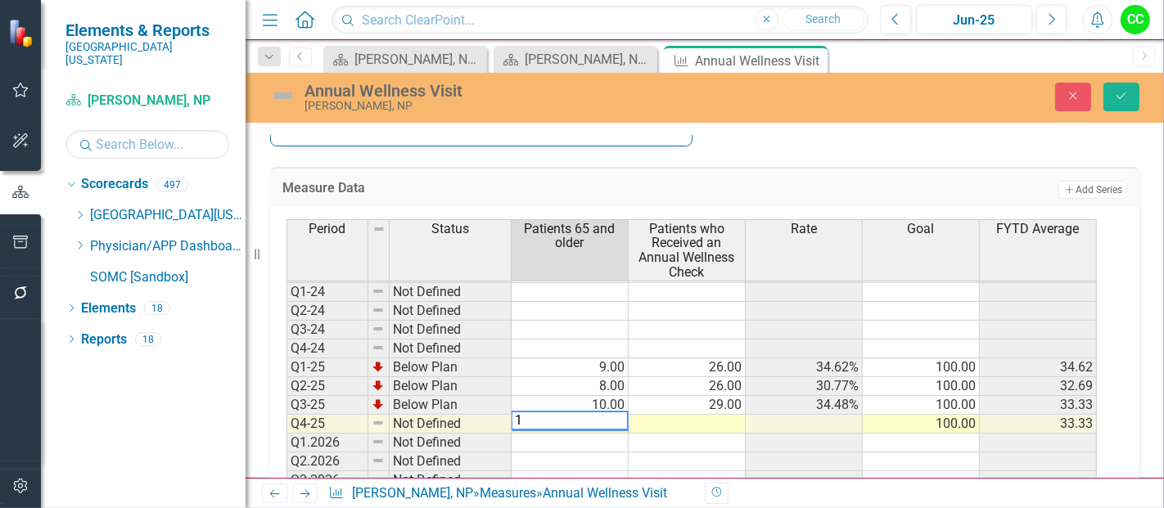
type textarea "11"
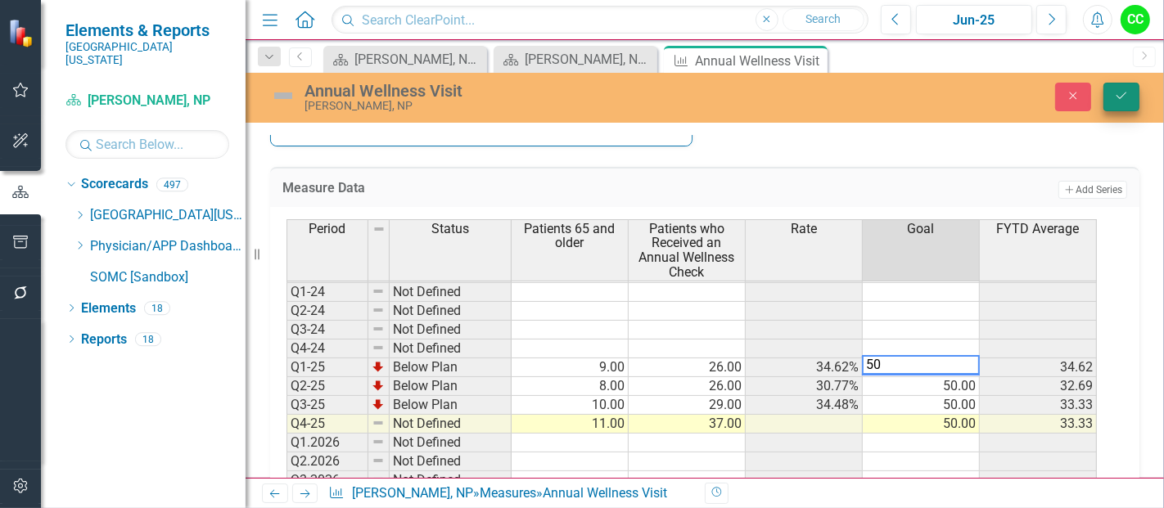
type textarea "50"
click at [1127, 88] on button "Save" at bounding box center [1121, 97] width 36 height 29
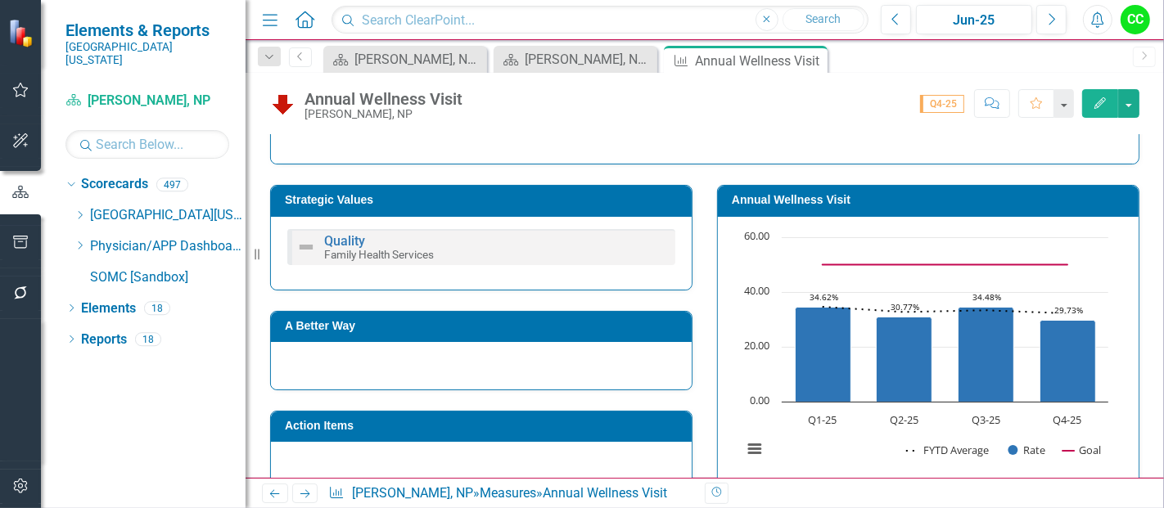
scroll to position [252, 0]
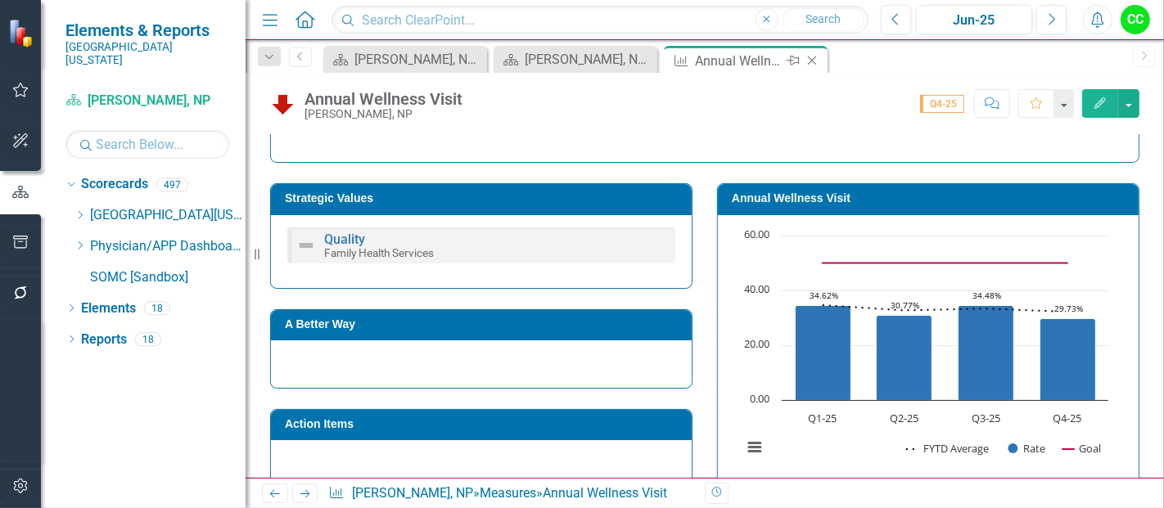
click at [813, 60] on icon "Close" at bounding box center [812, 60] width 16 height 13
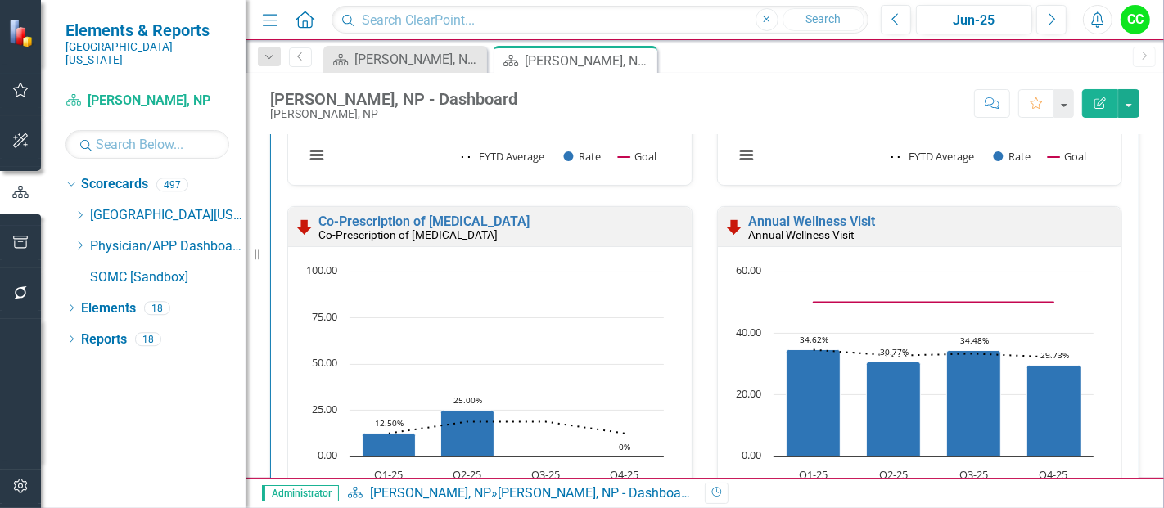
scroll to position [2432, 0]
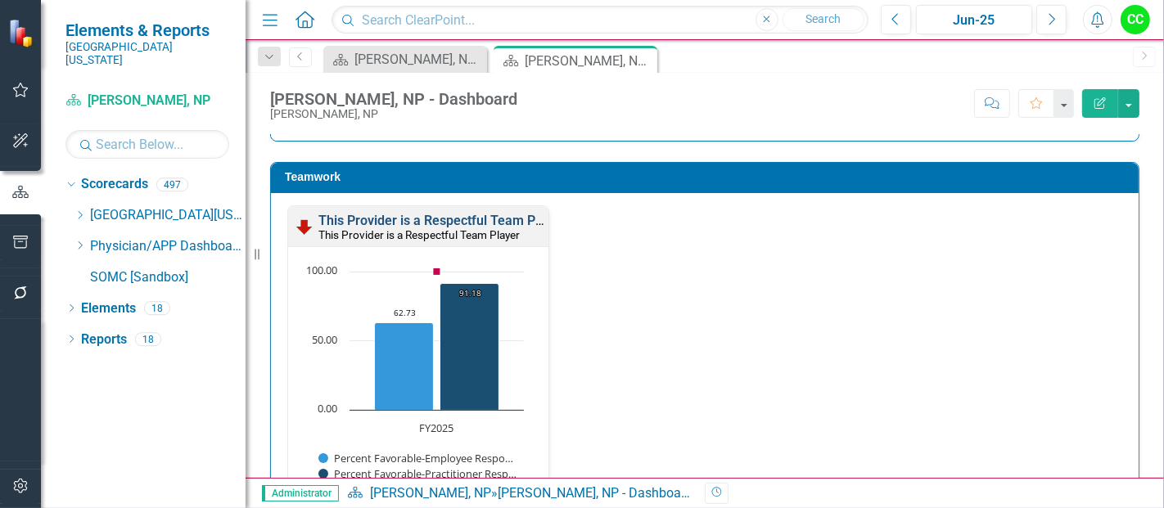
click at [412, 219] on link "This Provider is a Respectful Team Player" at bounding box center [441, 221] width 246 height 16
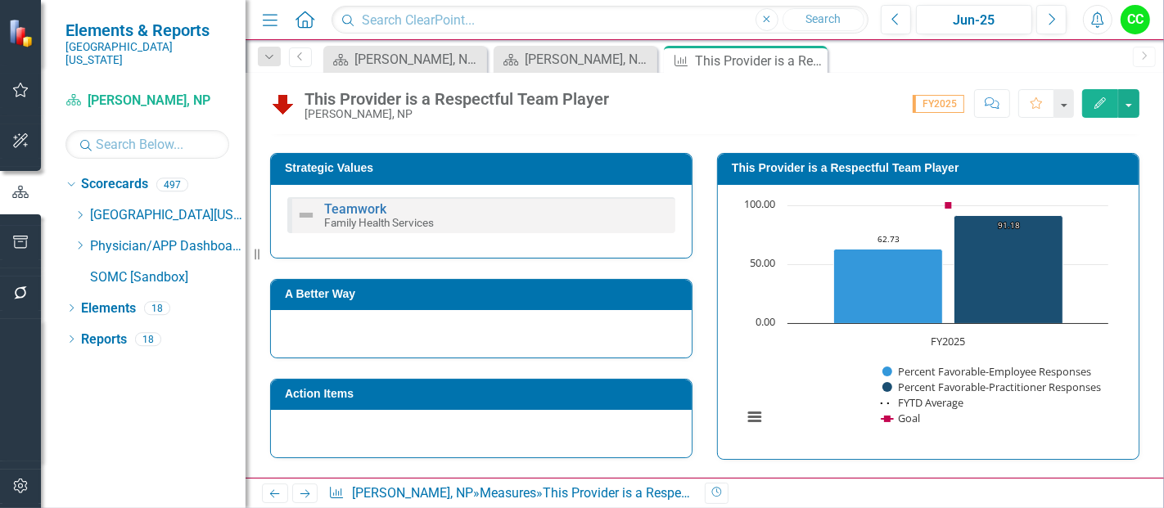
scroll to position [270, 0]
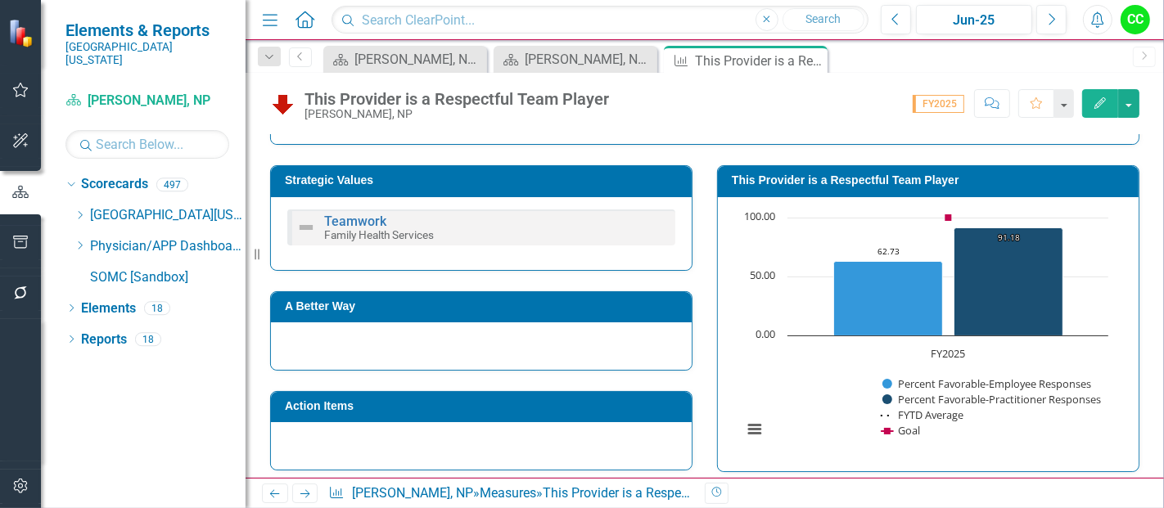
click at [882, 183] on h3 "This Provider is a Respectful Team Player" at bounding box center [931, 180] width 399 height 12
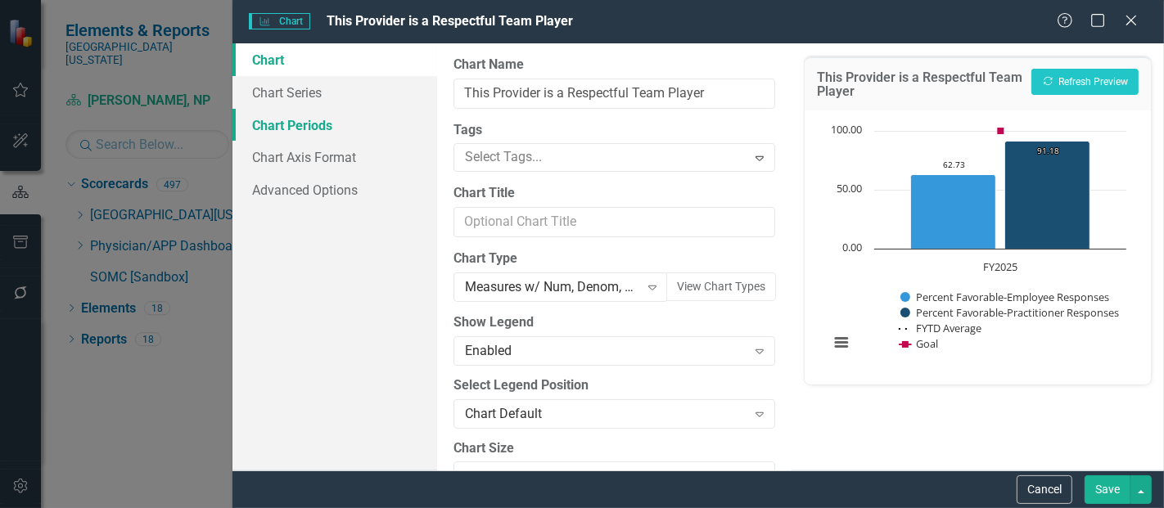
click at [268, 119] on link "Chart Periods" at bounding box center [334, 125] width 205 height 33
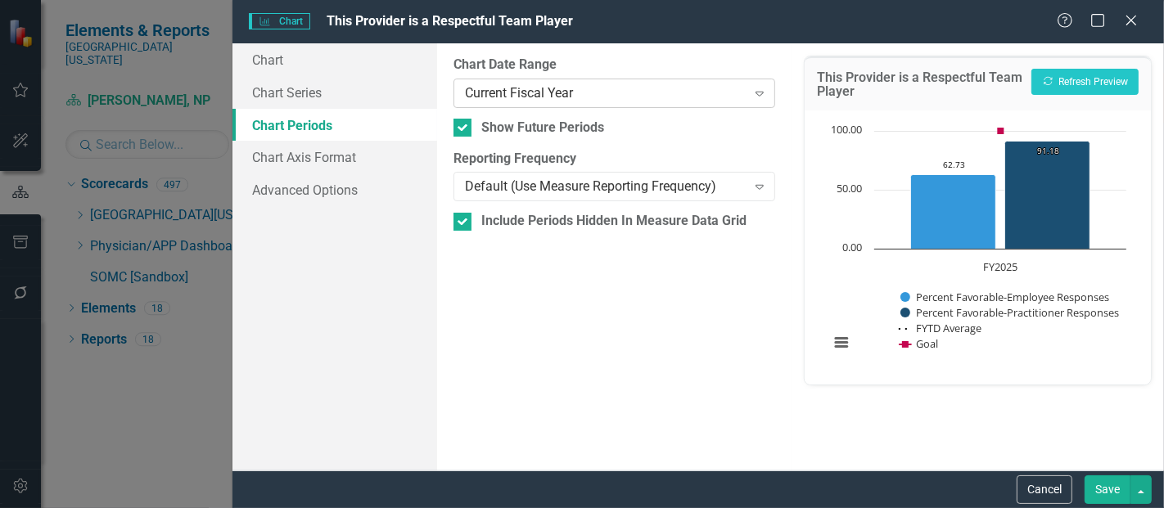
click at [581, 94] on div "Current Fiscal Year" at bounding box center [605, 92] width 281 height 19
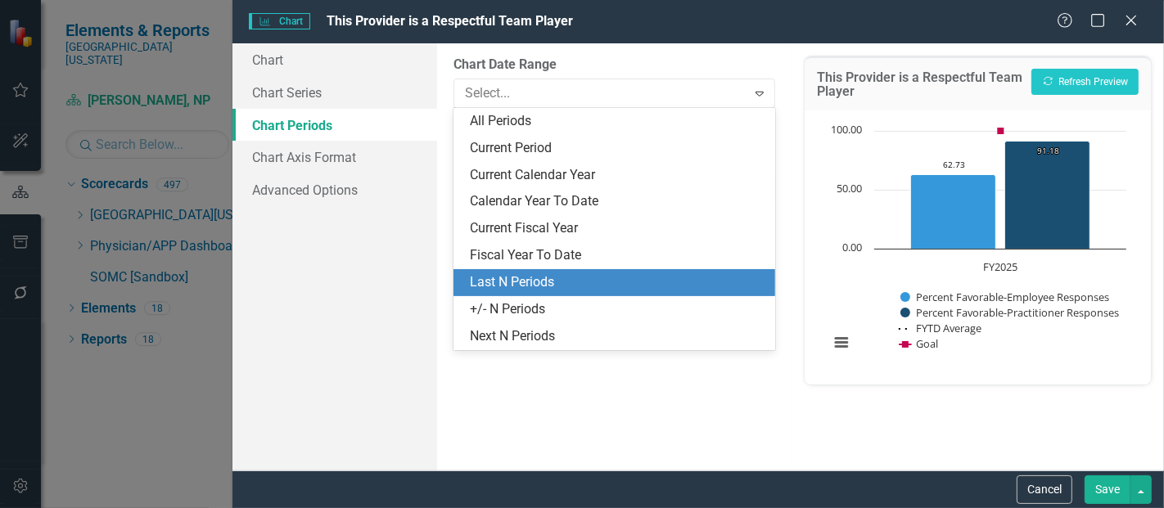
click at [524, 279] on div "Last N Periods" at bounding box center [617, 282] width 295 height 19
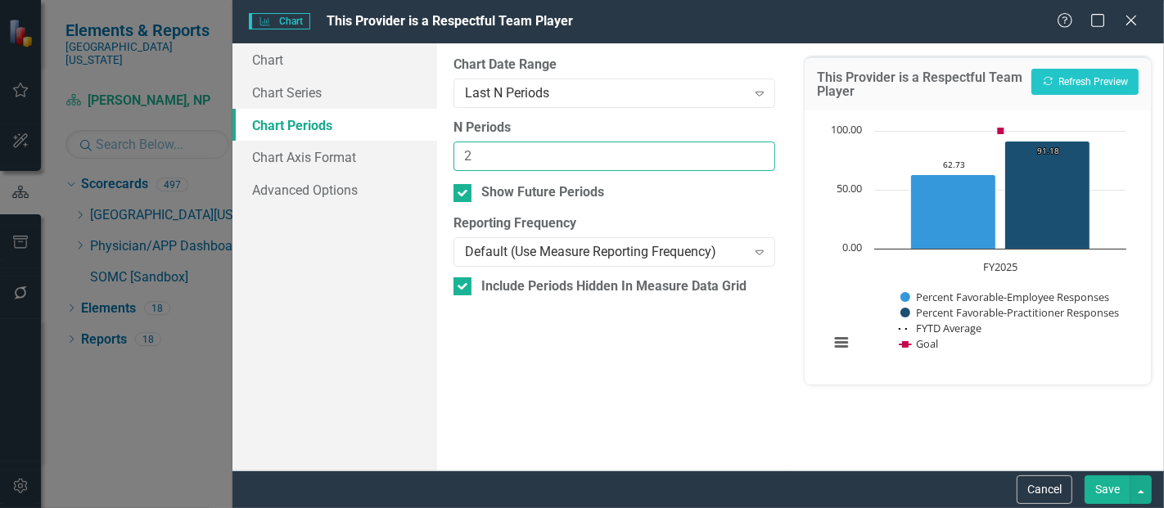
type input "2"
click at [755, 148] on input "2" at bounding box center [614, 157] width 322 height 30
click at [1089, 492] on button "Save" at bounding box center [1108, 490] width 46 height 29
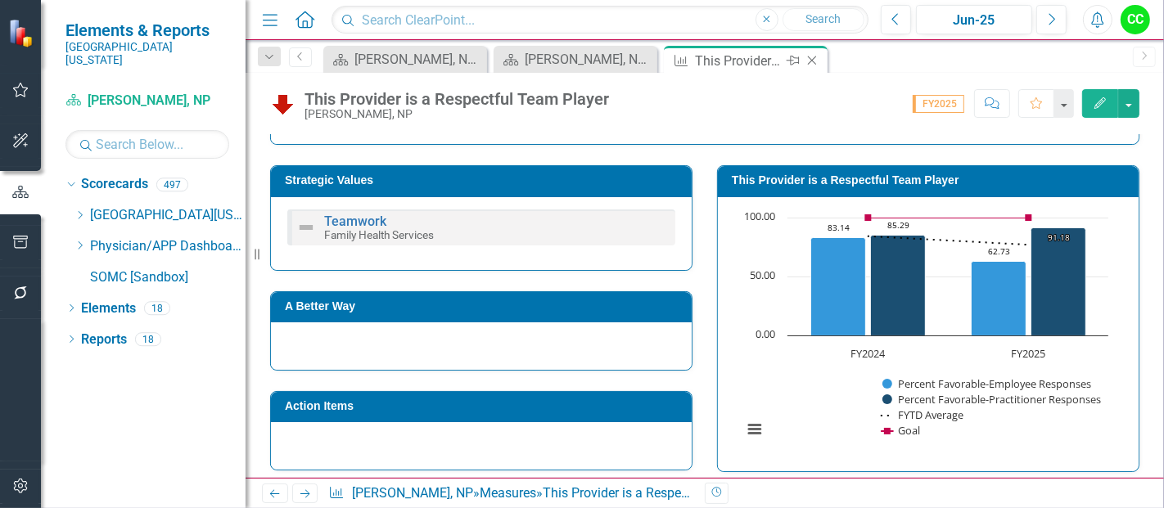
click at [811, 60] on icon at bounding box center [812, 60] width 9 height 9
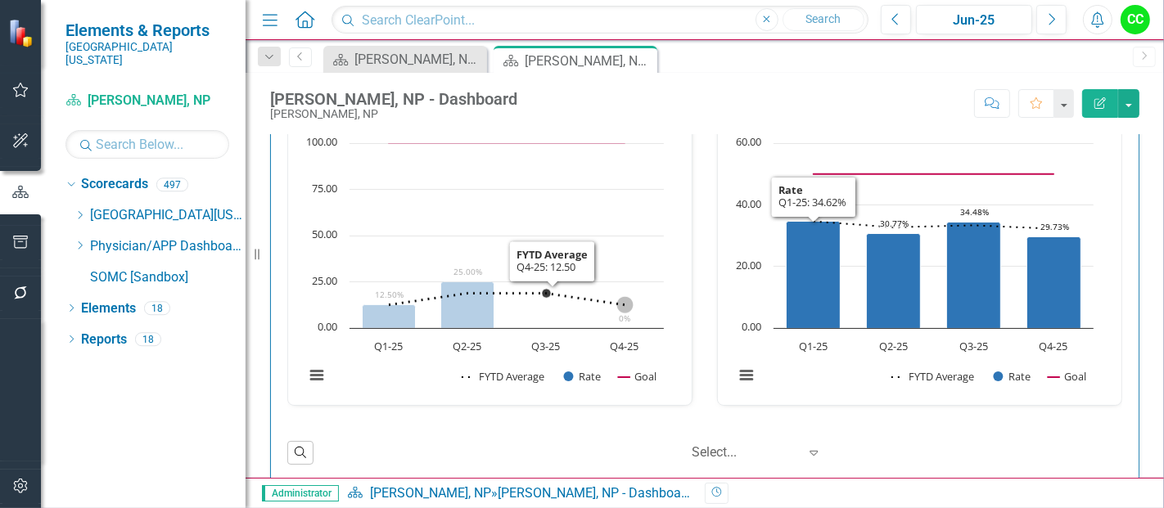
scroll to position [1270, 0]
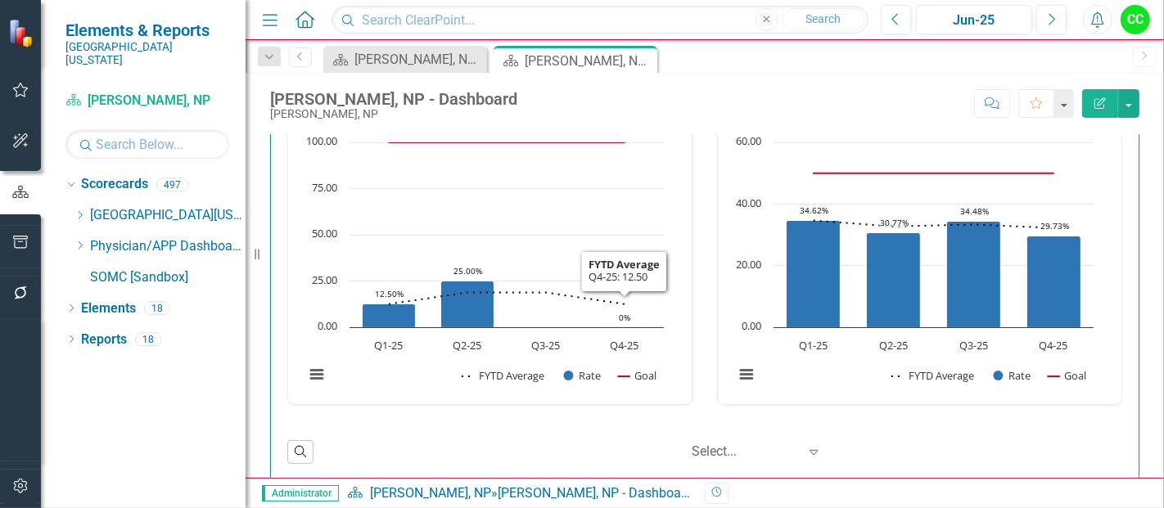
click at [525, 502] on div "Scorecard Blake Barnes, NP » Blake Barnes, NP - Dashboard" at bounding box center [519, 494] width 345 height 19
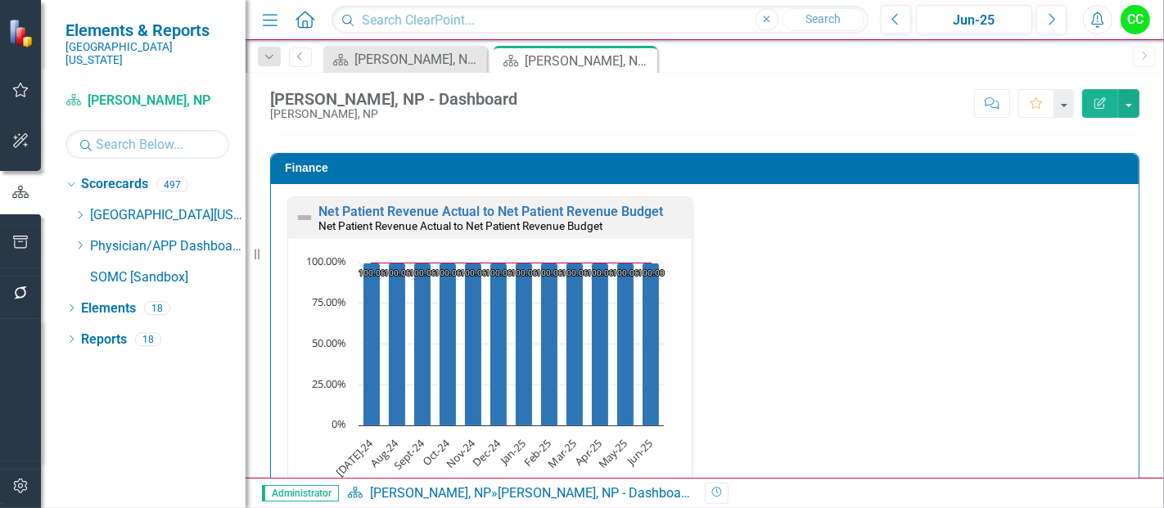
scroll to position [2931, 0]
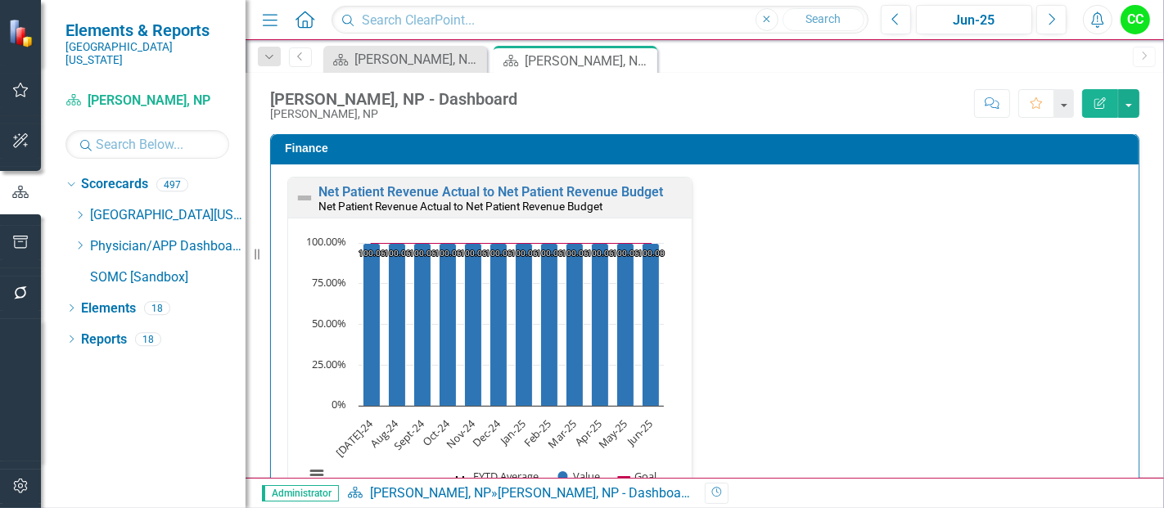
click at [914, 254] on div "Net Patient Revenue Actual to Net Patient Revenue Budget Net Patient Revenue Ac…" at bounding box center [704, 352] width 859 height 350
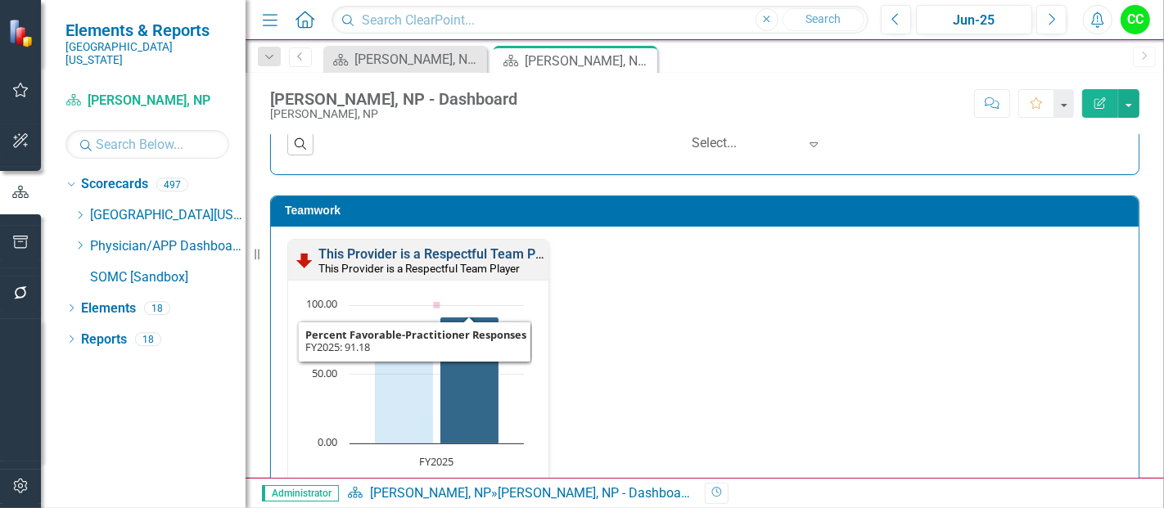
scroll to position [2394, 0]
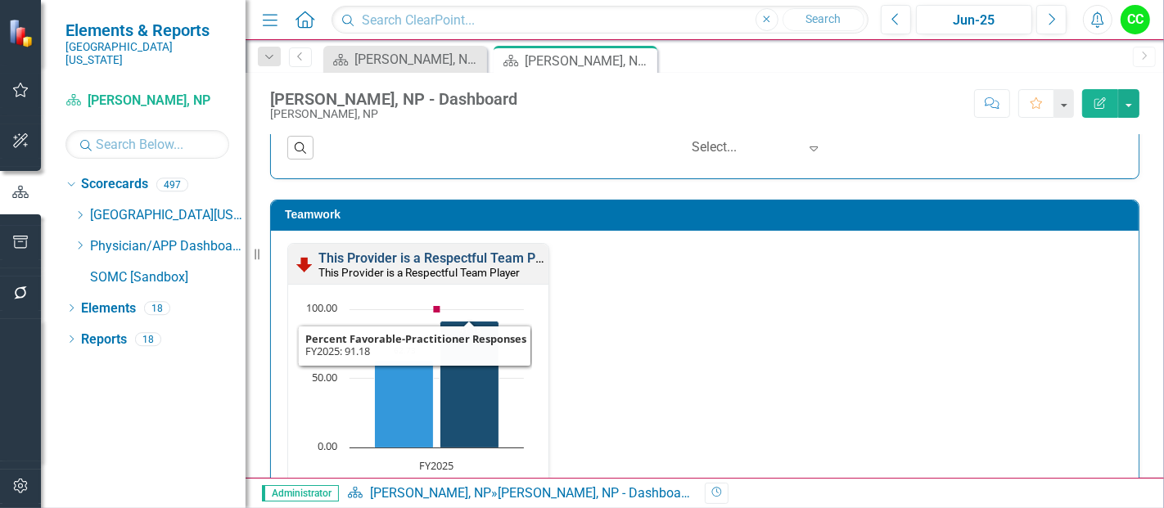
click at [411, 254] on link "This Provider is a Respectful Team Player" at bounding box center [441, 258] width 246 height 16
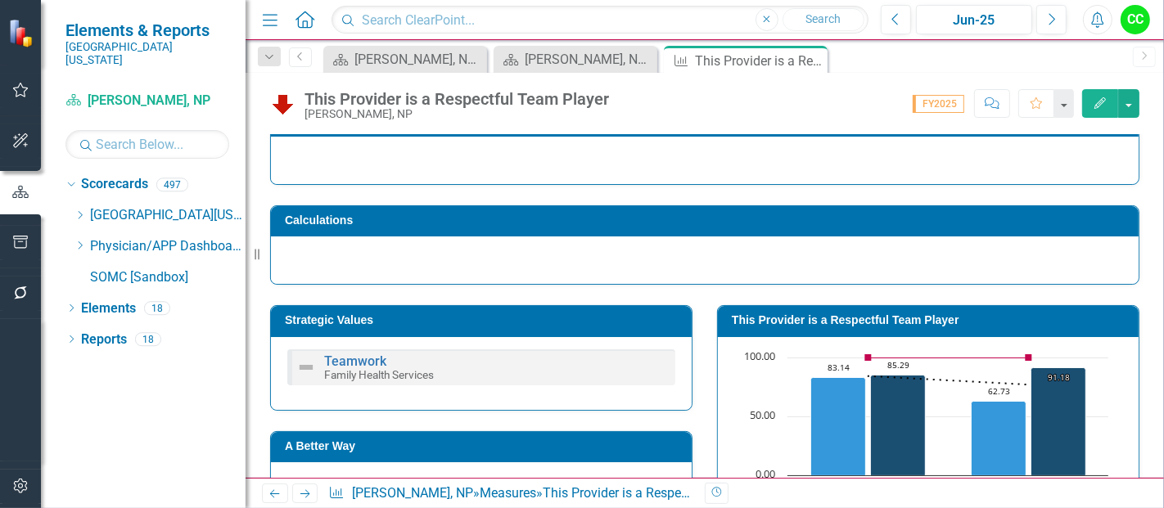
scroll to position [138, 0]
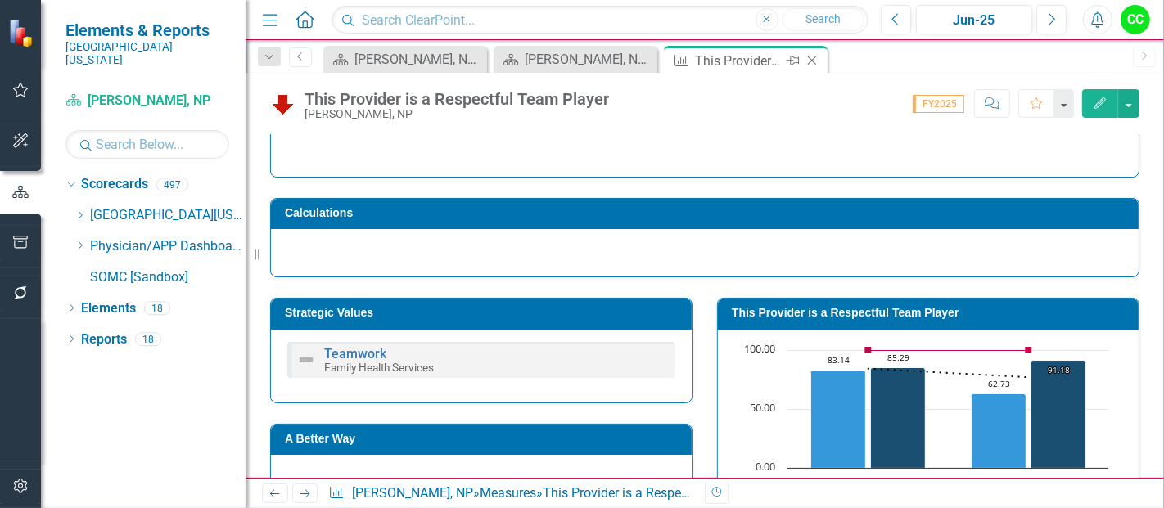
click at [813, 62] on icon "Close" at bounding box center [812, 60] width 16 height 13
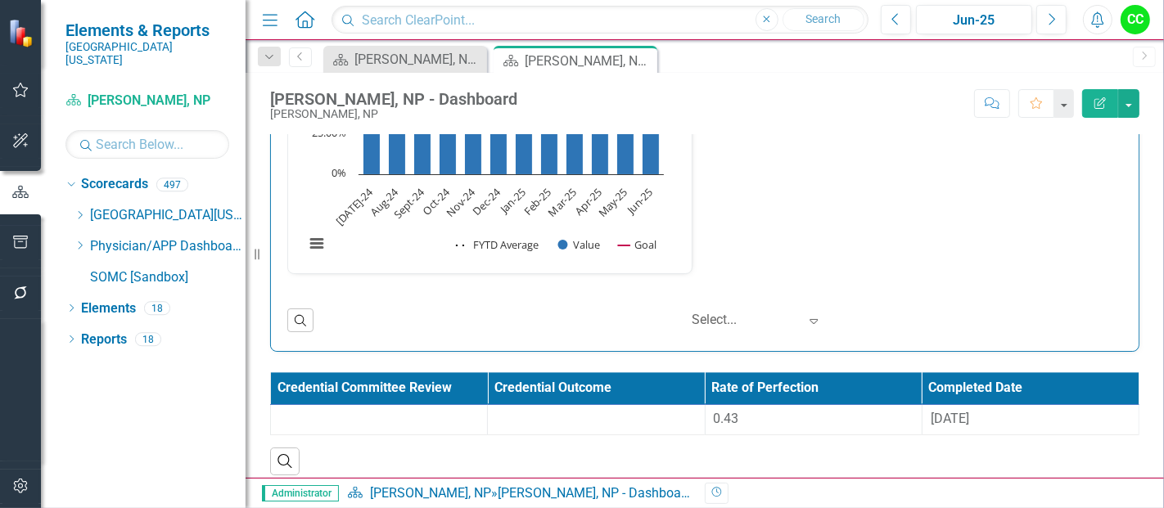
scroll to position [3167, 0]
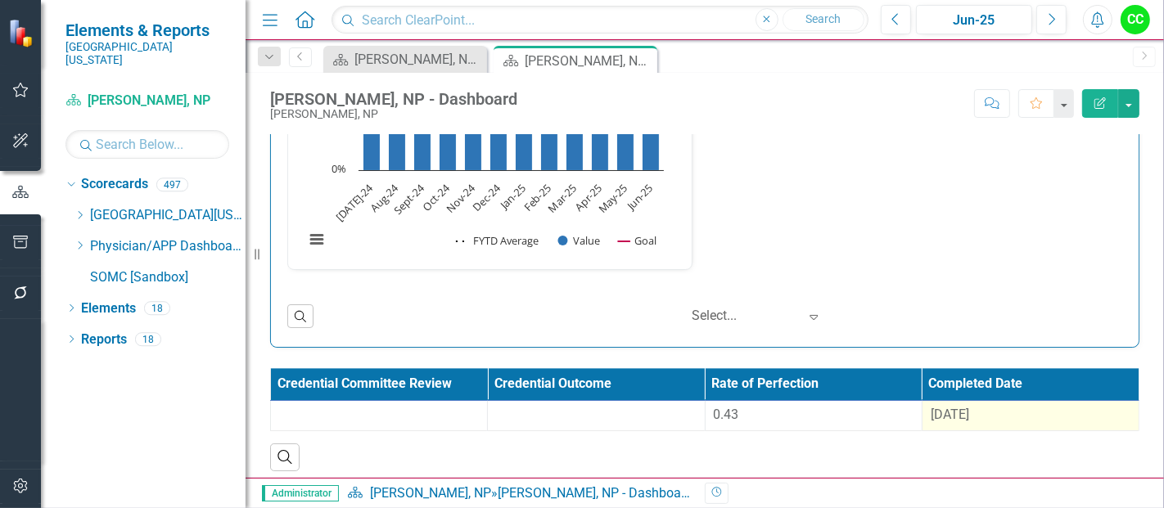
click at [961, 413] on span "[DATE]" at bounding box center [950, 415] width 38 height 16
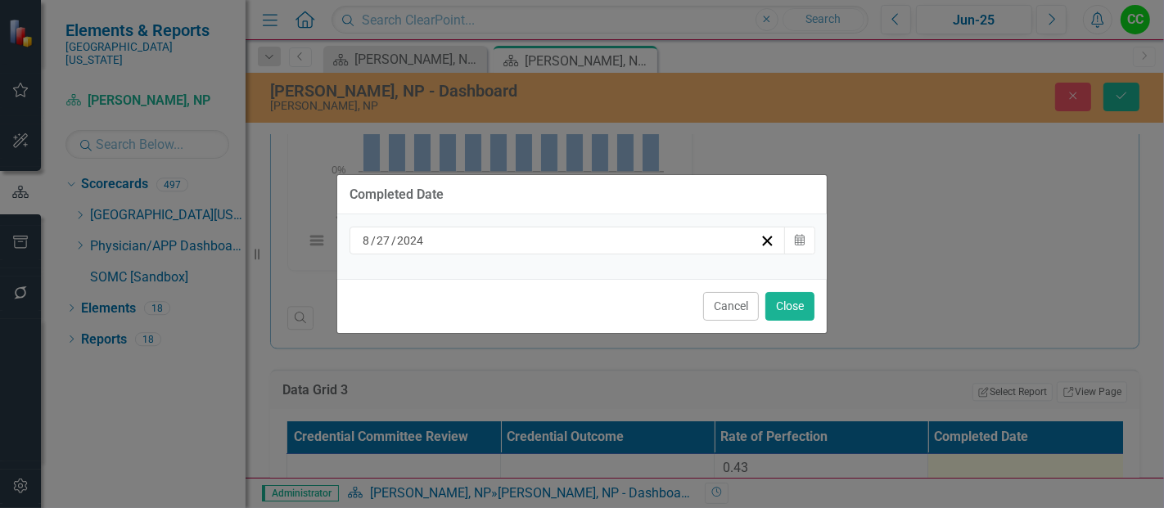
click at [716, 246] on div "8 / 27 / 2024" at bounding box center [559, 240] width 399 height 16
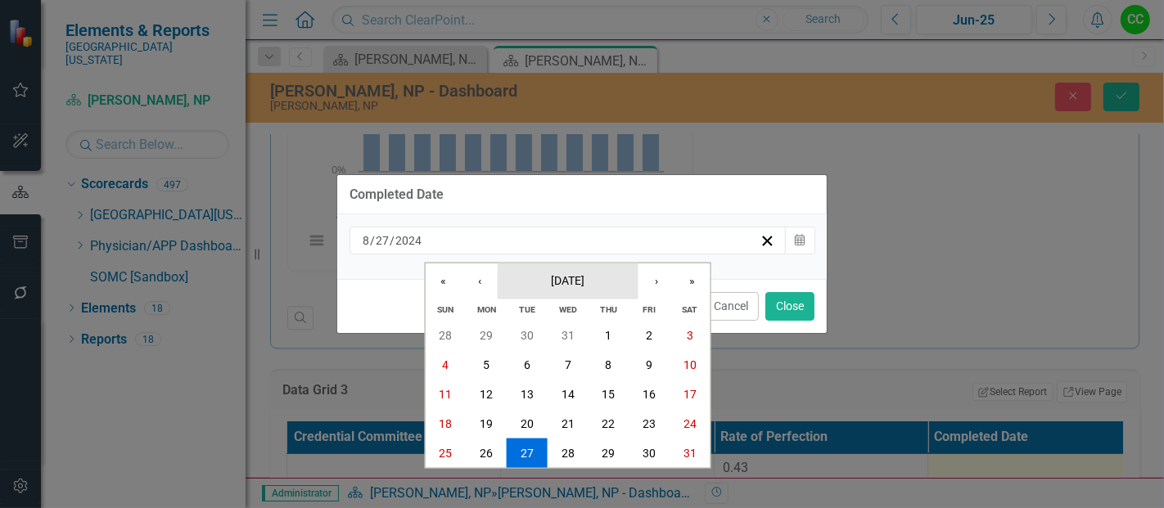
click at [566, 284] on span "August 2024" at bounding box center [568, 279] width 34 height 13
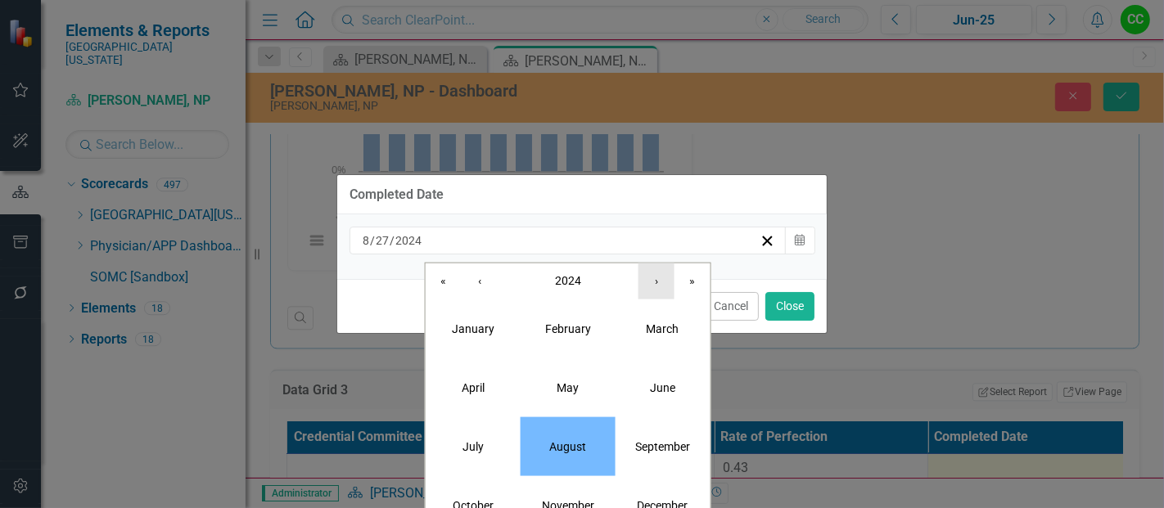
click at [656, 277] on button "›" at bounding box center [656, 281] width 36 height 36
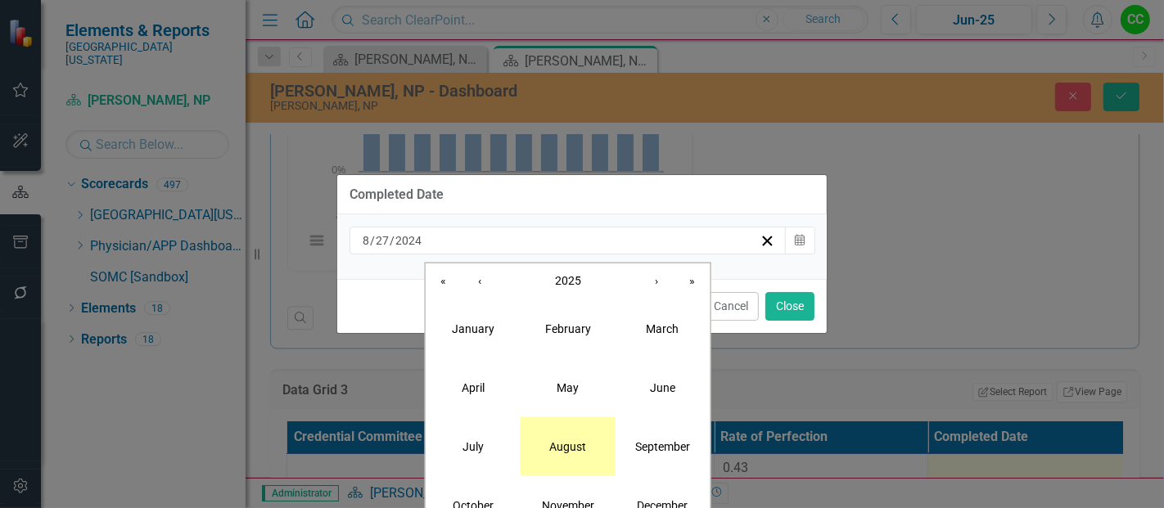
click at [572, 462] on button "August" at bounding box center [568, 446] width 95 height 59
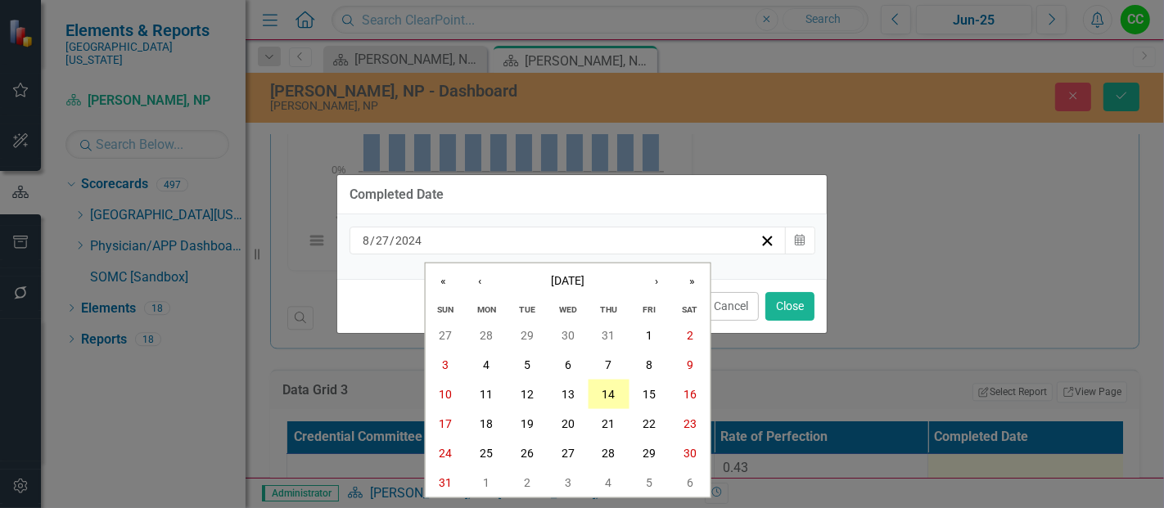
click at [612, 395] on abbr "14" at bounding box center [608, 394] width 13 height 13
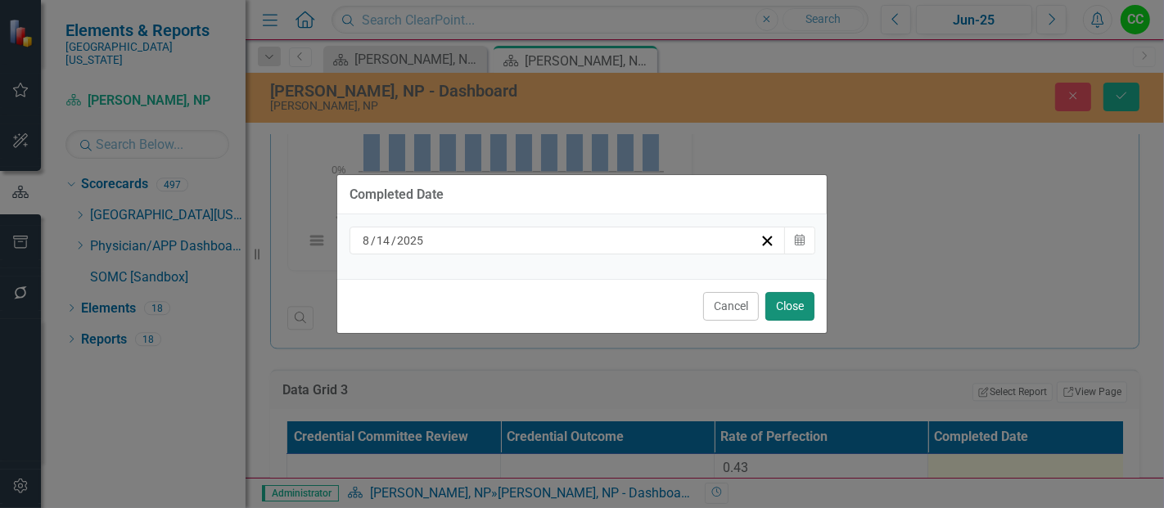
click at [795, 303] on button "Close" at bounding box center [789, 306] width 49 height 29
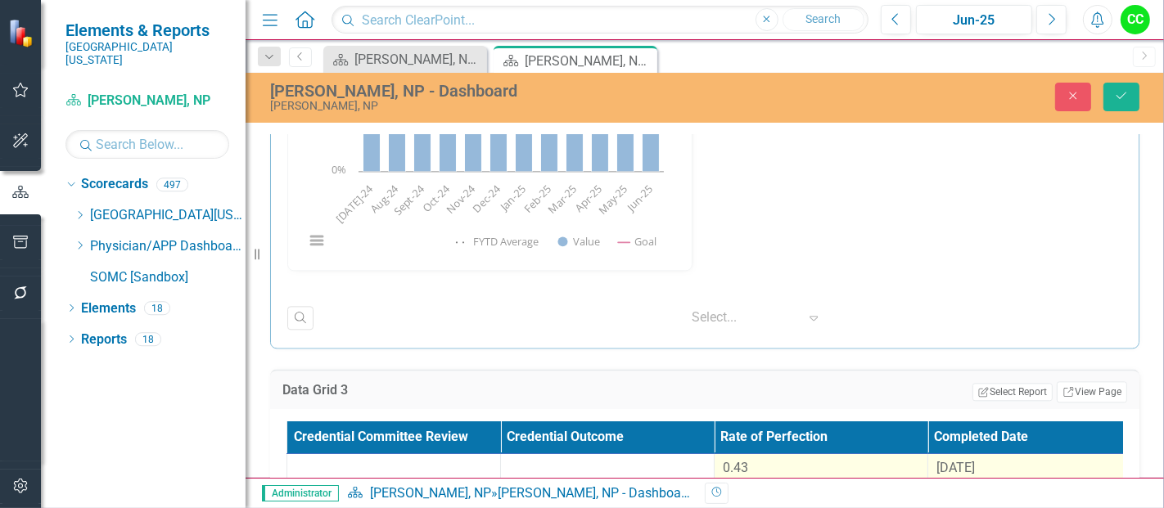
click at [742, 454] on td "0.43" at bounding box center [822, 469] width 214 height 30
click at [801, 473] on input "0.427" at bounding box center [821, 474] width 196 height 30
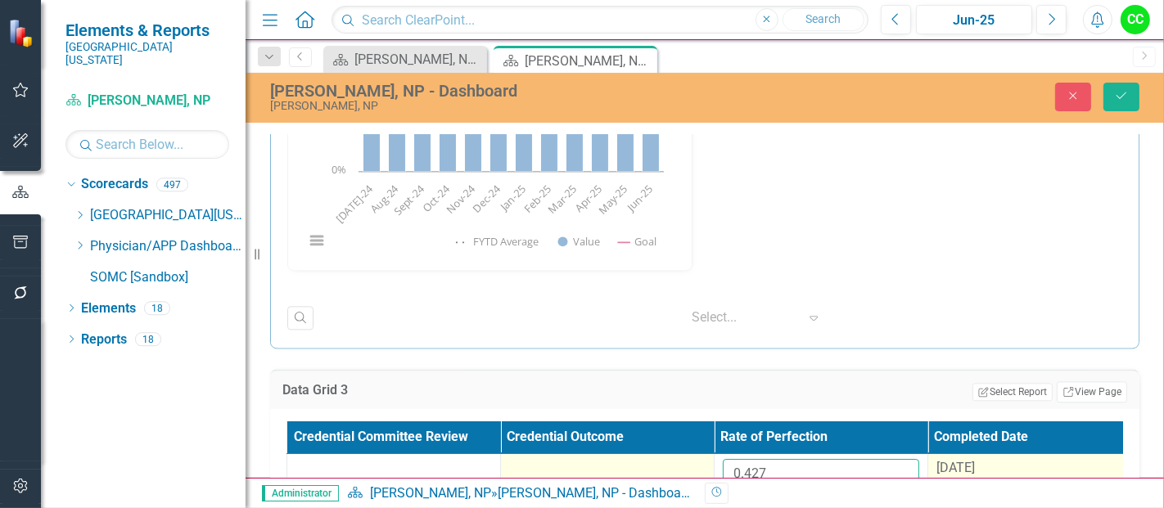
drag, startPoint x: 801, startPoint y: 459, endPoint x: 688, endPoint y: 476, distance: 114.1
click at [688, 476] on tr "0.427 8/14/25" at bounding box center [714, 480] width 855 height 53
paste input "566693333"
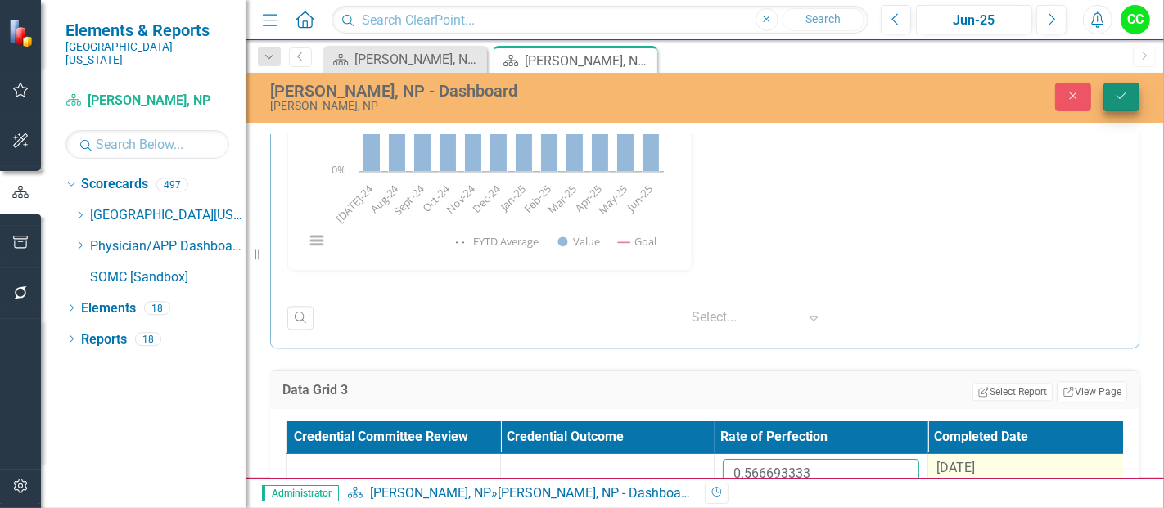
type input "0.566693333"
click at [1127, 102] on button "Save" at bounding box center [1121, 97] width 36 height 29
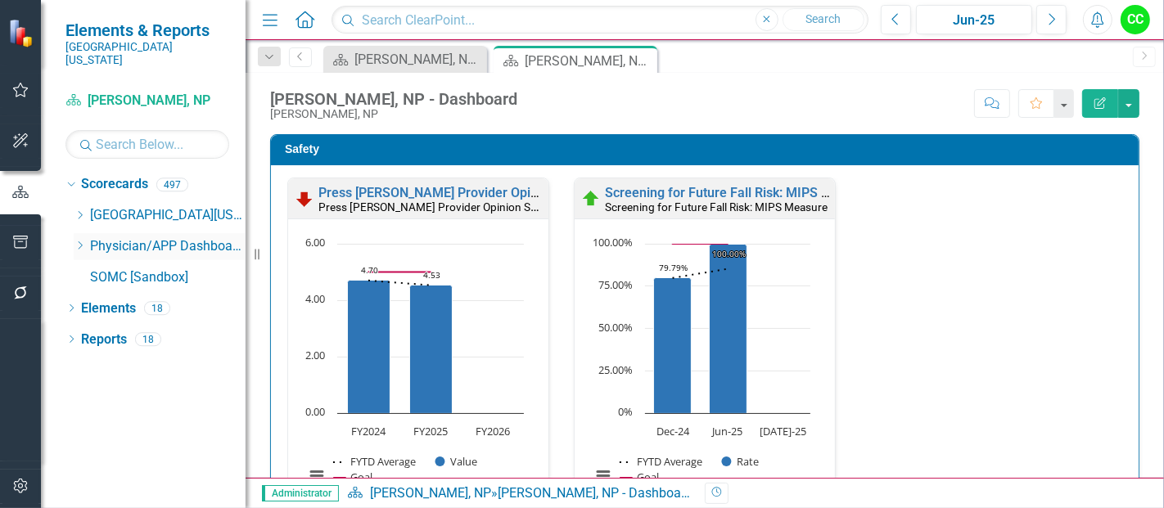
click at [81, 241] on icon "Dropdown" at bounding box center [80, 246] width 12 height 10
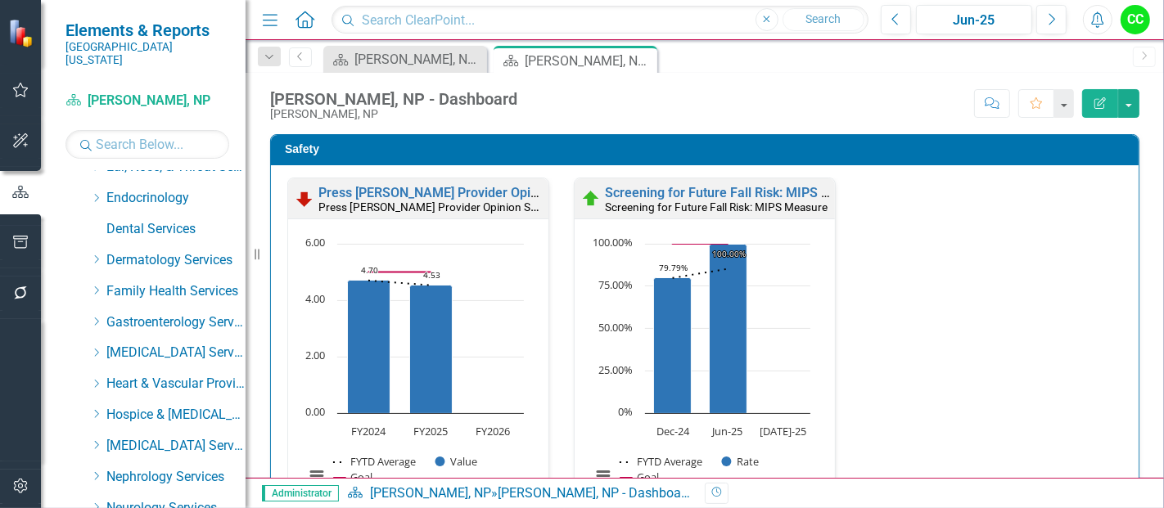
scroll to position [217, 0]
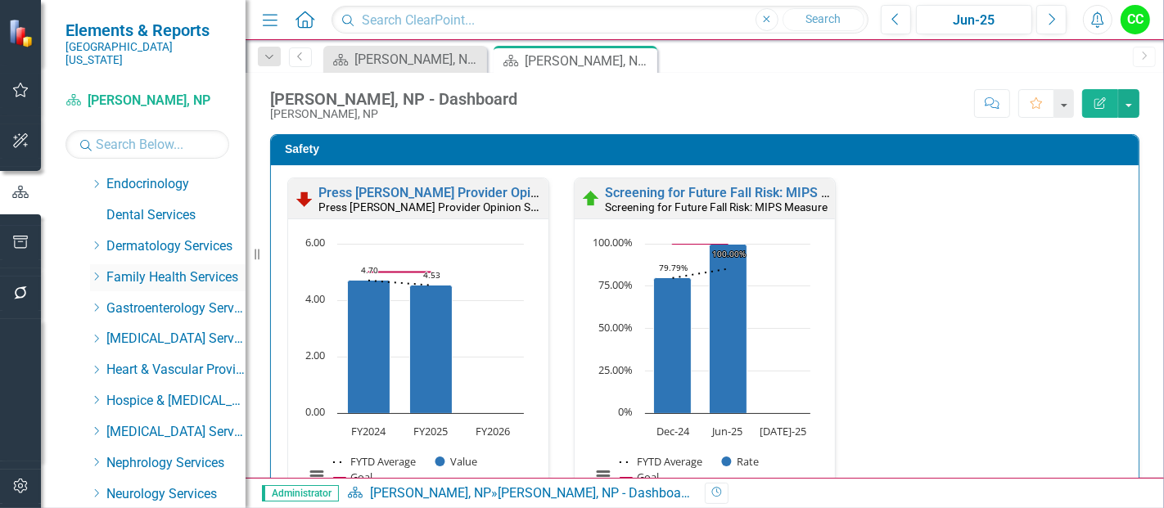
click at [95, 272] on icon "Dropdown" at bounding box center [96, 277] width 12 height 10
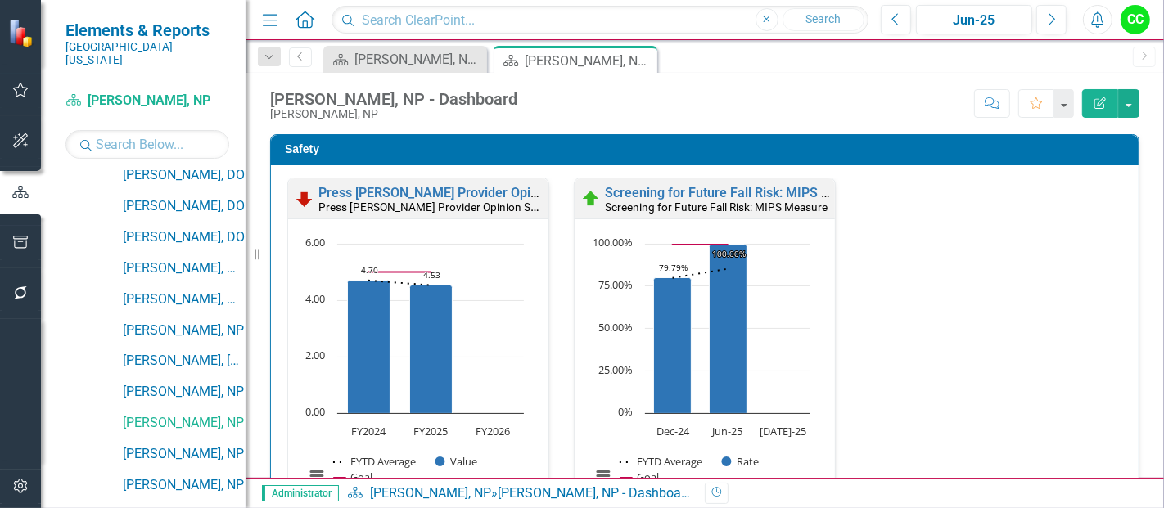
scroll to position [787, 0]
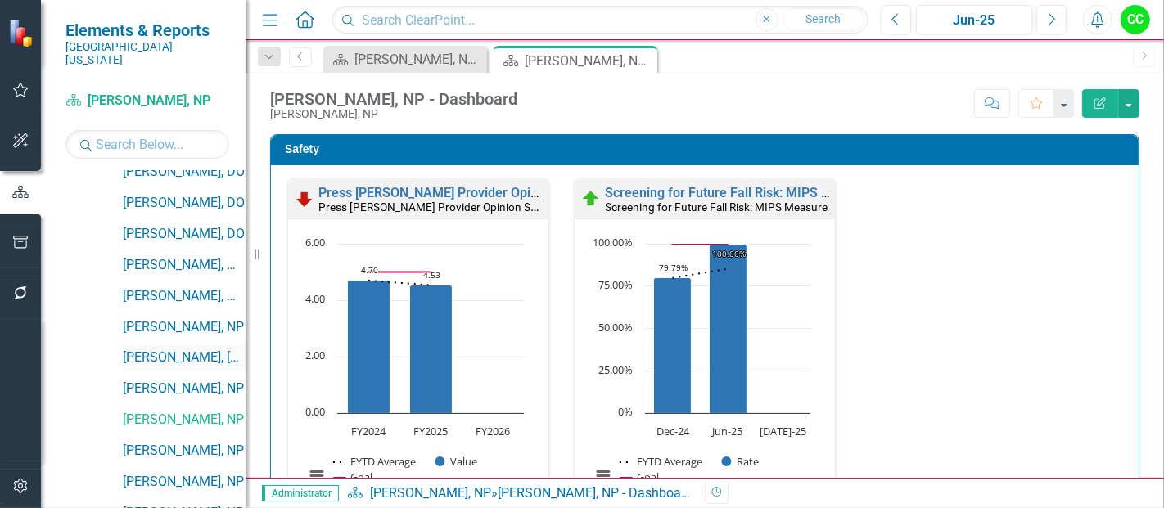
click at [175, 349] on link "[PERSON_NAME], [GEOGRAPHIC_DATA]" at bounding box center [184, 358] width 123 height 19
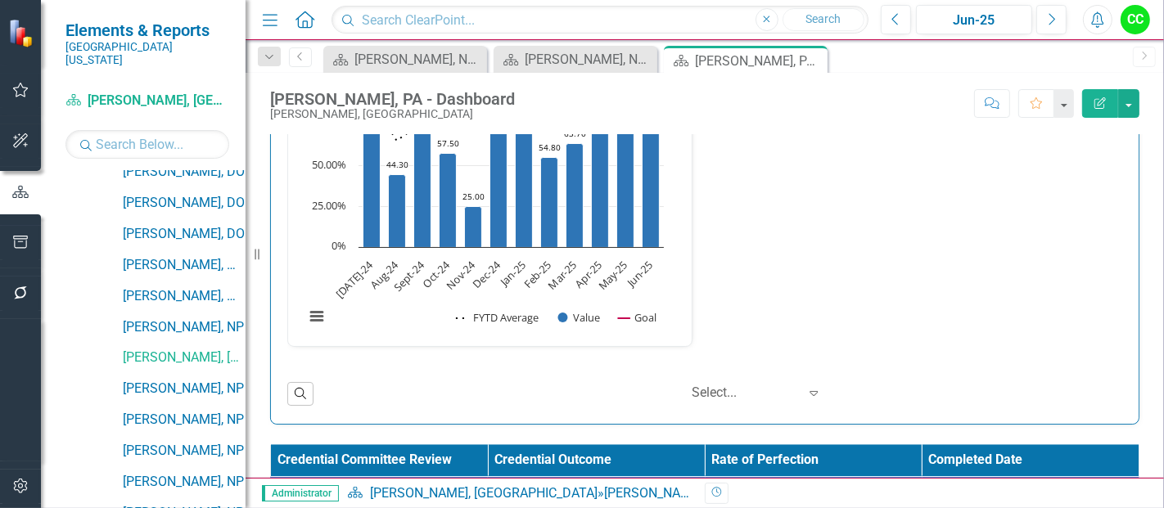
scroll to position [2817, 0]
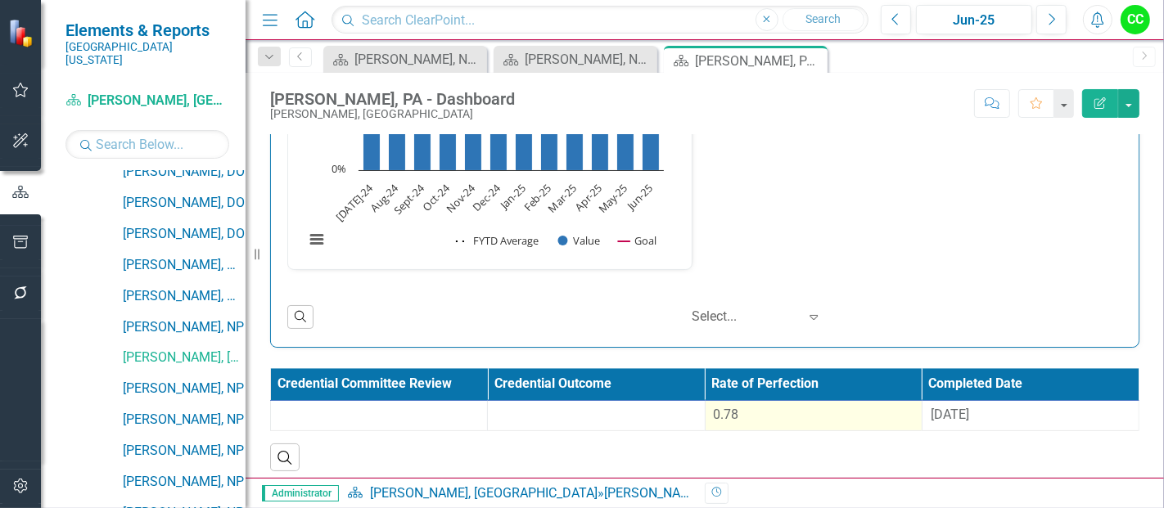
click at [765, 406] on div "0.78" at bounding box center [814, 415] width 200 height 19
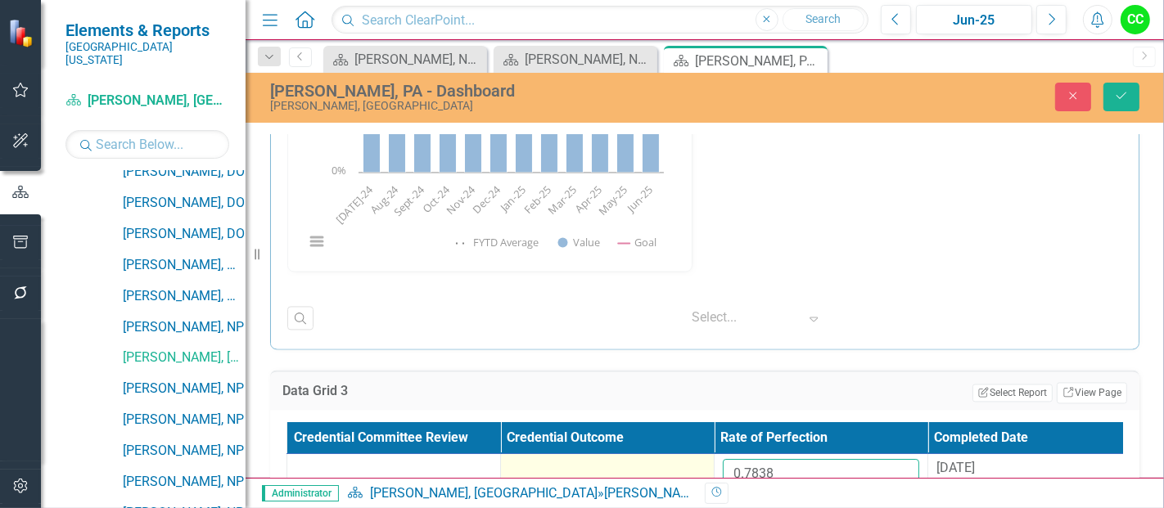
drag, startPoint x: 791, startPoint y: 458, endPoint x: 640, endPoint y: 453, distance: 150.7
click at [640, 454] on tr "0.7838 8/14/25" at bounding box center [714, 480] width 855 height 53
paste input "5453333"
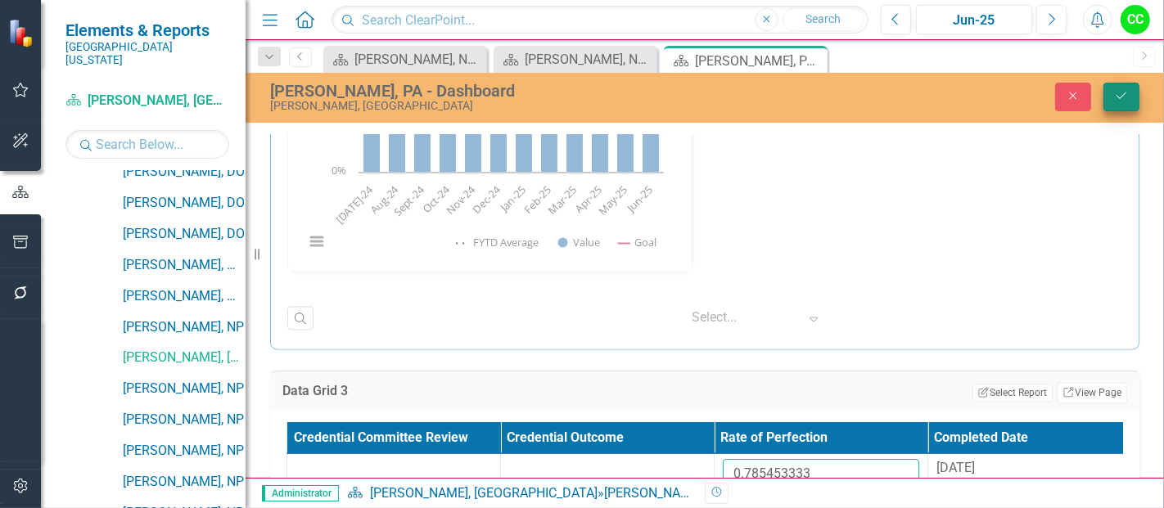
type input "0.785453333"
click at [1122, 104] on button "Save" at bounding box center [1121, 97] width 36 height 29
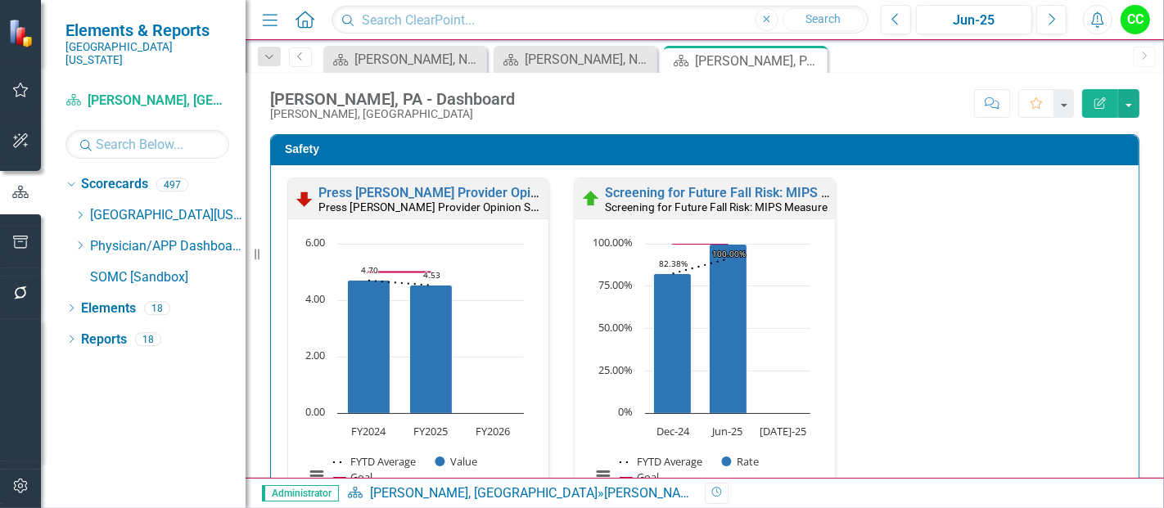
scroll to position [0, 0]
click at [79, 241] on icon at bounding box center [81, 245] width 4 height 8
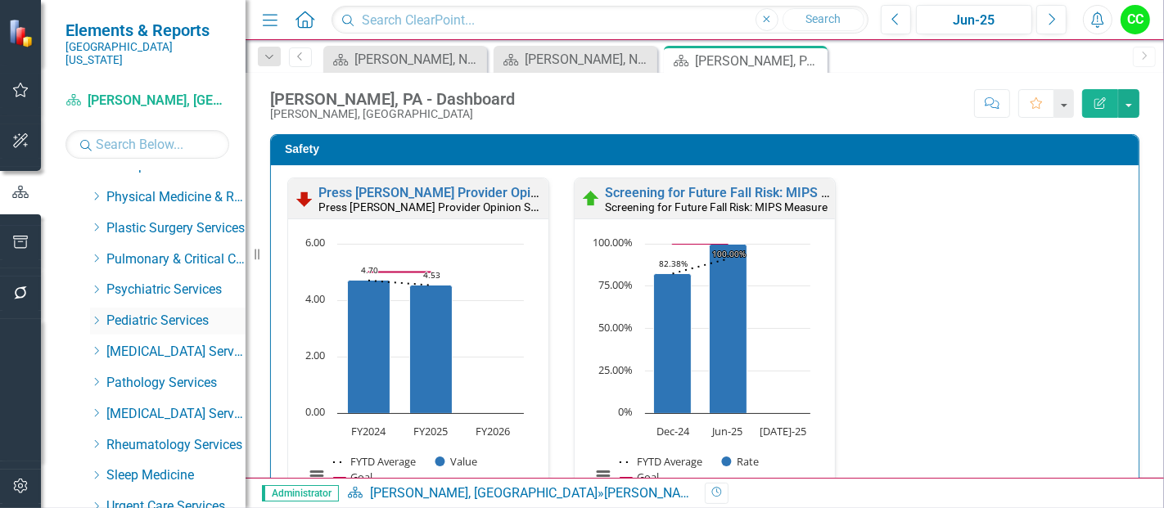
scroll to position [679, 0]
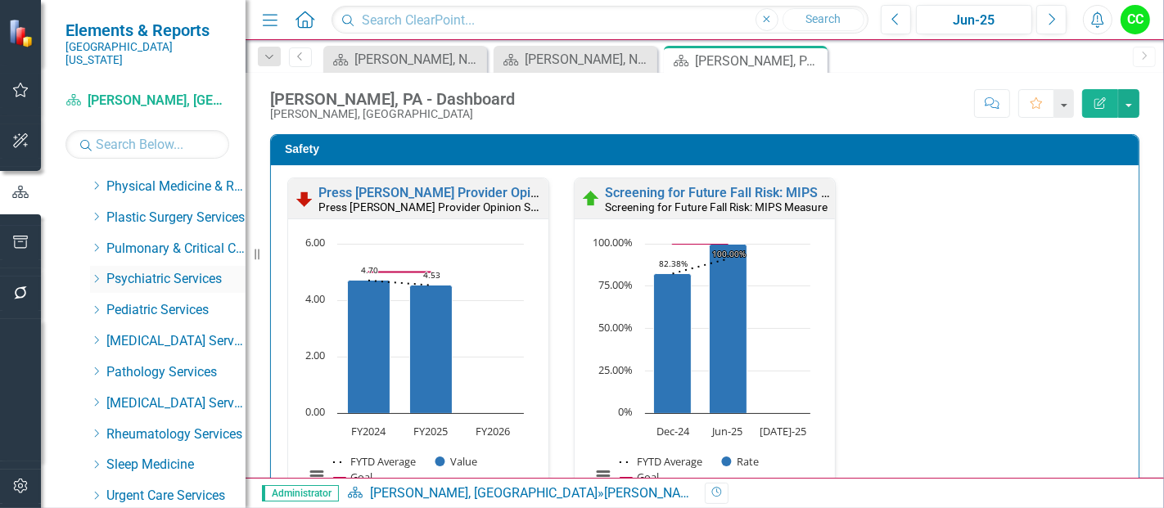
click at [98, 274] on icon "Dropdown" at bounding box center [96, 279] width 12 height 10
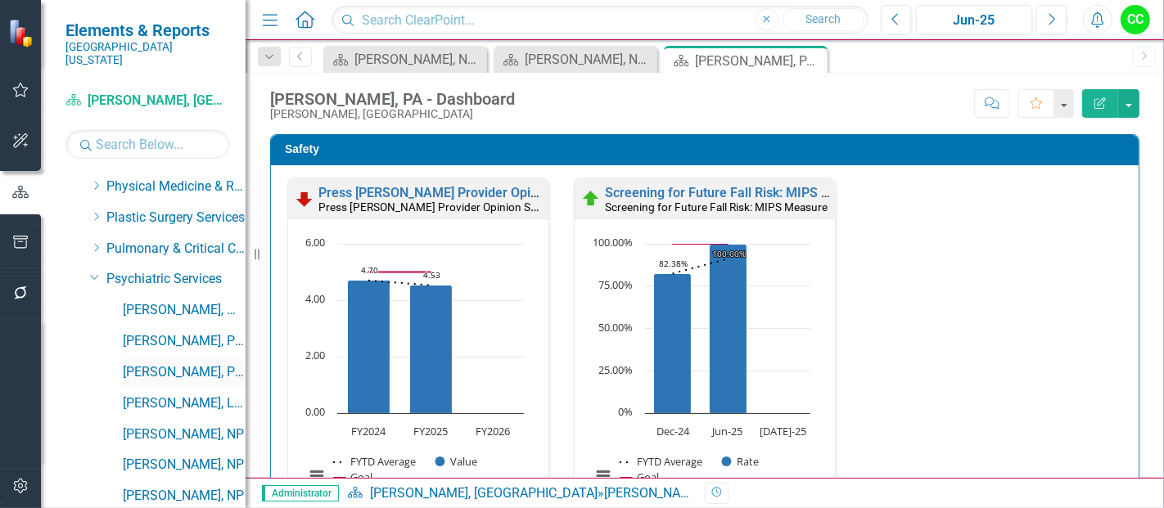
click at [165, 363] on link "[PERSON_NAME], PhD" at bounding box center [184, 372] width 123 height 19
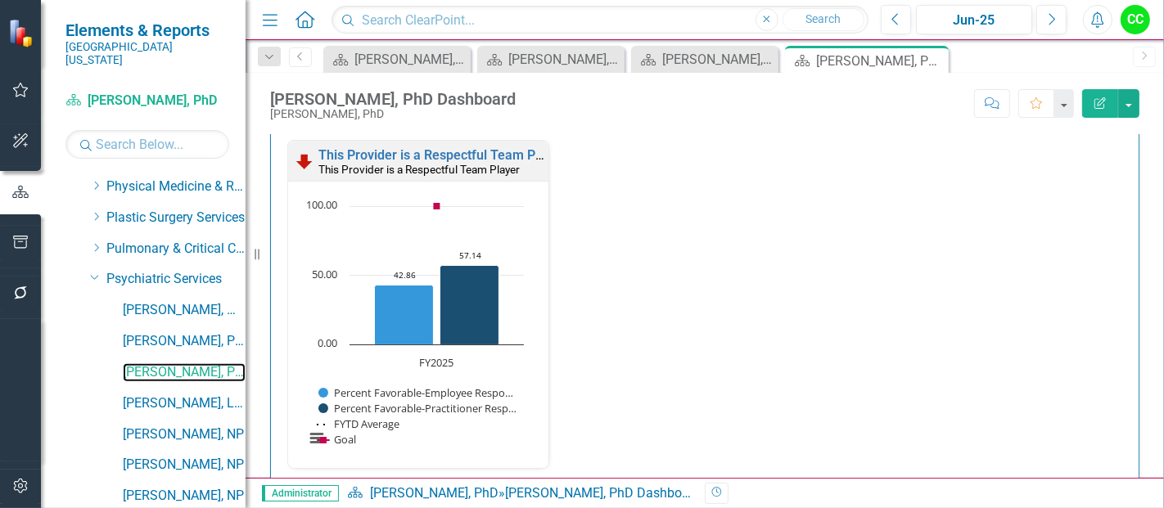
scroll to position [1449, 0]
click at [935, 60] on icon "Close" at bounding box center [933, 60] width 16 height 13
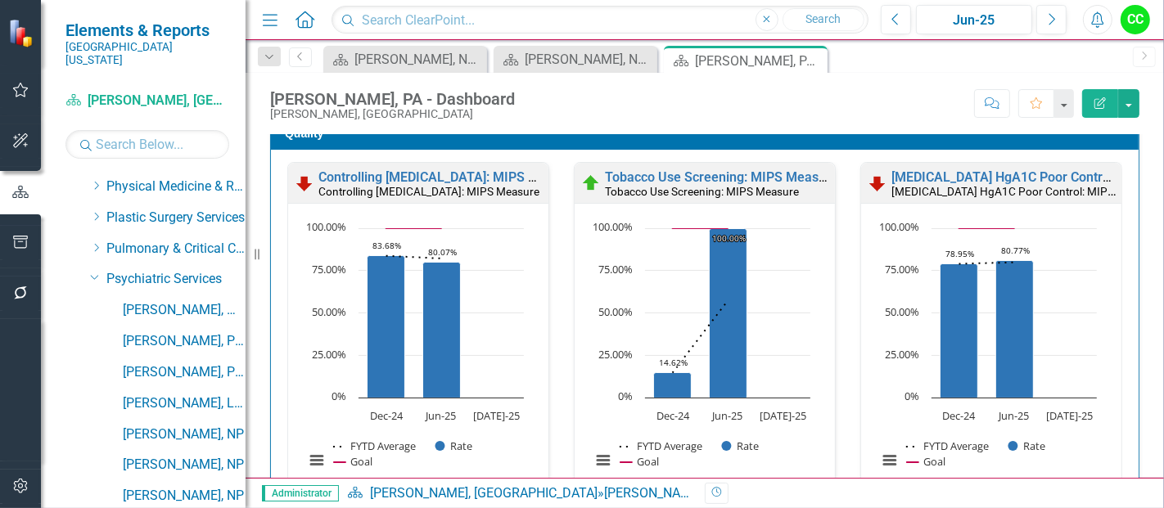
scroll to position [575, 0]
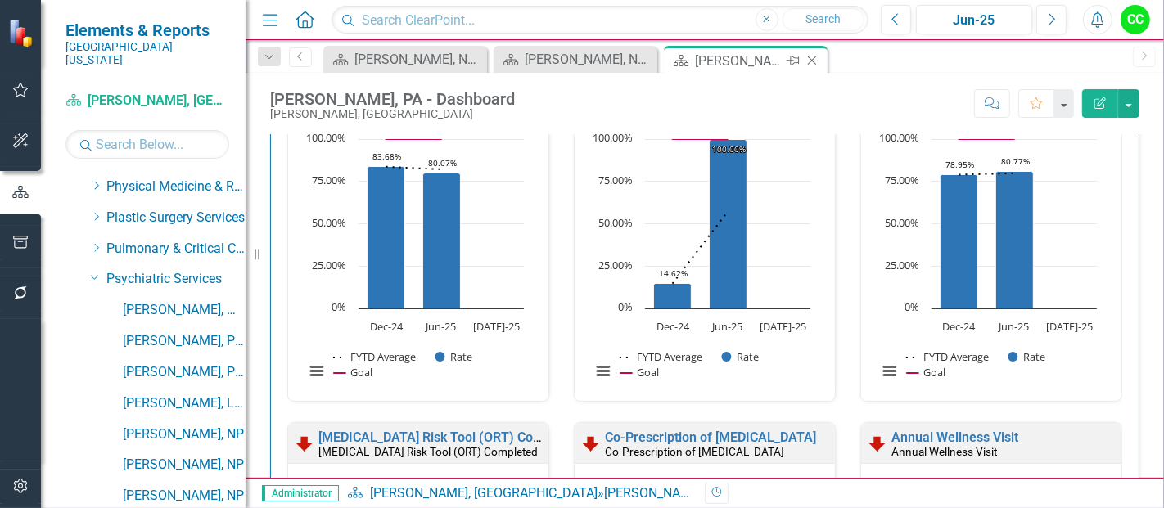
click at [810, 61] on icon at bounding box center [812, 60] width 9 height 9
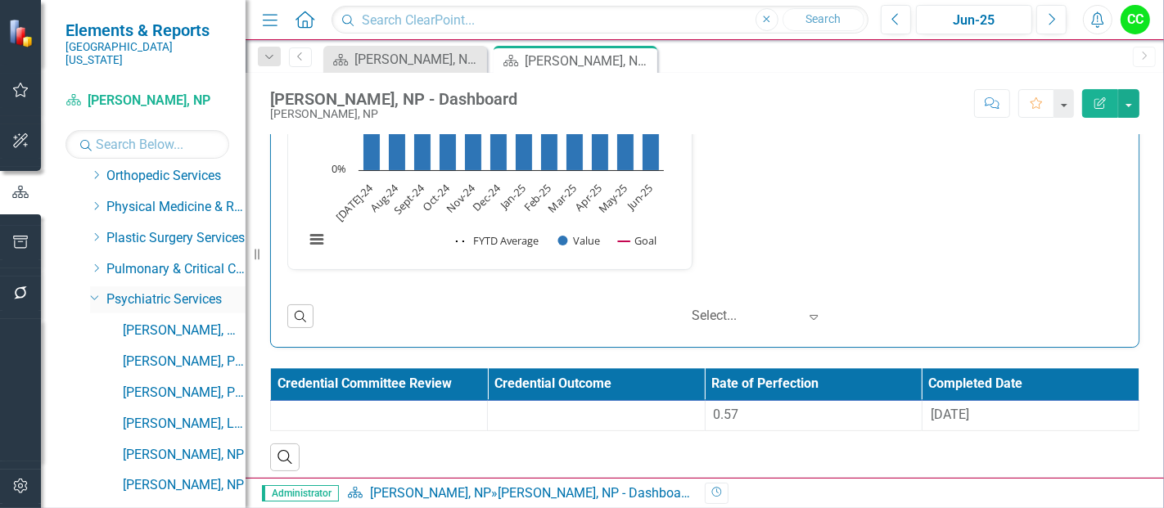
scroll to position [657, 0]
click at [97, 293] on icon "Dropdown" at bounding box center [95, 299] width 10 height 12
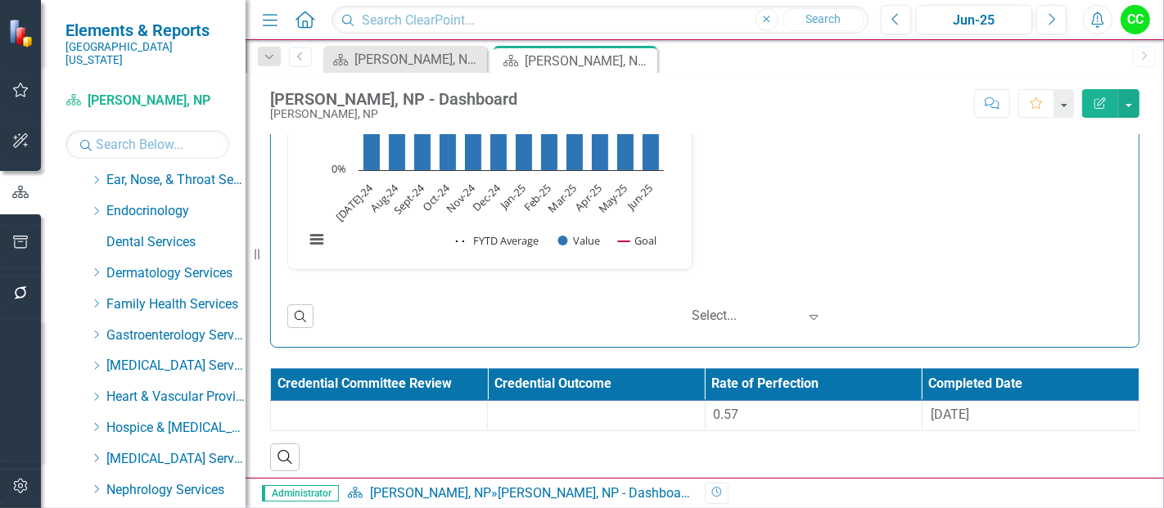
scroll to position [194, 0]
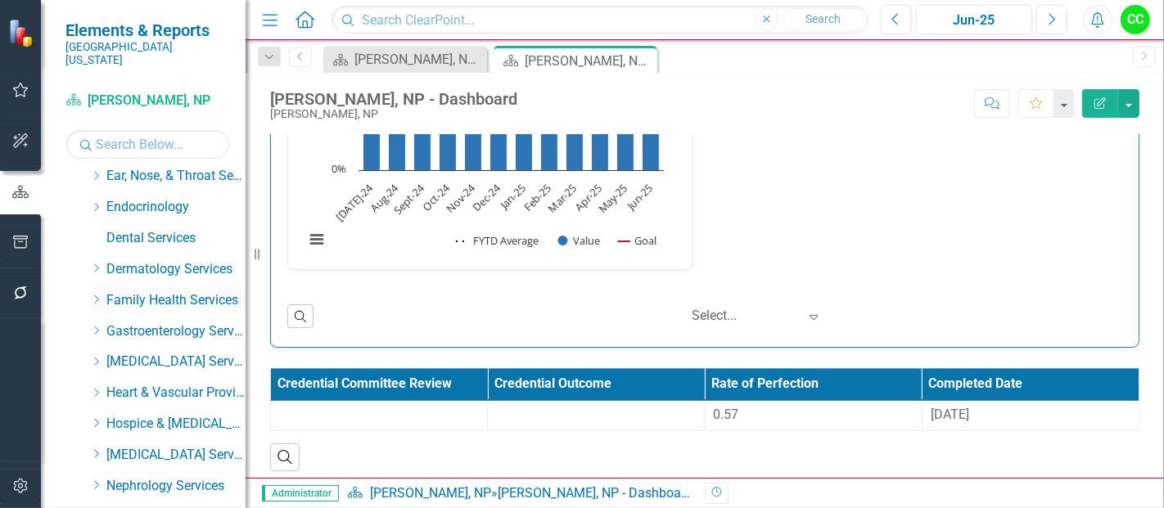
click at [92, 295] on icon "Dropdown" at bounding box center [96, 300] width 12 height 10
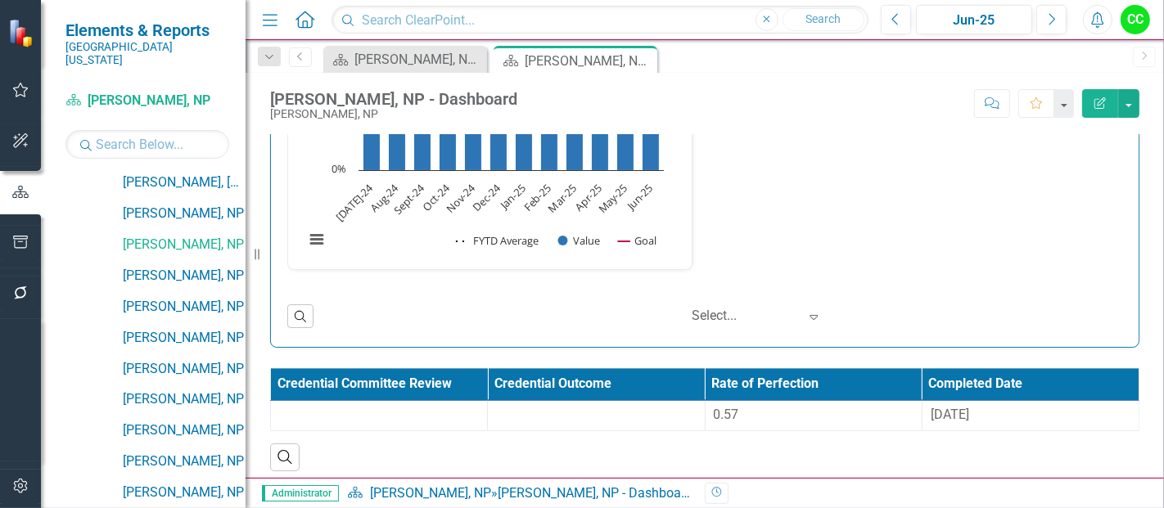
scroll to position [969, 0]
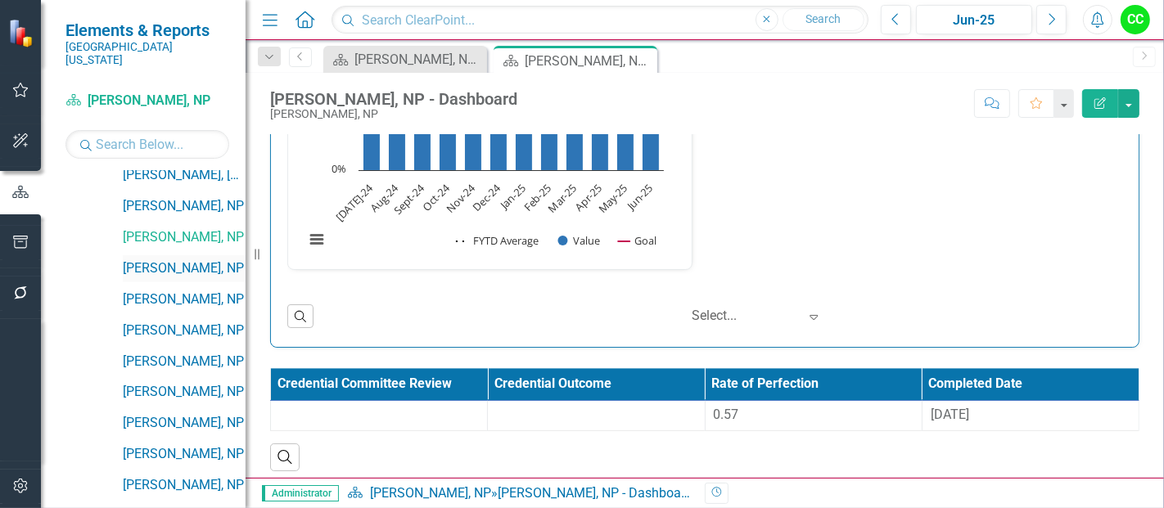
click at [196, 259] on link "[PERSON_NAME], NP" at bounding box center [184, 268] width 123 height 19
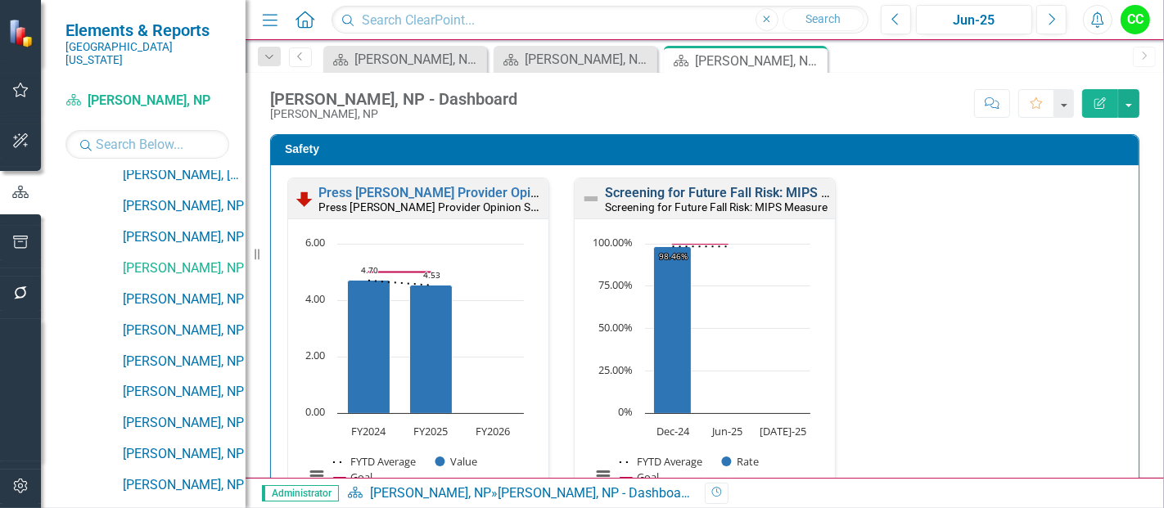
click at [732, 192] on link "Screening for Future Fall Risk: MIPS Measure" at bounding box center [739, 193] width 268 height 16
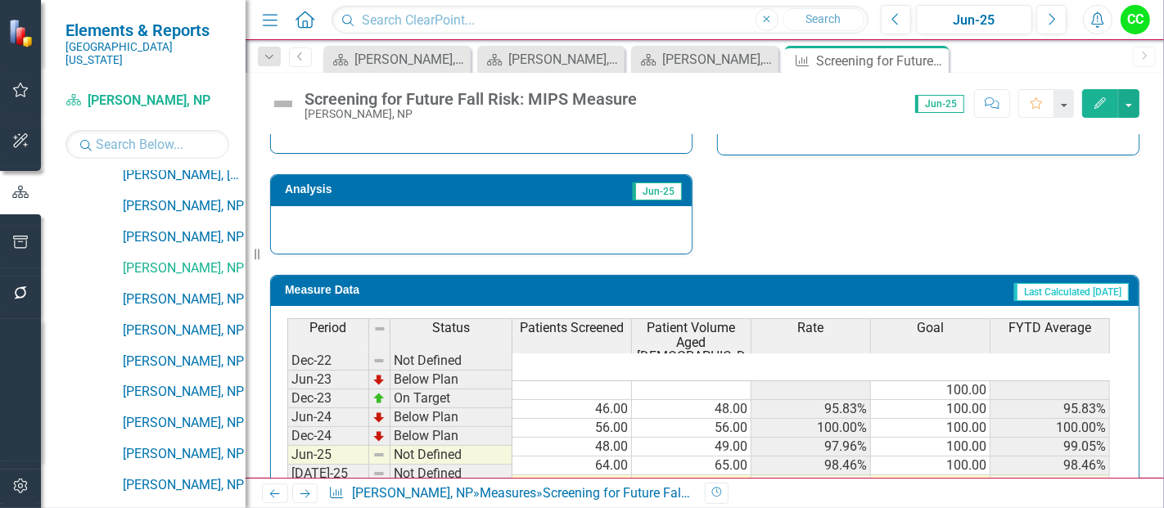
scroll to position [591, 0]
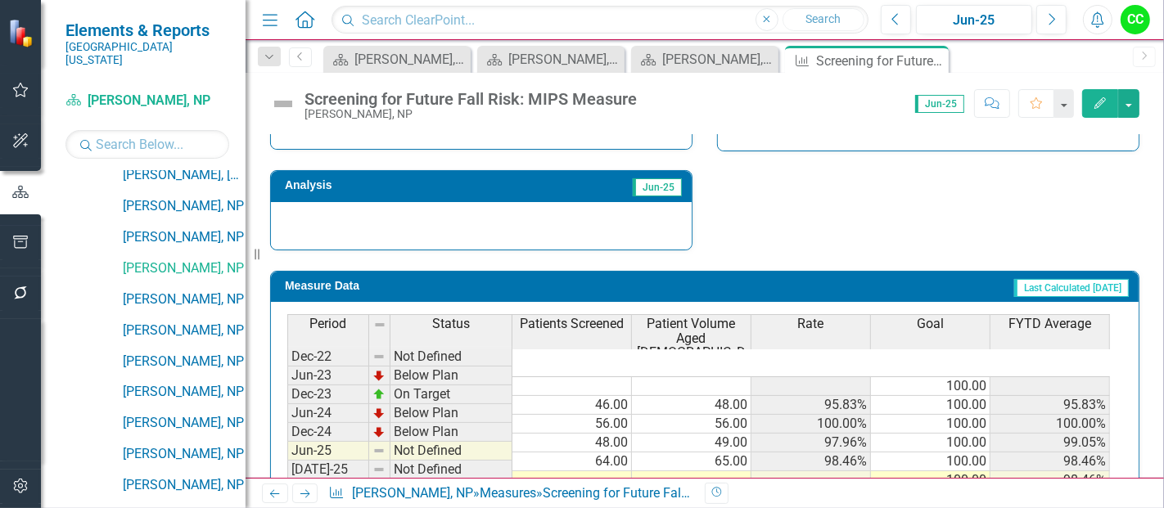
click at [607, 471] on td at bounding box center [572, 480] width 120 height 19
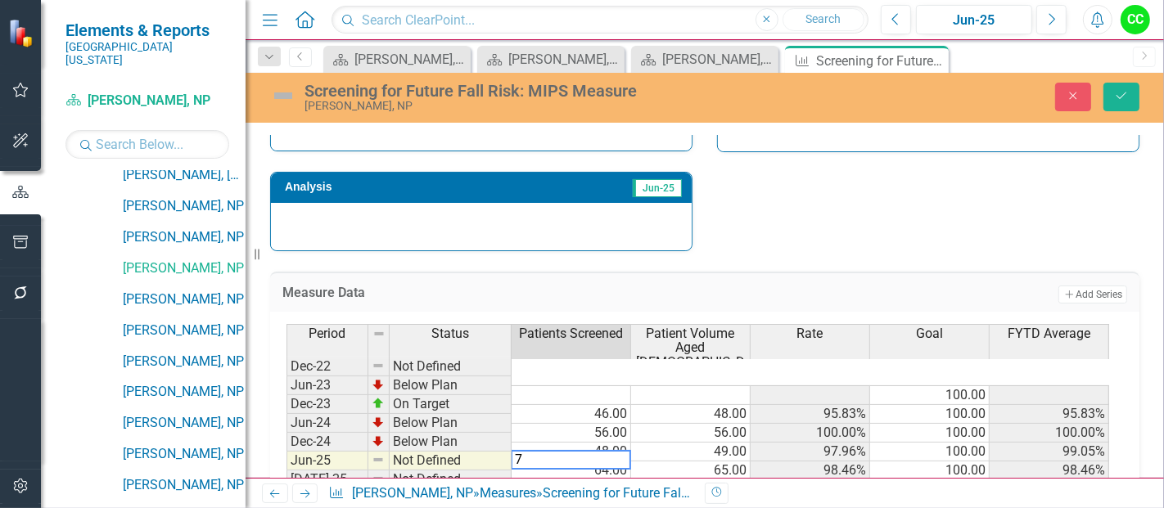
type textarea "72"
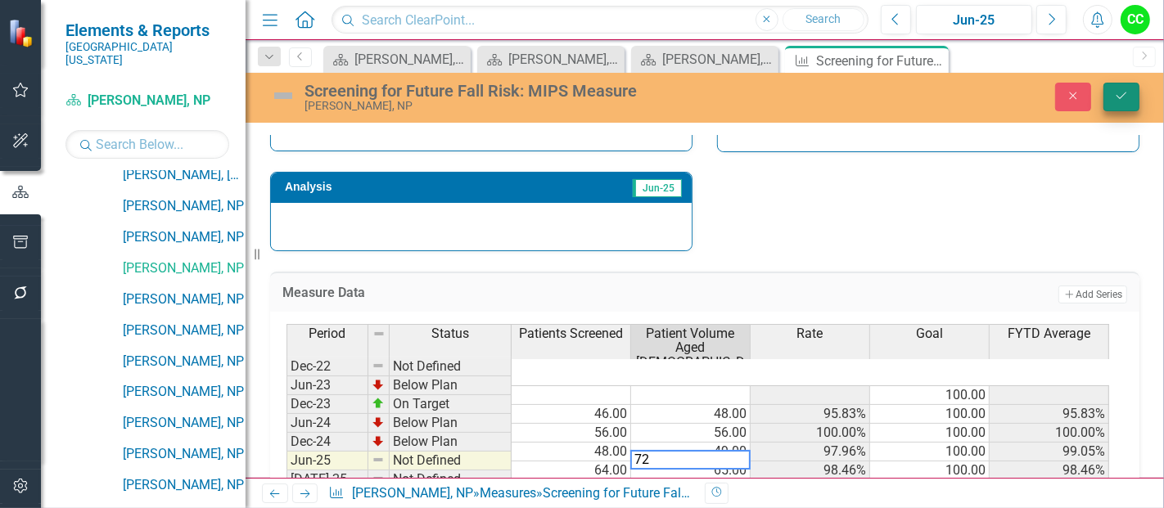
type textarea "72"
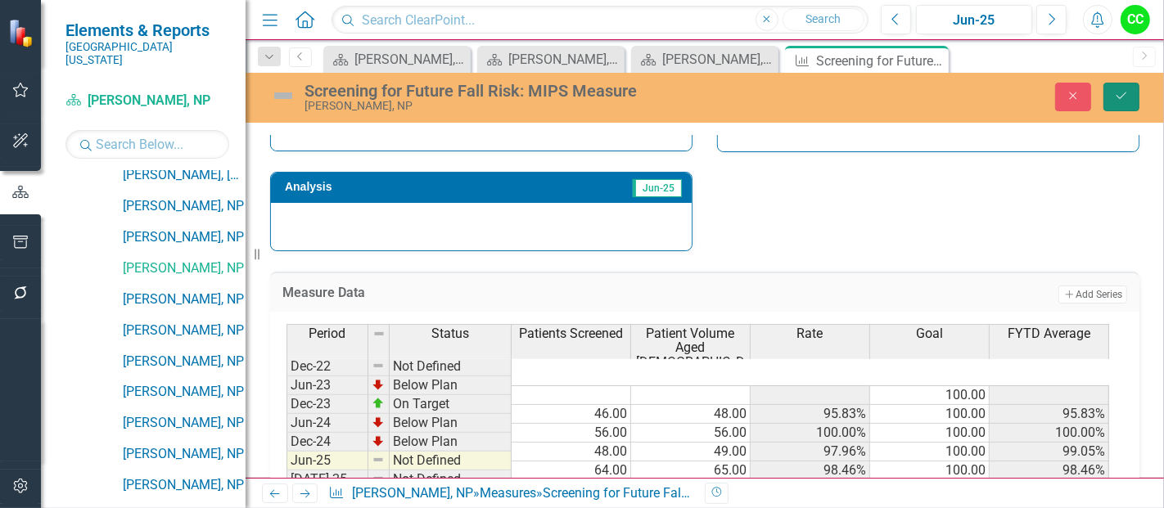
click at [1117, 106] on button "Save" at bounding box center [1121, 97] width 36 height 29
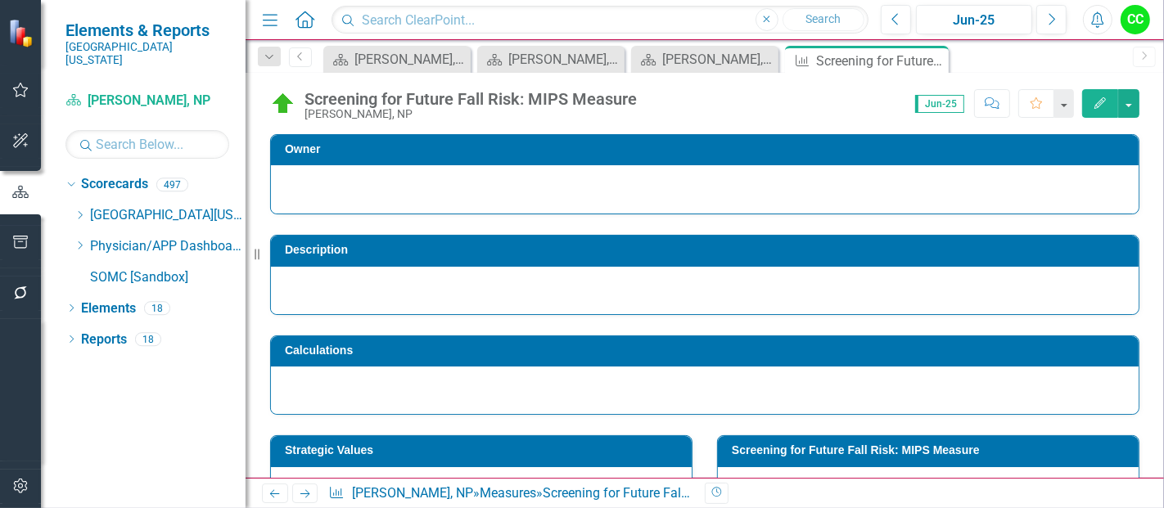
scroll to position [0, 0]
click at [930, 55] on icon "Close" at bounding box center [933, 60] width 16 height 13
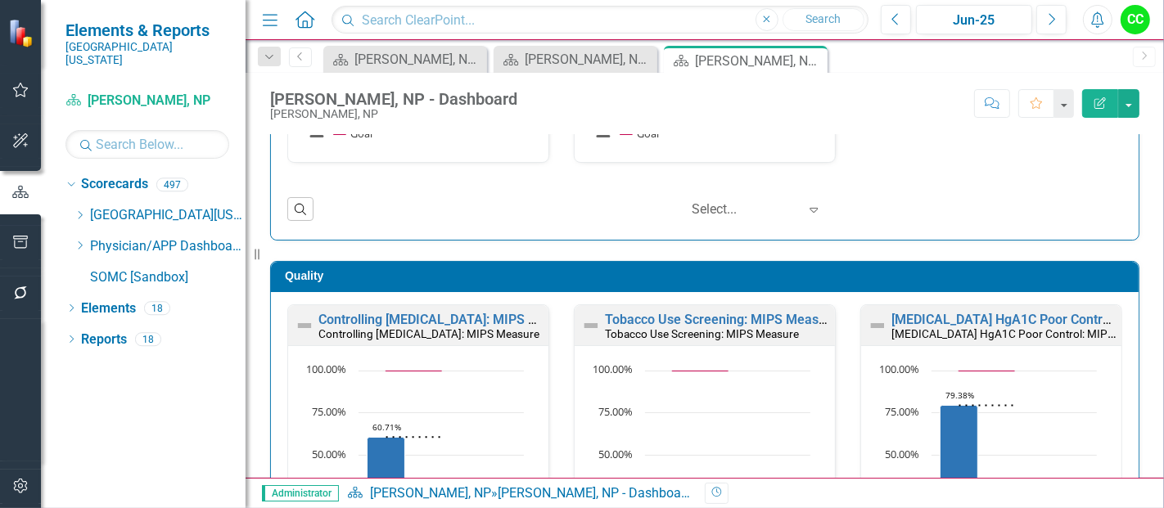
scroll to position [345, 0]
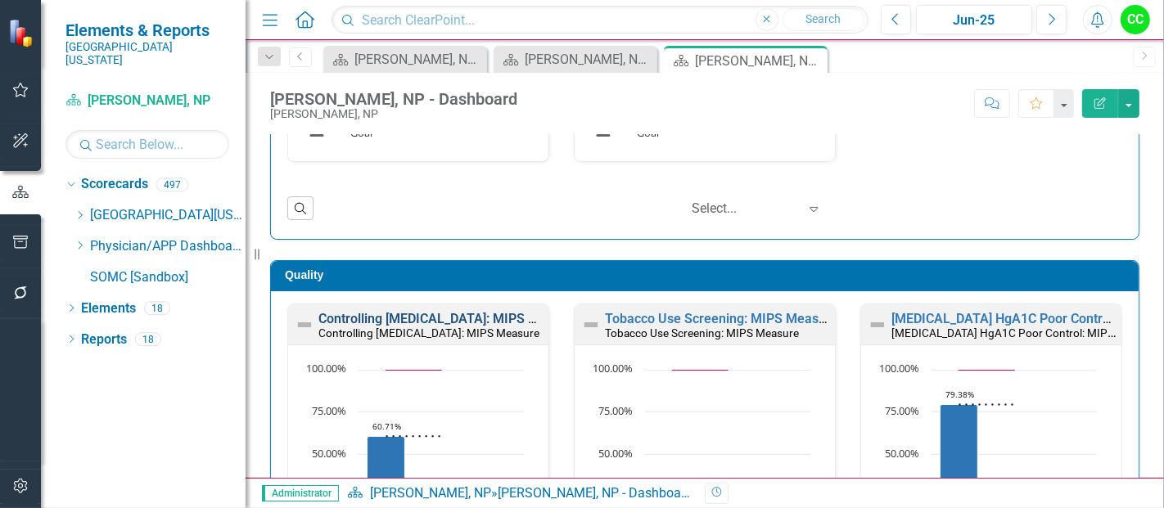
click at [505, 314] on link "Controlling [MEDICAL_DATA]: MIPS Measure" at bounding box center [449, 319] width 262 height 16
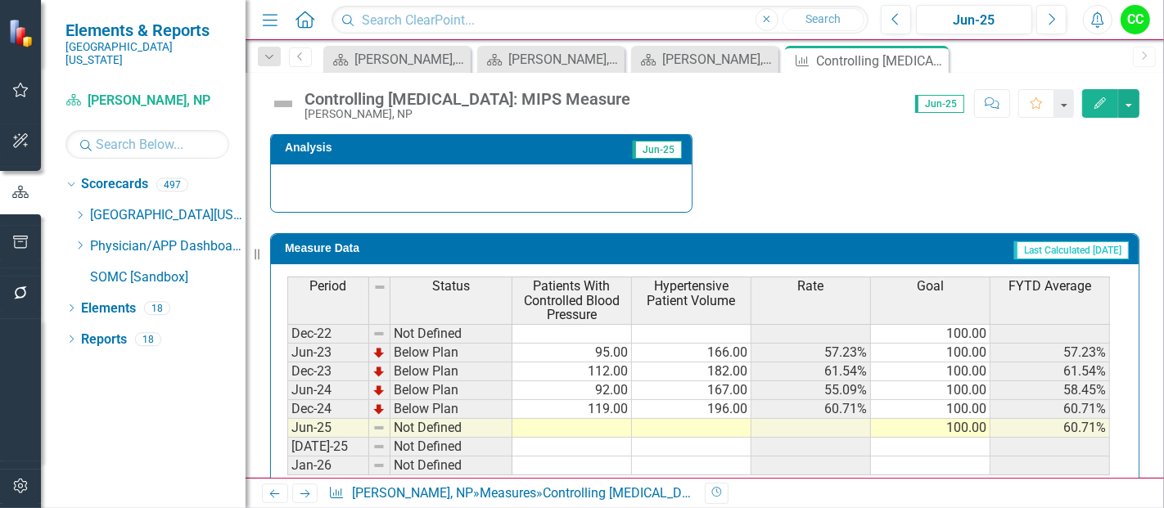
scroll to position [661, 0]
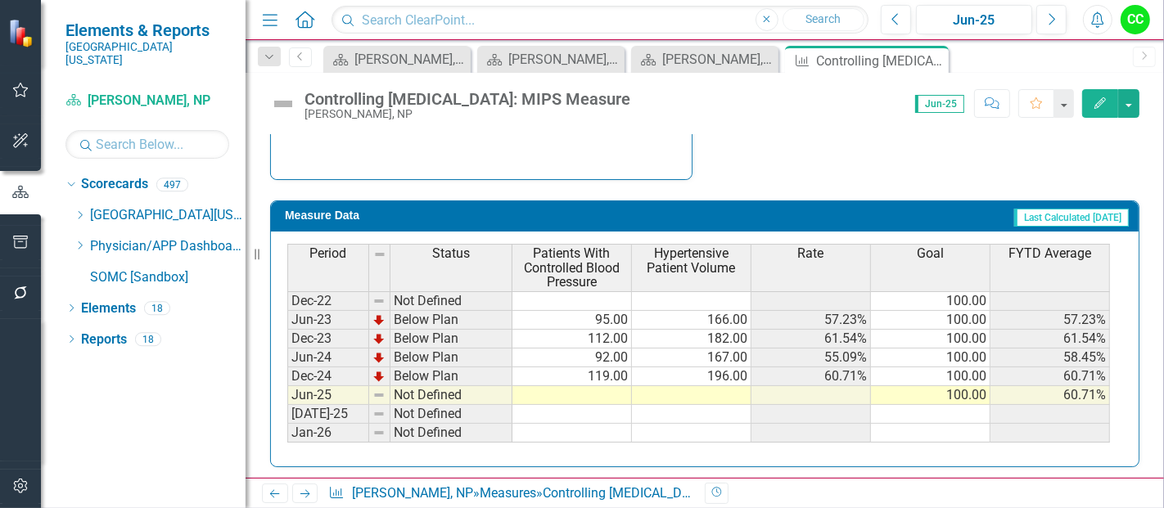
click at [589, 394] on td at bounding box center [572, 395] width 120 height 19
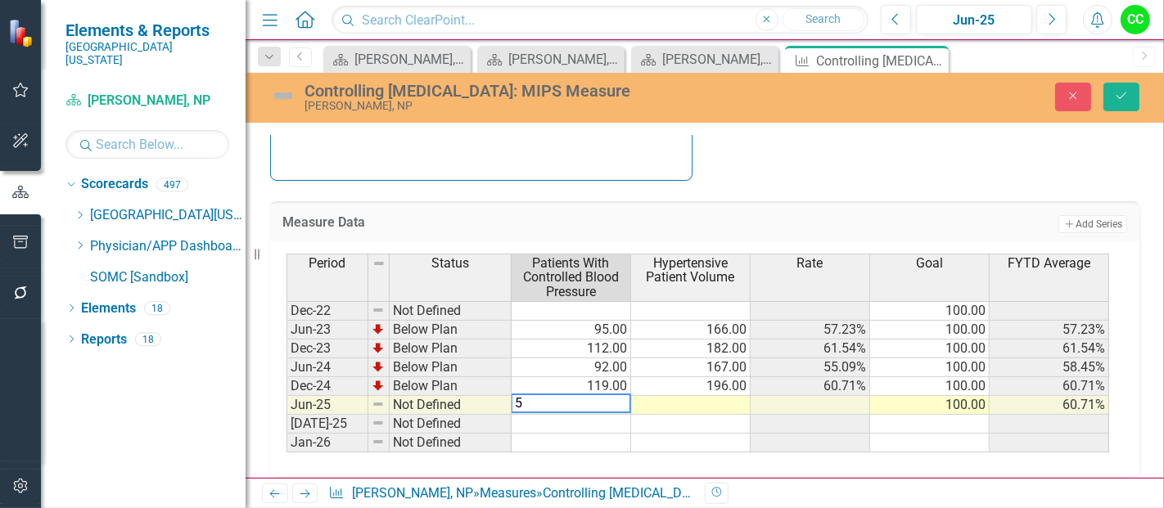
type textarea "59"
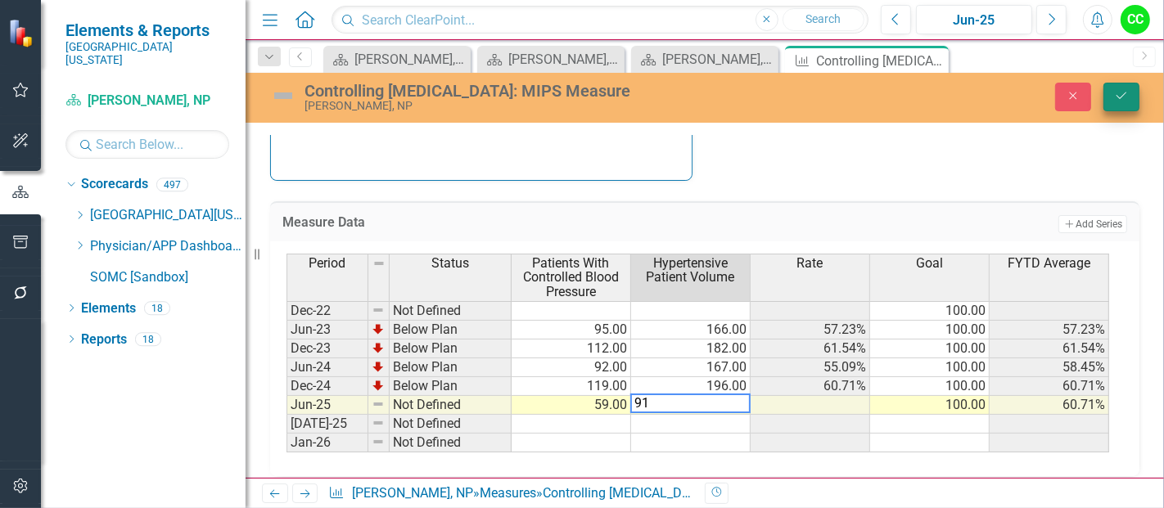
type textarea "91"
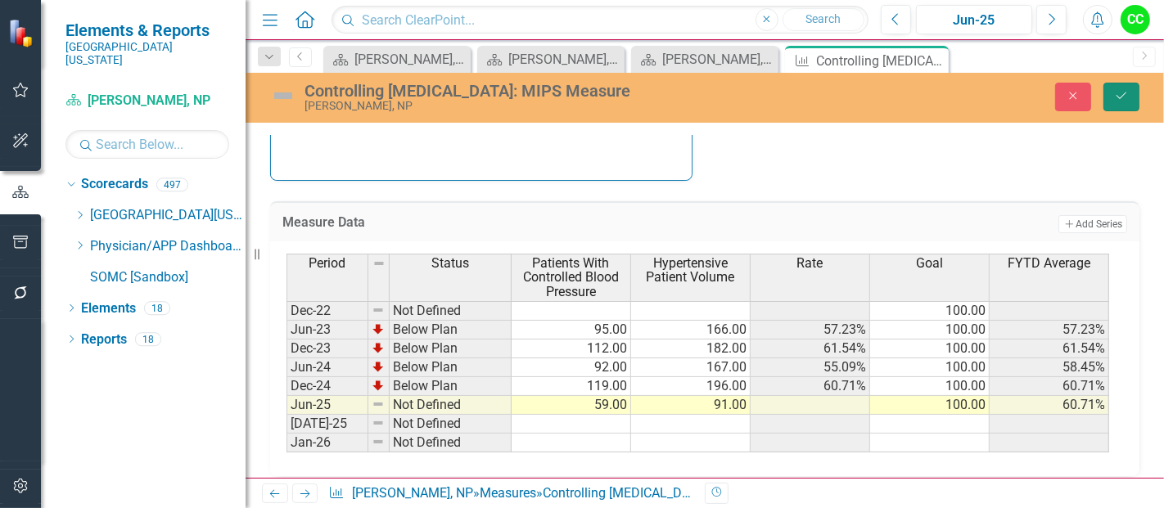
click at [1123, 101] on icon "Save" at bounding box center [1121, 95] width 15 height 11
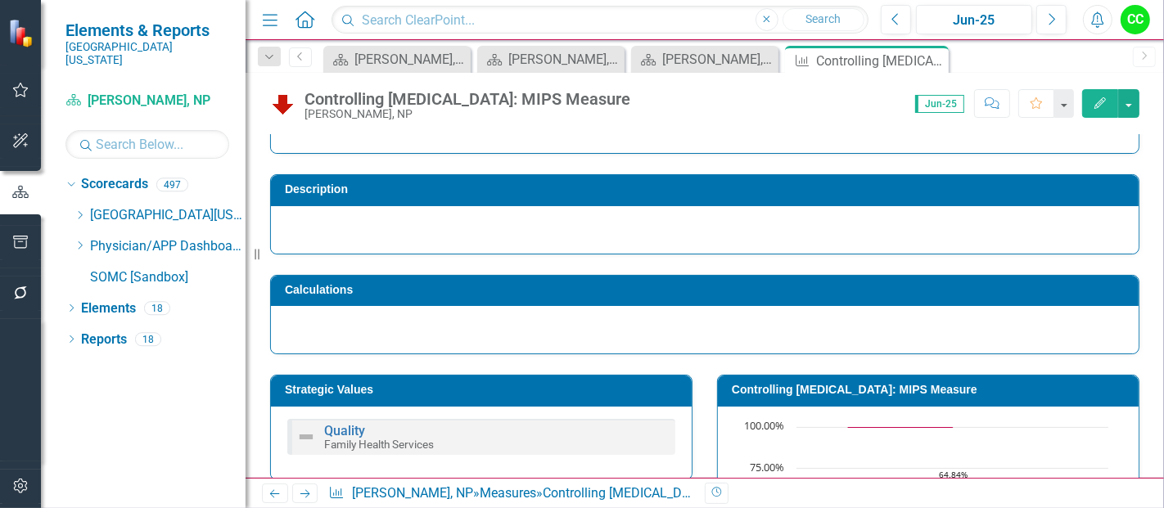
scroll to position [61, 0]
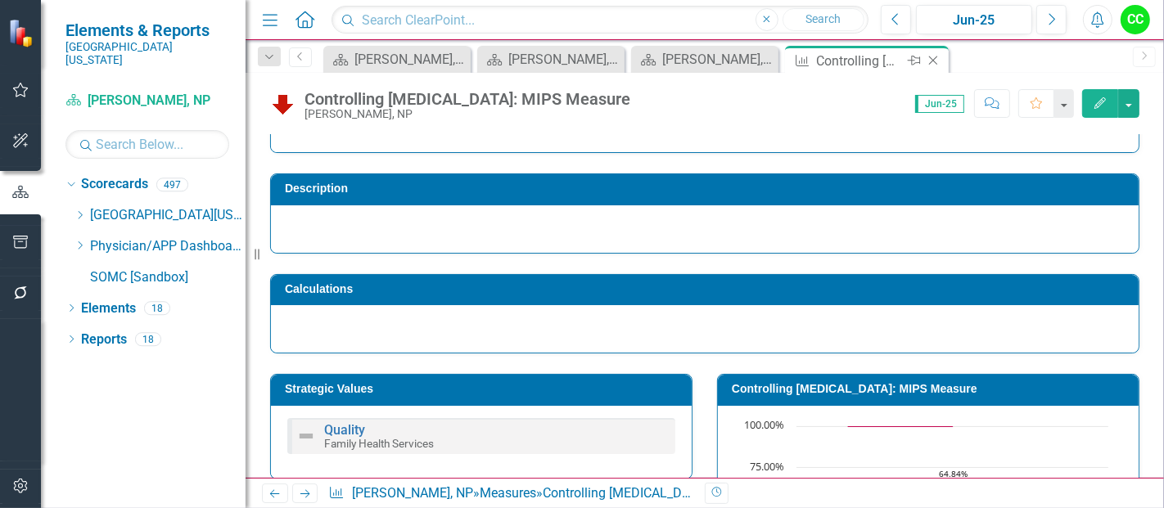
click at [936, 59] on icon "Close" at bounding box center [933, 60] width 16 height 13
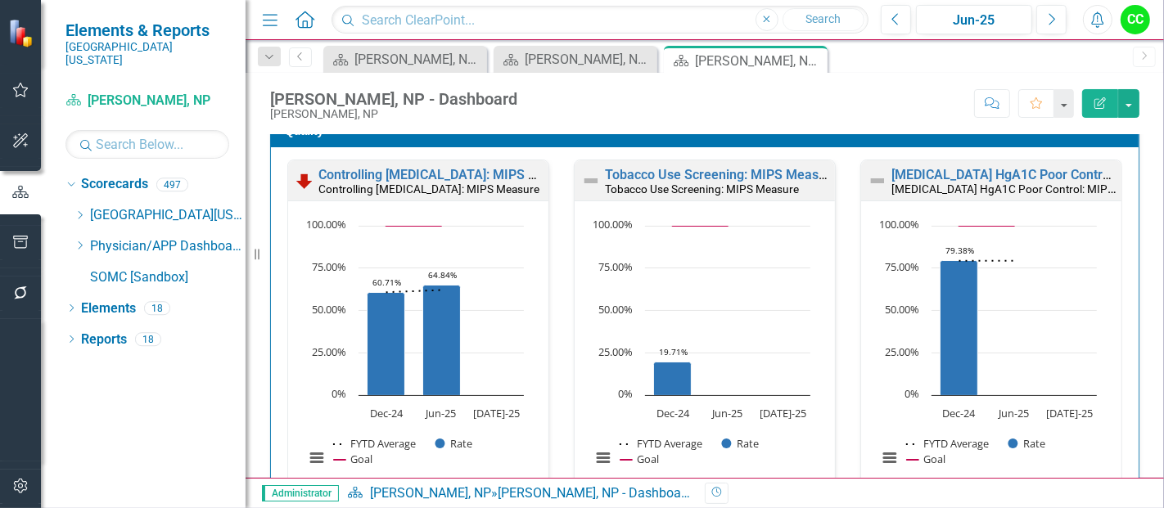
scroll to position [489, 0]
click at [721, 174] on link "Tobacco Use Screening: MIPS Measure" at bounding box center [721, 175] width 233 height 16
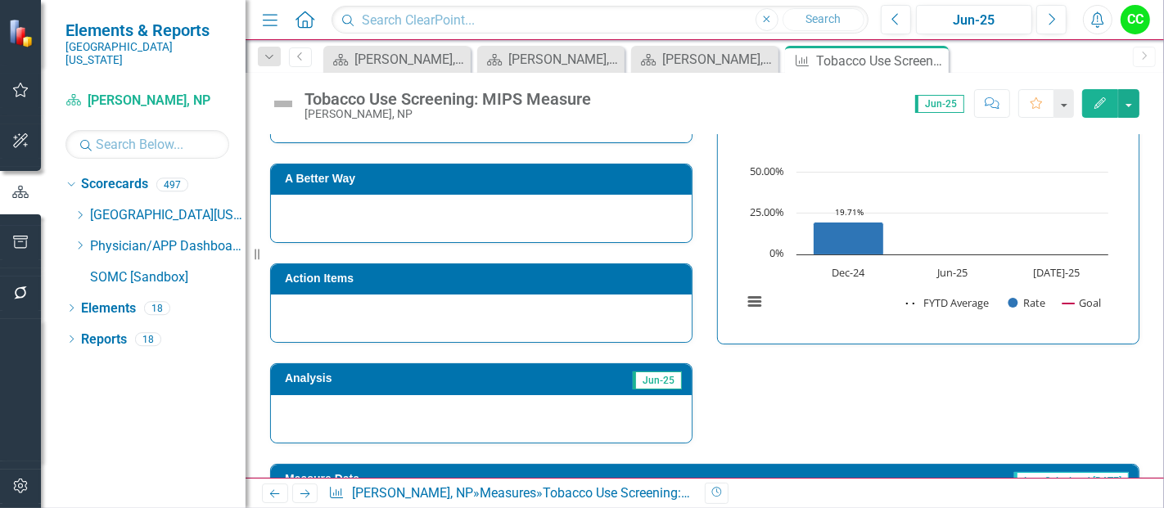
scroll to position [661, 0]
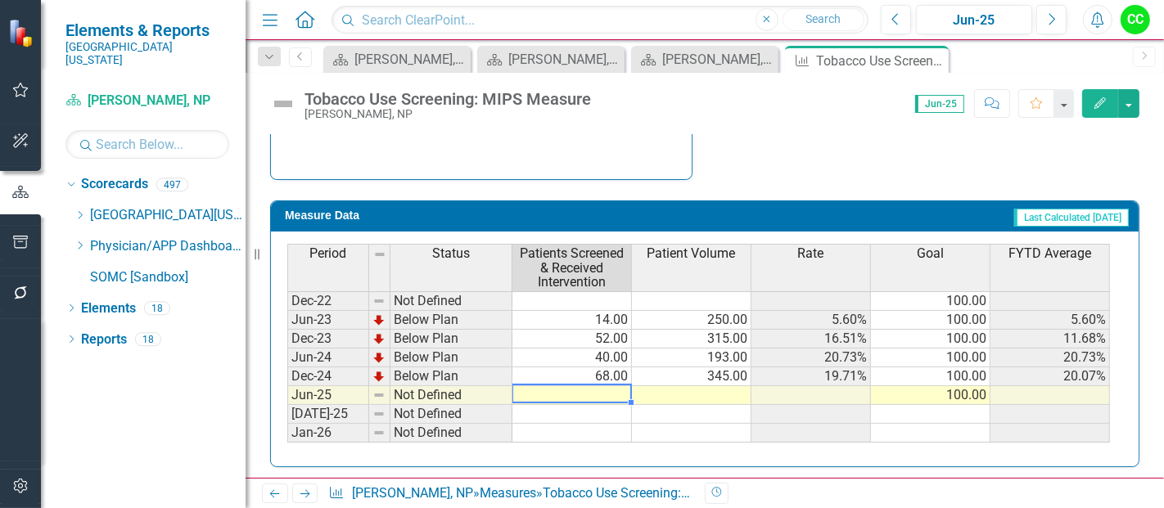
click at [605, 386] on td at bounding box center [572, 395] width 120 height 19
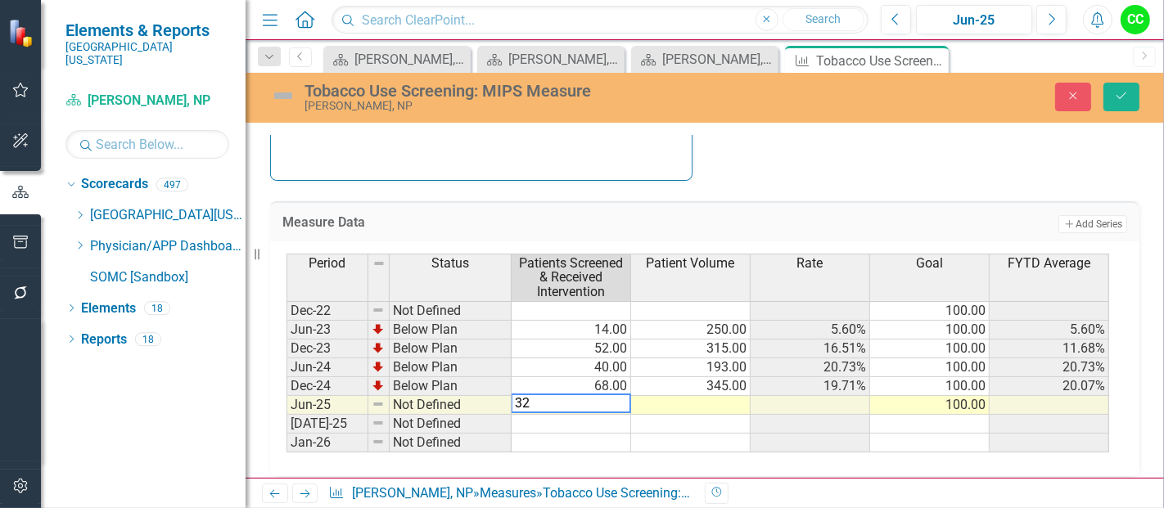
type textarea "320"
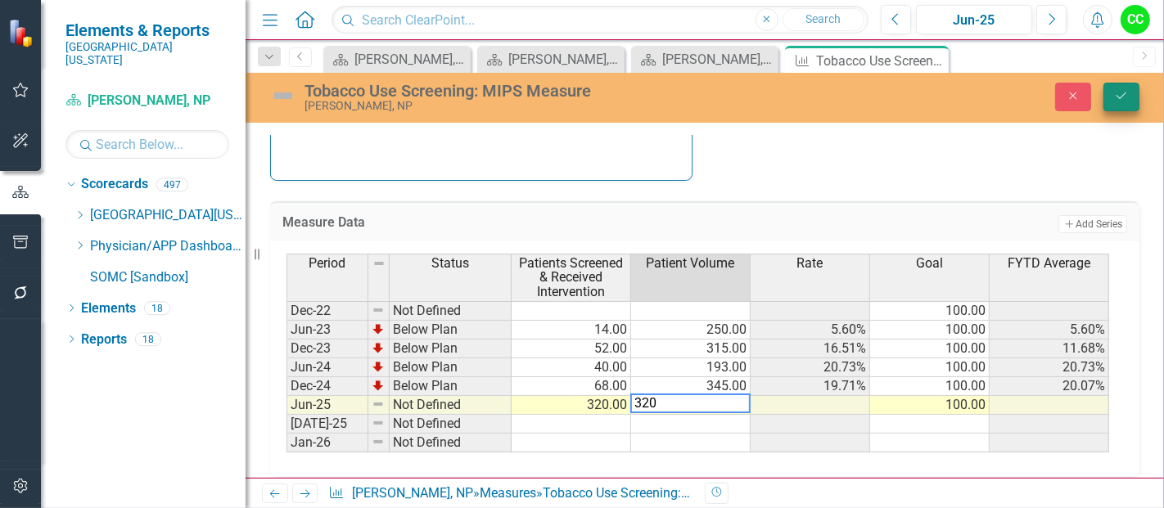
type textarea "320"
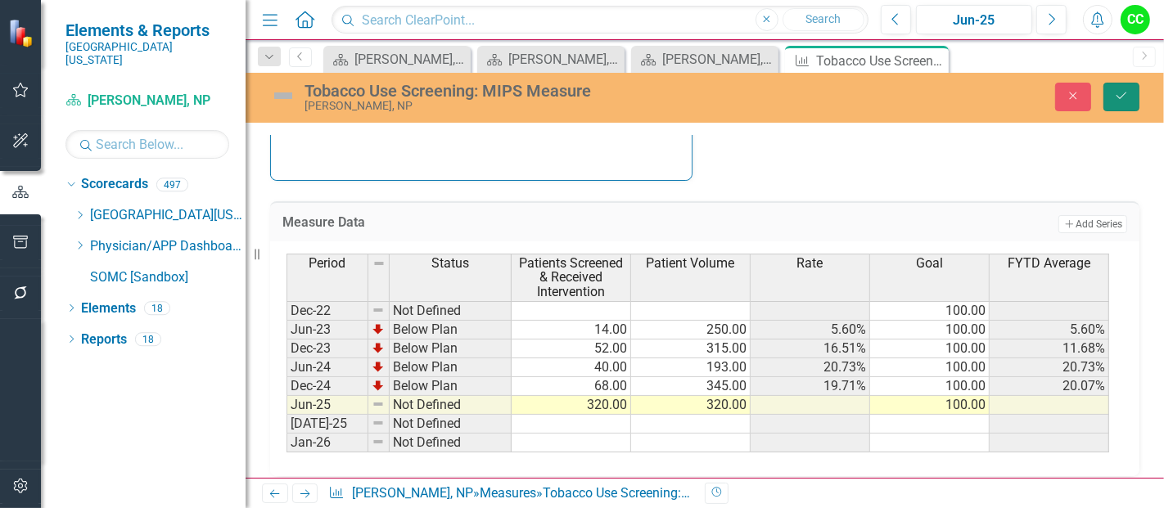
click at [1124, 87] on button "Save" at bounding box center [1121, 97] width 36 height 29
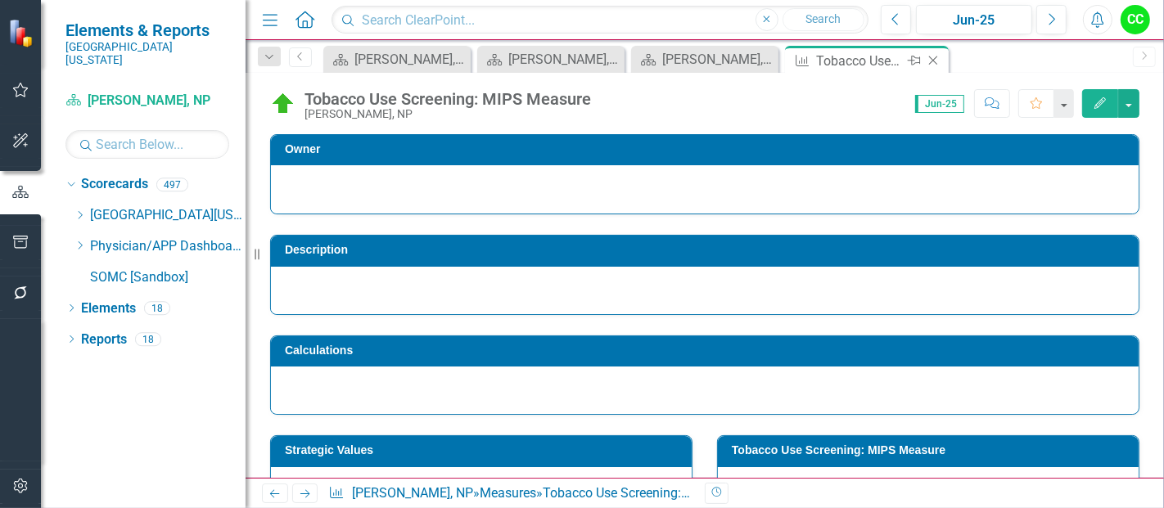
click at [927, 63] on icon "Close" at bounding box center [933, 60] width 16 height 13
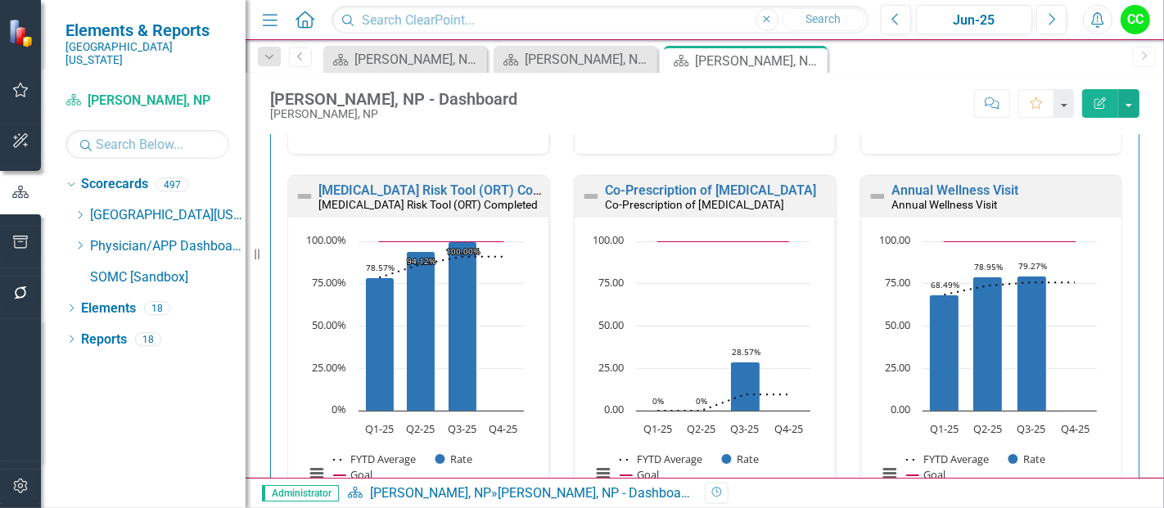
scroll to position [496, 0]
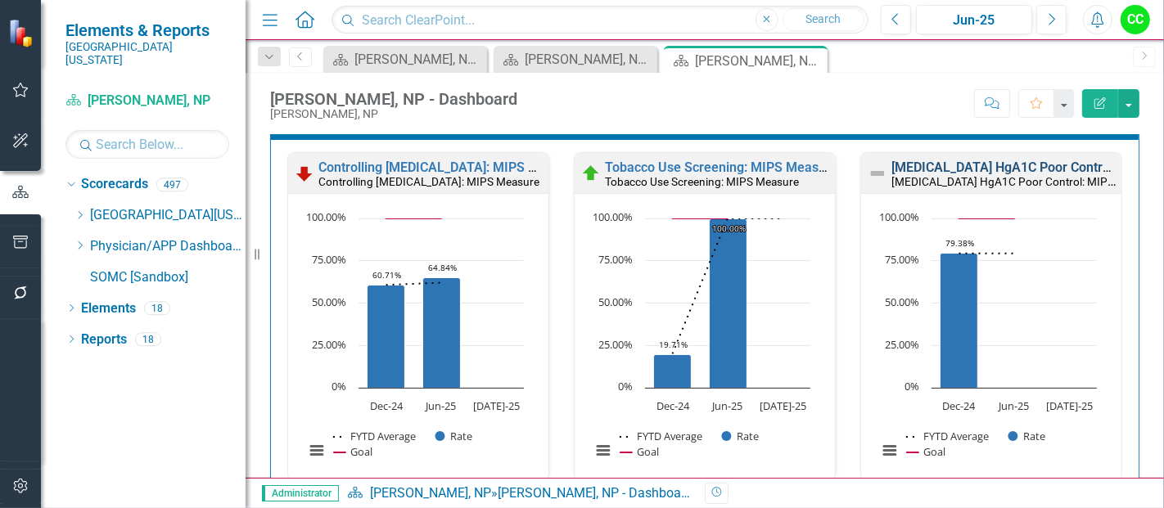
click at [914, 166] on link "[MEDICAL_DATA] HgA1C Poor Control: MIPS Measure" at bounding box center [1049, 168] width 316 height 16
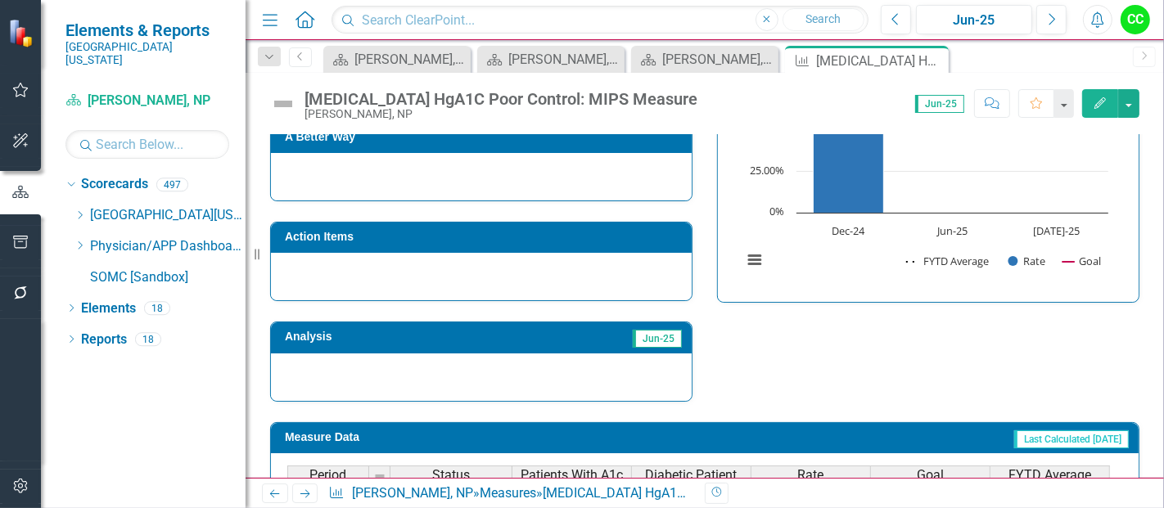
scroll to position [647, 0]
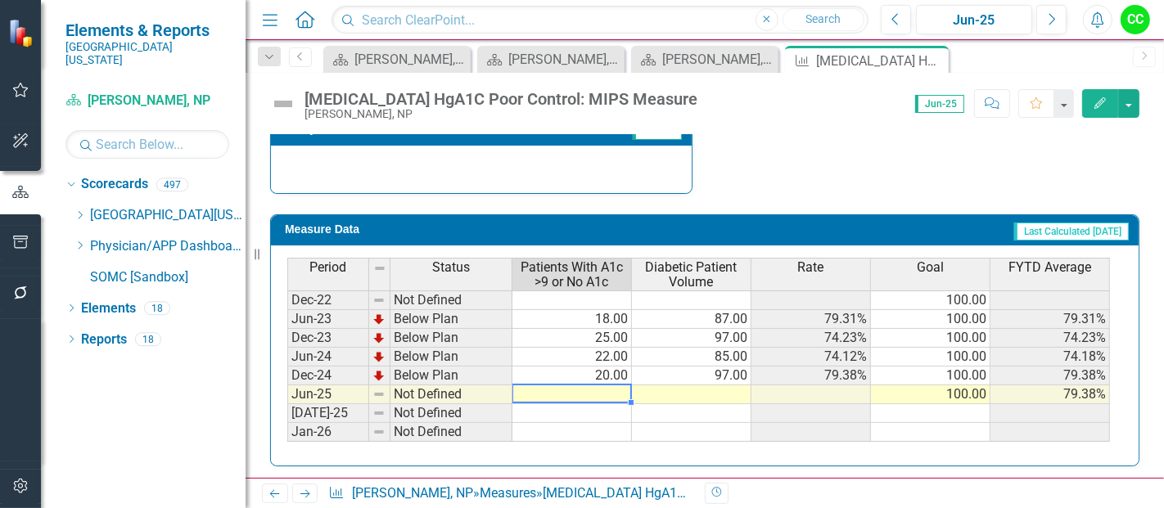
click at [603, 386] on td at bounding box center [572, 395] width 120 height 19
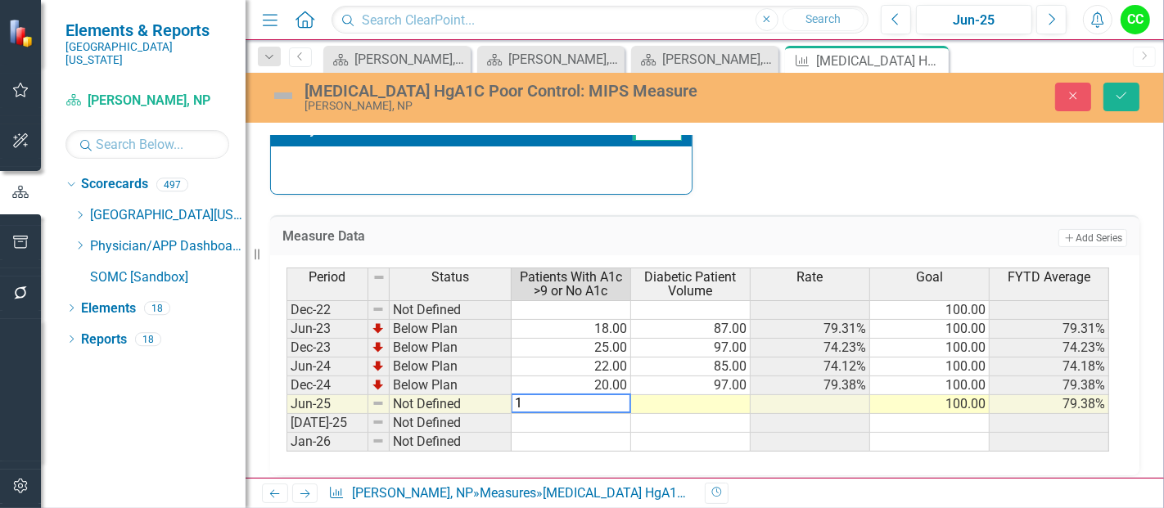
type textarea "15"
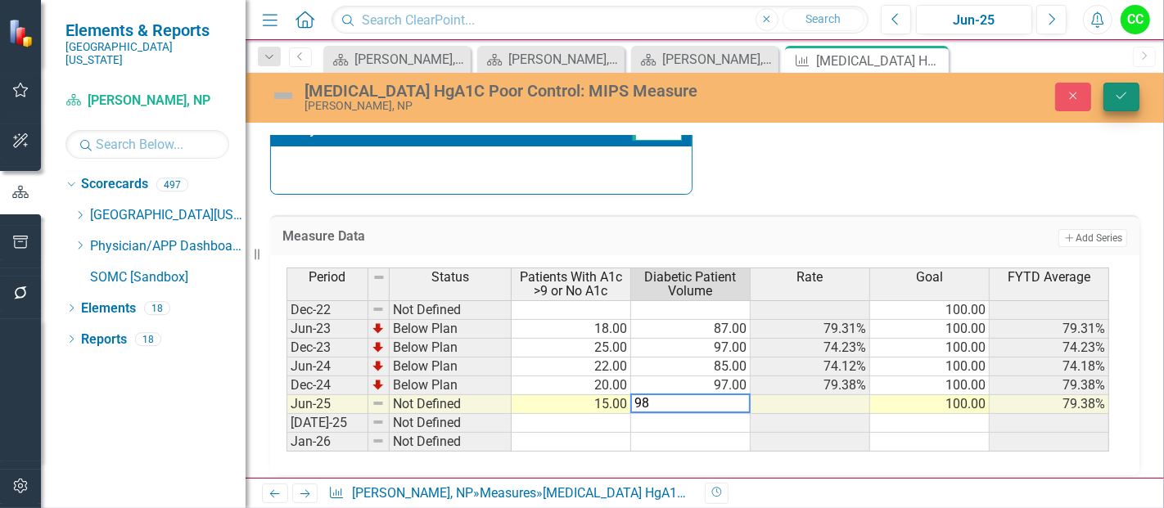
type textarea "98"
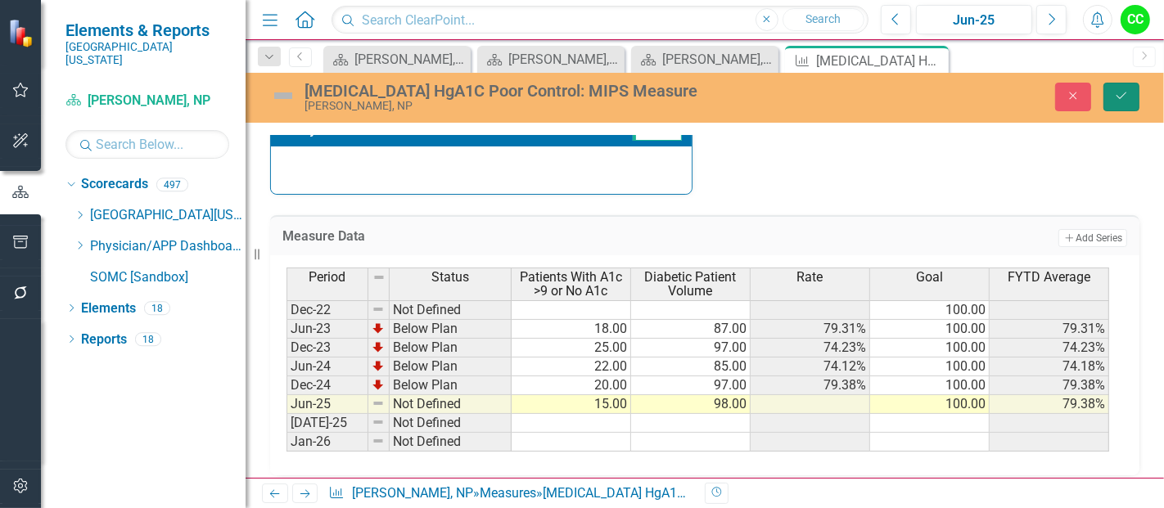
click at [1114, 92] on icon "Save" at bounding box center [1121, 95] width 15 height 11
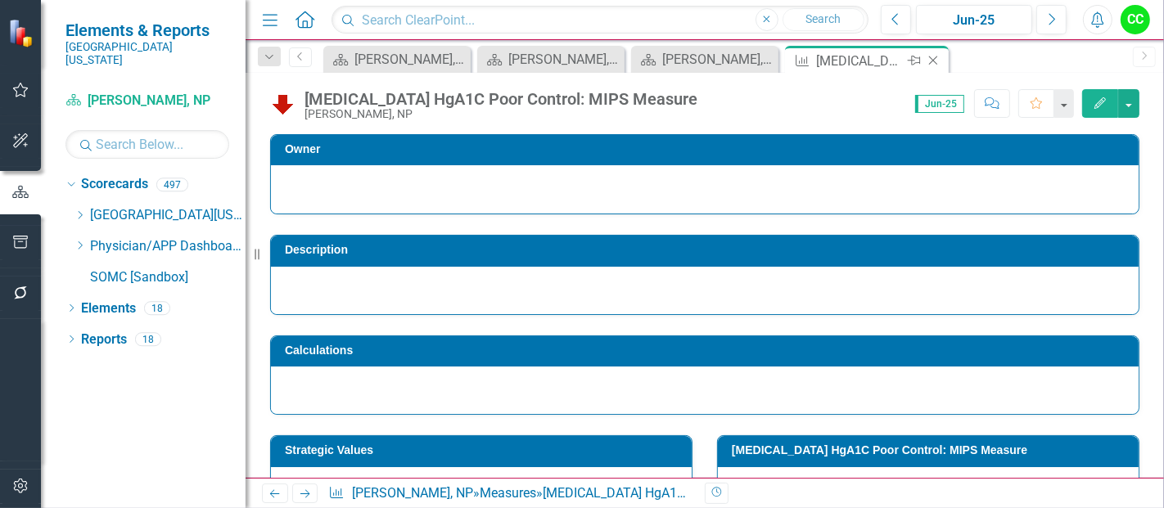
click at [931, 59] on icon at bounding box center [933, 60] width 9 height 9
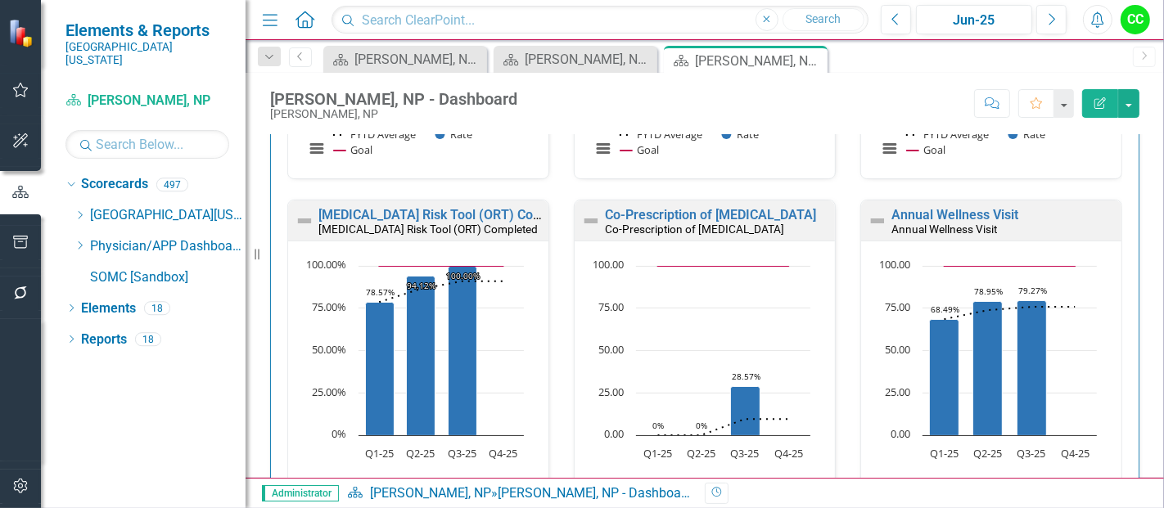
scroll to position [800, 0]
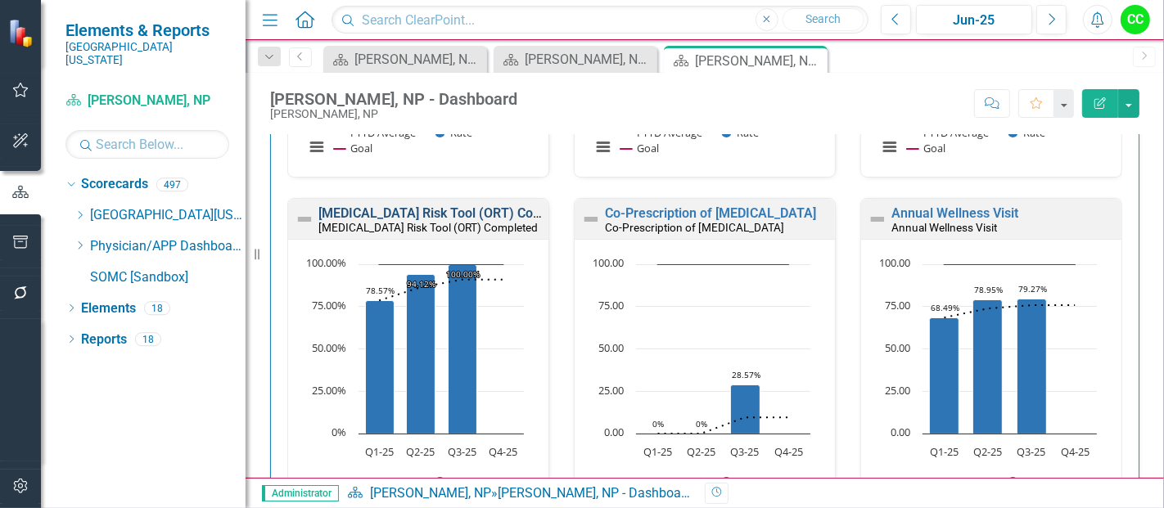
click at [399, 209] on link "[MEDICAL_DATA] Risk Tool (ORT) Completed" at bounding box center [449, 213] width 263 height 16
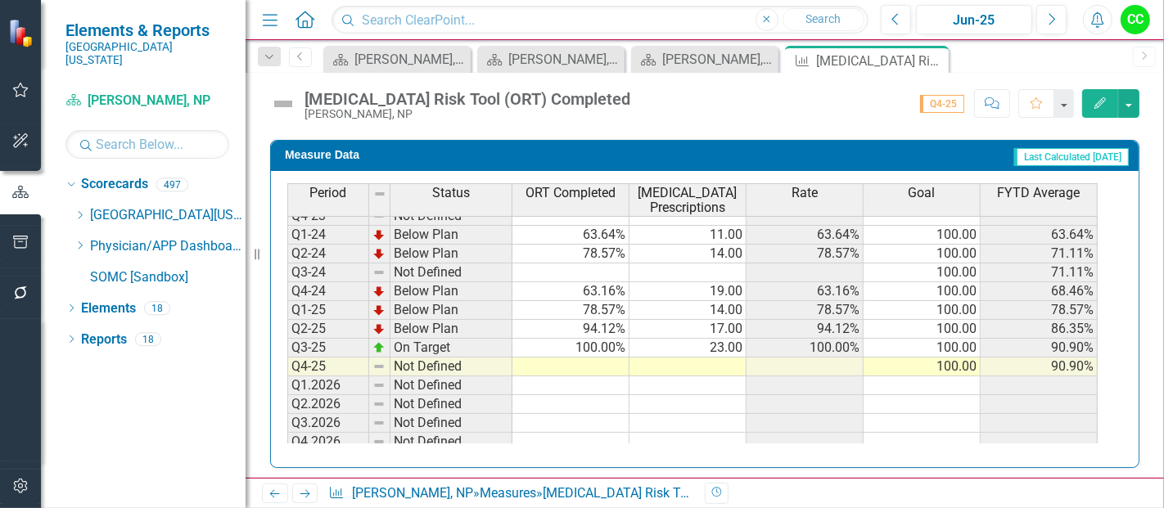
scroll to position [723, 0]
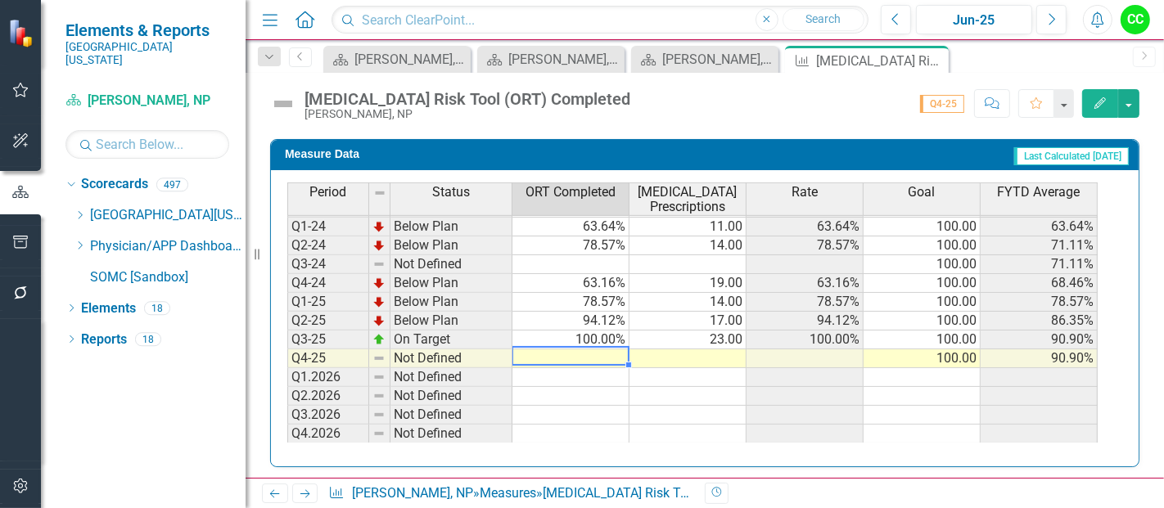
click at [287, 342] on div "Period Status ORT Completed Opioid Prescriptions Rate Goal FYTD Average Q1-23 N…" at bounding box center [287, 276] width 0 height 336
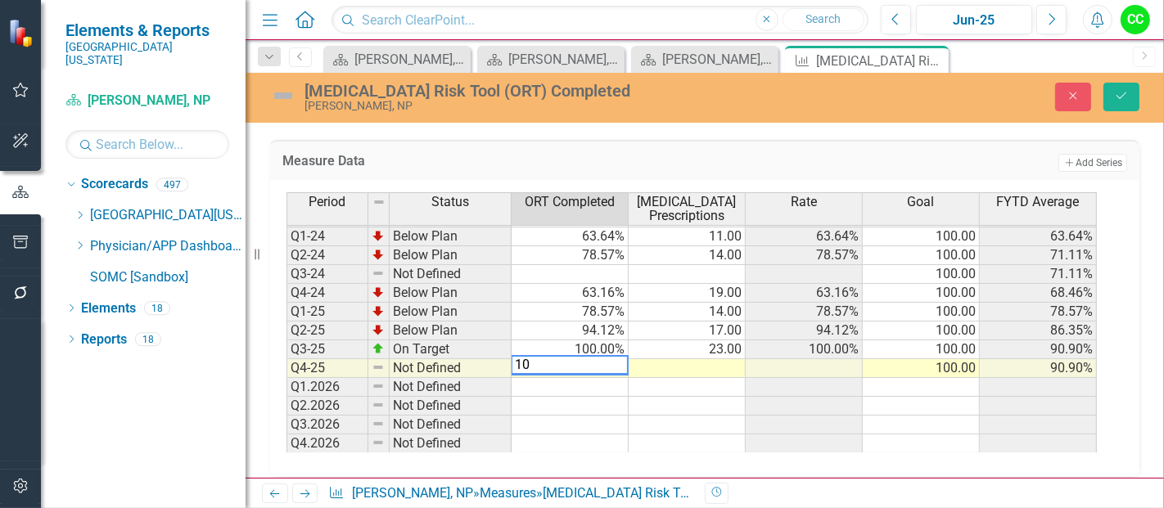
type textarea "100"
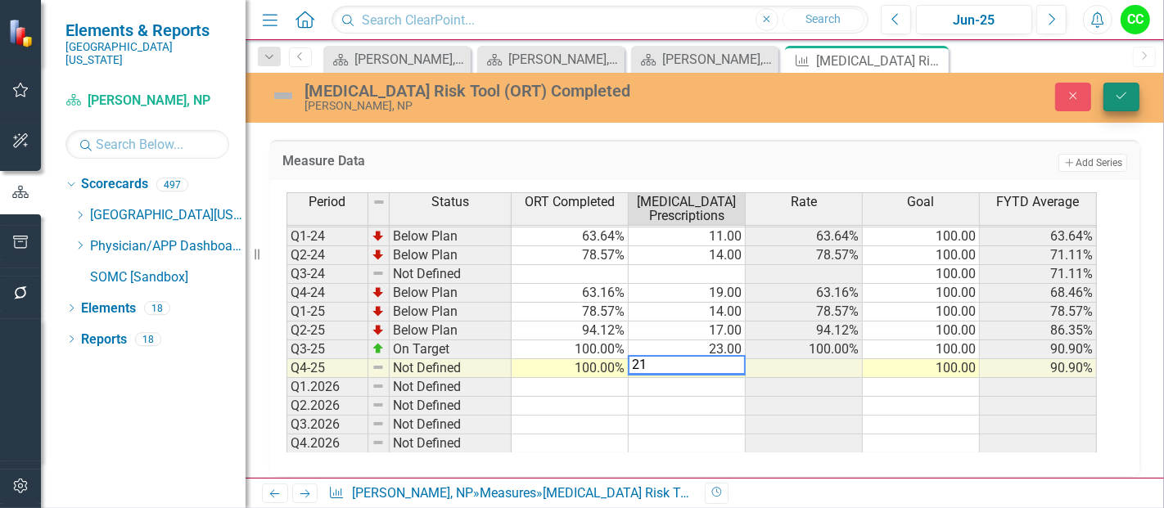
type textarea "21"
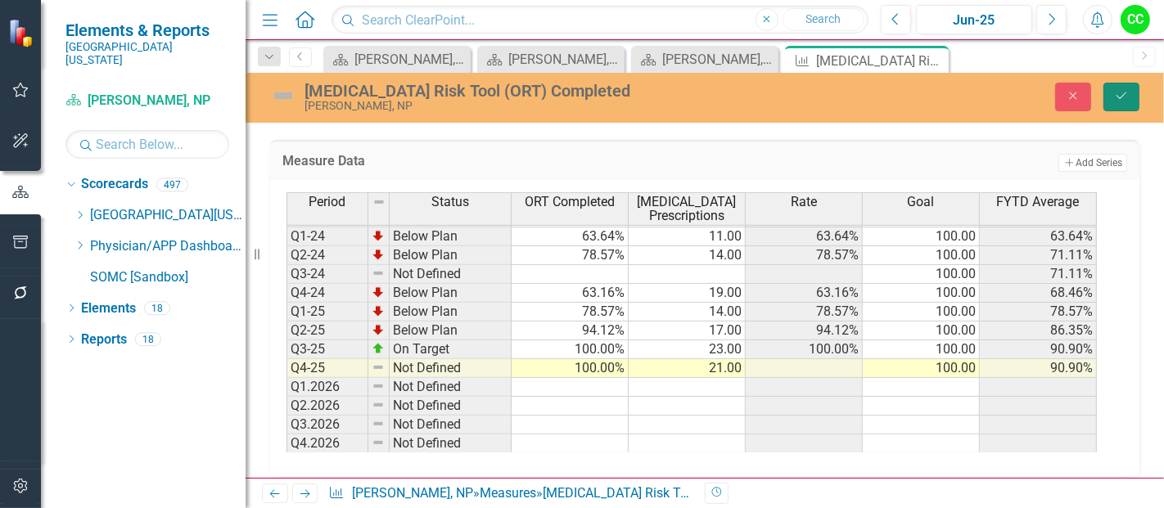
click at [1125, 103] on button "Save" at bounding box center [1121, 97] width 36 height 29
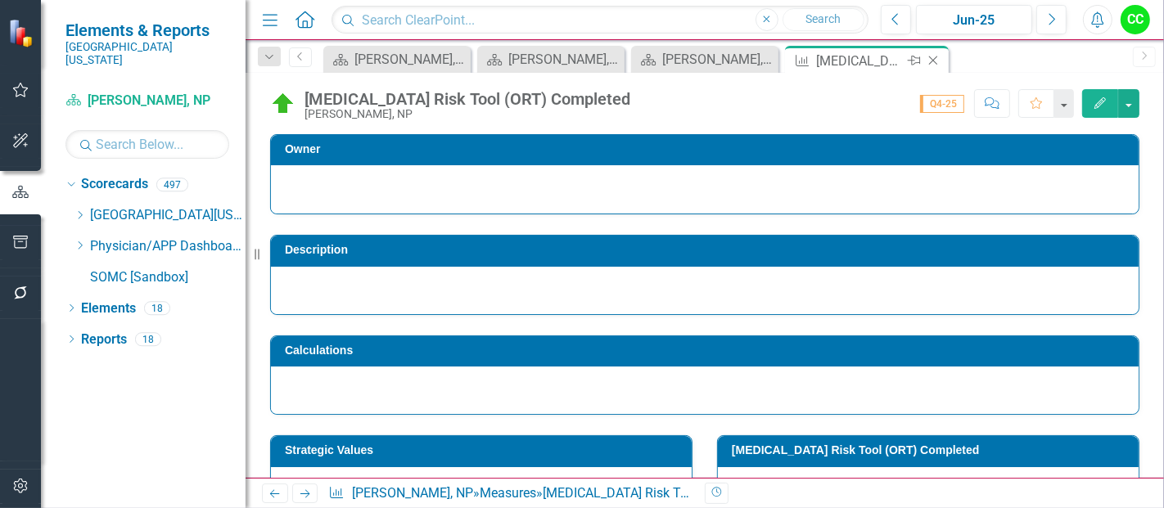
click at [934, 56] on icon "Close" at bounding box center [933, 60] width 16 height 13
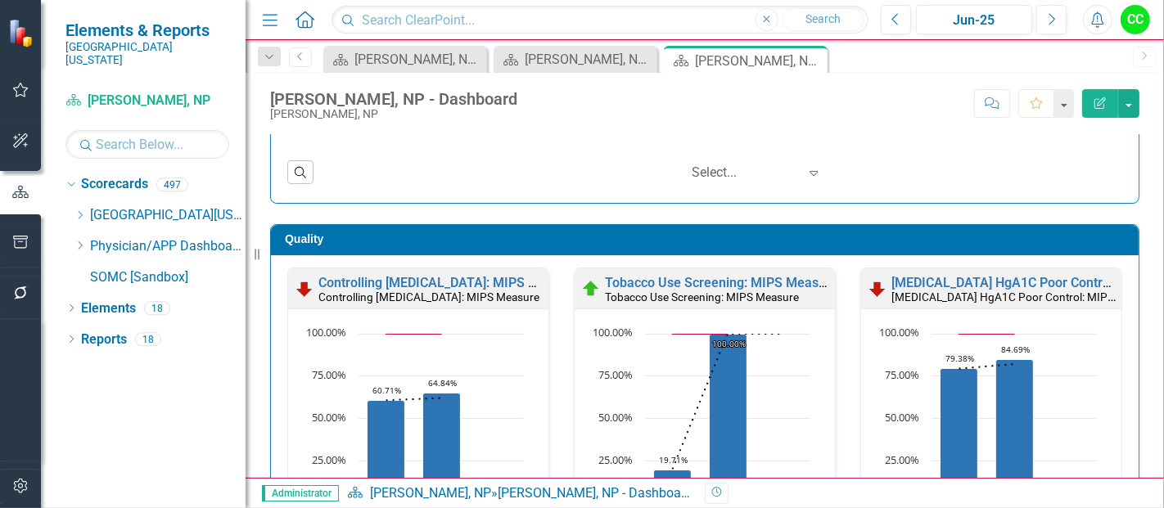
scroll to position [782, 0]
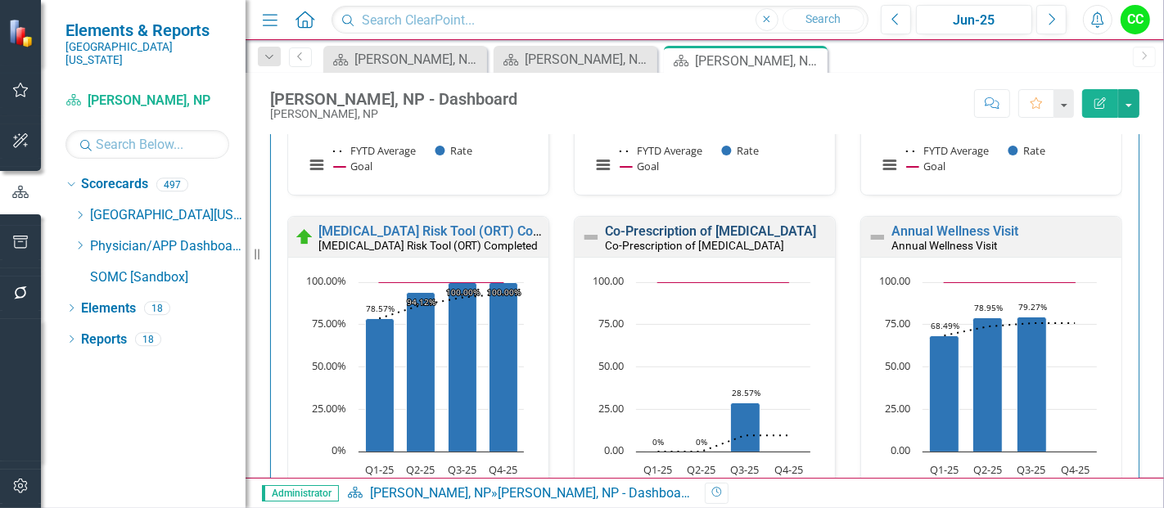
click at [666, 228] on link "Co-Prescription of [MEDICAL_DATA]" at bounding box center [710, 231] width 211 height 16
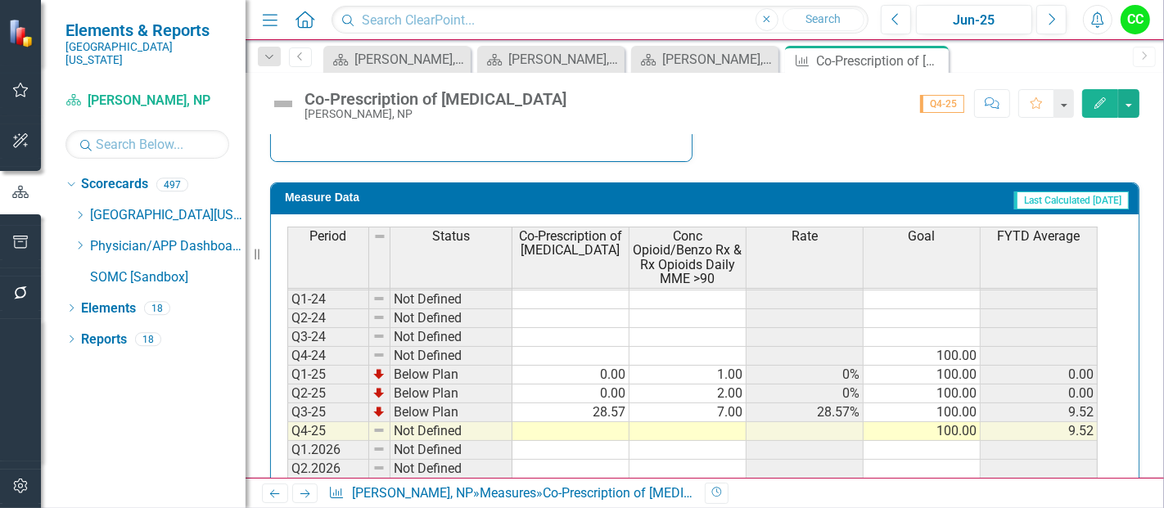
scroll to position [814, 0]
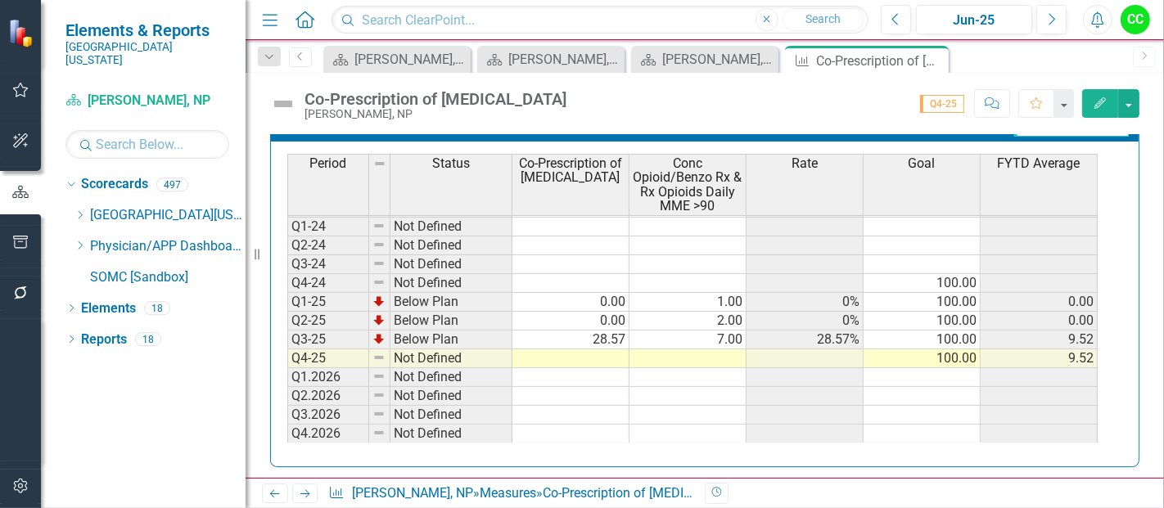
click at [602, 350] on td at bounding box center [570, 359] width 117 height 19
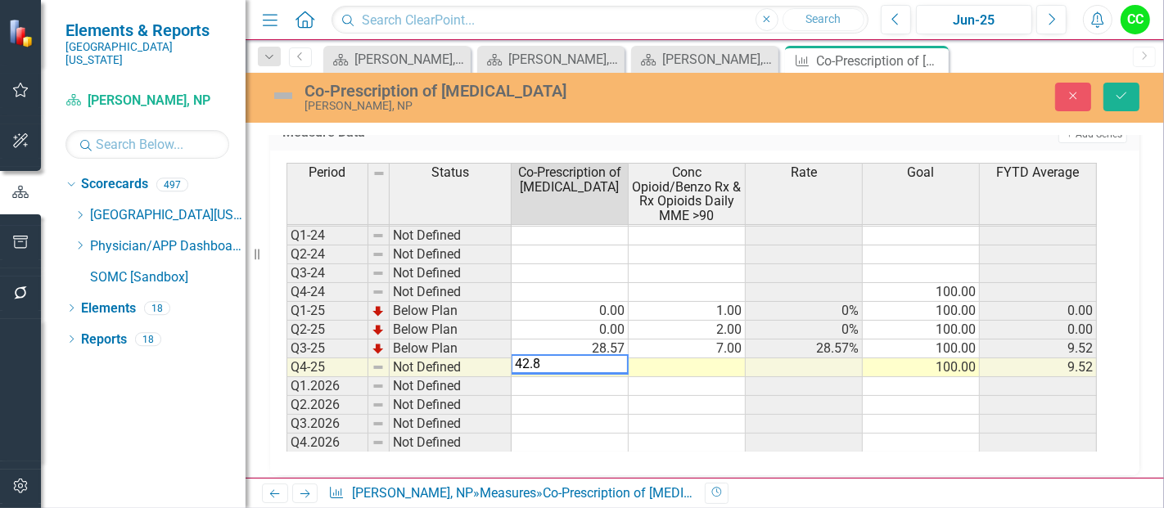
type textarea "42.86"
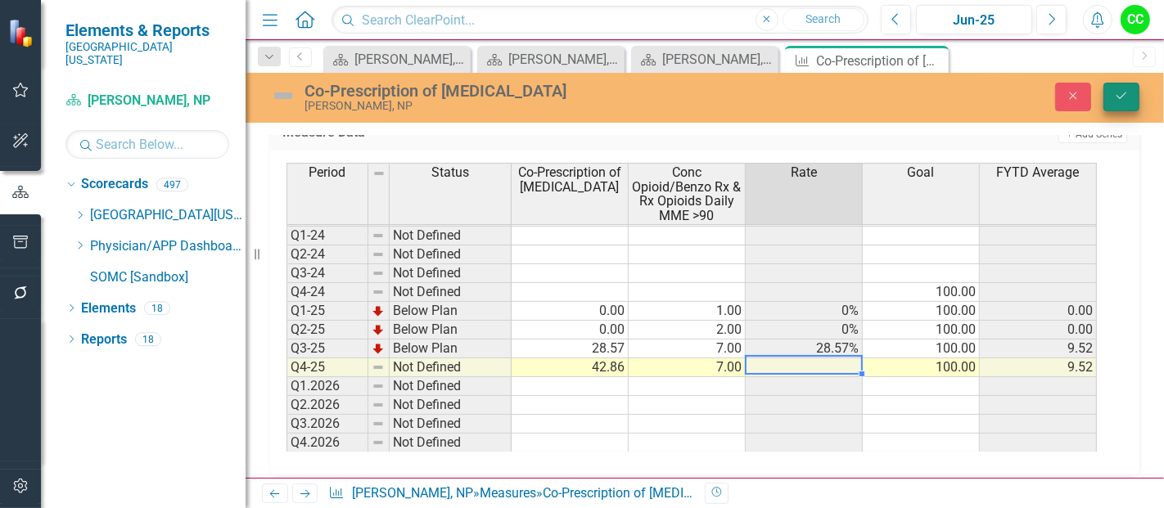
type textarea "7"
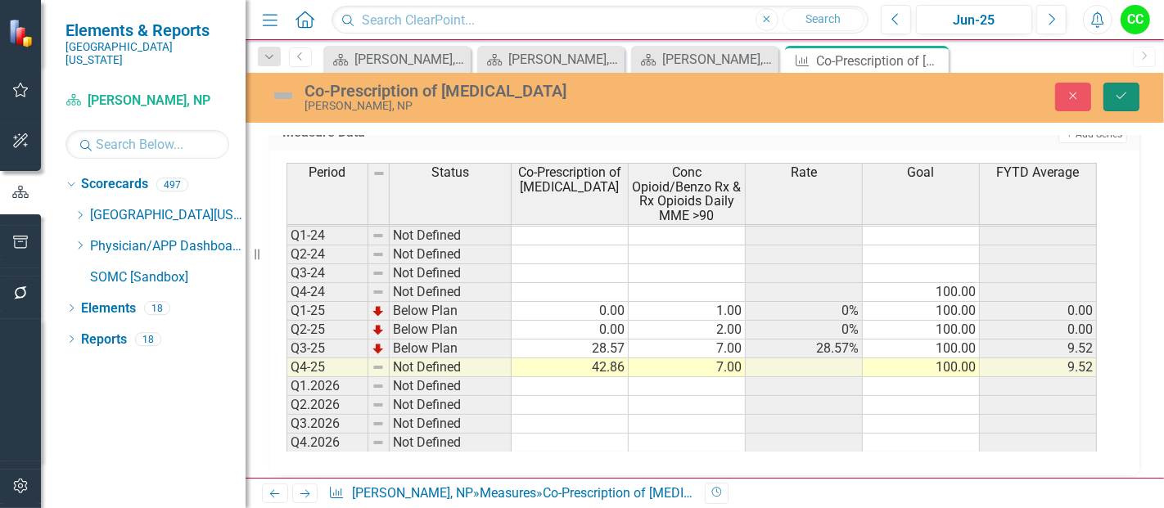
click at [1125, 100] on icon "Save" at bounding box center [1121, 95] width 15 height 11
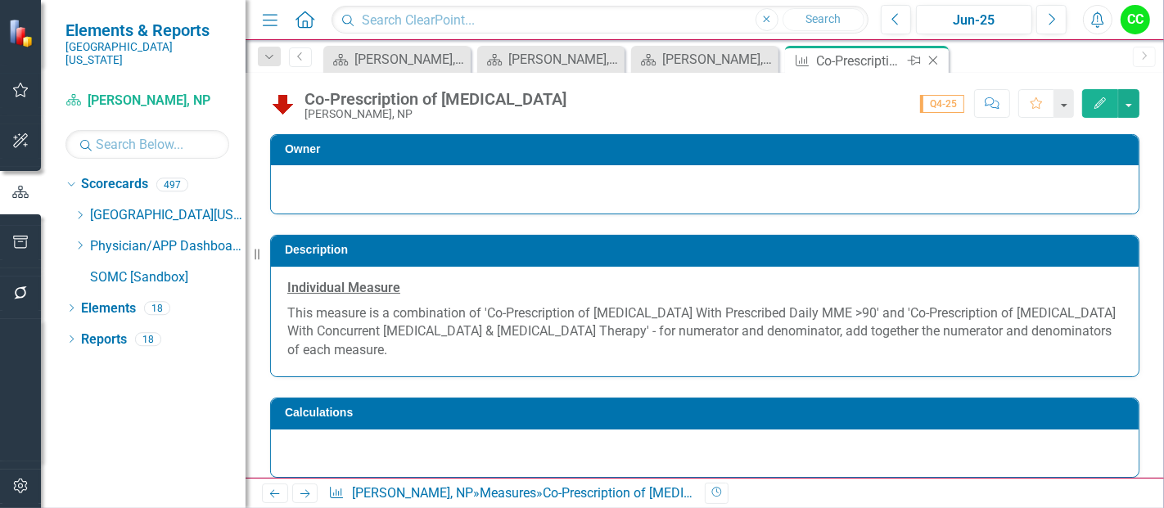
click at [930, 64] on icon "Close" at bounding box center [933, 60] width 16 height 13
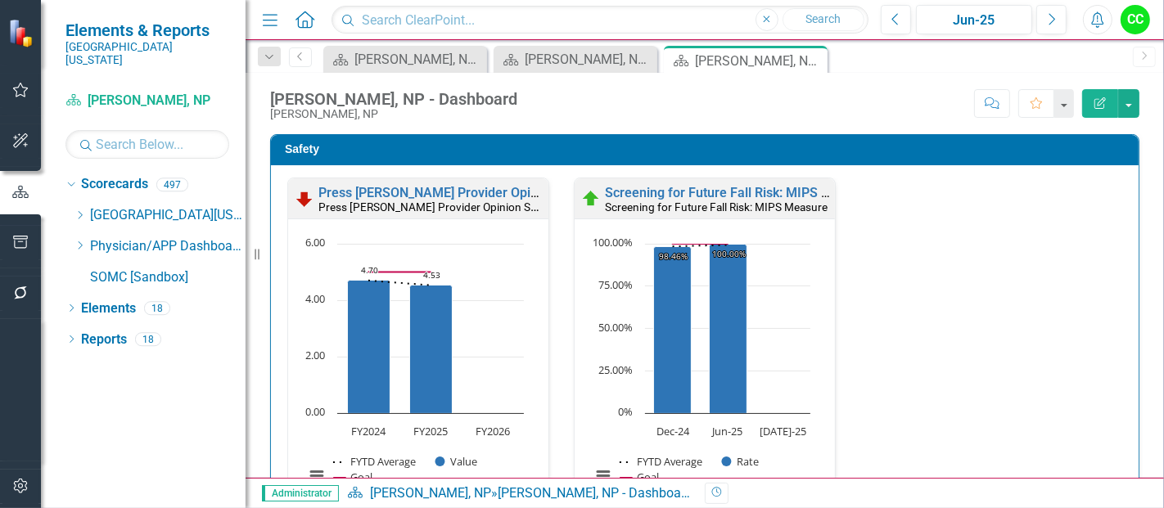
scroll to position [819, 0]
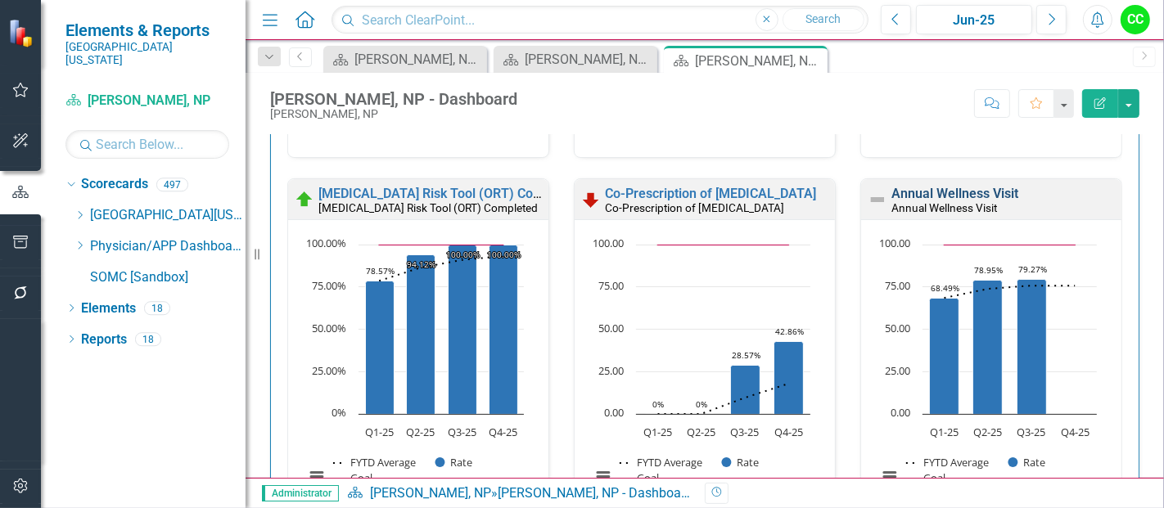
click at [922, 189] on link "Annual Wellness Visit" at bounding box center [954, 194] width 127 height 16
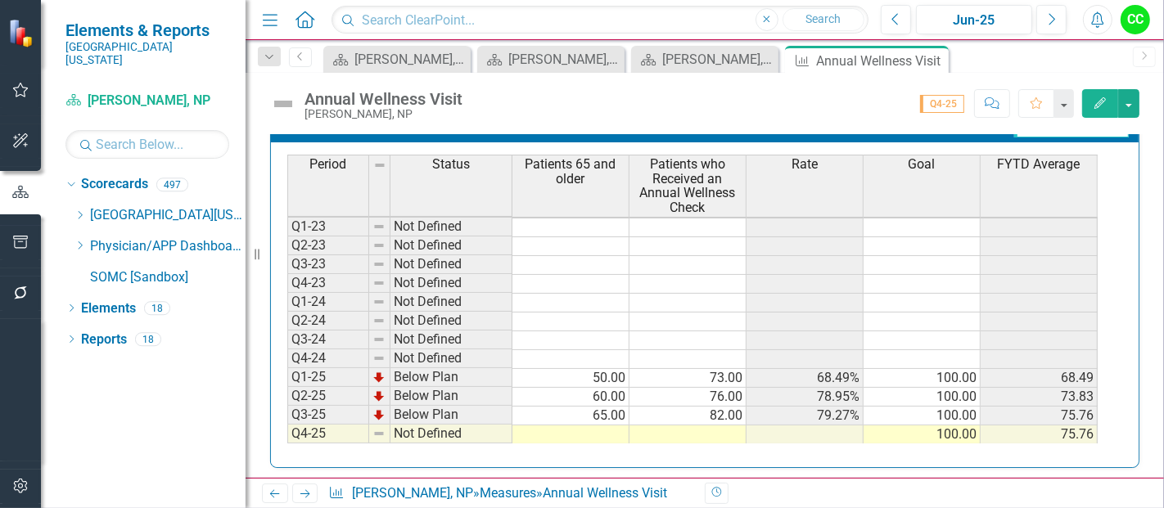
scroll to position [752, 0]
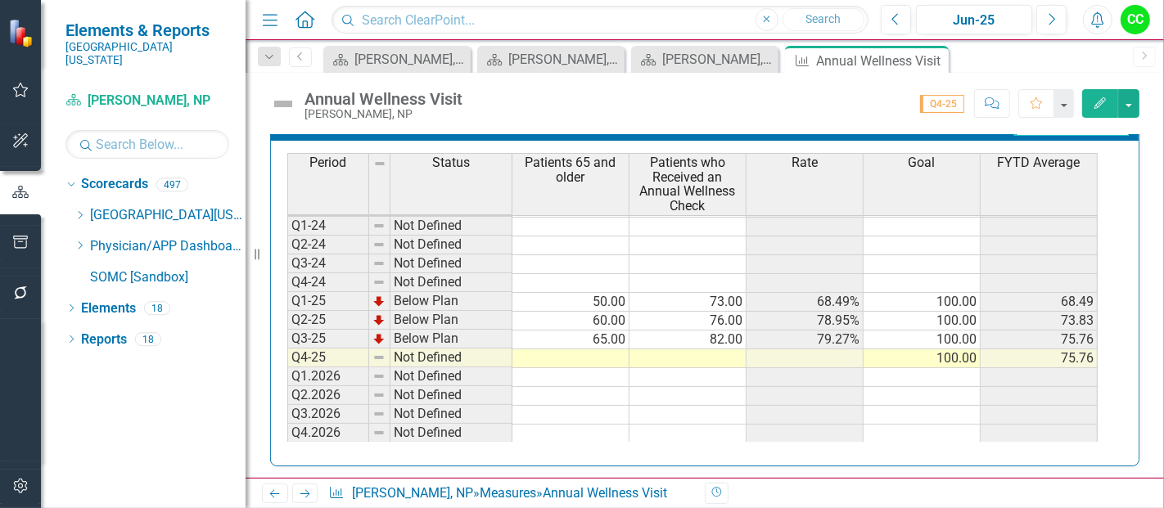
click at [601, 350] on td at bounding box center [570, 359] width 117 height 19
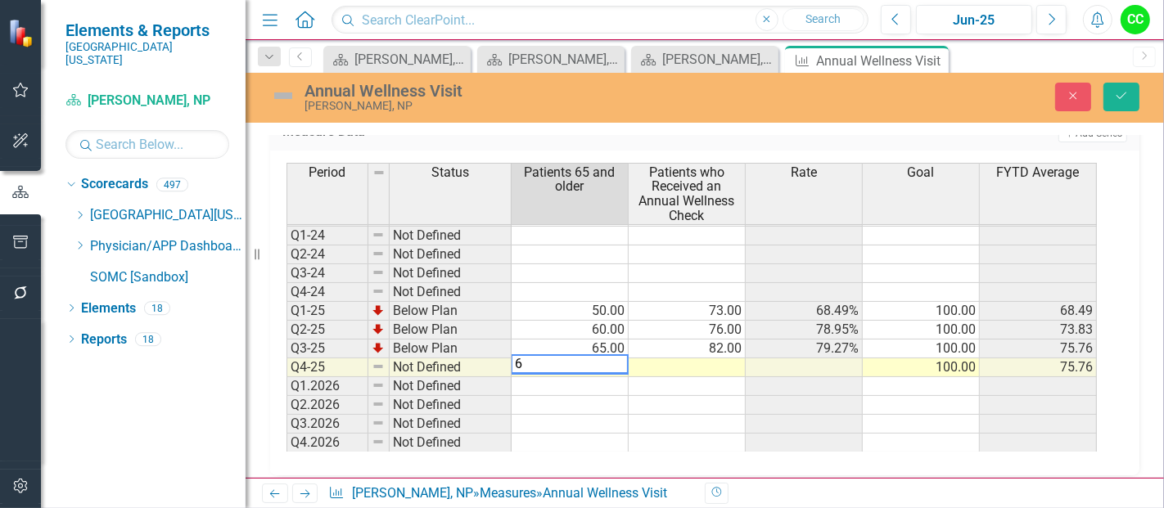
type textarea "60"
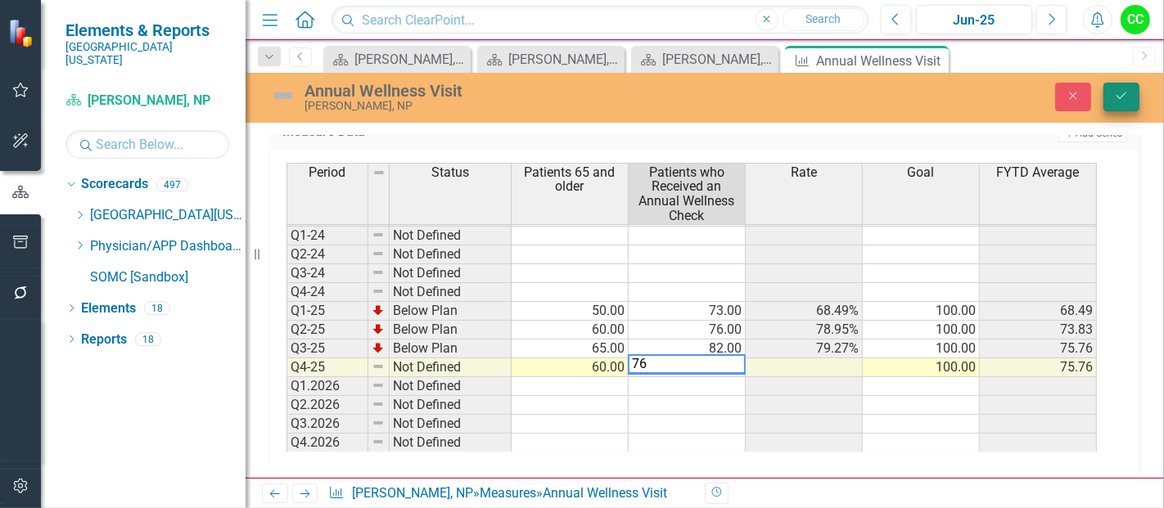
type textarea "76"
click at [1114, 102] on button "Save" at bounding box center [1121, 97] width 36 height 29
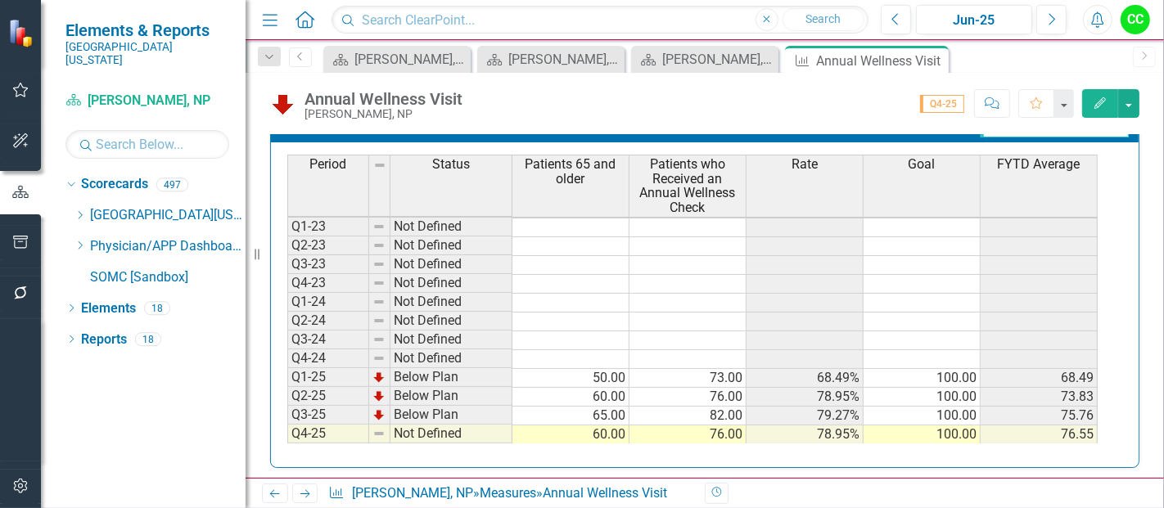
scroll to position [33, 0]
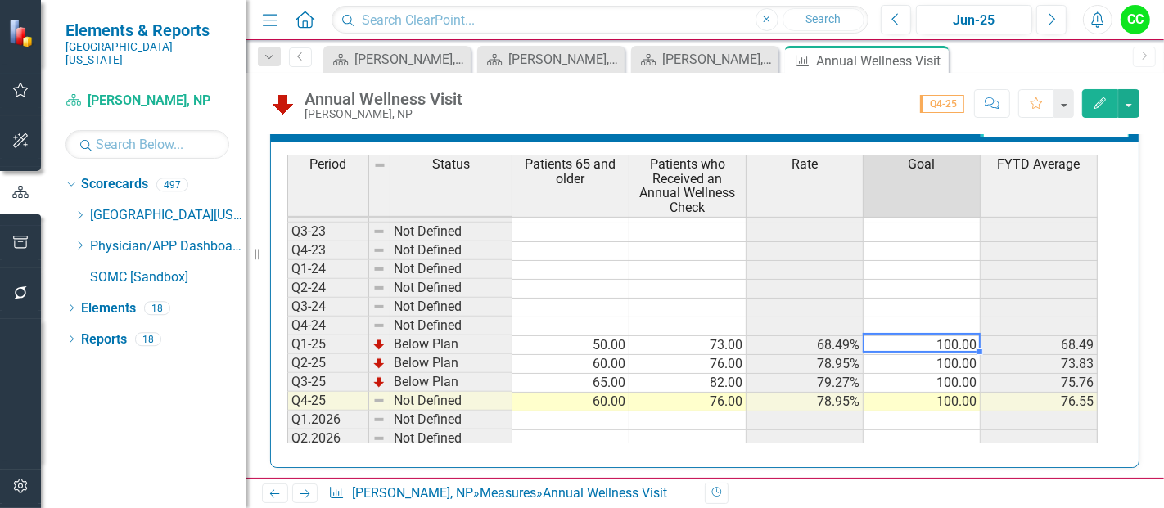
click at [287, 330] on div "Period Status Patients 65 and older Patients who Received an Annual Wellness Ch…" at bounding box center [287, 304] width 0 height 364
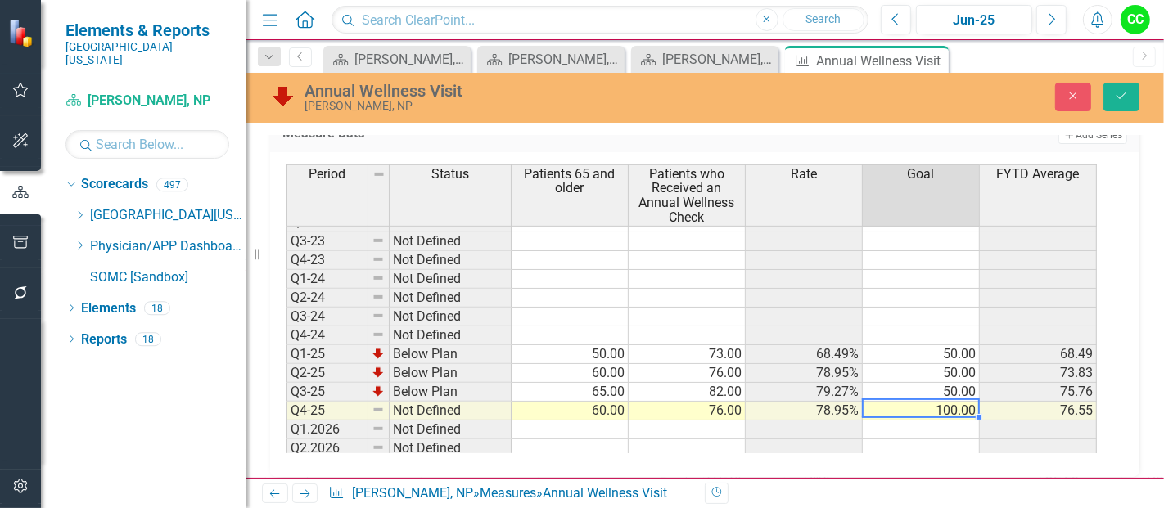
type textarea "50"
click at [1127, 97] on icon "Save" at bounding box center [1121, 95] width 15 height 11
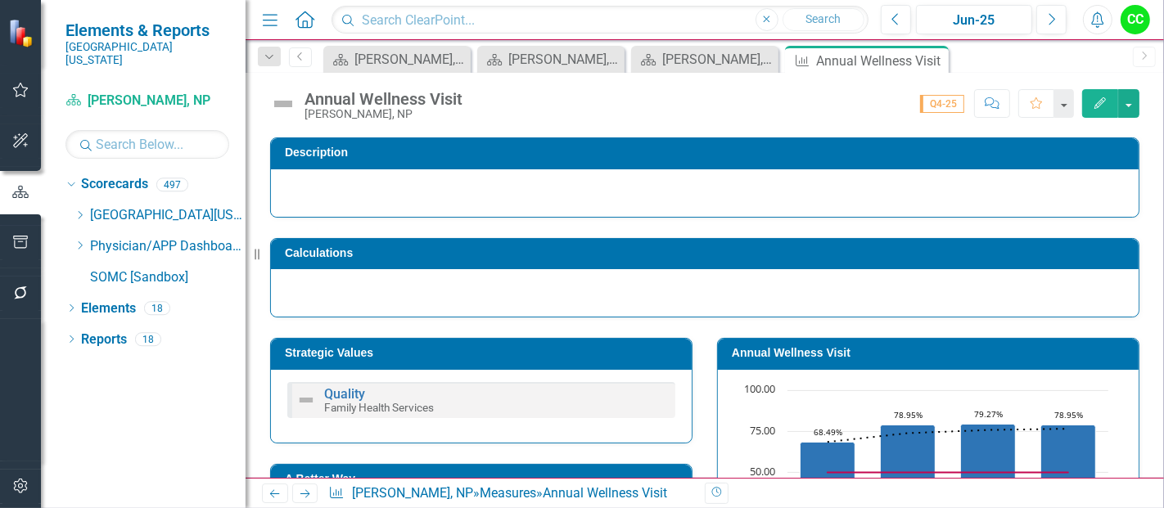
scroll to position [234, 0]
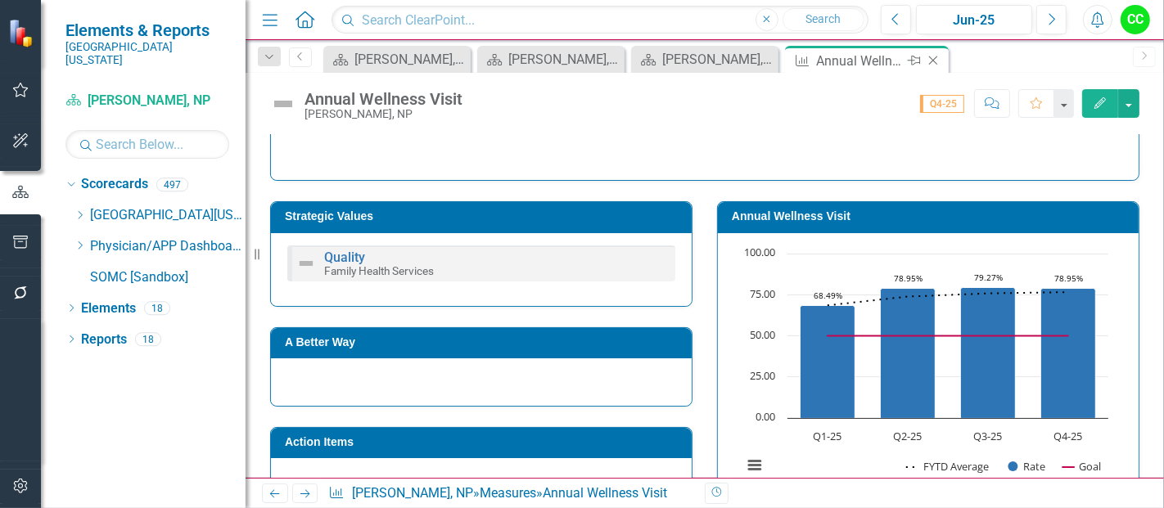
click at [935, 61] on icon "Close" at bounding box center [933, 60] width 16 height 13
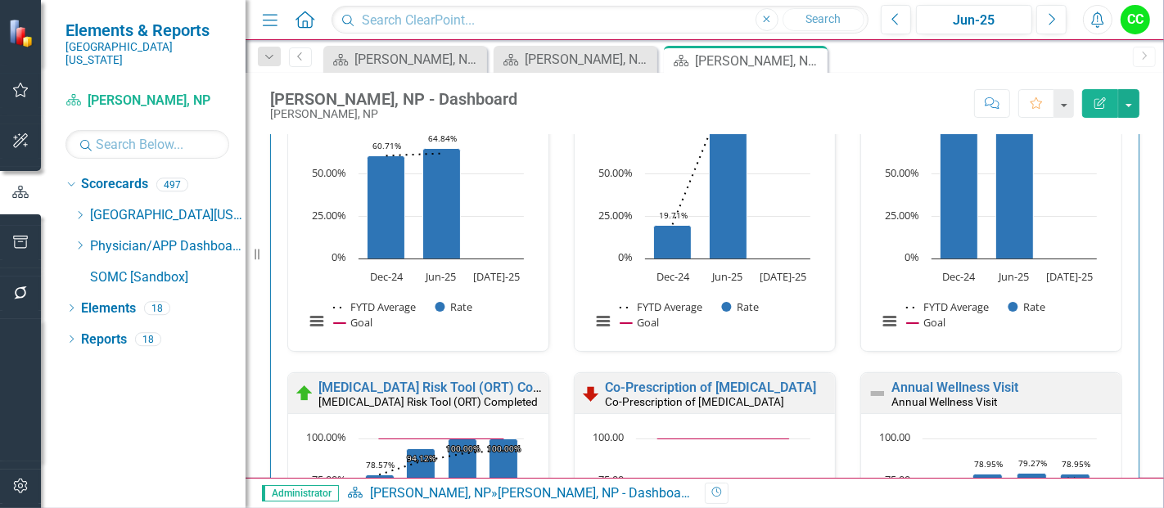
scroll to position [2148, 0]
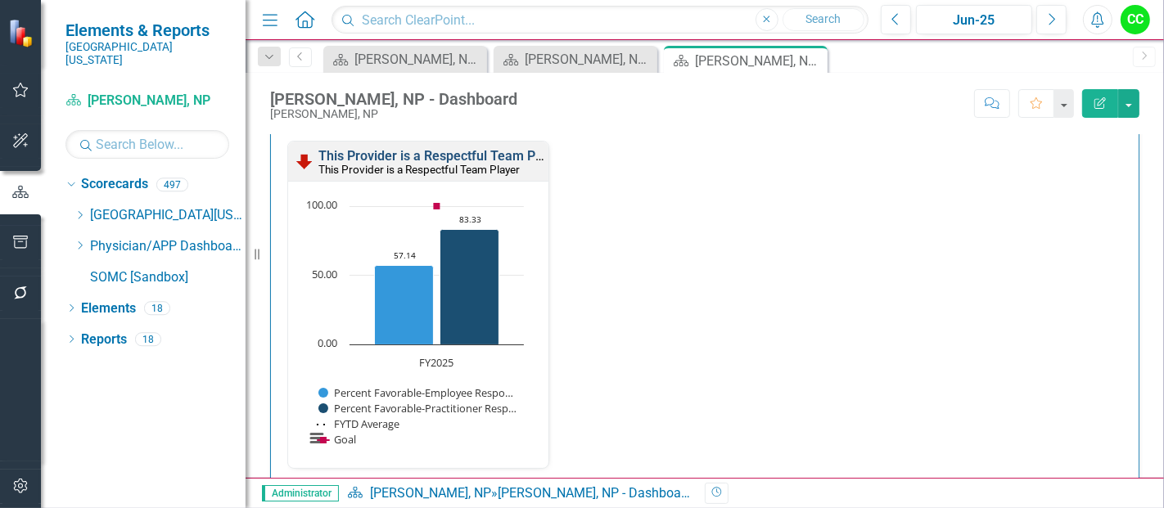
click at [485, 164] on link "This Provider is a Respectful Team Player" at bounding box center [441, 156] width 246 height 16
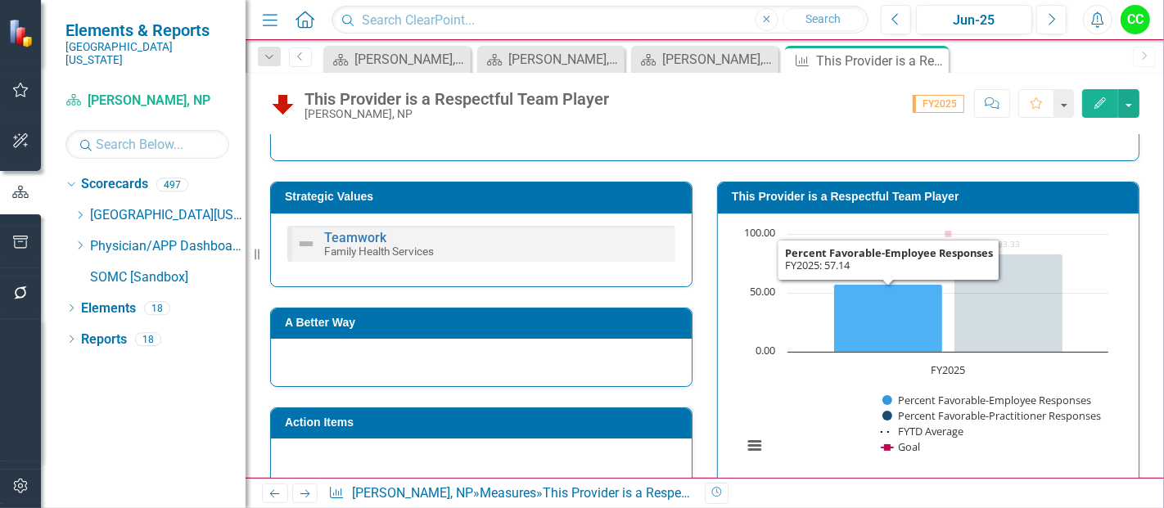
scroll to position [249, 0]
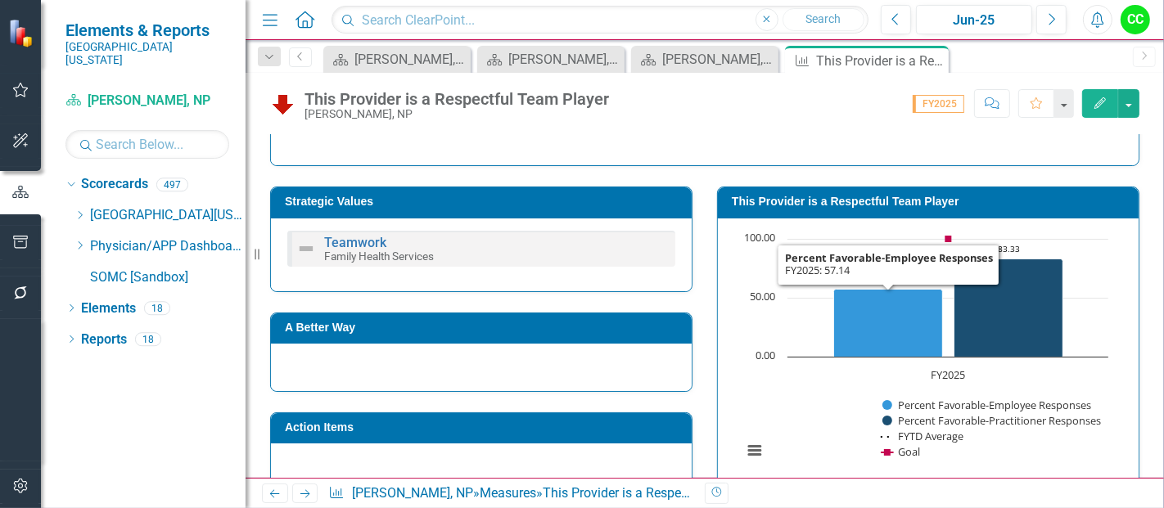
click at [867, 202] on h3 "This Provider is a Respectful Team Player" at bounding box center [931, 202] width 399 height 12
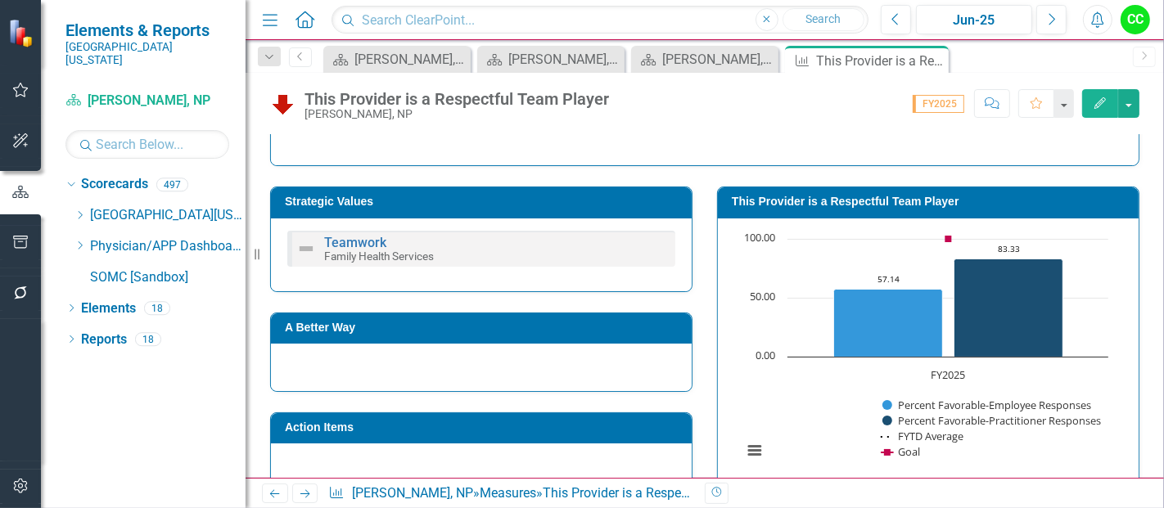
click at [867, 202] on h3 "This Provider is a Respectful Team Player" at bounding box center [931, 202] width 399 height 12
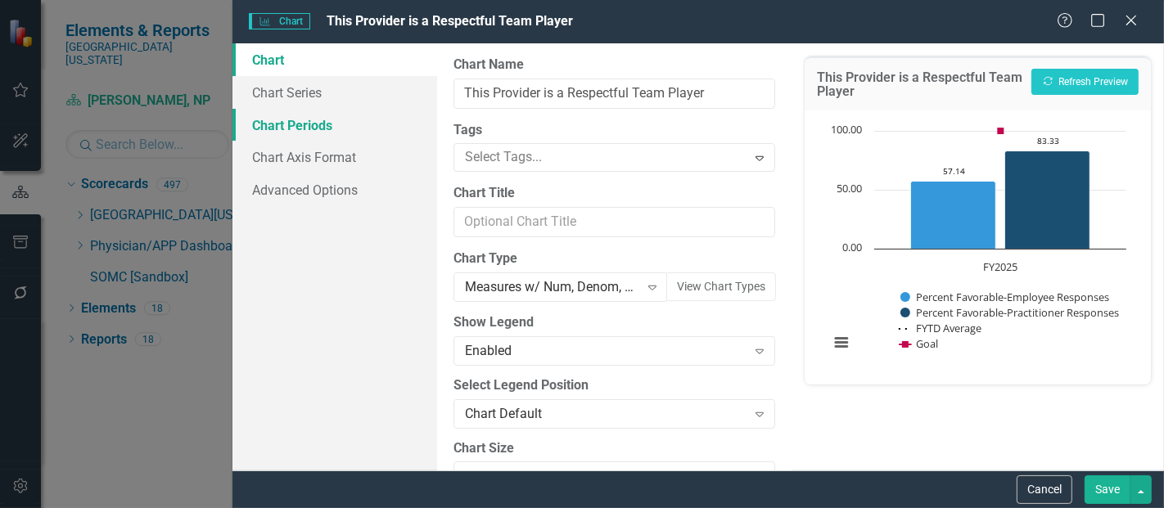
click at [323, 126] on link "Chart Periods" at bounding box center [334, 125] width 205 height 33
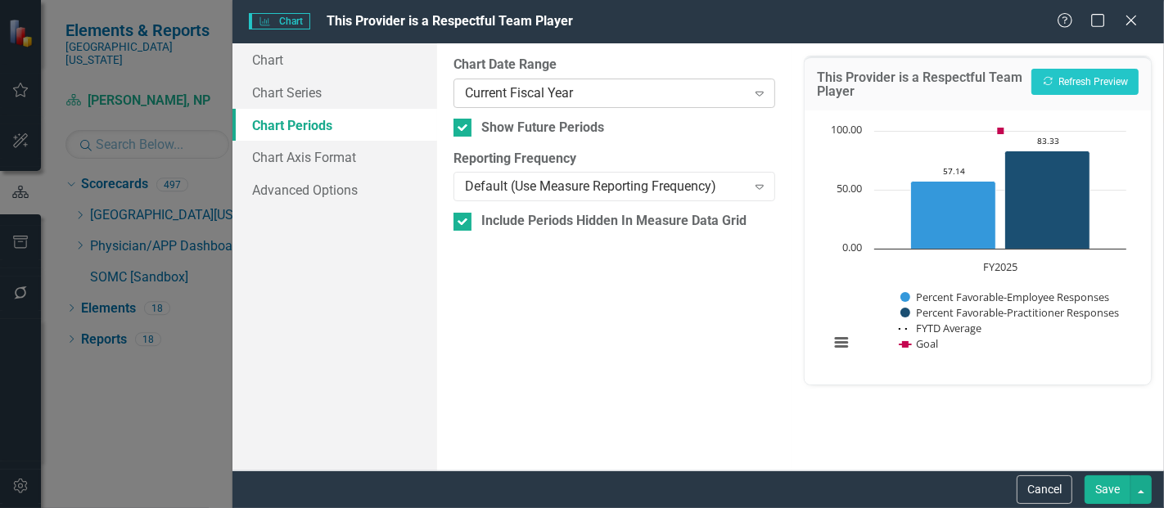
click at [570, 99] on div "Current Fiscal Year" at bounding box center [605, 92] width 281 height 19
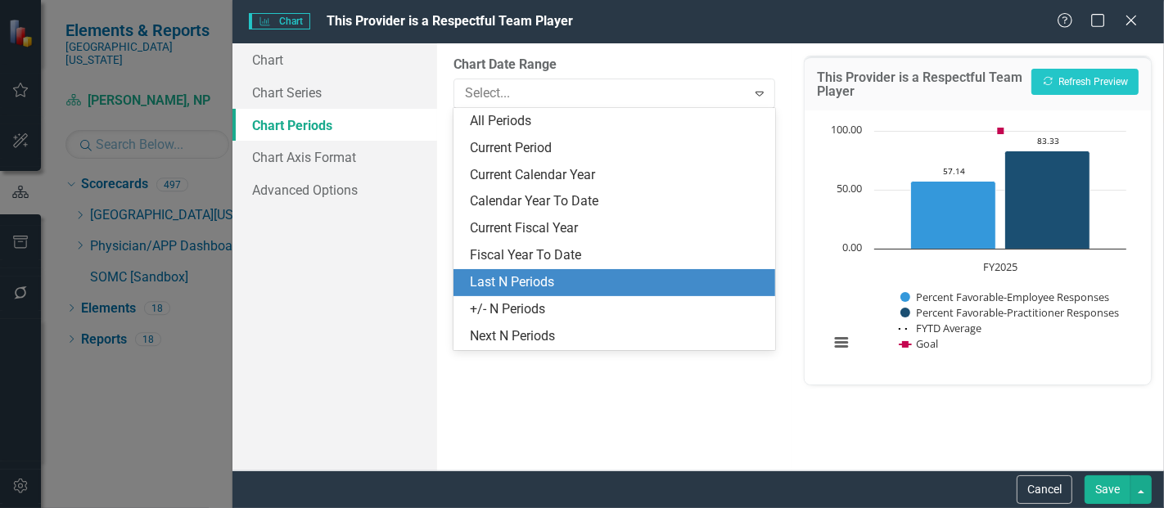
click at [512, 288] on div "Last N Periods" at bounding box center [617, 282] width 295 height 19
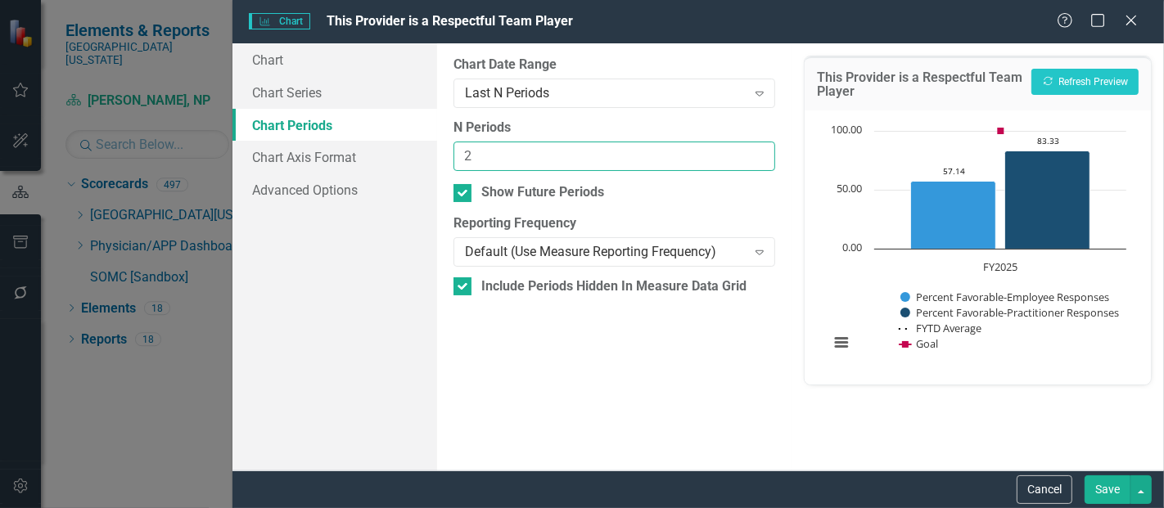
type input "2"
click at [762, 153] on input "2" at bounding box center [614, 157] width 322 height 30
click at [1117, 492] on button "Save" at bounding box center [1108, 490] width 46 height 29
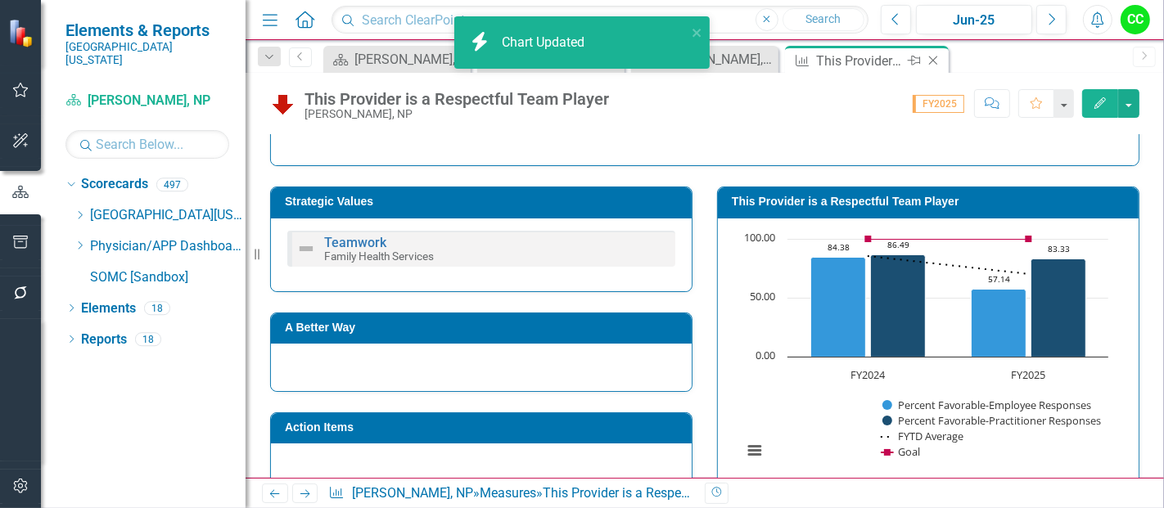
click at [931, 57] on icon "Close" at bounding box center [933, 60] width 16 height 13
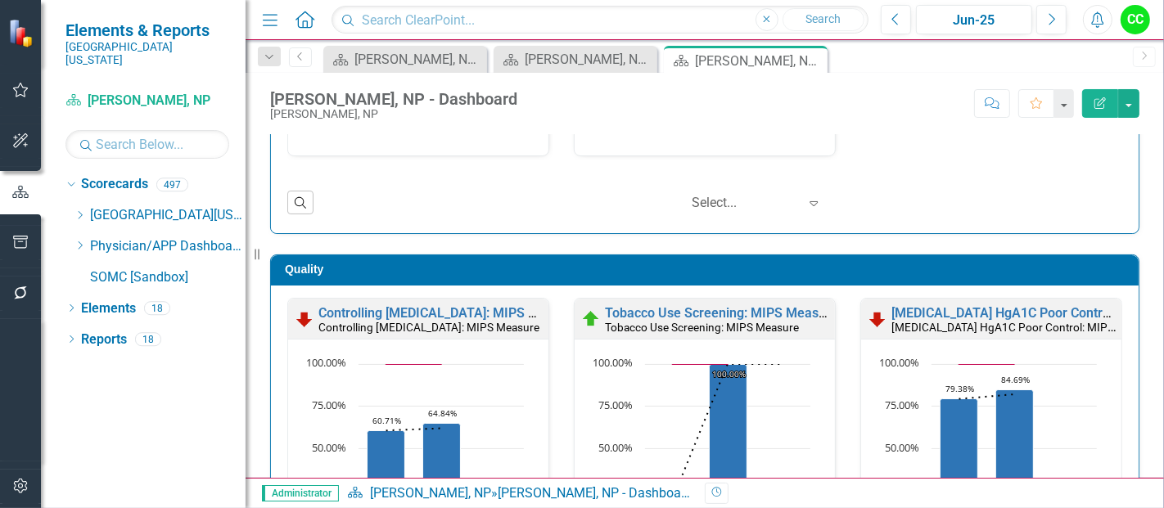
scroll to position [435, 0]
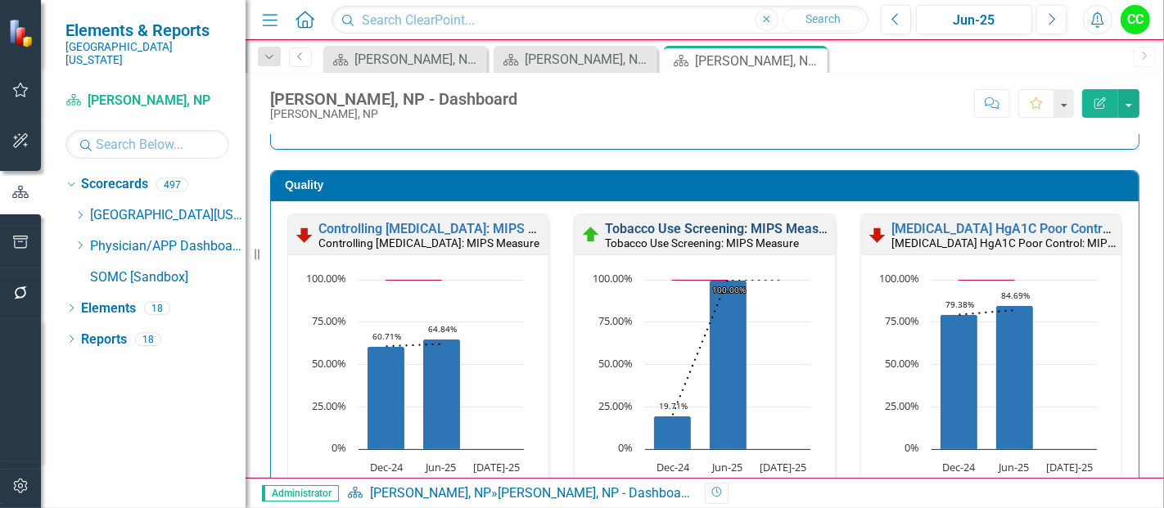
click at [737, 228] on link "Tobacco Use Screening: MIPS Measure" at bounding box center [721, 229] width 233 height 16
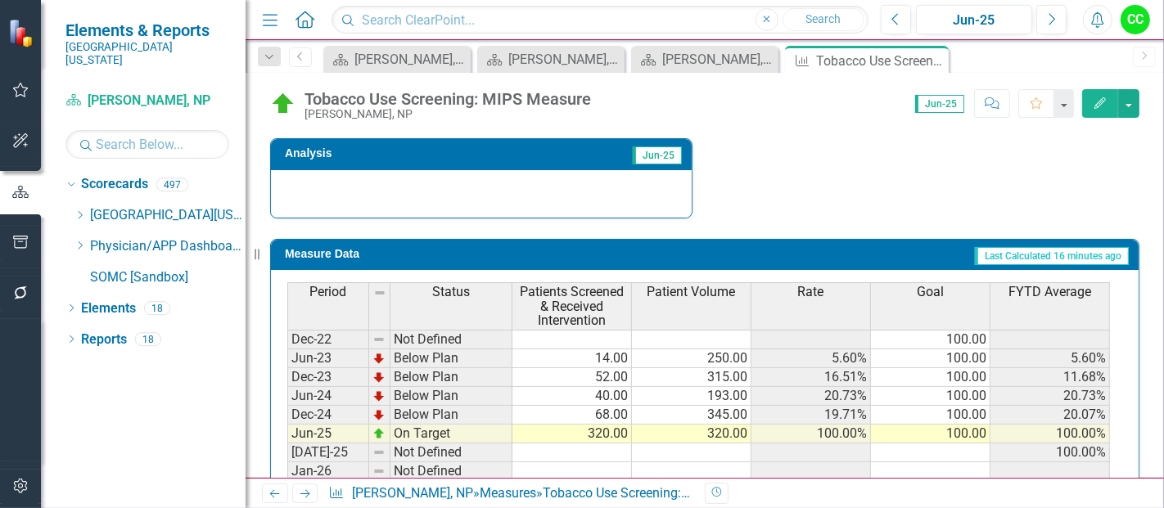
scroll to position [661, 0]
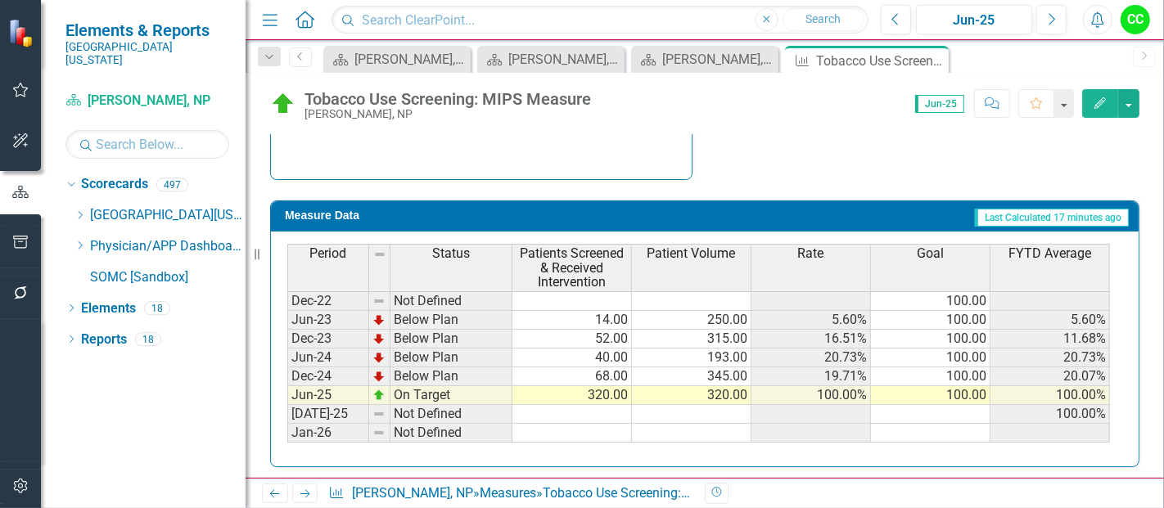
click at [1099, 111] on button "Edit" at bounding box center [1100, 103] width 36 height 29
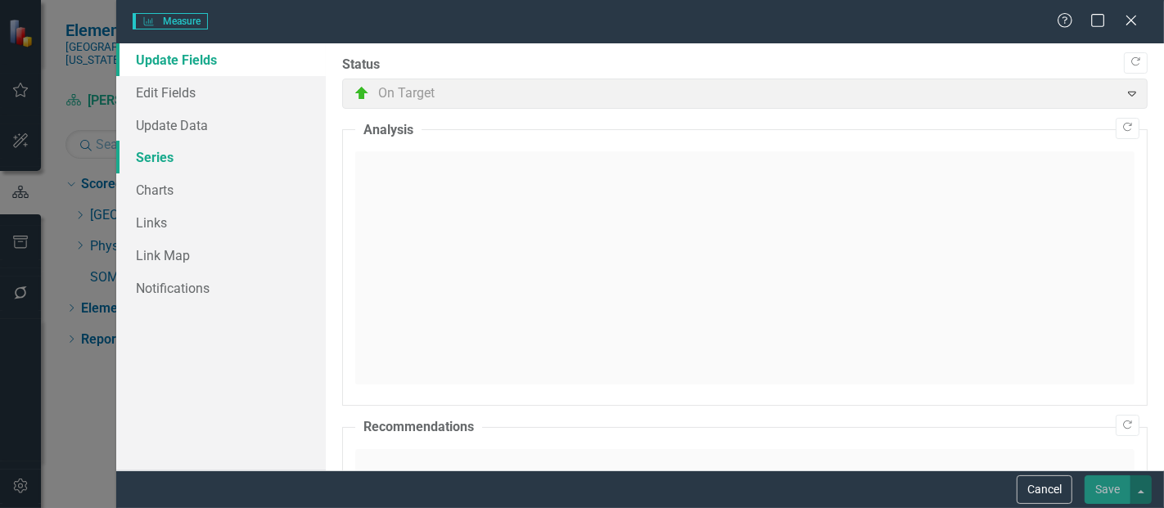
click at [150, 156] on link "Series" at bounding box center [221, 157] width 210 height 33
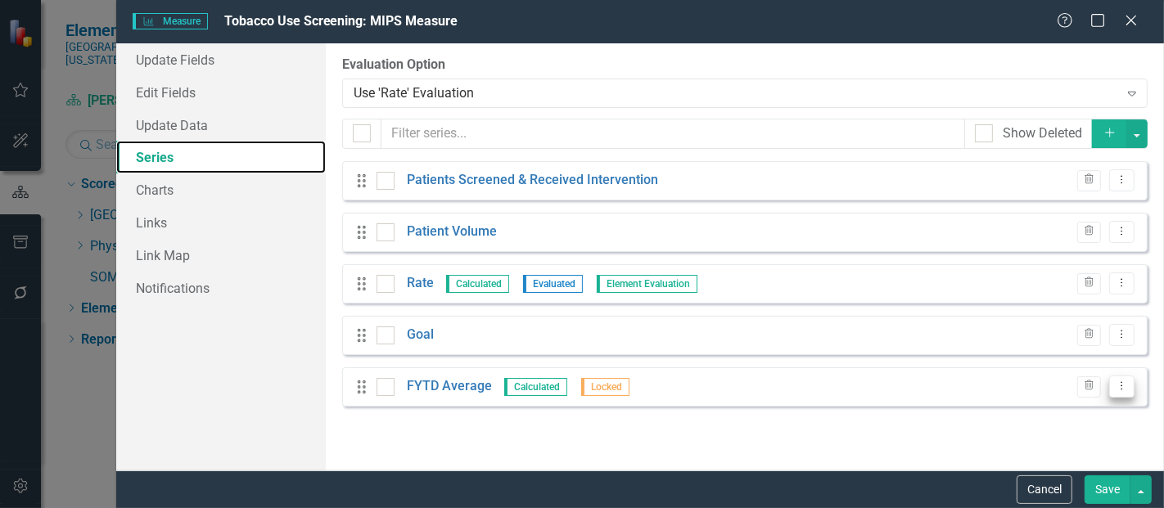
scroll to position [0, 0]
click at [1120, 390] on icon "Dropdown Menu" at bounding box center [1122, 386] width 14 height 11
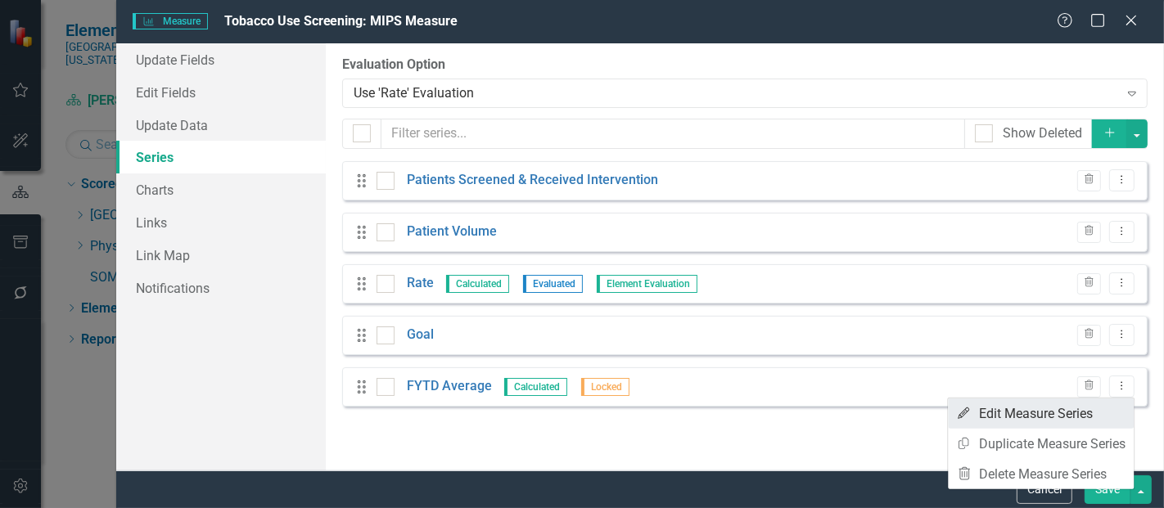
click at [1025, 412] on link "Edit Edit Measure Series" at bounding box center [1041, 414] width 186 height 30
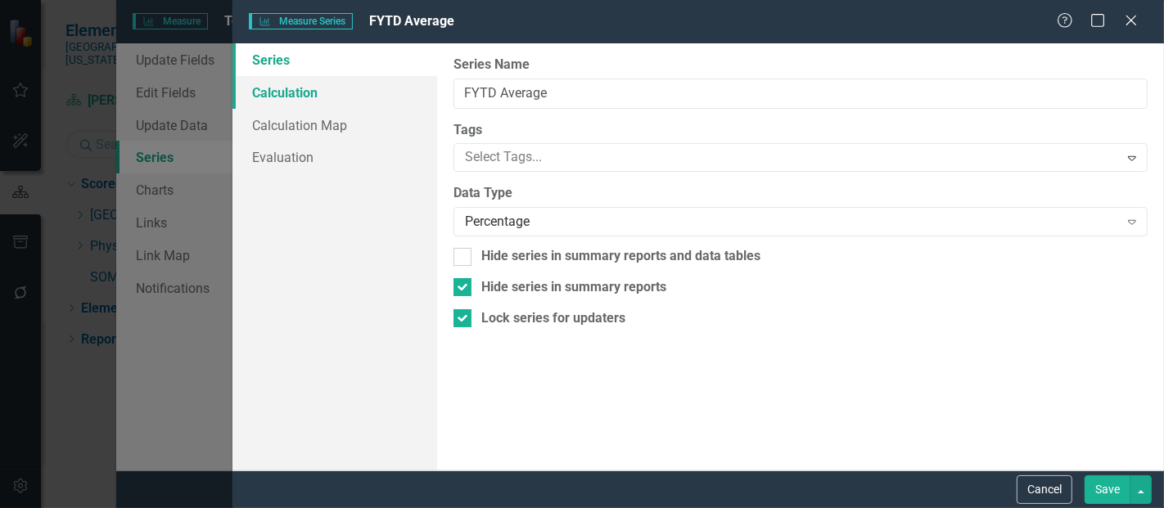
click at [329, 99] on link "Calculation" at bounding box center [334, 92] width 205 height 33
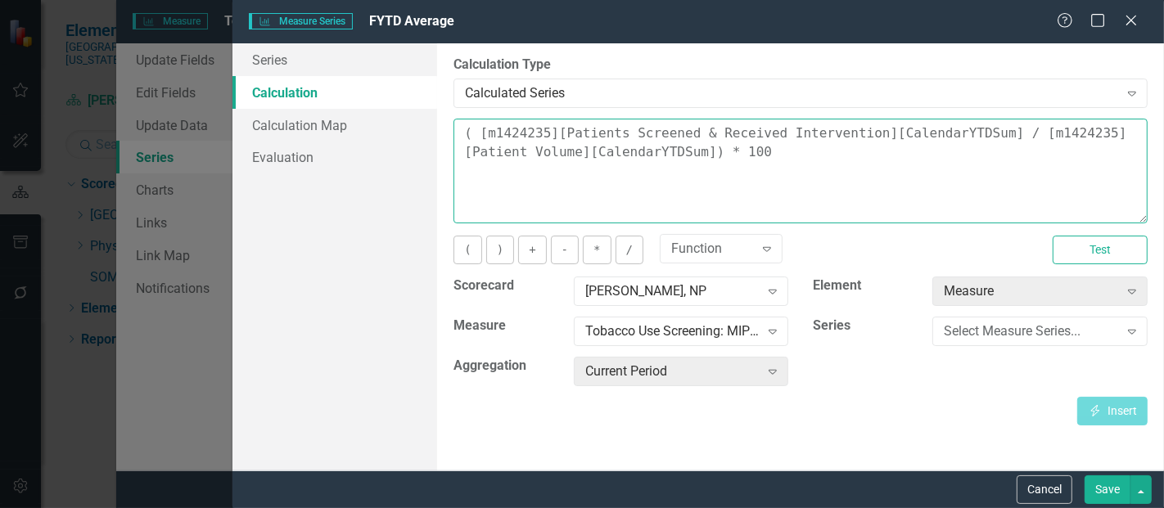
drag, startPoint x: 727, startPoint y: 161, endPoint x: 383, endPoint y: 103, distance: 348.7
click at [383, 103] on div "Series Calculation Calculation Map Evaluation From this page, you can edit the …" at bounding box center [698, 256] width 932 height 427
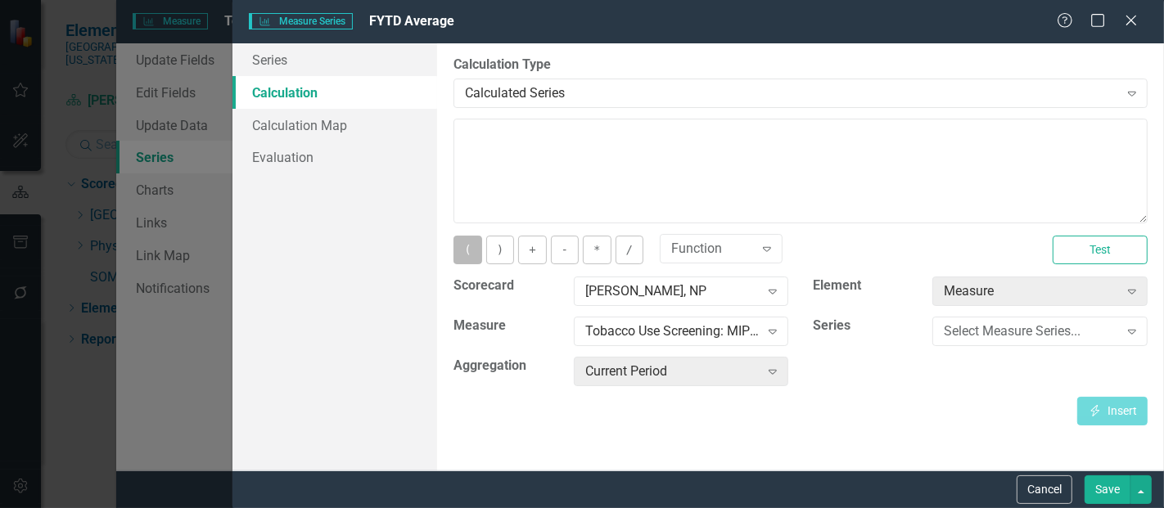
click at [464, 237] on button "(" at bounding box center [467, 250] width 28 height 29
click at [666, 288] on div "[PERSON_NAME], NP" at bounding box center [672, 291] width 174 height 19
click at [931, 413] on div "Insert Insert" at bounding box center [800, 411] width 694 height 29
click at [980, 327] on div "Select Measure Series..." at bounding box center [1031, 332] width 174 height 19
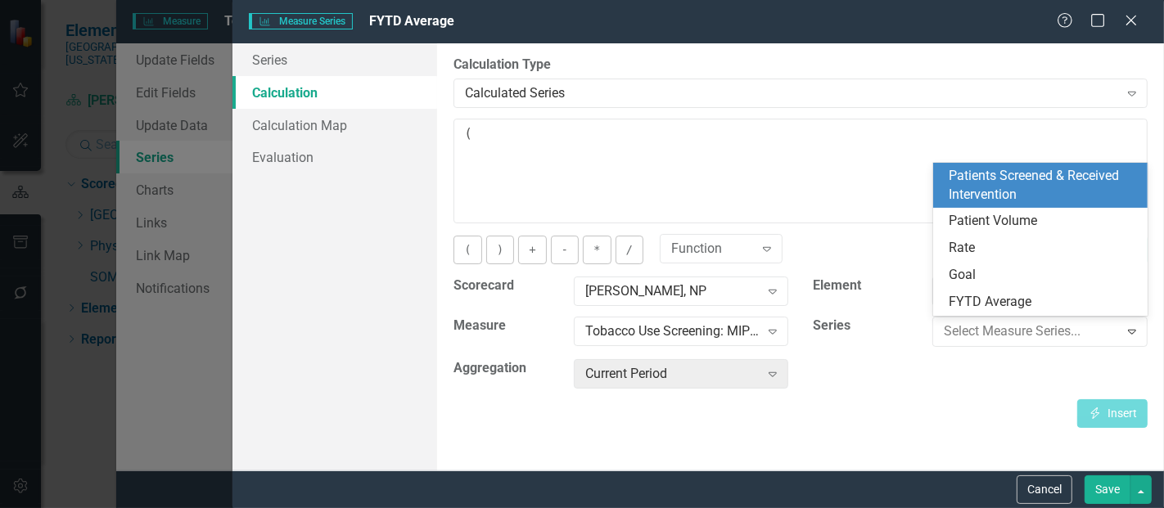
click at [1050, 183] on div "Patients Screened & Received Intervention" at bounding box center [1044, 186] width 189 height 38
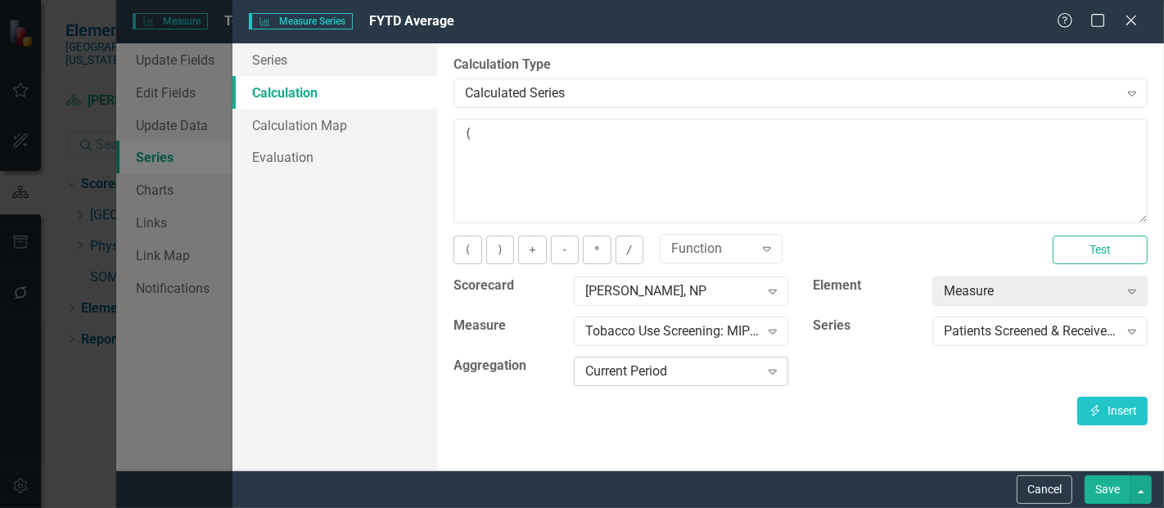
click at [718, 372] on div "Current Period" at bounding box center [672, 372] width 174 height 19
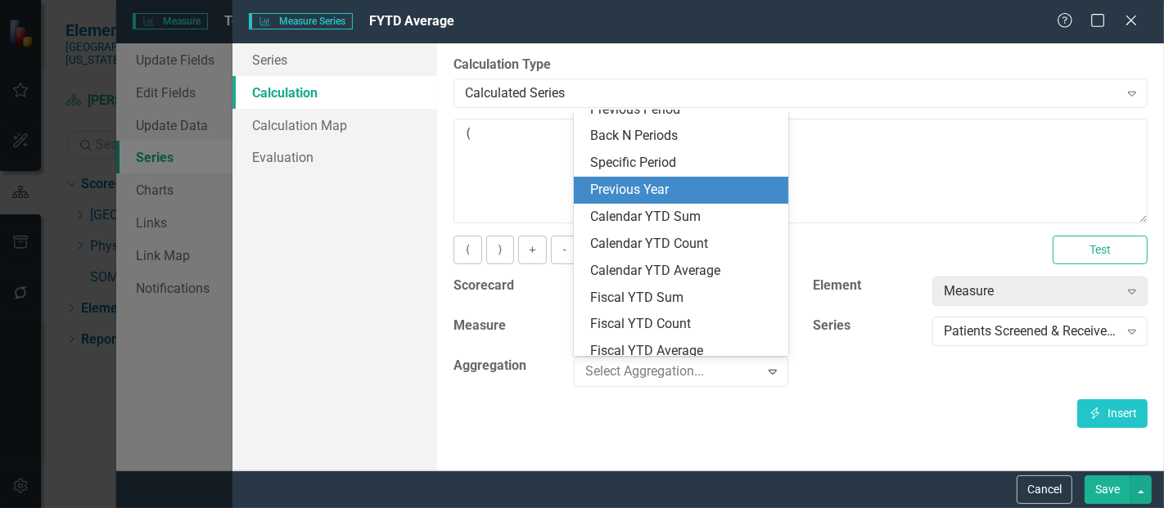
scroll to position [42, 0]
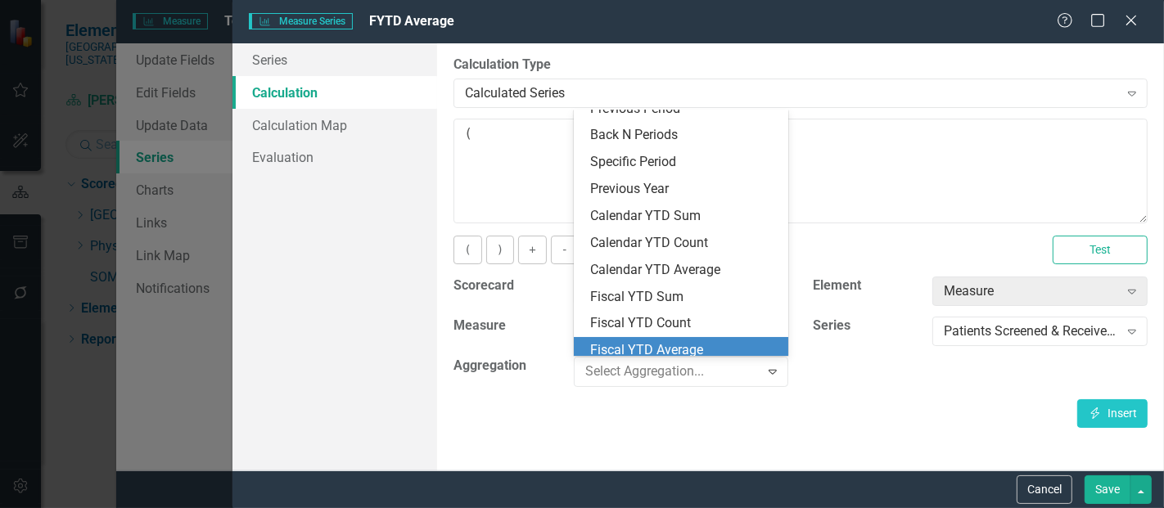
click at [629, 345] on div "Fiscal YTD Average" at bounding box center [684, 350] width 189 height 19
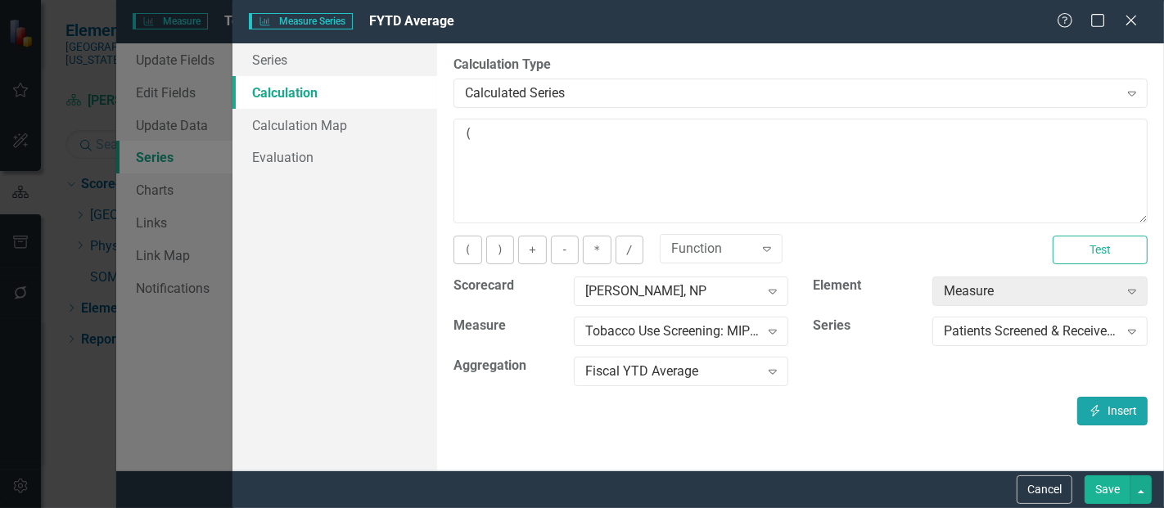
click at [1085, 402] on button "Insert Insert" at bounding box center [1112, 411] width 70 height 29
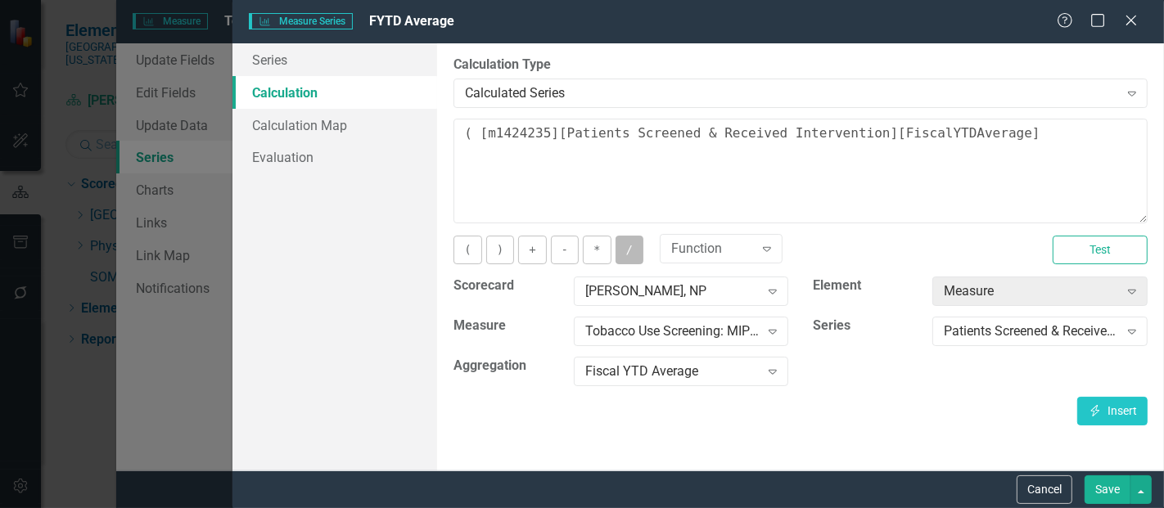
click at [632, 254] on button "/" at bounding box center [630, 250] width 28 height 29
click at [994, 341] on div "Patients Screened & Received Intervention Expand" at bounding box center [1039, 331] width 215 height 29
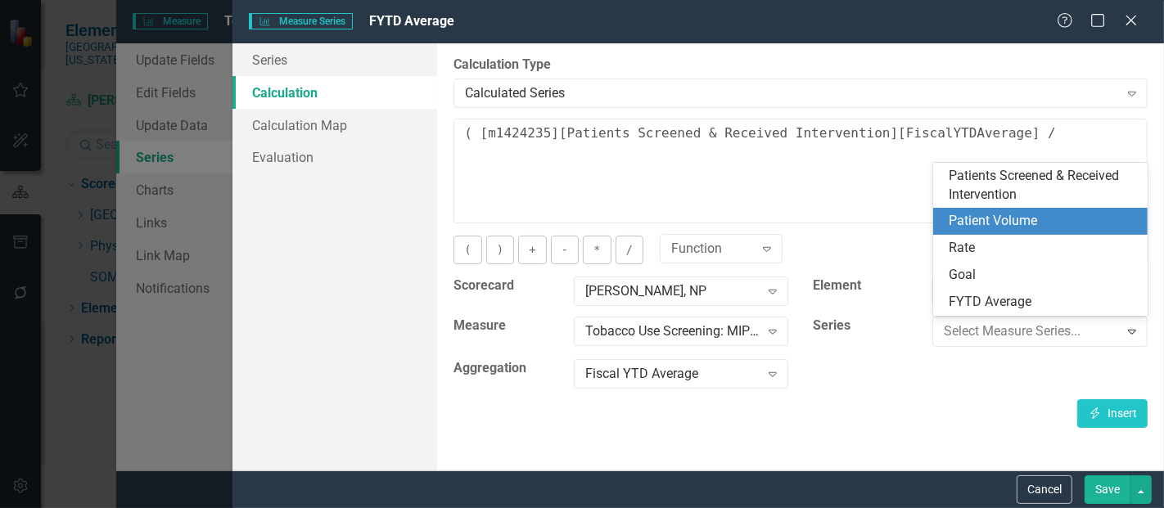
click at [1004, 210] on div "Patient Volume" at bounding box center [1040, 221] width 215 height 27
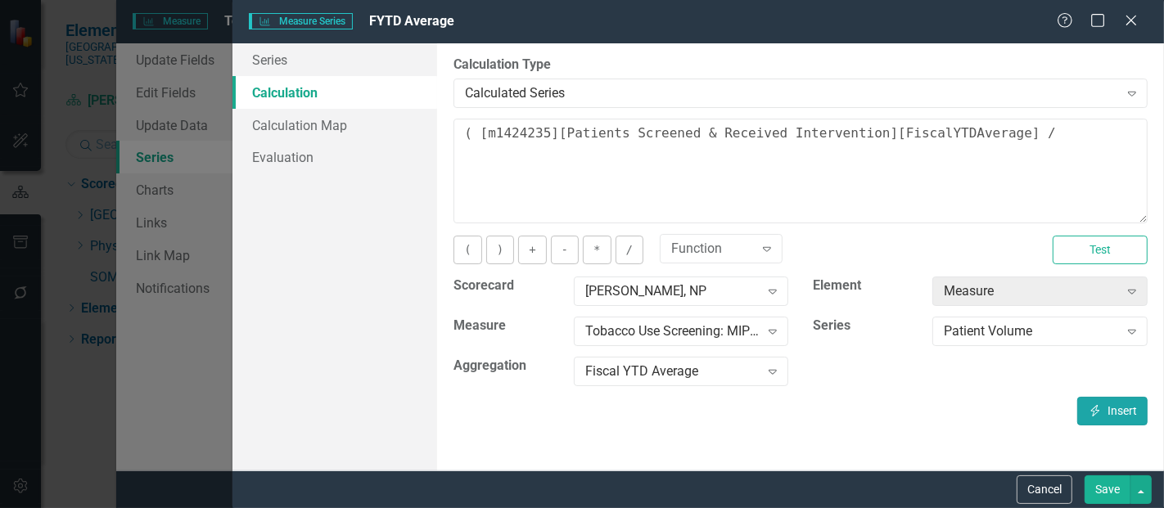
click at [1111, 408] on button "Insert Insert" at bounding box center [1112, 411] width 70 height 29
click at [493, 239] on button ")" at bounding box center [500, 250] width 28 height 29
click at [593, 251] on button "*" at bounding box center [597, 250] width 28 height 29
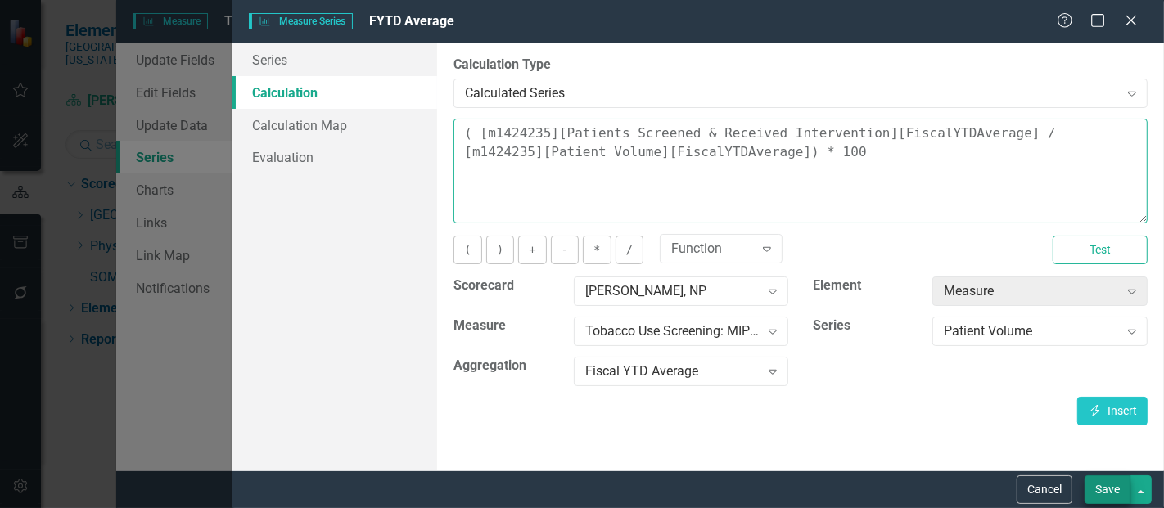
type textarea "( [m1424235][Patients Screened & Received Intervention][FiscalYTDAverage] / [m1…"
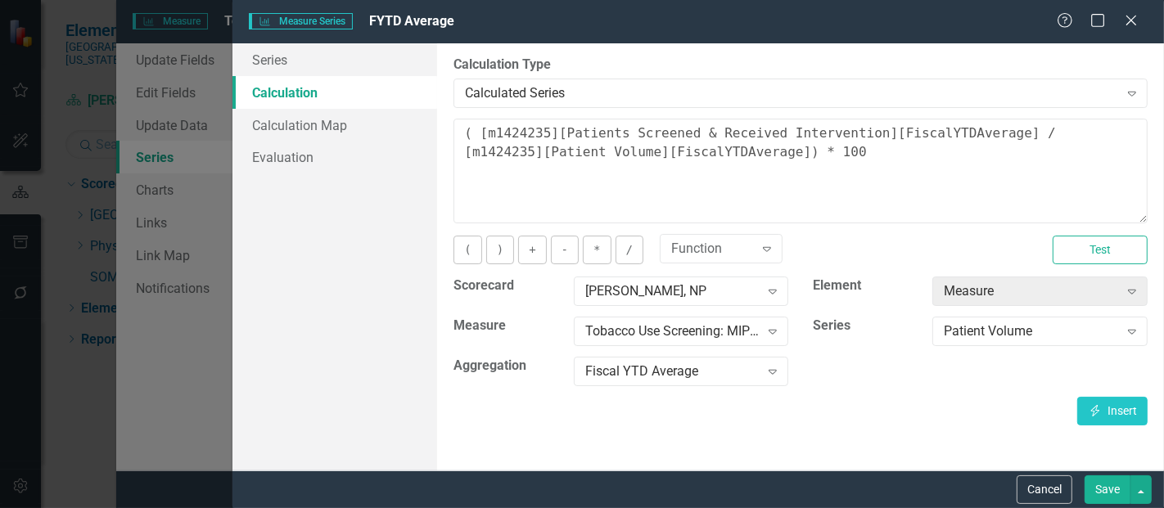
click at [1119, 480] on button "Save" at bounding box center [1108, 490] width 46 height 29
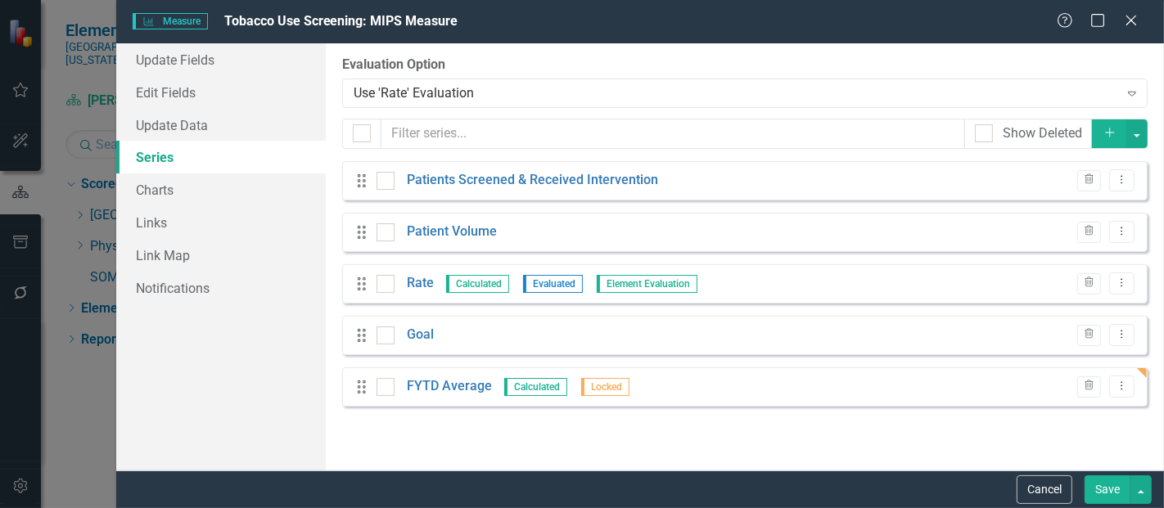
click at [1099, 478] on button "Save" at bounding box center [1108, 490] width 46 height 29
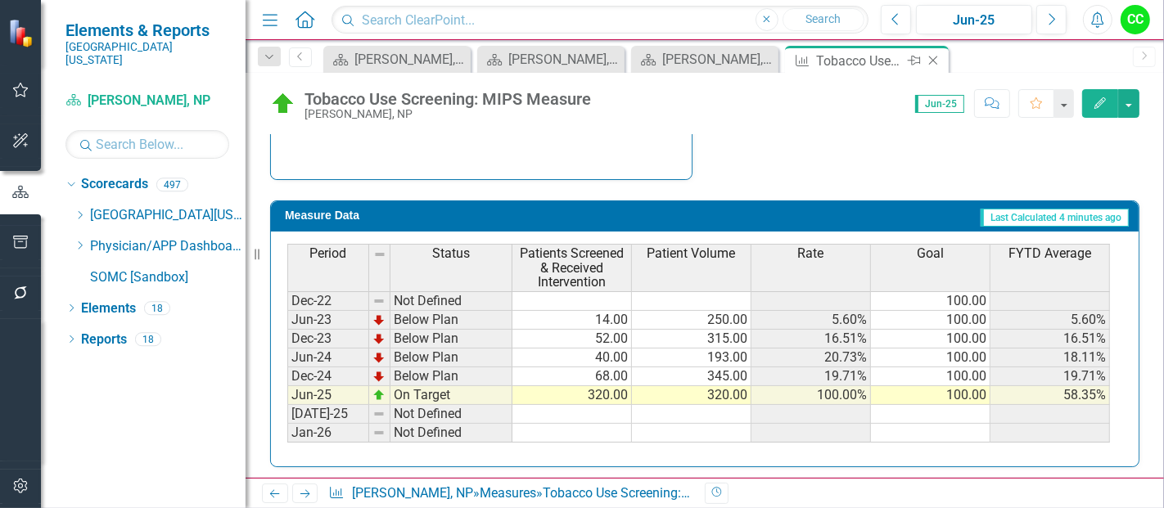
click at [937, 57] on icon "Close" at bounding box center [933, 60] width 16 height 13
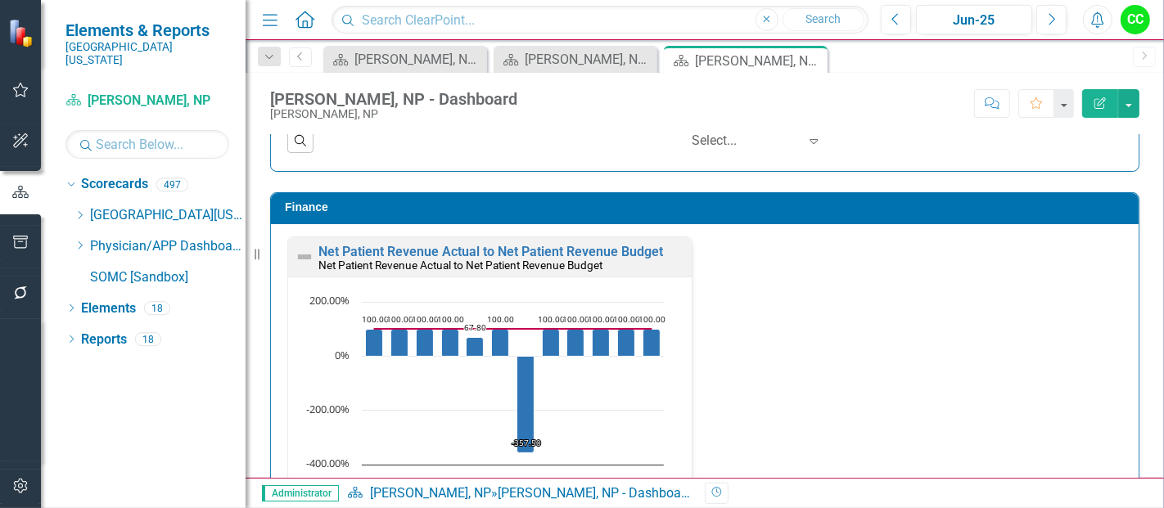
scroll to position [2817, 0]
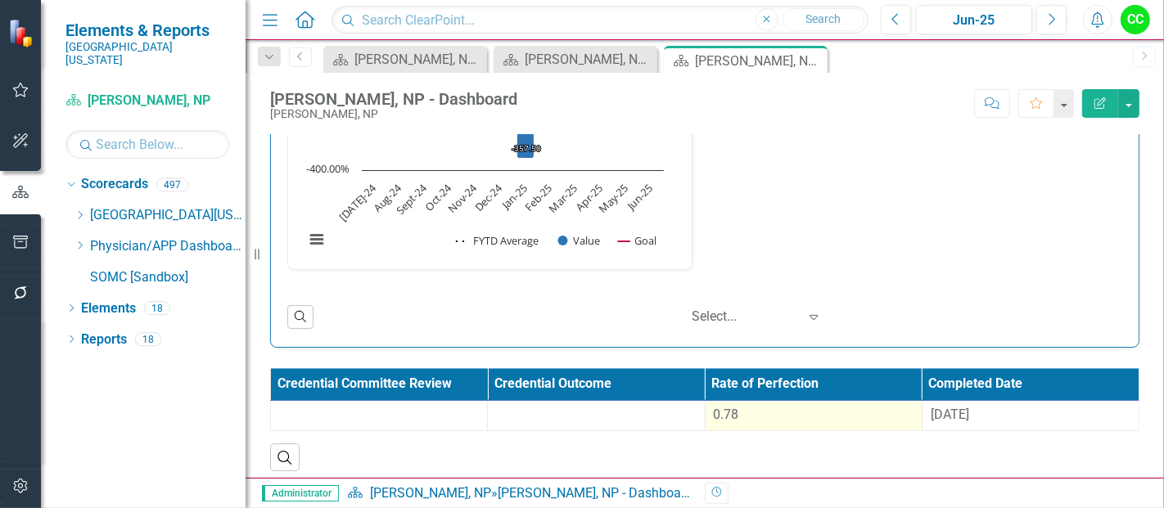
click at [783, 406] on div "0.78" at bounding box center [814, 415] width 200 height 19
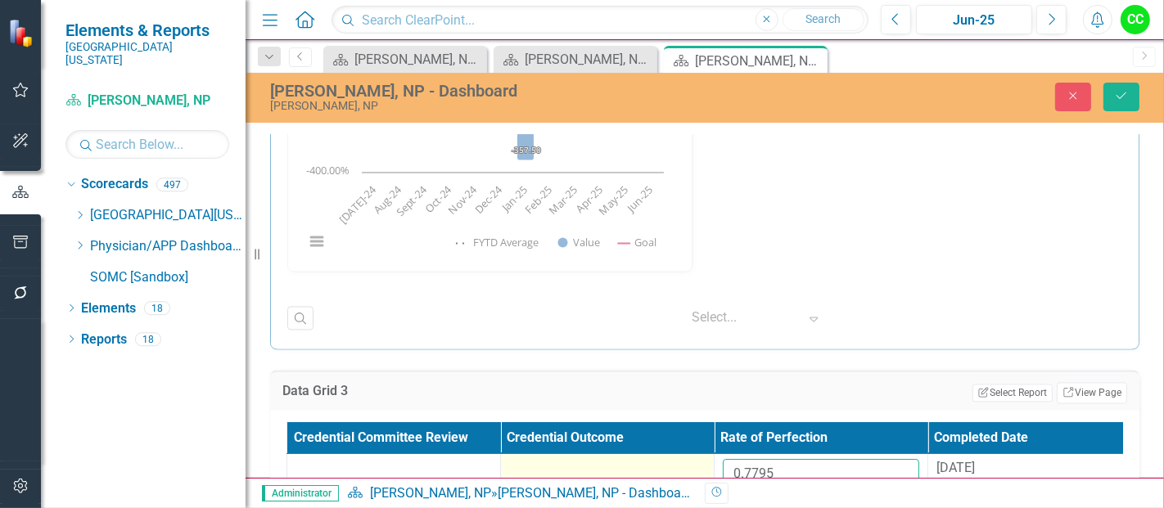
drag, startPoint x: 804, startPoint y: 464, endPoint x: 657, endPoint y: 461, distance: 146.6
click at [657, 461] on tr "0.7795 [DATE]" at bounding box center [714, 480] width 855 height 53
paste input "9586"
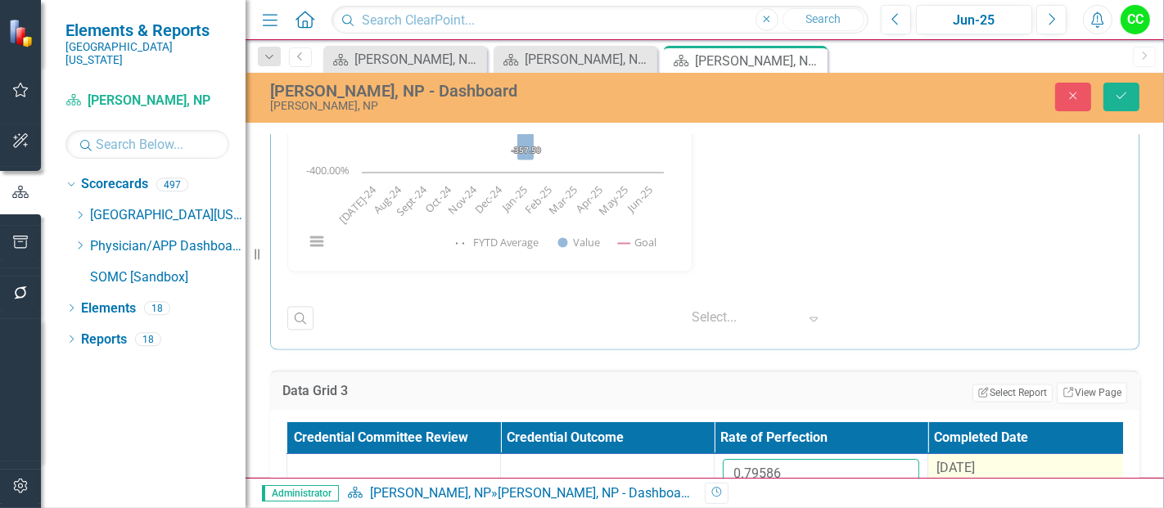
type input "0.79586"
click at [956, 460] on span "[DATE]" at bounding box center [955, 468] width 38 height 16
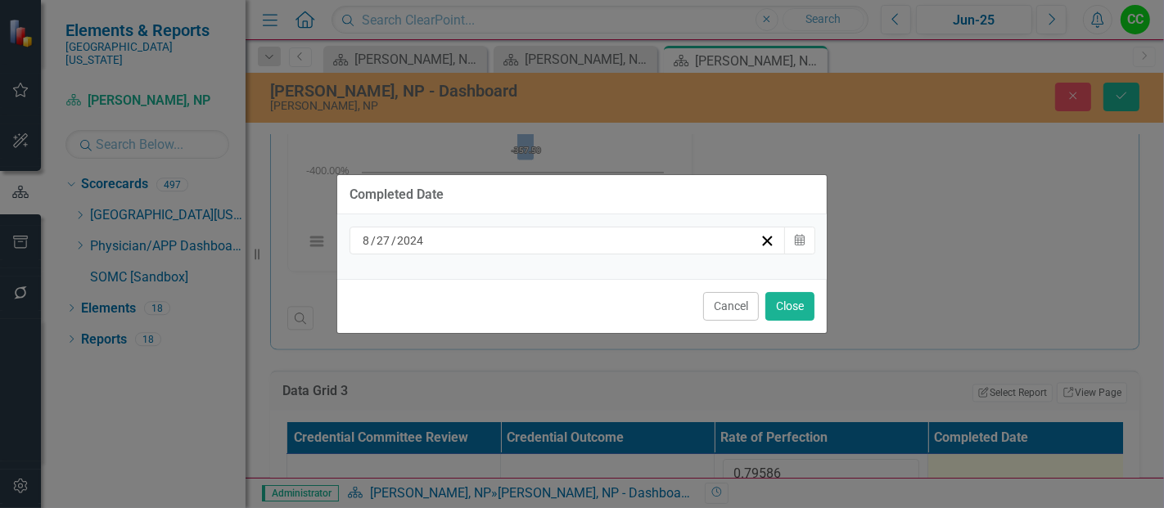
click at [525, 241] on div "[DATE]" at bounding box center [559, 240] width 399 height 16
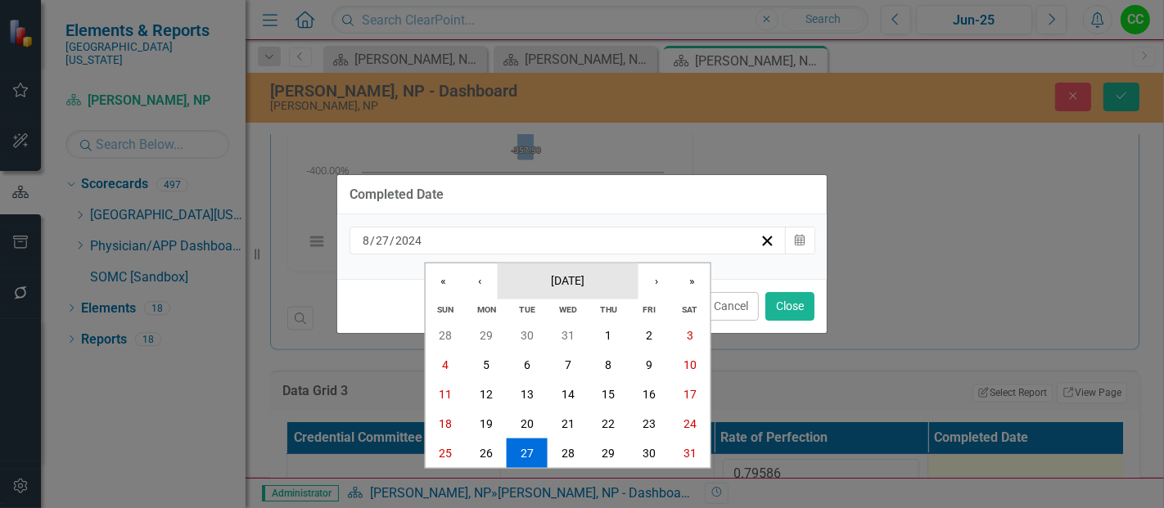
click at [571, 272] on button "[DATE]" at bounding box center [568, 281] width 141 height 36
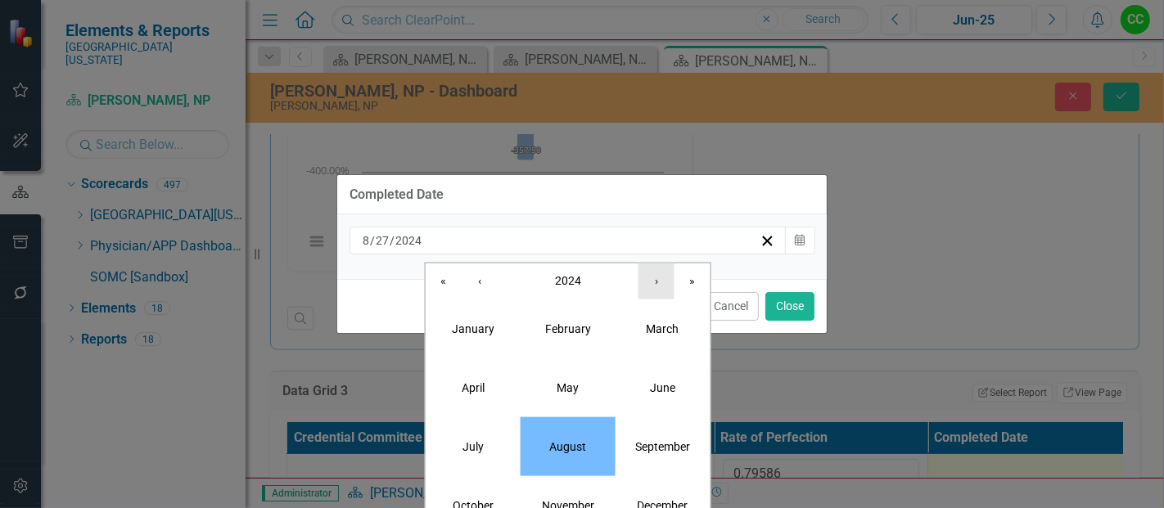
click at [669, 280] on button "›" at bounding box center [656, 281] width 36 height 36
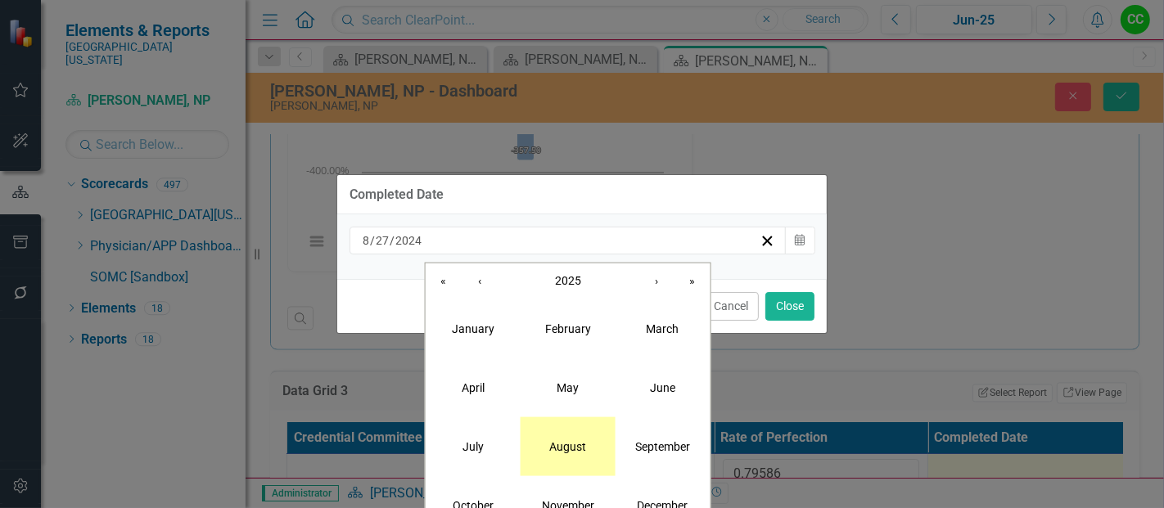
click at [566, 449] on abbr "August" at bounding box center [567, 446] width 37 height 13
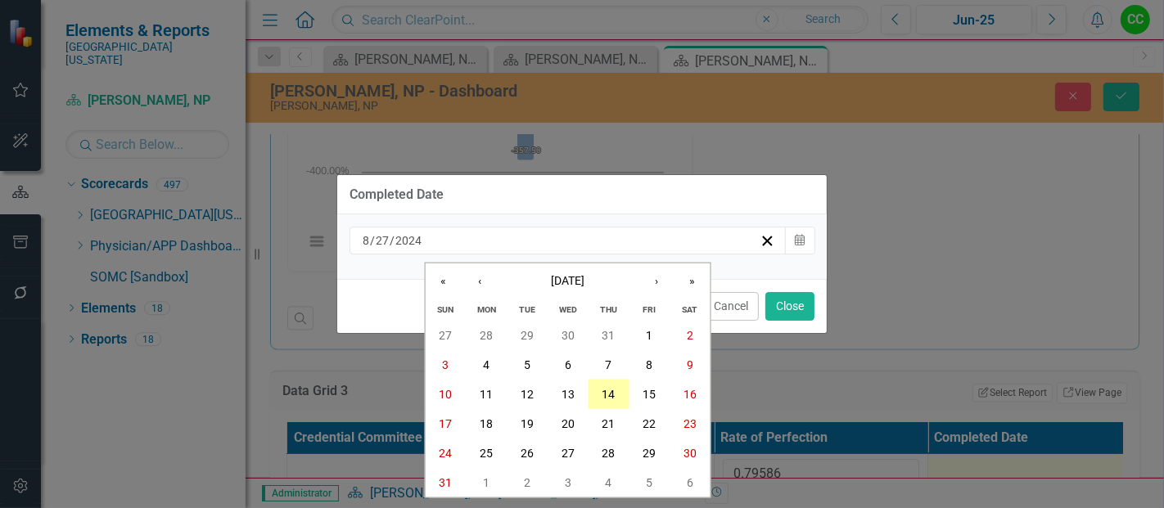
click at [615, 399] on abbr "14" at bounding box center [608, 394] width 13 height 13
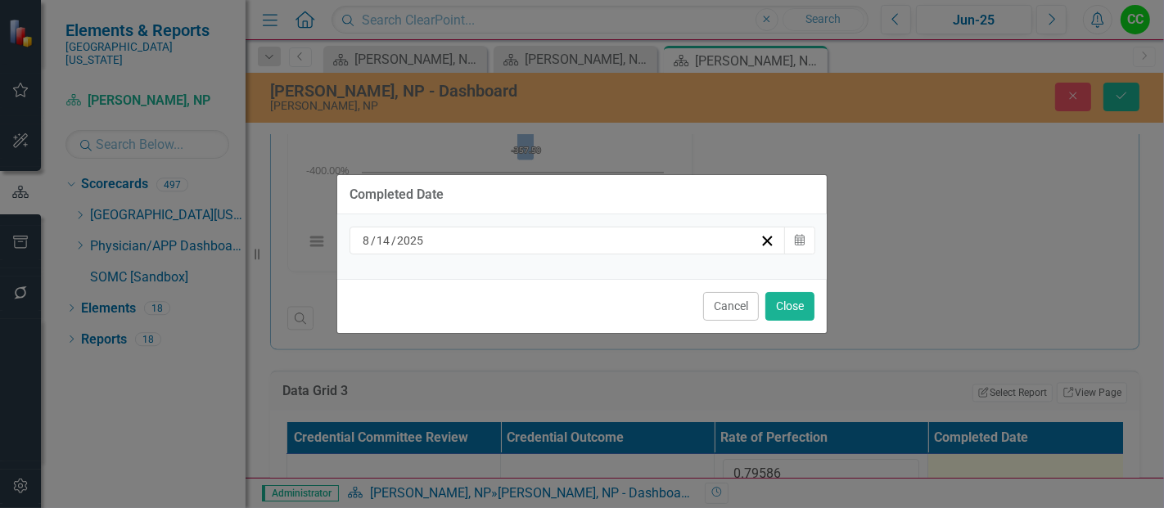
click at [801, 286] on div "Cancel Close" at bounding box center [581, 306] width 489 height 54
click at [796, 303] on button "Close" at bounding box center [789, 306] width 49 height 29
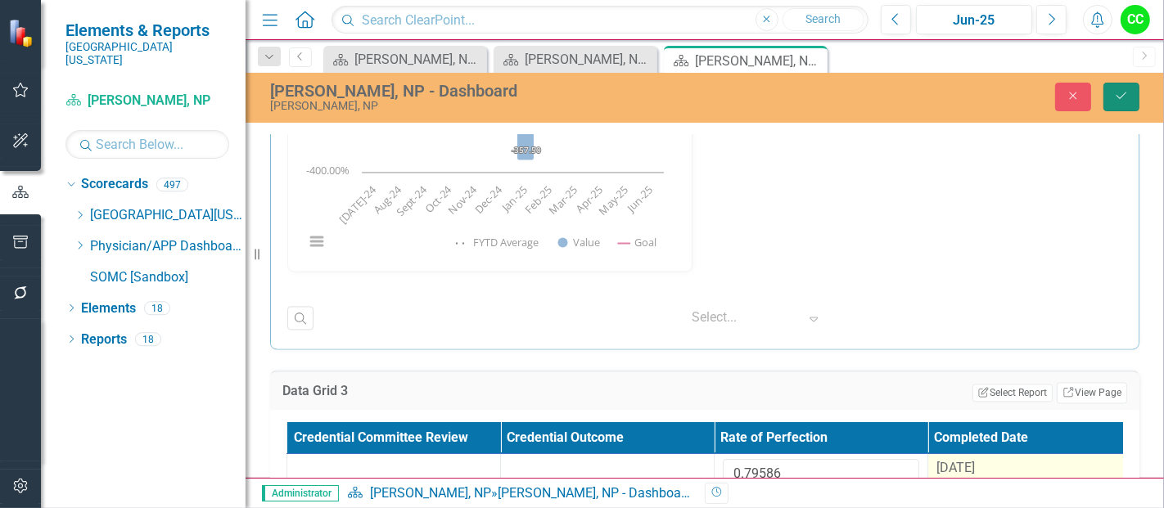
click at [1117, 97] on icon "Save" at bounding box center [1121, 95] width 15 height 11
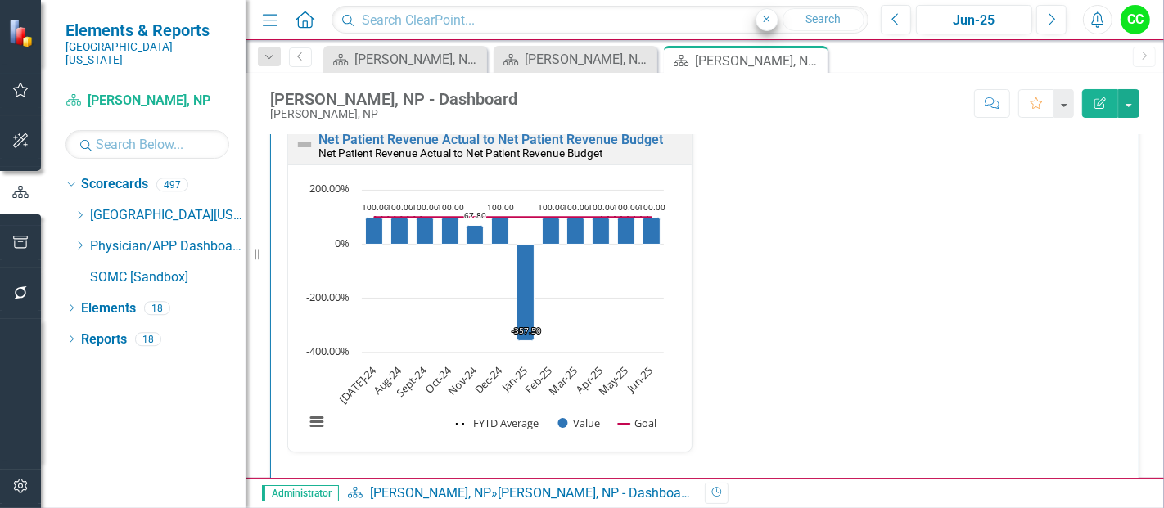
scroll to position [2637, 0]
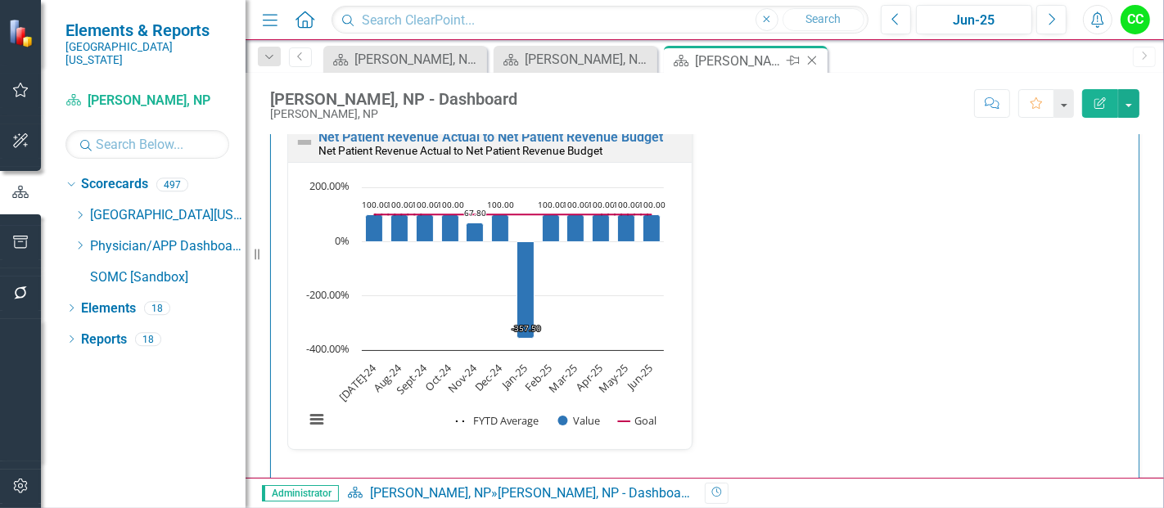
click at [808, 56] on icon at bounding box center [812, 60] width 9 height 9
